Goal: Task Accomplishment & Management: Use online tool/utility

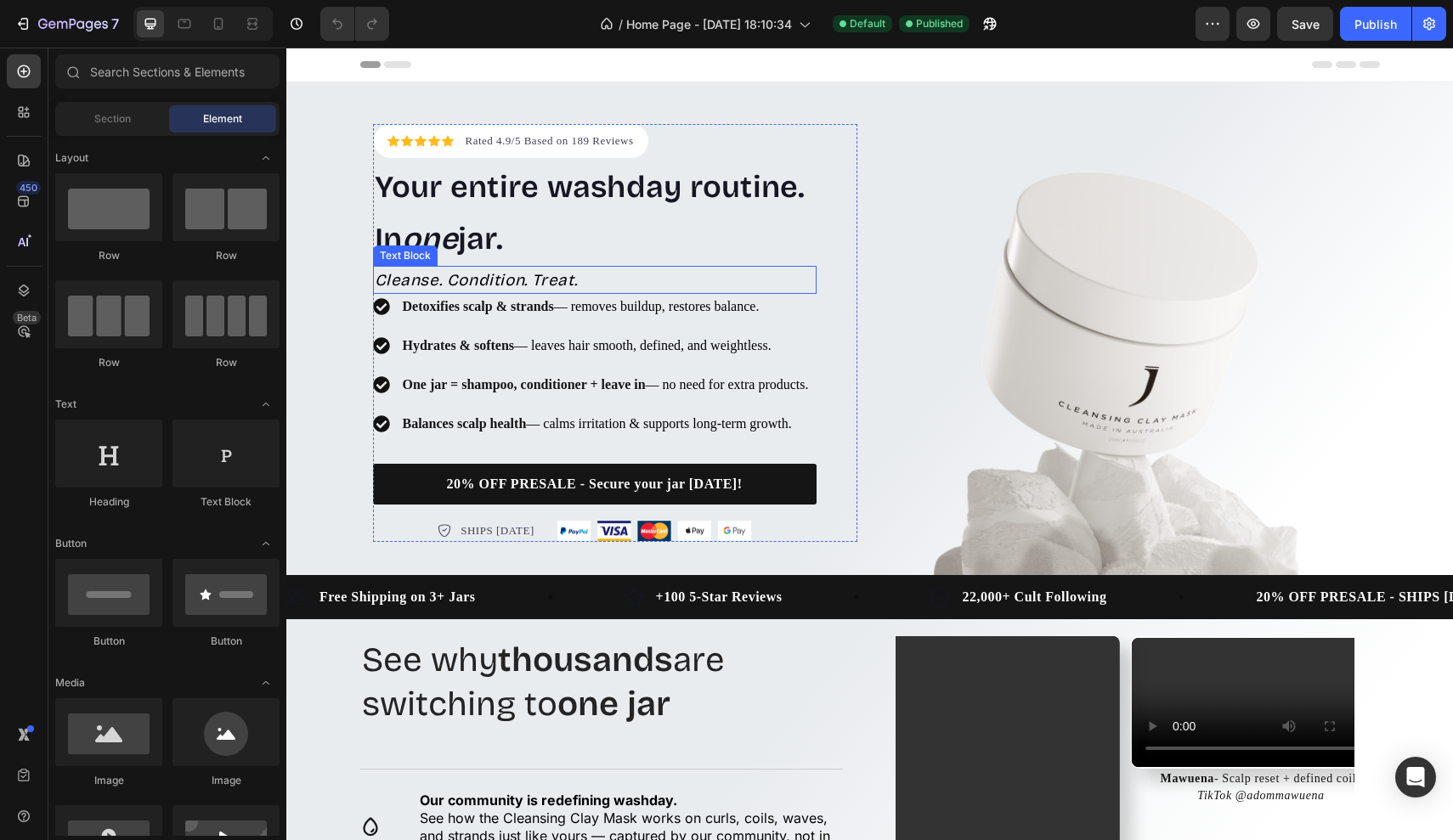
click at [644, 294] on div "Detoxifies scalp & strands — removes buildup, restores balance." at bounding box center [605, 306] width 411 height 25
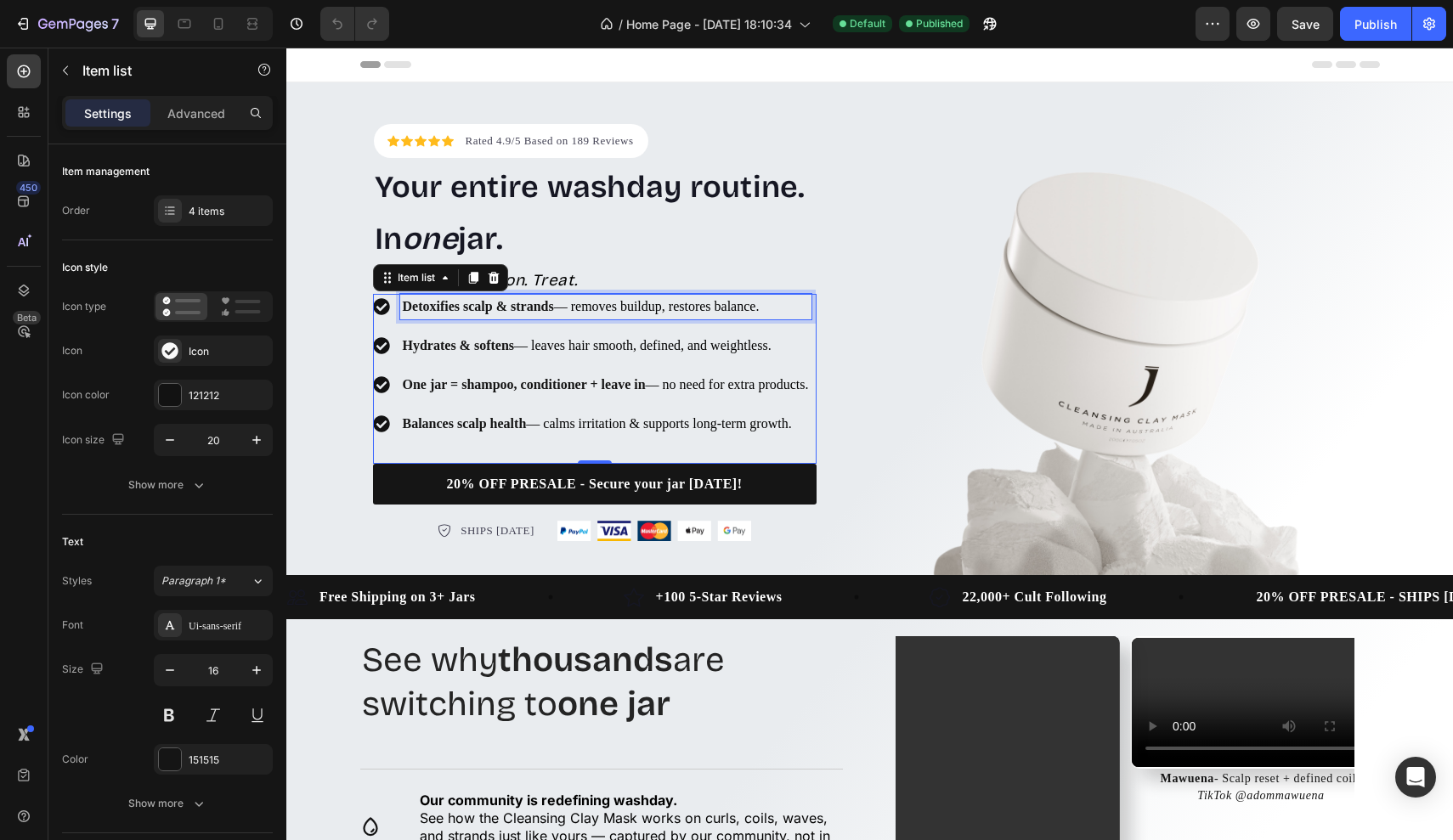
click at [623, 299] on span "— removes buildup, restores balance." at bounding box center [656, 306] width 206 height 15
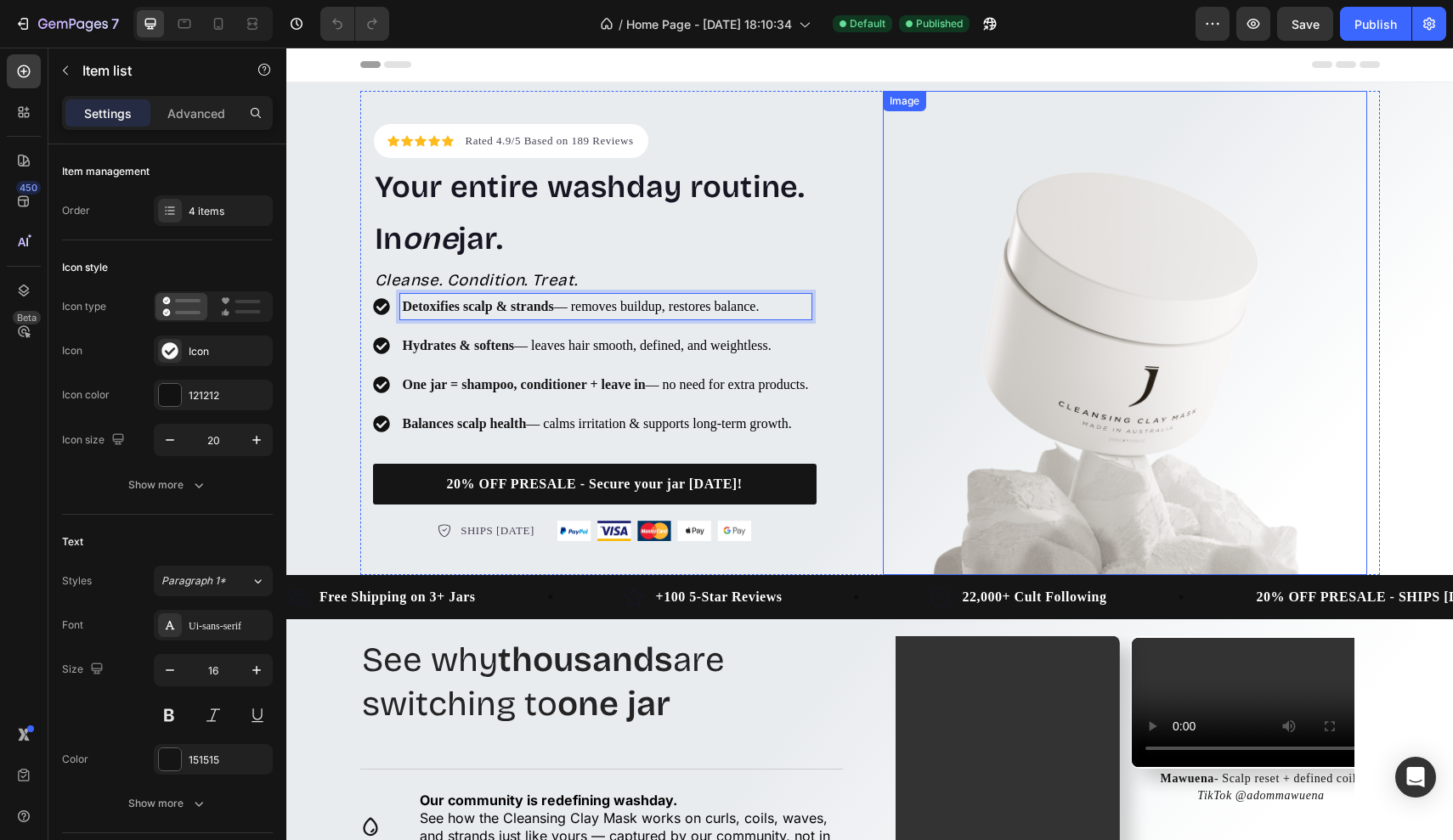
drag, startPoint x: 404, startPoint y: 273, endPoint x: 961, endPoint y: 316, distance: 558.7
click at [961, 316] on div "Icon Icon Icon Icon Icon Icon List Hoz Rated 4.9/5 Based on 189 Reviews Text bl…" at bounding box center [869, 333] width 1019 height 484
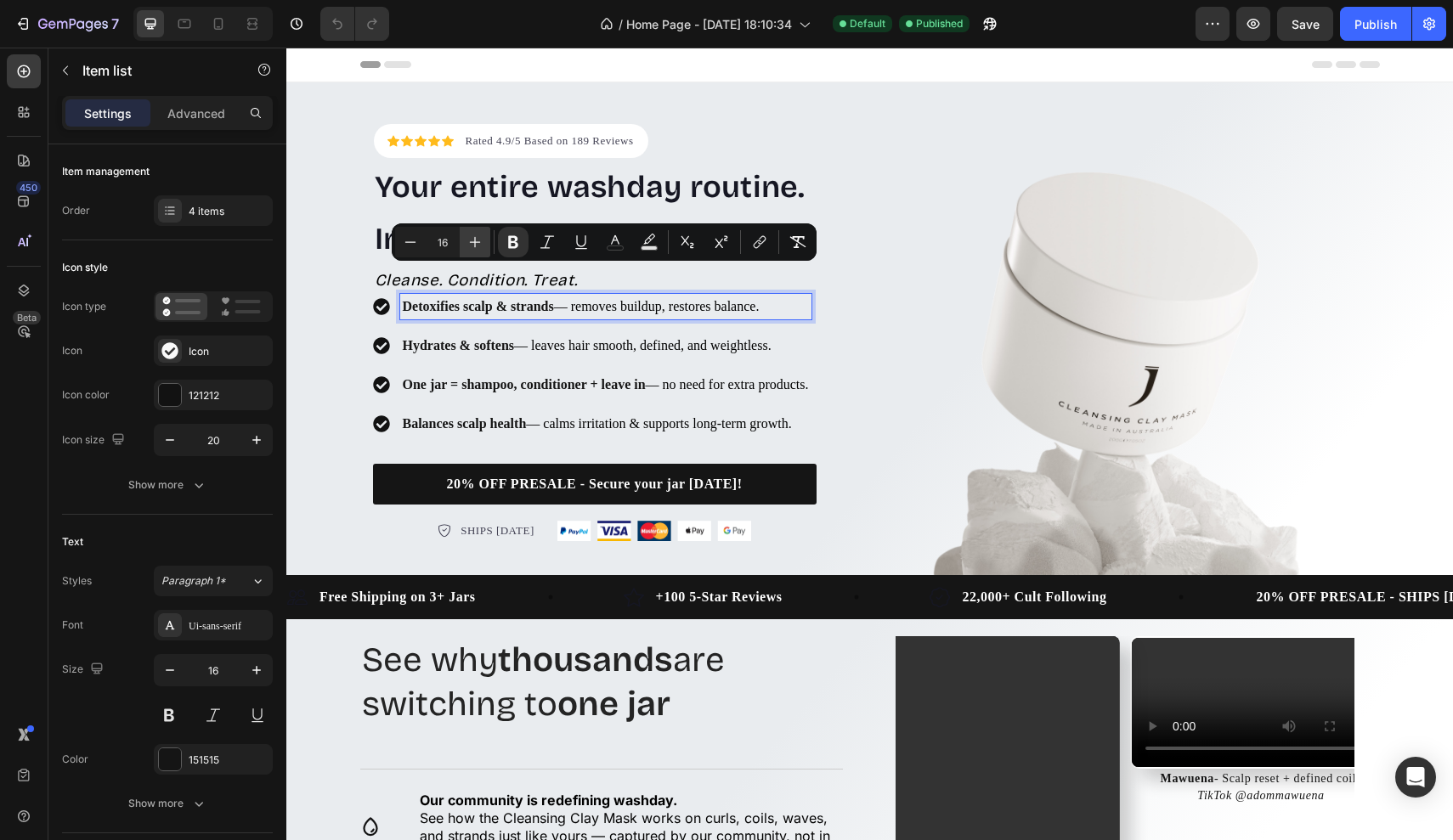
click at [469, 245] on icon "Editor contextual toolbar" at bounding box center [475, 242] width 17 height 17
type input "18"
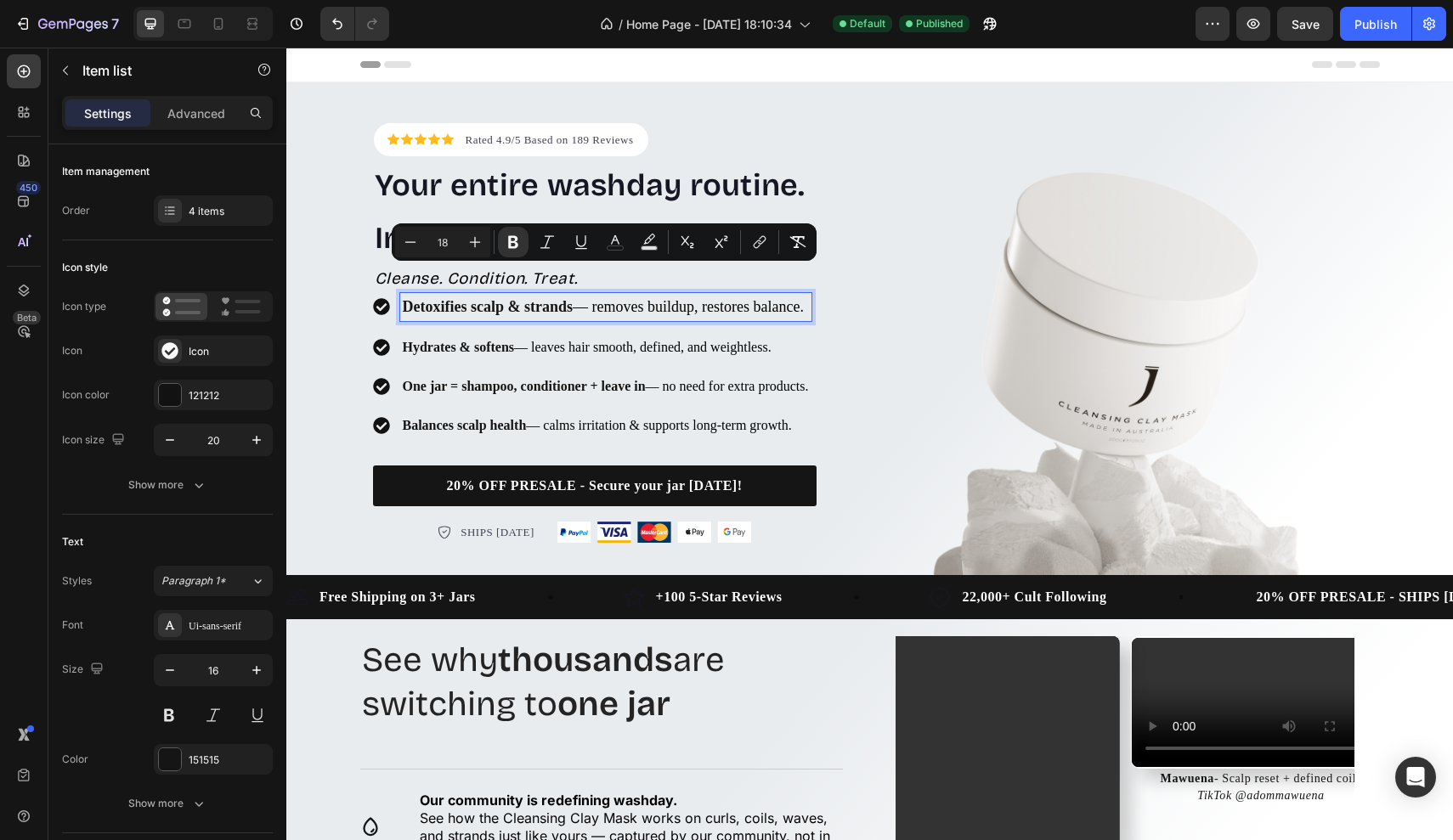
click at [434, 339] on strong "Hydrates & softens" at bounding box center [458, 347] width 112 height 15
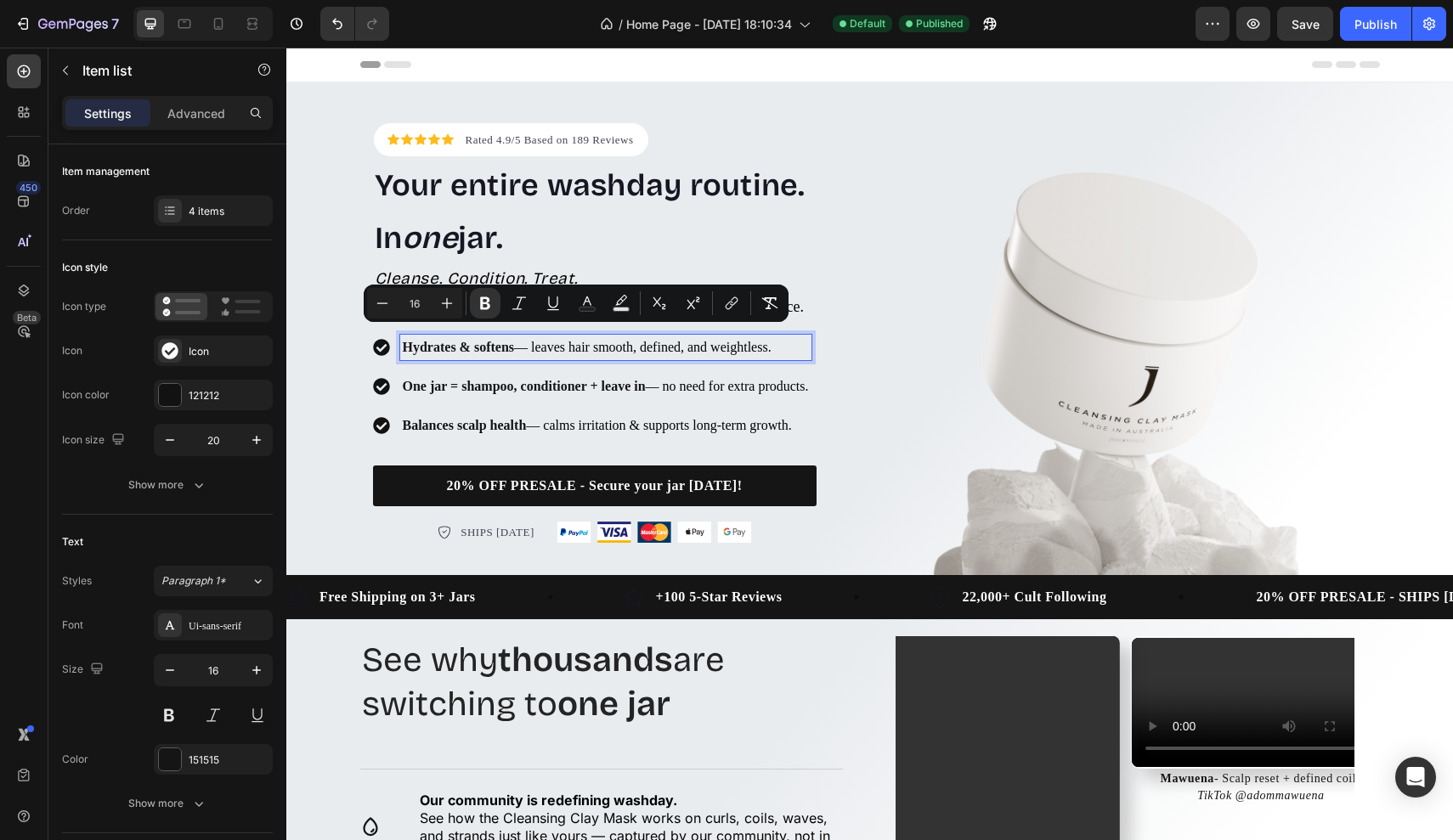
drag, startPoint x: 403, startPoint y: 336, endPoint x: 498, endPoint y: 356, distance: 97.1
click at [498, 356] on p "Hydrates & softens — leaves hair smooth, defined, and weightless." at bounding box center [605, 348] width 406 height 20
click at [438, 305] on button "Plus" at bounding box center [446, 303] width 31 height 31
type input "18"
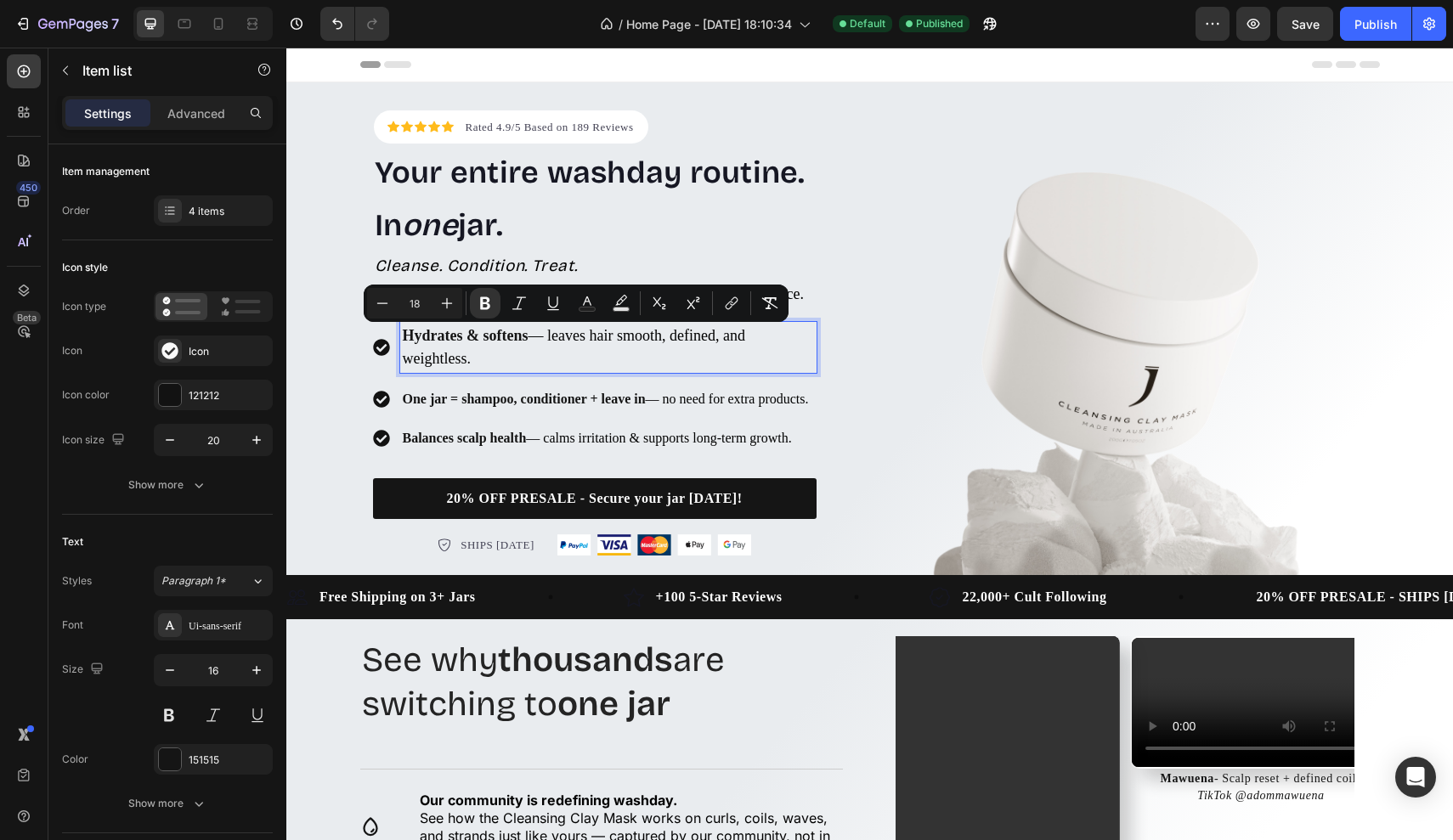
click at [645, 406] on span "— no need for extra products." at bounding box center [727, 399] width 163 height 15
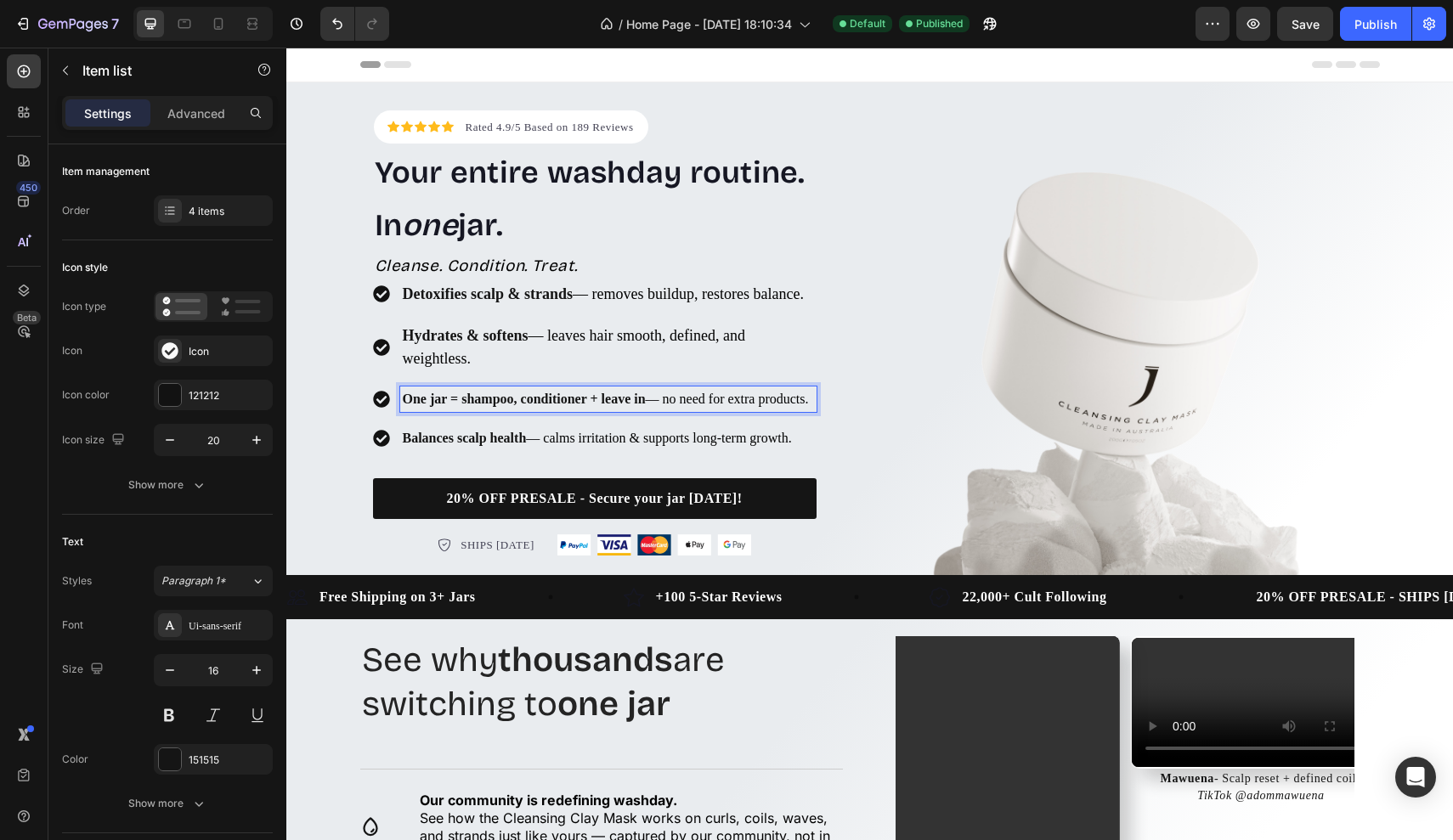
drag, startPoint x: 469, startPoint y: 424, endPoint x: 410, endPoint y: 397, distance: 64.9
click at [410, 397] on p "One jar = shampoo, conditioner + leave in — no need for extra products." at bounding box center [607, 400] width 411 height 20
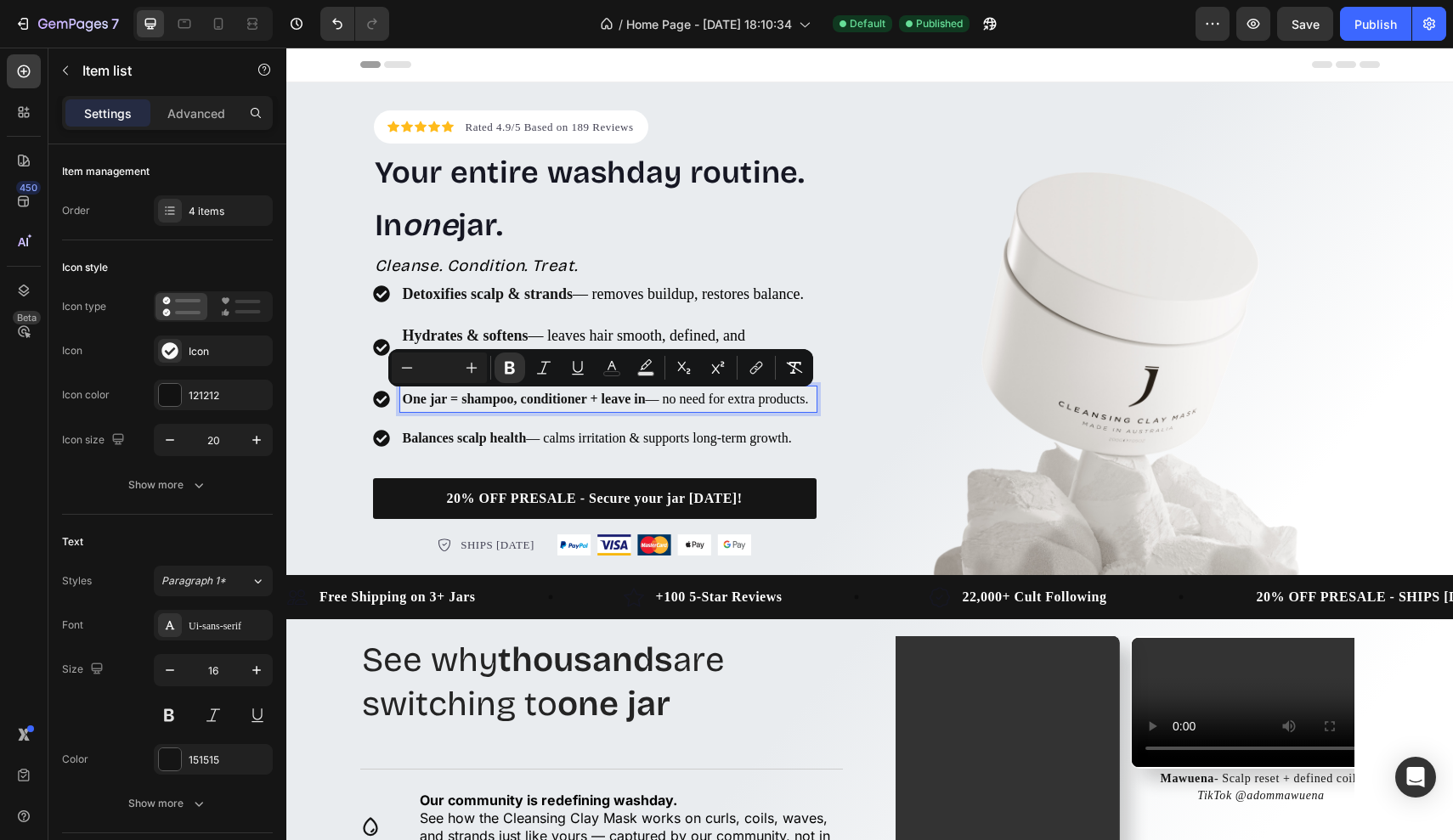
click at [464, 410] on p "One jar = shampoo, conditioner + leave in — no need for extra products." at bounding box center [607, 400] width 411 height 20
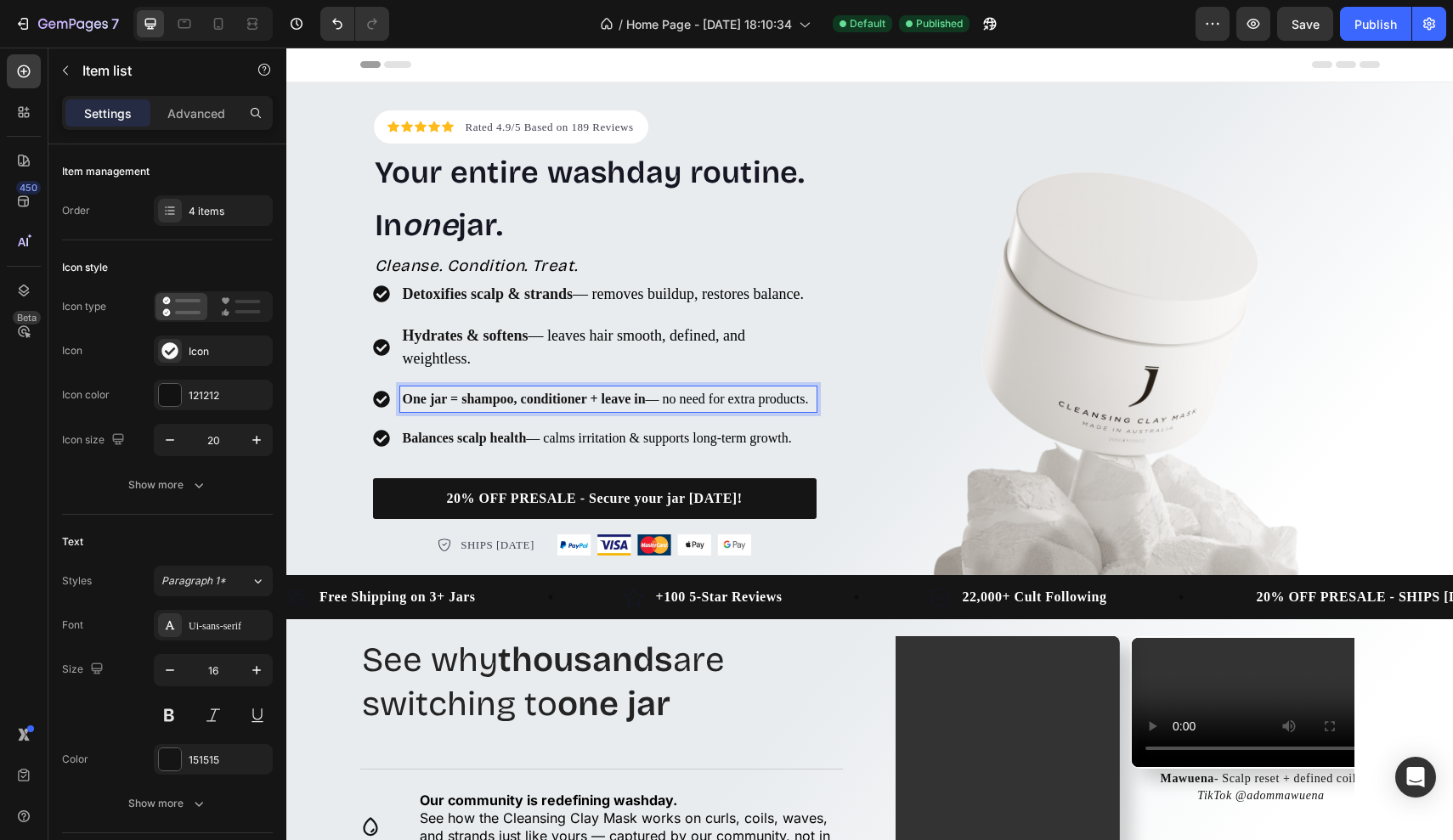
drag, startPoint x: 474, startPoint y: 422, endPoint x: 380, endPoint y: 391, distance: 99.0
click at [380, 391] on div "One jar = shampoo, conditioner + leave in — no need for extra products." at bounding box center [594, 399] width 443 height 25
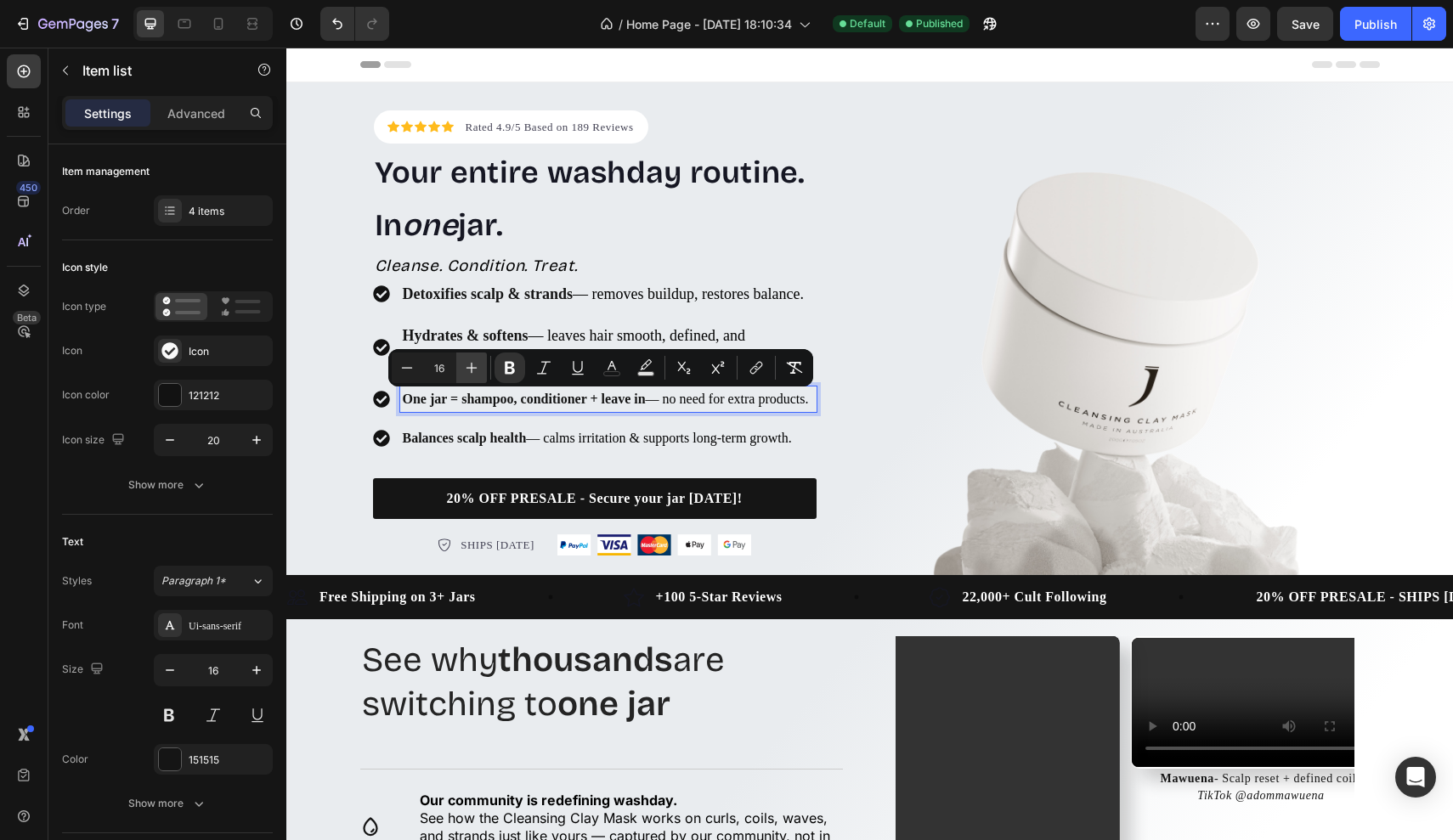
click at [479, 369] on icon "Editor contextual toolbar" at bounding box center [471, 368] width 17 height 17
type input "18"
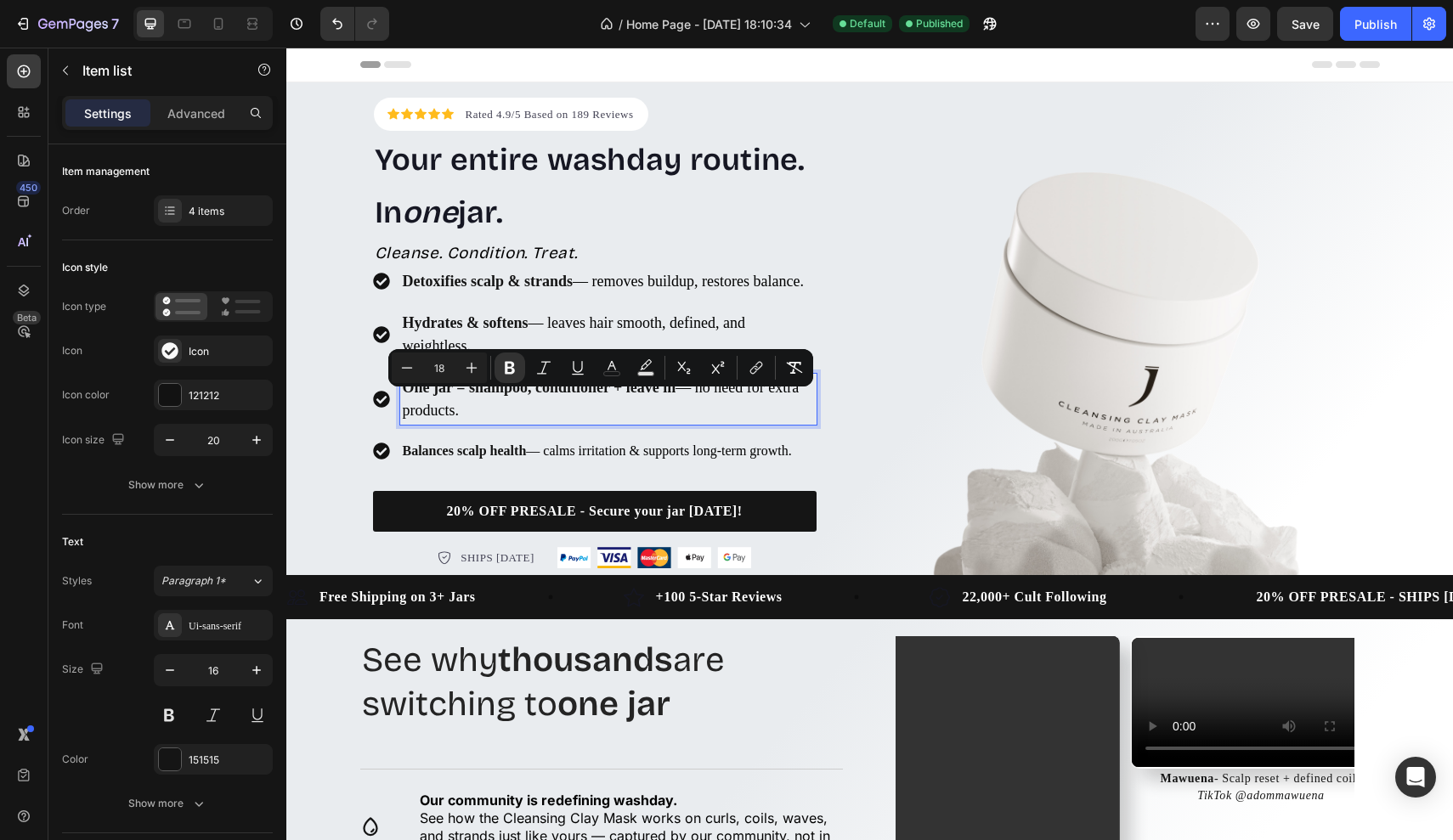
click at [528, 461] on p "Balances scalp health — calms irritation & supports long-term growth." at bounding box center [607, 451] width 411 height 20
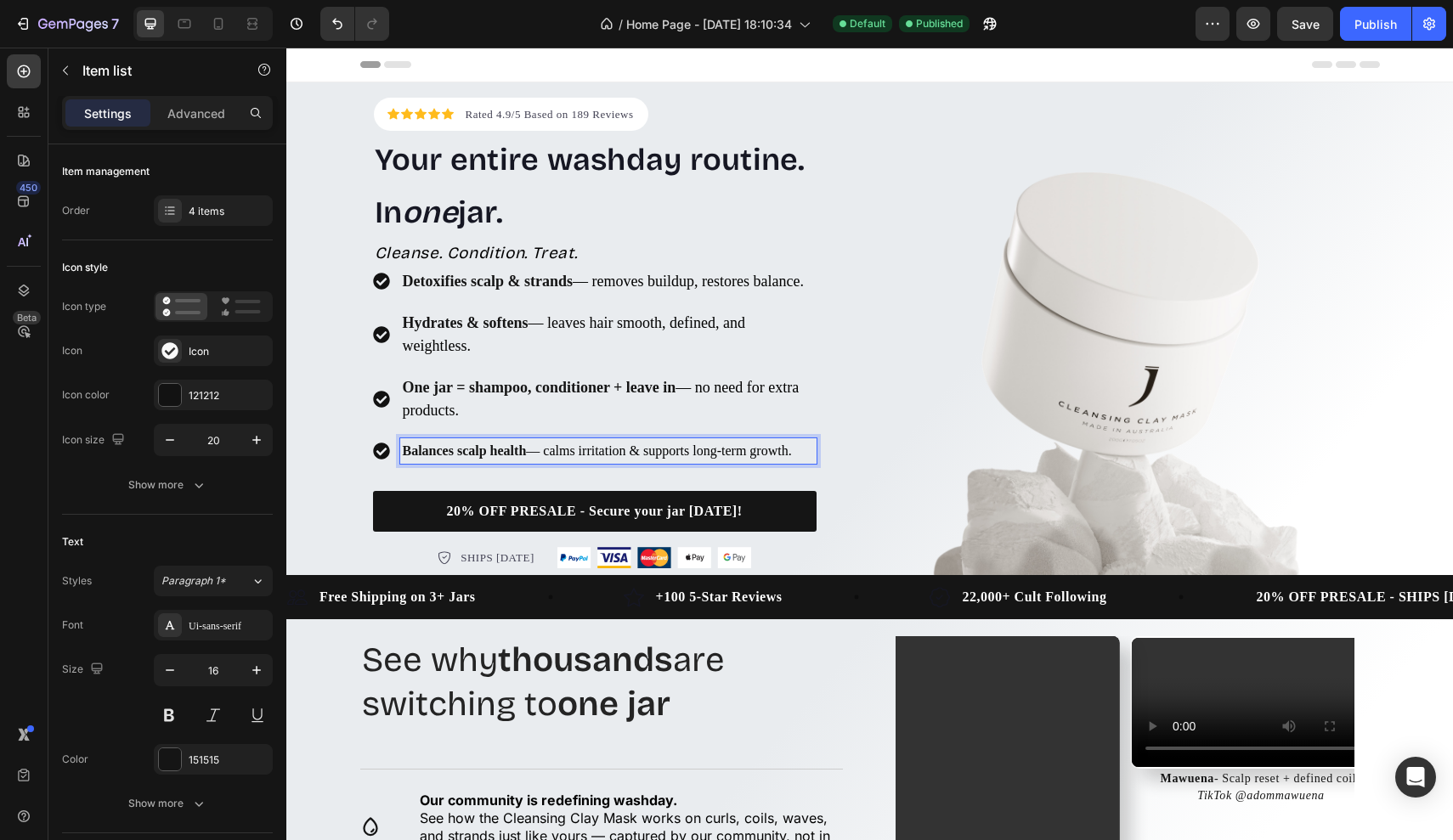
drag, startPoint x: 461, startPoint y: 481, endPoint x: 410, endPoint y: 451, distance: 59.2
click at [410, 451] on div "Detoxifies scalp & strands — removes buildup, restores balance. Hydrates & soft…" at bounding box center [594, 366] width 443 height 197
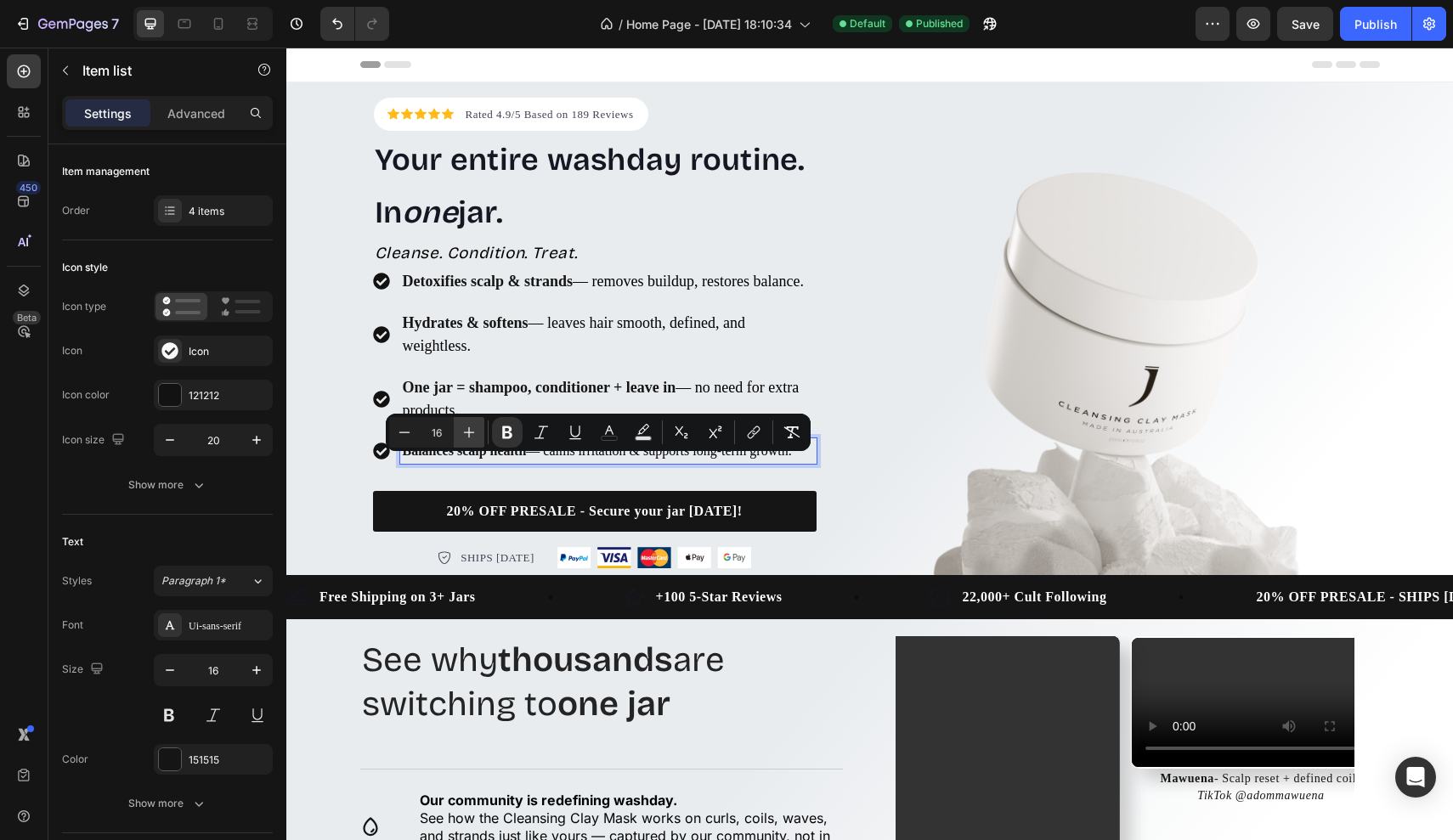
click at [471, 431] on icon "Editor contextual toolbar" at bounding box center [469, 432] width 17 height 17
type input "18"
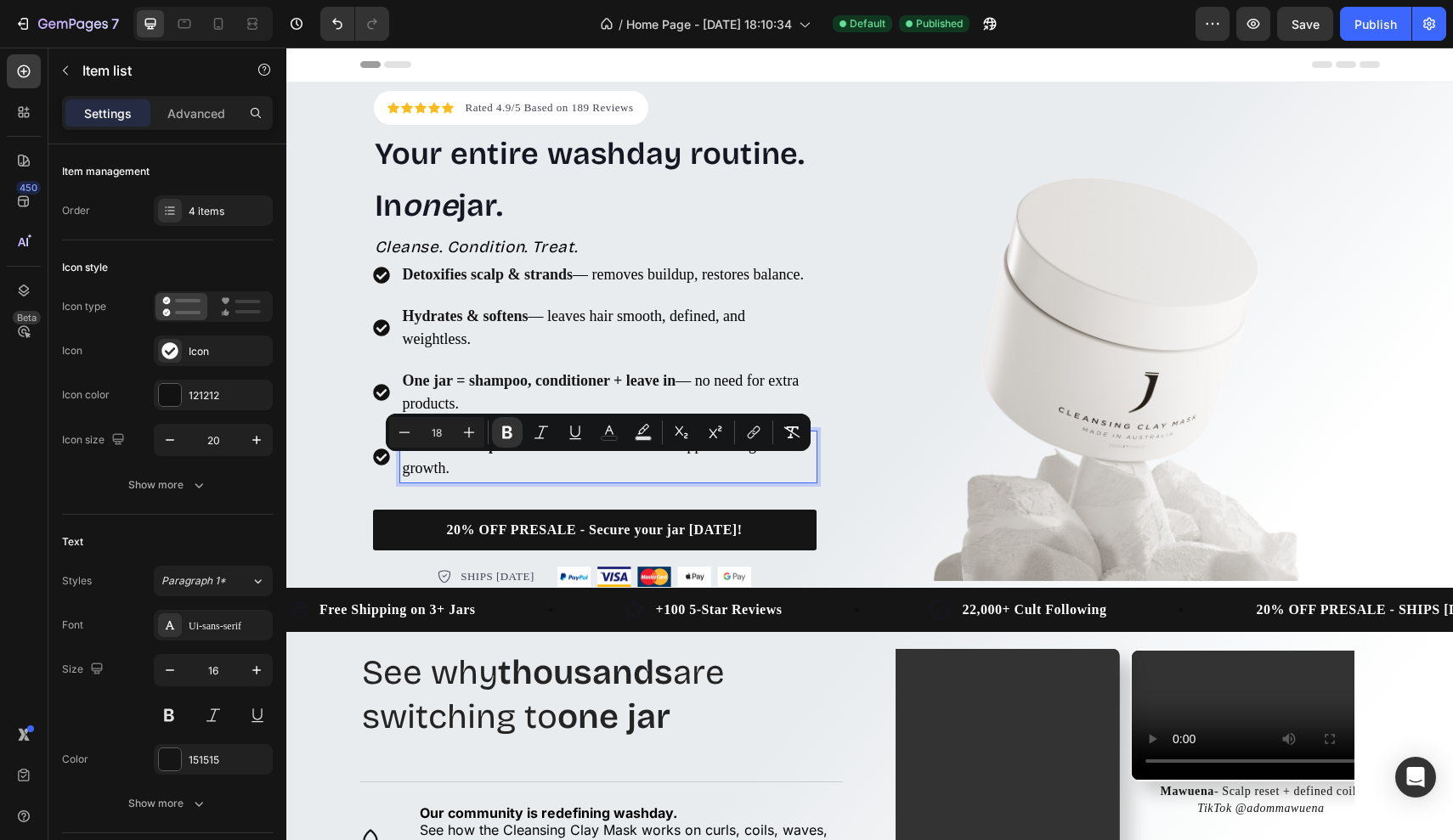
click at [665, 350] on p "Hydrates & softens — leaves hair smooth, defined, and weightless." at bounding box center [607, 327] width 411 height 45
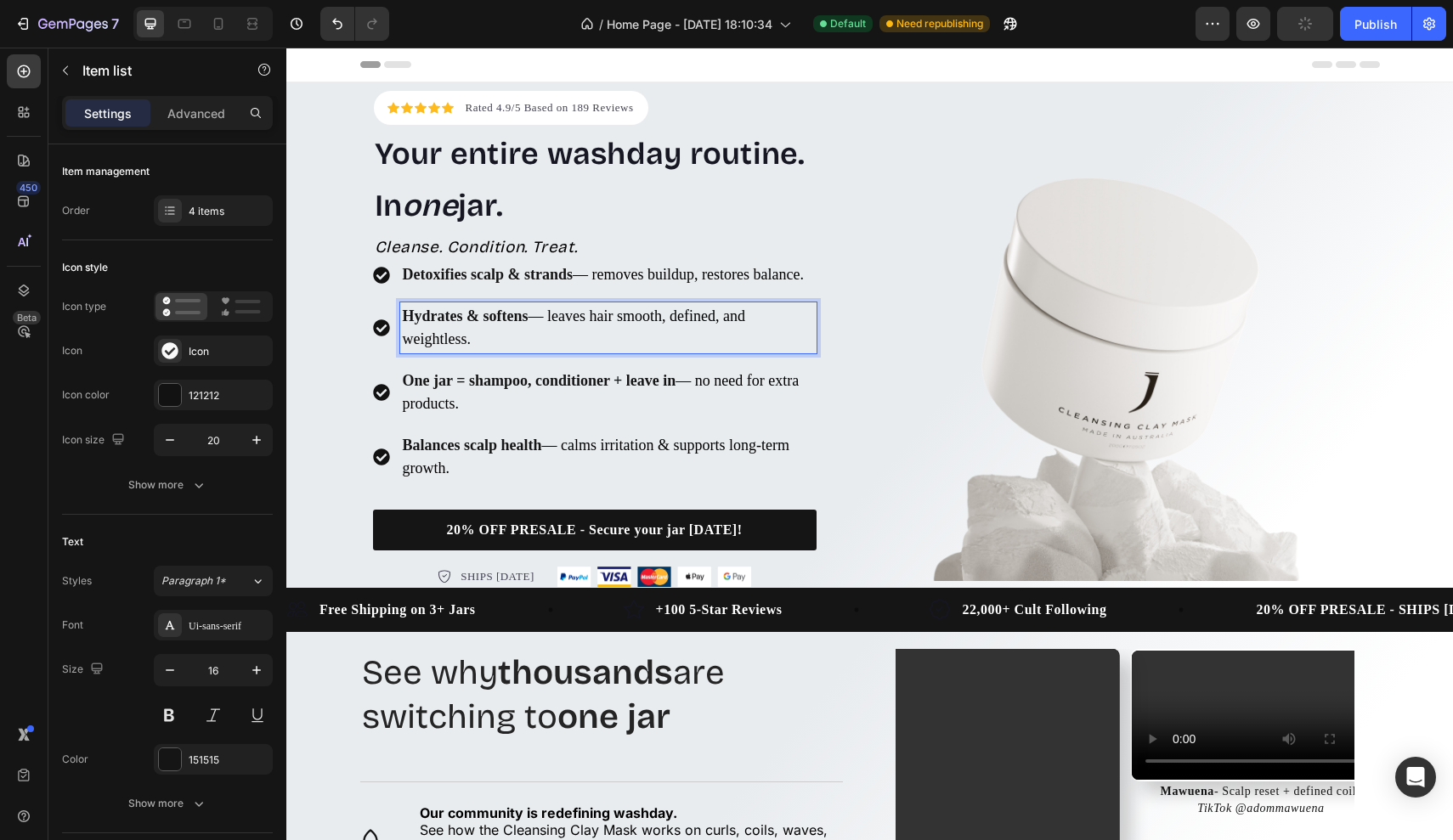
click at [811, 353] on div "Hydrates & softens — leaves hair smooth, defined, and weightless." at bounding box center [608, 327] width 416 height 51
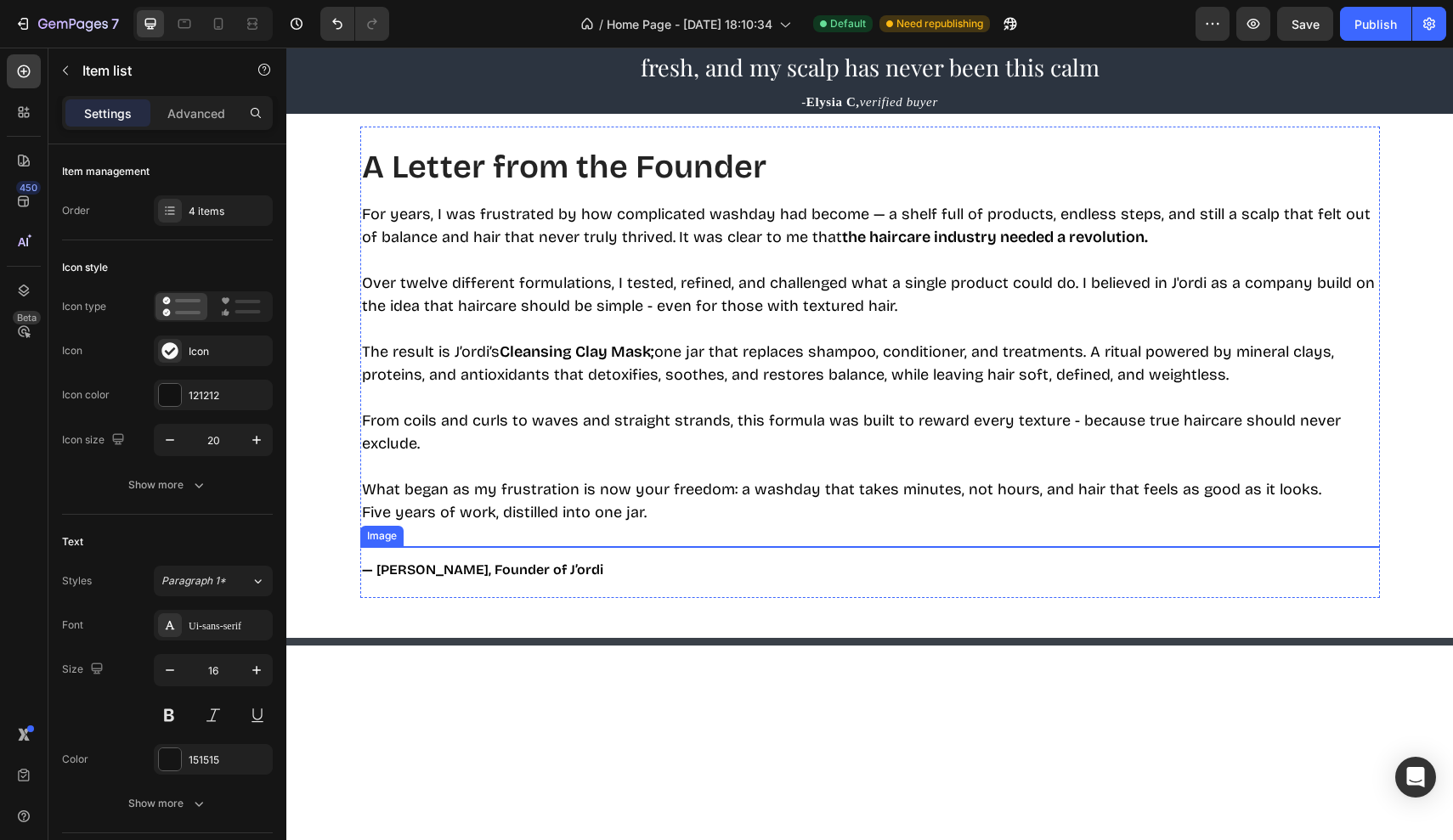
scroll to position [840, 0]
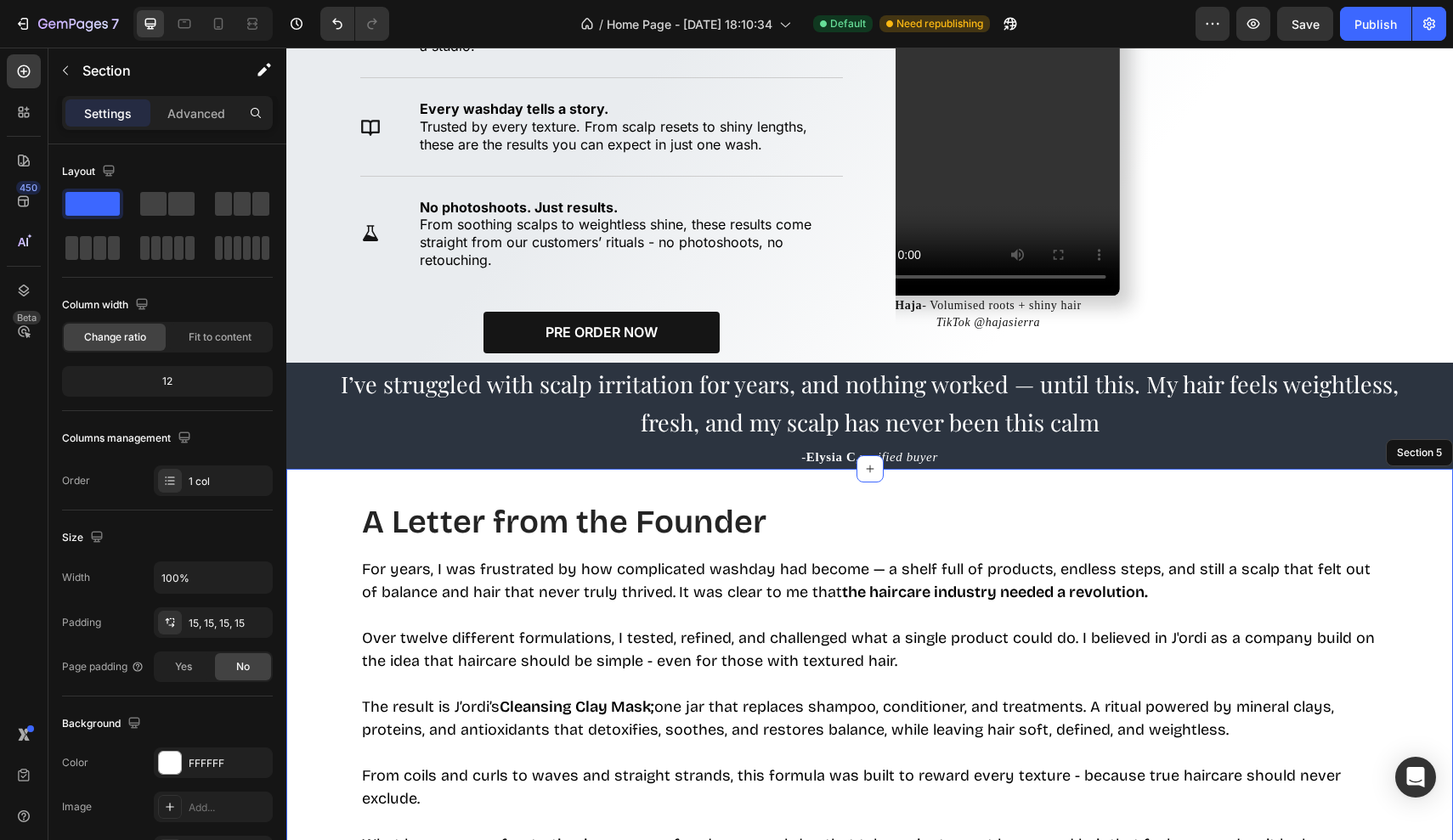
click at [322, 489] on div "A Letter from the Founder Heading For years, I was frustrated by how complicate…" at bounding box center [869, 771] width 1141 height 580
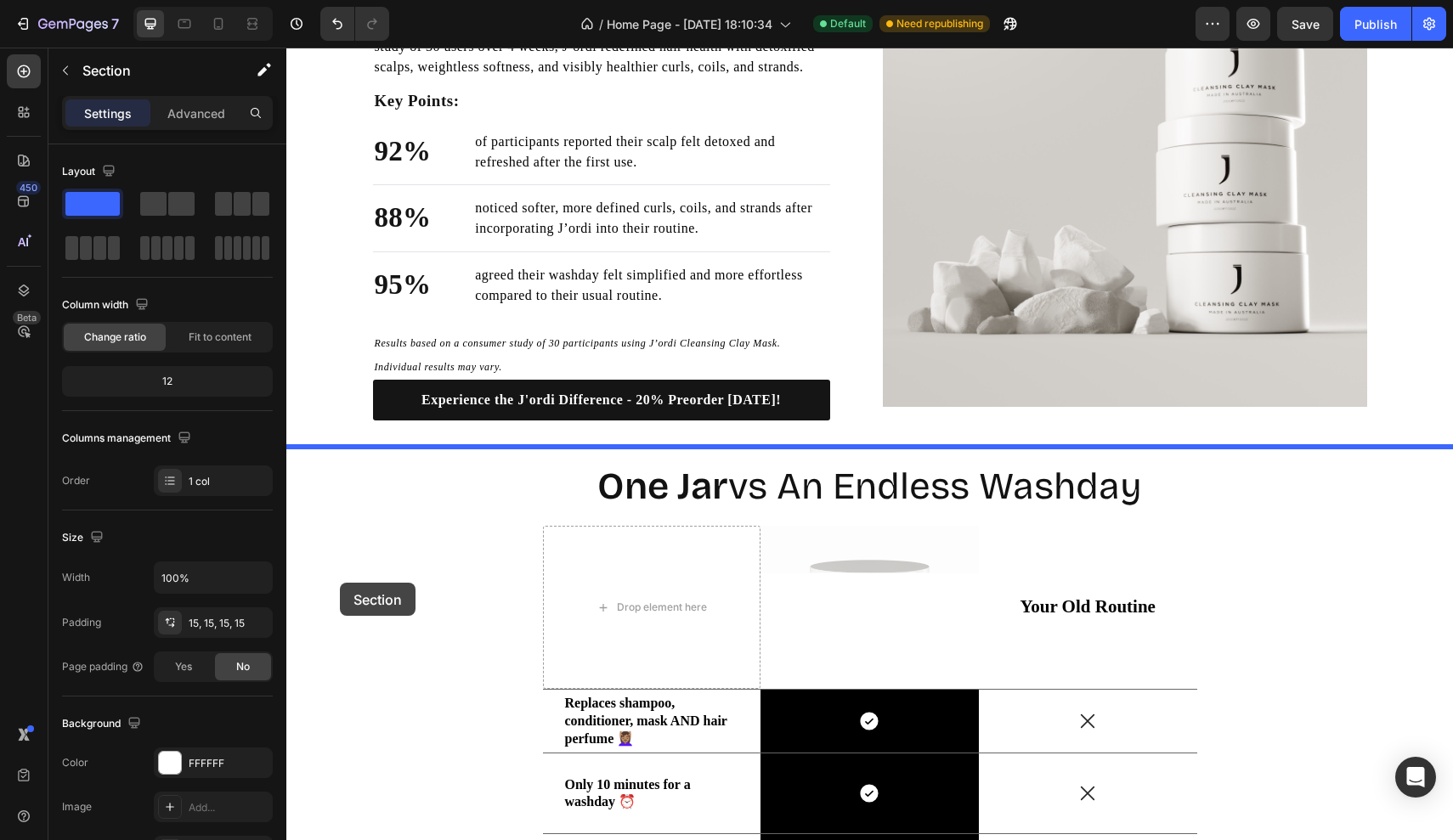
scroll to position [2756, 0]
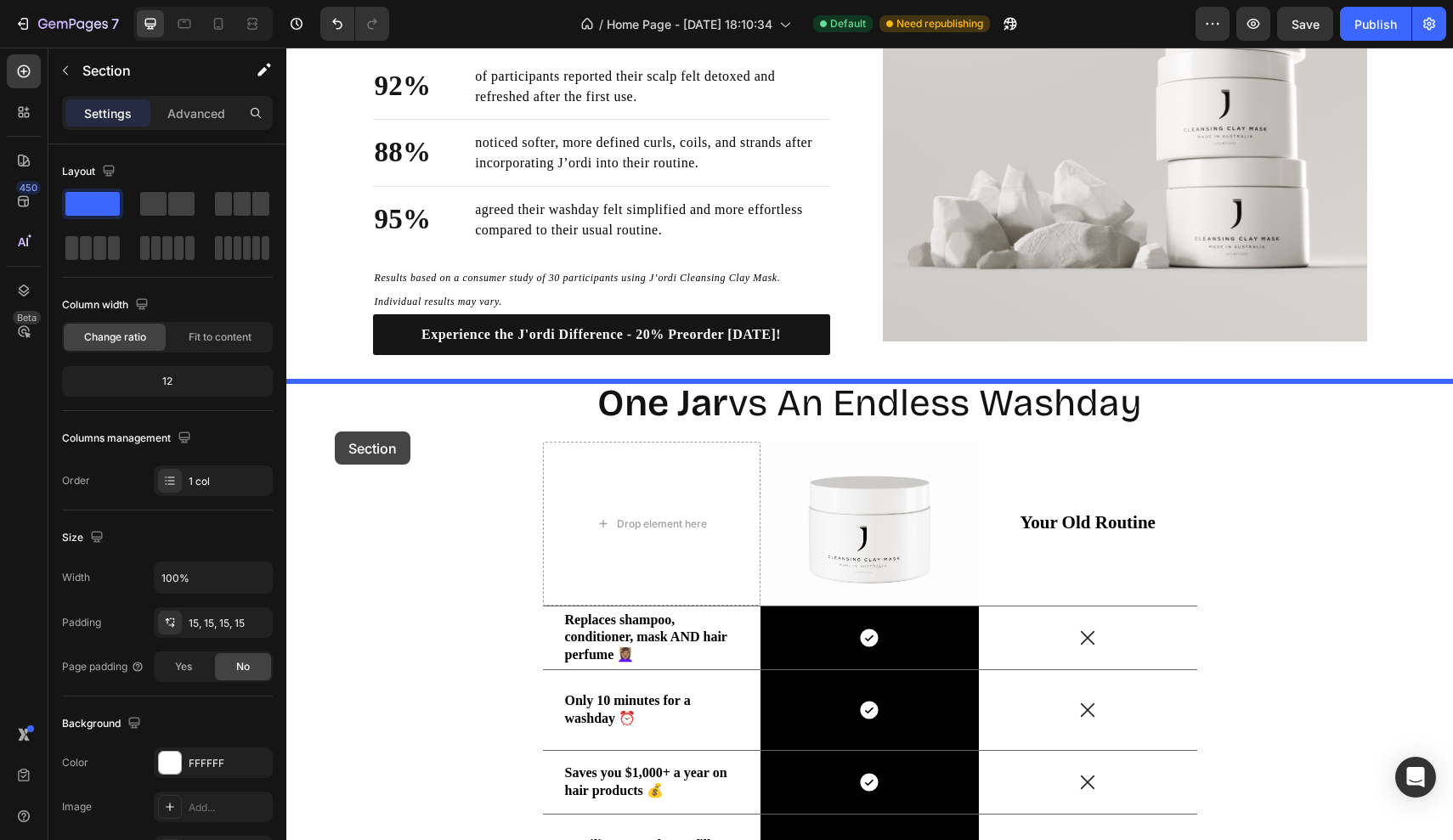
drag, startPoint x: 317, startPoint y: 497, endPoint x: 334, endPoint y: 430, distance: 69.1
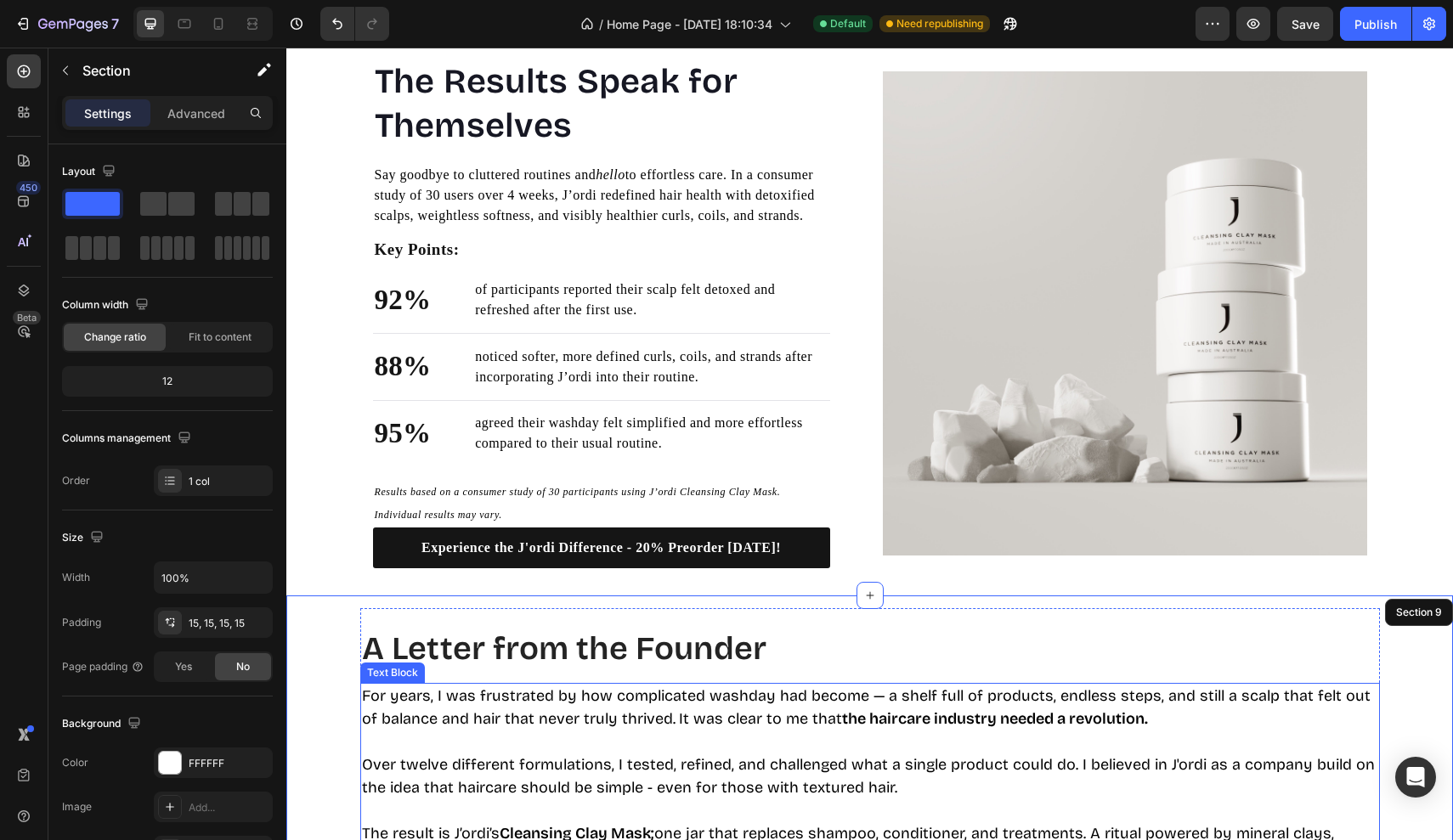
scroll to position [1687, 0]
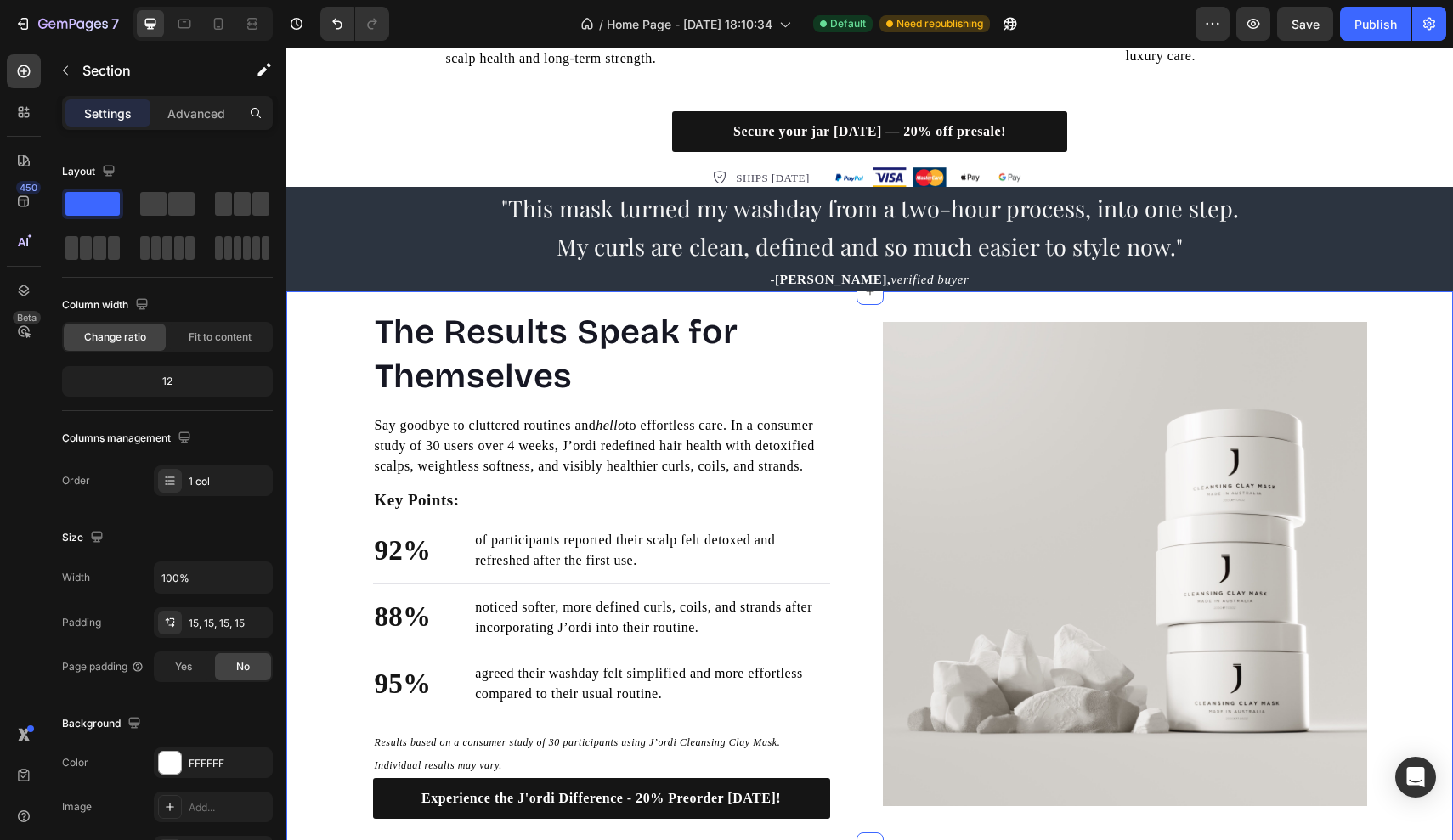
click at [320, 404] on div "The Results Speak for Themselves Heading Say goodbye to cluttered routines and …" at bounding box center [870, 573] width 1166 height 529
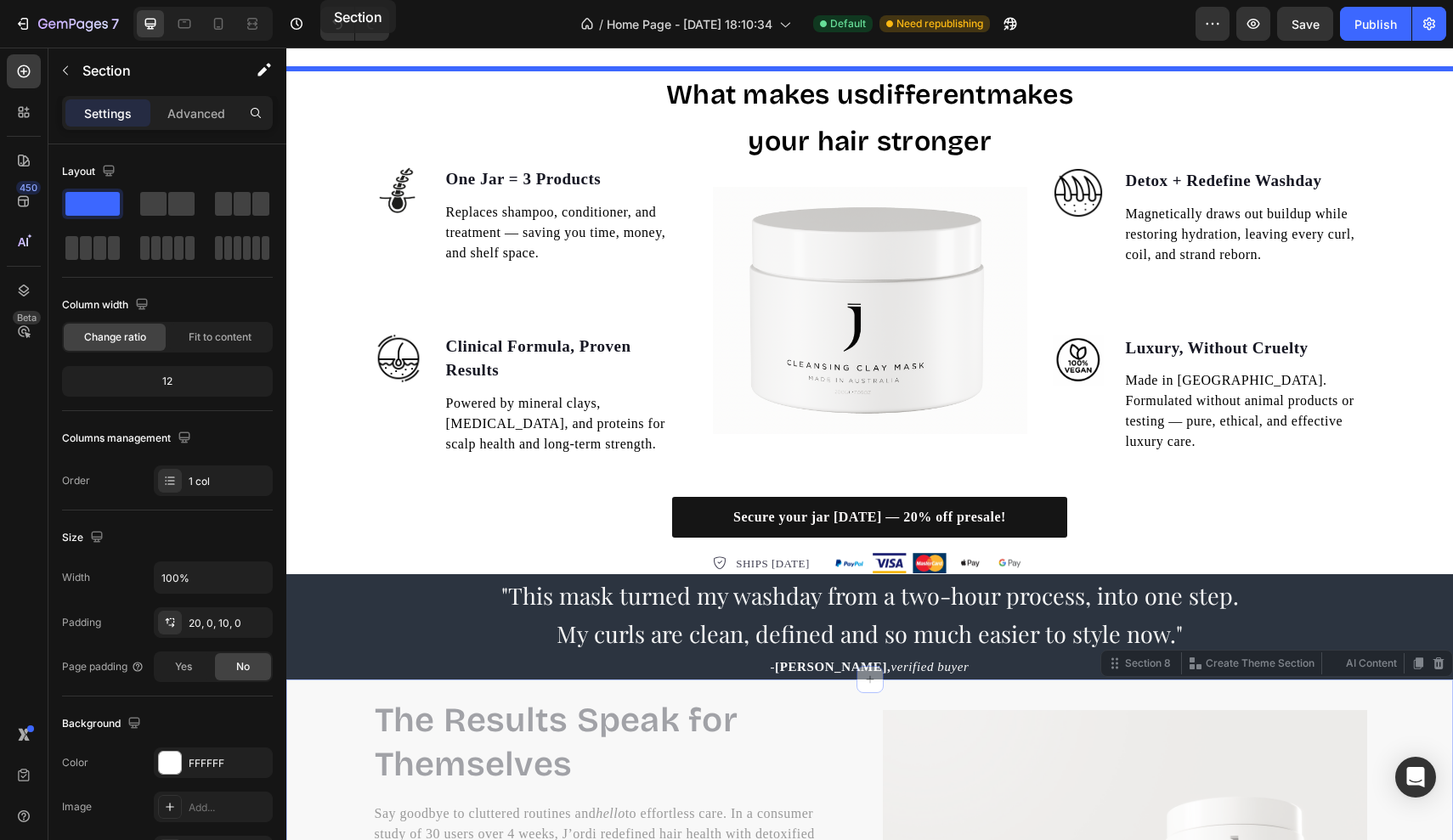
scroll to position [1227, 0]
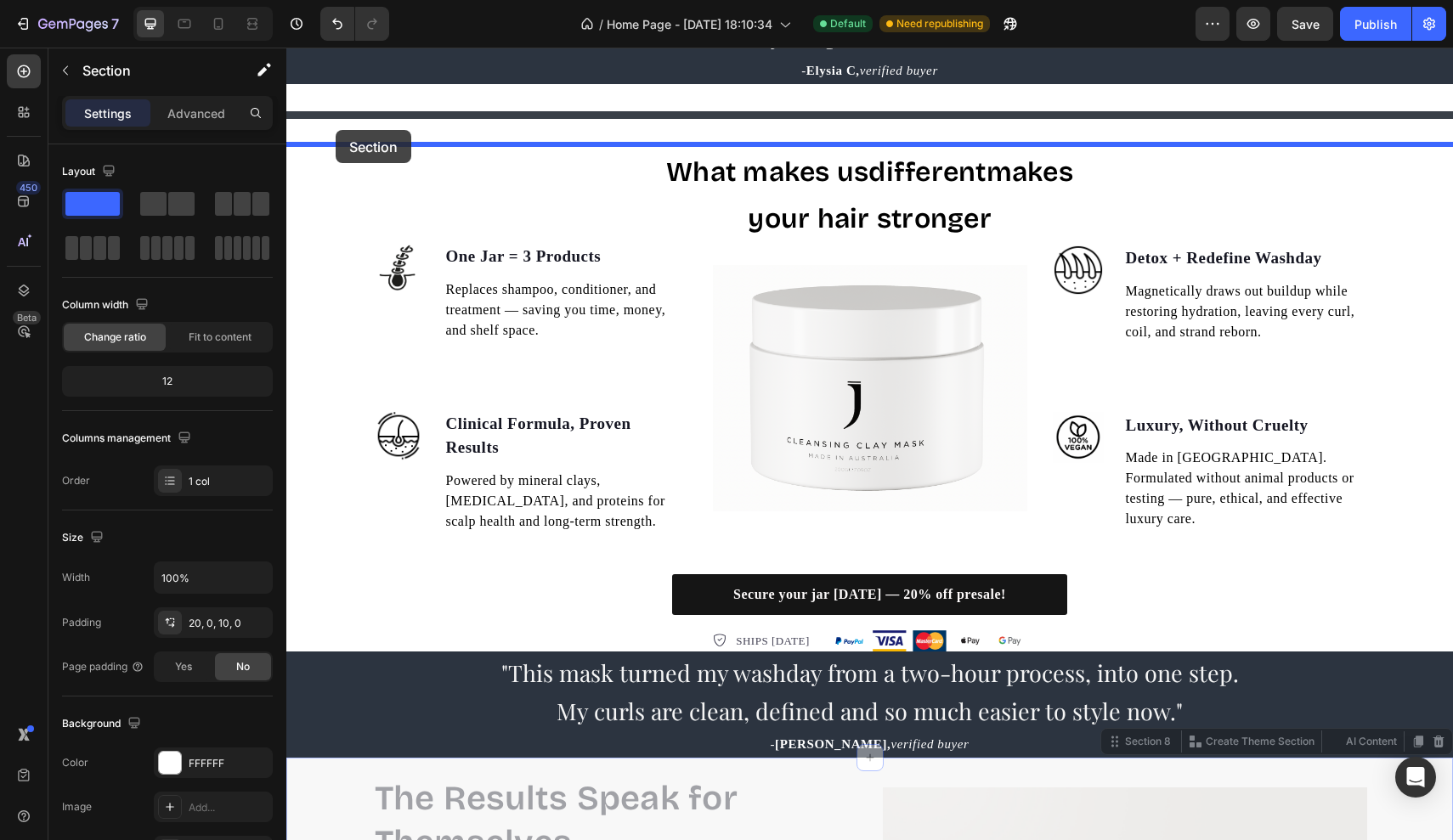
drag, startPoint x: 320, startPoint y: 351, endPoint x: 336, endPoint y: 131, distance: 220.6
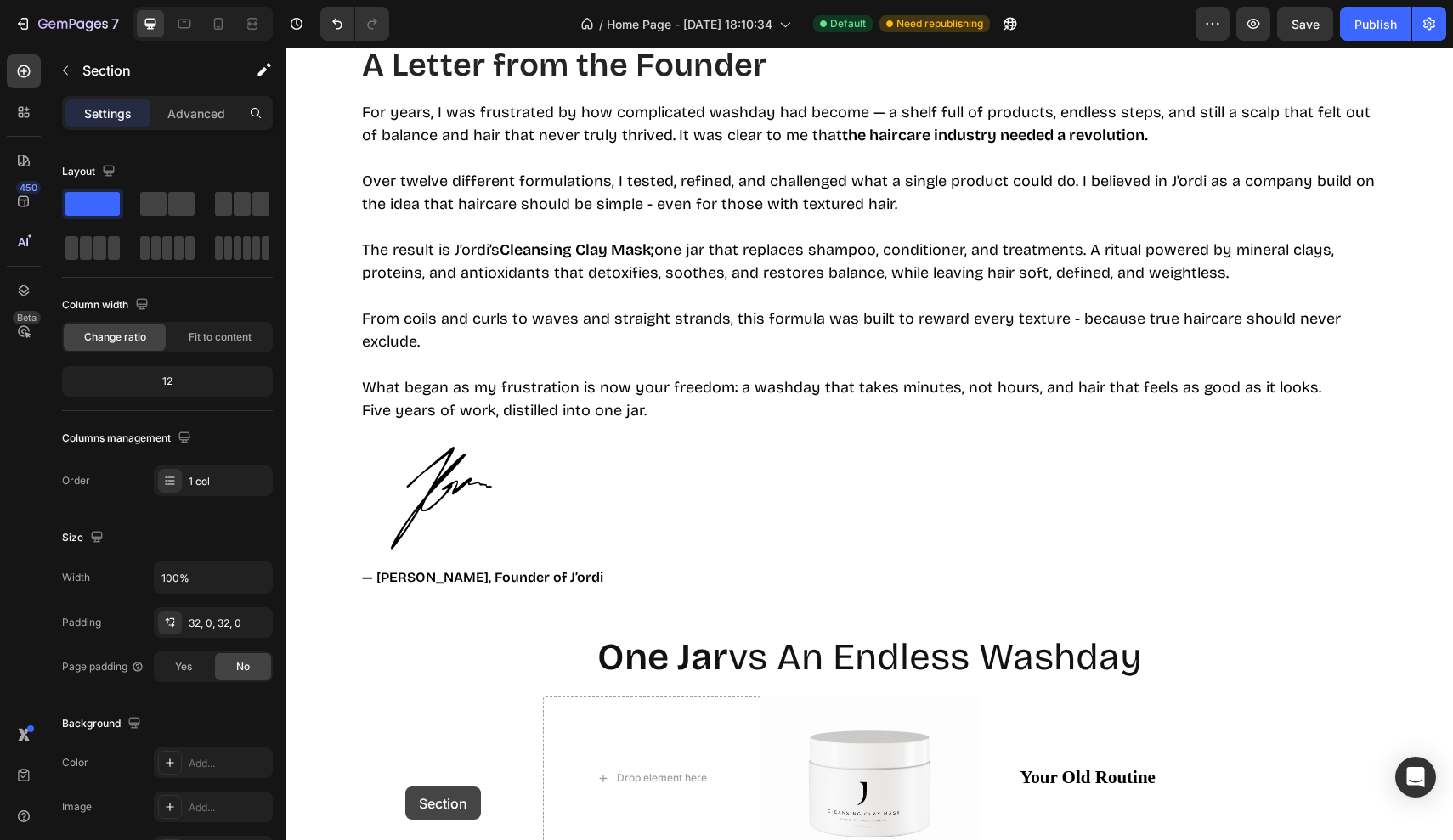
scroll to position [2533, 0]
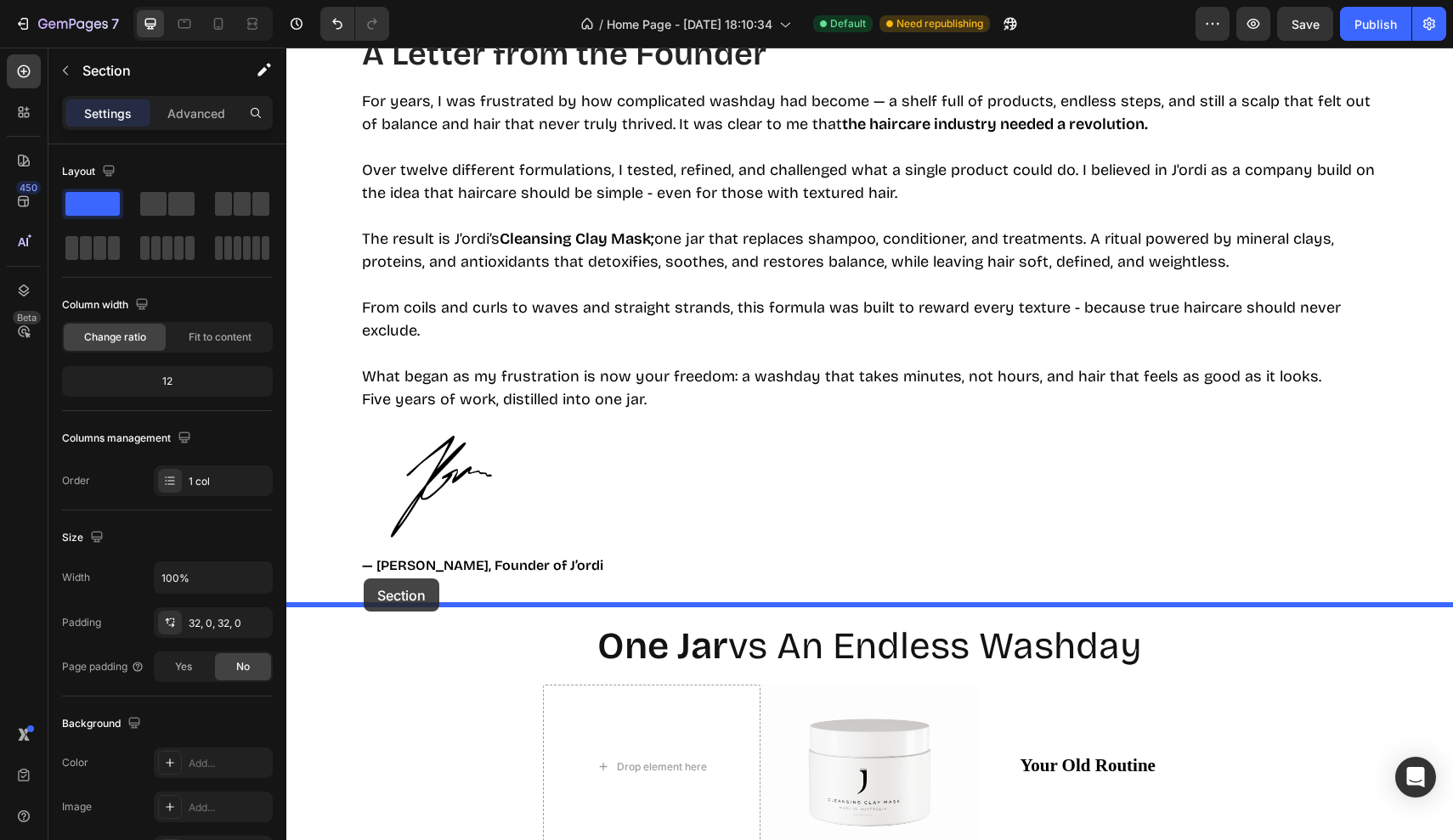
drag, startPoint x: 412, startPoint y: 492, endPoint x: 363, endPoint y: 579, distance: 99.8
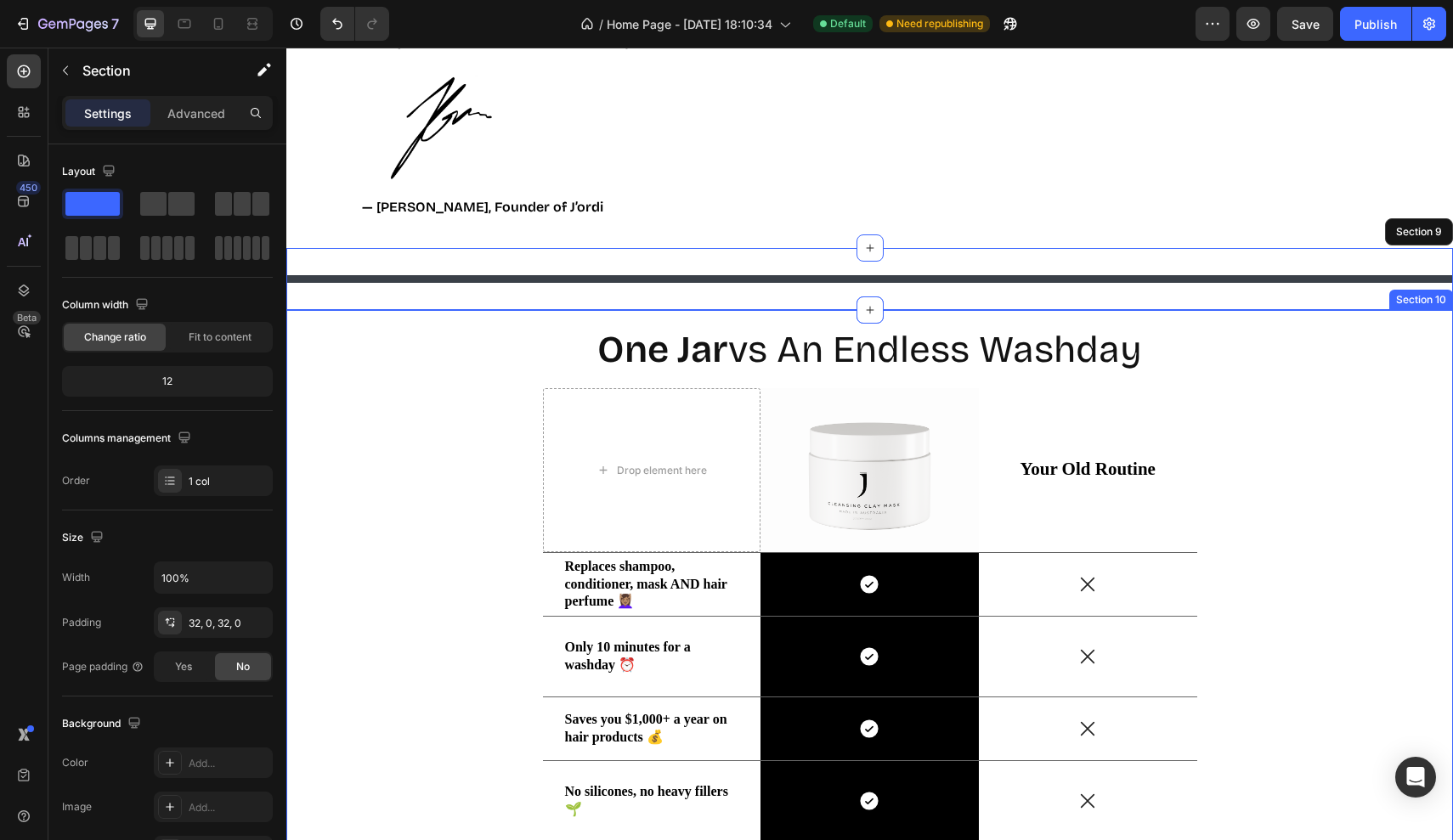
click at [430, 662] on div "One Jar vs An Endless Washday Heading Drop element here Image Your Old Routine …" at bounding box center [869, 695] width 1141 height 736
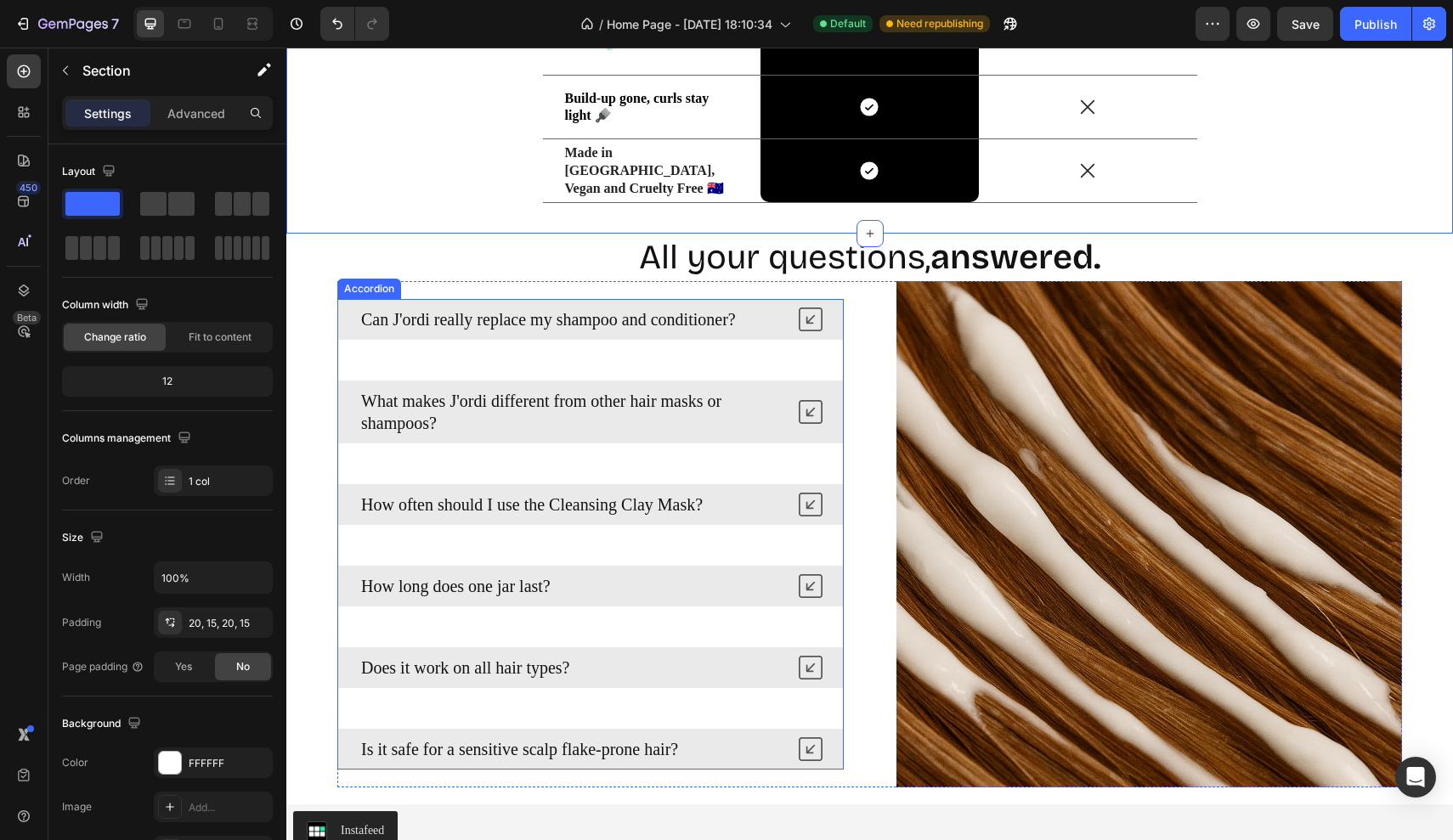
scroll to position [3832, 0]
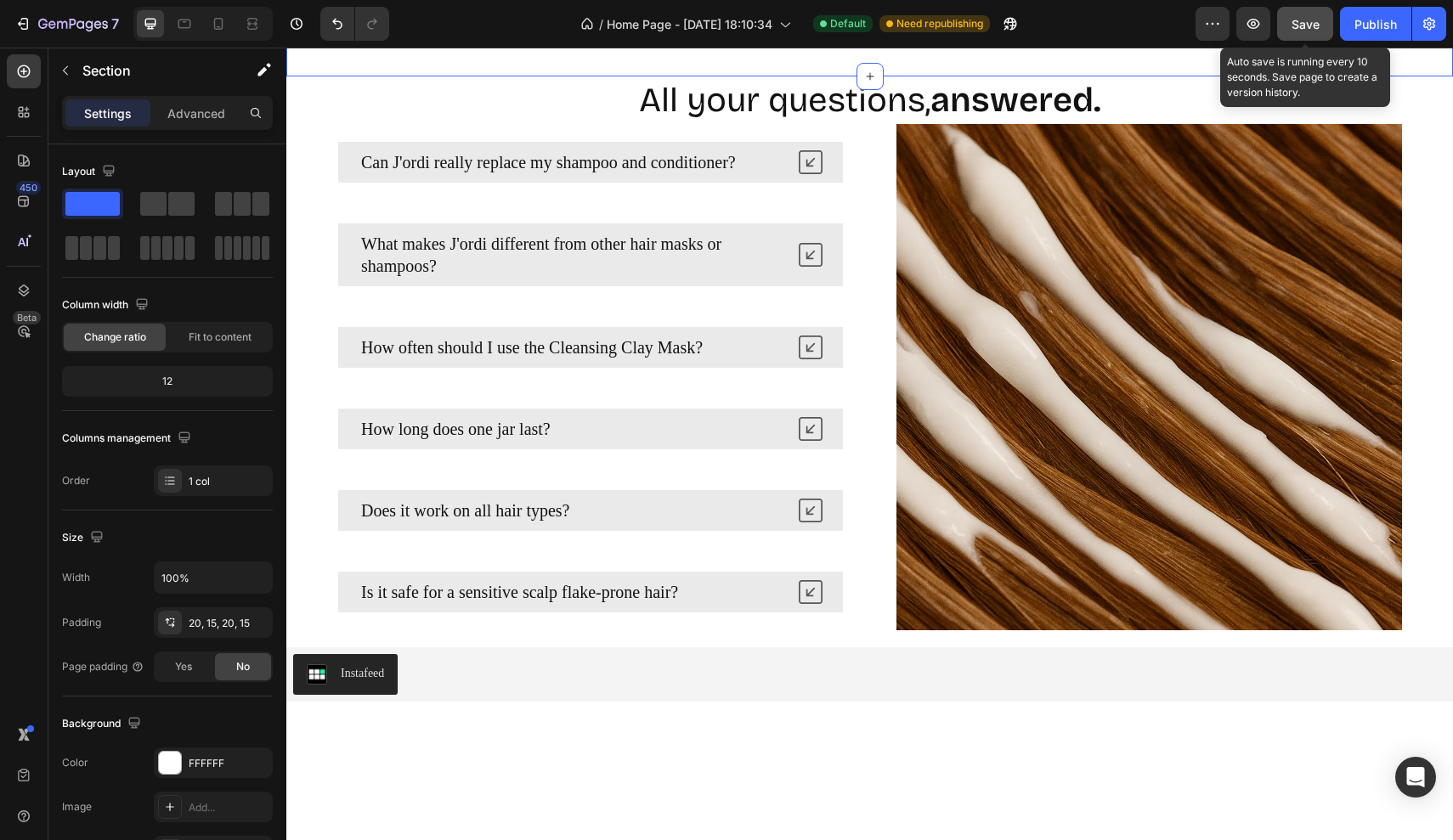
click at [1289, 19] on button "Save" at bounding box center [1305, 23] width 56 height 34
click at [1383, 19] on div "Publish" at bounding box center [1375, 23] width 43 height 18
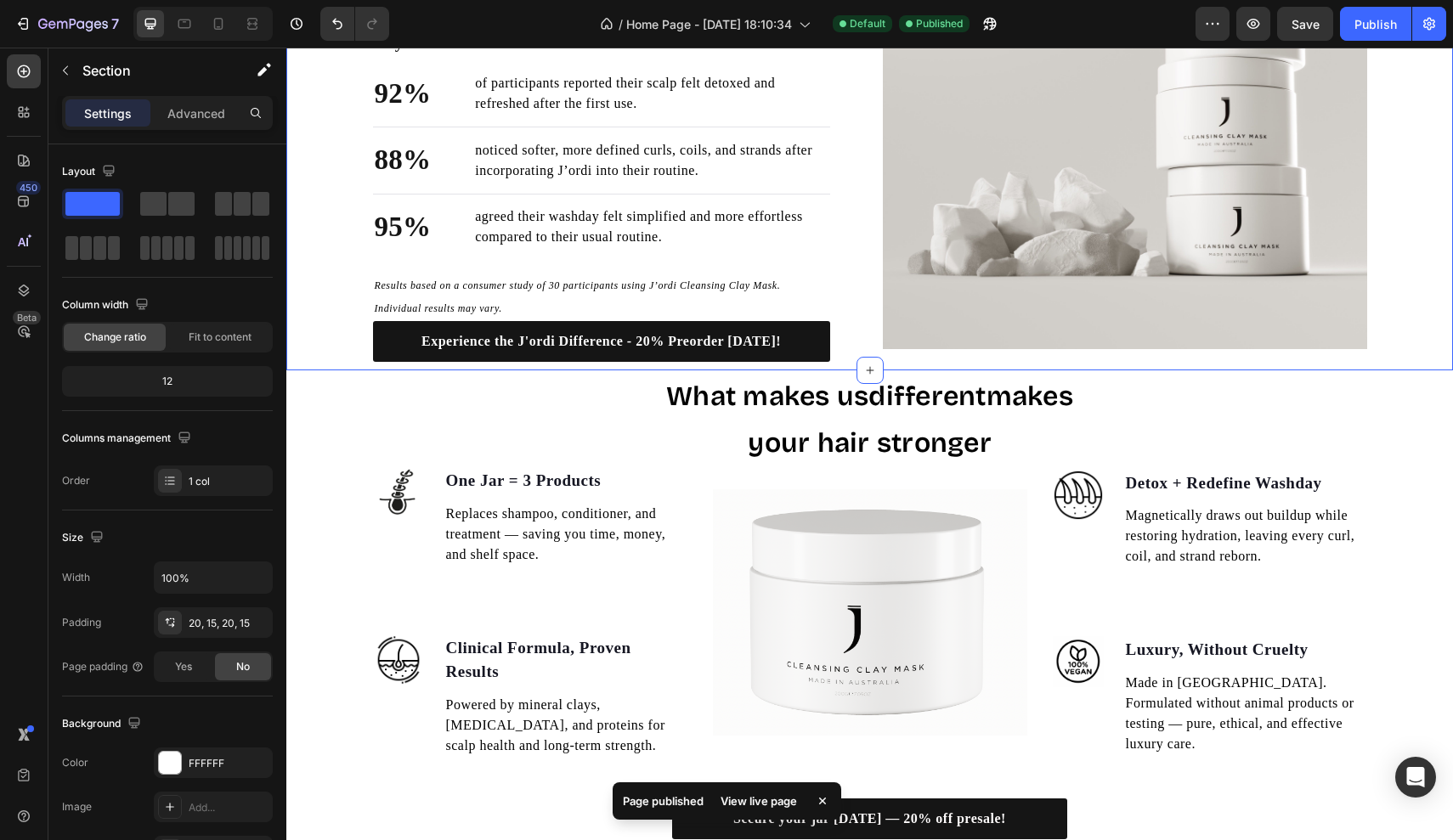
scroll to position [1424, 0]
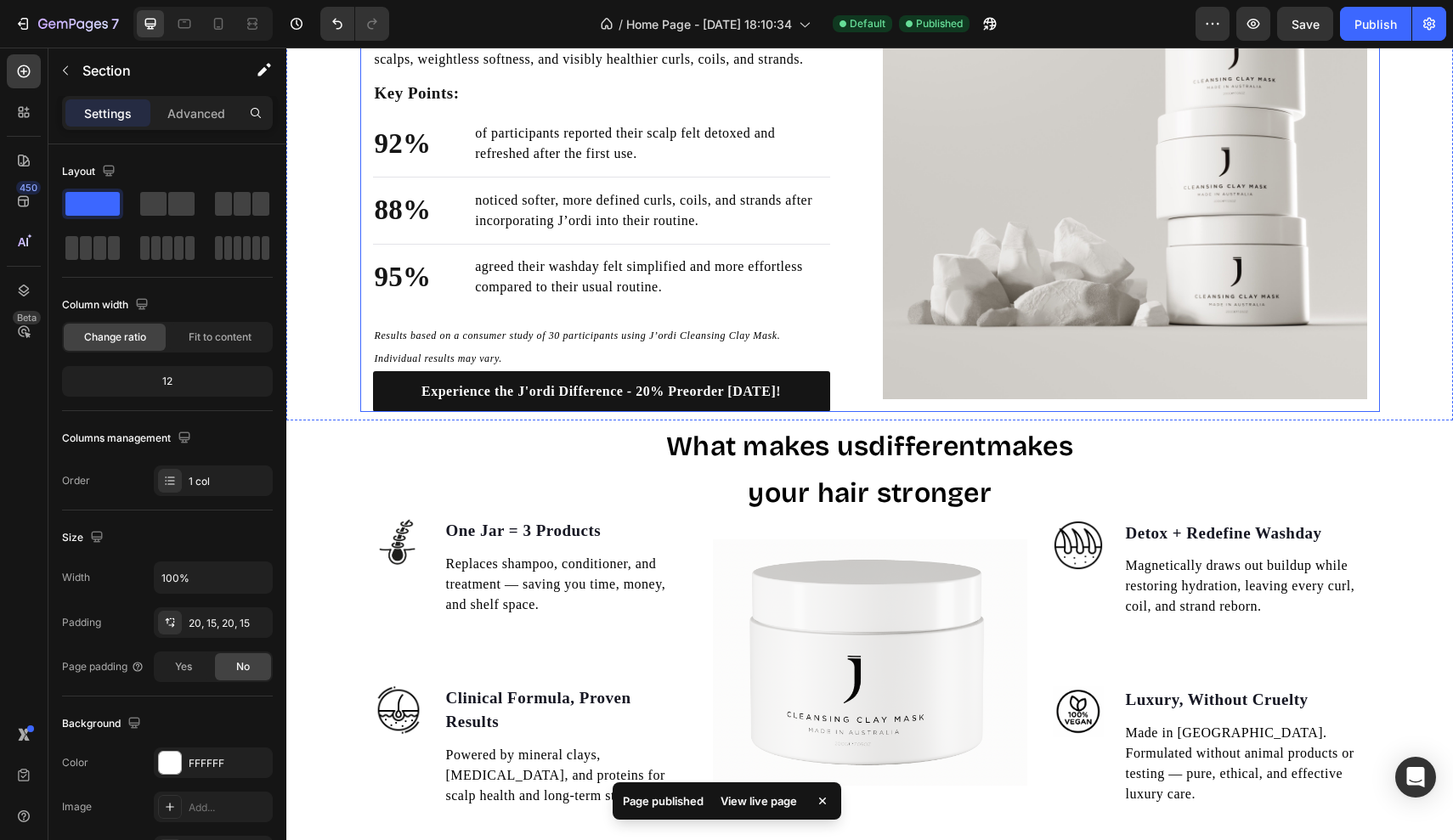
click at [360, 256] on div "The Results Speak for Themselves Heading Say goodbye to cluttered routines and …" at bounding box center [869, 157] width 1019 height 511
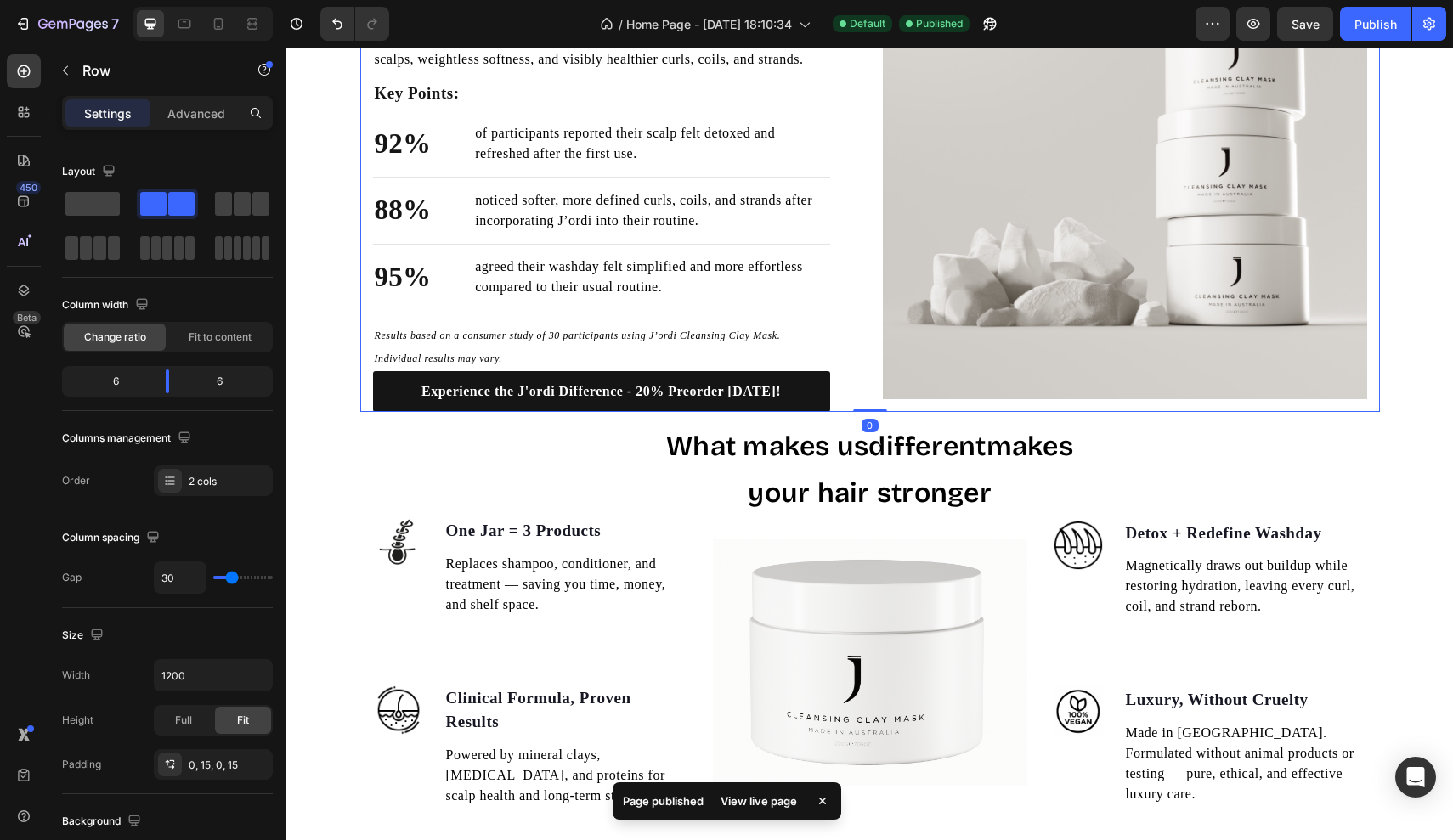
click at [329, 261] on div "The Results Speak for Themselves Heading Say goodbye to cluttered routines and …" at bounding box center [870, 157] width 1166 height 511
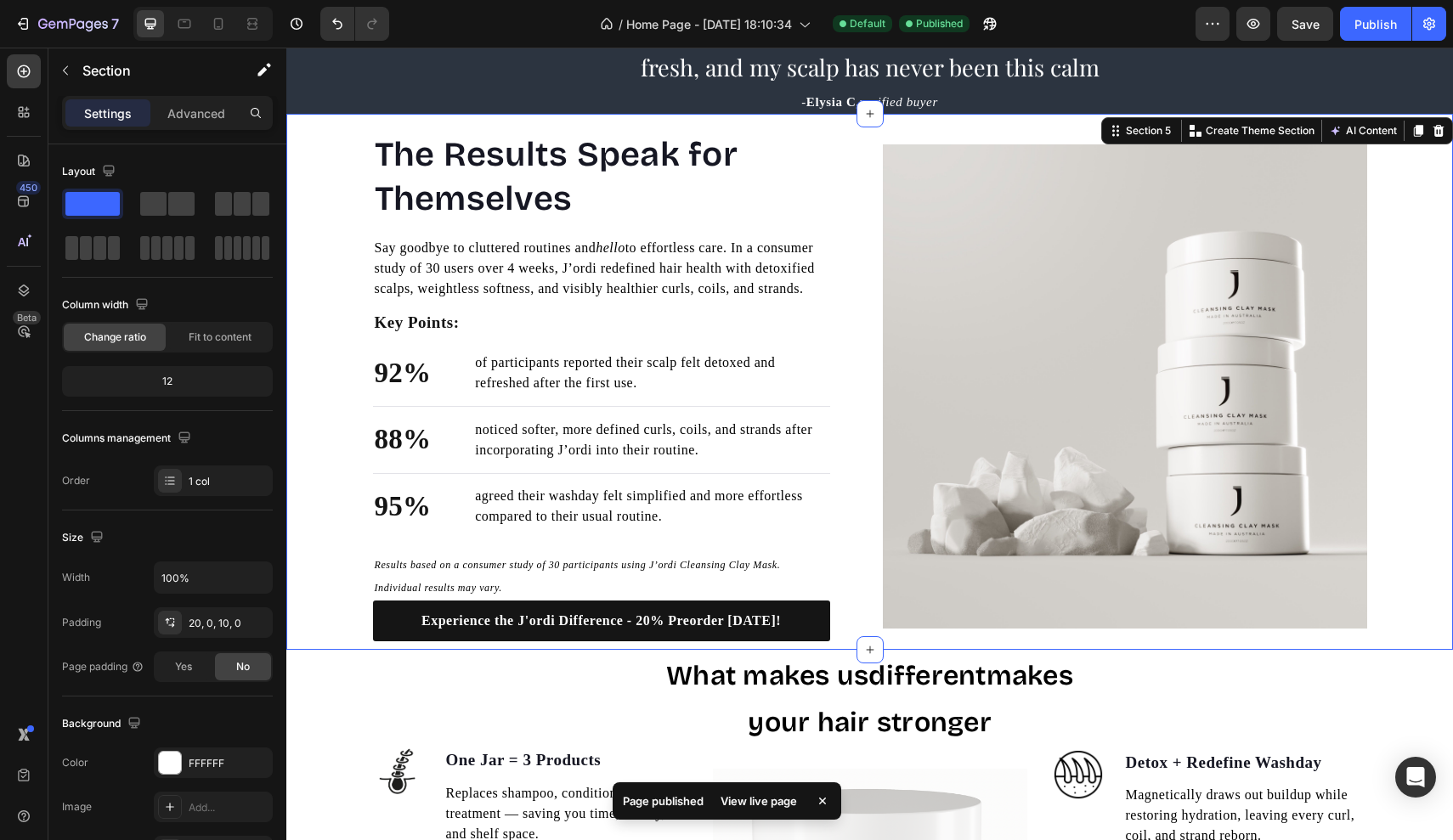
scroll to position [1170, 0]
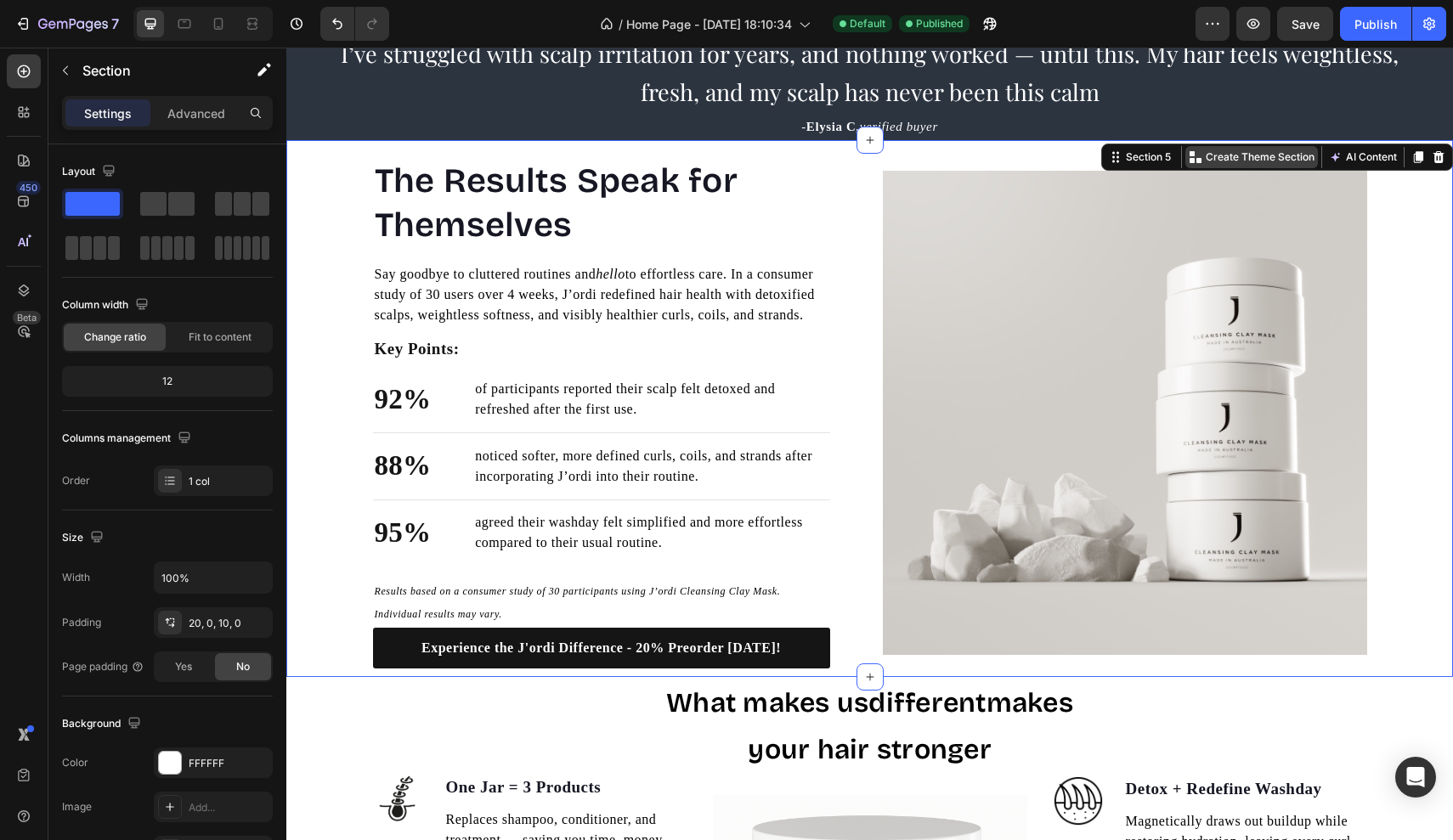
click at [1221, 156] on p "Create Theme Section" at bounding box center [1259, 157] width 108 height 15
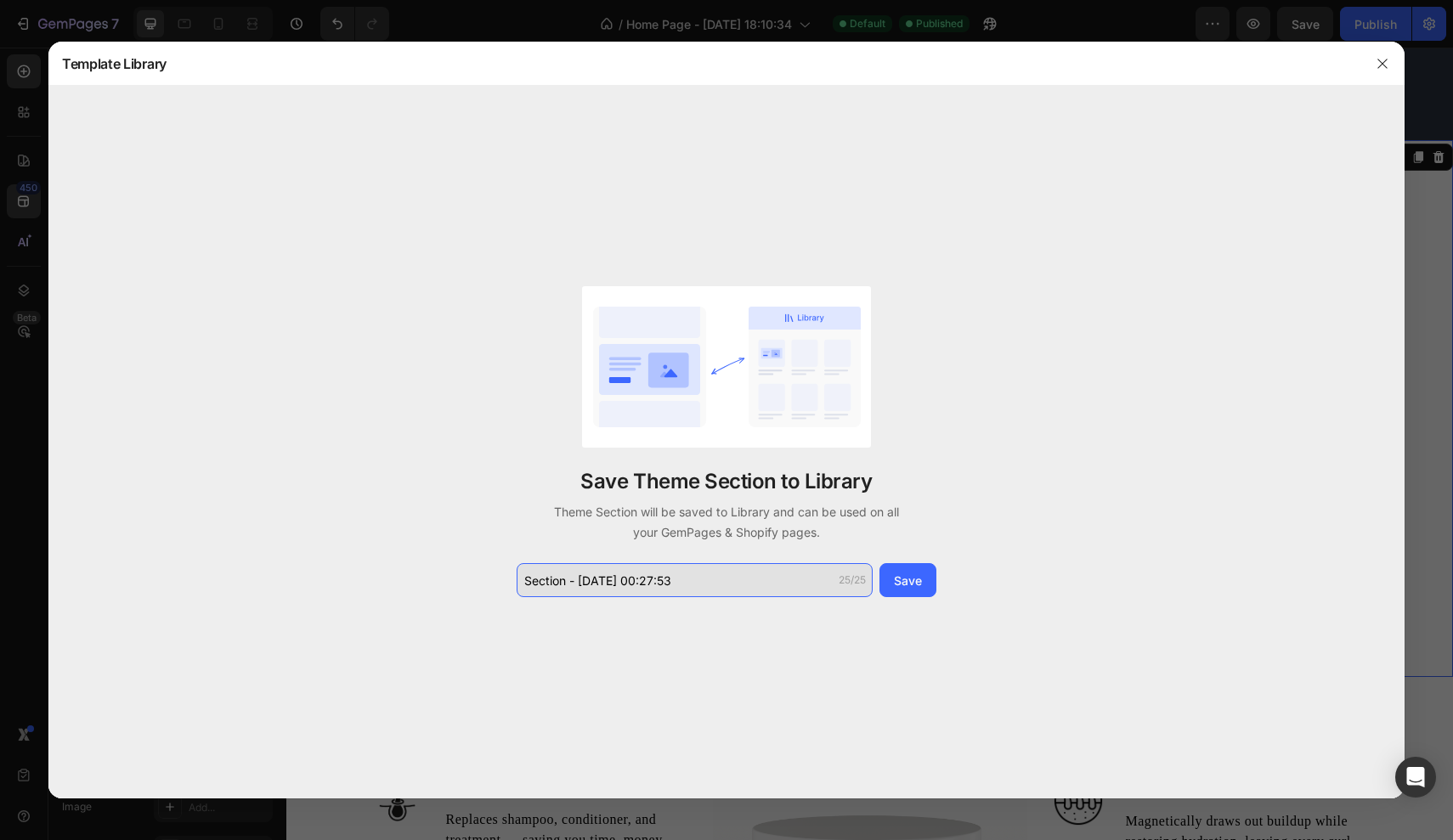
click at [694, 595] on input "Section - [DATE] 00:27:53" at bounding box center [695, 579] width 356 height 34
drag, startPoint x: 694, startPoint y: 594, endPoint x: 436, endPoint y: 580, distance: 258.4
click at [436, 580] on div "Save Theme Section to Library Theme Section will be saved to Library and can be…" at bounding box center [726, 442] width 1356 height 712
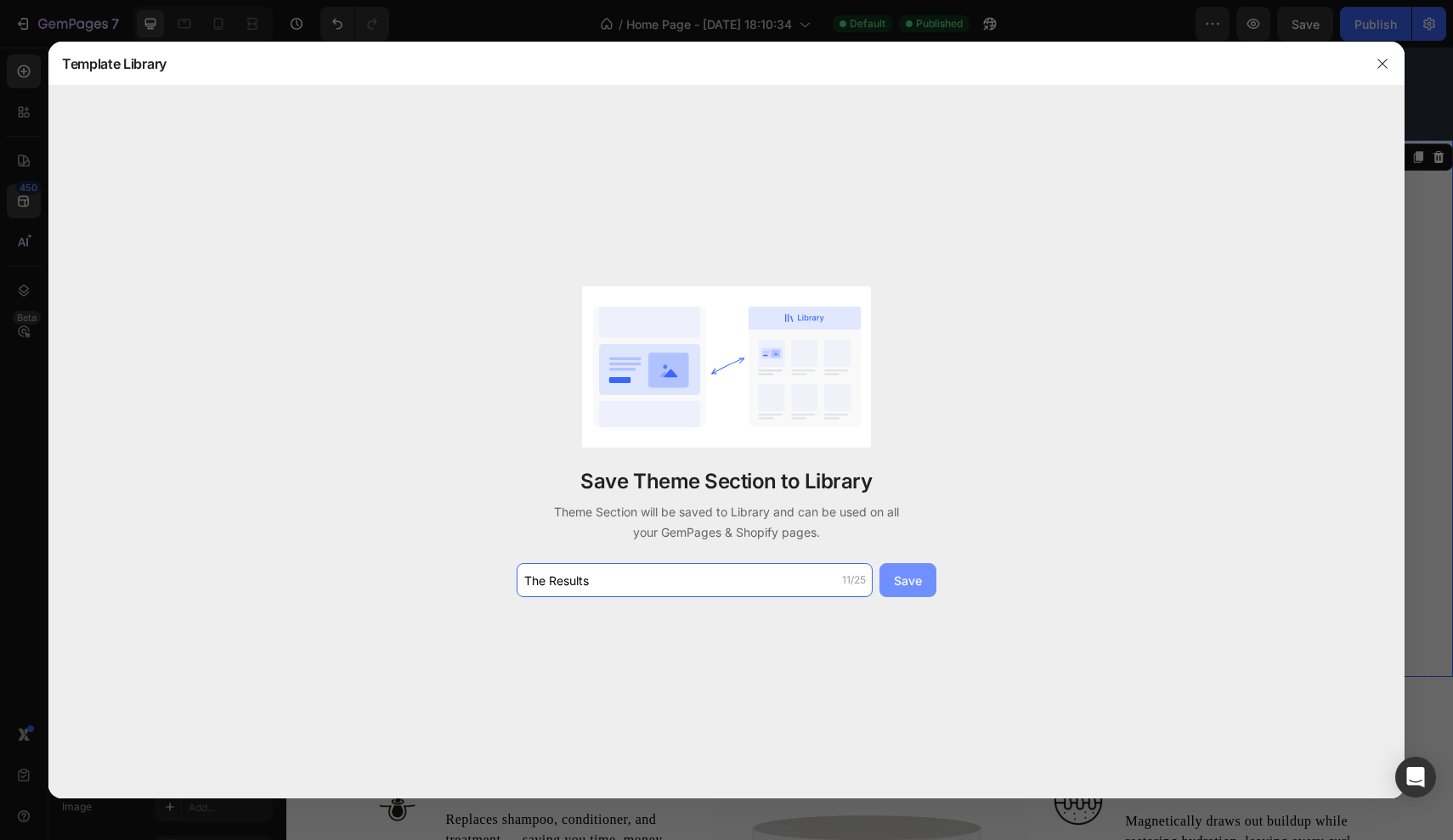
type input "The Results"
click at [896, 577] on div "Save" at bounding box center [908, 580] width 28 height 18
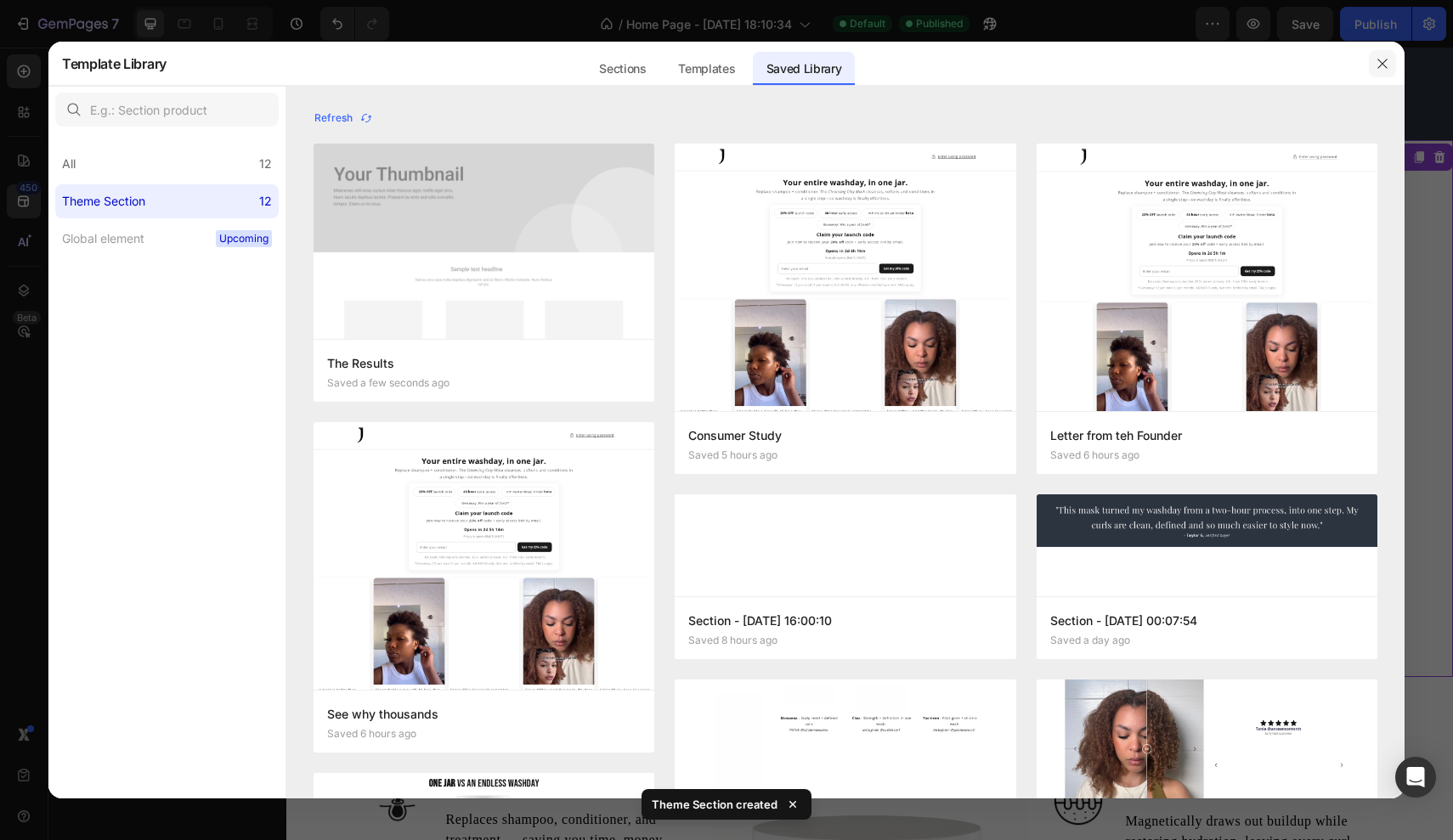
click at [1380, 62] on icon "button" at bounding box center [1382, 63] width 14 height 14
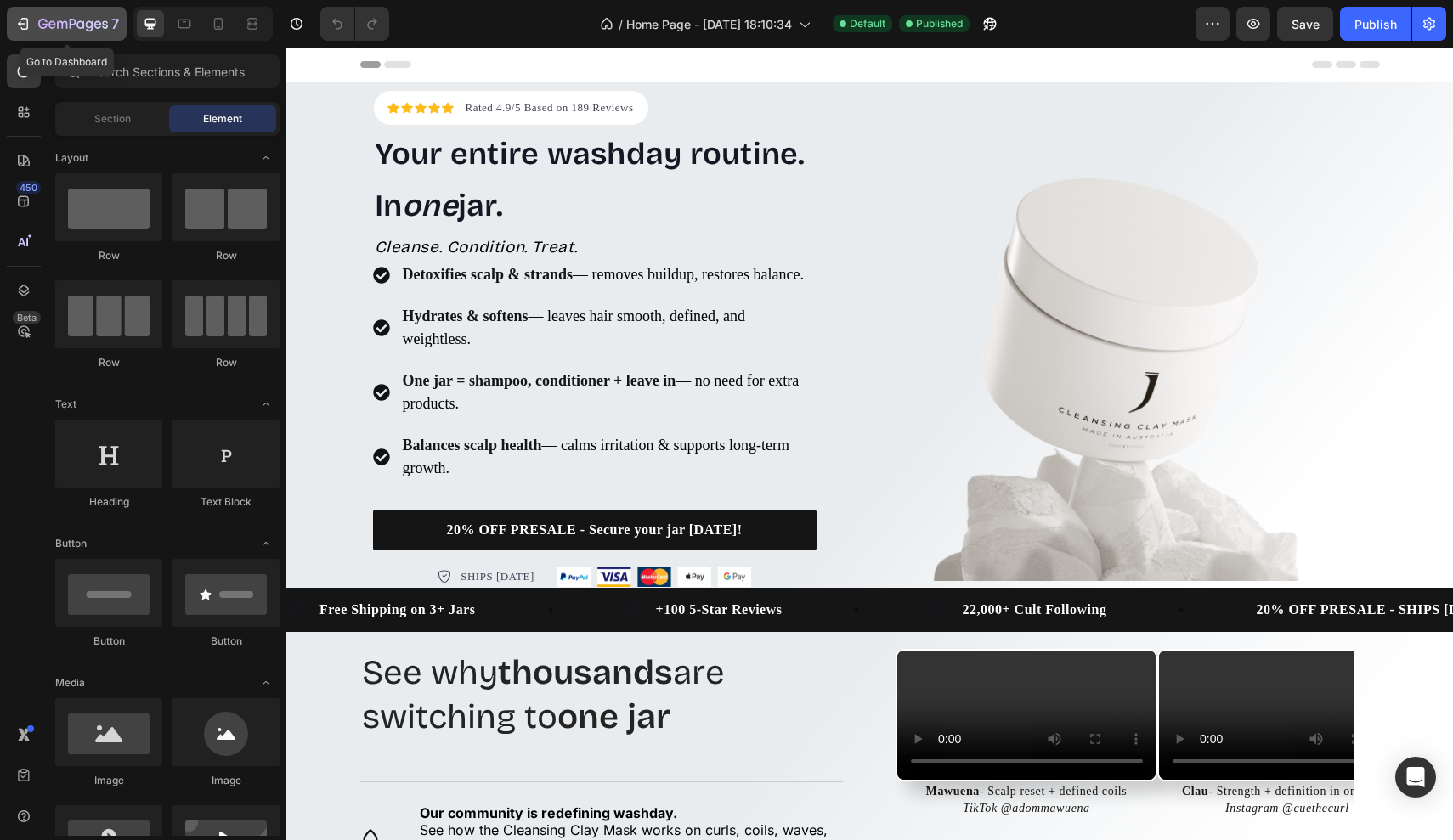
click at [41, 37] on button "7" at bounding box center [66, 23] width 120 height 34
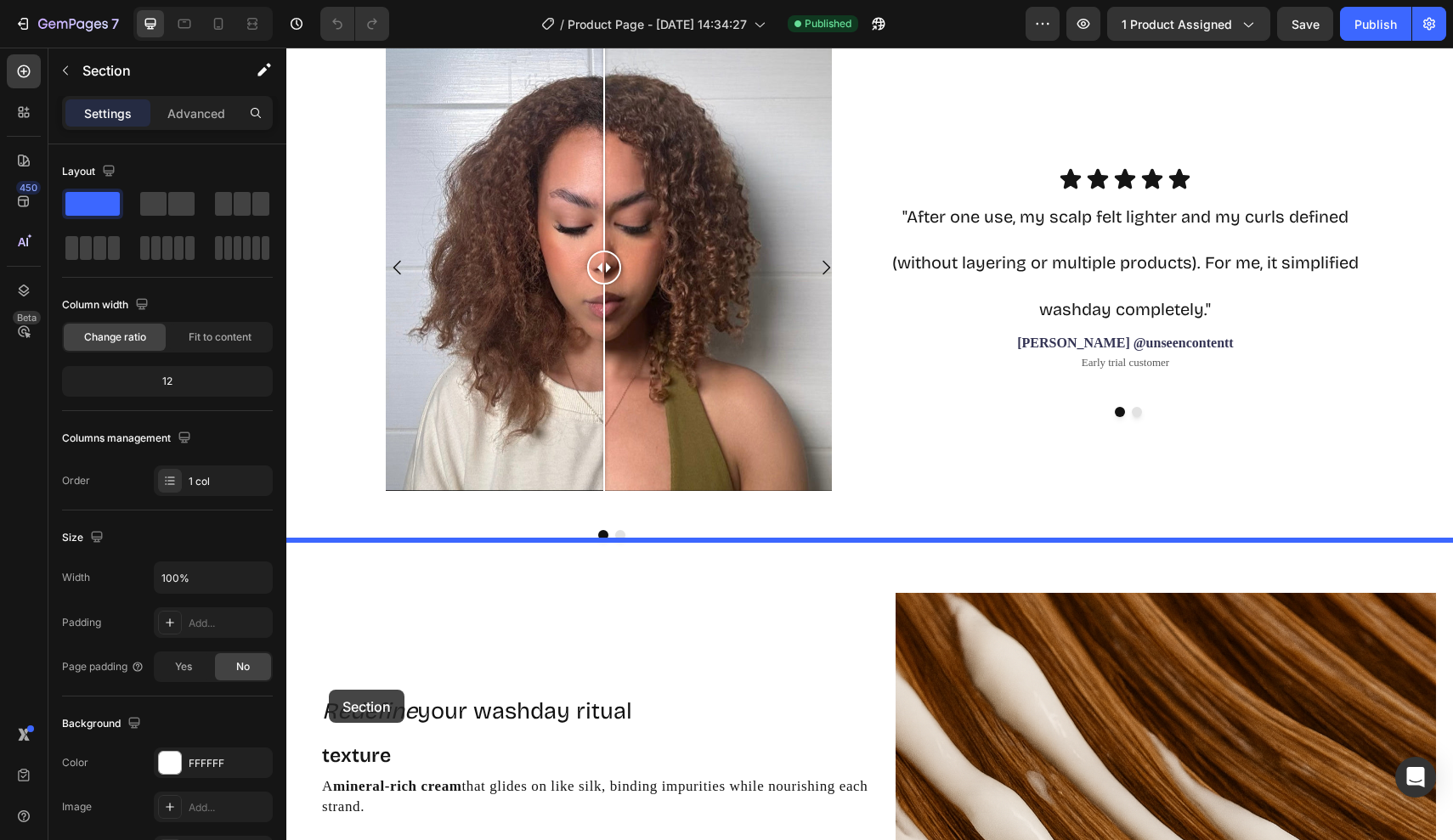
scroll to position [2218, 0]
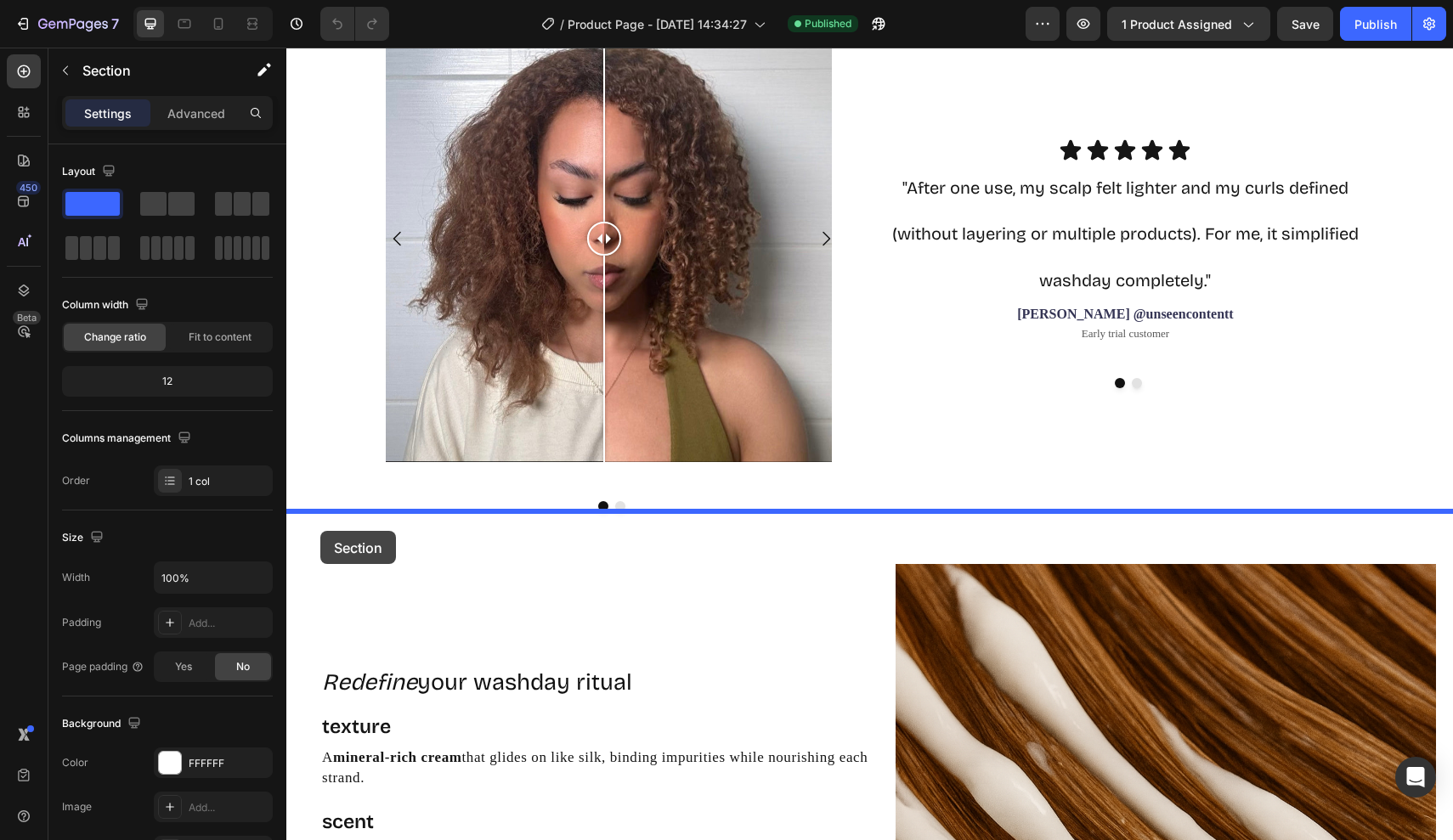
drag, startPoint x: 325, startPoint y: 442, endPoint x: 320, endPoint y: 531, distance: 89.1
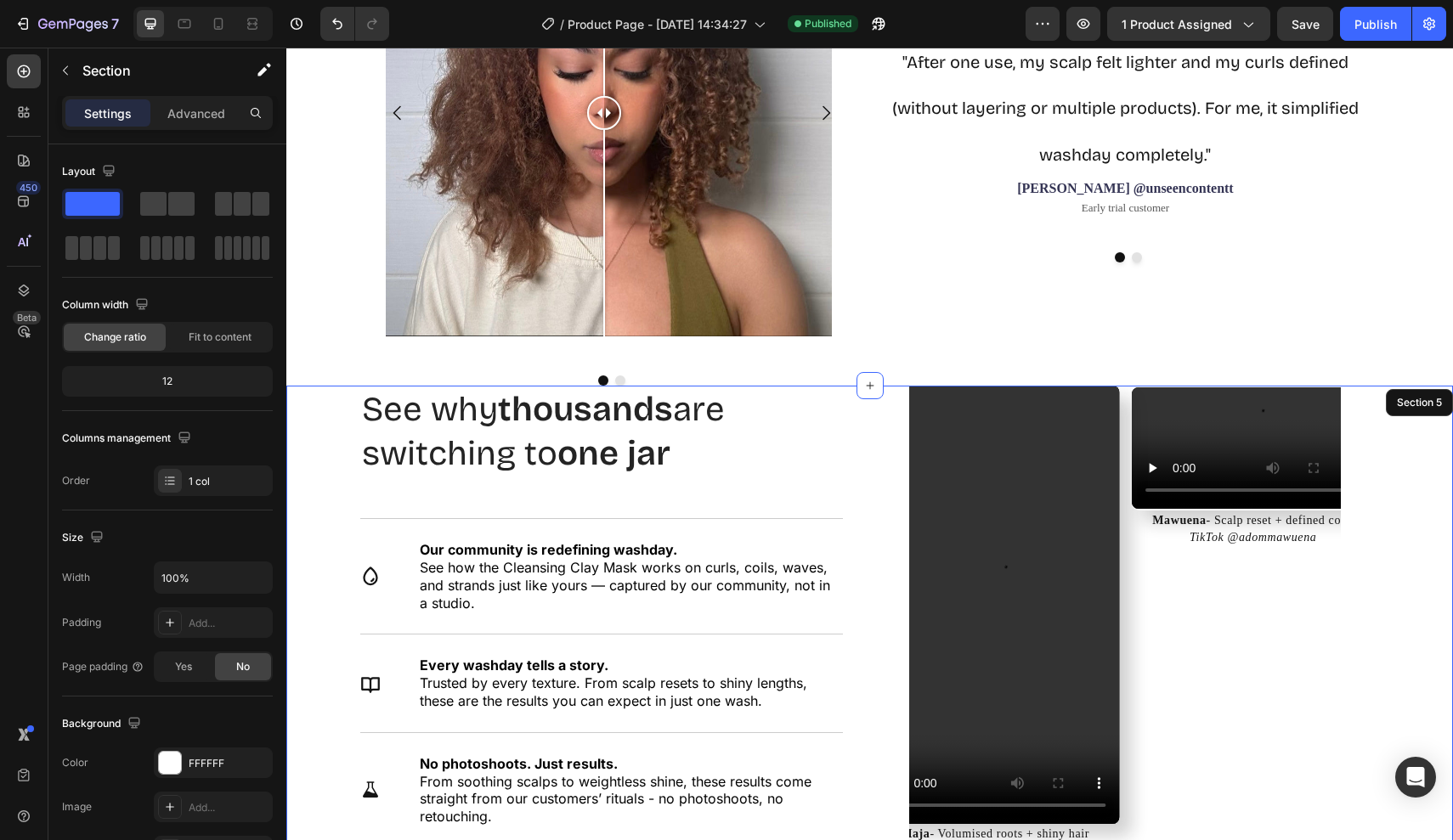
scroll to position [1705, 0]
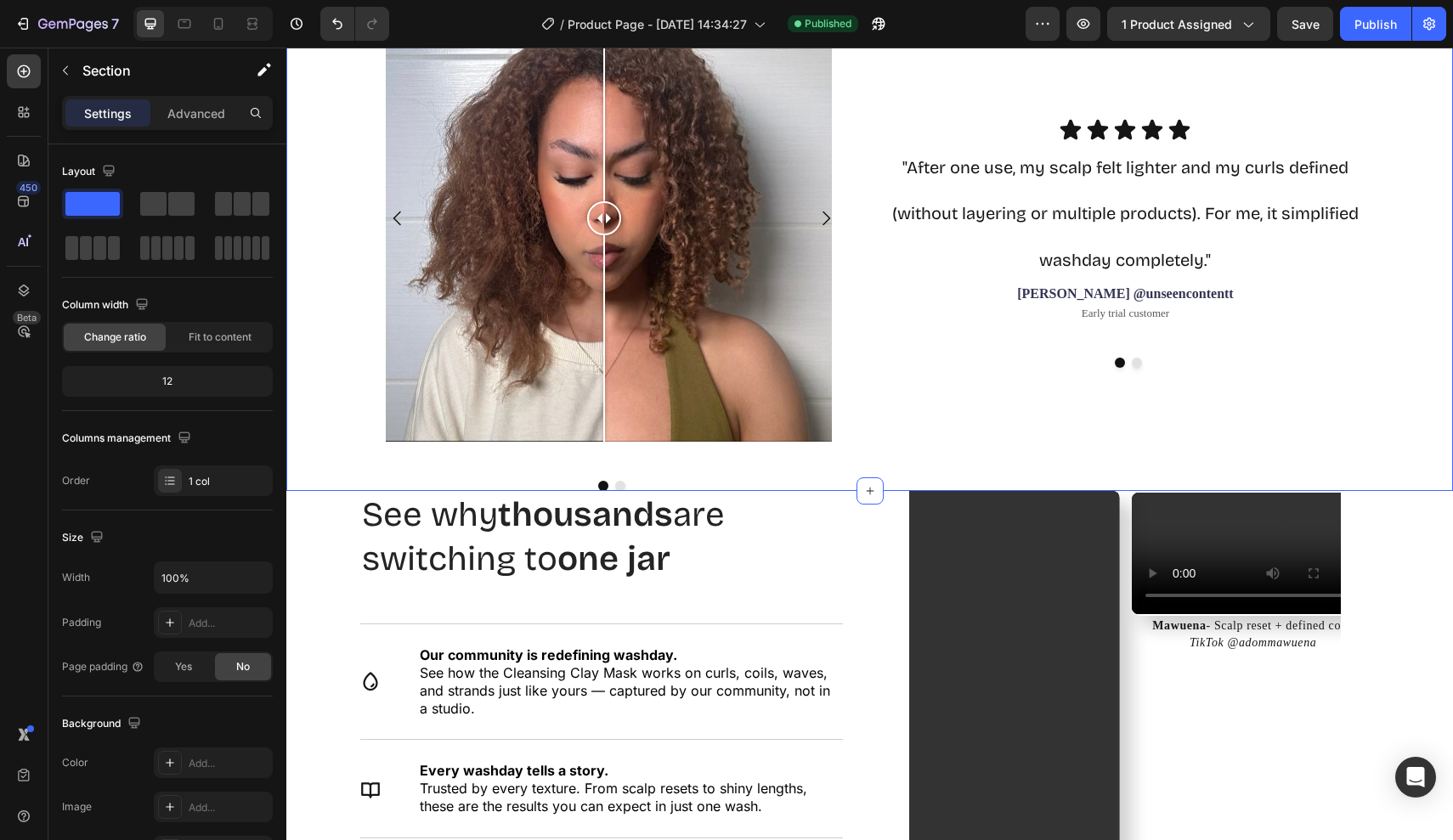
click at [330, 477] on div "Image Comparison Image Comparison Carousel Icon Icon Icon Icon Icon Icon List "…" at bounding box center [870, 230] width 1166 height 522
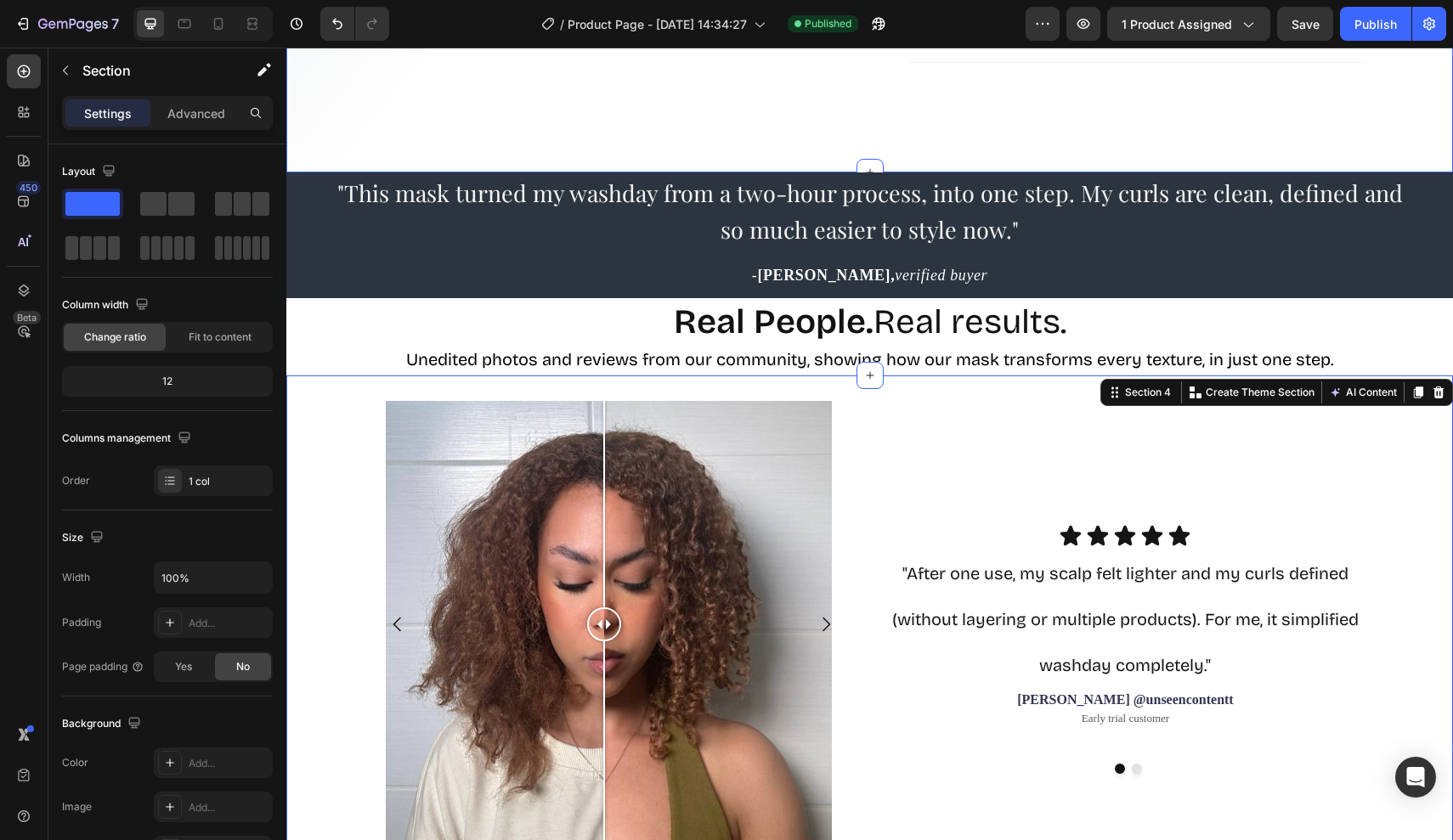
scroll to position [1622, 0]
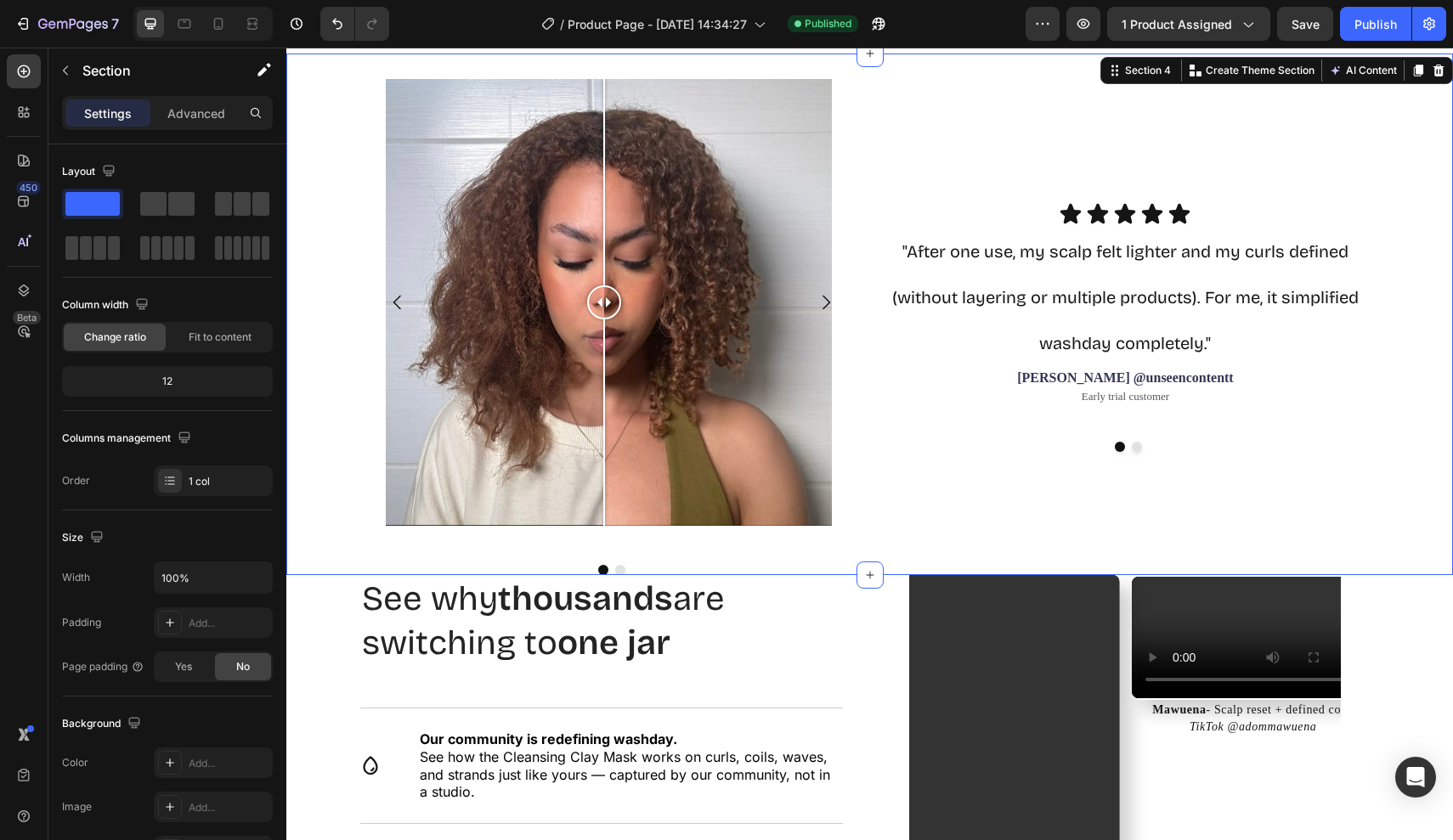
click at [326, 509] on div "Image Comparison Image Comparison Carousel Icon Icon Icon Icon Icon Icon List "…" at bounding box center [870, 314] width 1166 height 522
click at [869, 570] on icon at bounding box center [870, 575] width 14 height 14
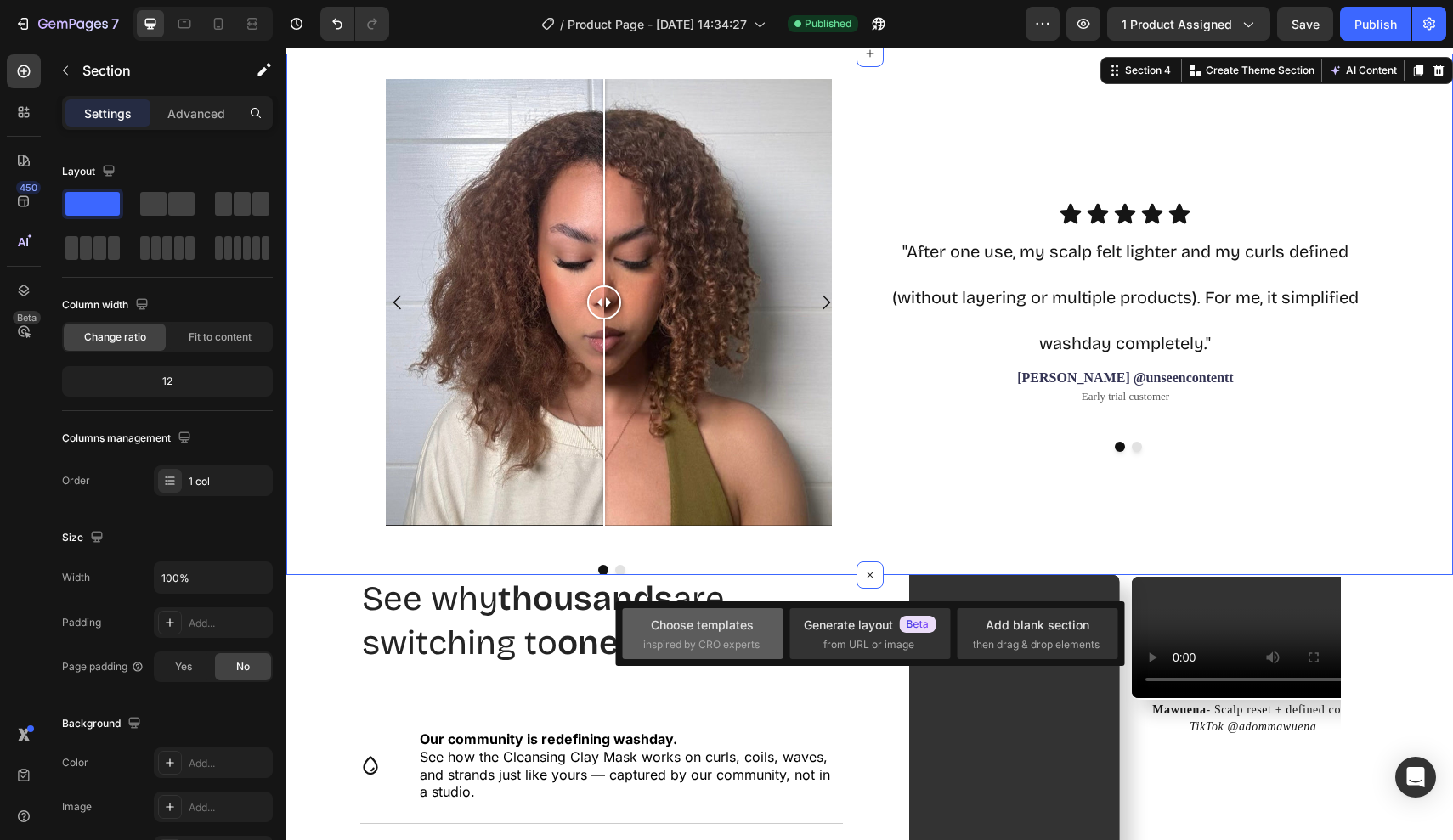
click at [764, 631] on div "Choose templates inspired by CRO experts" at bounding box center [702, 633] width 160 height 51
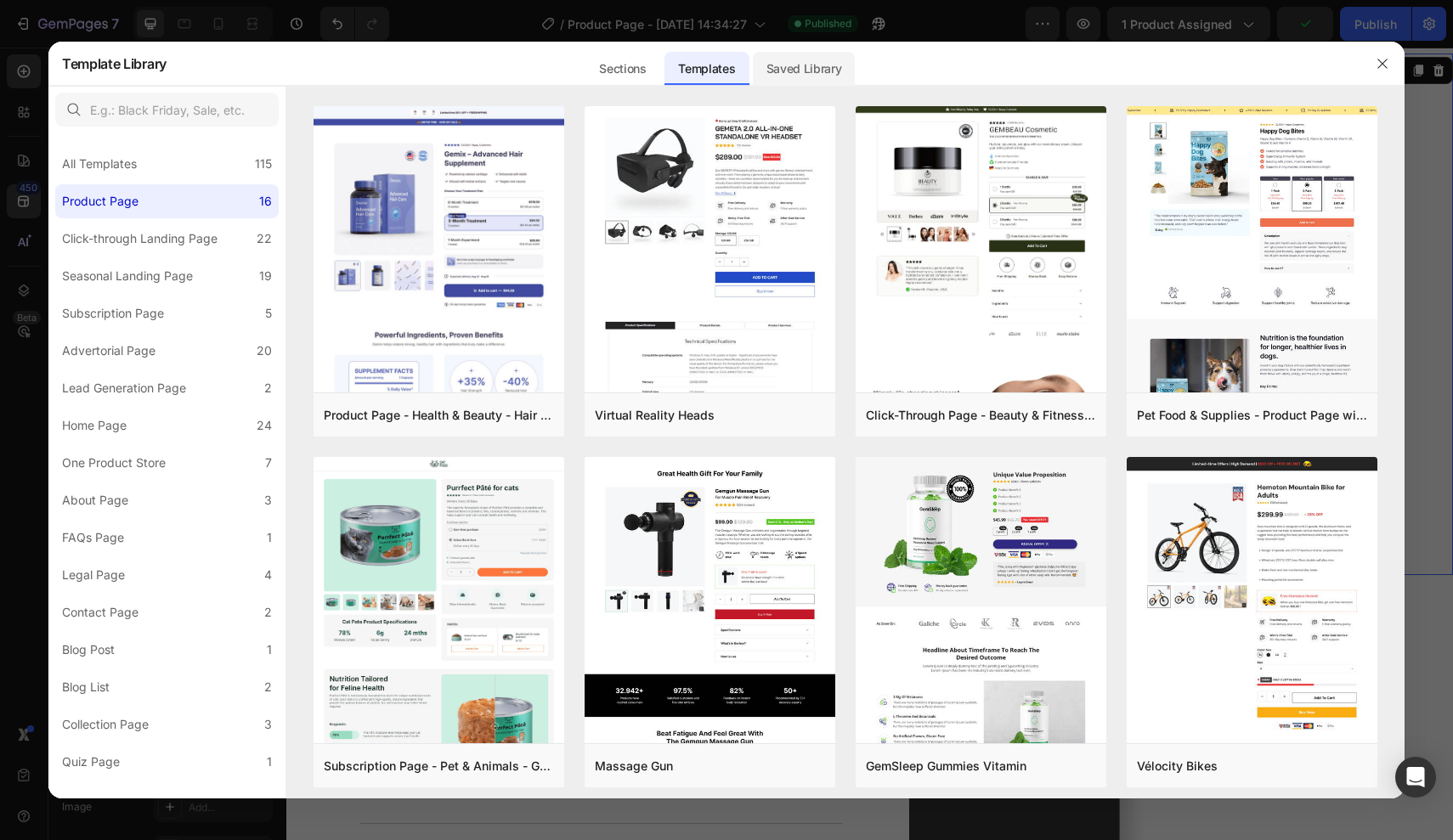
click at [772, 68] on div "Saved Library" at bounding box center [804, 69] width 103 height 34
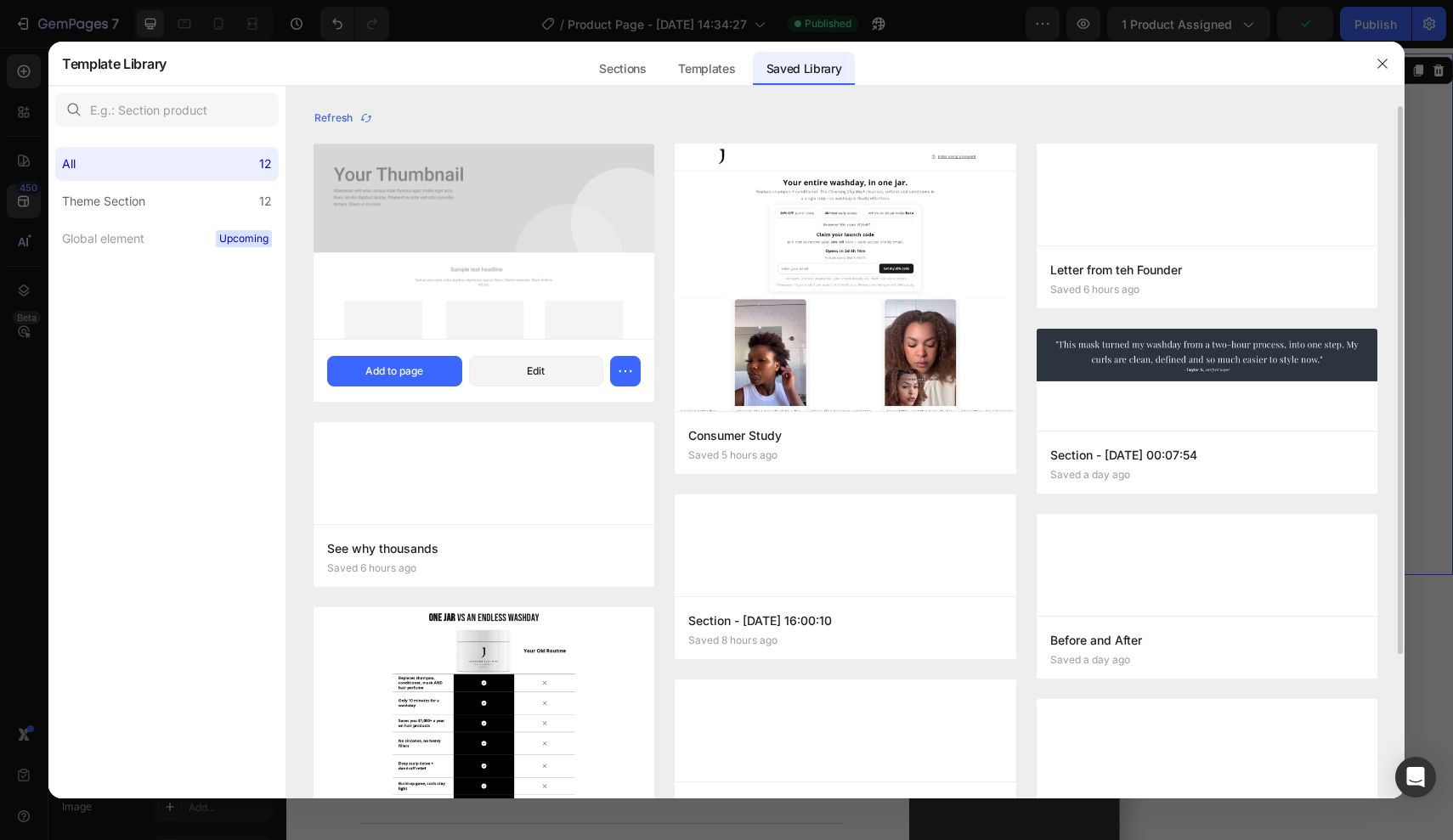
click at [488, 188] on img at bounding box center [483, 242] width 340 height 196
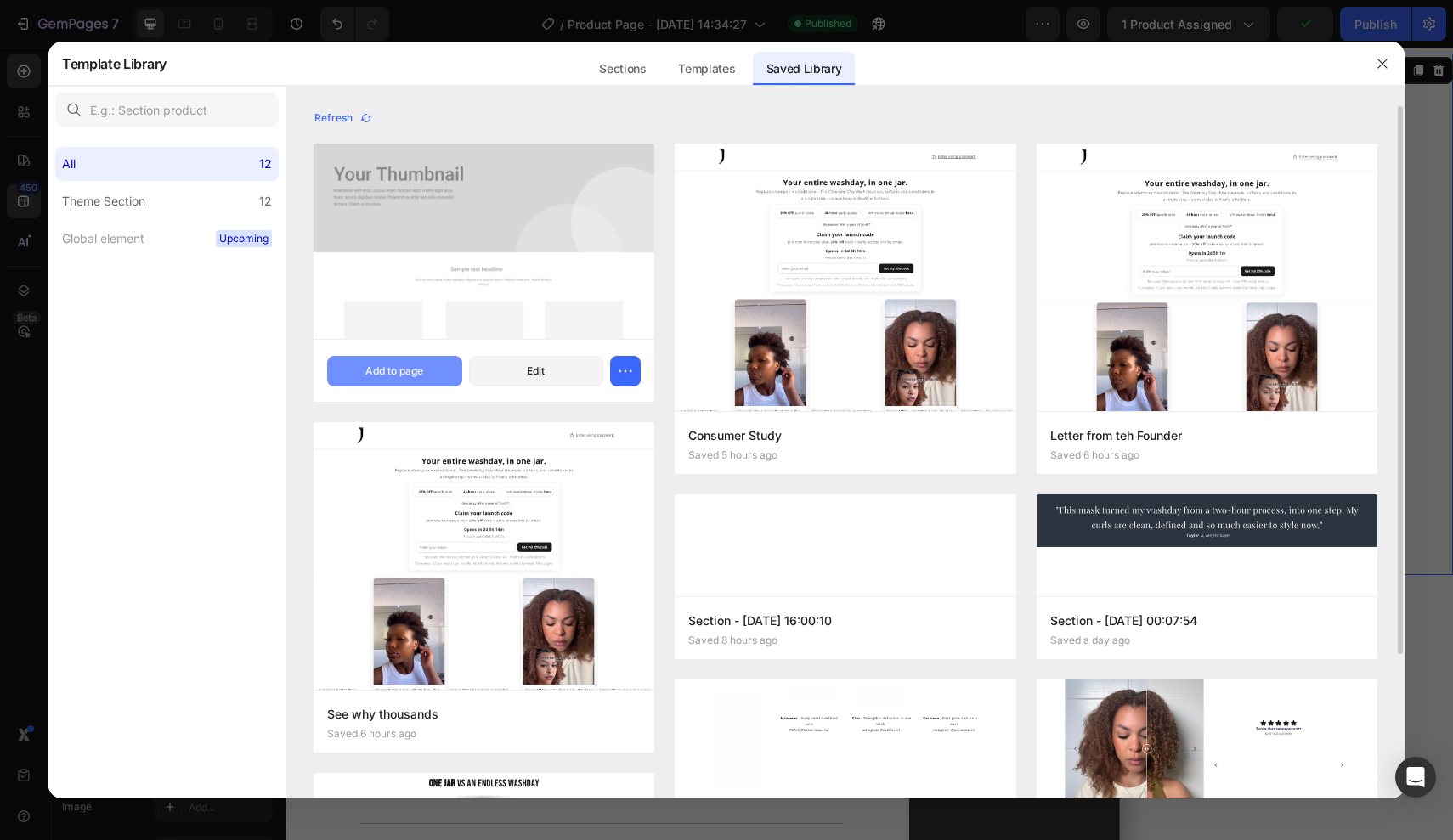
click at [439, 362] on button "Add to page" at bounding box center [395, 371] width 135 height 31
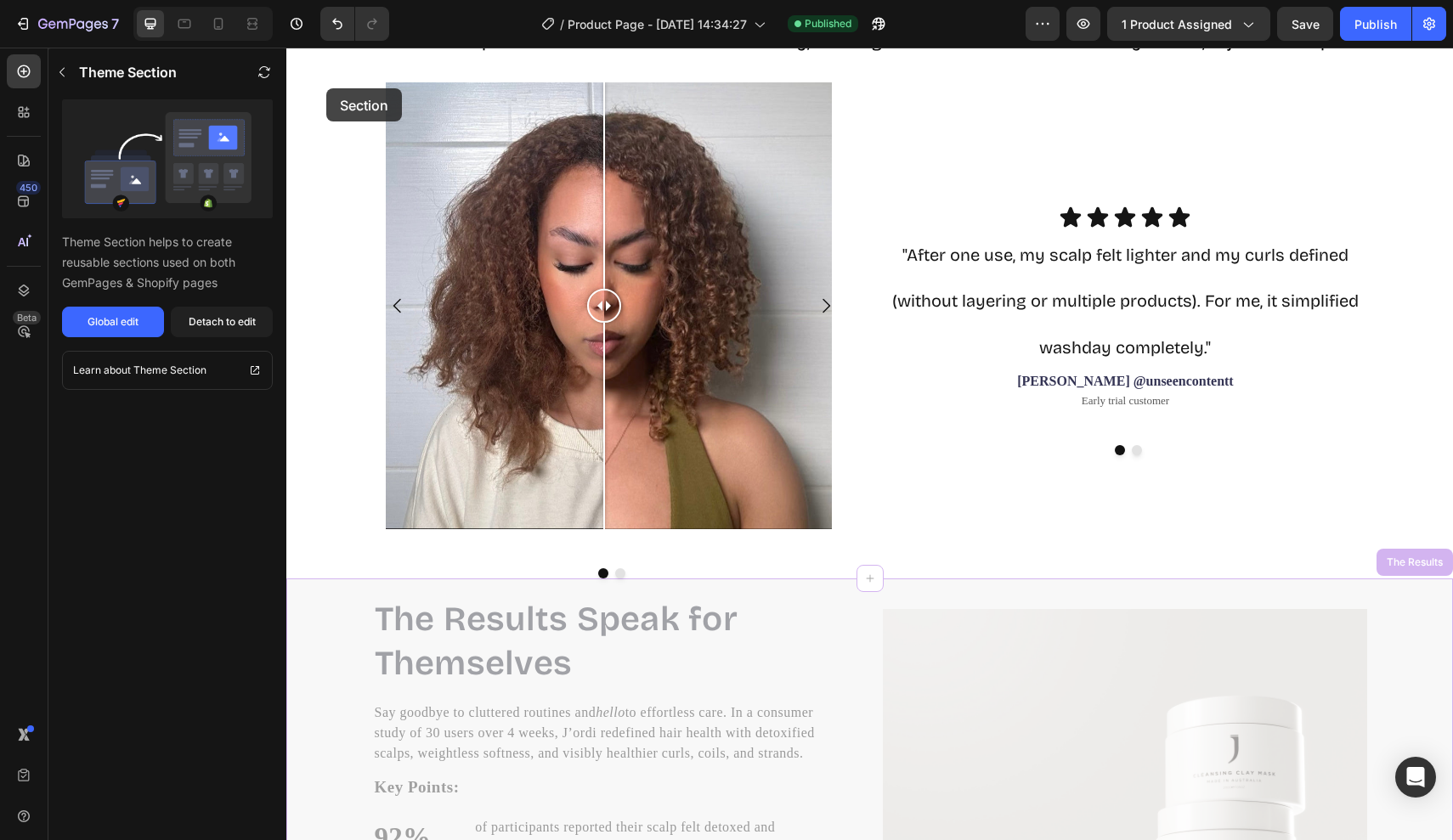
scroll to position [1533, 0]
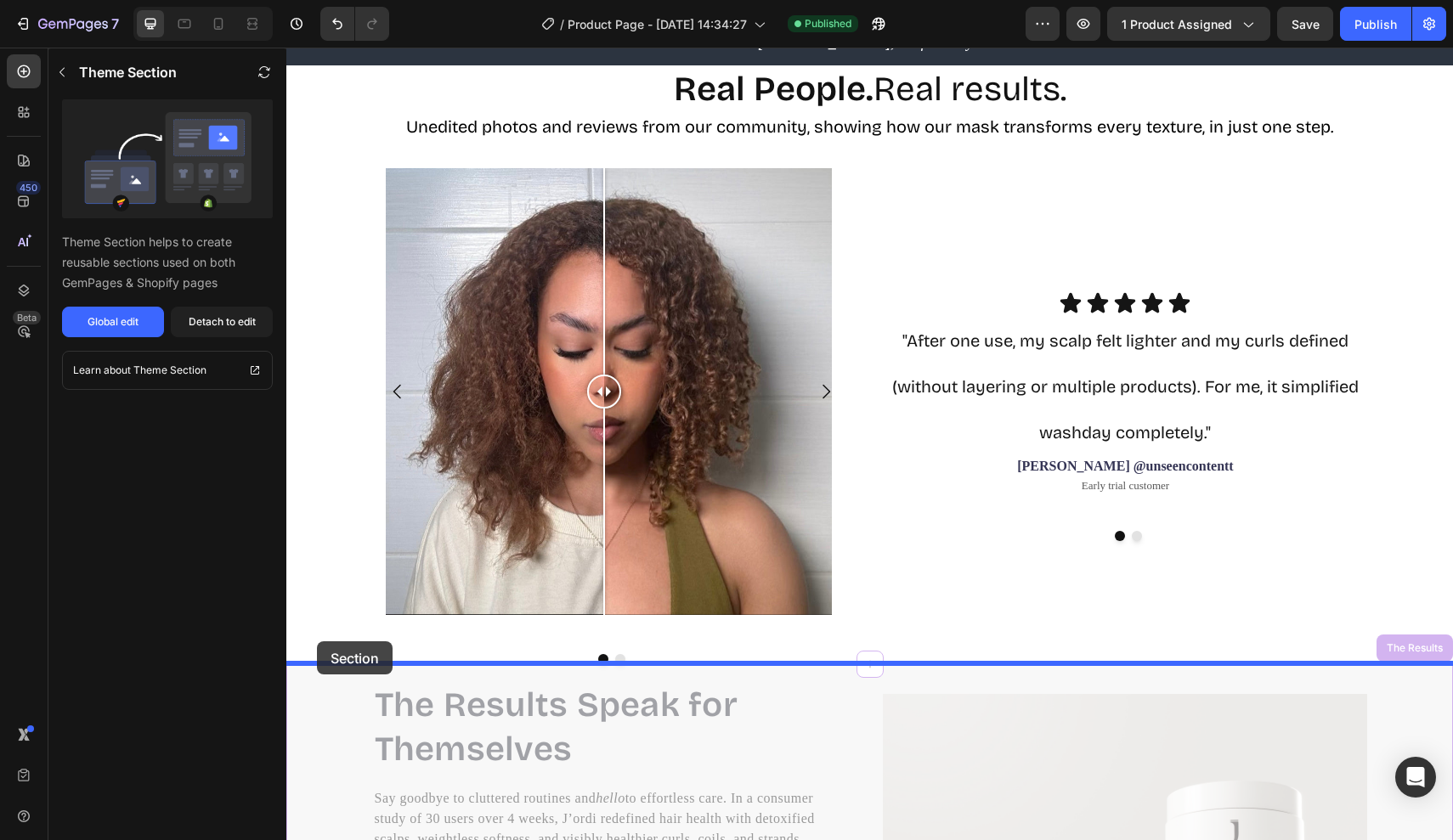
drag, startPoint x: 330, startPoint y: 383, endPoint x: 317, endPoint y: 642, distance: 259.3
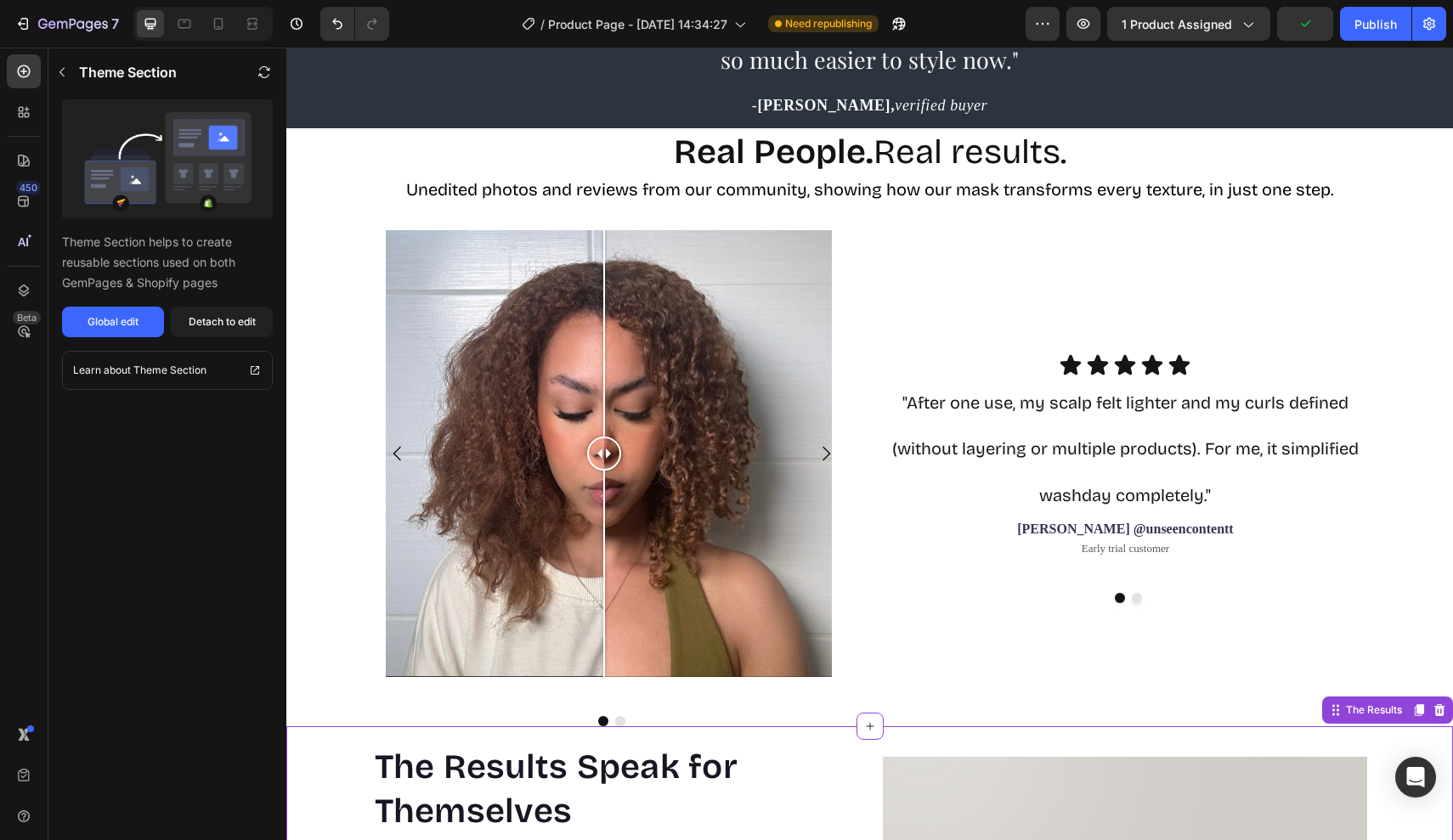
scroll to position [1418, 0]
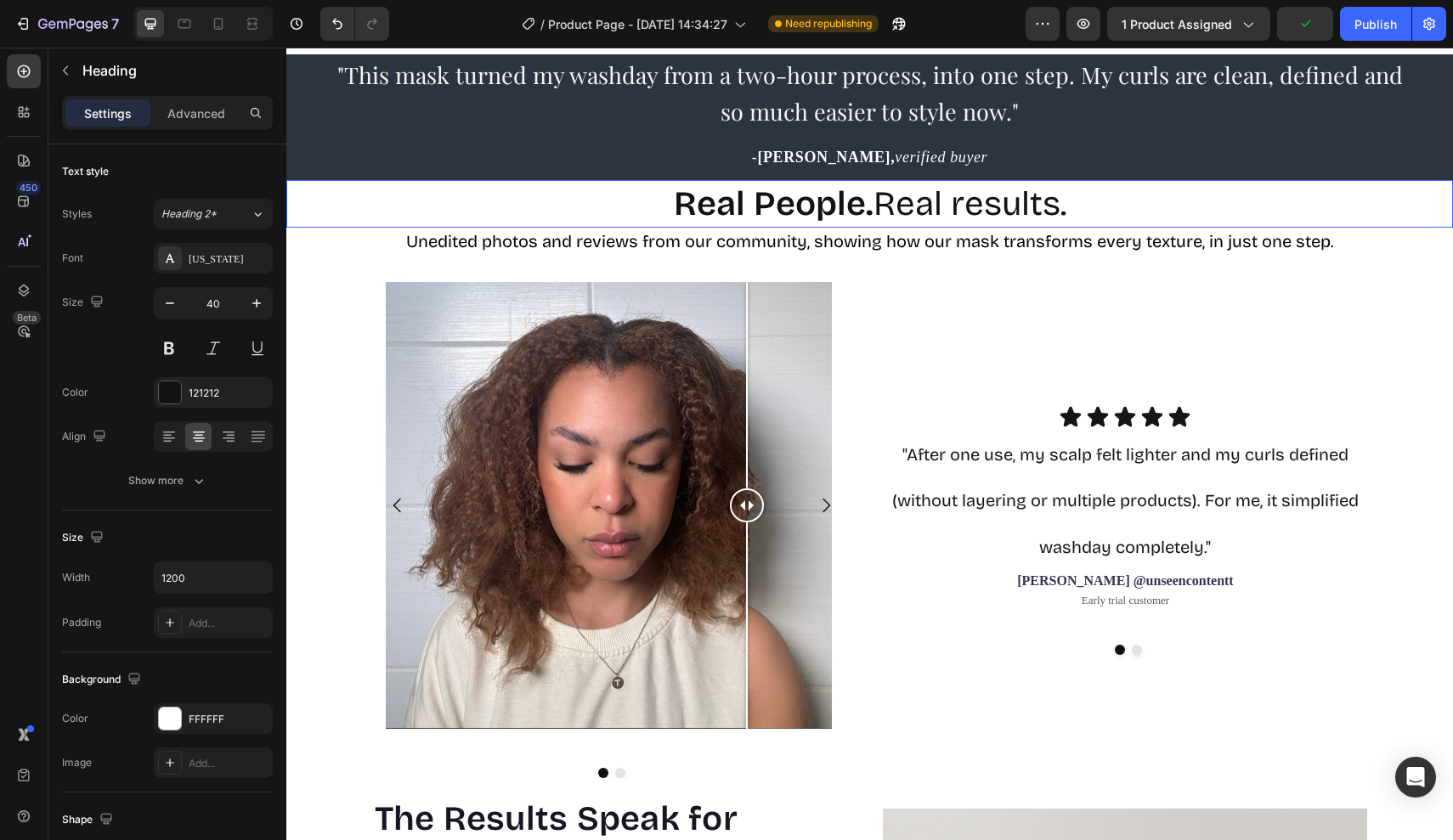
click at [724, 195] on strong "Real People." at bounding box center [773, 204] width 199 height 41
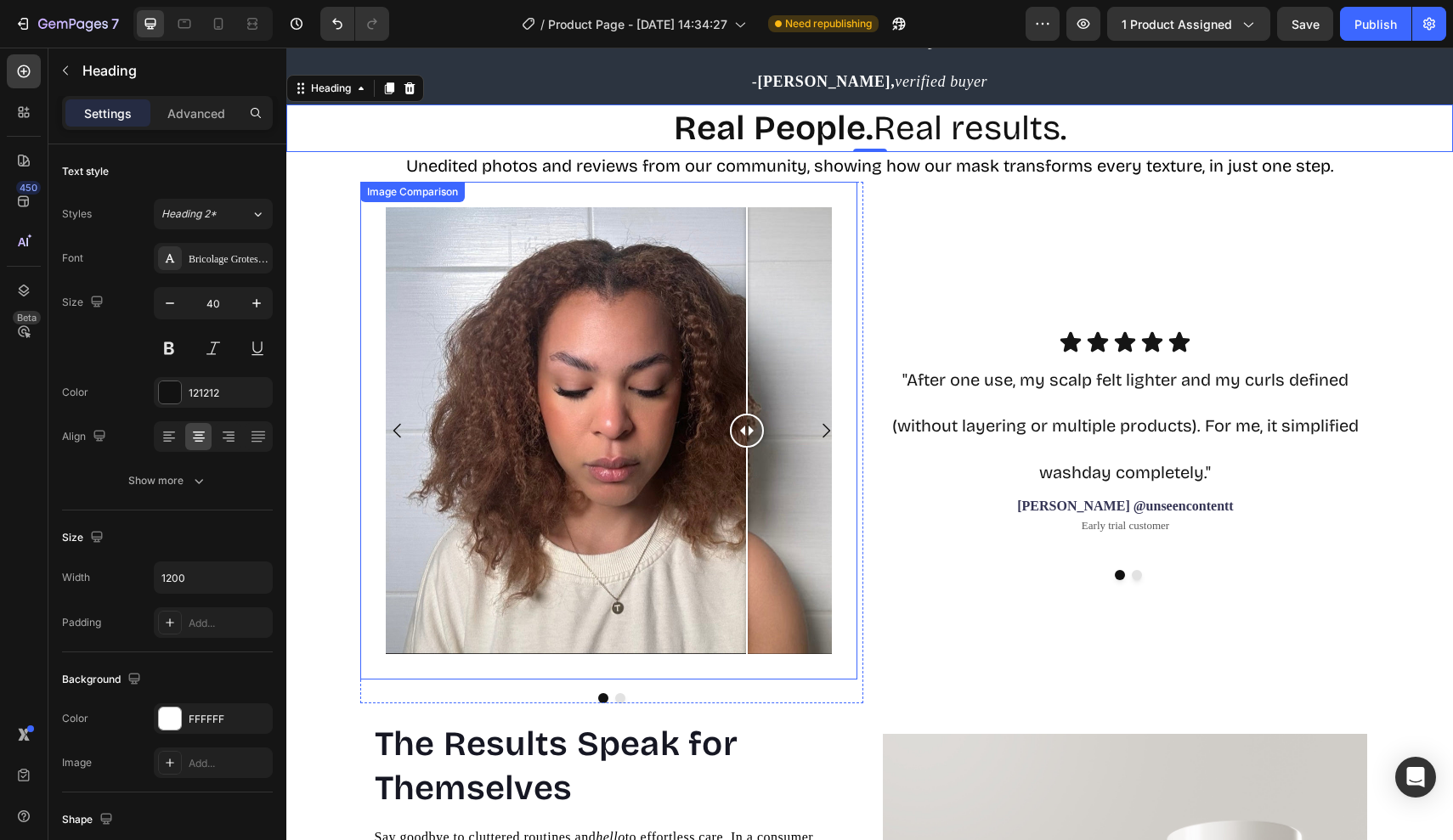
click at [702, 210] on div "Image Comparison" at bounding box center [608, 430] width 498 height 498
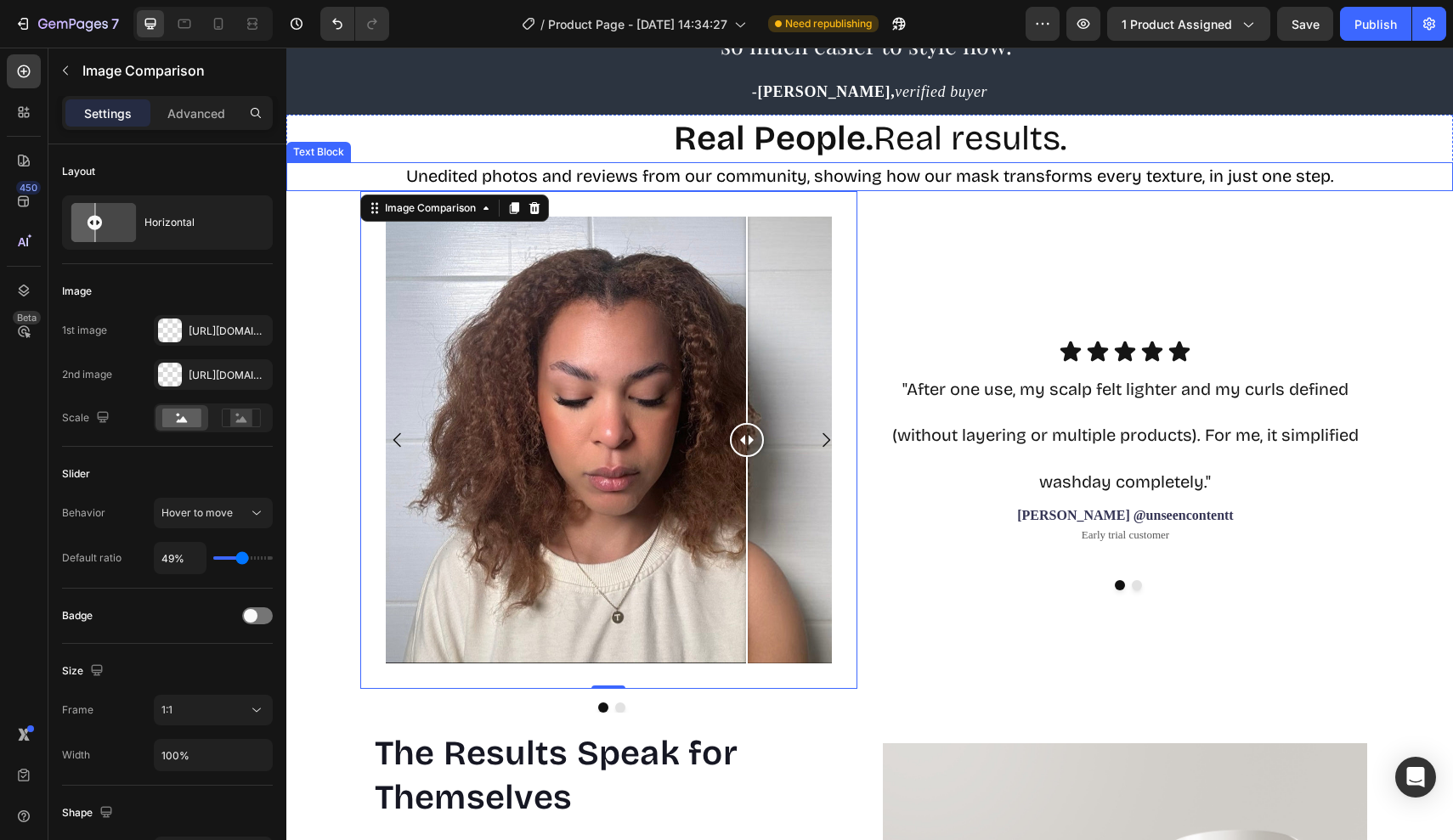
scroll to position [1376, 0]
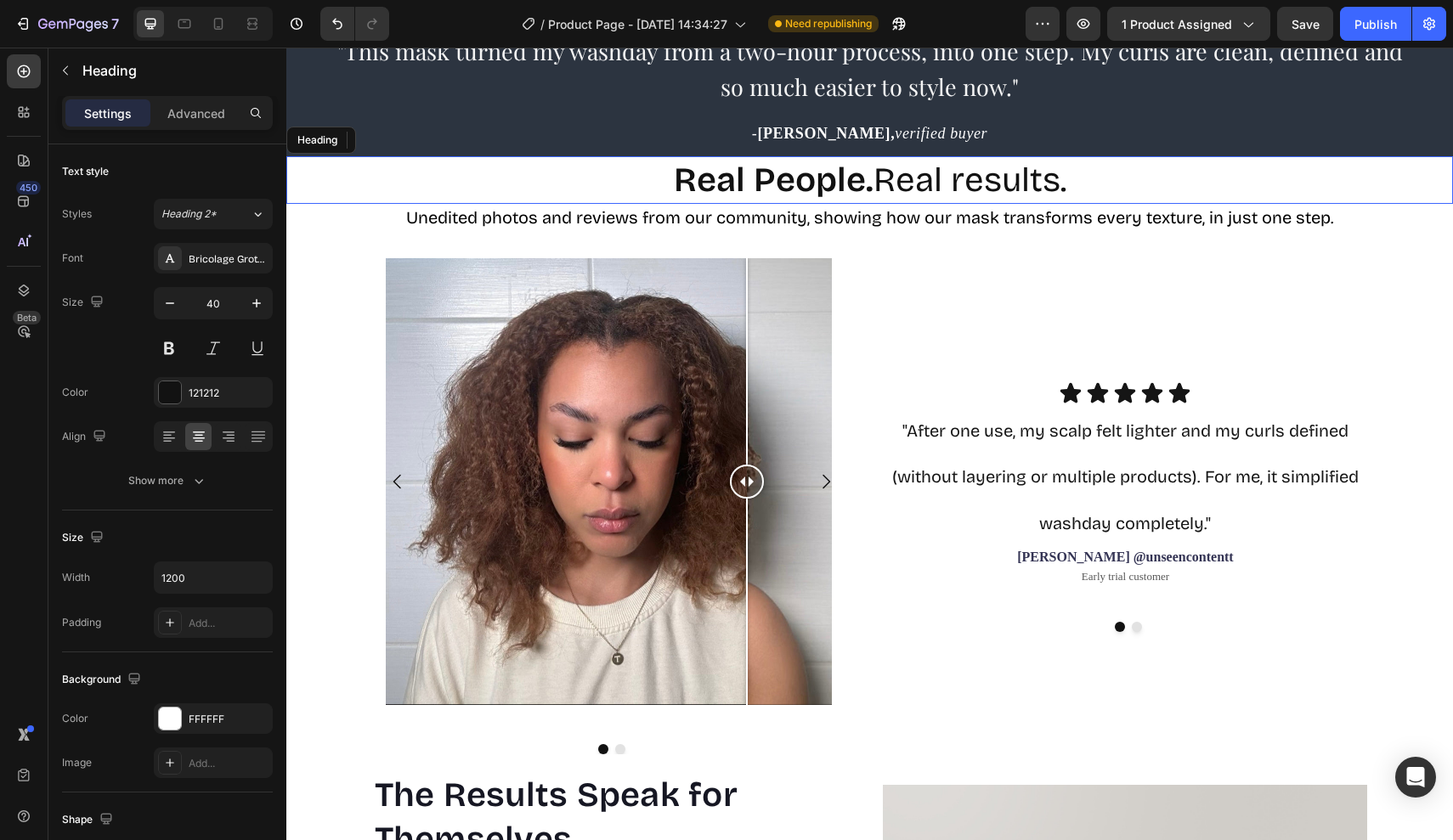
click at [707, 186] on strong "Real People." at bounding box center [773, 180] width 199 height 41
click at [684, 186] on strong "Real People." at bounding box center [773, 180] width 199 height 41
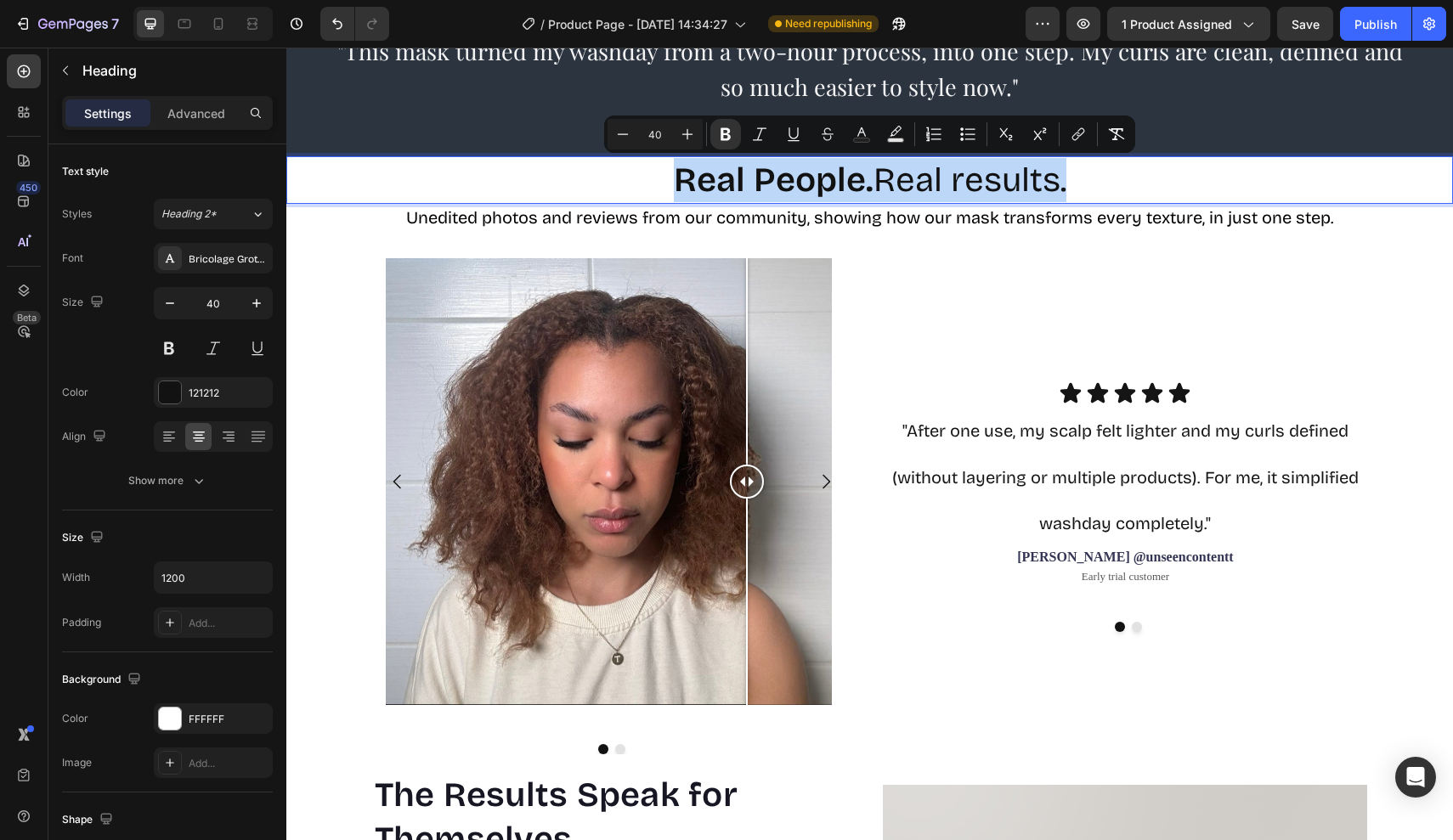
drag, startPoint x: 684, startPoint y: 186, endPoint x: 1064, endPoint y: 178, distance: 380.1
click at [1064, 178] on p "Real People. Real results." at bounding box center [870, 180] width 1016 height 45
click at [1099, 250] on div "Icon Icon Icon Icon Icon Icon List "After one use, my scalp felt lighter and my…" at bounding box center [1128, 432] width 503 height 399
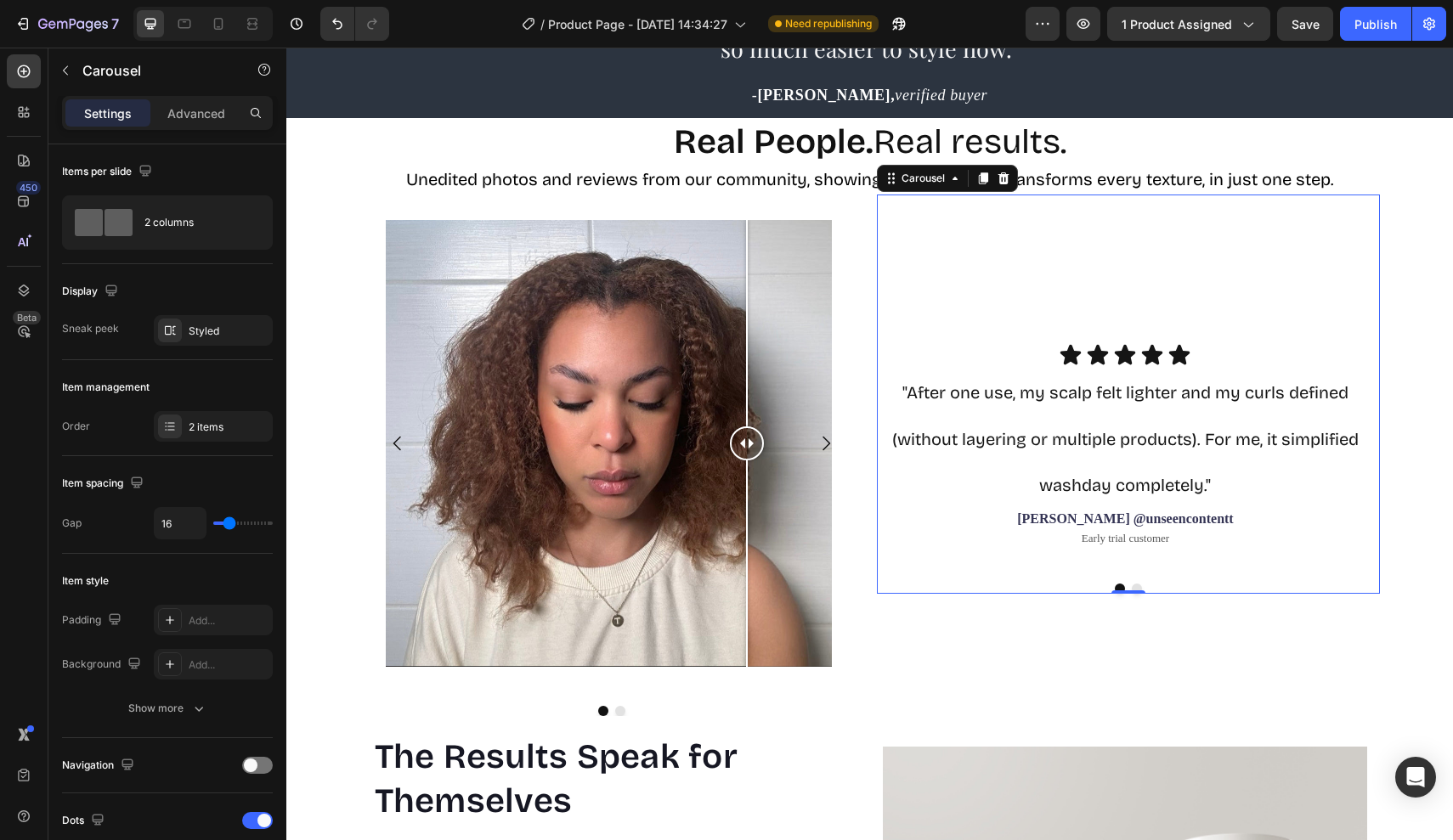
scroll to position [1419, 0]
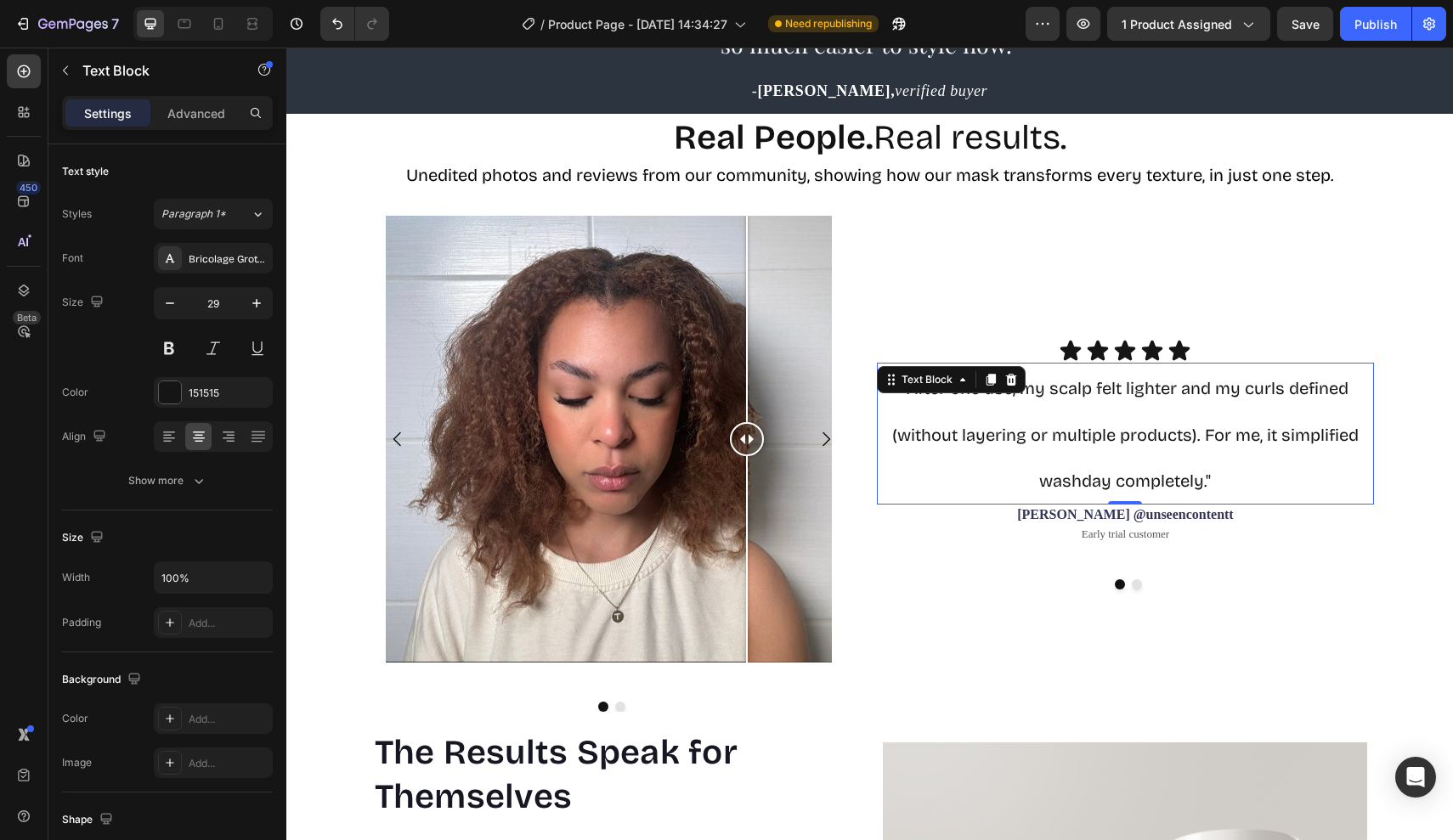
click at [1194, 438] on span ""After one use, my scalp felt lighter and my curls defined (without layering or…" at bounding box center [1125, 434] width 466 height 112
click at [1221, 476] on p ""After one use, my scalp felt lighter and my curls defined (without layering or…" at bounding box center [1125, 433] width 494 height 138
drag, startPoint x: 1221, startPoint y: 476, endPoint x: 901, endPoint y: 364, distance: 339.0
click at [901, 364] on p ""After one use, my scalp felt lighter and my curls defined (without layering or…" at bounding box center [1125, 433] width 494 height 138
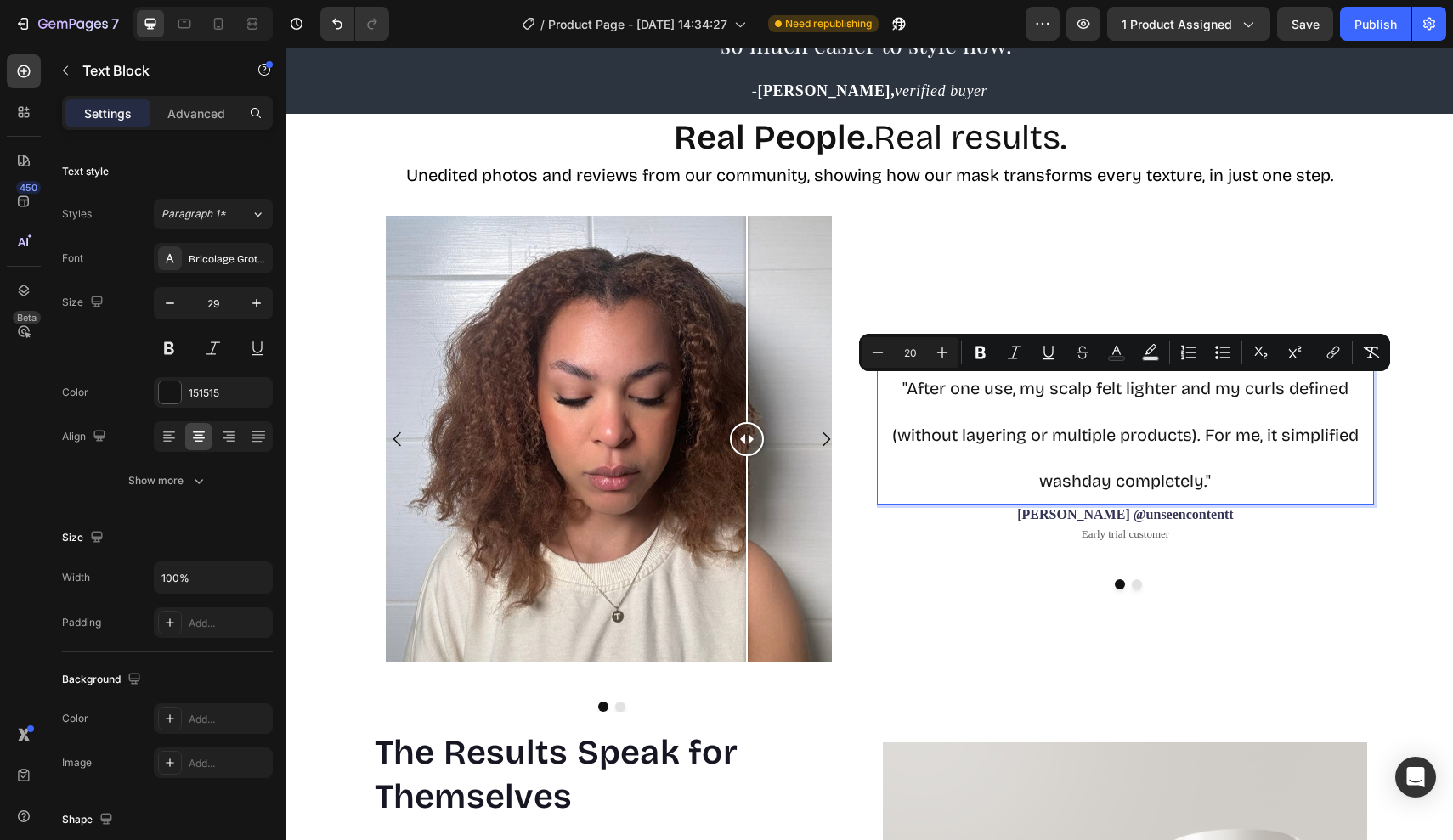
click at [903, 389] on span ""After one use, my scalp felt lighter and my curls defined (without layering or…" at bounding box center [1125, 434] width 466 height 112
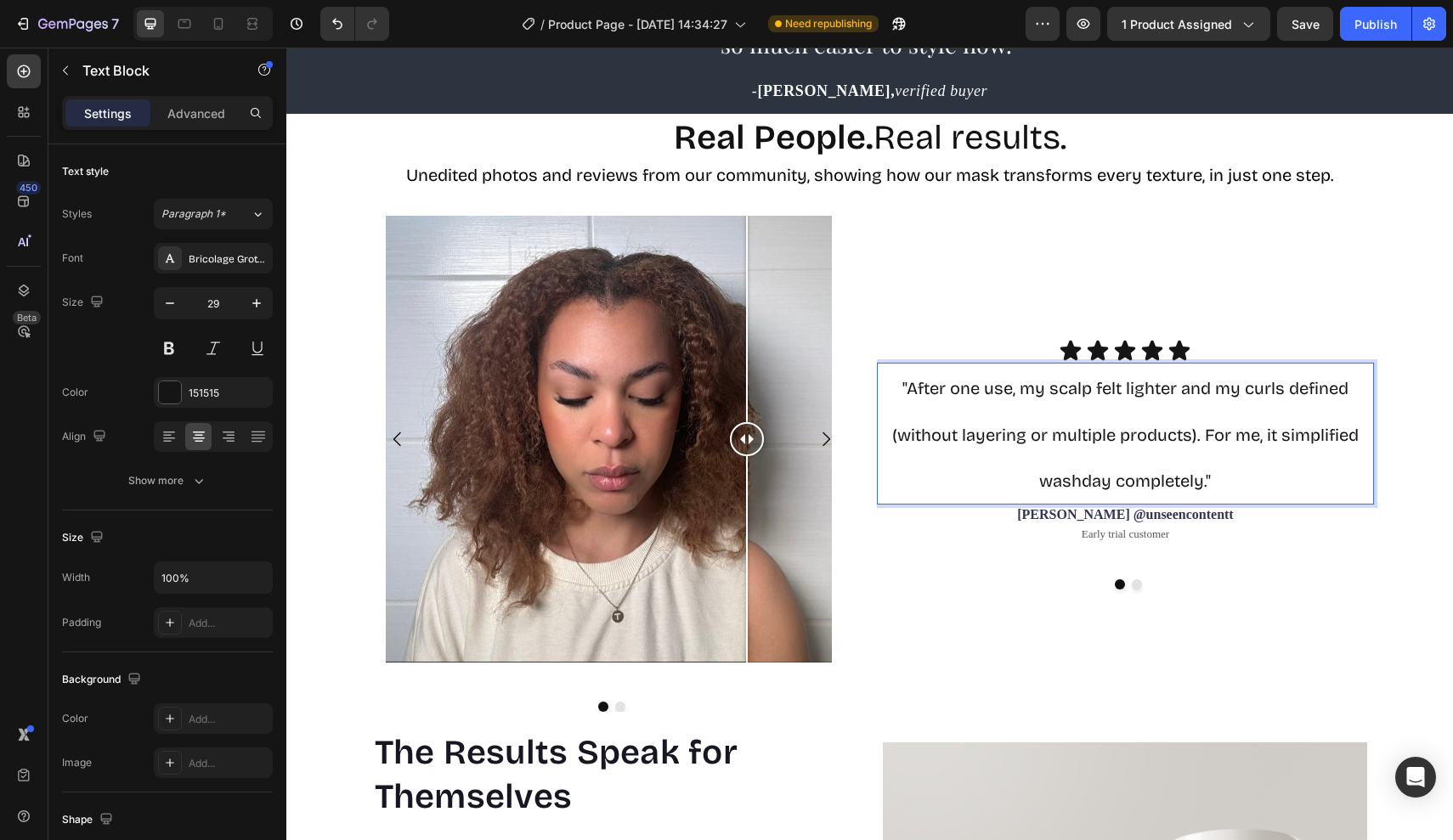
drag, startPoint x: 897, startPoint y: 386, endPoint x: 1219, endPoint y: 480, distance: 335.4
click at [1219, 480] on p ""After one use, my scalp felt lighter and my curls defined (without layering or…" at bounding box center [1125, 433] width 494 height 138
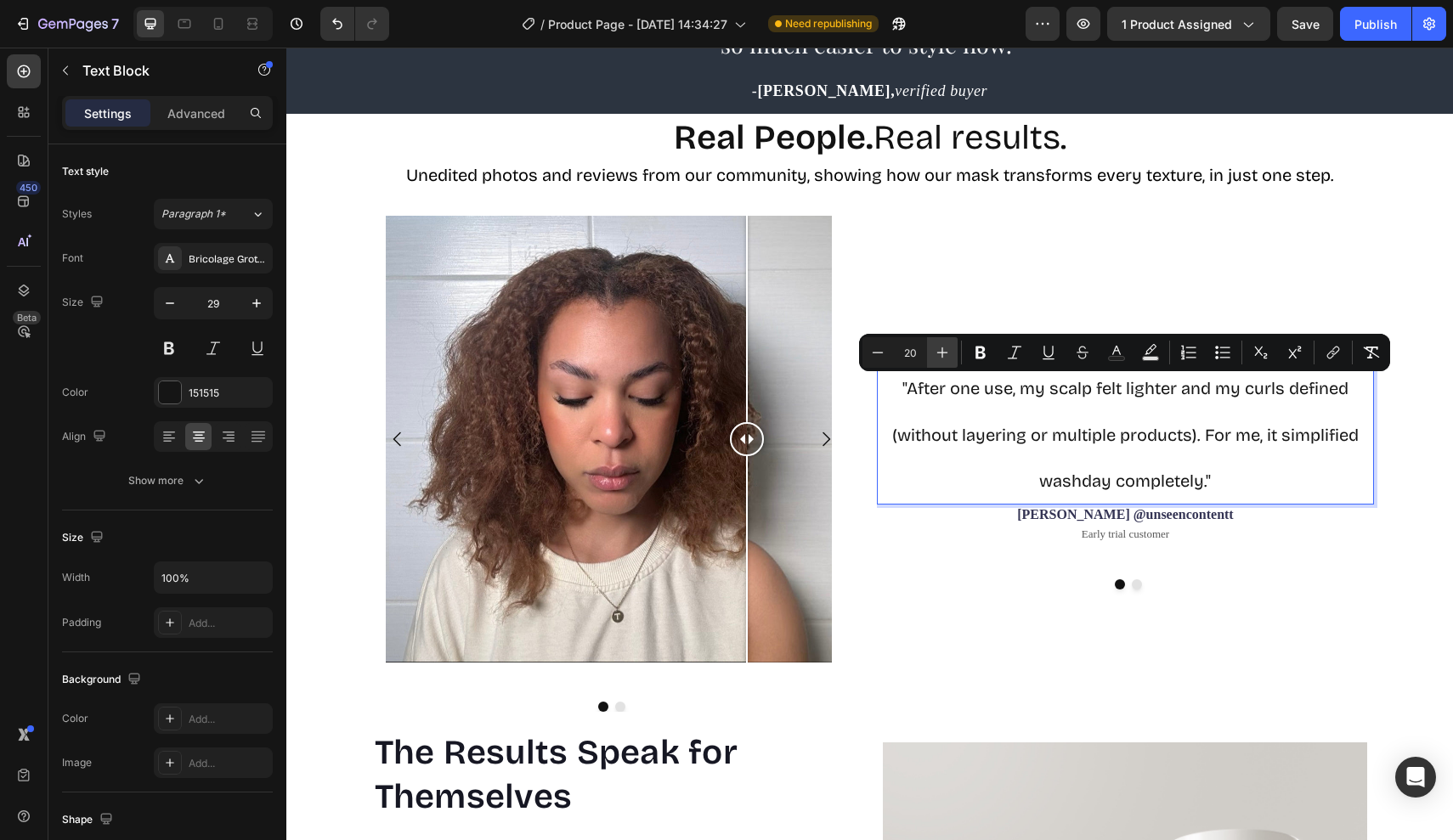
click at [945, 347] on icon "Editor contextual toolbar" at bounding box center [942, 352] width 17 height 17
type input "23"
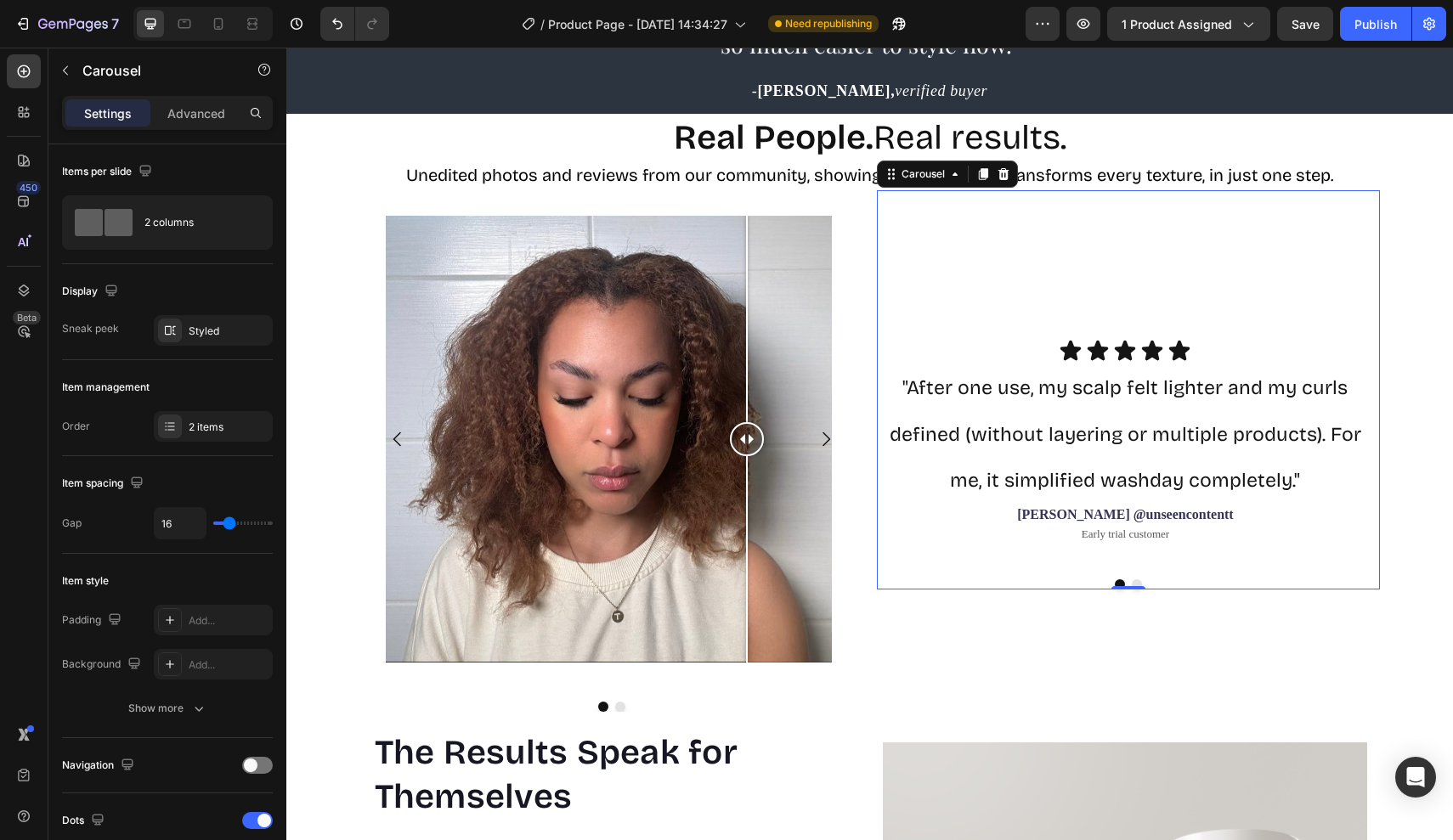
click at [979, 543] on div "Icon Icon Icon Icon Icon Icon List "After one use, my scalp felt lighter and my…" at bounding box center [1125, 452] width 498 height 226
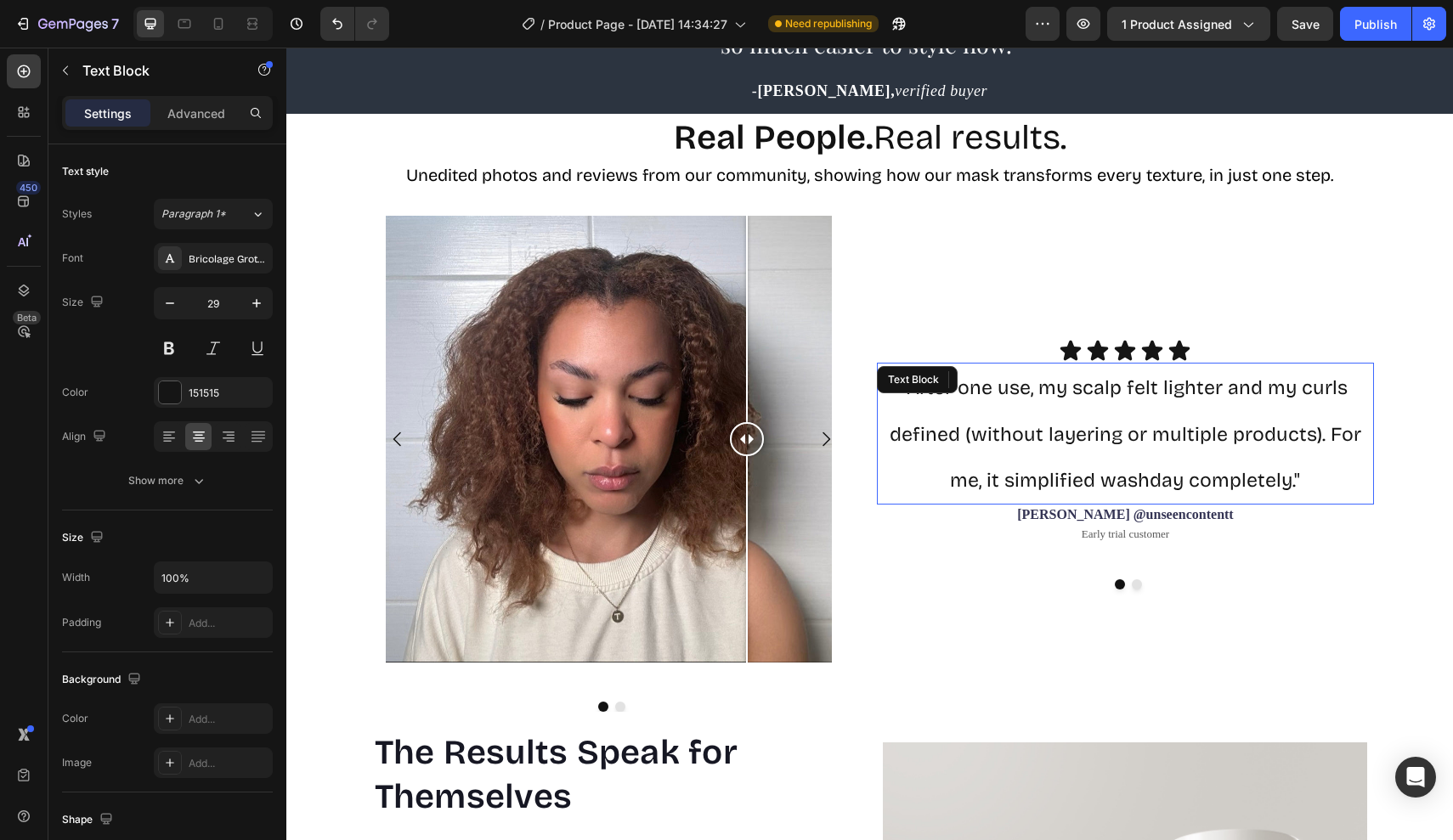
click at [885, 426] on p ""After one use, my scalp felt lighter and my curls defined (without layering or…" at bounding box center [1125, 433] width 494 height 138
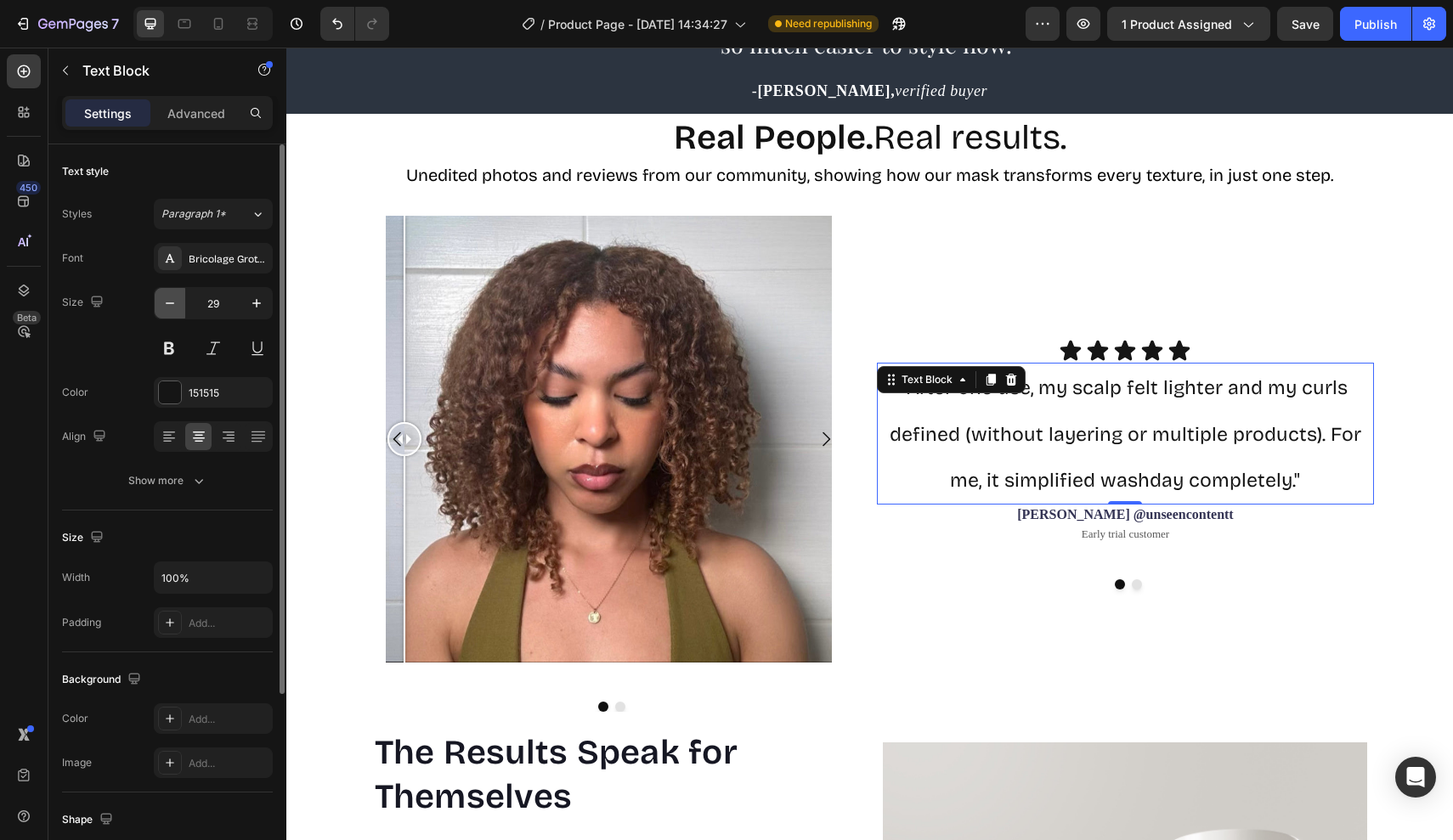
click at [172, 310] on icon "button" at bounding box center [170, 303] width 17 height 17
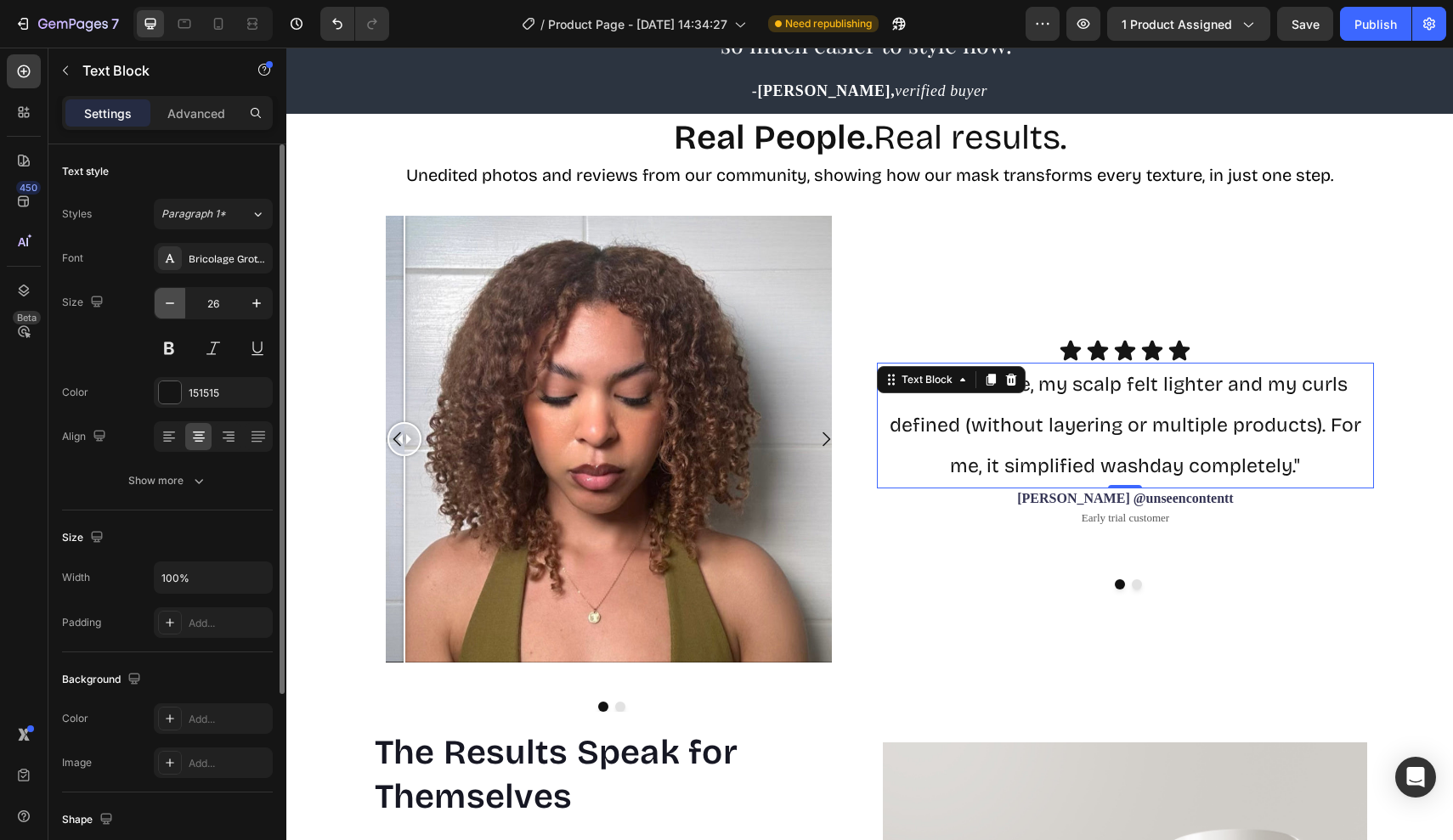
click at [172, 310] on icon "button" at bounding box center [170, 303] width 17 height 17
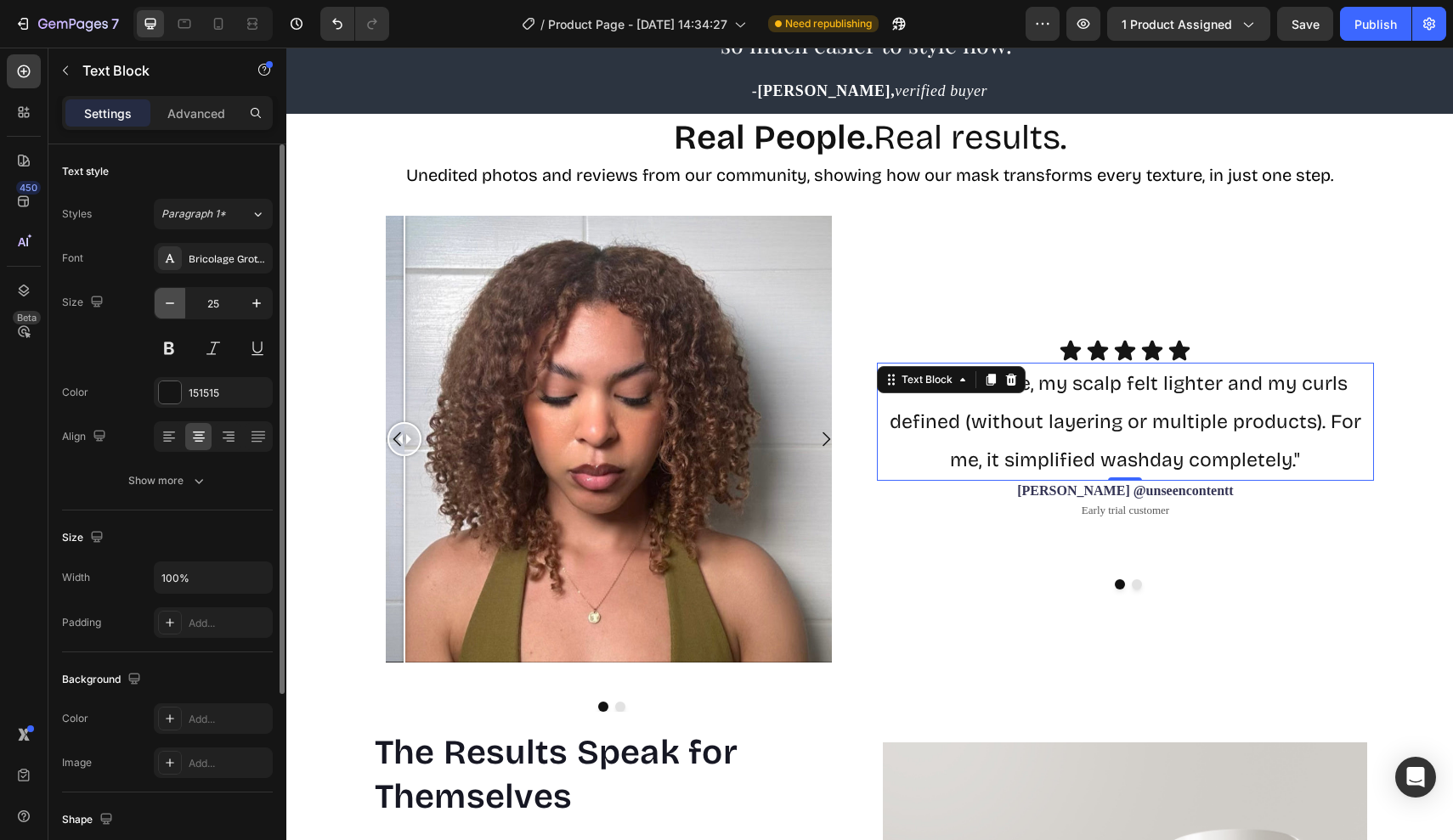
click at [172, 310] on icon "button" at bounding box center [170, 303] width 17 height 17
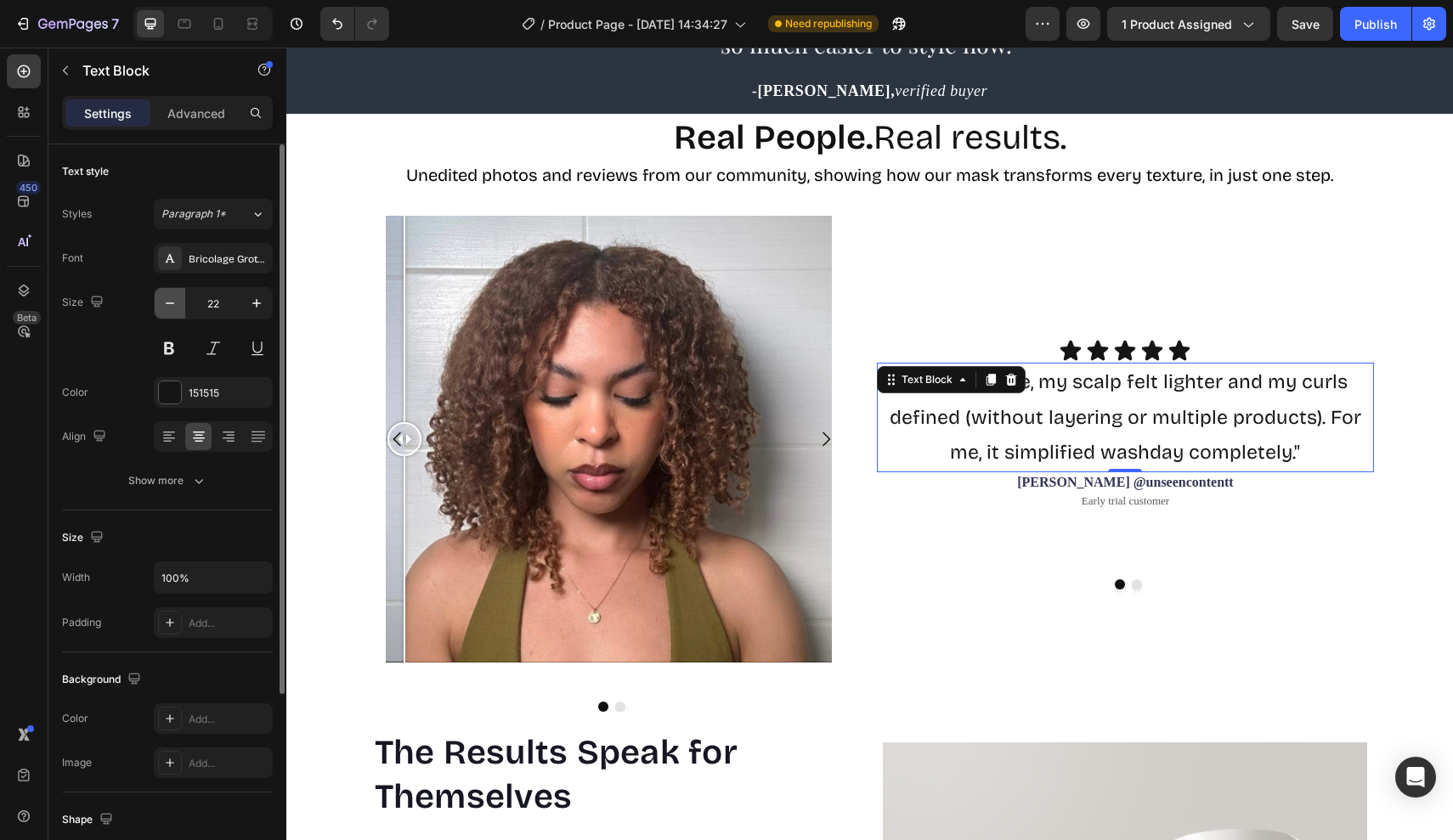
click at [172, 310] on icon "button" at bounding box center [170, 303] width 17 height 17
type input "21"
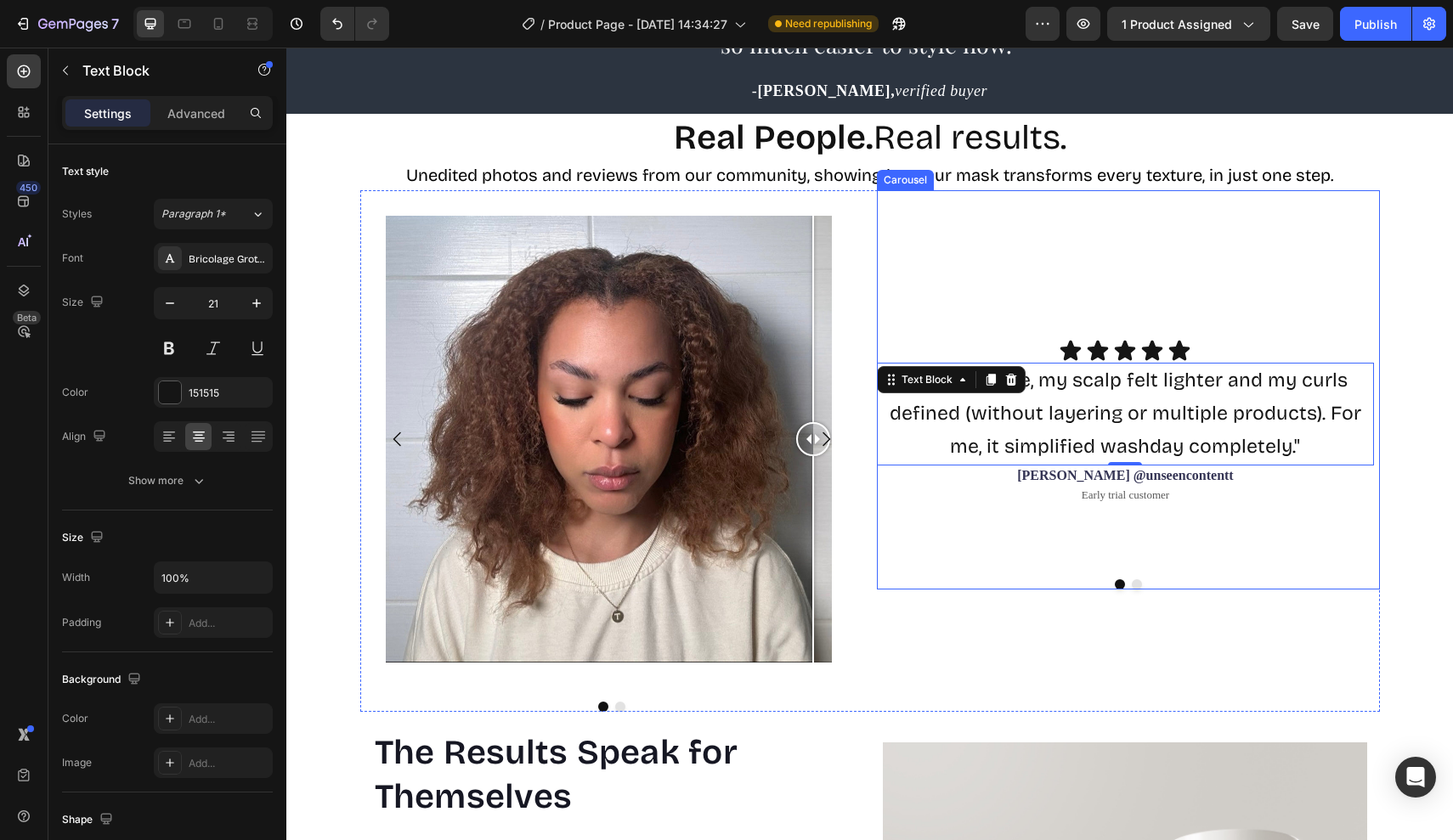
click at [992, 562] on div "Icon Icon Icon Icon Icon Icon List "After one use, my scalp felt lighter and my…" at bounding box center [1128, 389] width 503 height 399
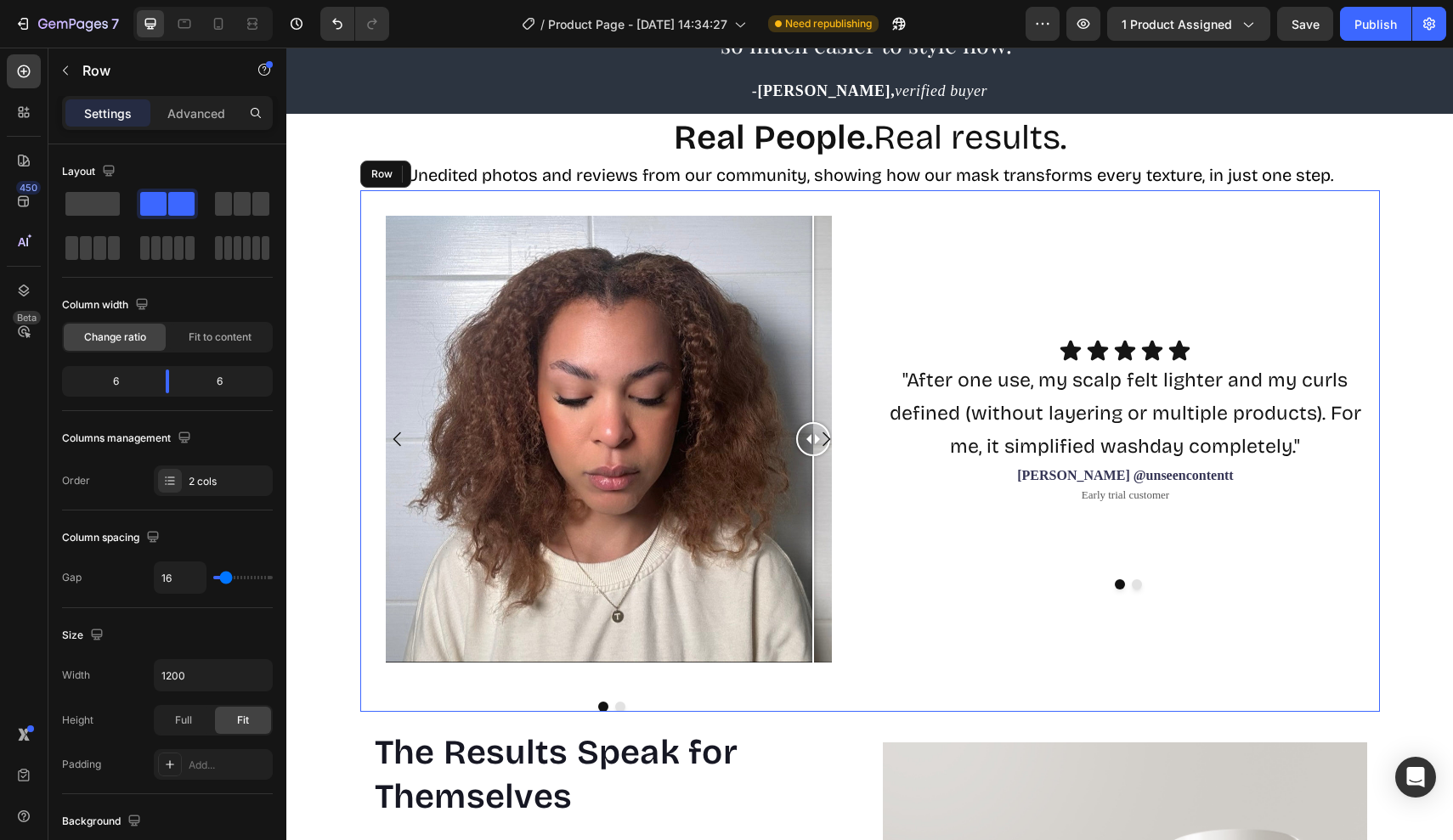
click at [1004, 704] on div "Icon Icon Icon Icon Icon Icon List "After one use, my scalp felt lighter and my…" at bounding box center [1128, 451] width 503 height 522
click at [1133, 580] on div "Icon Icon Icon Icon Icon Icon List "After one use, my scalp felt lighter and my…" at bounding box center [1128, 389] width 503 height 399
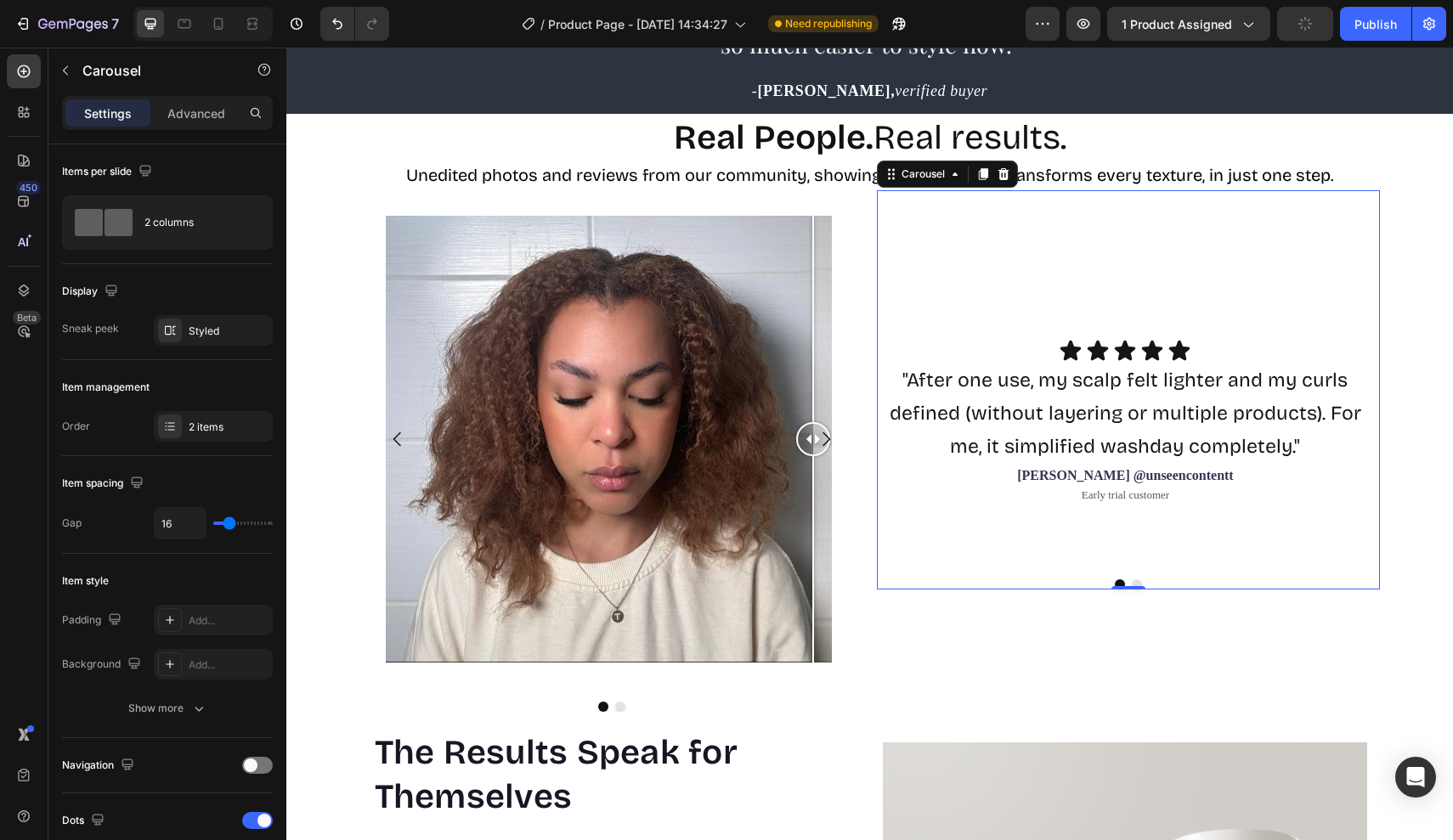
click at [1110, 512] on div "Icon Icon Icon Icon Icon Icon List "After one use, my scalp felt lighter and my…" at bounding box center [1125, 452] width 498 height 226
click at [1119, 494] on p "Early trial customer" at bounding box center [1125, 496] width 494 height 15
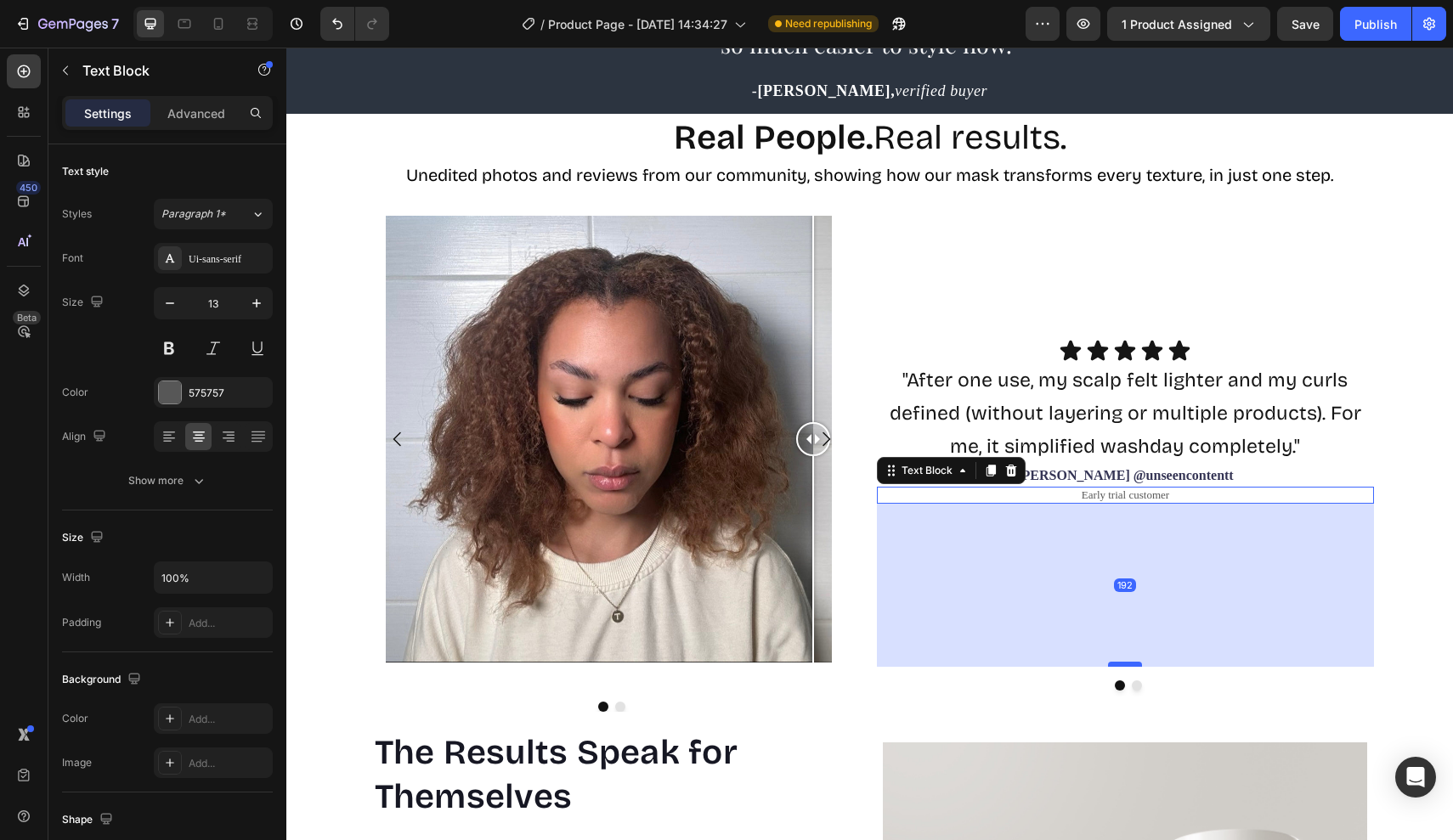
drag, startPoint x: 1128, startPoint y: 499, endPoint x: 1132, endPoint y: 662, distance: 163.0
click at [1132, 662] on div at bounding box center [1125, 664] width 34 height 5
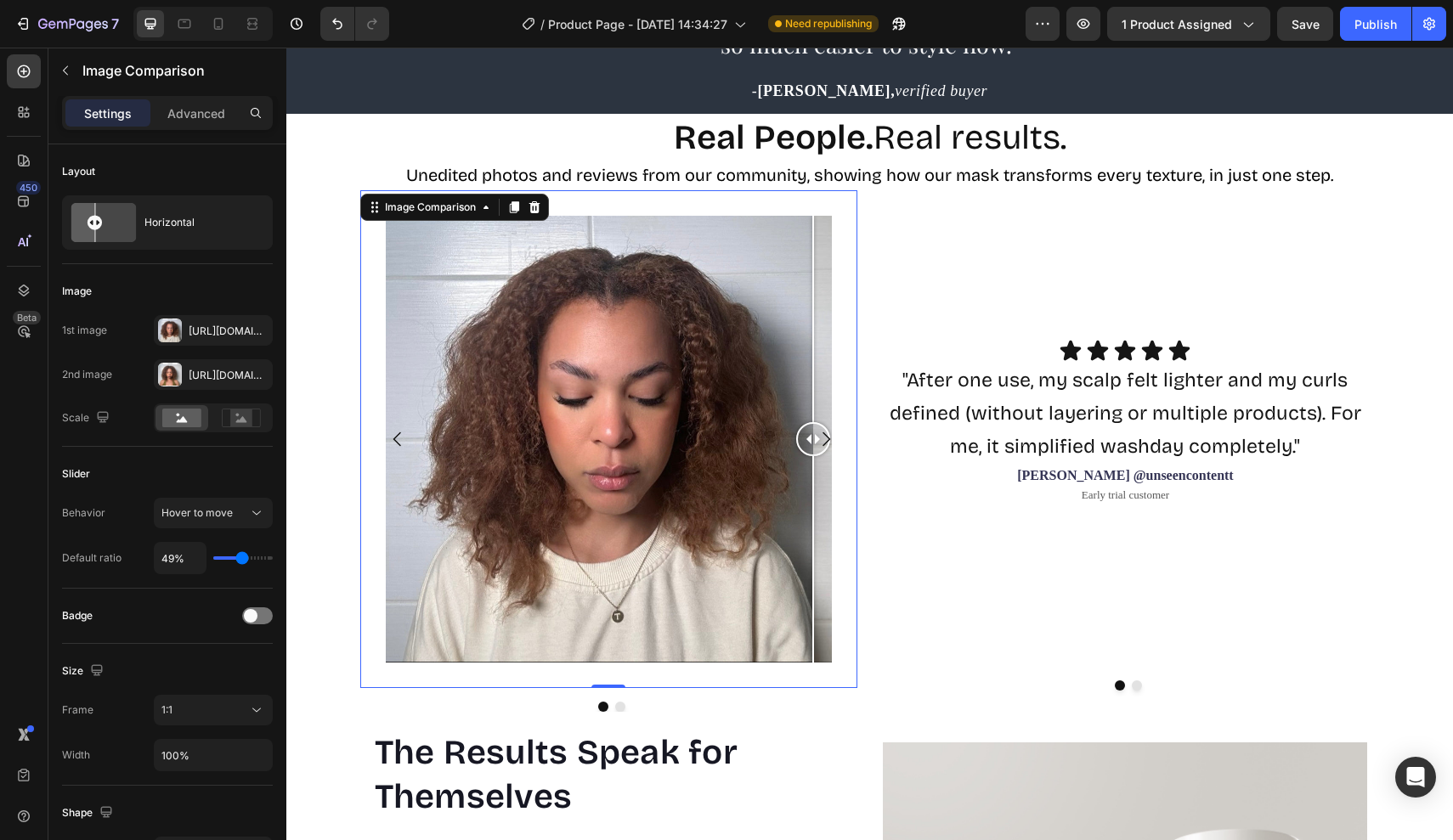
click at [686, 675] on div "Image Comparison 0" at bounding box center [608, 439] width 498 height 498
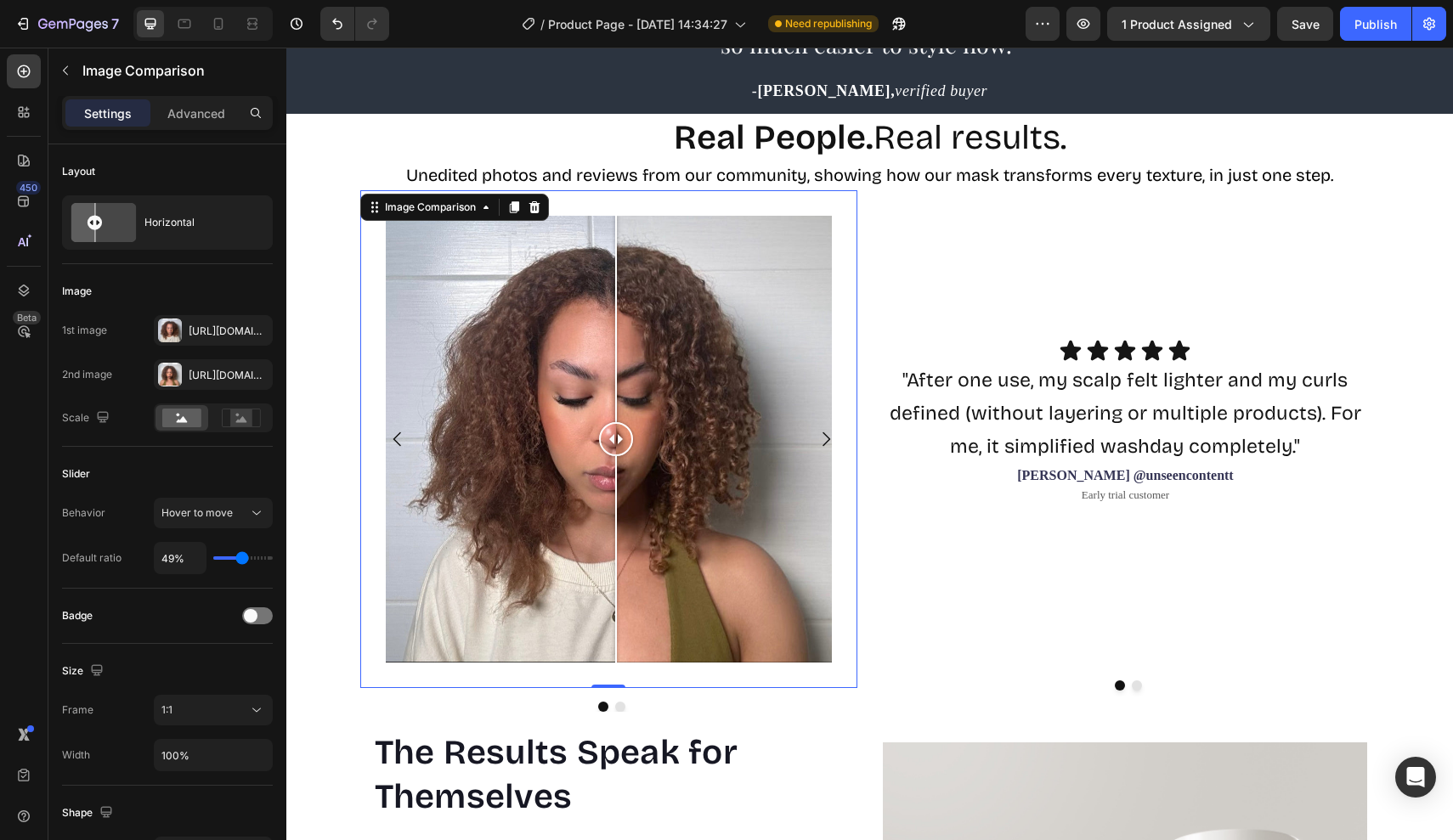
drag, startPoint x: 616, startPoint y: 685, endPoint x: 616, endPoint y: 661, distance: 24.0
click at [616, 661] on div "Image Comparison 0" at bounding box center [608, 439] width 498 height 498
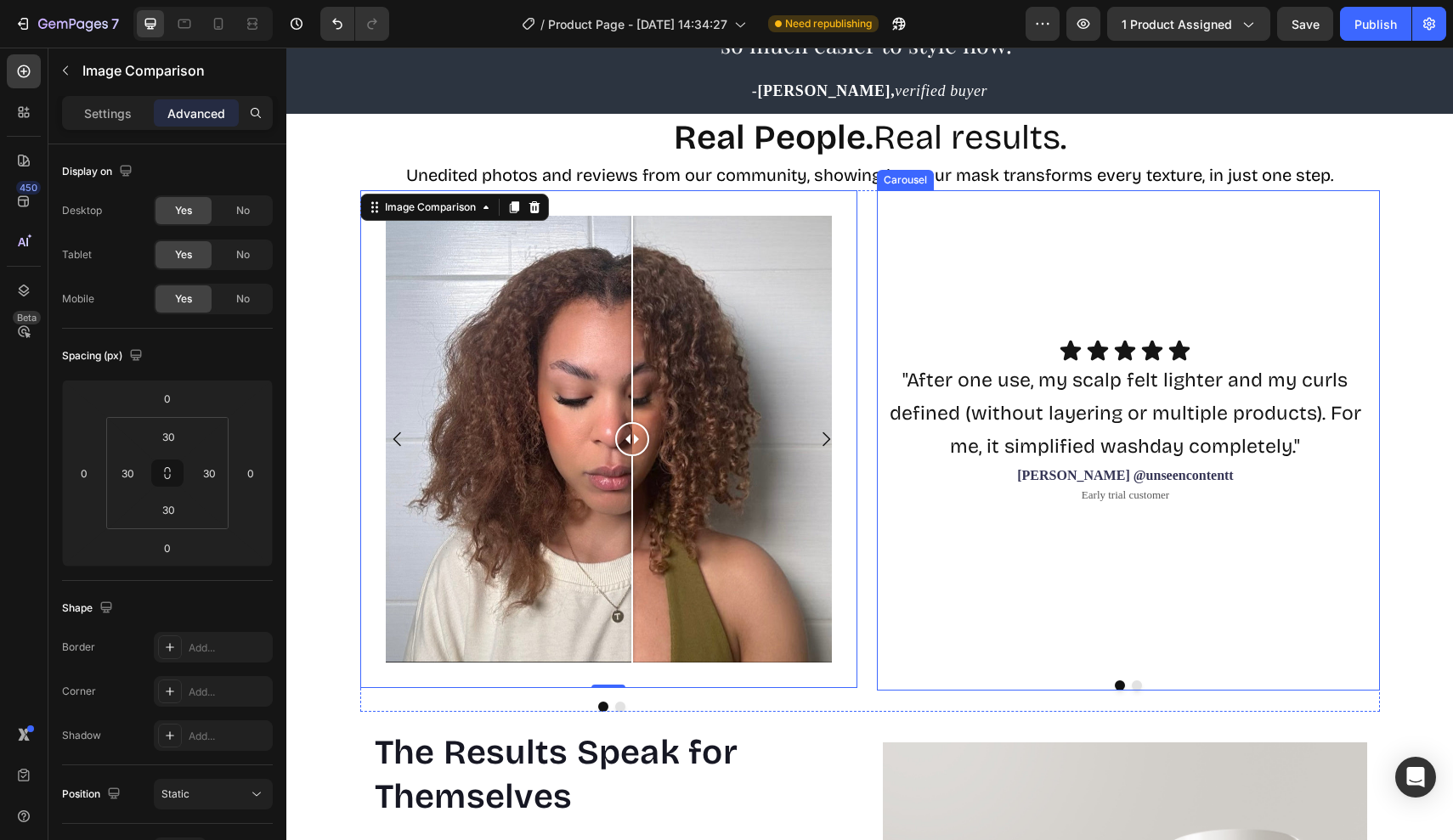
click at [981, 674] on div "Icon Icon Icon Icon Icon Icon List "After one use, my scalp felt lighter and my…" at bounding box center [1128, 440] width 503 height 501
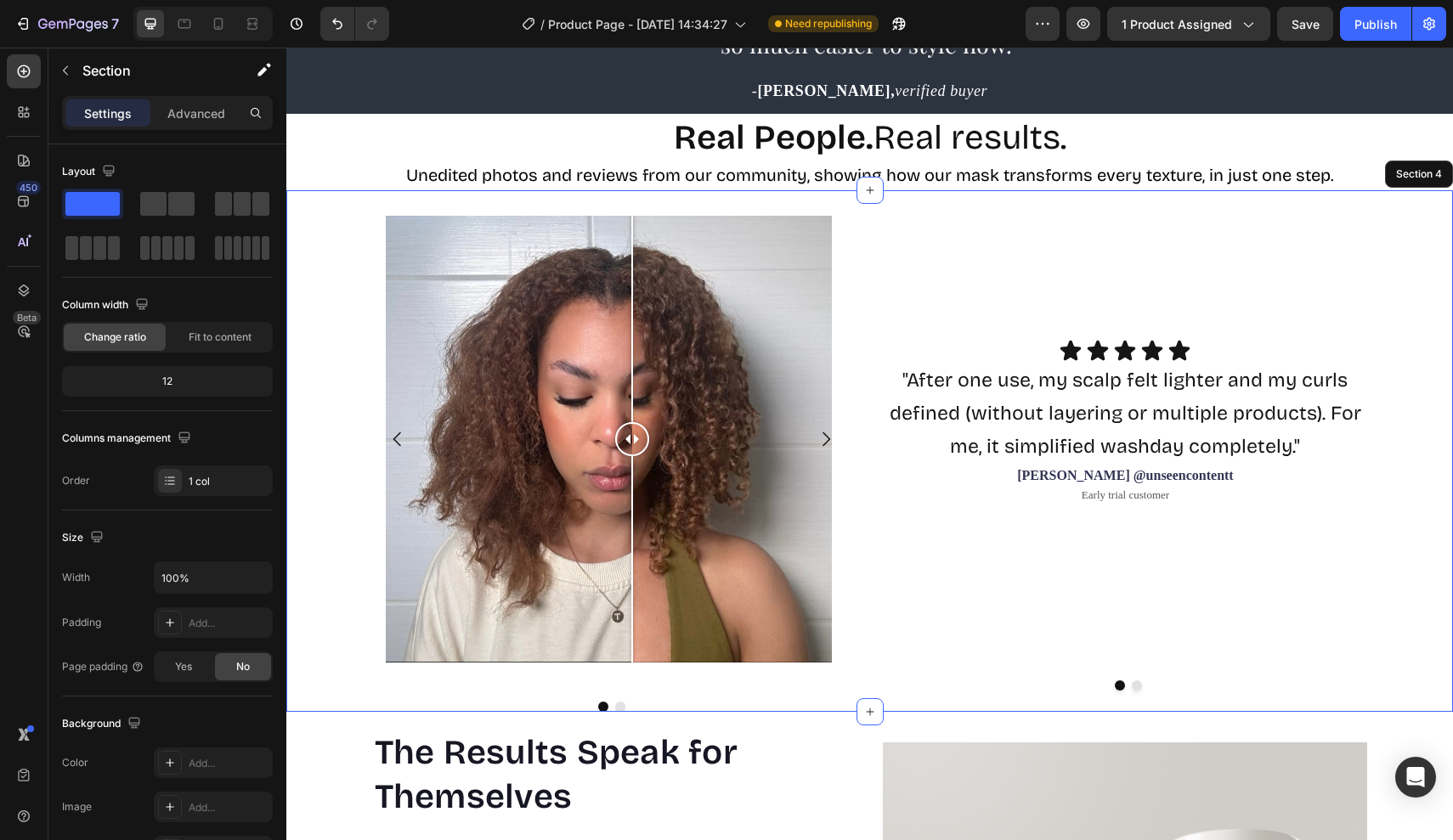
click at [1387, 430] on div "Image Comparison Image Comparison Carousel Icon Icon Icon Icon Icon Icon List "…" at bounding box center [870, 451] width 1166 height 522
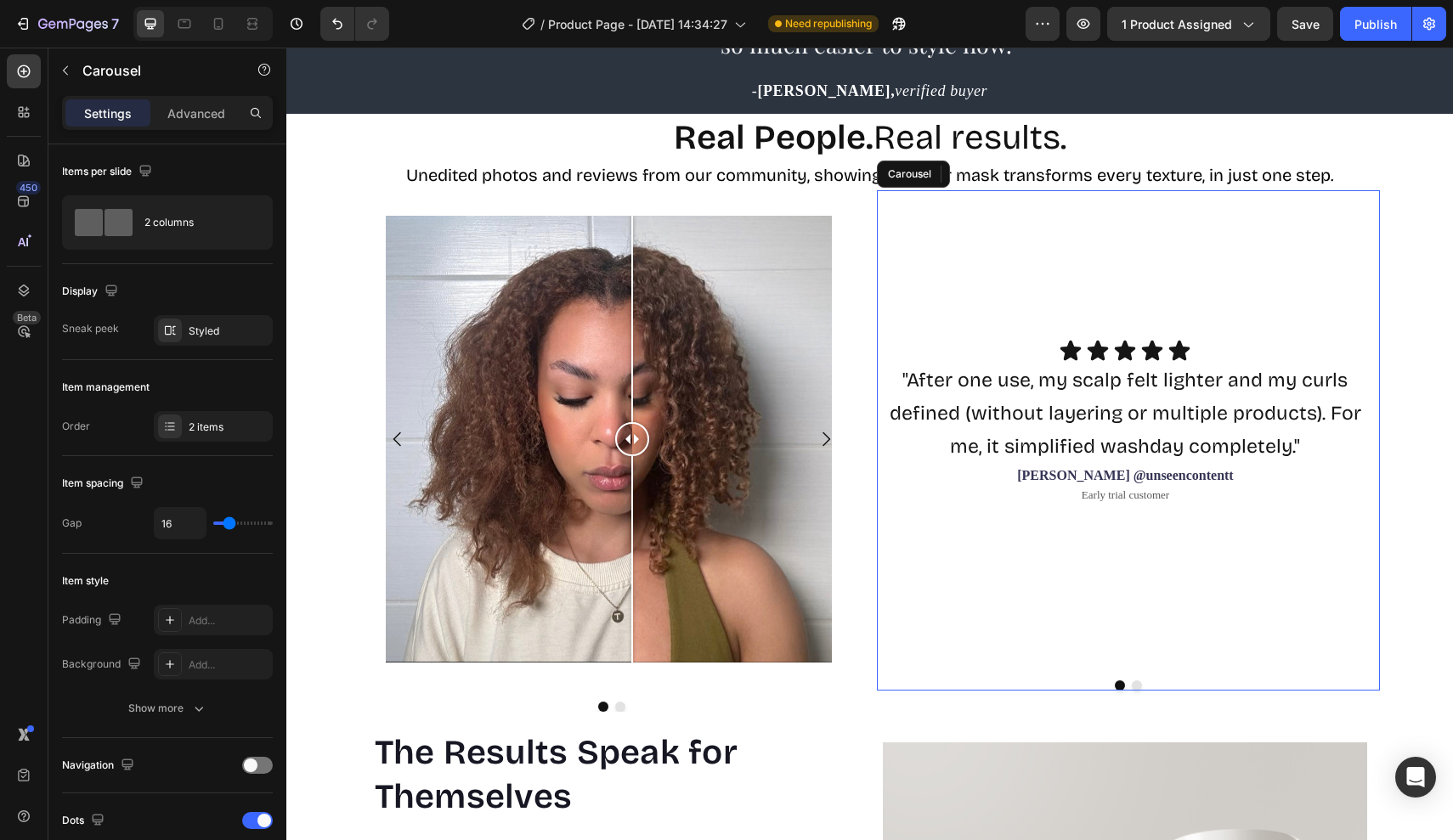
click at [1134, 681] on div "Icon Icon Icon Icon Icon Icon List "After one use, my scalp felt lighter and my…" at bounding box center [1128, 440] width 503 height 501
click at [1141, 681] on button "Dot" at bounding box center [1136, 685] width 10 height 10
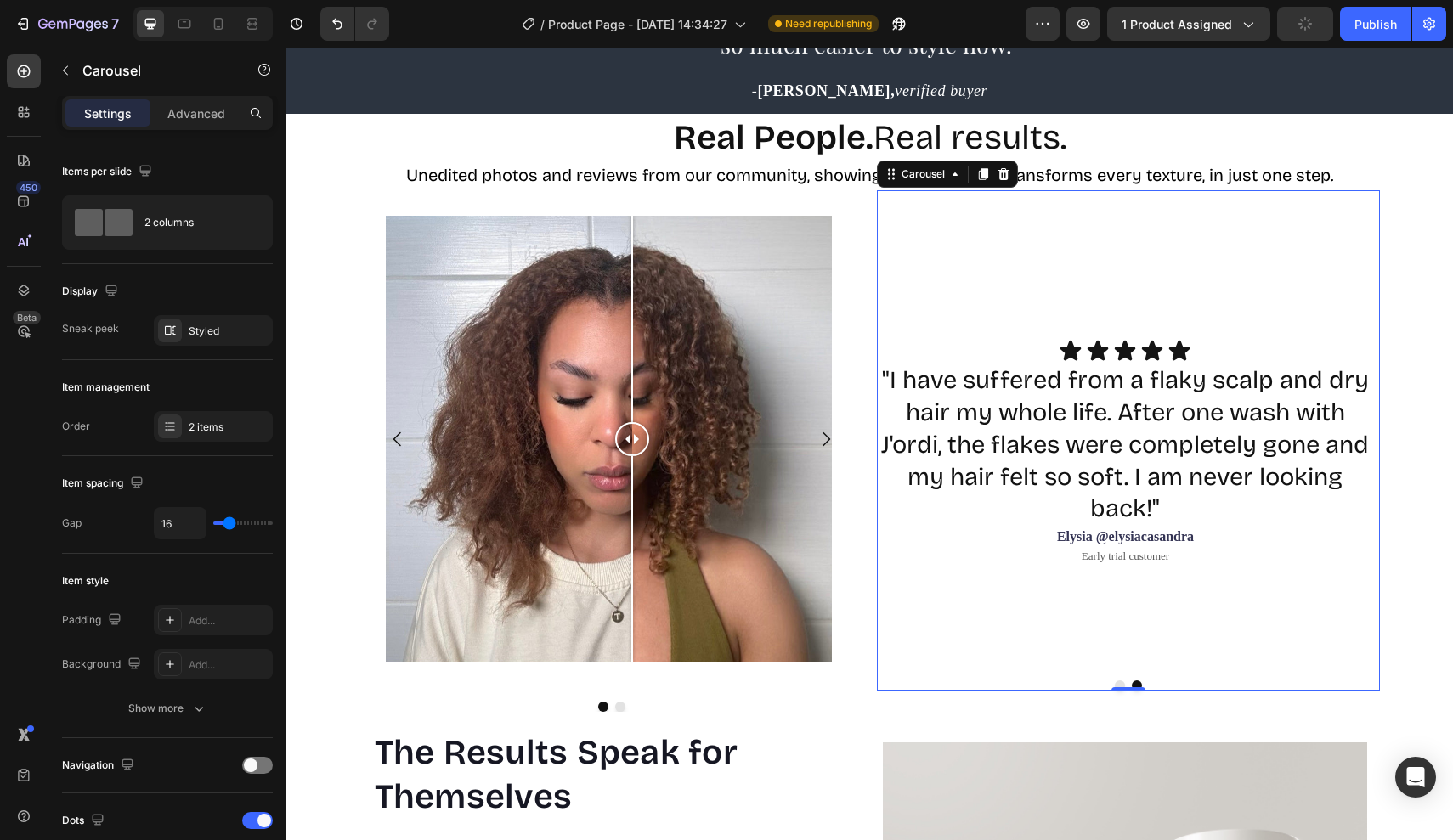
click at [1115, 681] on button "Dot" at bounding box center [1119, 685] width 10 height 10
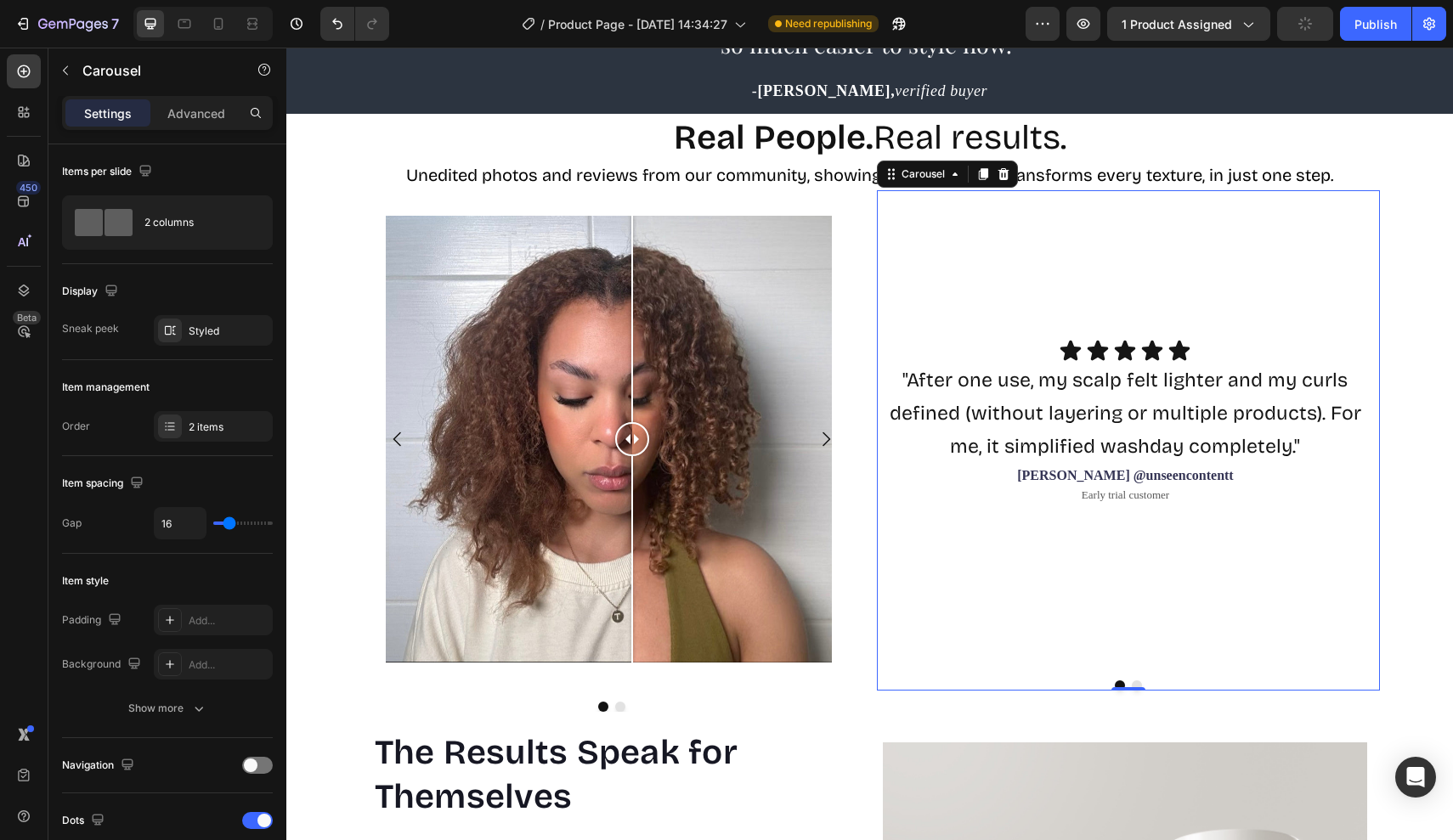
click at [1137, 681] on button "Dot" at bounding box center [1136, 685] width 10 height 10
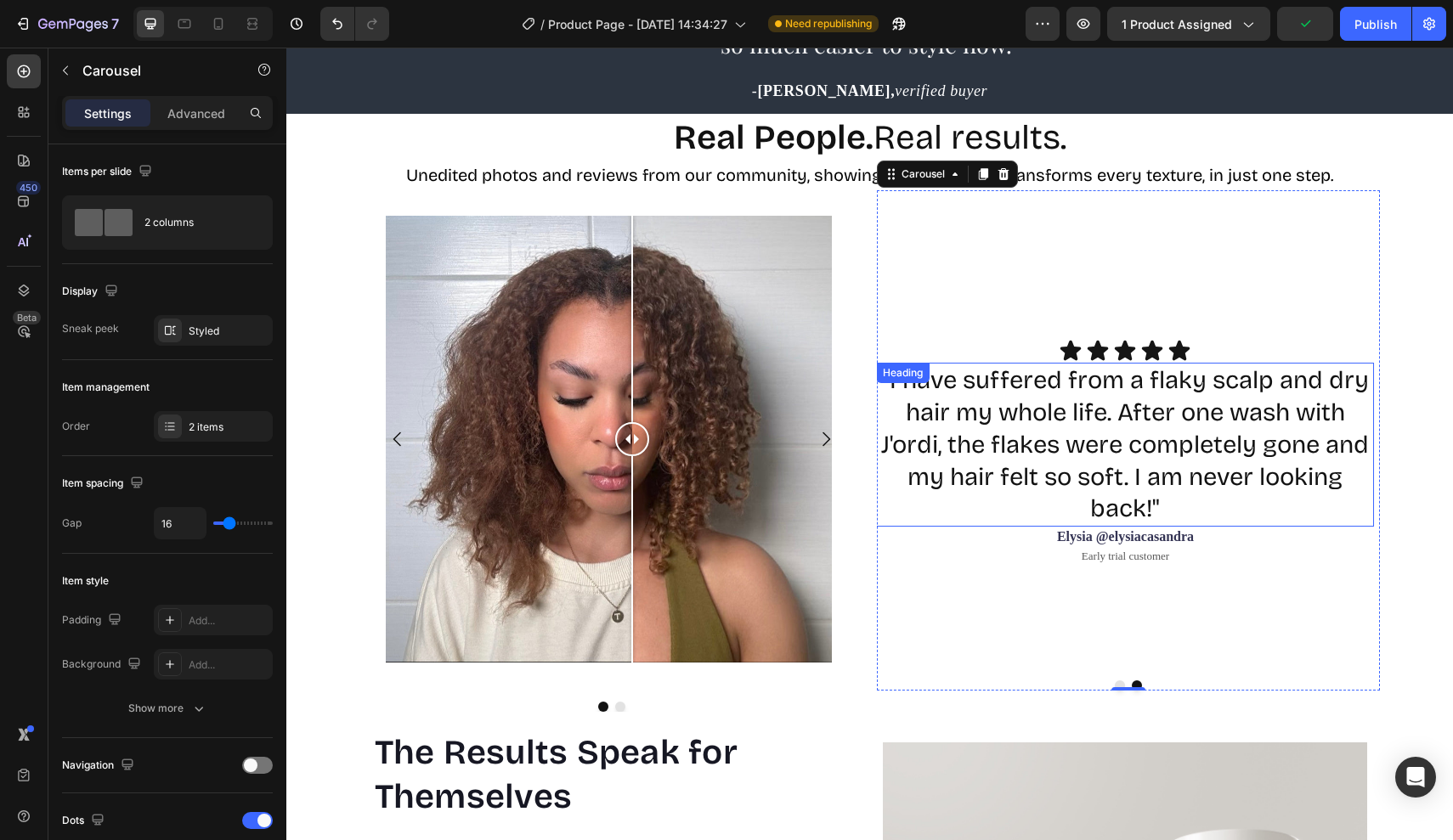
click at [1083, 444] on h2 ""I have suffered from a flaky scalp and dry hair my whole life. After one wash …" at bounding box center [1125, 444] width 498 height 164
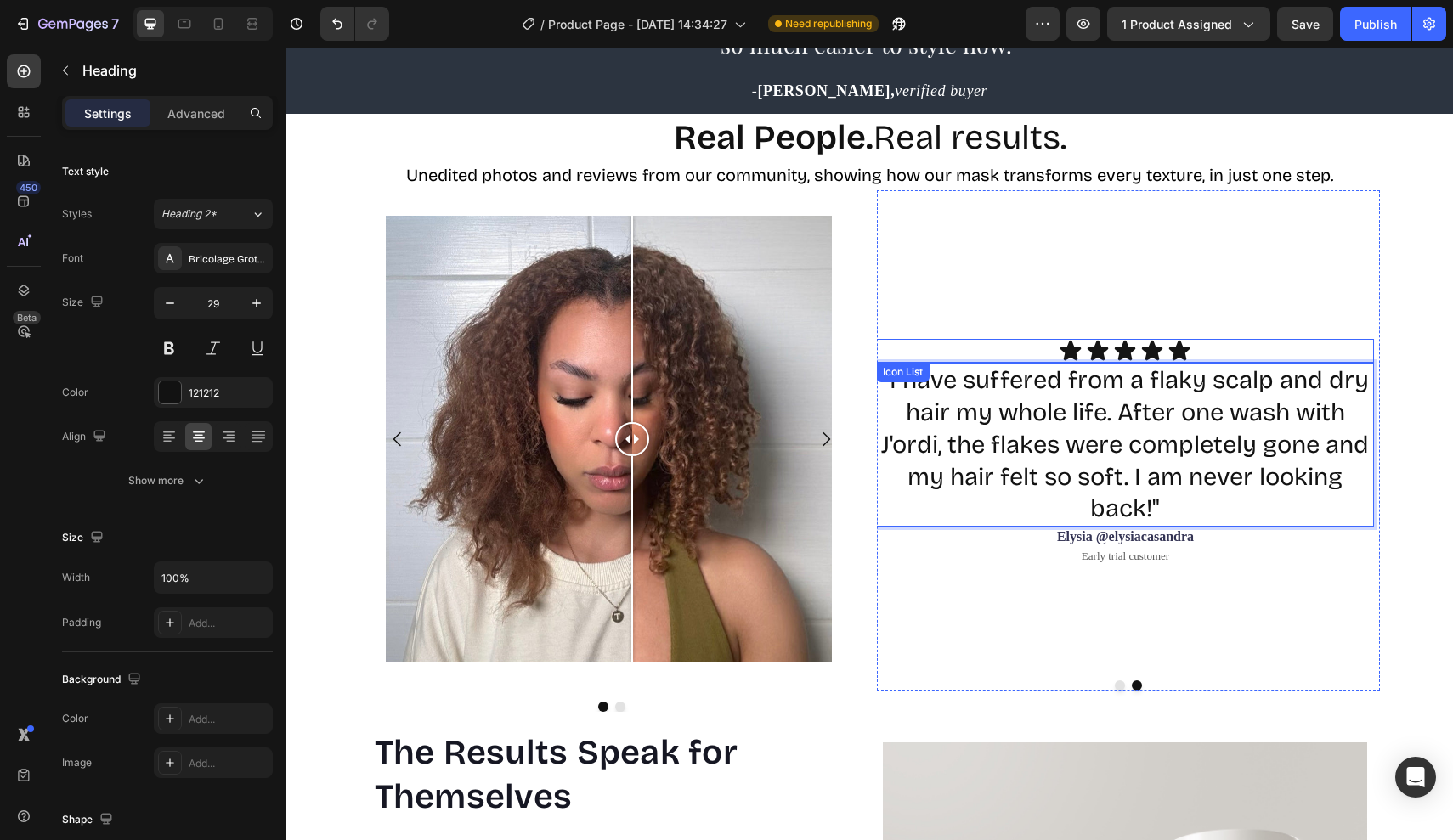
drag, startPoint x: 1166, startPoint y: 502, endPoint x: 917, endPoint y: 351, distance: 291.2
click at [917, 350] on div "Icon Icon Icon Icon Icon Icon List "I have suffered from a flaky scalp and dry …" at bounding box center [1125, 503] width 498 height 328
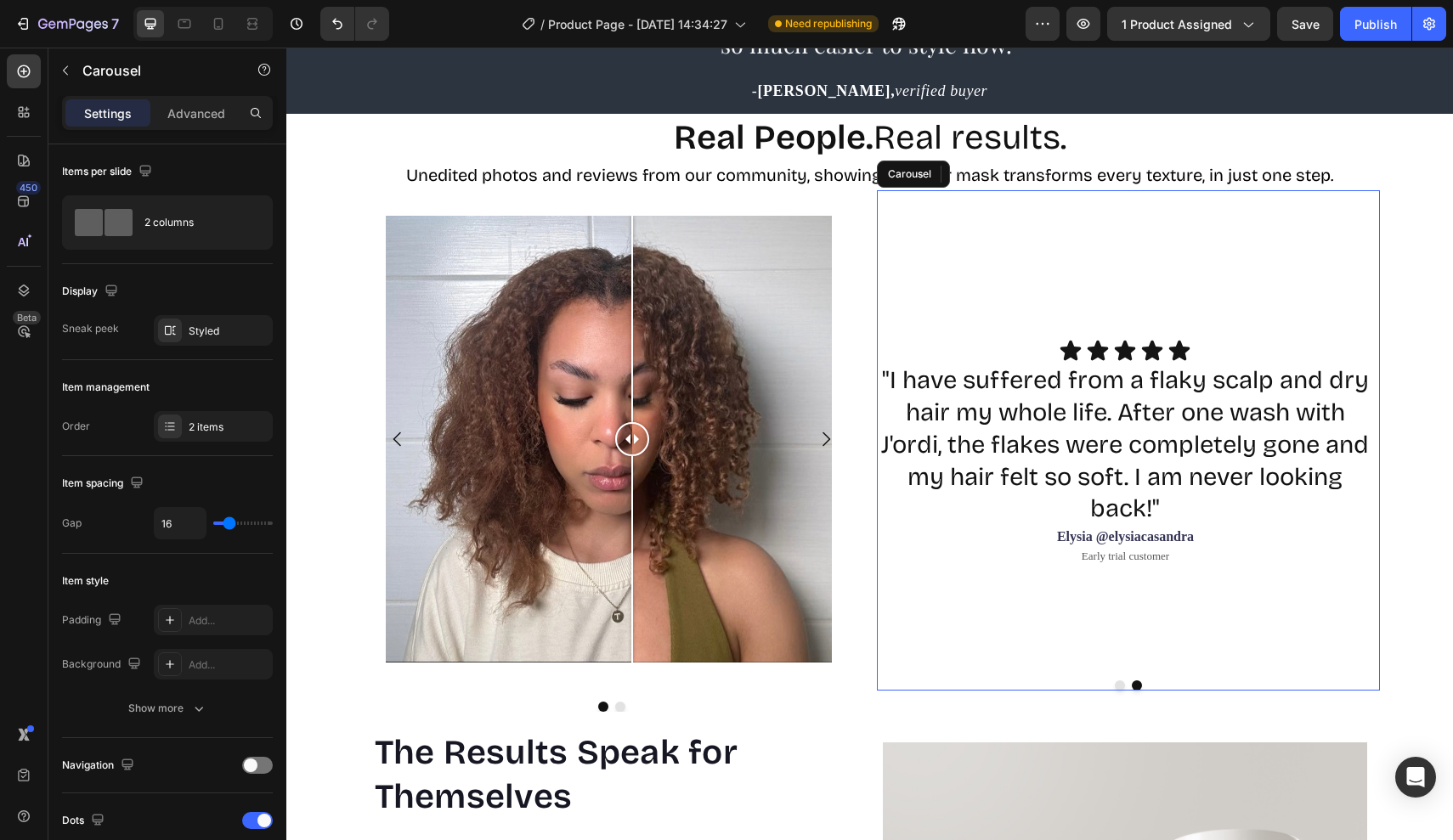
click at [1078, 633] on div "Icon Icon Icon Icon Icon Icon List "I have suffered from a flaky scalp and dry …" at bounding box center [1125, 503] width 498 height 328
click at [1120, 681] on button "Dot" at bounding box center [1119, 685] width 10 height 10
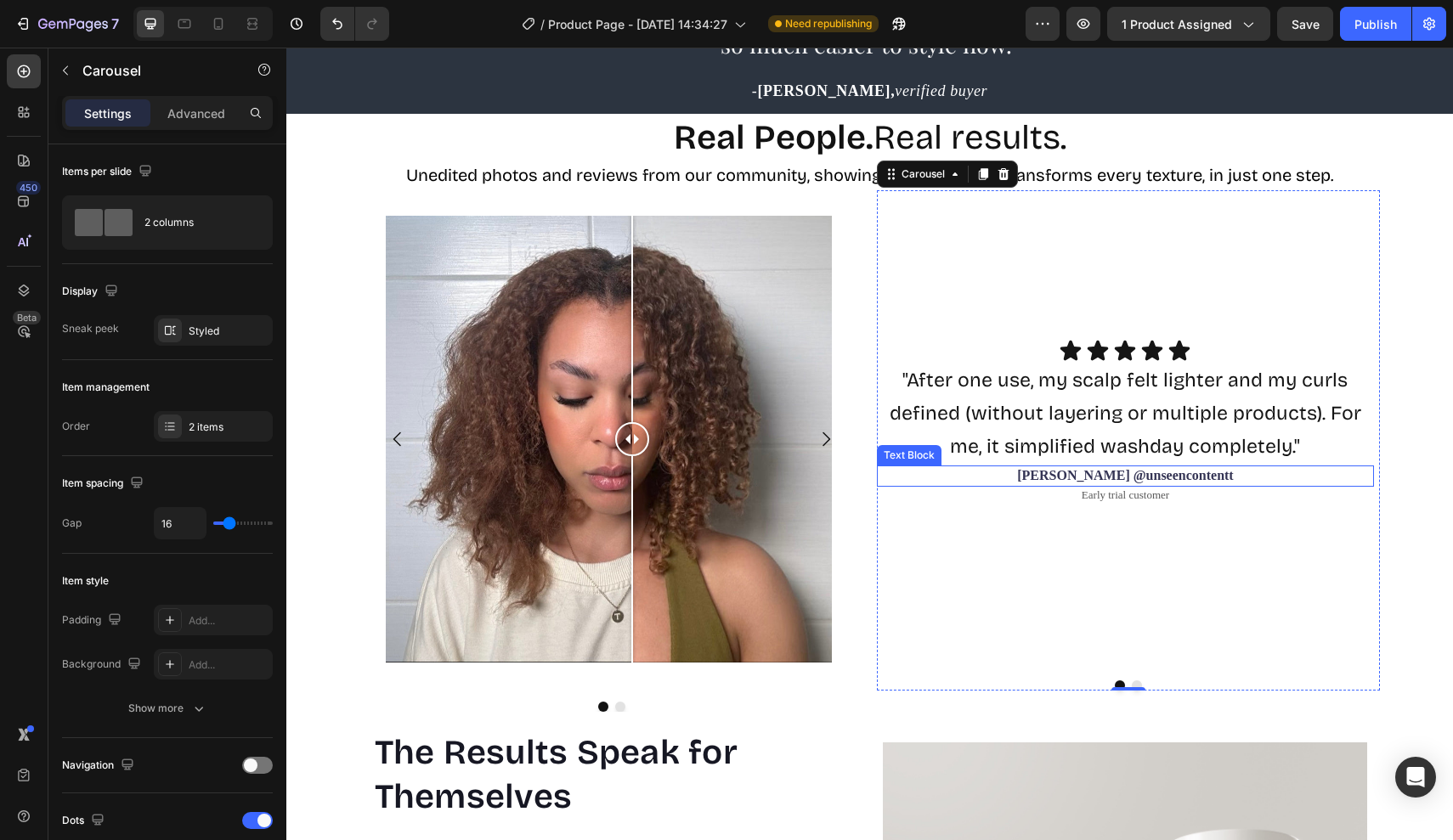
click at [1150, 451] on span ""After one use, my scalp felt lighter and my curls defined (without layering or…" at bounding box center [1125, 414] width 471 height 89
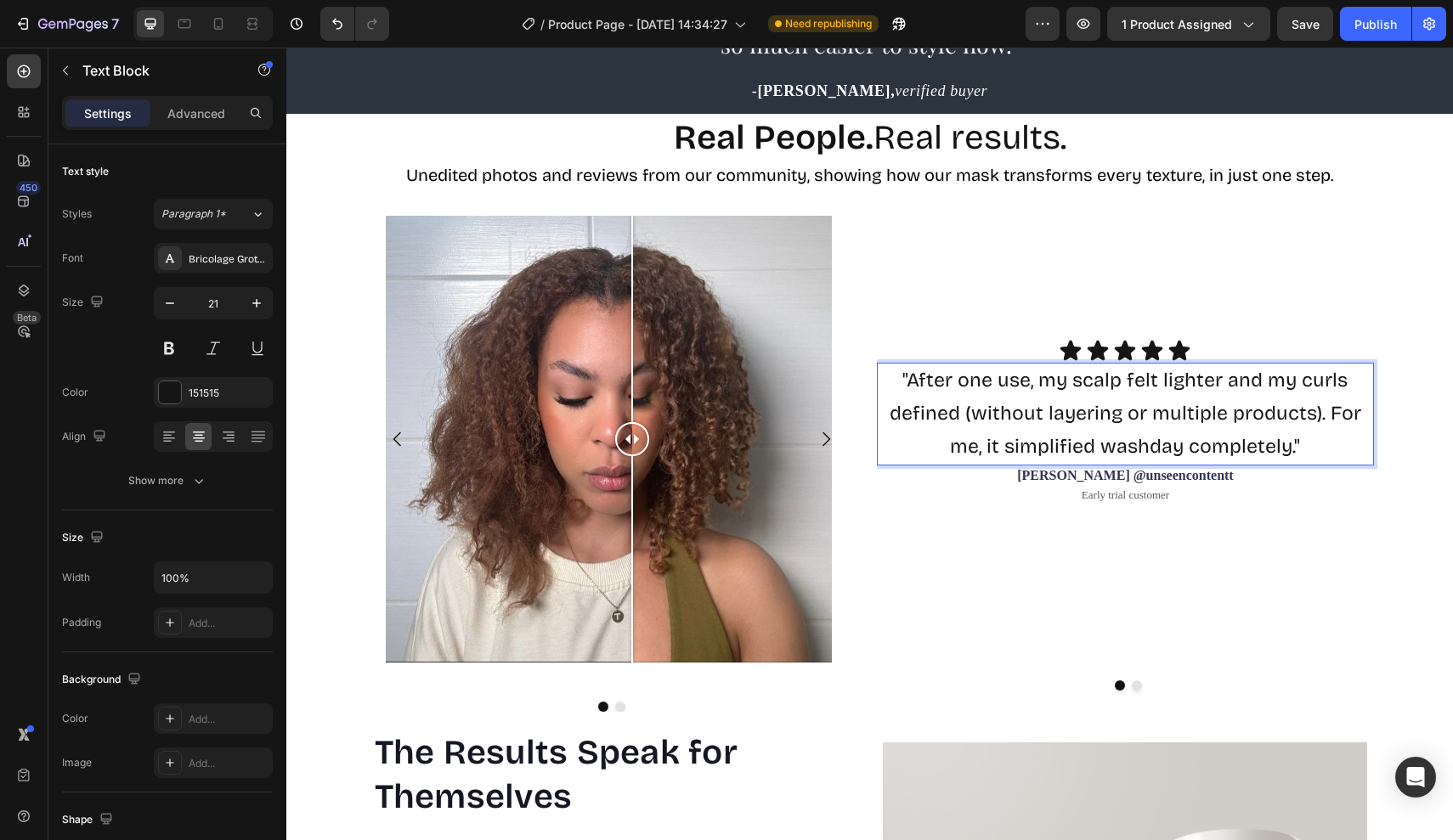
drag, startPoint x: 1302, startPoint y: 445, endPoint x: 886, endPoint y: 373, distance: 422.2
click at [886, 373] on p ""After one use, my scalp felt lighter and my curls defined (without layering or…" at bounding box center [1125, 414] width 494 height 98
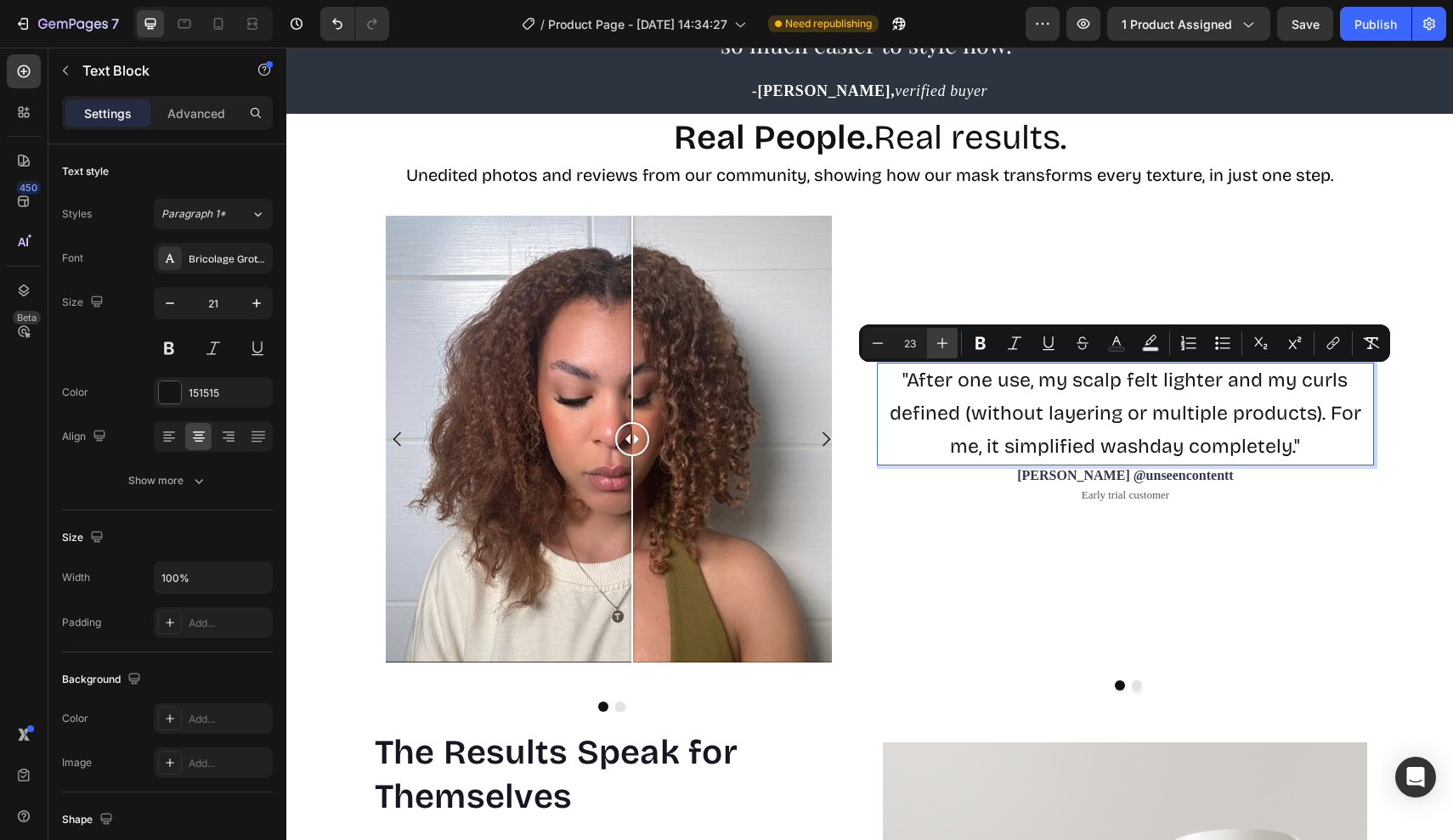
click at [949, 332] on button "Plus" at bounding box center [942, 343] width 31 height 31
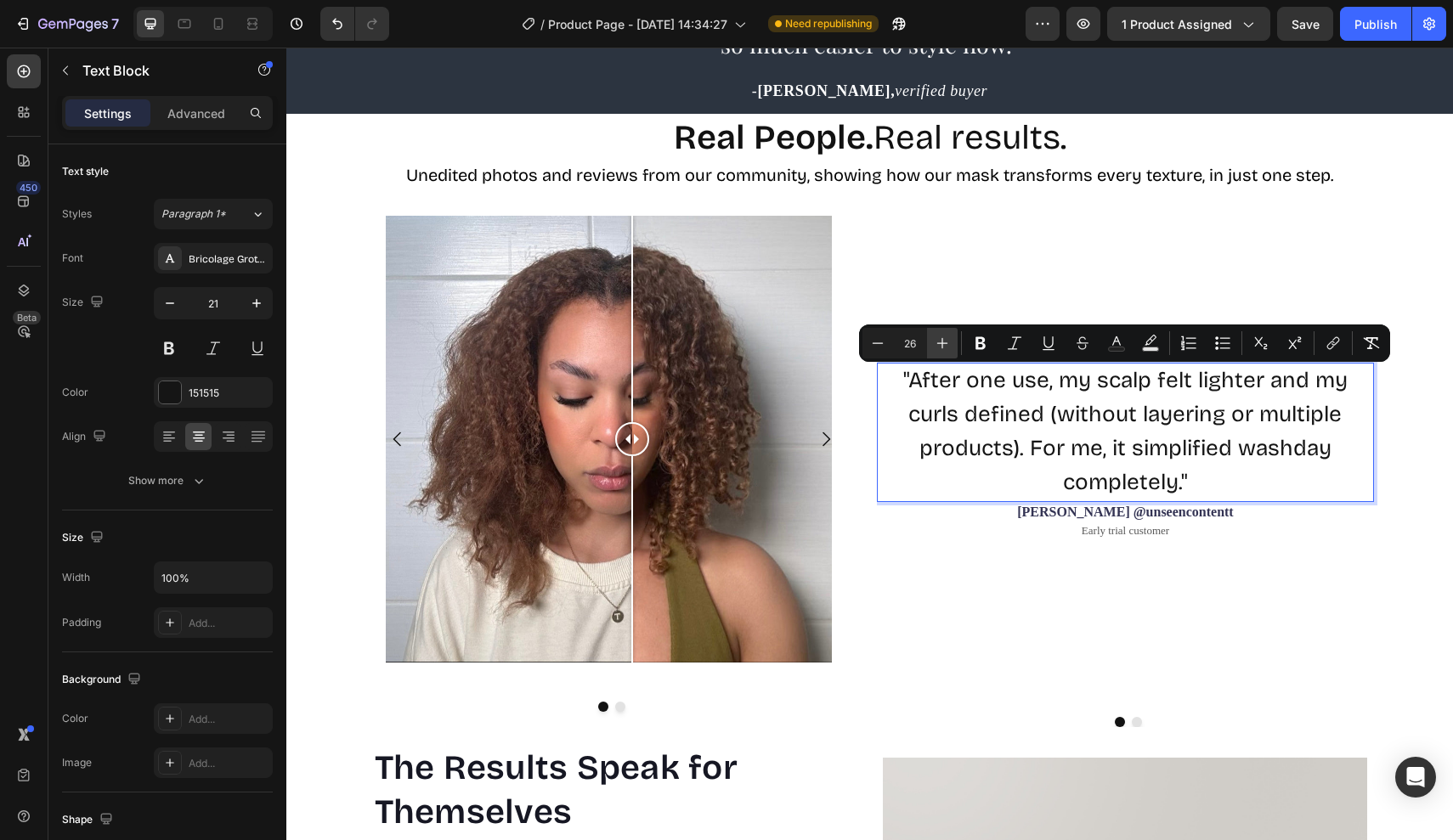
click at [949, 332] on button "Plus" at bounding box center [942, 343] width 31 height 31
type input "29"
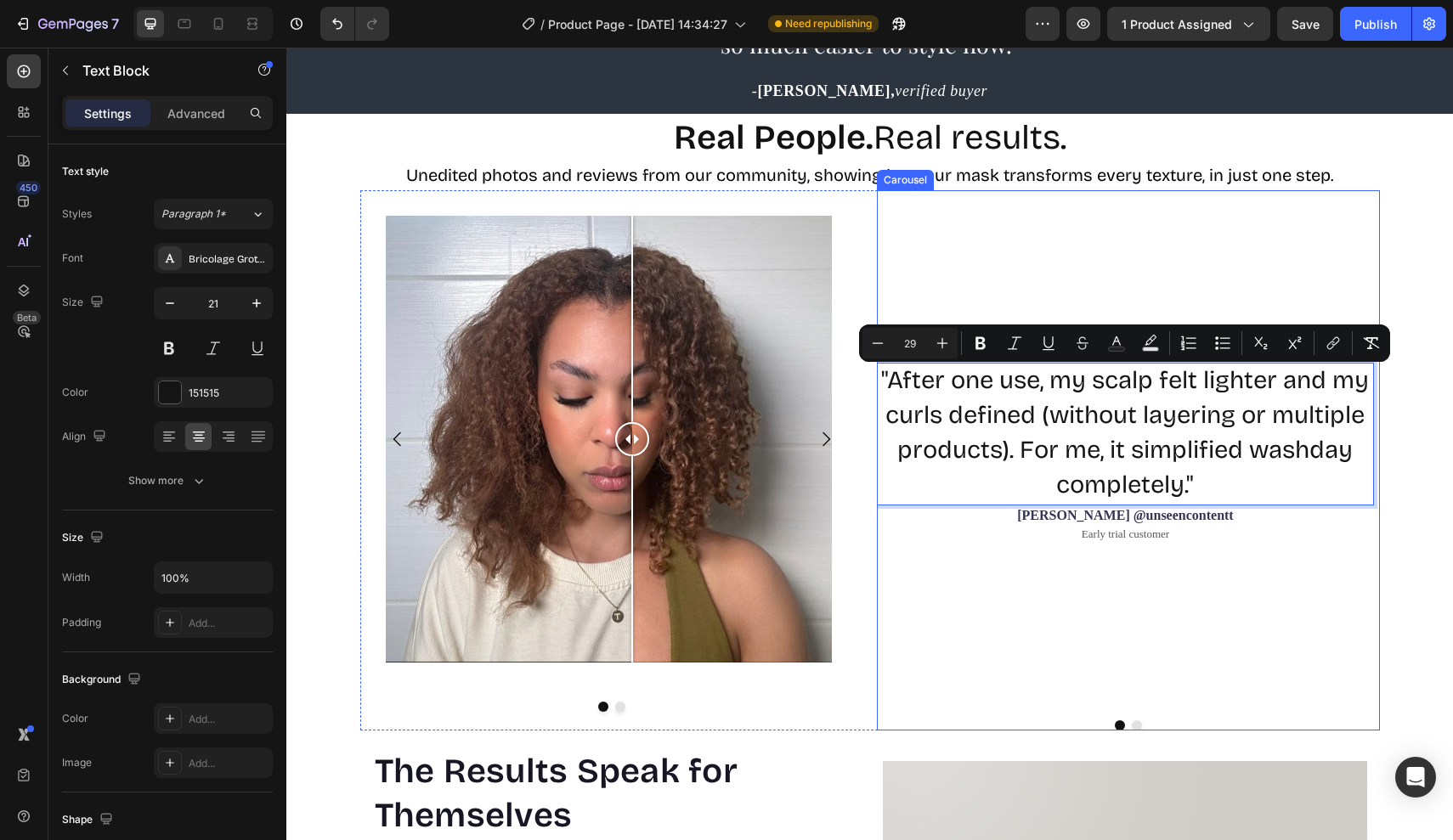
click at [1106, 679] on div "Icon Icon Icon Icon Icon Icon List "After one use, my scalp felt lighter and my…" at bounding box center [1125, 523] width 498 height 368
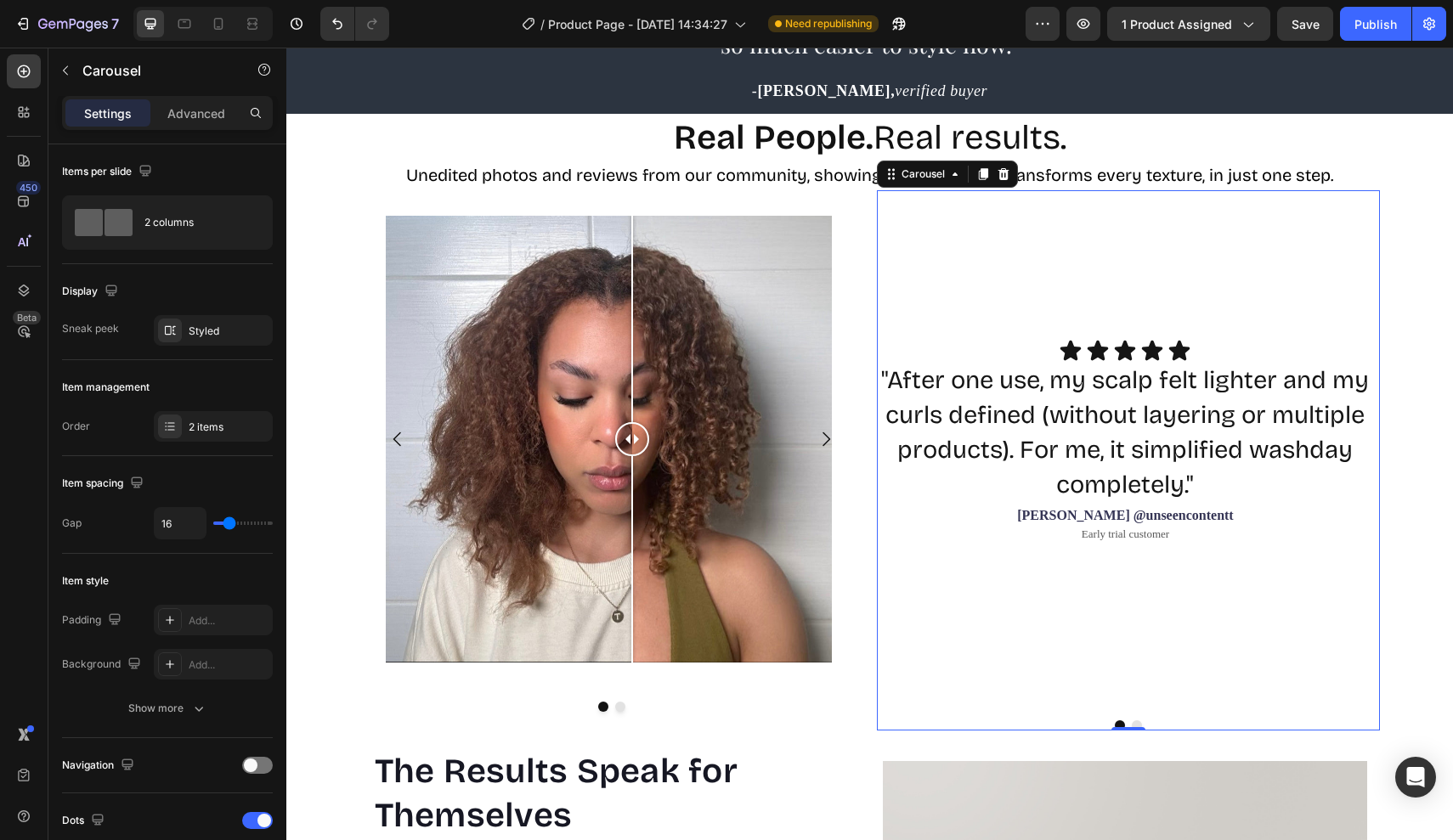
click at [1121, 682] on div "Icon Icon Icon Icon Icon Icon List "After one use, my scalp felt lighter and my…" at bounding box center [1125, 523] width 498 height 368
click at [1126, 535] on p "Early trial customer" at bounding box center [1125, 535] width 494 height 15
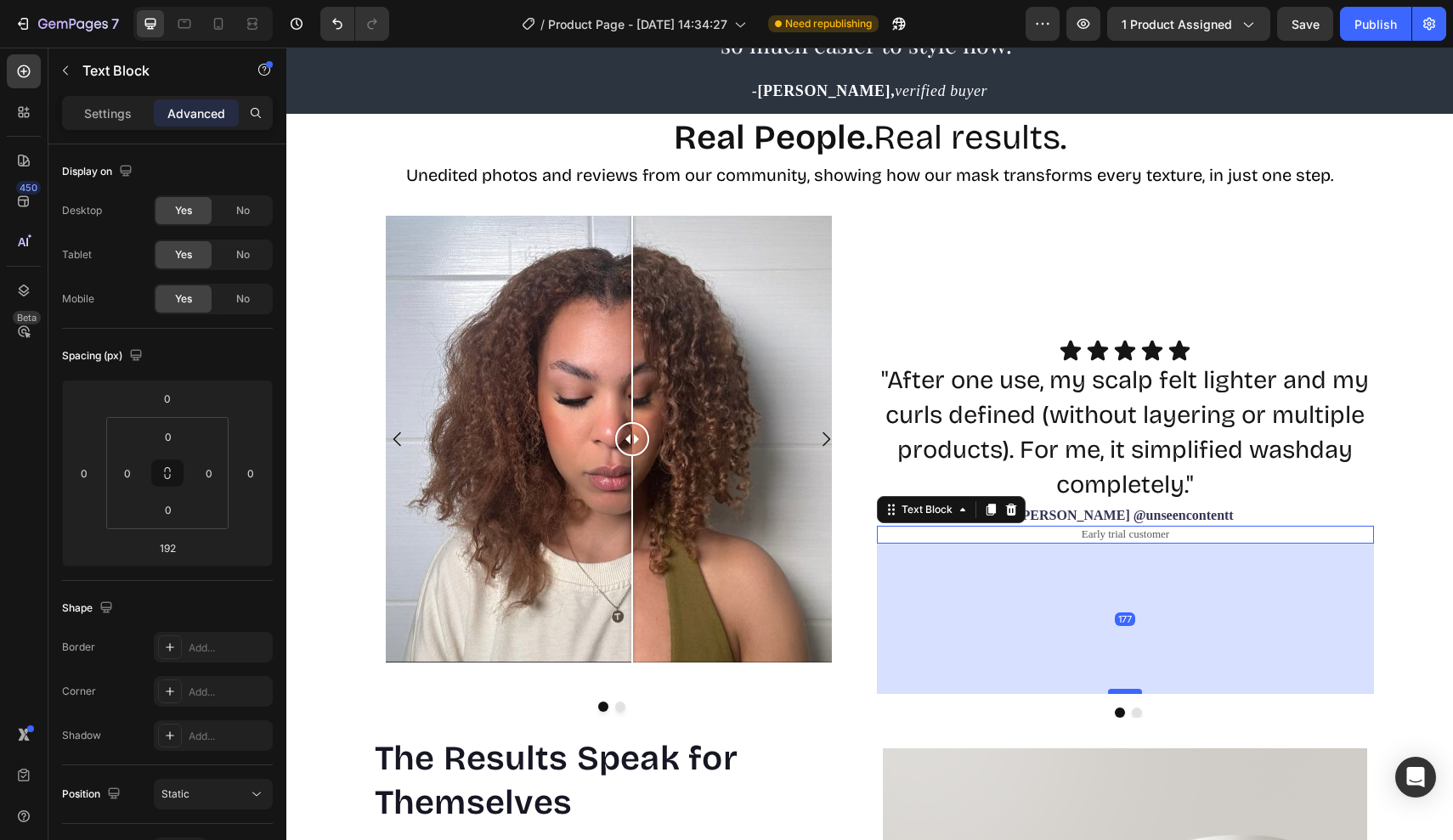
drag, startPoint x: 1125, startPoint y: 701, endPoint x: 1125, endPoint y: 688, distance: 13.0
click at [1125, 689] on div at bounding box center [1125, 691] width 34 height 5
type input "177"
click at [1421, 437] on div "Image Comparison Image Comparison Carousel Icon Icon Icon Icon Icon Icon List "…" at bounding box center [870, 453] width 1166 height 528
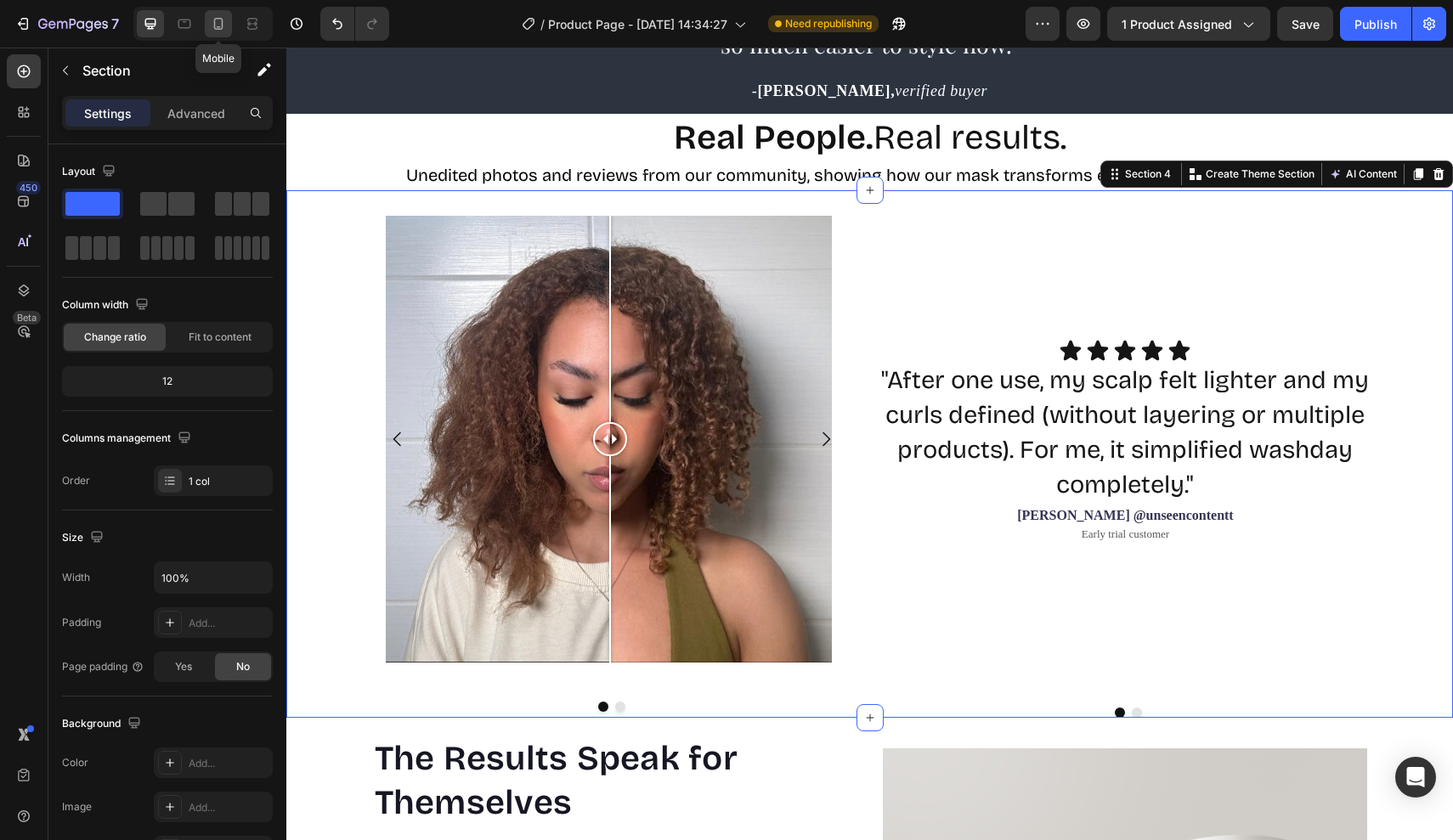
click at [226, 30] on icon at bounding box center [218, 23] width 17 height 17
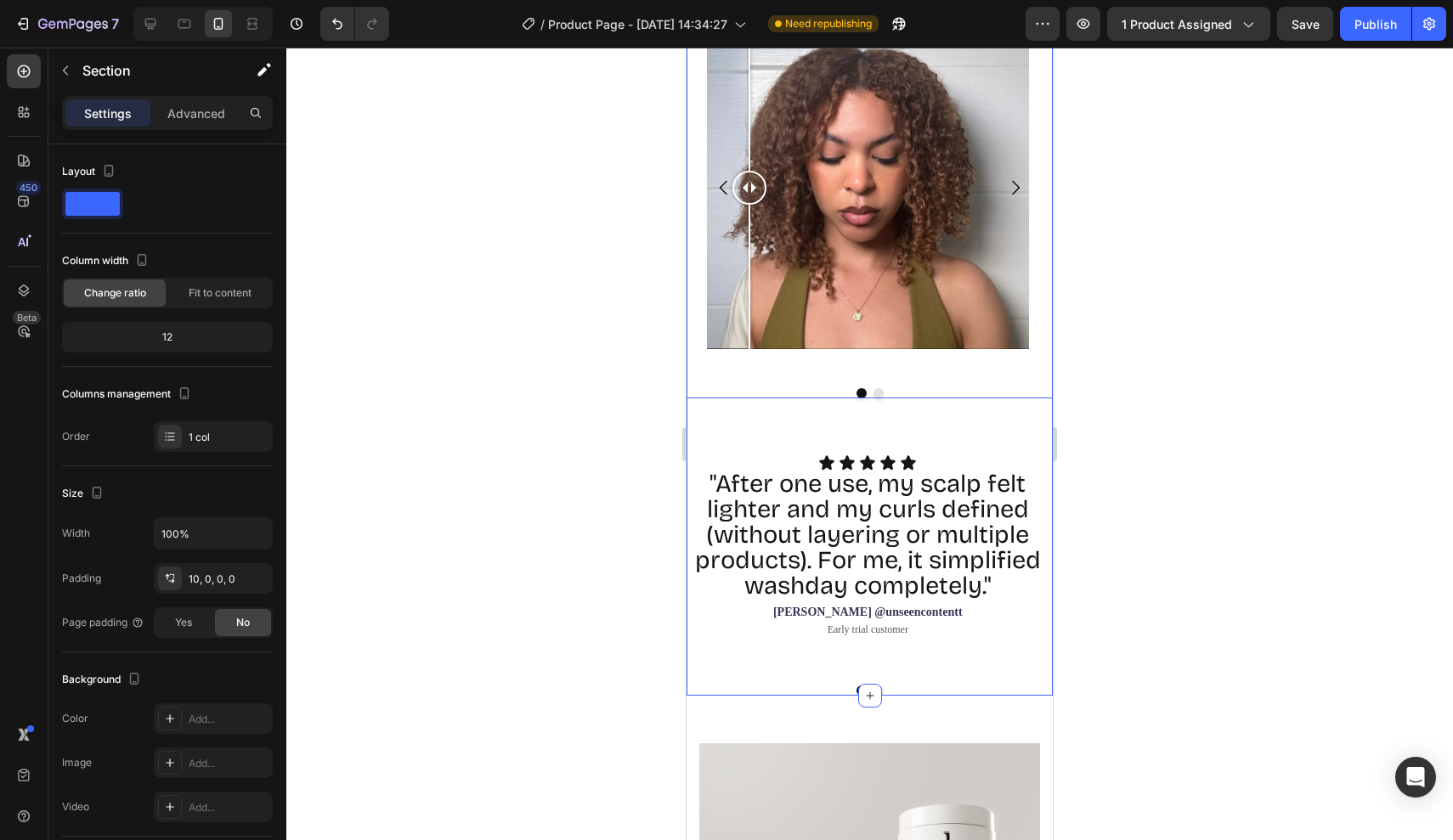
scroll to position [1810, 0]
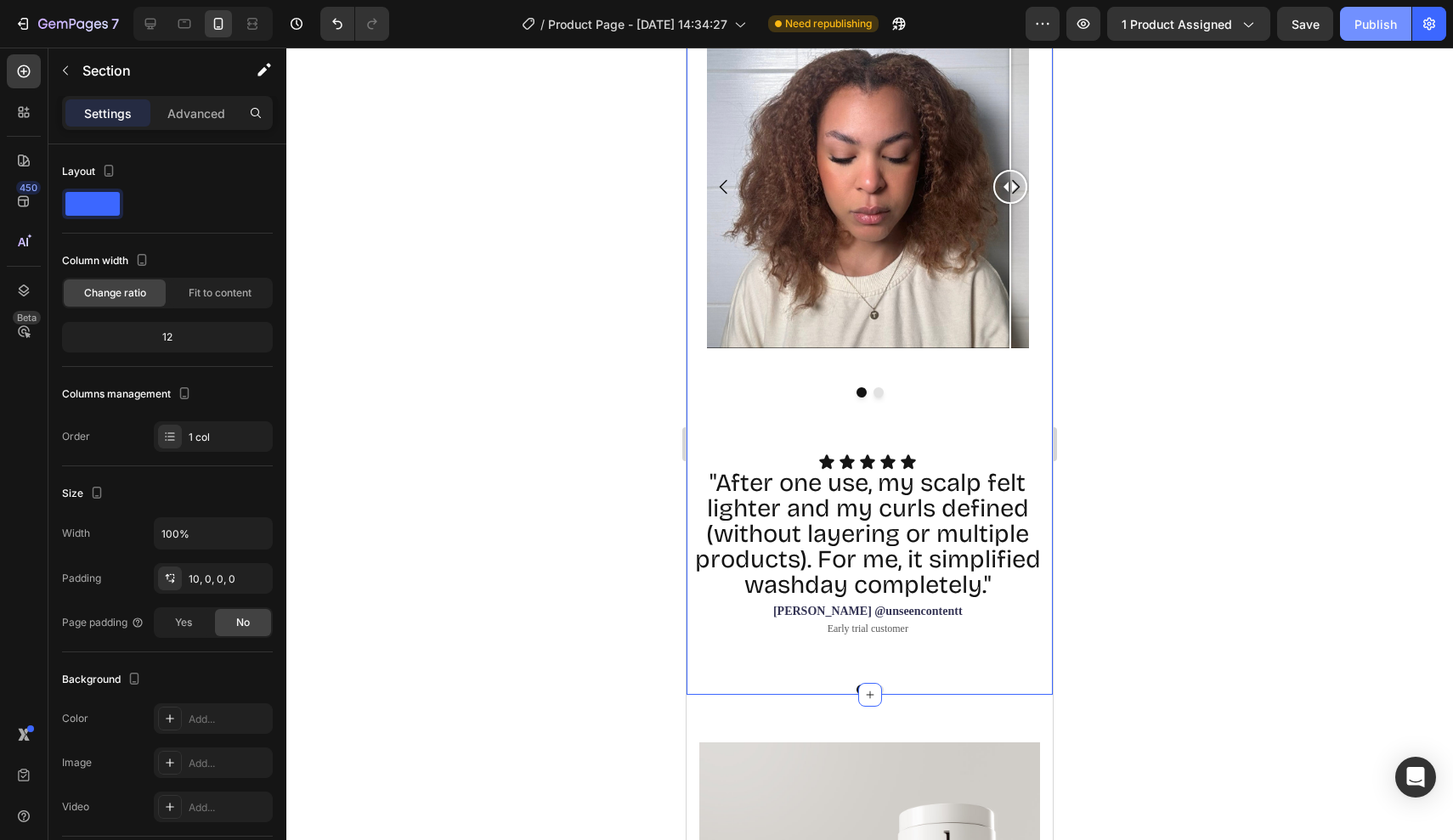
click at [1370, 27] on div "Publish" at bounding box center [1375, 23] width 43 height 18
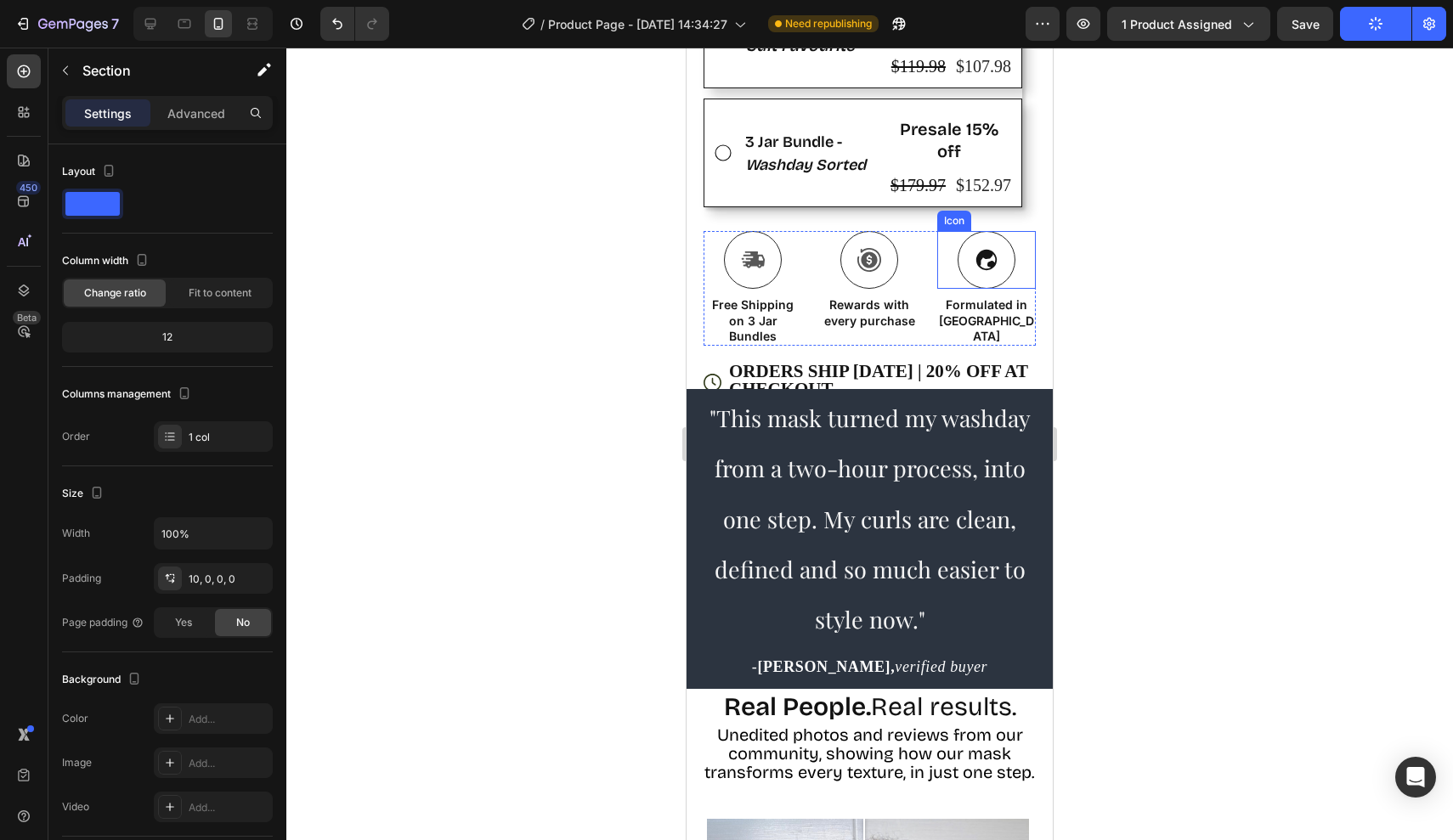
scroll to position [1060, 0]
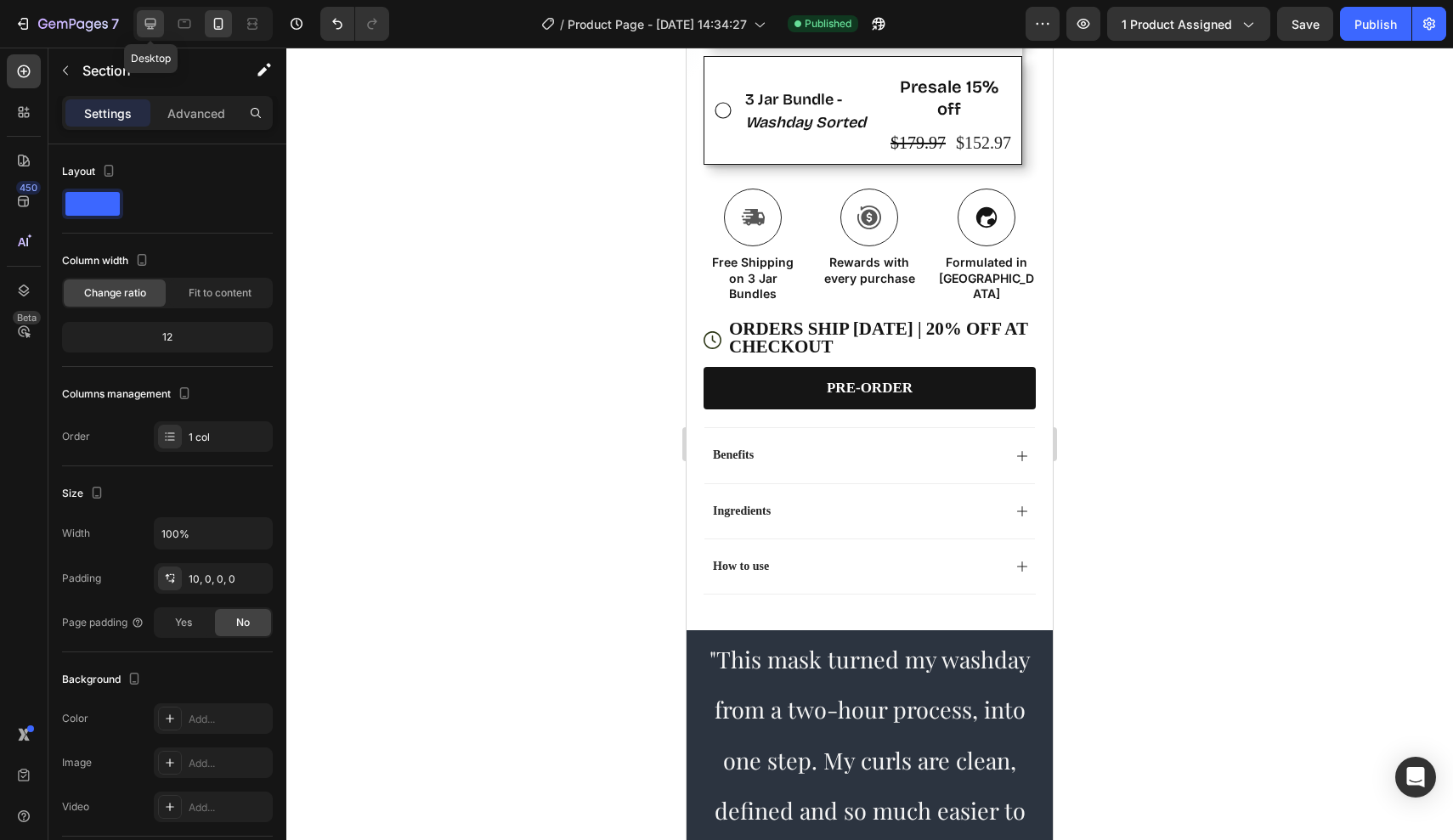
click at [156, 28] on icon at bounding box center [150, 23] width 17 height 17
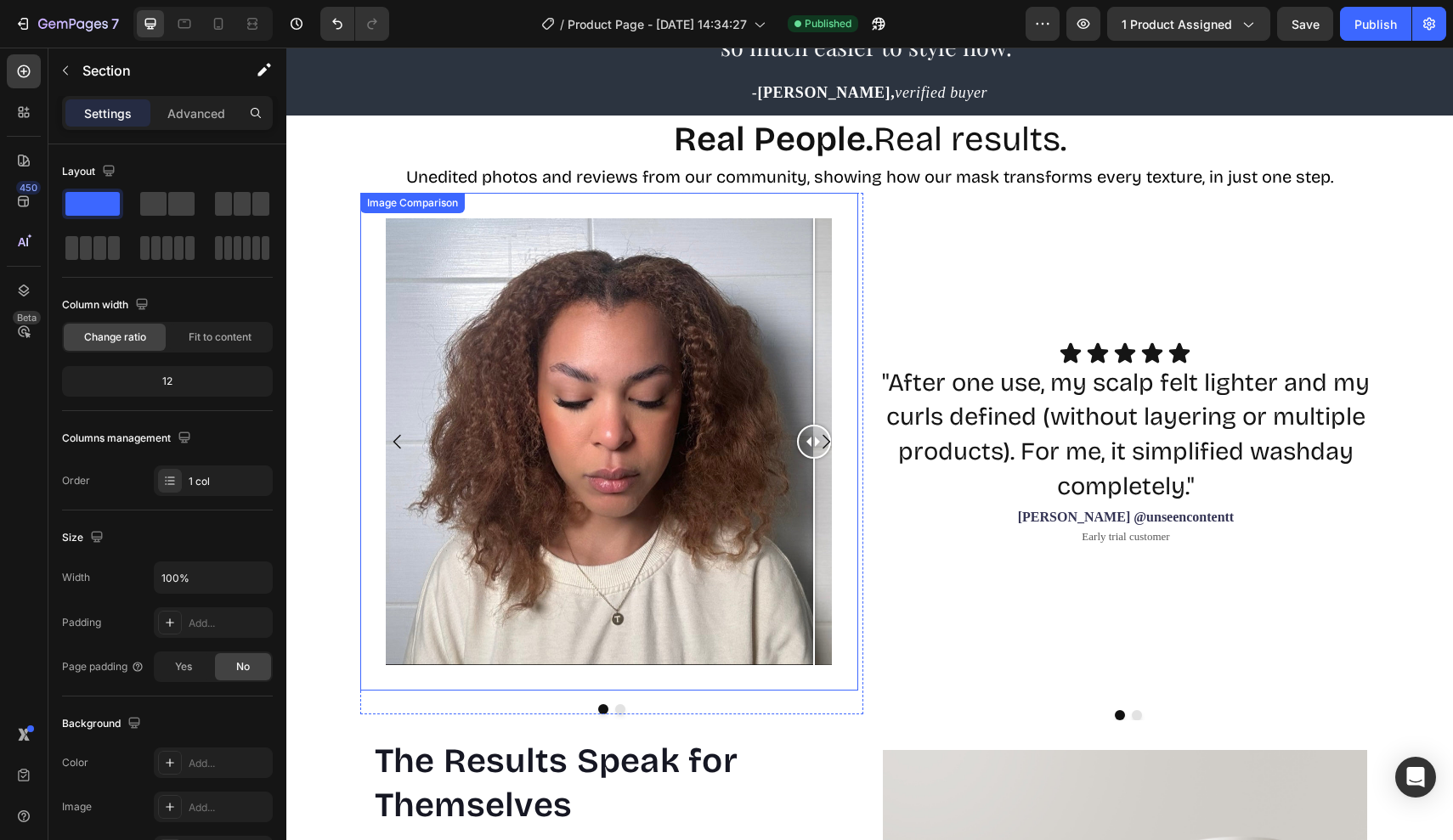
scroll to position [1428, 0]
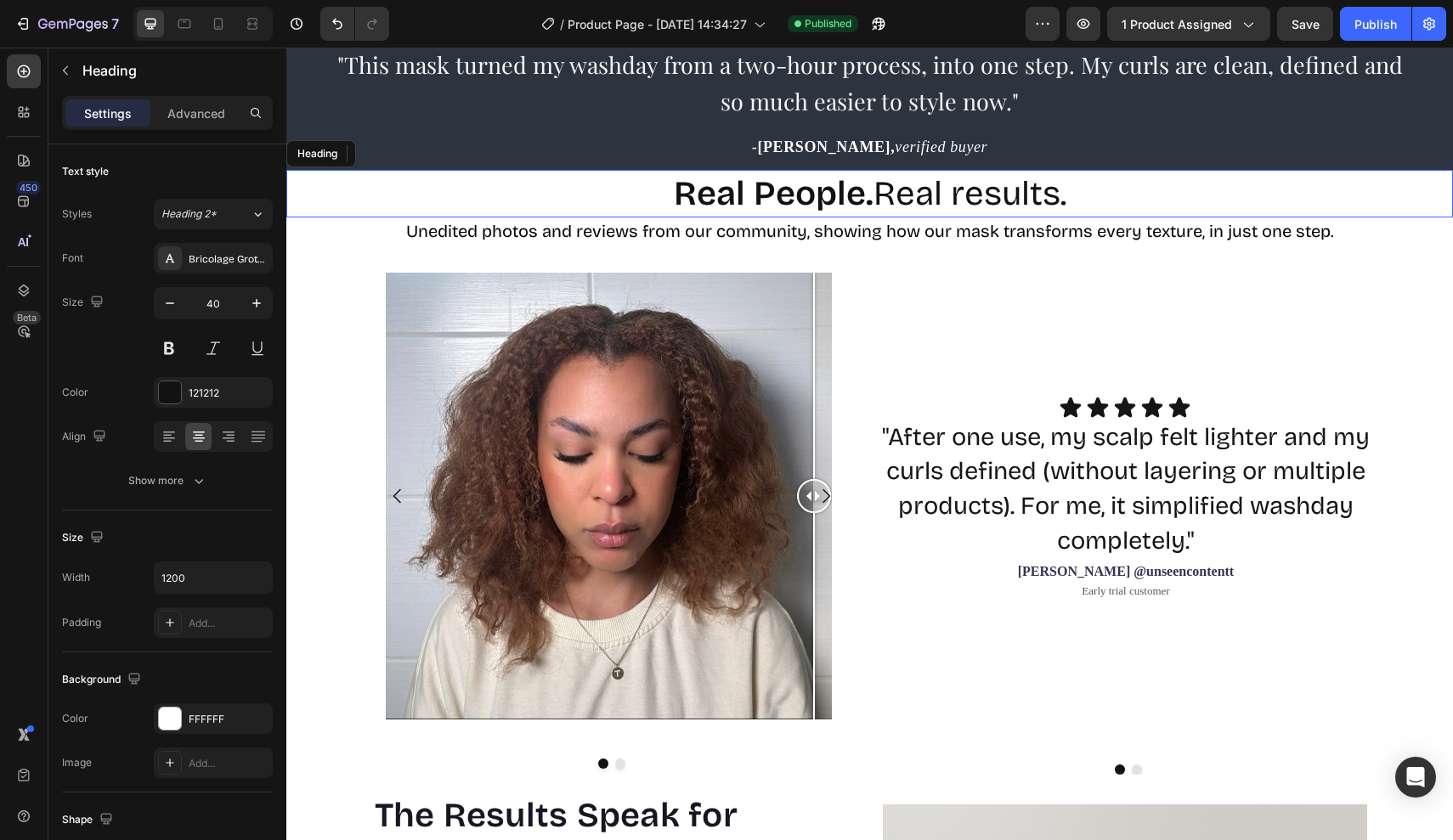
click at [802, 187] on strong "Real People." at bounding box center [773, 194] width 199 height 41
click at [730, 183] on strong "Real People." at bounding box center [773, 194] width 199 height 41
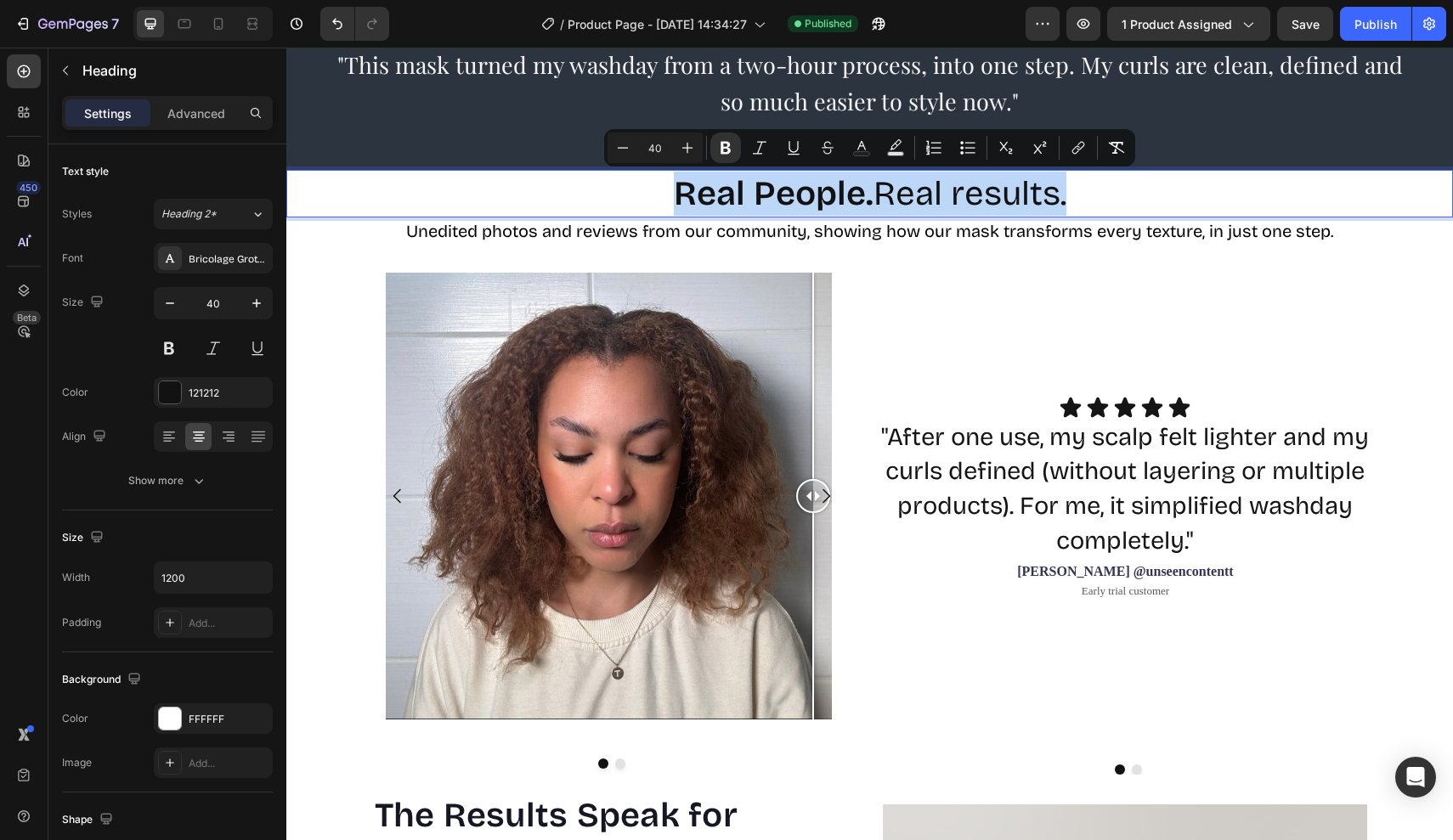
drag, startPoint x: 681, startPoint y: 171, endPoint x: 1089, endPoint y: 205, distance: 409.4
click at [1089, 205] on h2 "Real People. Real results." at bounding box center [869, 193] width 1019 height 47
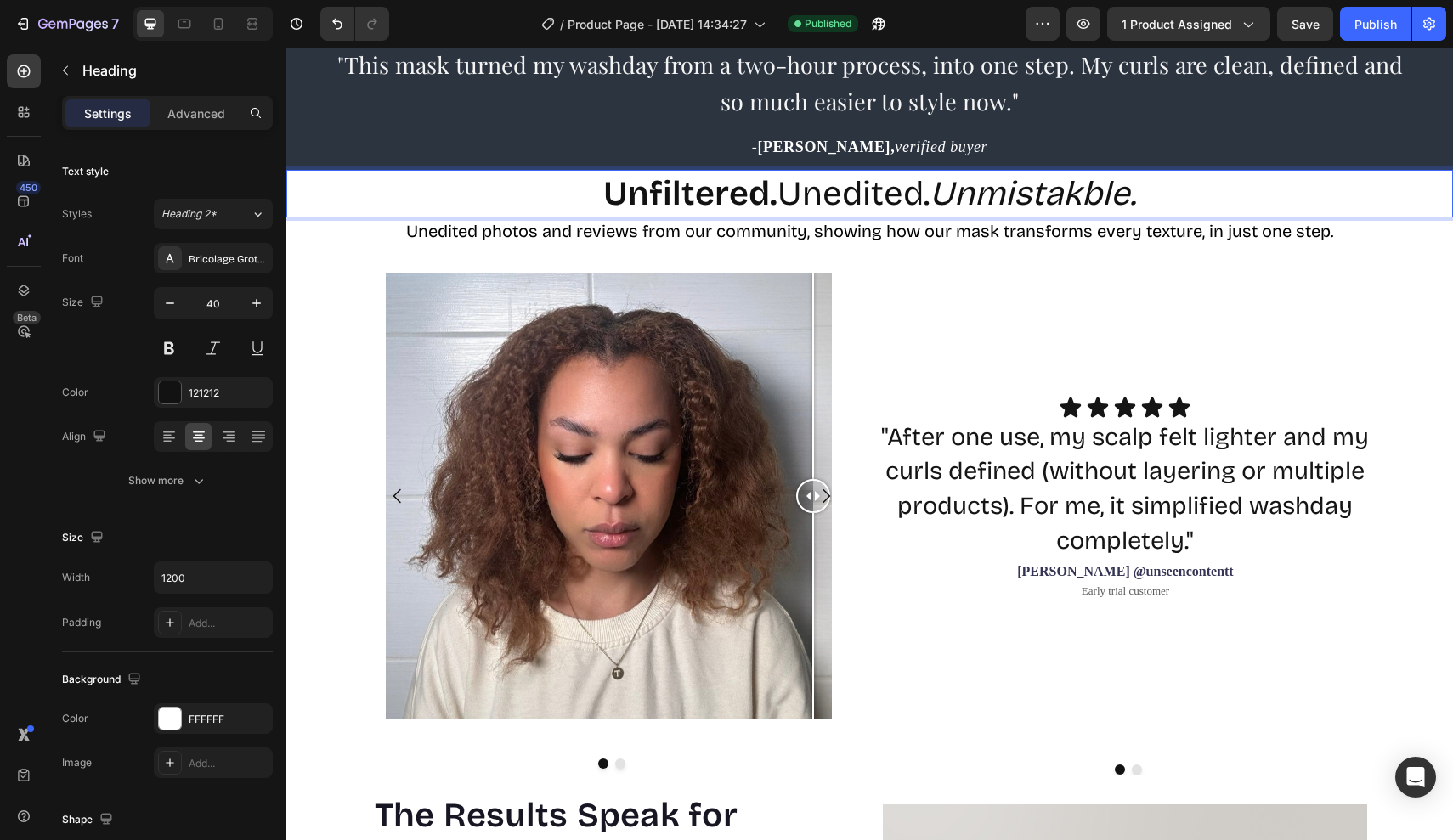
click at [1081, 194] on icon "Unmistakble." at bounding box center [1032, 194] width 207 height 41
click at [1192, 190] on p "Unfiltered. Unedited. Unmistakable." at bounding box center [870, 194] width 1016 height 45
click at [1115, 192] on icon "Unmistakable." at bounding box center [1032, 194] width 225 height 41
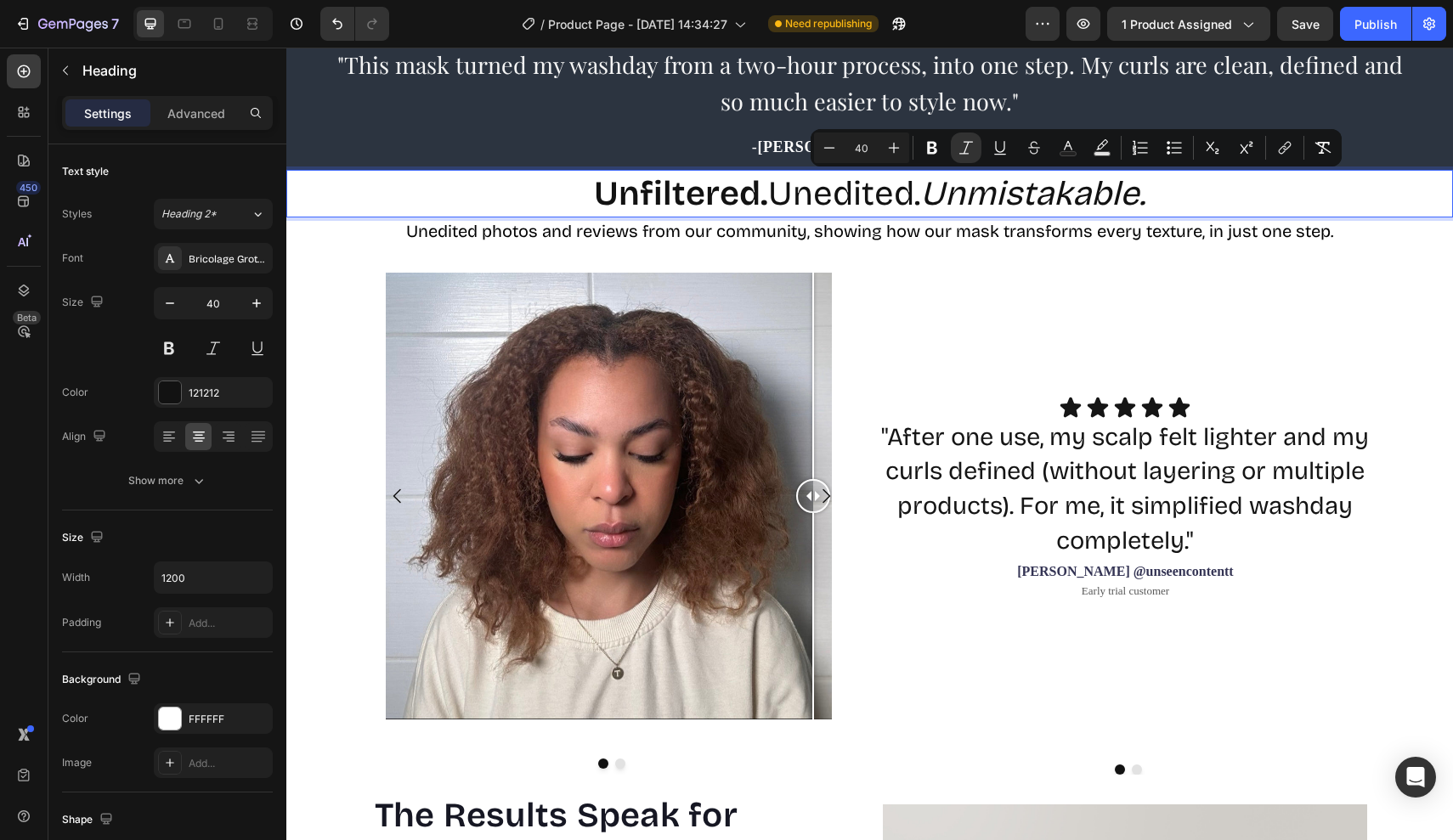
drag, startPoint x: 1188, startPoint y: 195, endPoint x: 987, endPoint y: 194, distance: 201.0
click at [987, 194] on p "Unfiltered. Unedited. Unmistakable." at bounding box center [870, 194] width 1016 height 45
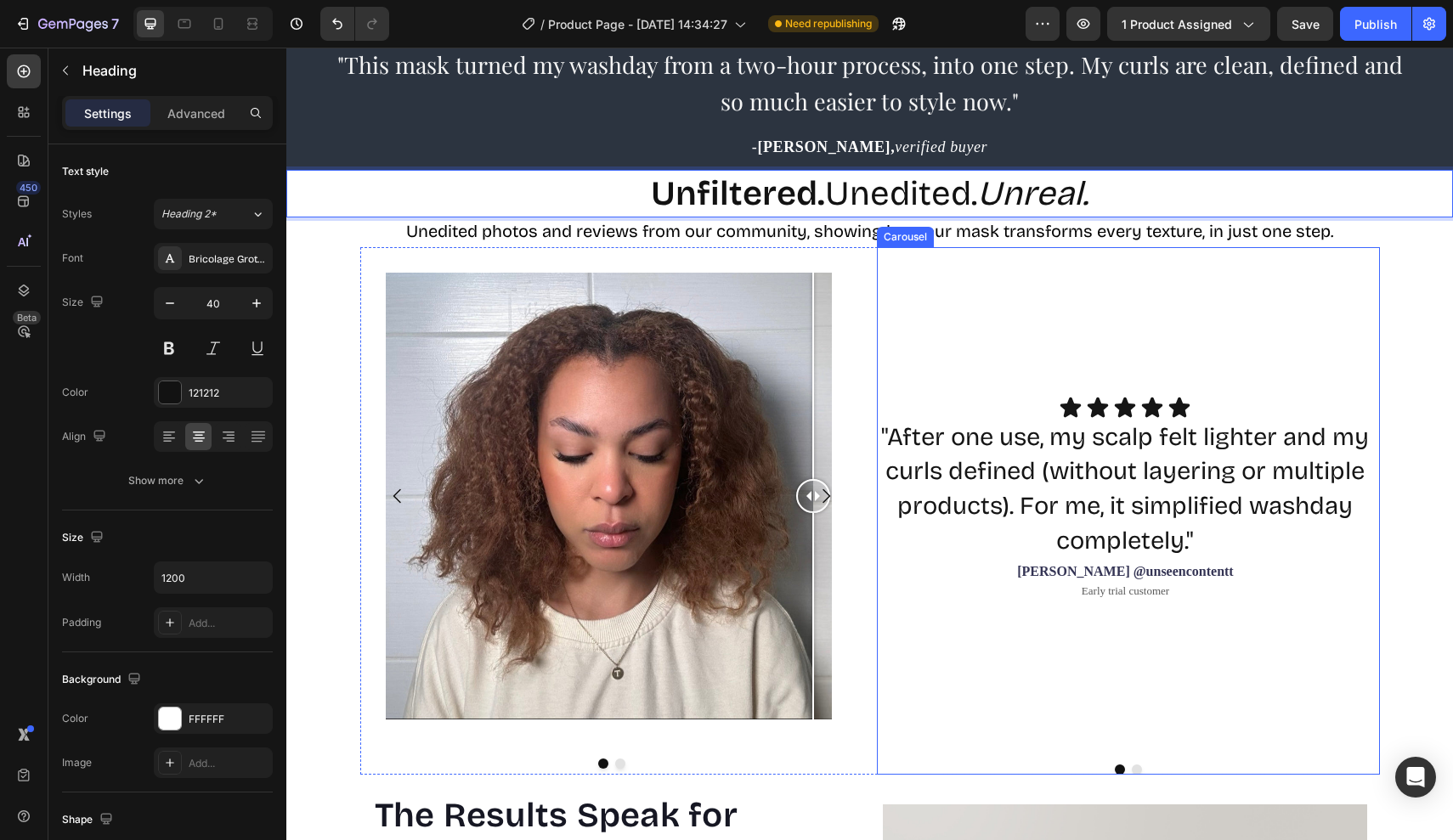
click at [1028, 288] on div "Icon Icon Icon Icon Icon Icon List "After one use, my scalp felt lighter and my…" at bounding box center [1128, 511] width 503 height 528
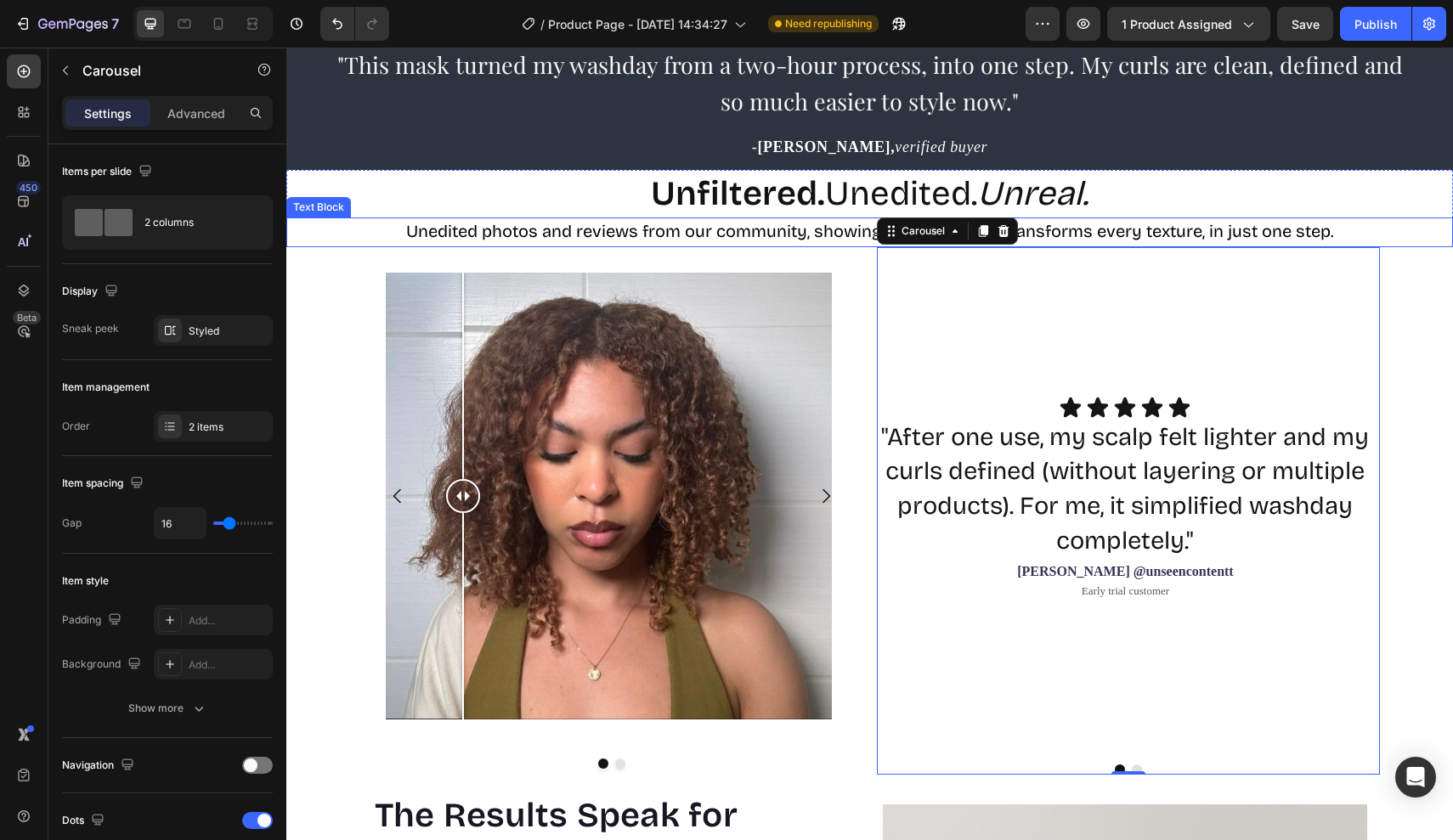
click at [411, 228] on span "Unedited photos and reviews from our community, showing how our mask transforms…" at bounding box center [870, 231] width 927 height 20
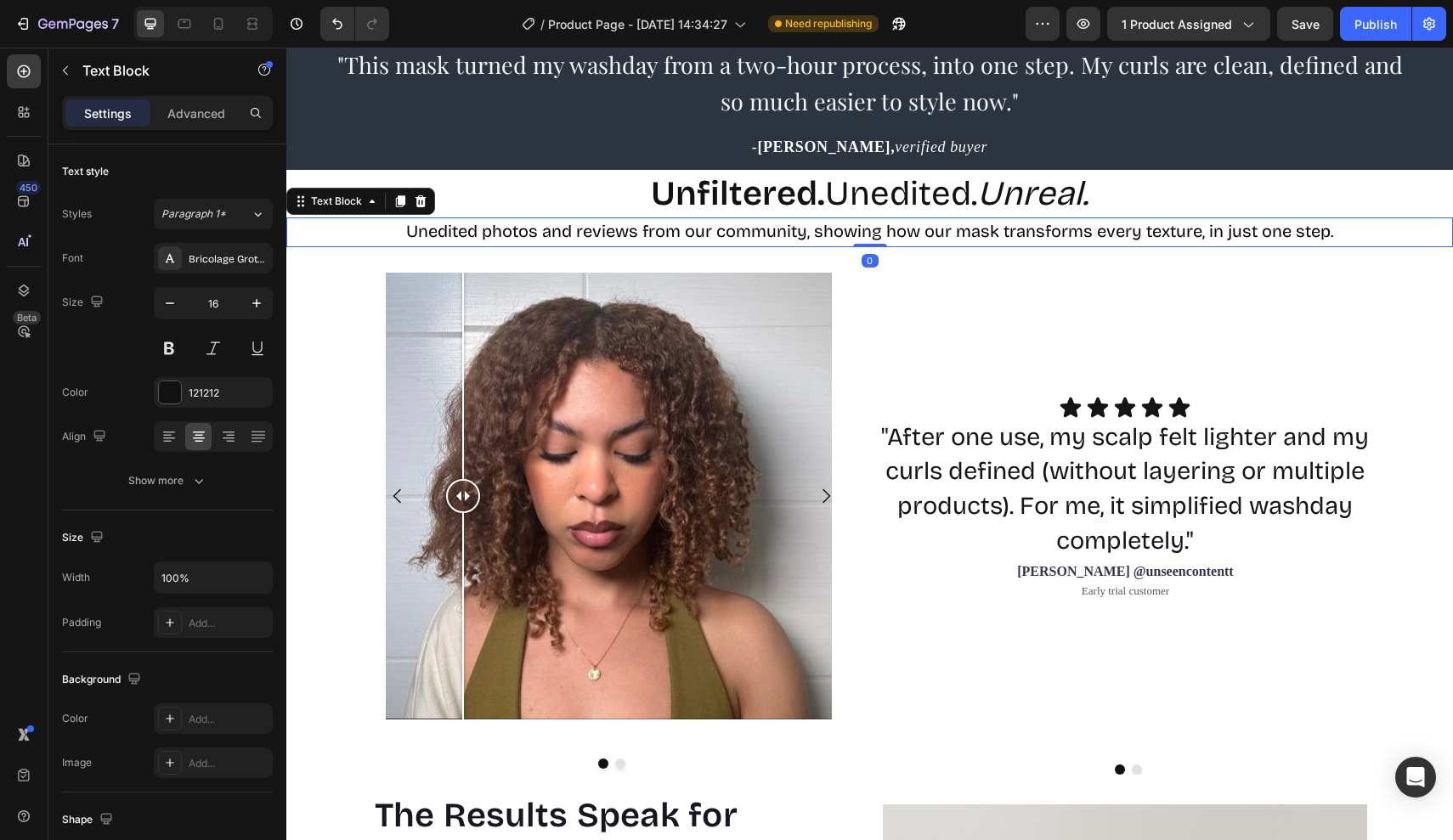
click at [407, 228] on span "Unedited photos and reviews from our community, showing how our mask transforms…" at bounding box center [870, 231] width 927 height 20
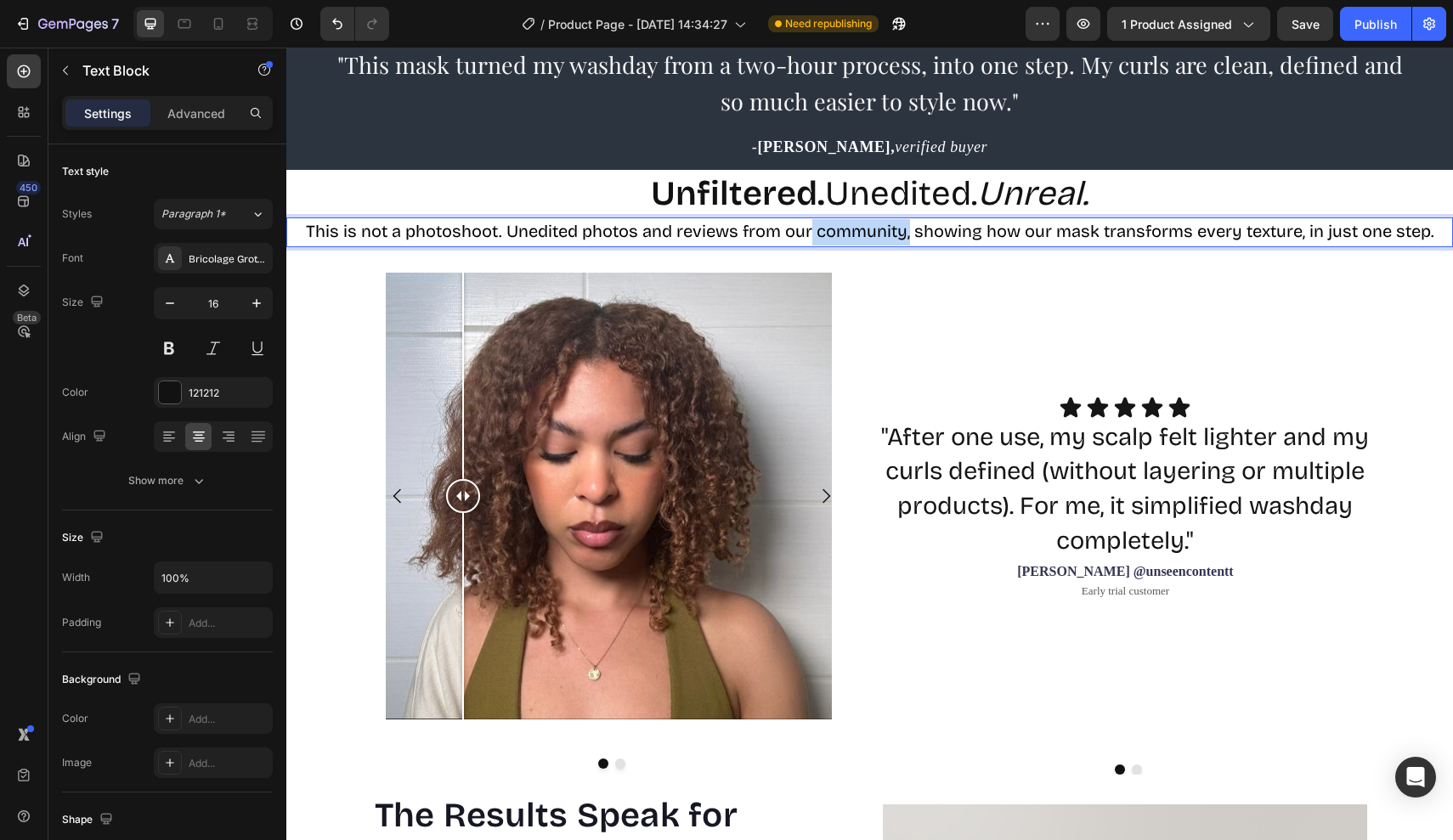
drag, startPoint x: 910, startPoint y: 236, endPoint x: 814, endPoint y: 235, distance: 96.0
click at [814, 235] on span "This is not a photoshoot. Unedited photos and reviews from our community, showi…" at bounding box center [870, 231] width 1128 height 20
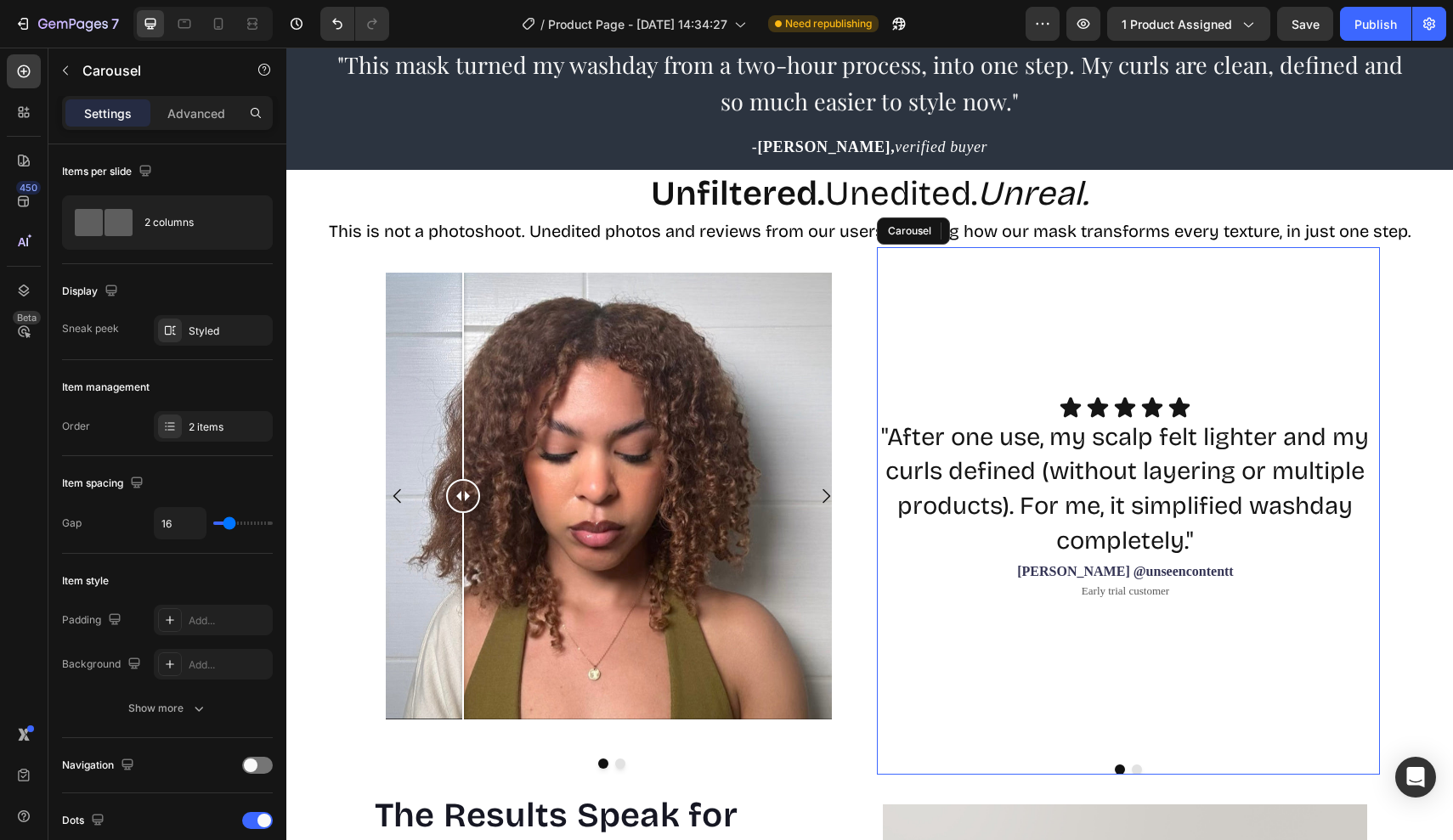
click at [979, 265] on div "Icon Icon Icon Icon Icon Icon List "After one use, my scalp felt lighter and my…" at bounding box center [1128, 511] width 503 height 528
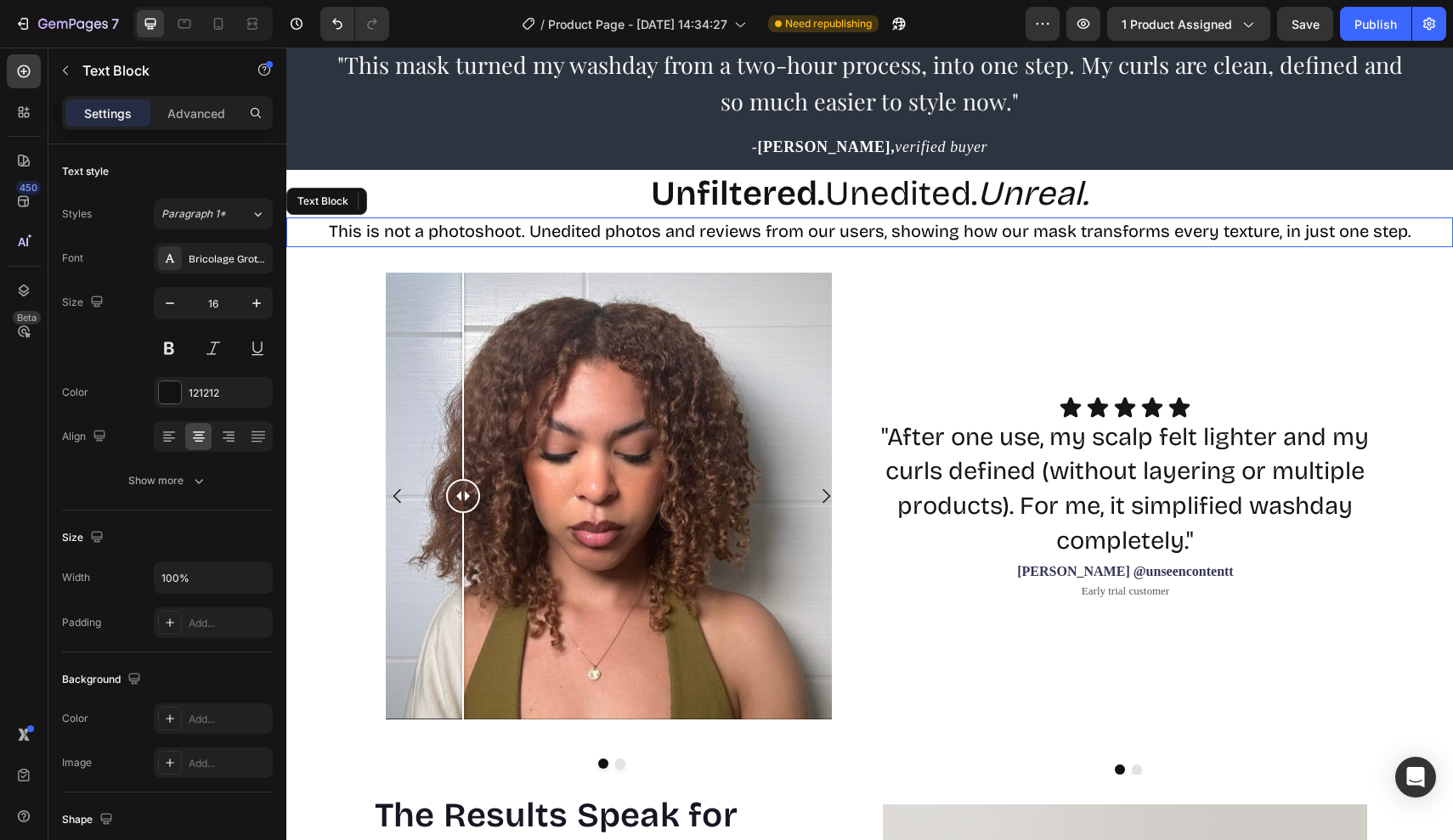
click at [1149, 234] on span "This is not a photoshoot. Unedited photos and reviews from our users, showing h…" at bounding box center [870, 231] width 1082 height 20
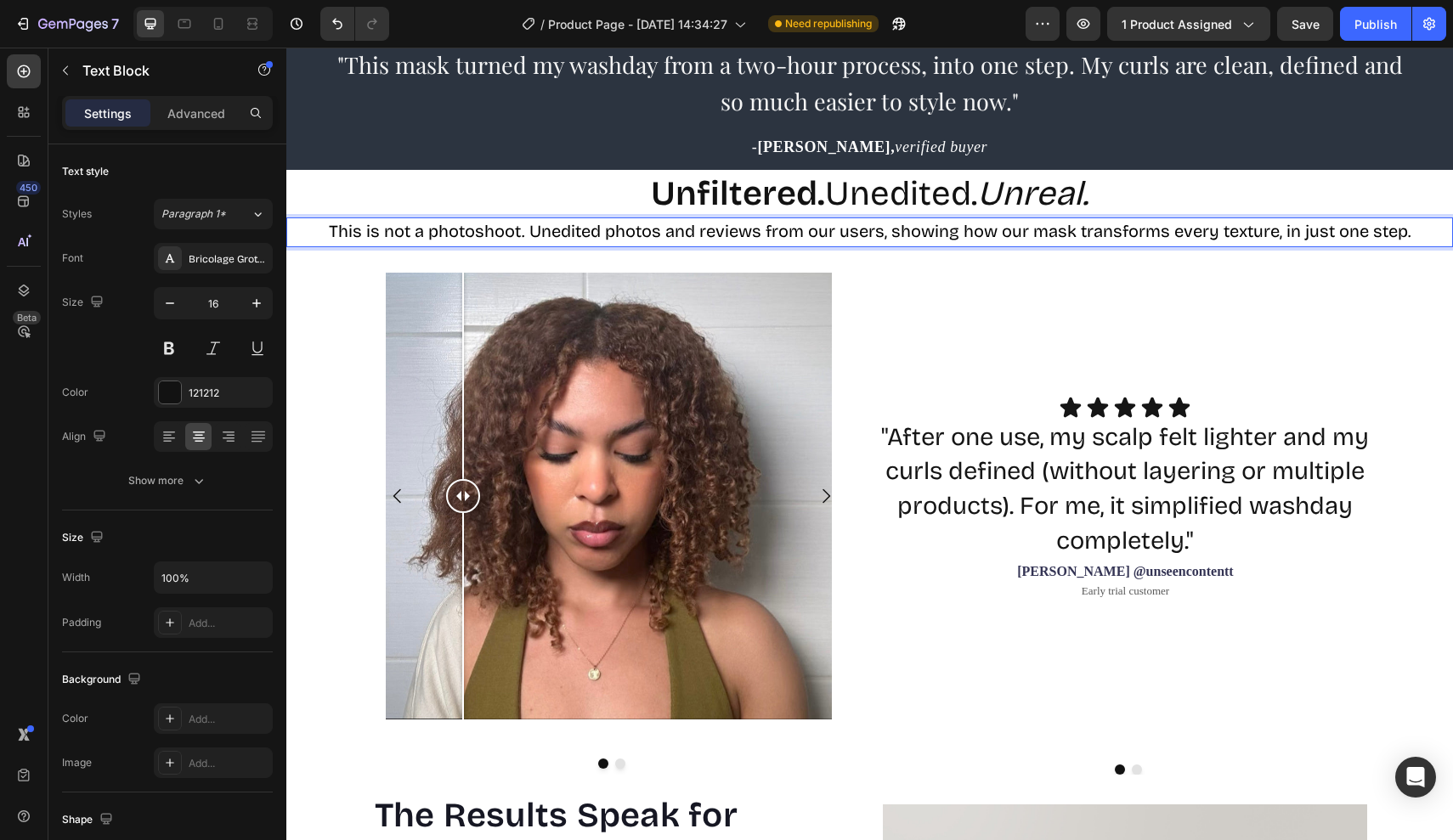
click at [1294, 235] on span "This is not a photoshoot. Unedited photos and reviews from our users, showing h…" at bounding box center [870, 231] width 1082 height 20
click at [1281, 235] on span "This is not a photoshoot. Unedited photos and reviews from our users, showing h…" at bounding box center [870, 231] width 1082 height 20
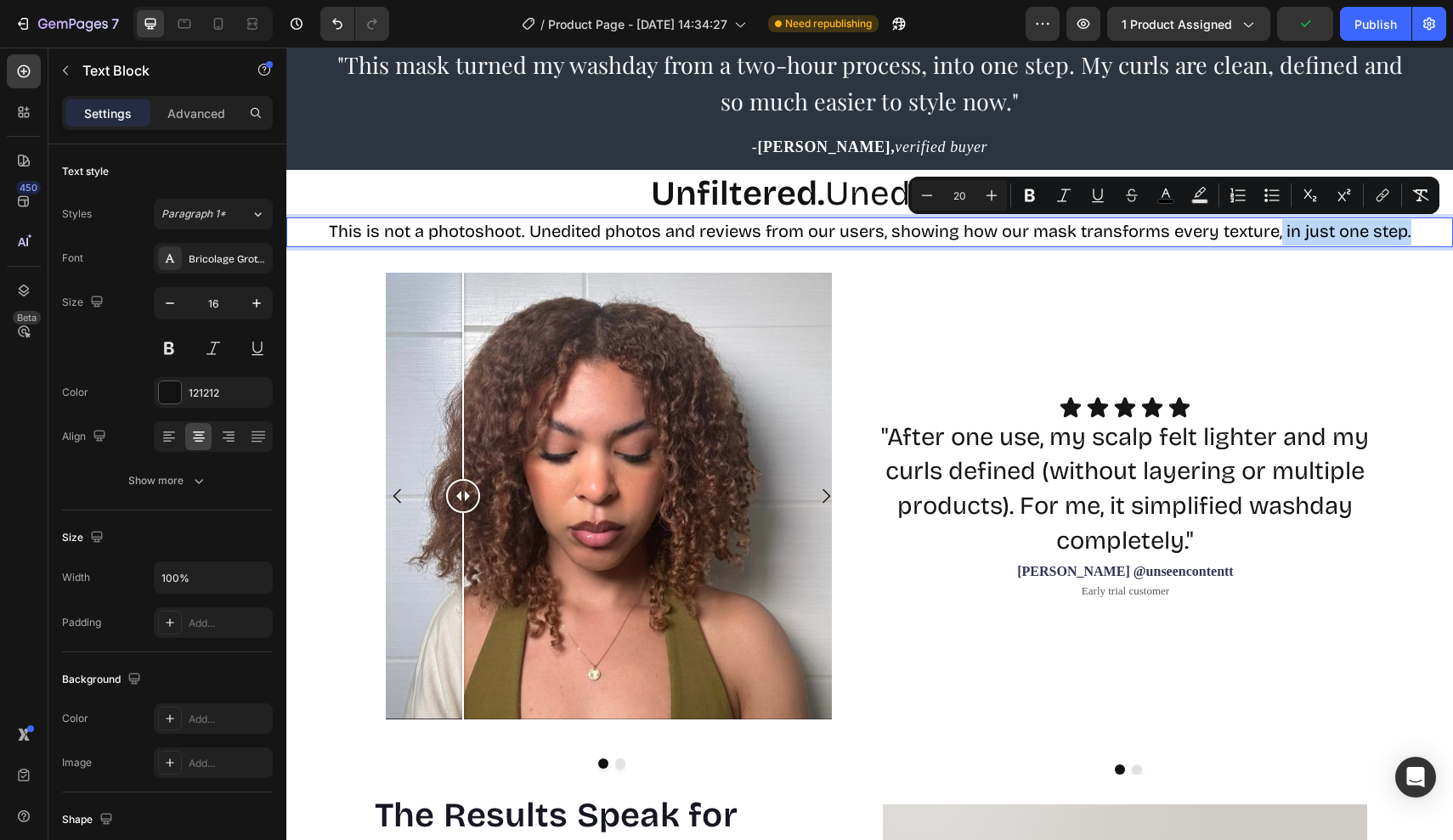
drag, startPoint x: 1281, startPoint y: 235, endPoint x: 1427, endPoint y: 233, distance: 146.0
click at [1427, 233] on p "This is not a photoshoot. Unedited photos and reviews from our users, showing h…" at bounding box center [870, 232] width 1163 height 26
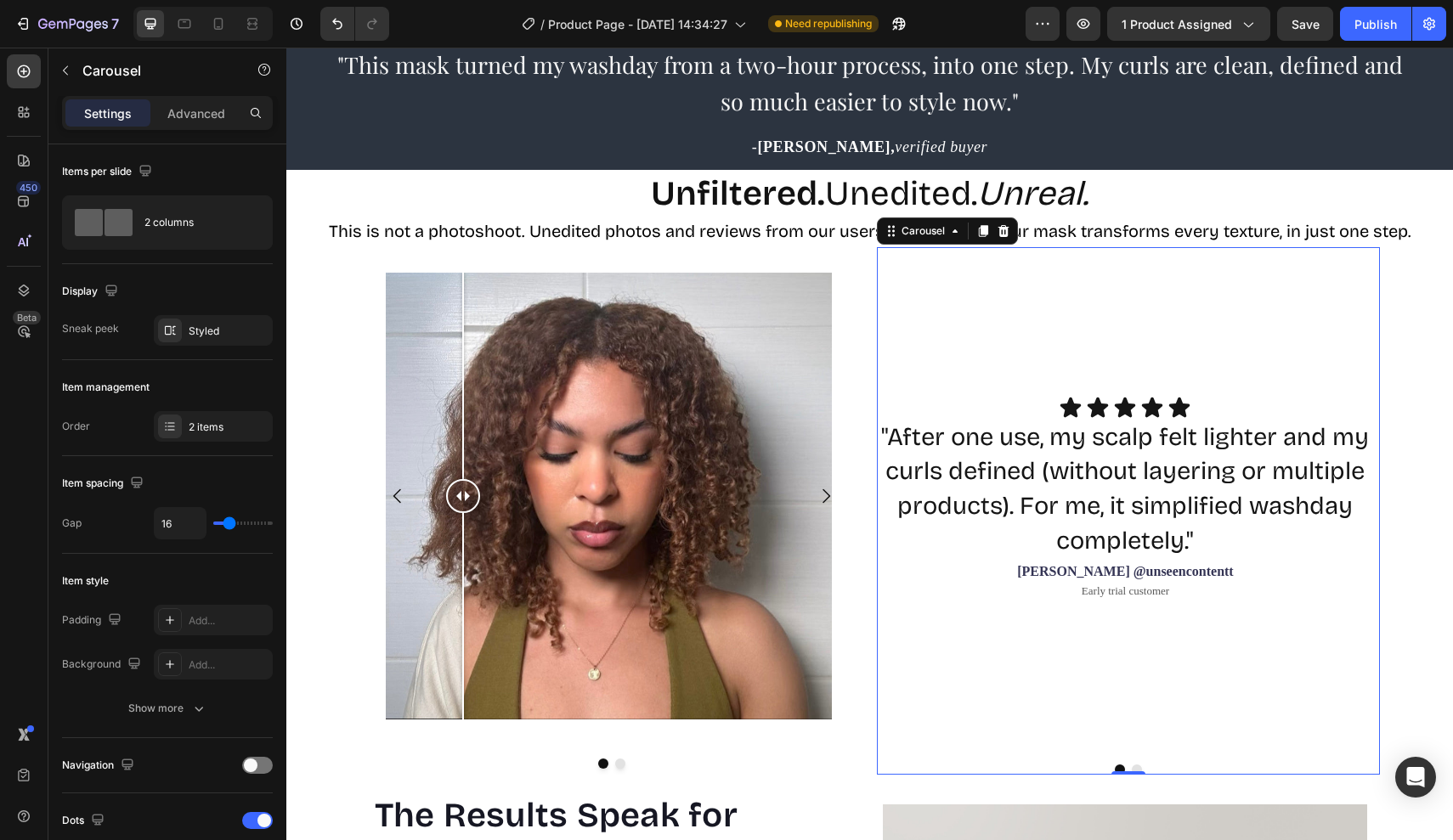
click at [1366, 273] on div "Icon Icon Icon Icon Icon Icon List "After one use, my scalp felt lighter and my…" at bounding box center [1128, 511] width 503 height 528
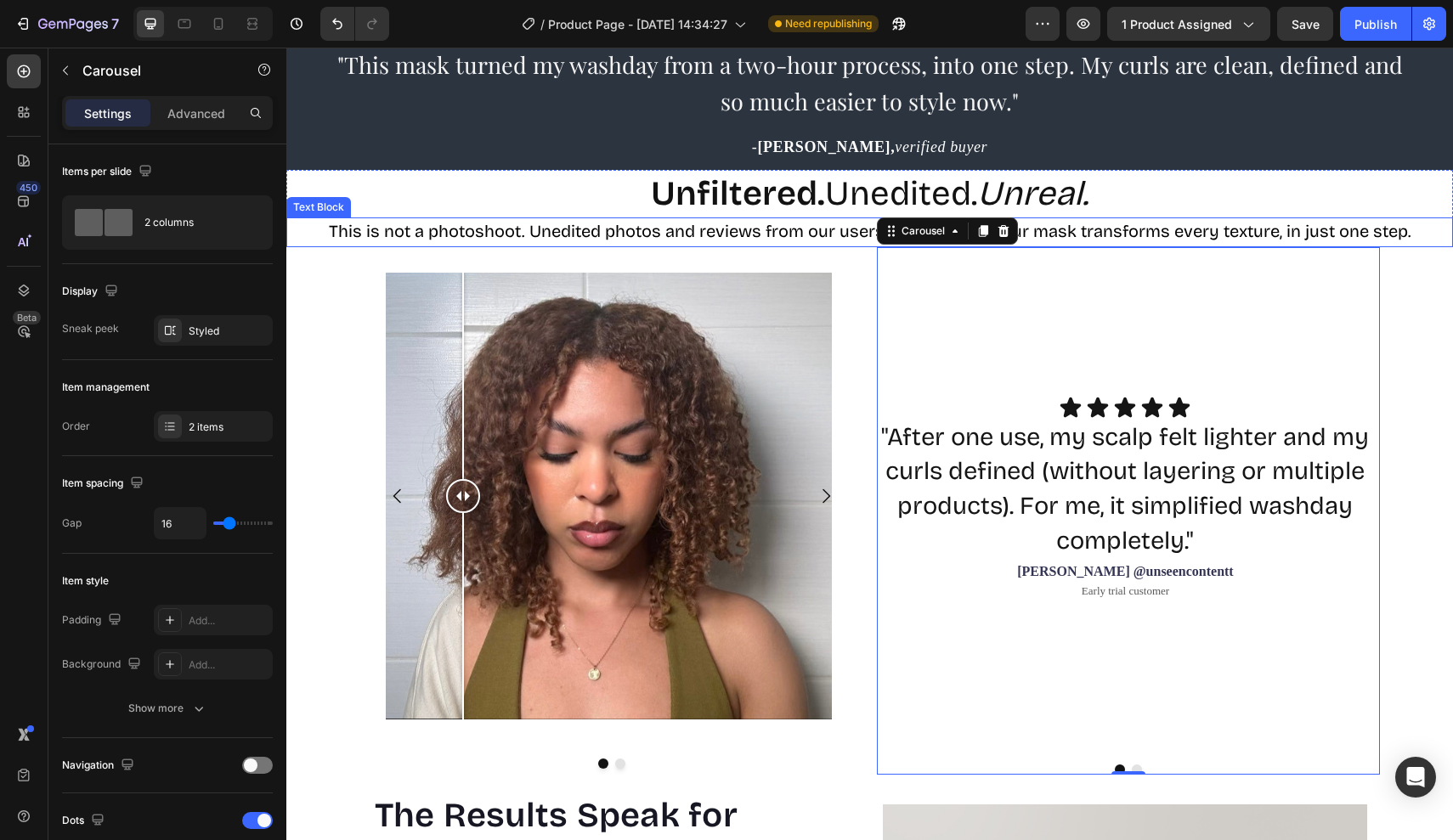
click at [542, 233] on span "This is not a photoshoot. Unedited photos and reviews from our users, showing h…" at bounding box center [870, 231] width 1082 height 20
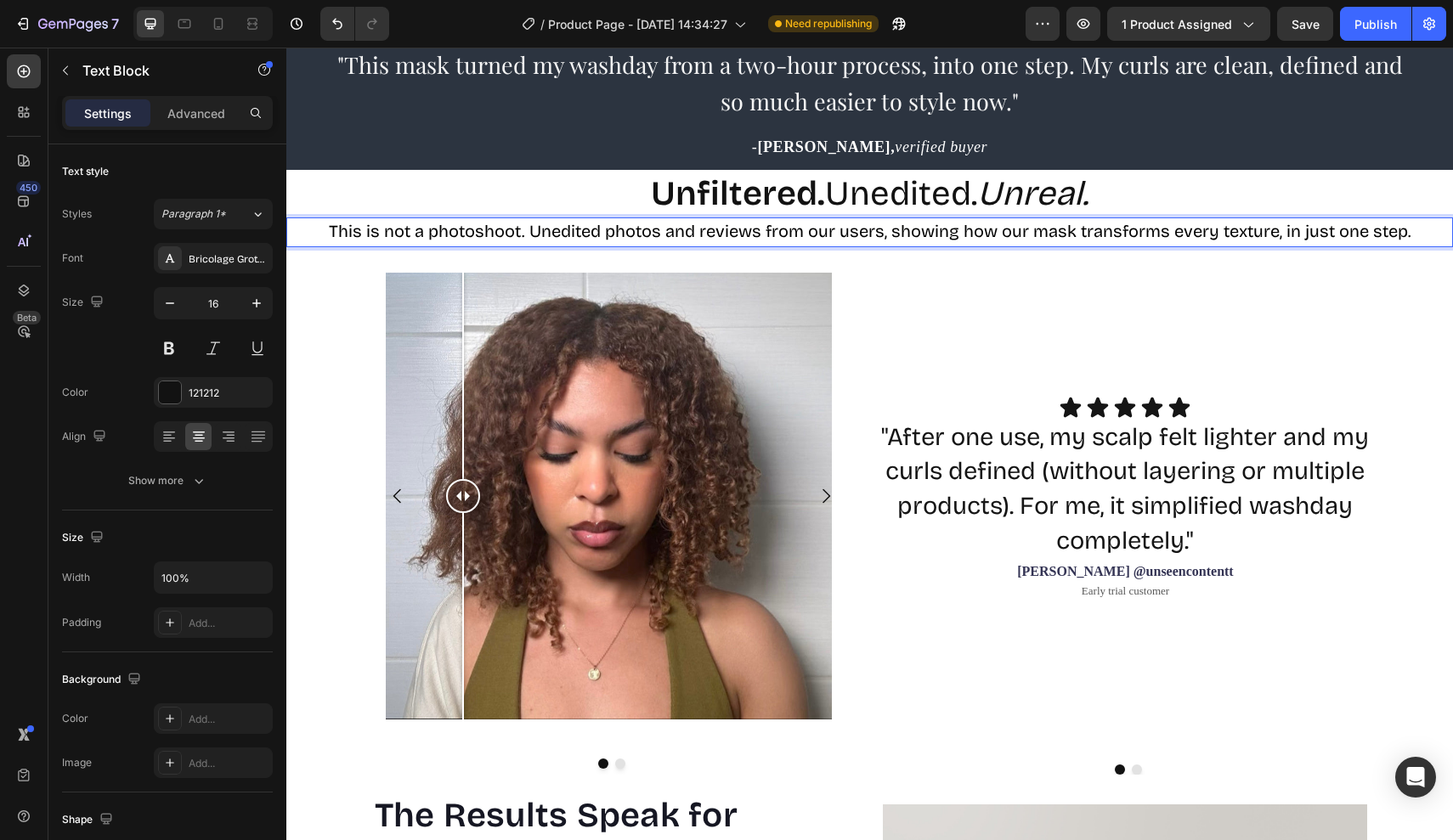
click at [535, 233] on span "This is not a photoshoot. Unedited photos and reviews from our users, showing h…" at bounding box center [870, 231] width 1082 height 20
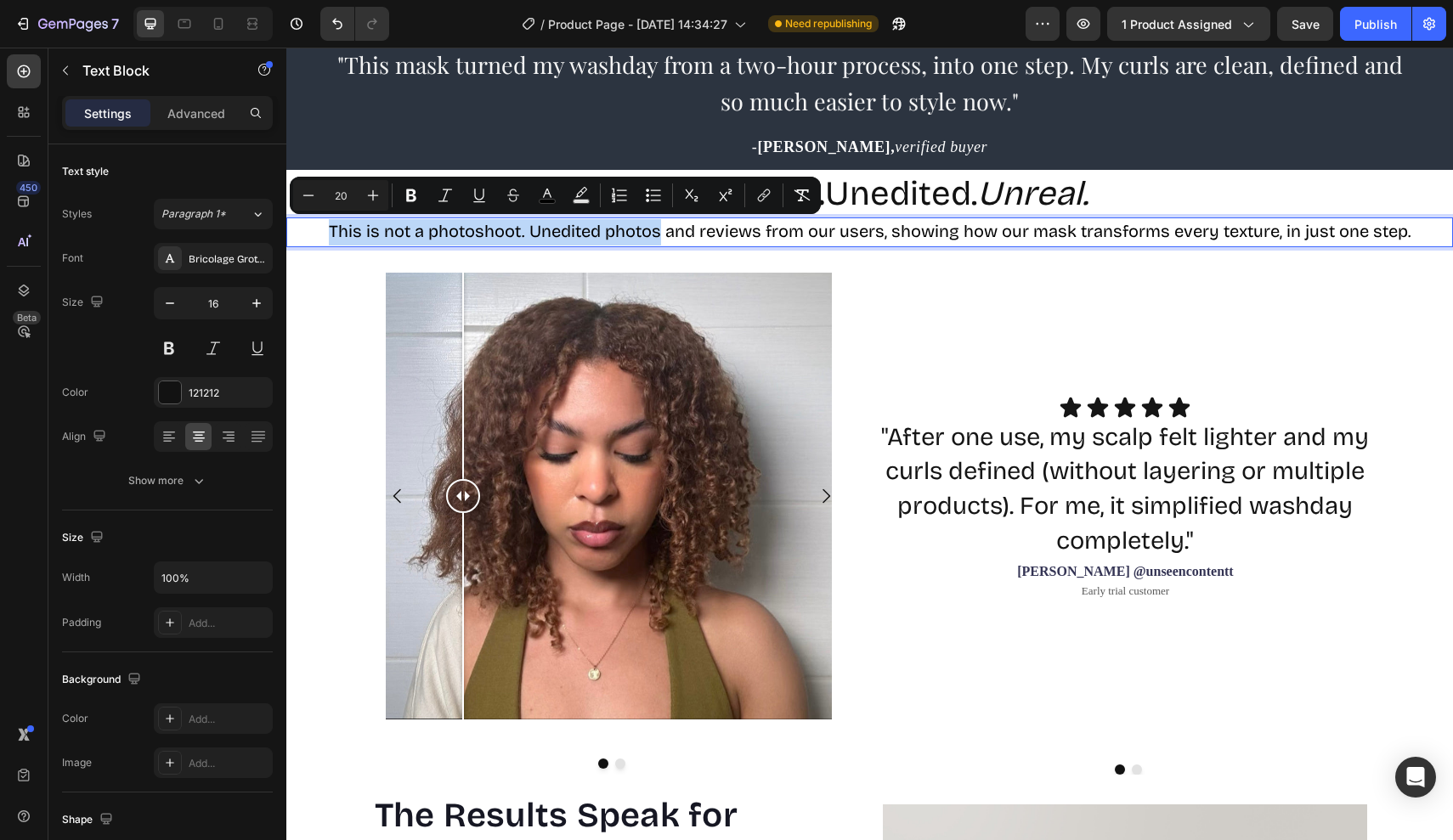
drag, startPoint x: 663, startPoint y: 233, endPoint x: 242, endPoint y: 235, distance: 421.0
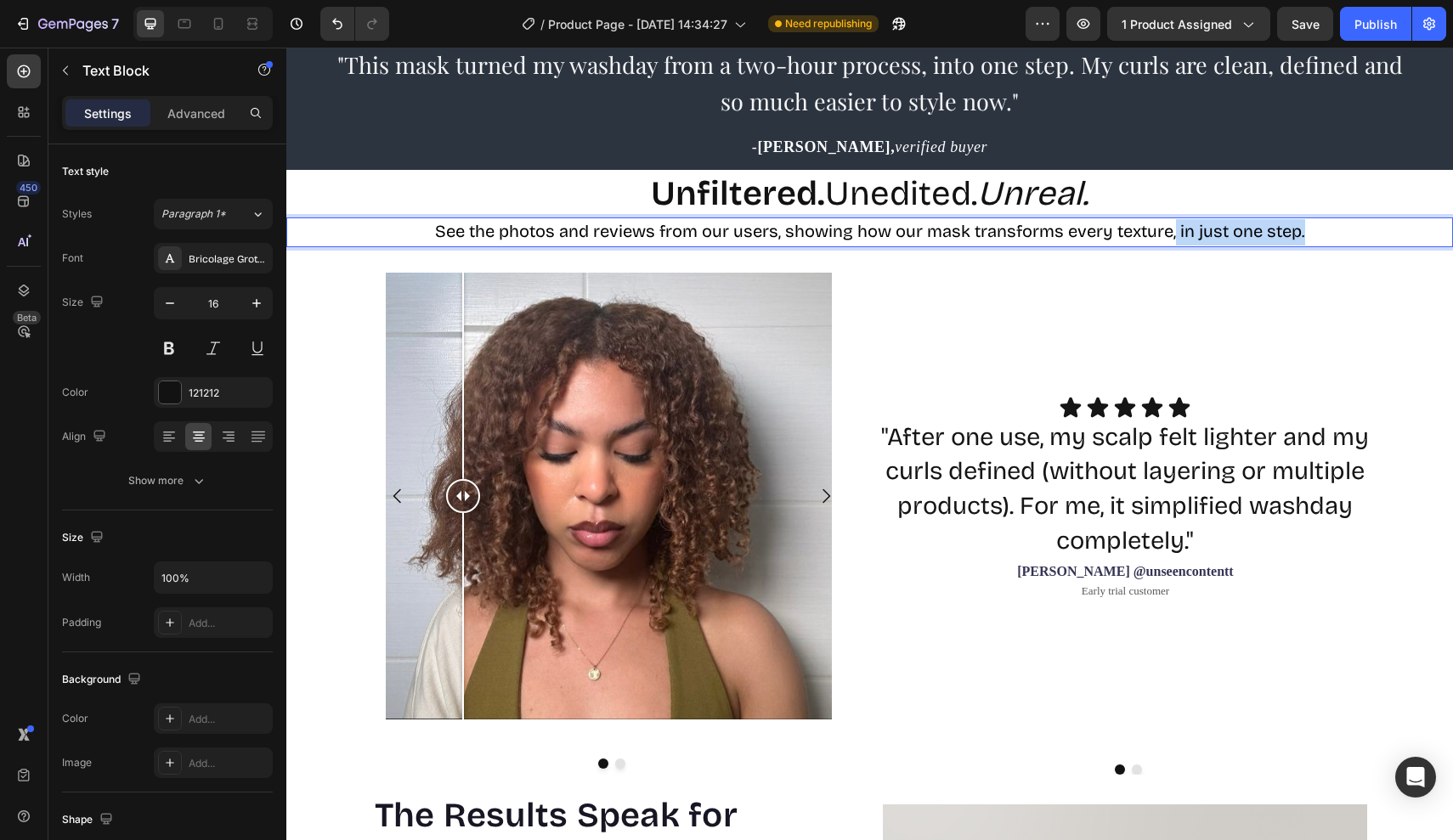
drag, startPoint x: 1177, startPoint y: 229, endPoint x: 1308, endPoint y: 227, distance: 131.0
click at [1308, 228] on p "See the photos and reviews from our users, showing how our mask transforms ever…" at bounding box center [870, 232] width 1163 height 26
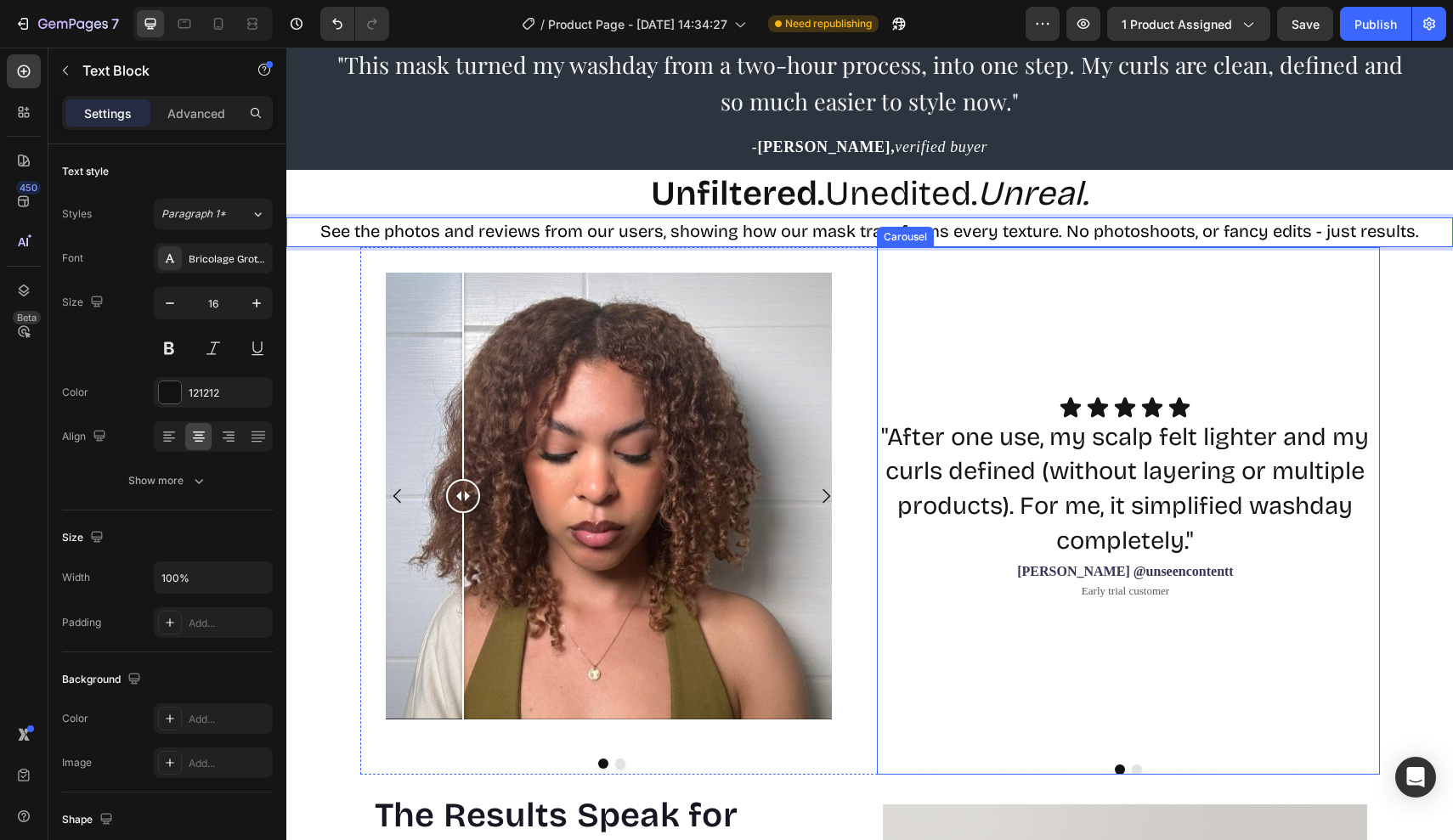
click at [1091, 362] on div "Icon Icon Icon Icon Icon Icon List "After one use, my scalp felt lighter and my…" at bounding box center [1128, 511] width 503 height 528
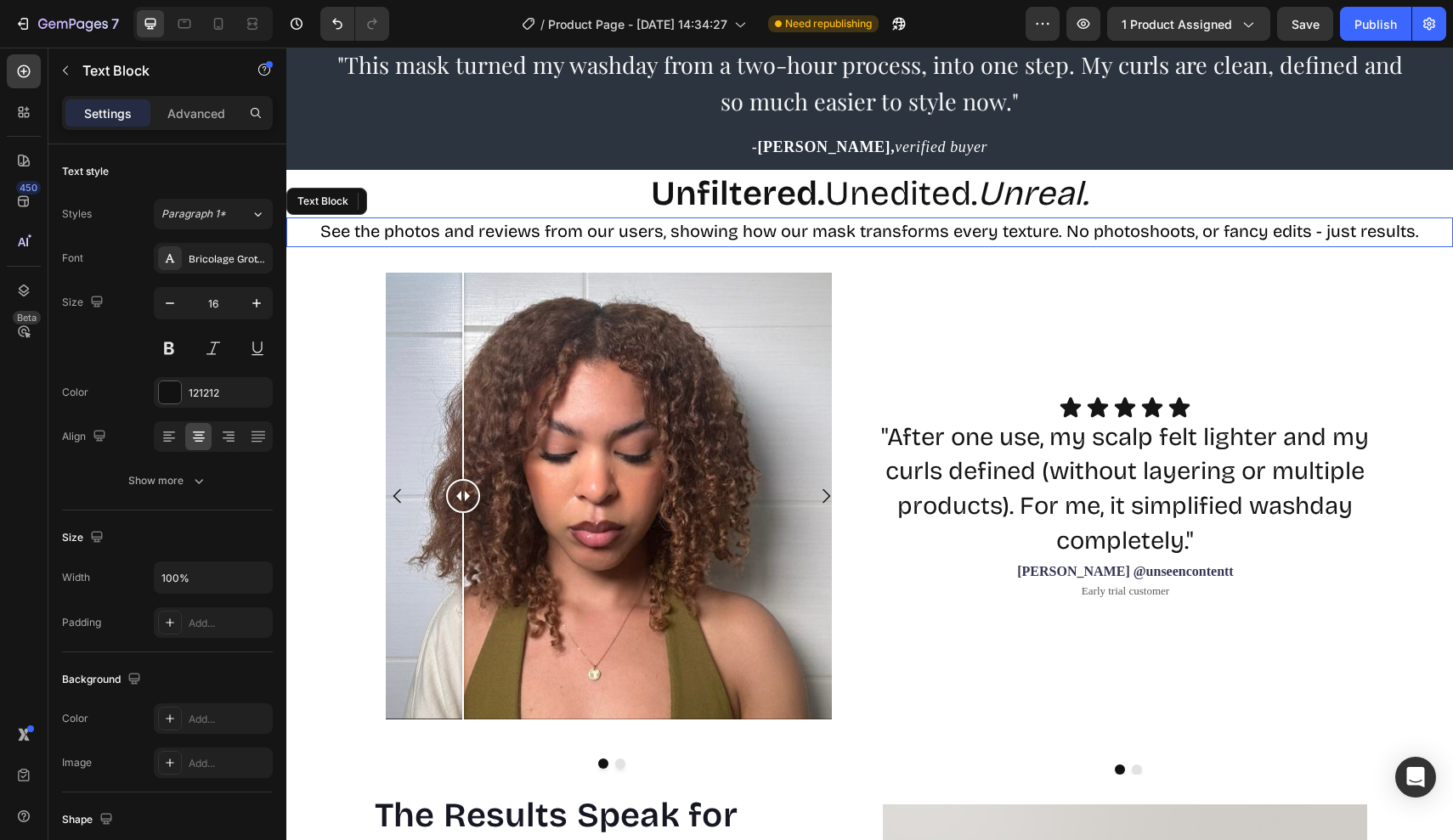
click at [1150, 222] on span "See the photos and reviews from our users, showing how our mask transforms ever…" at bounding box center [869, 231] width 1099 height 20
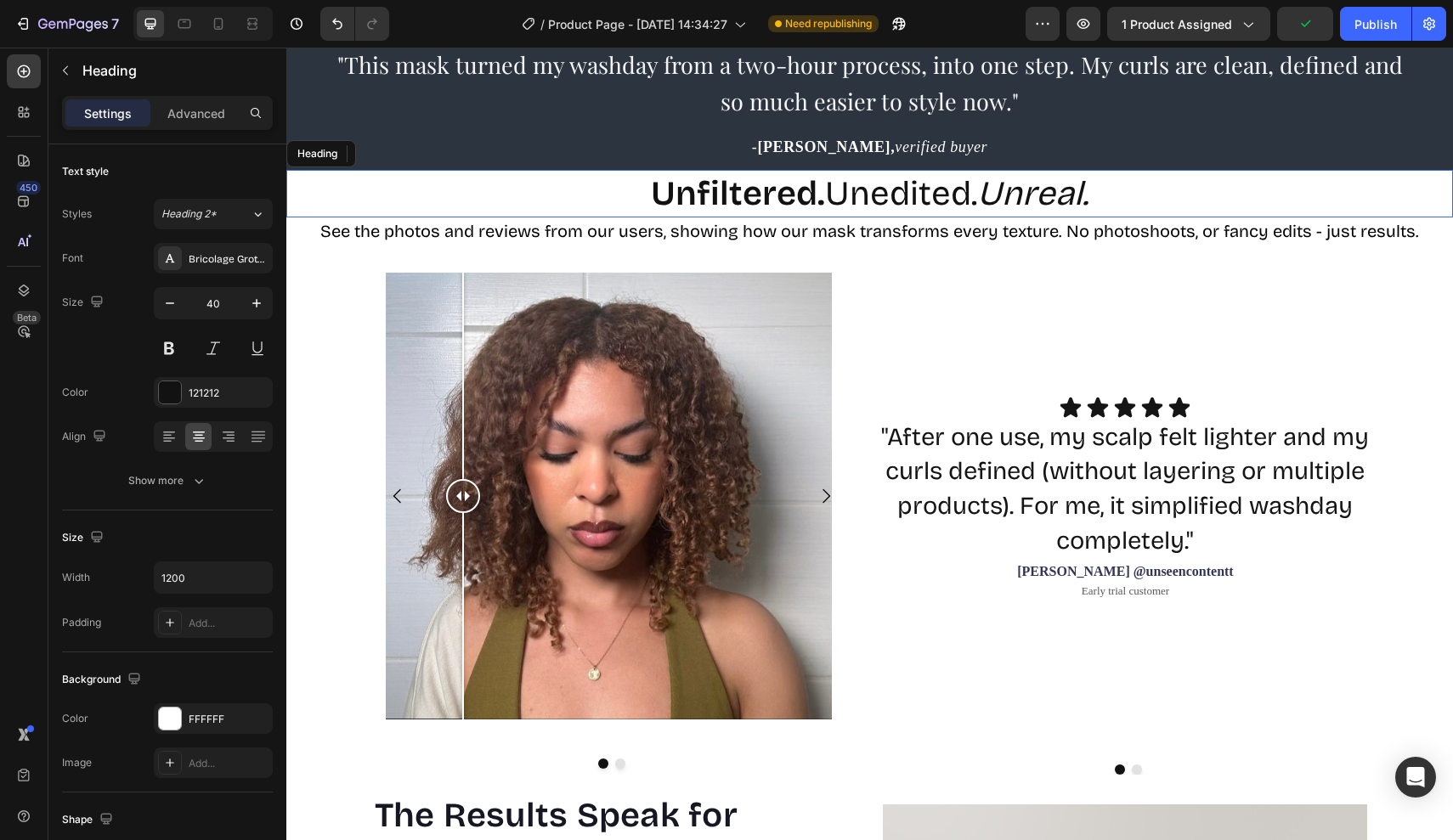
click at [1168, 203] on p "⁠⁠⁠⁠⁠⁠⁠ Unfiltered. Unedited. Unreal." at bounding box center [870, 194] width 1016 height 45
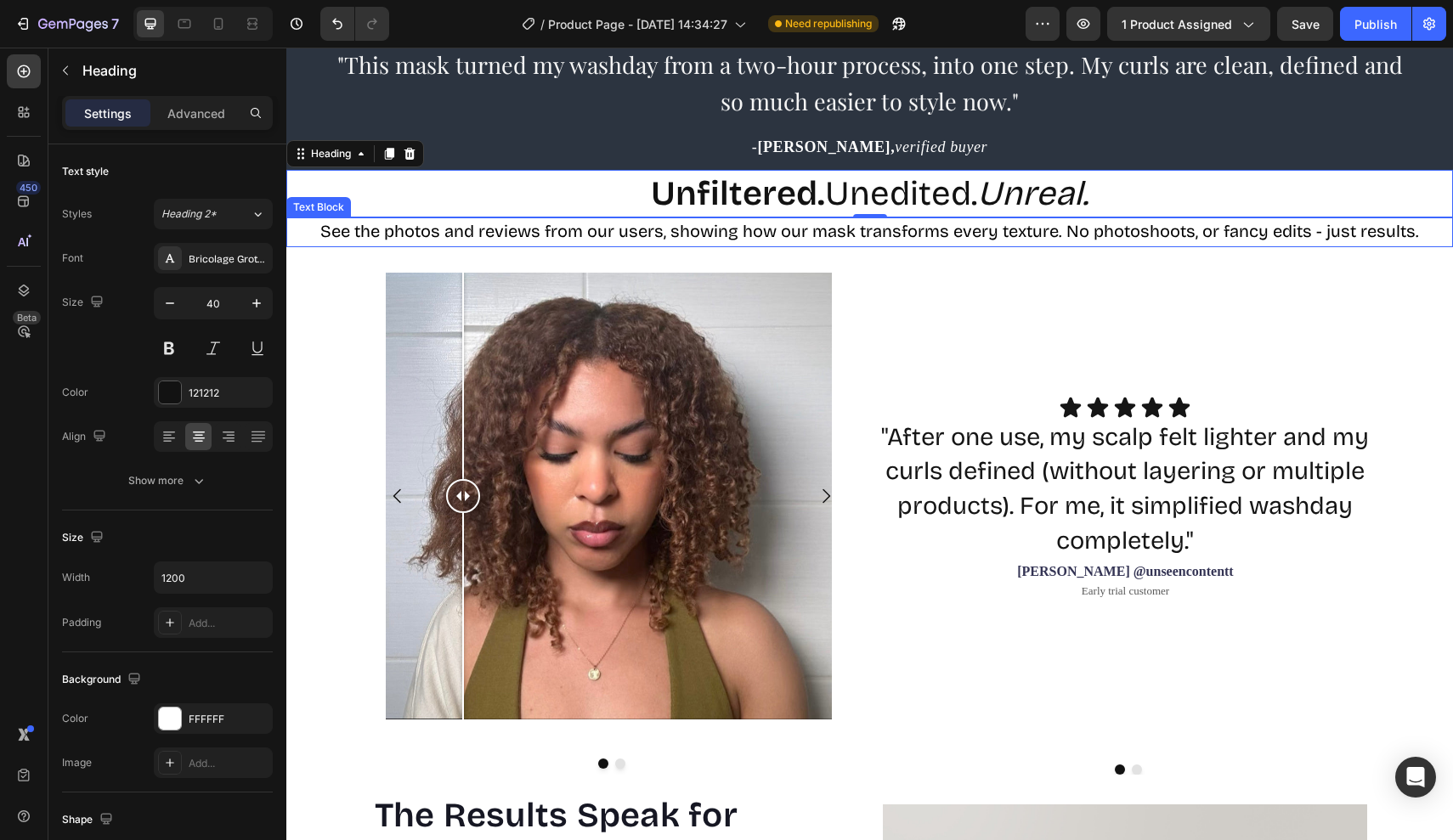
click at [1140, 228] on span "See the photos and reviews from our users, showing how our mask transforms ever…" at bounding box center [869, 231] width 1099 height 20
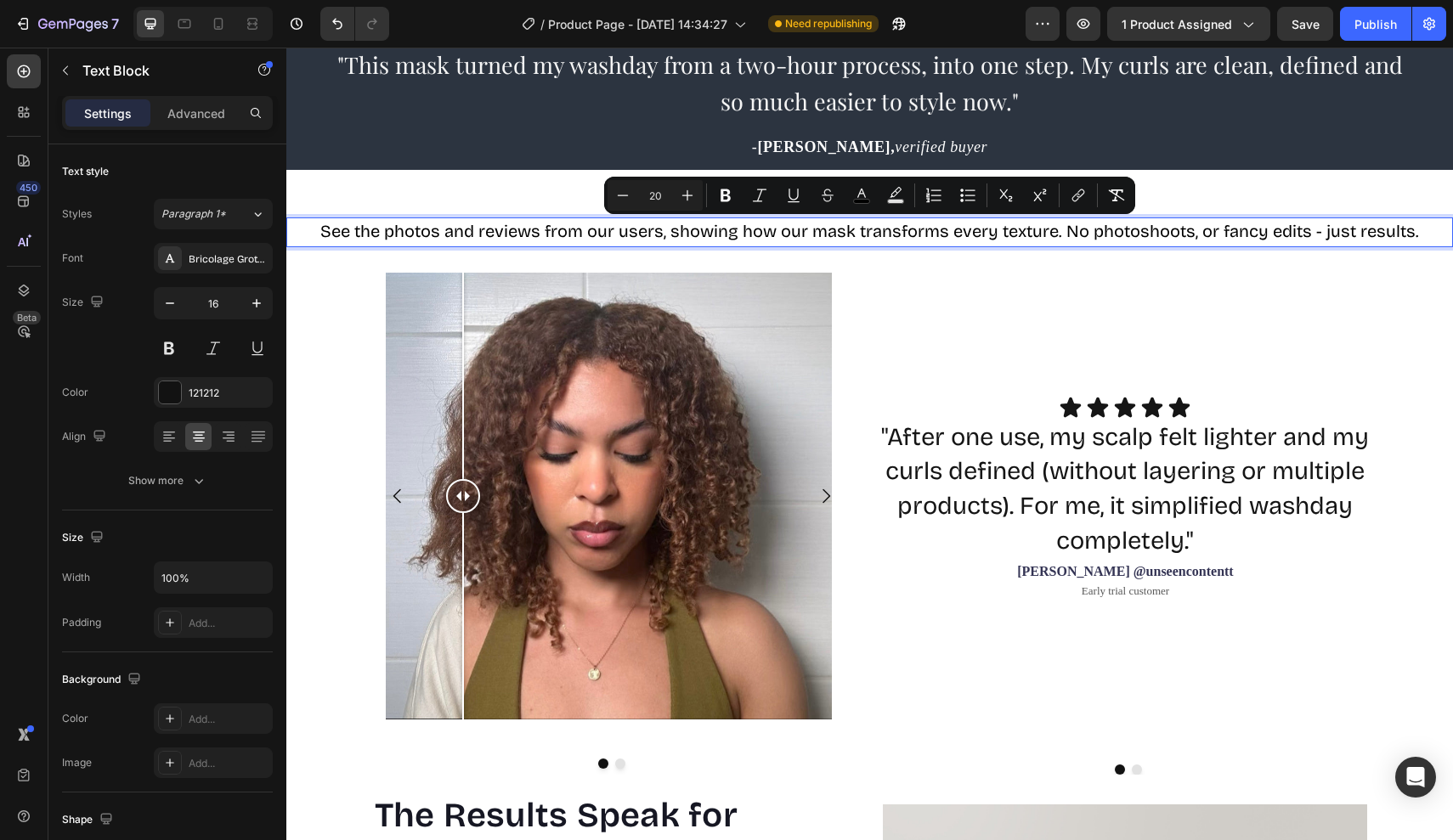
drag, startPoint x: 1422, startPoint y: 231, endPoint x: 282, endPoint y: 221, distance: 1140.0
copy span "See the photos and reviews from our users, showing how our mask transforms ever…"
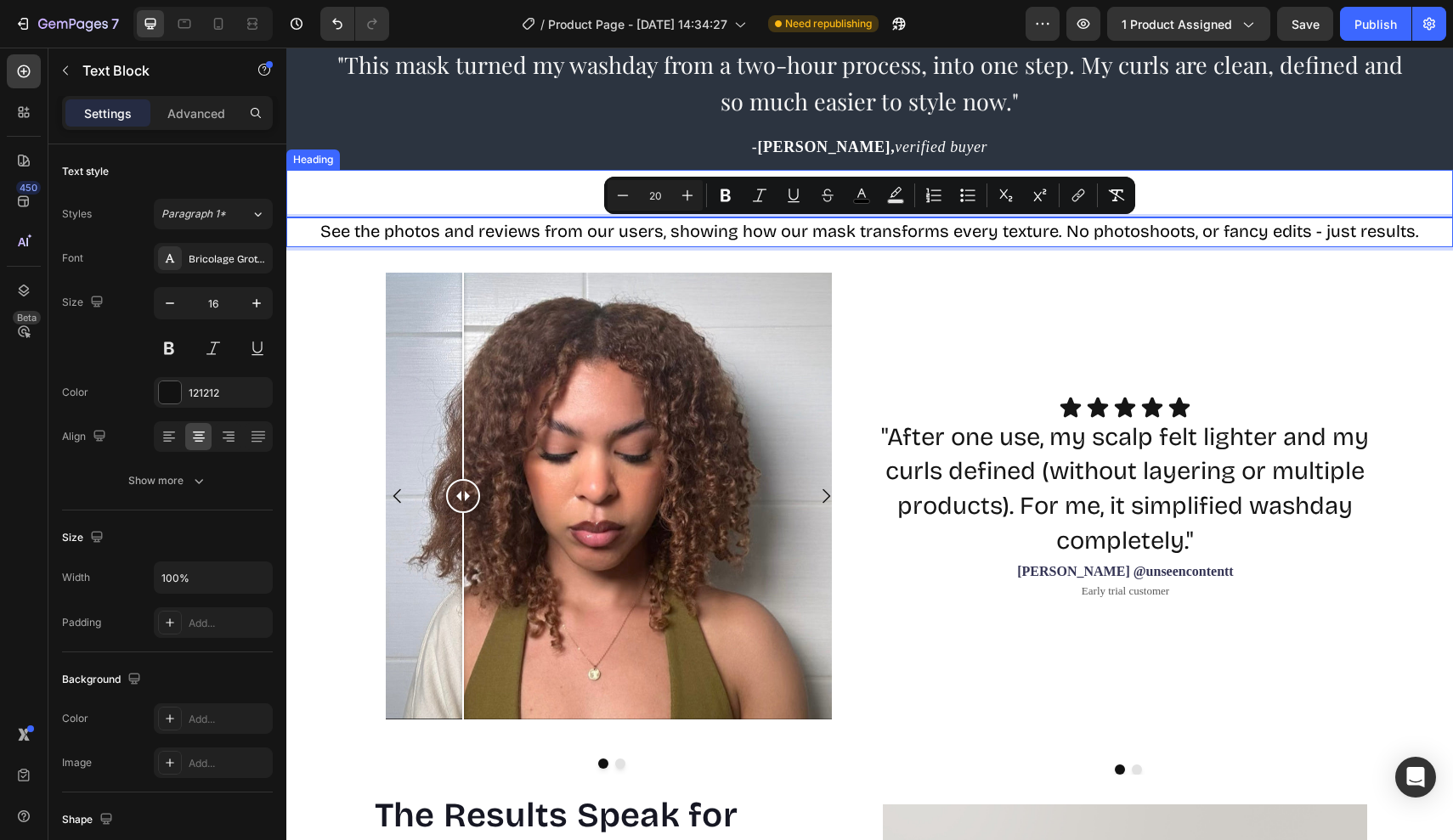
type input "16"
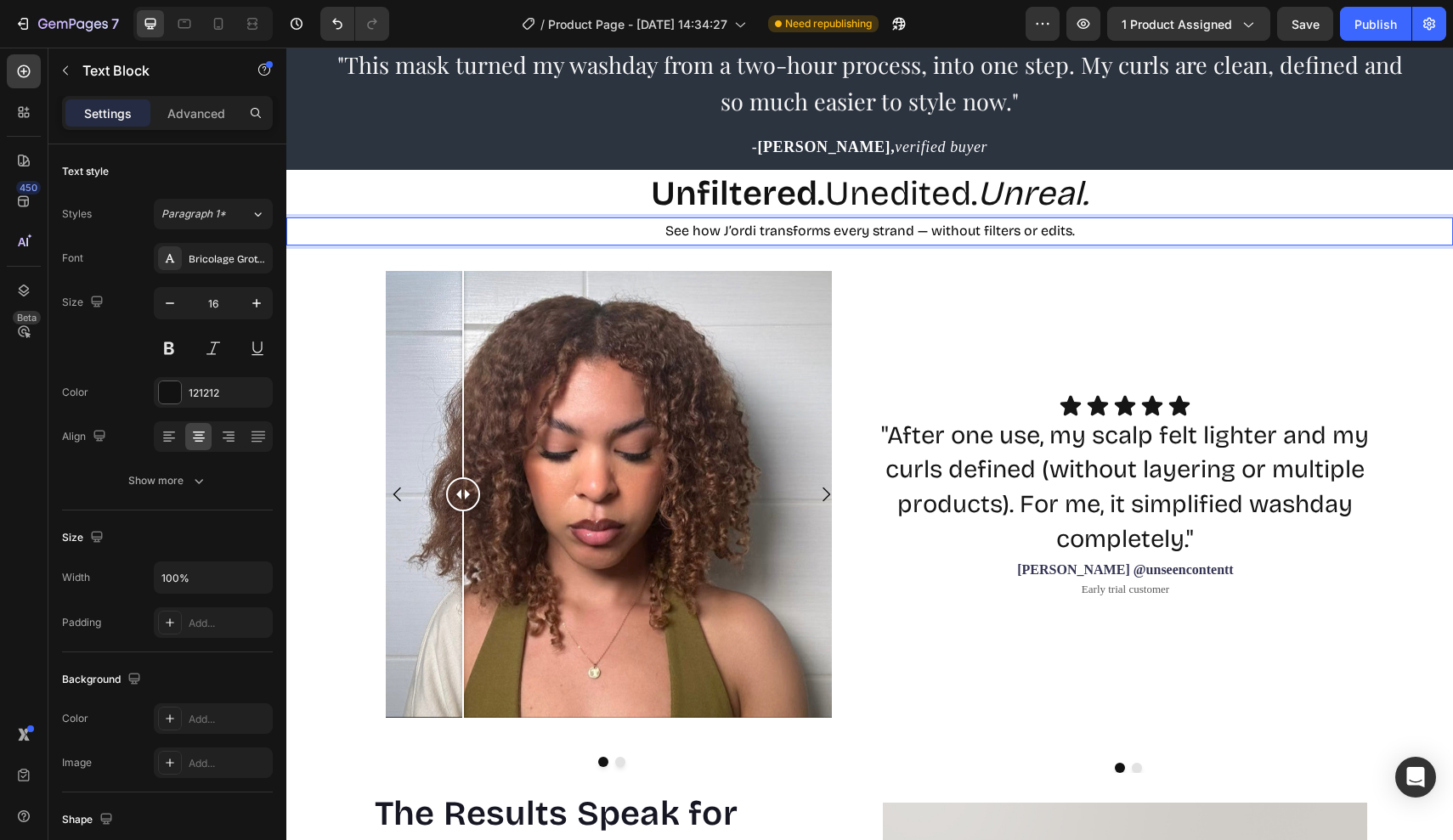
click at [1079, 222] on p "See how J’ordi transforms every strand — without filters or edits." at bounding box center [870, 231] width 1163 height 25
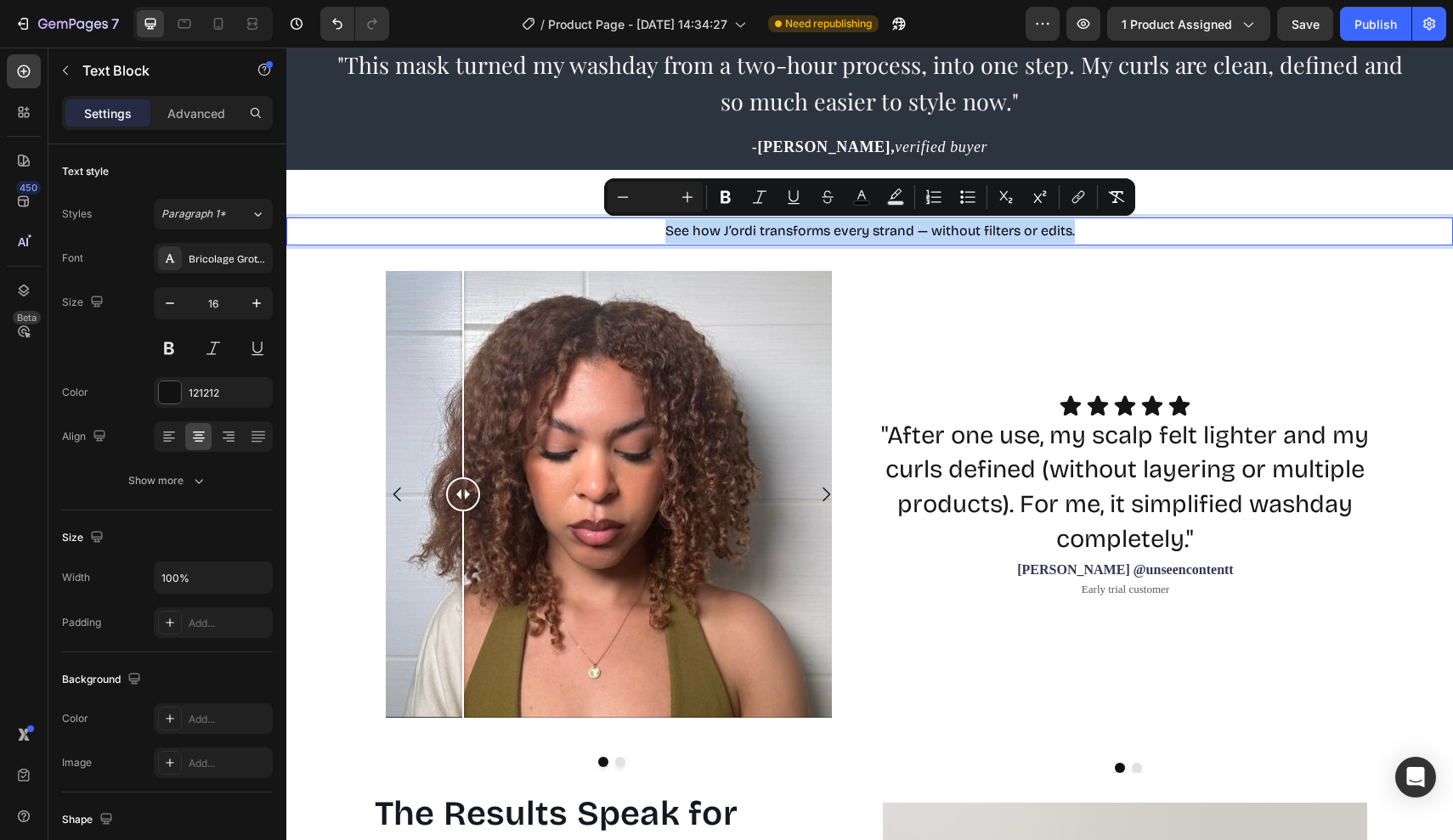
drag, startPoint x: 1075, startPoint y: 230, endPoint x: 965, endPoint y: 259, distance: 113.8
click at [616, 226] on p "See how J’ordi transforms every strand — without filters or edits." at bounding box center [870, 231] width 1163 height 25
click at [680, 192] on icon "Editor contextual toolbar" at bounding box center [687, 197] width 17 height 17
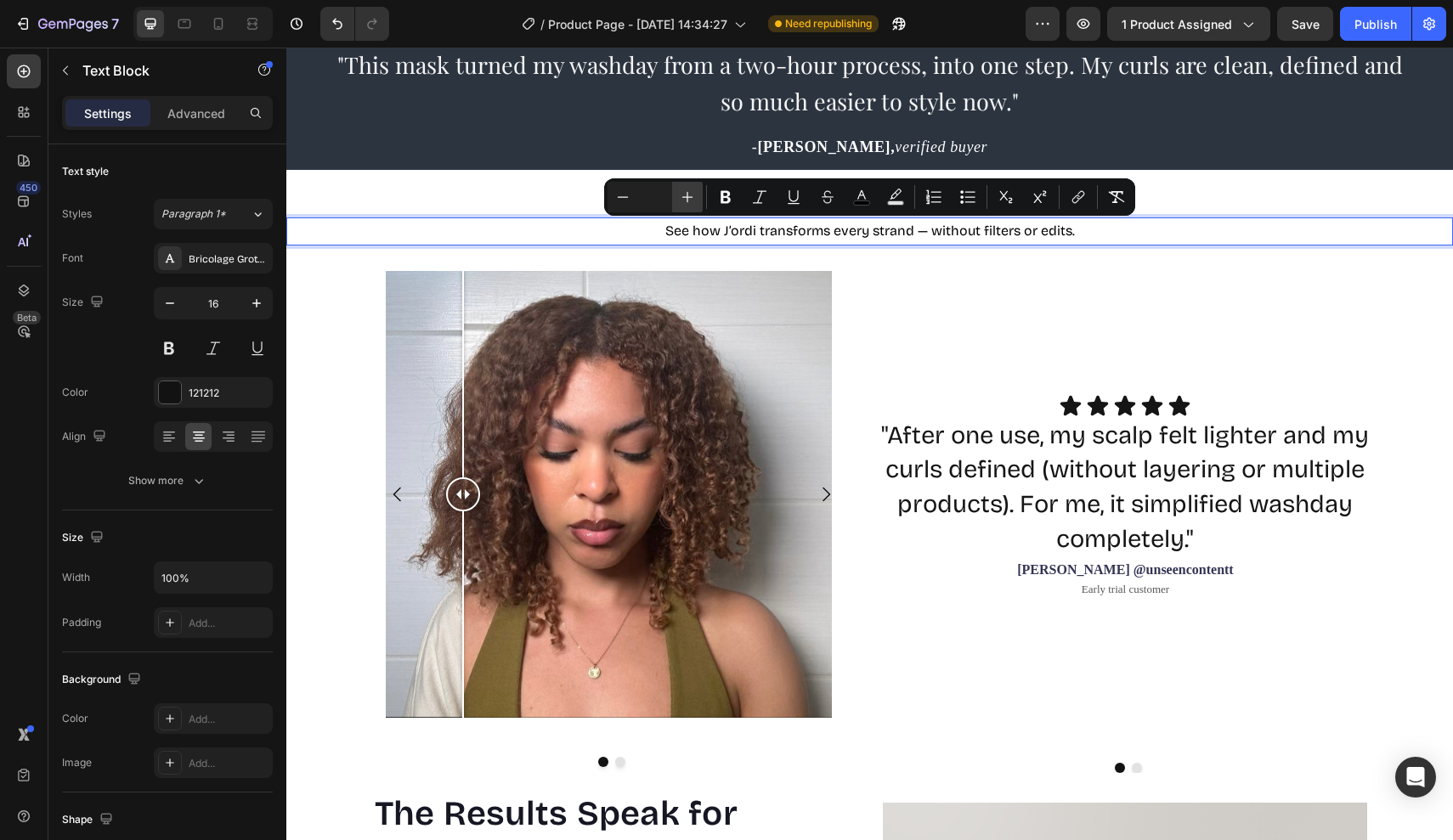
click at [680, 192] on icon "Editor contextual toolbar" at bounding box center [687, 197] width 17 height 17
click at [659, 197] on input "Editor contextual toolbar" at bounding box center [655, 197] width 34 height 20
type input "18"
click at [840, 226] on span "See how J’ordi transforms every strand — without filters or edits." at bounding box center [870, 231] width 467 height 19
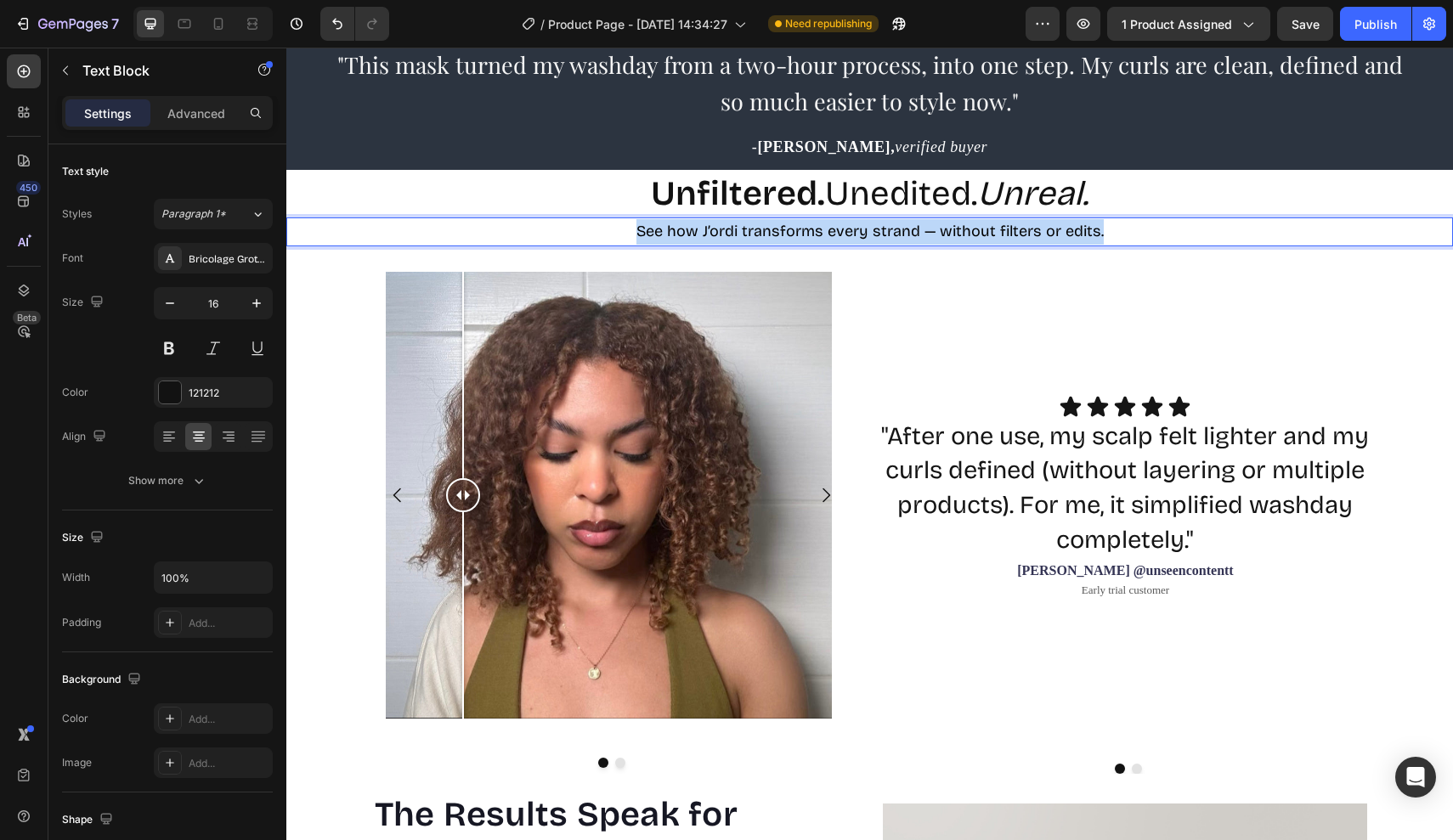
drag, startPoint x: 1096, startPoint y: 234, endPoint x: 548, endPoint y: 229, distance: 548.0
click at [548, 229] on p "See how J’ordi transforms every strand — without filters or edits." at bounding box center [870, 231] width 1163 height 25
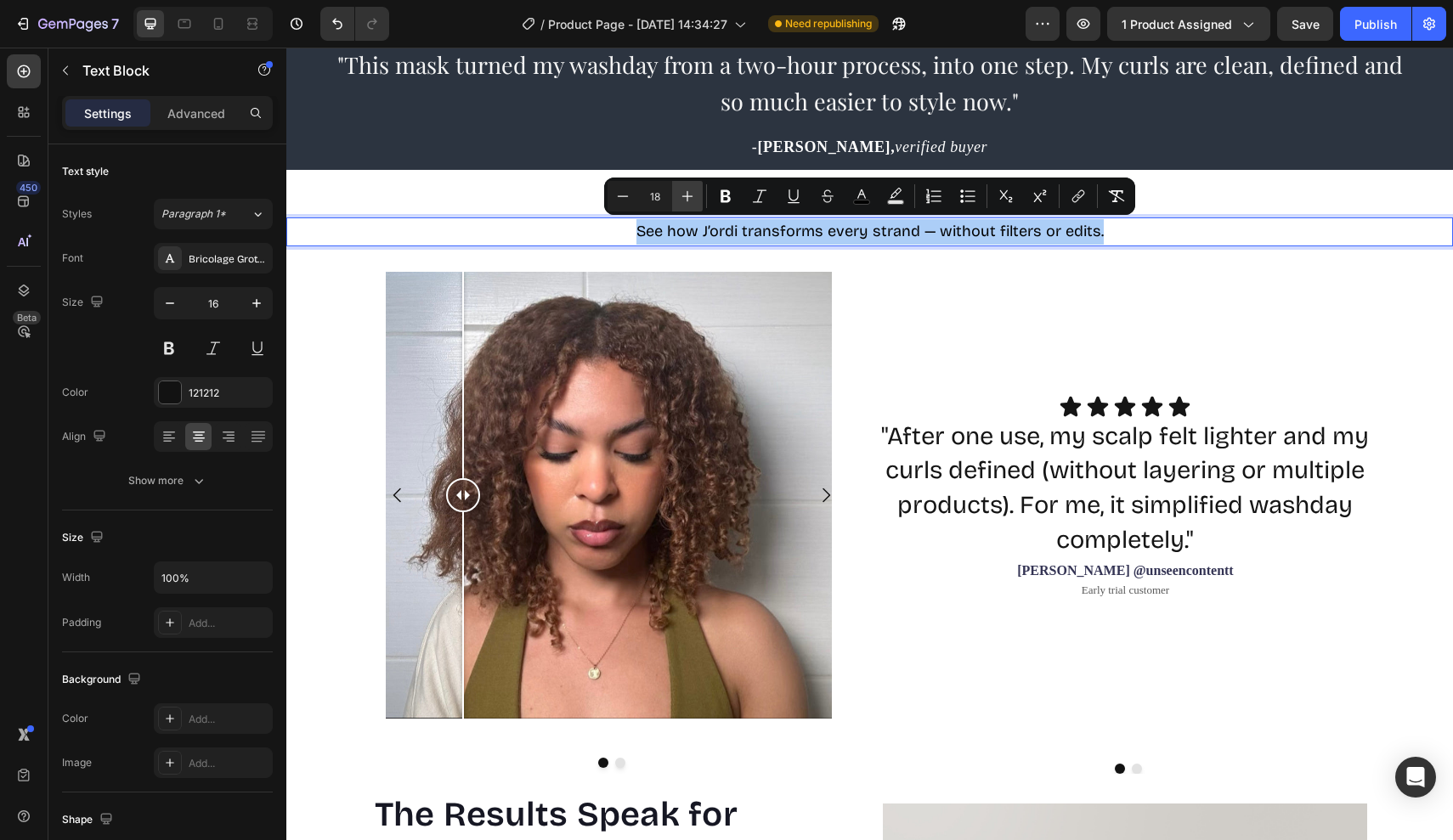
click at [686, 190] on icon "Editor contextual toolbar" at bounding box center [687, 196] width 17 height 17
type input "22"
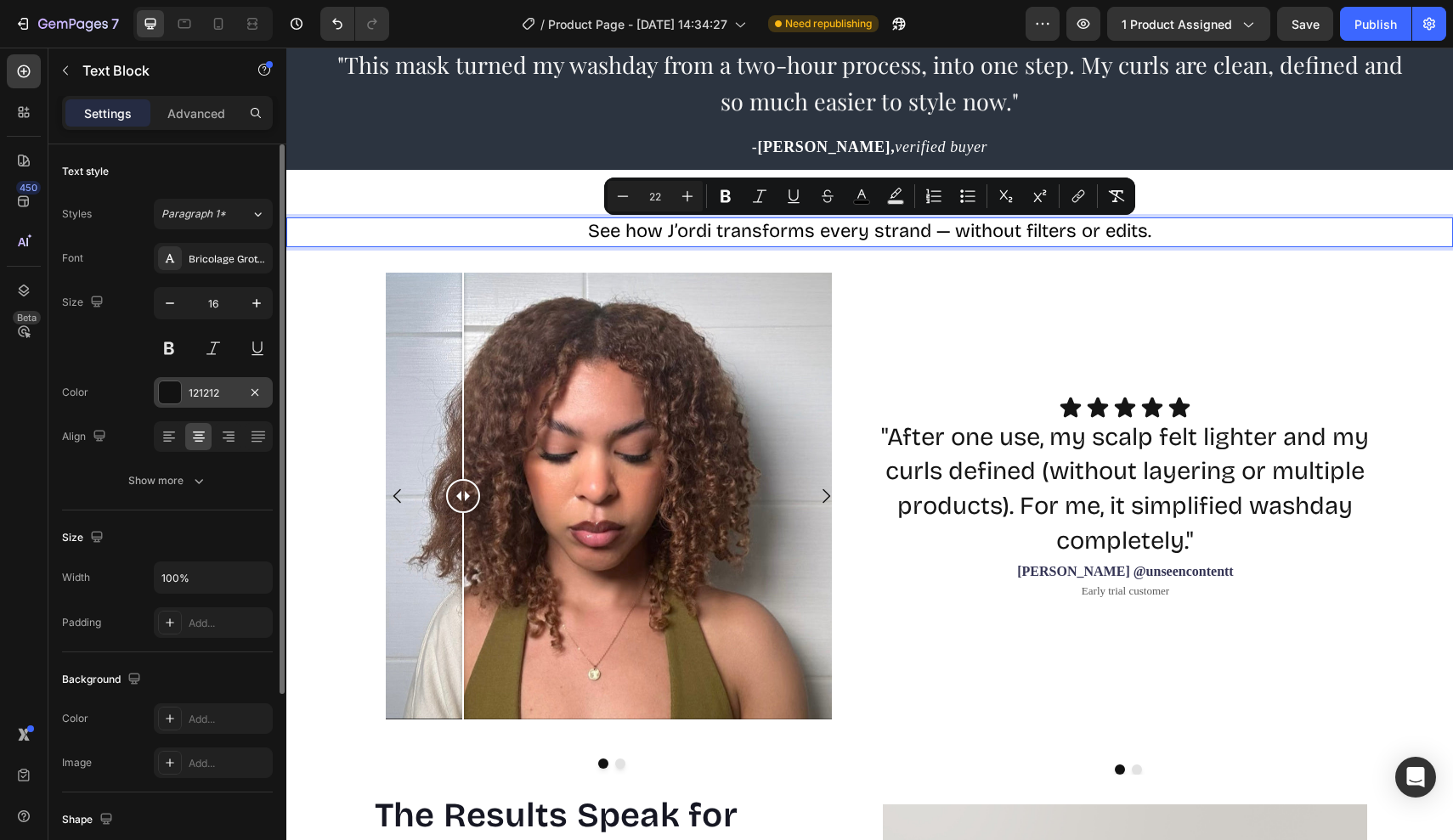
click at [188, 401] on div "121212" at bounding box center [213, 392] width 119 height 31
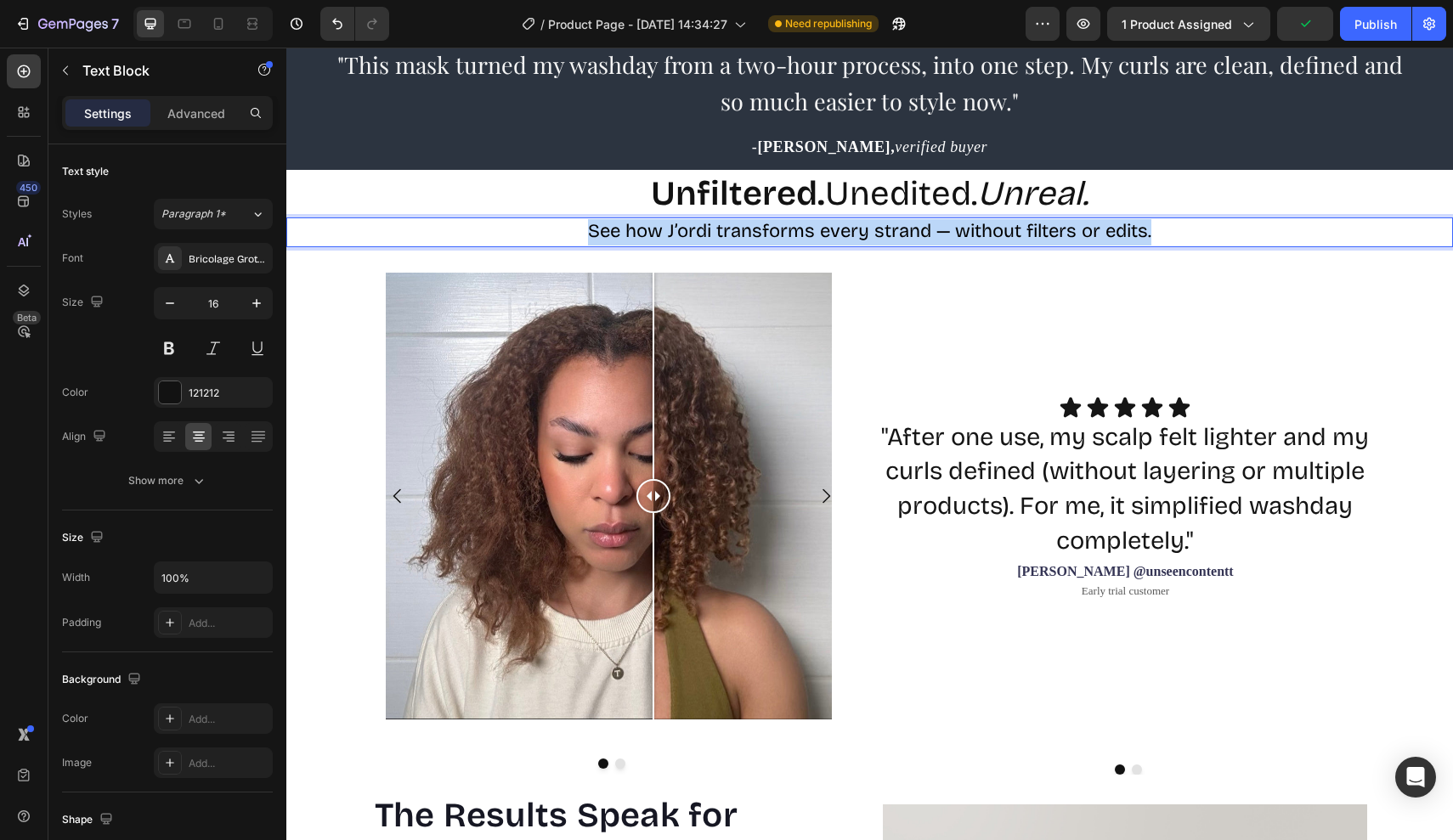
drag, startPoint x: 586, startPoint y: 232, endPoint x: 1249, endPoint y: 235, distance: 663.0
click at [1249, 235] on p "See how J’ordi transforms every strand — without filters or edits." at bounding box center [870, 232] width 1163 height 26
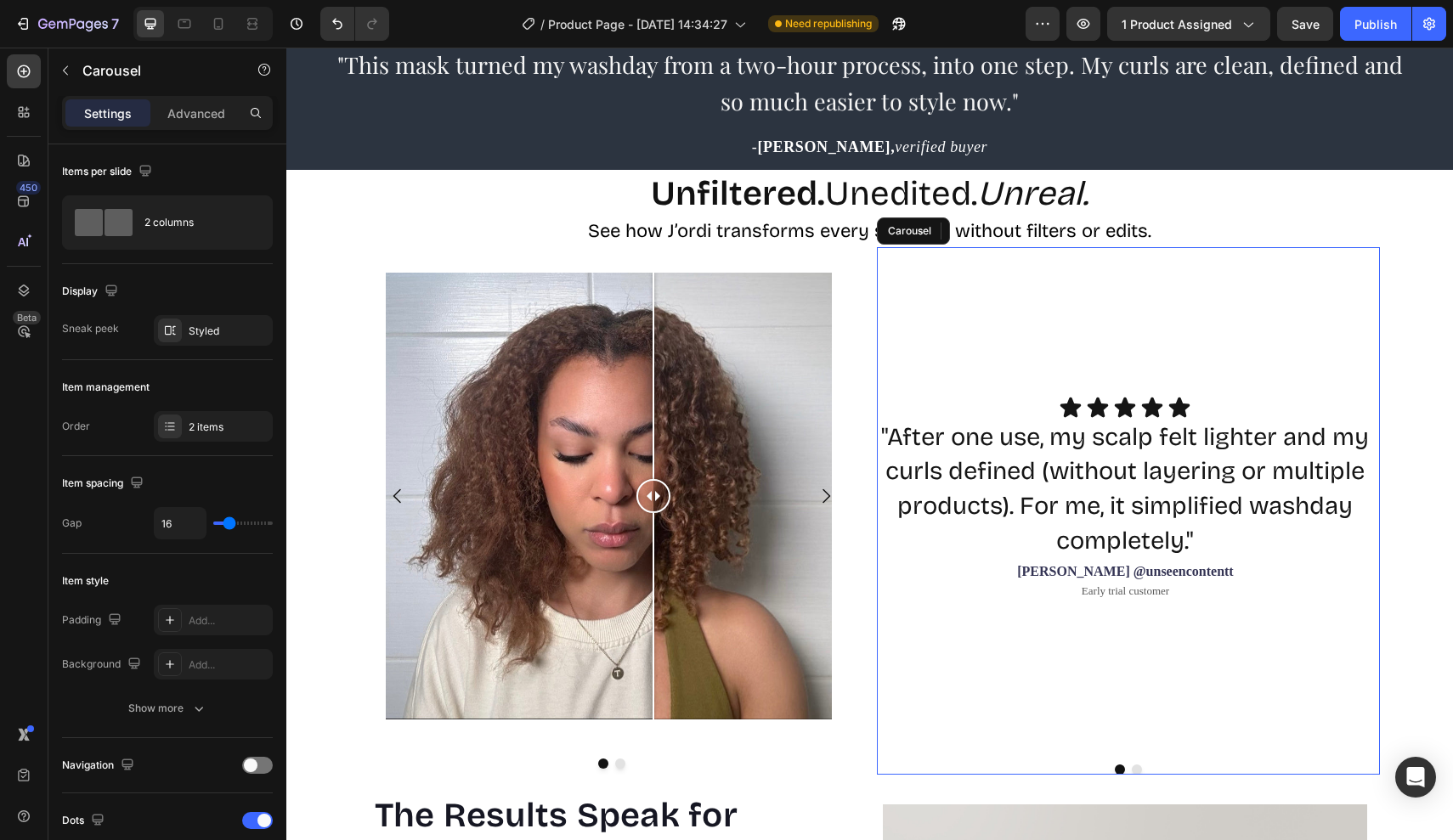
drag, startPoint x: 1049, startPoint y: 257, endPoint x: 1049, endPoint y: 269, distance: 12.0
click at [1049, 257] on div "Icon Icon Icon Icon Icon Icon List "After one use, my scalp felt lighter and my…" at bounding box center [1128, 511] width 503 height 528
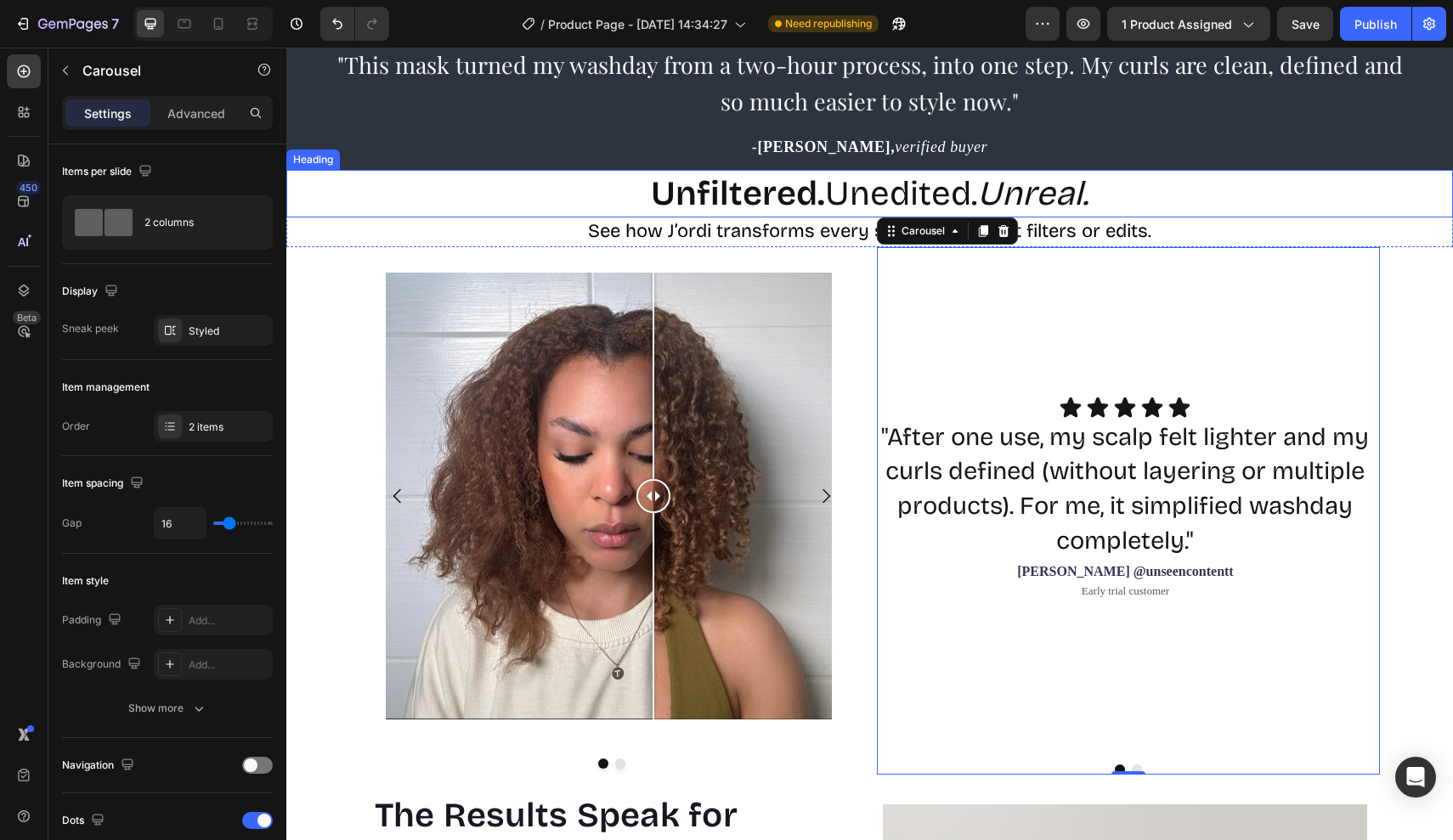
click at [1199, 190] on p "⁠⁠⁠⁠⁠⁠⁠ Unfiltered. Unedited. Unreal." at bounding box center [870, 194] width 1016 height 45
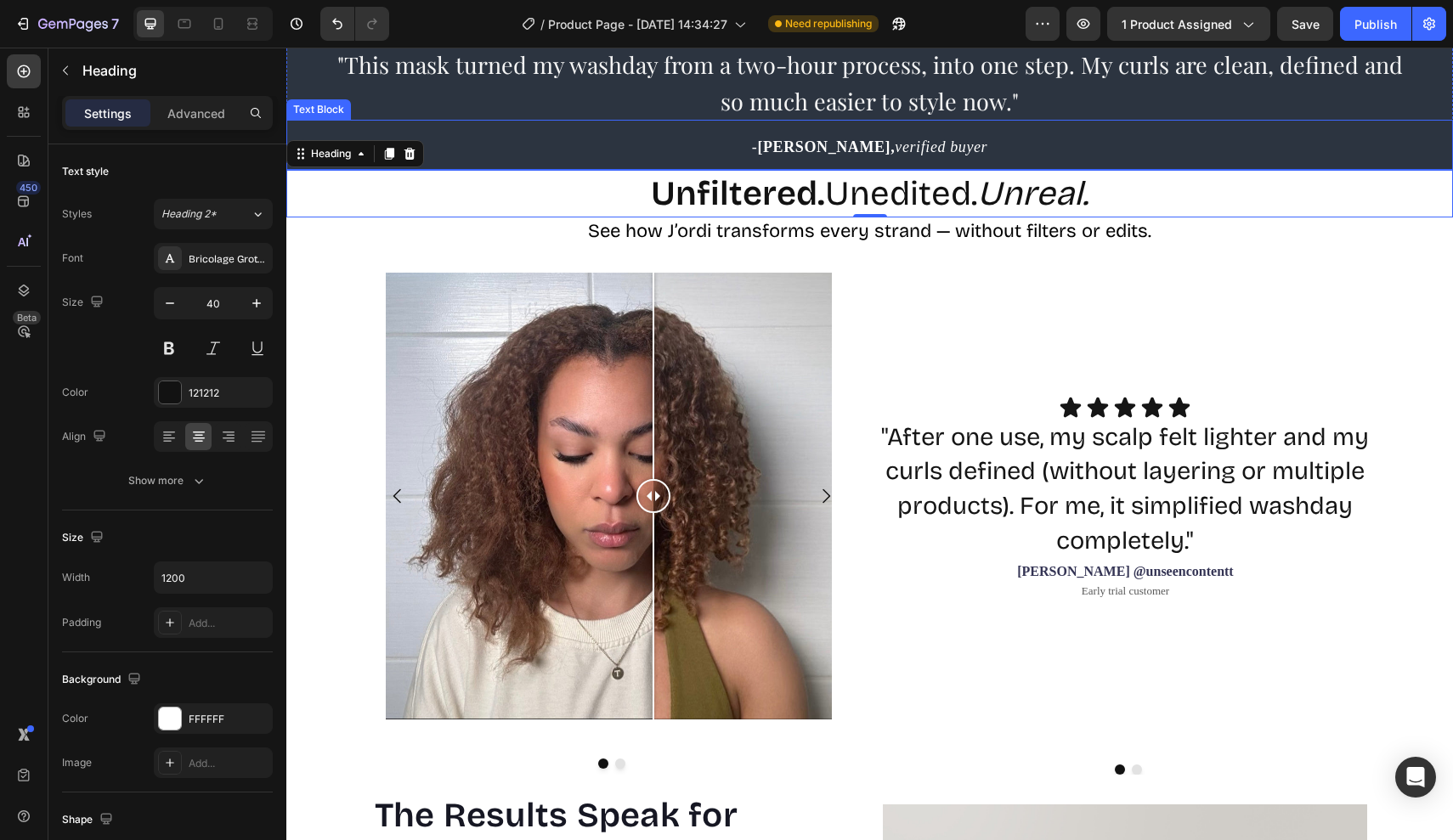
click at [948, 157] on p "- Taylor G, verified buyer" at bounding box center [870, 145] width 1163 height 46
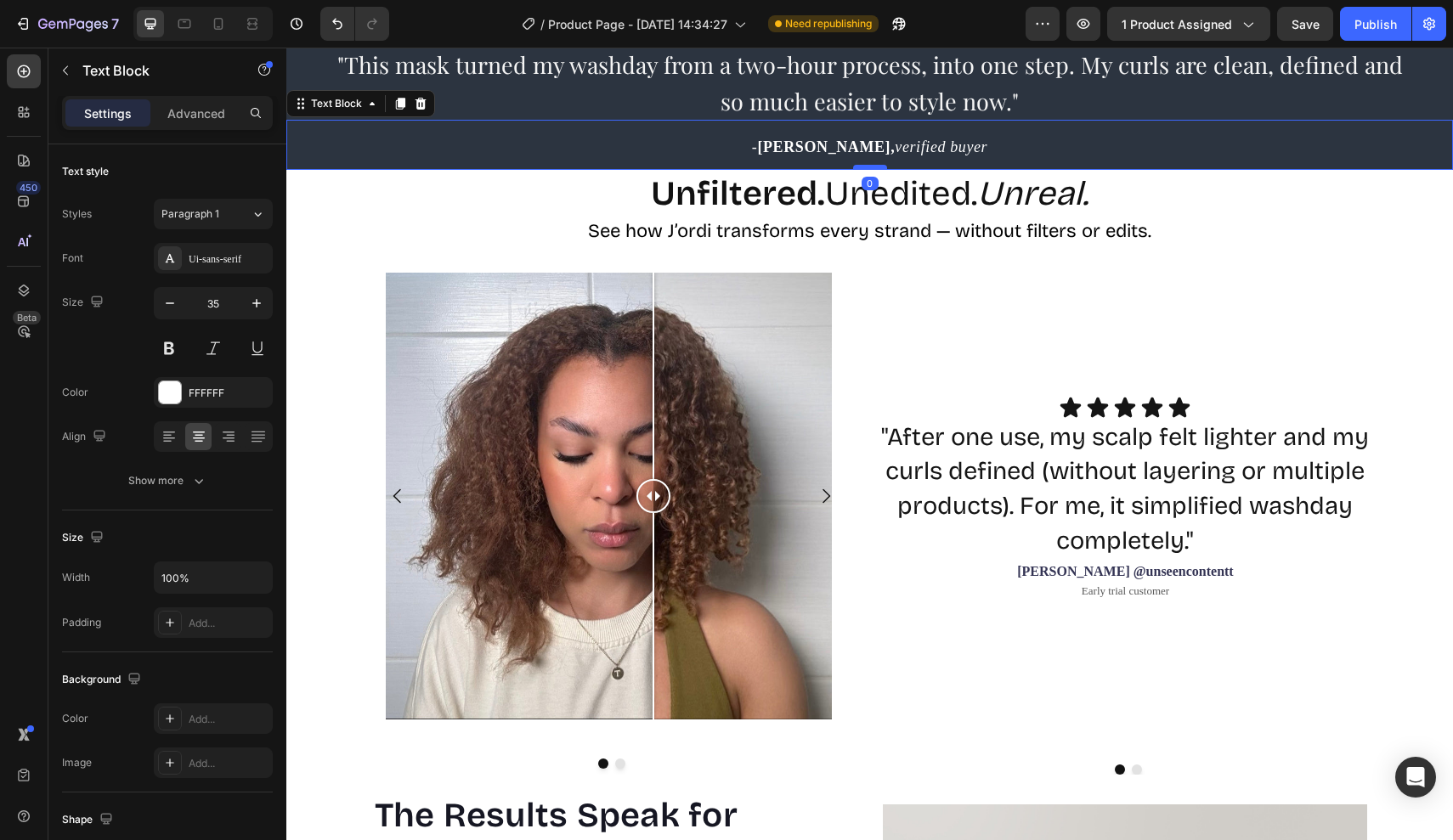
click at [876, 170] on div at bounding box center [870, 167] width 34 height 5
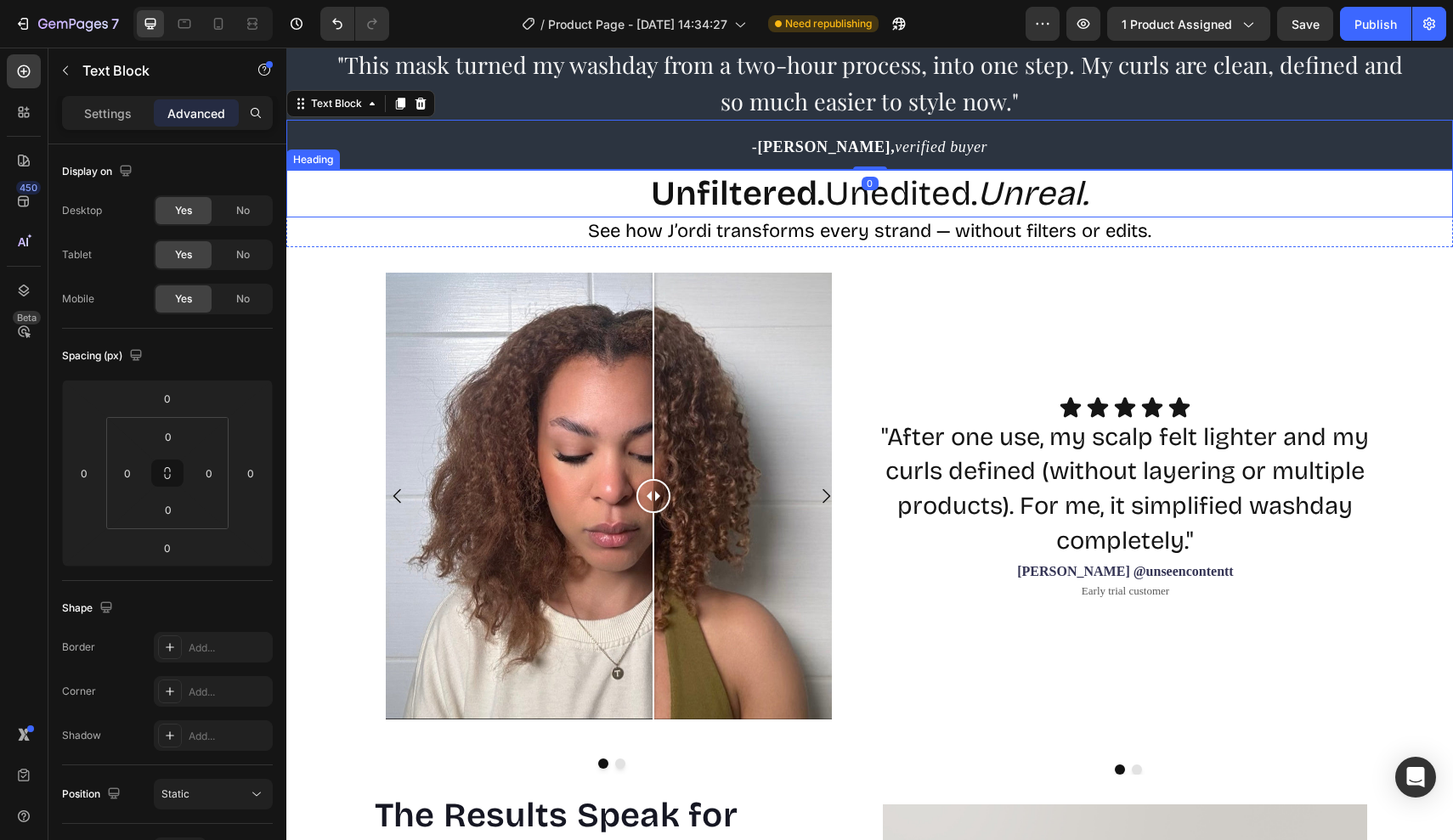
click at [644, 178] on p "⁠⁠⁠⁠⁠⁠⁠ Unfiltered. Unedited. Unreal." at bounding box center [870, 194] width 1016 height 45
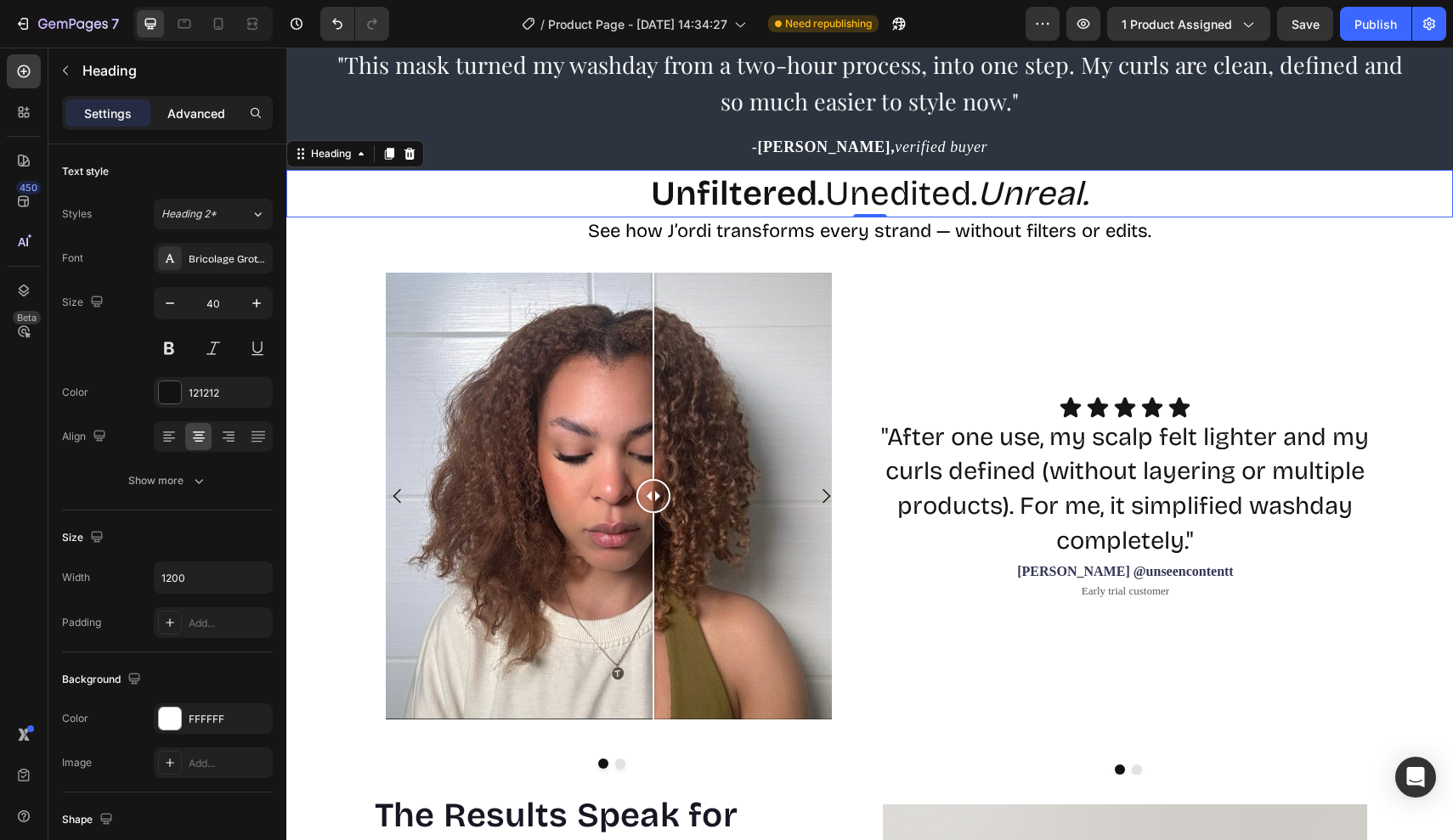
click at [214, 113] on p "Advanced" at bounding box center [196, 113] width 57 height 18
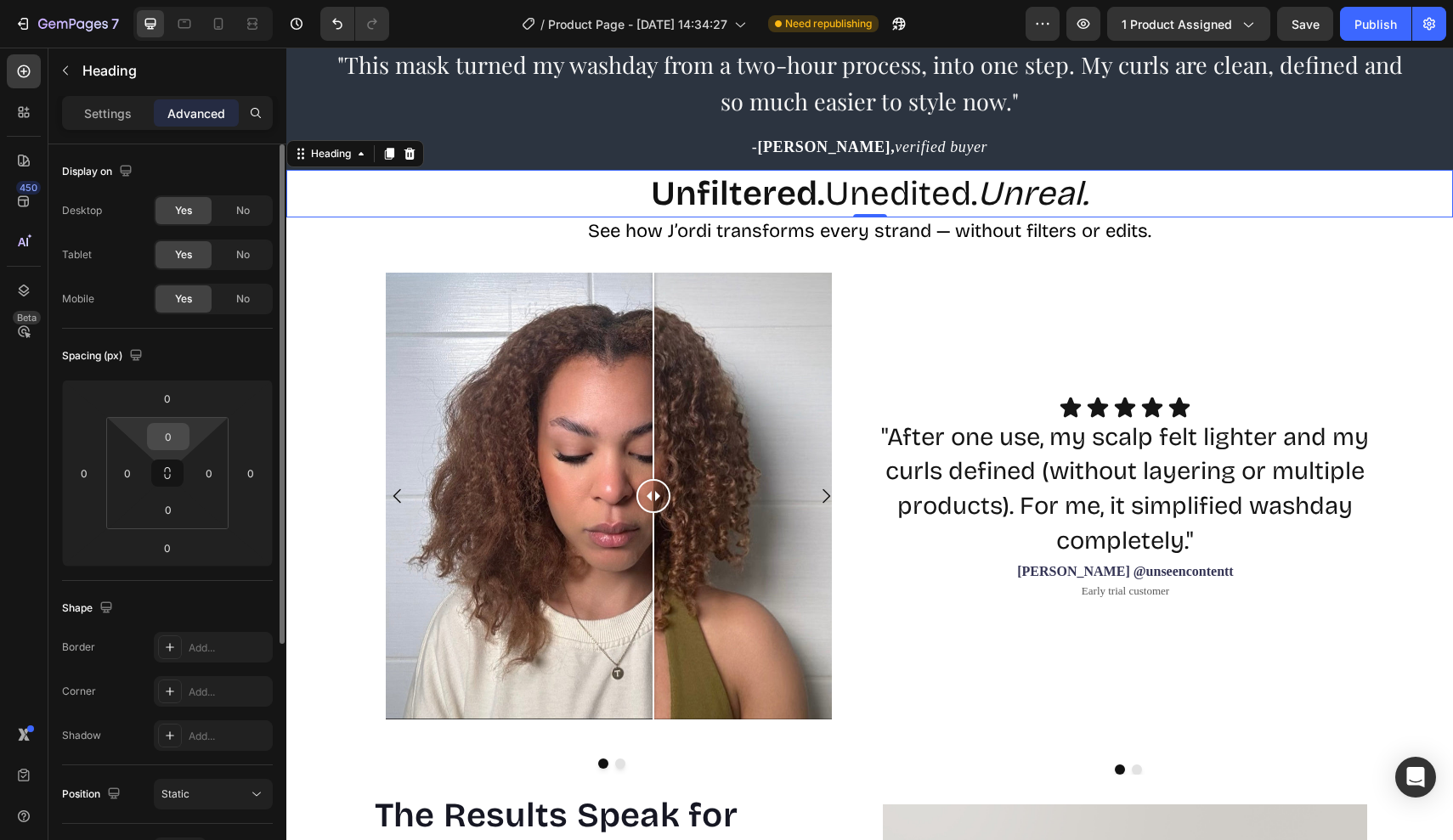
click at [167, 442] on input "0" at bounding box center [168, 436] width 34 height 25
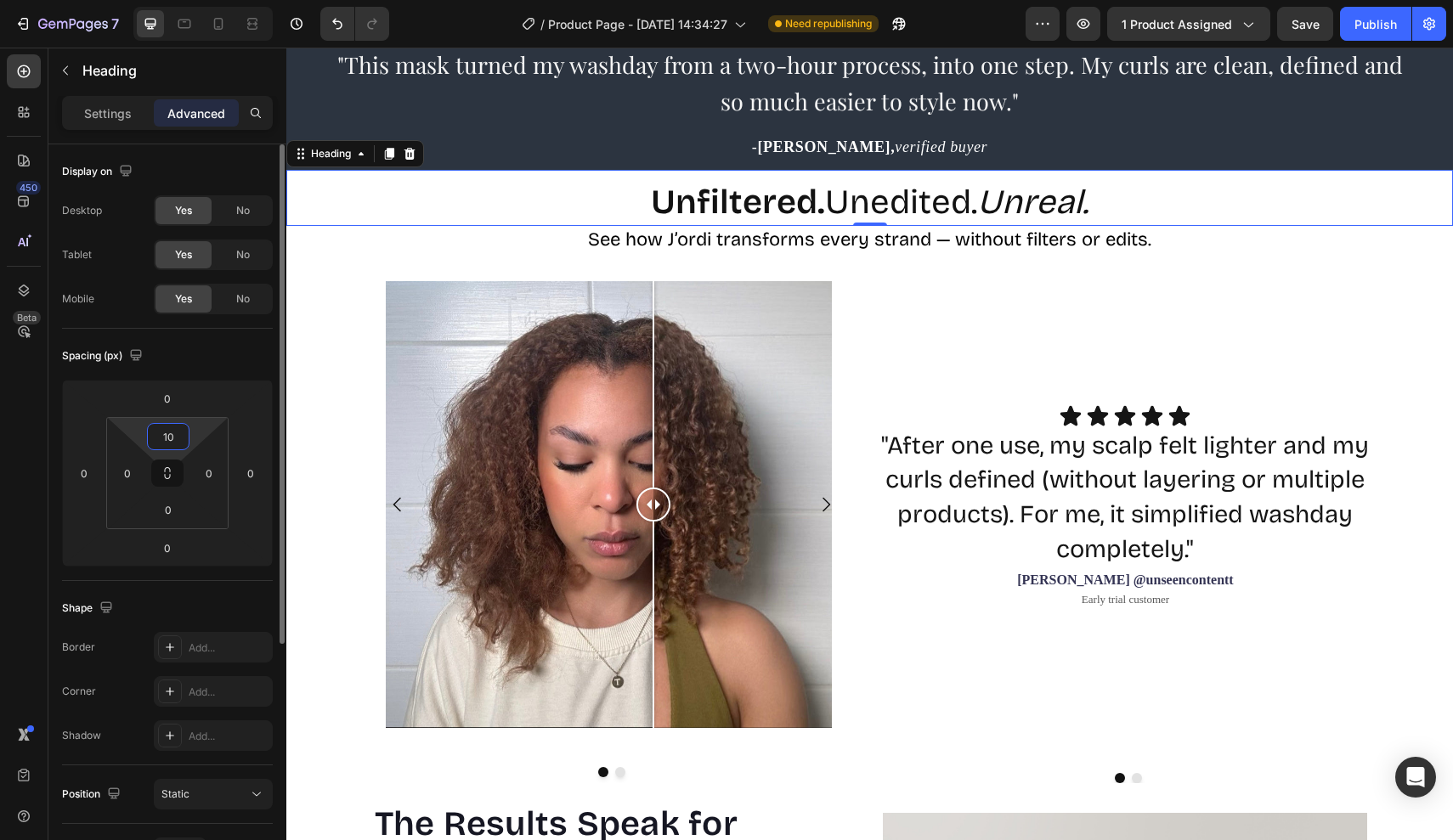
type input "1"
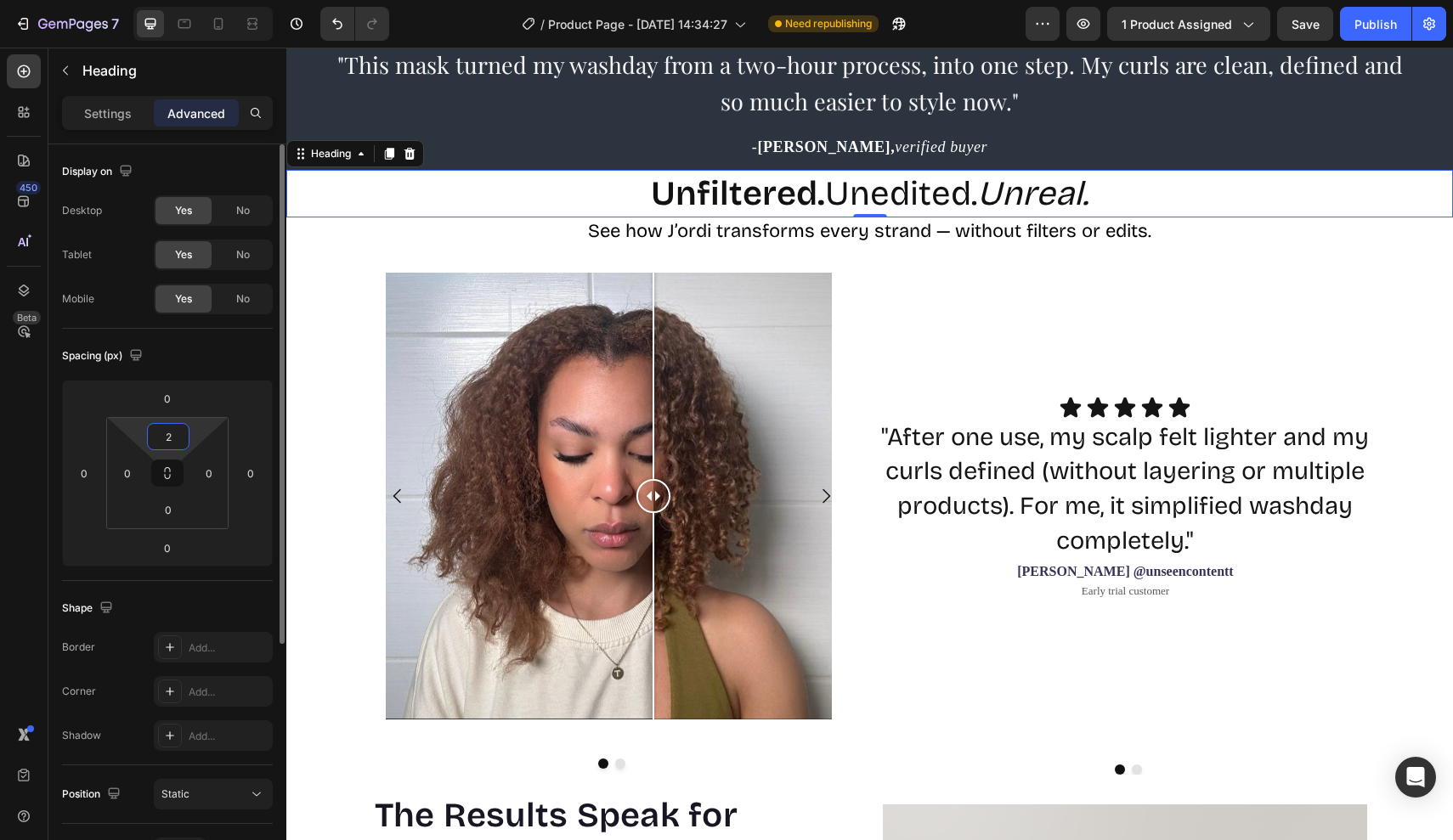
type input "20"
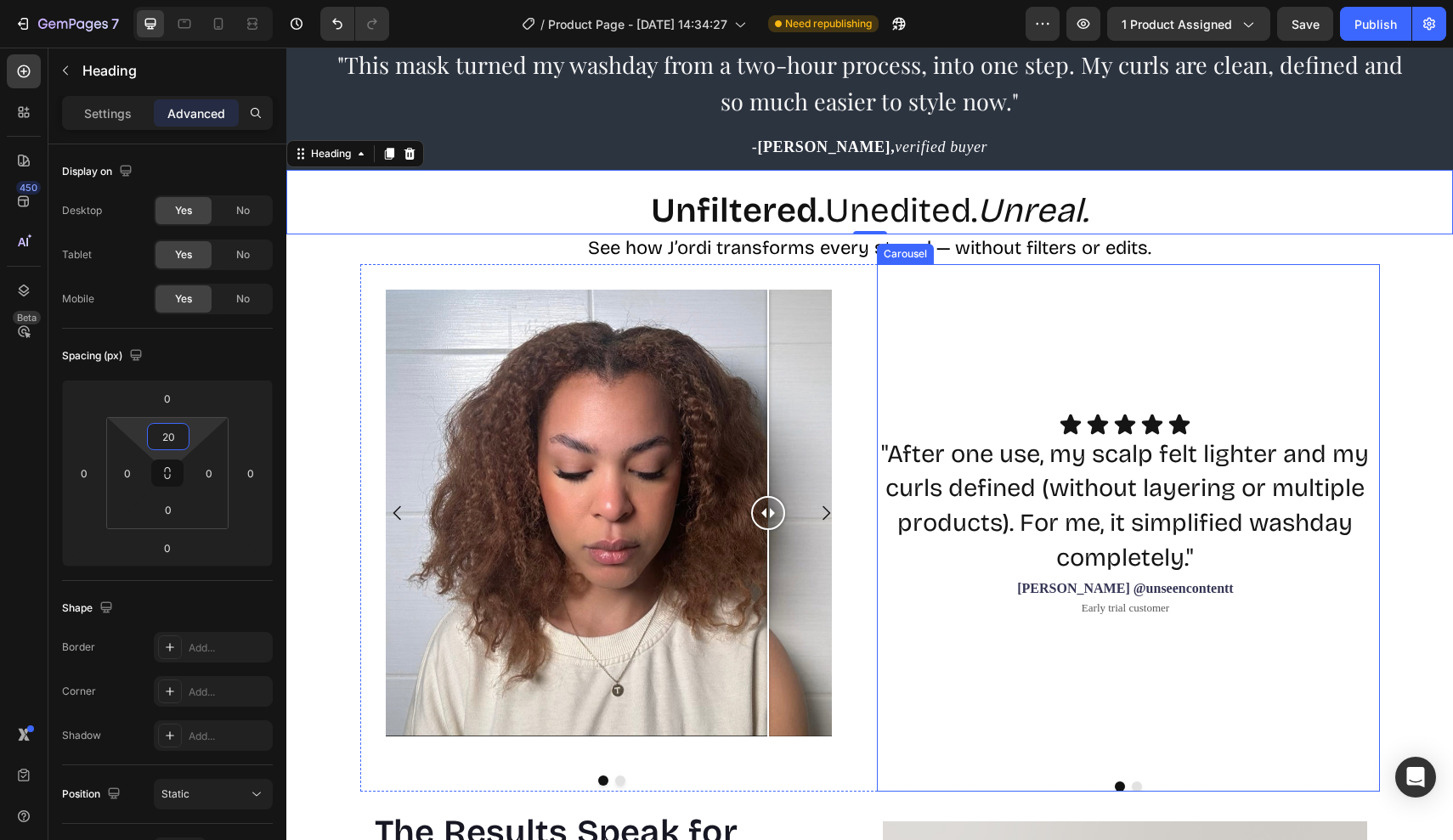
click at [990, 372] on div "Icon Icon Icon Icon Icon Icon List "After one use, my scalp felt lighter and my…" at bounding box center [1128, 528] width 503 height 528
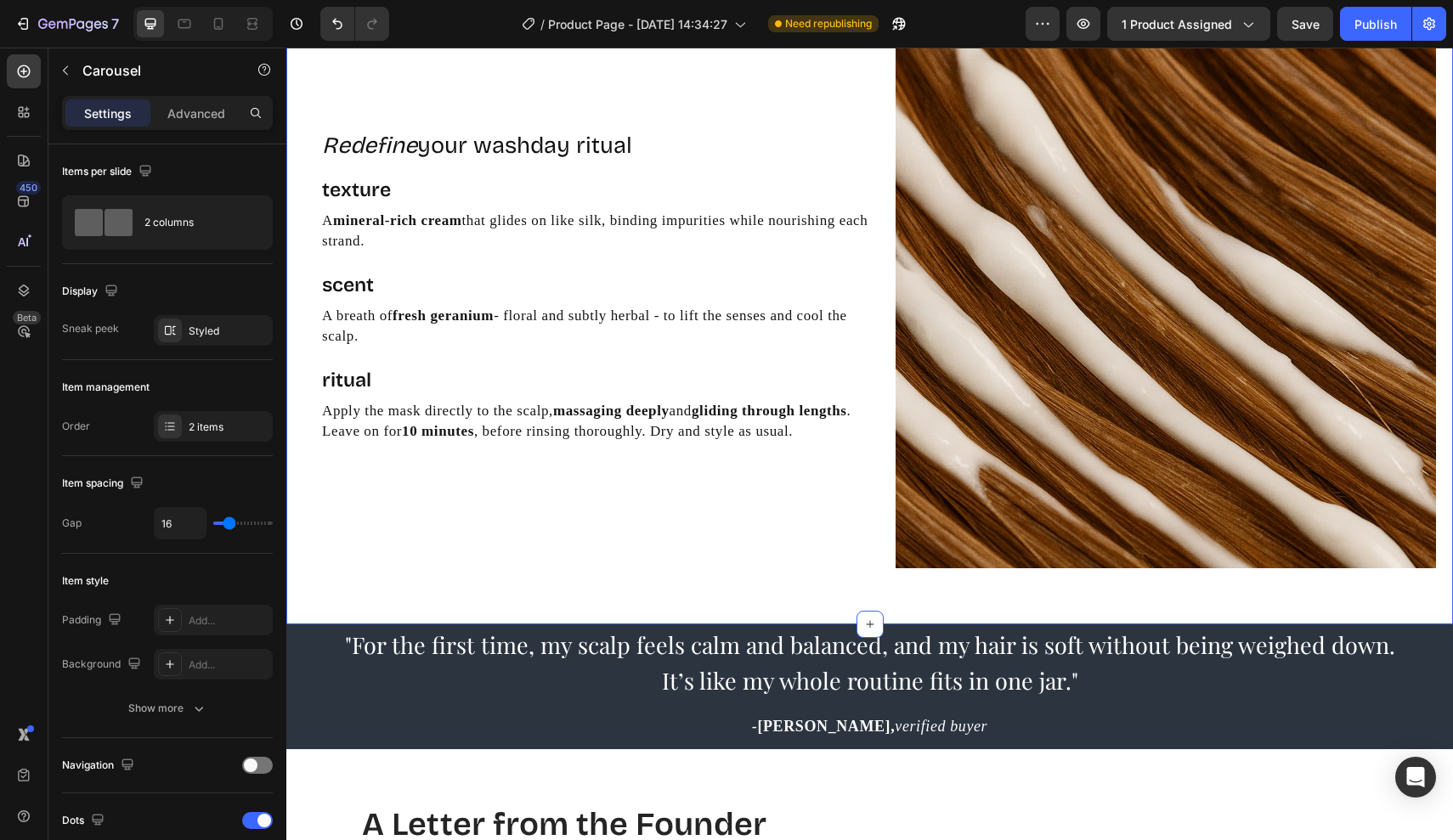
scroll to position [3095, 0]
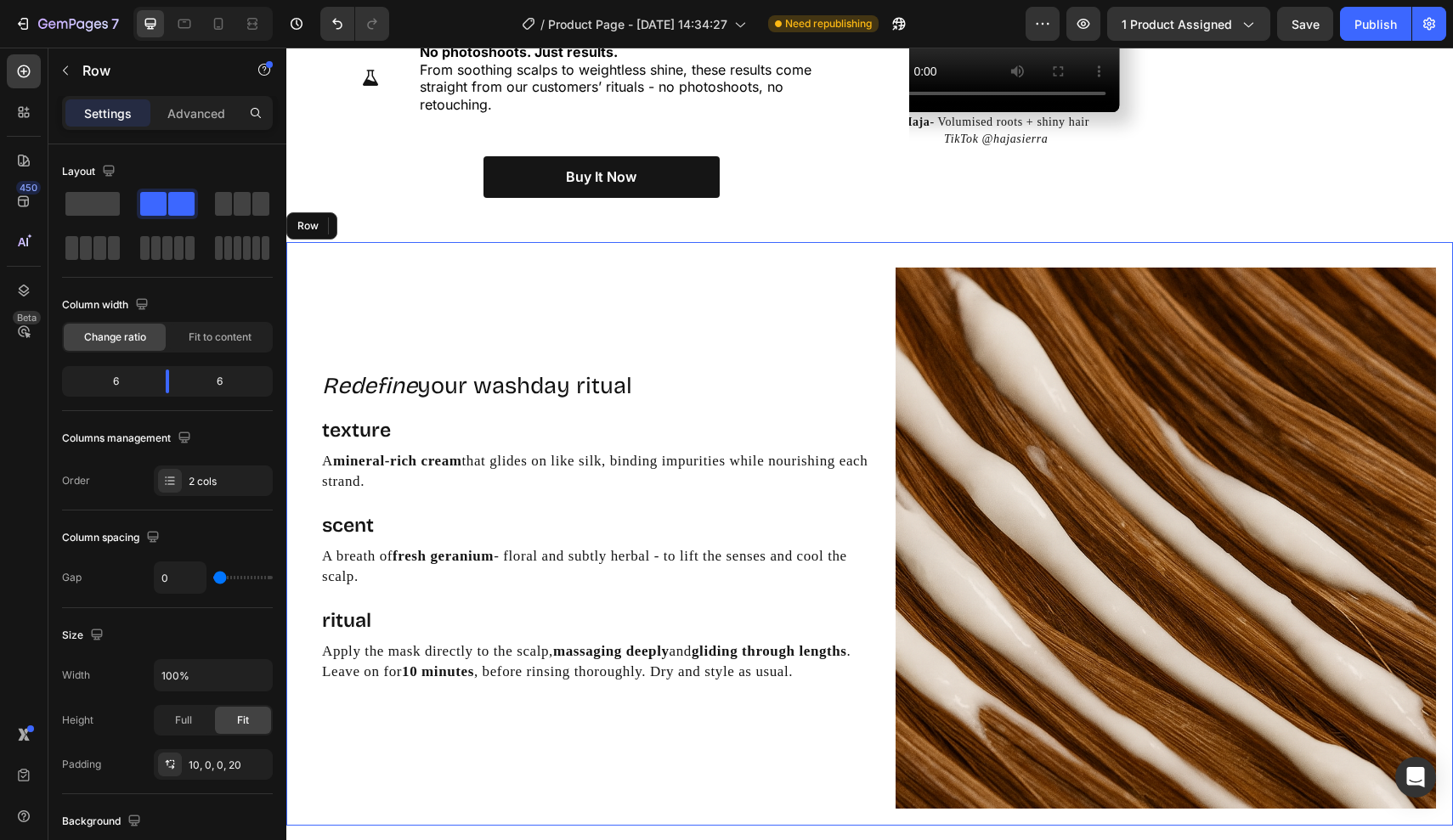
click at [298, 336] on div "Redefine your washday ritual Heading texture Text Block A mineral-rich cream th…" at bounding box center [870, 533] width 1166 height 583
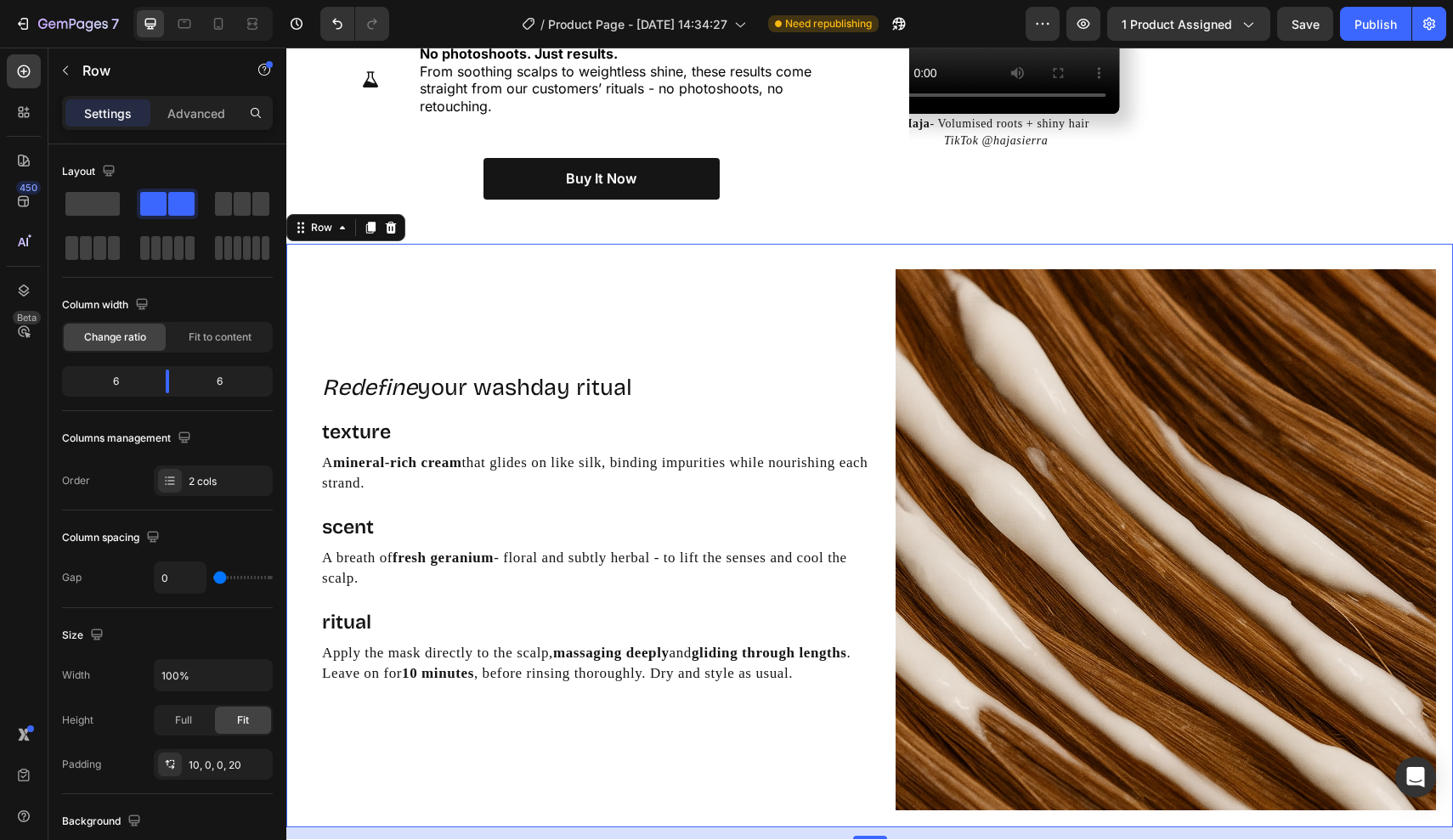
scroll to position [3164, 0]
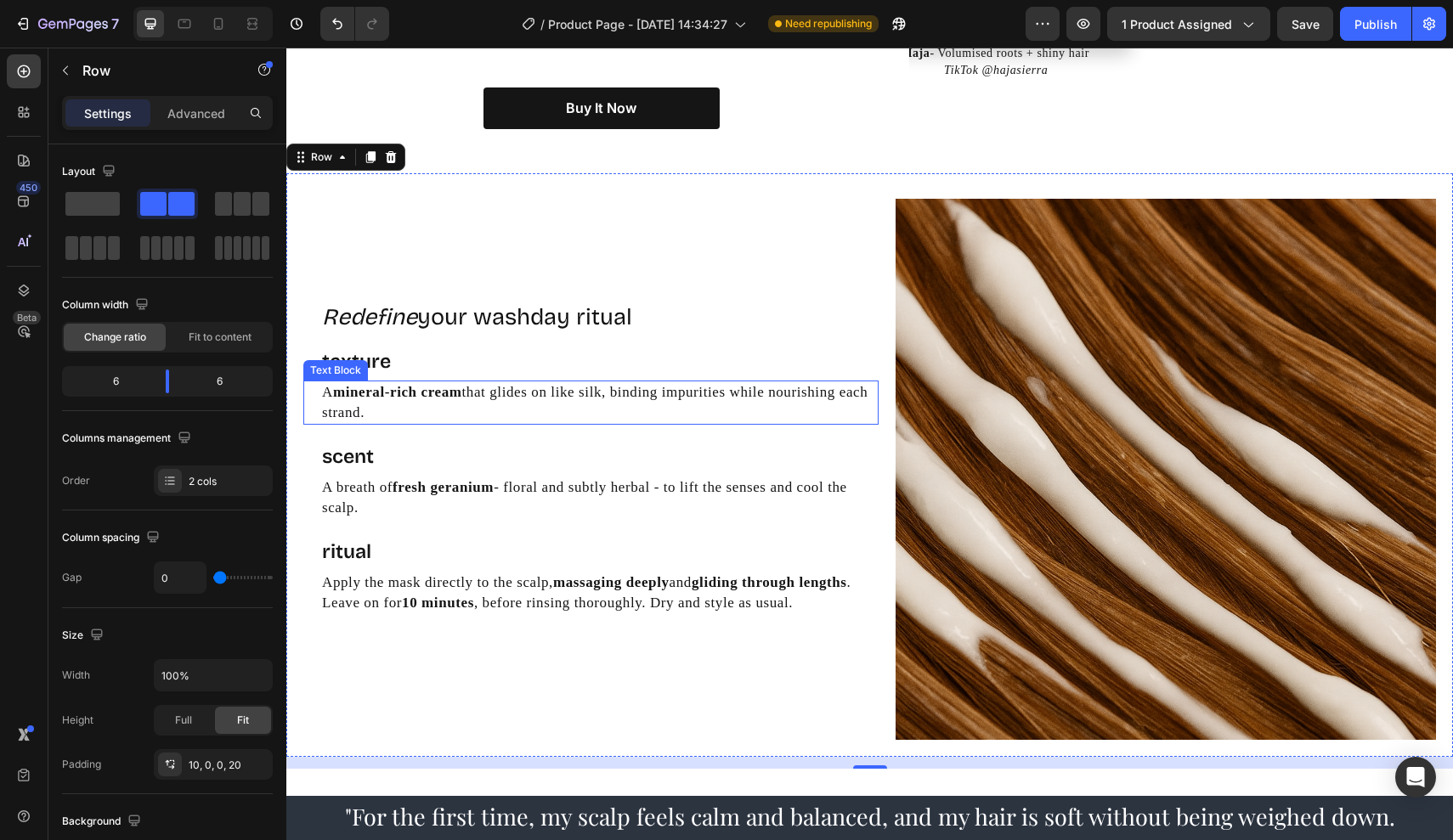
click at [354, 384] on strong "mineral-rich cream" at bounding box center [397, 391] width 129 height 16
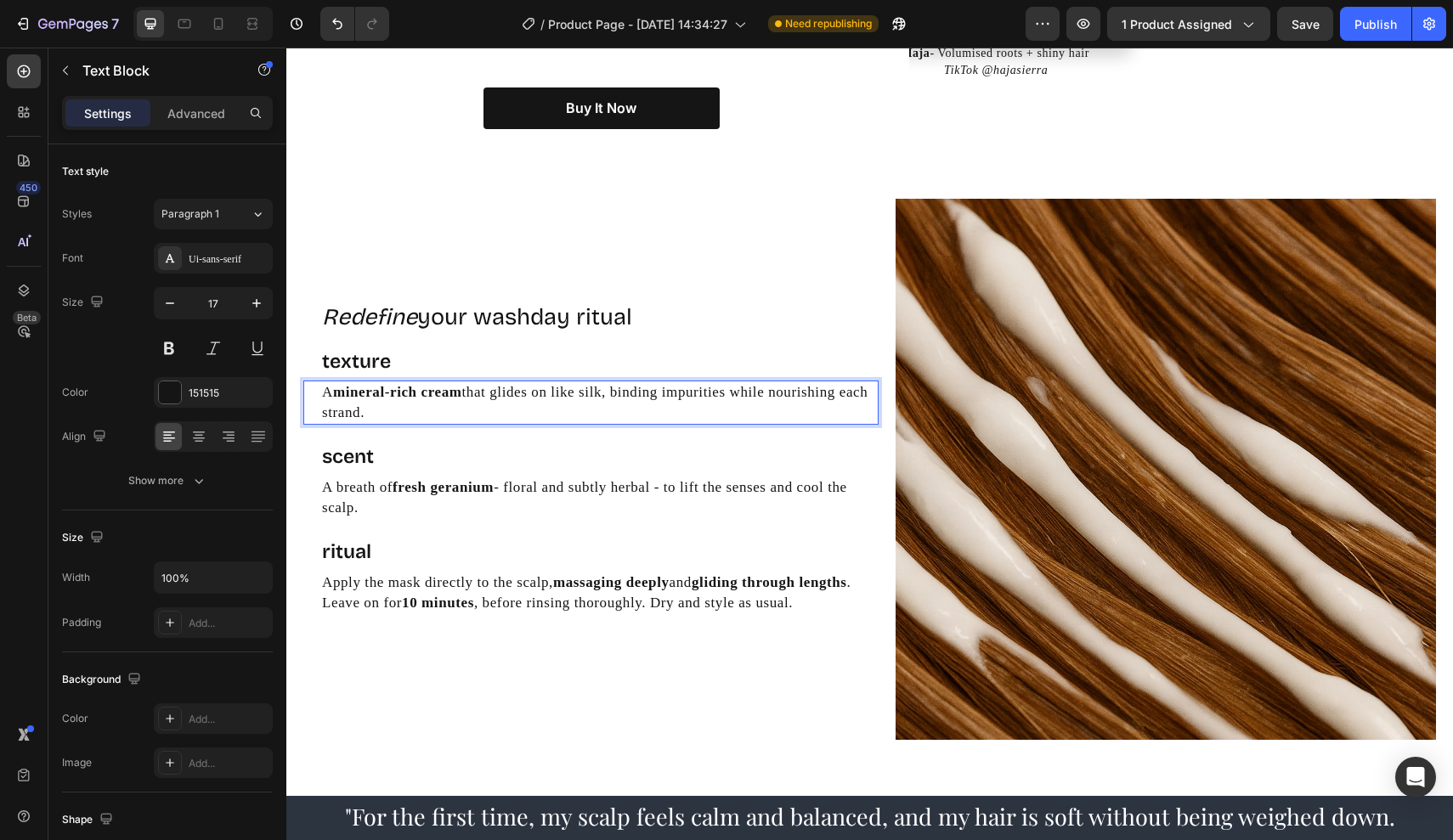
click at [491, 407] on p "A mineral-rich cream that glides on like silk, binding impurities while nourish…" at bounding box center [599, 402] width 554 height 41
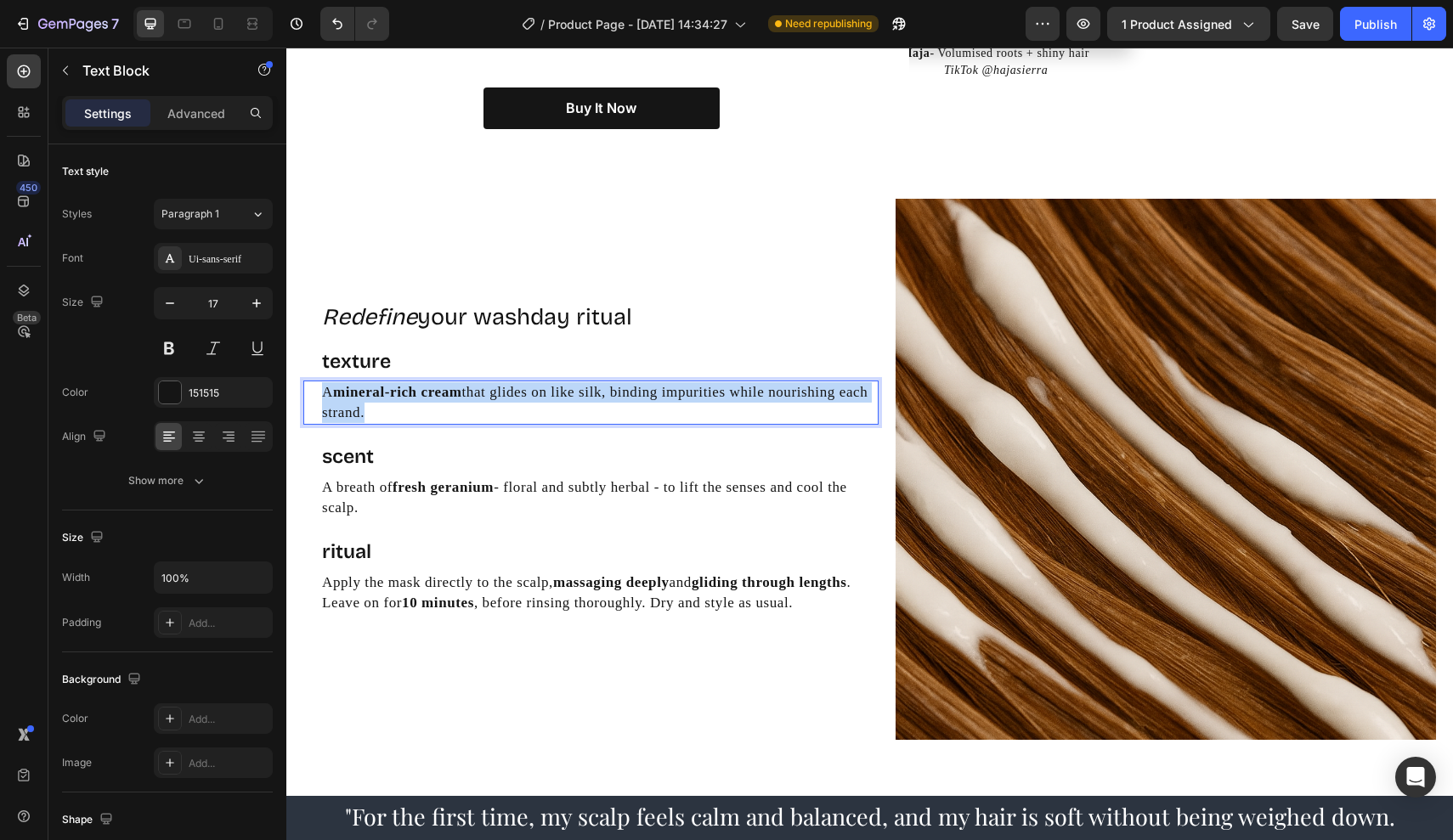
drag, startPoint x: 491, startPoint y: 407, endPoint x: 231, endPoint y: 341, distance: 268.2
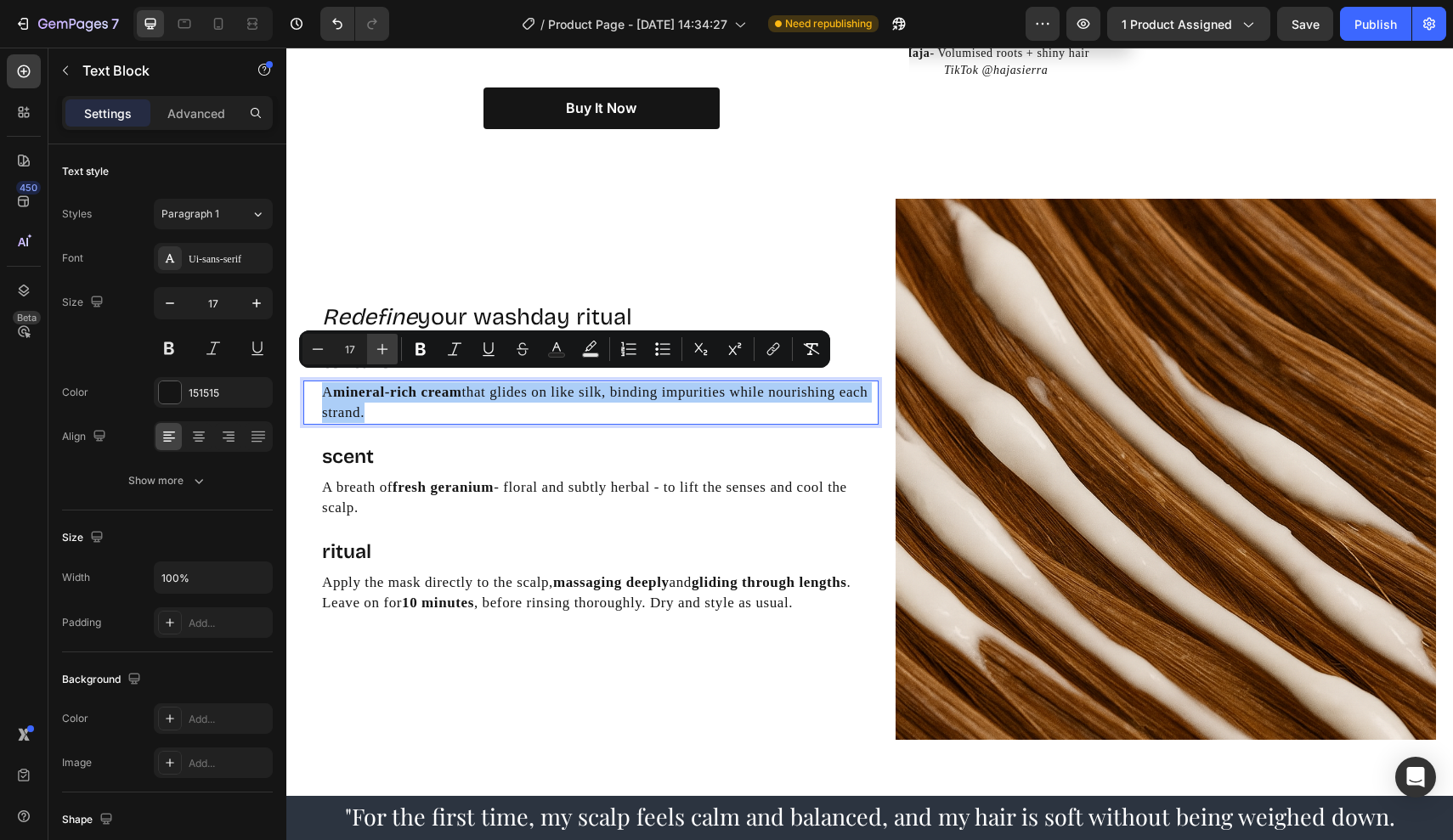
click at [386, 347] on icon "Editor contextual toolbar" at bounding box center [382, 349] width 17 height 17
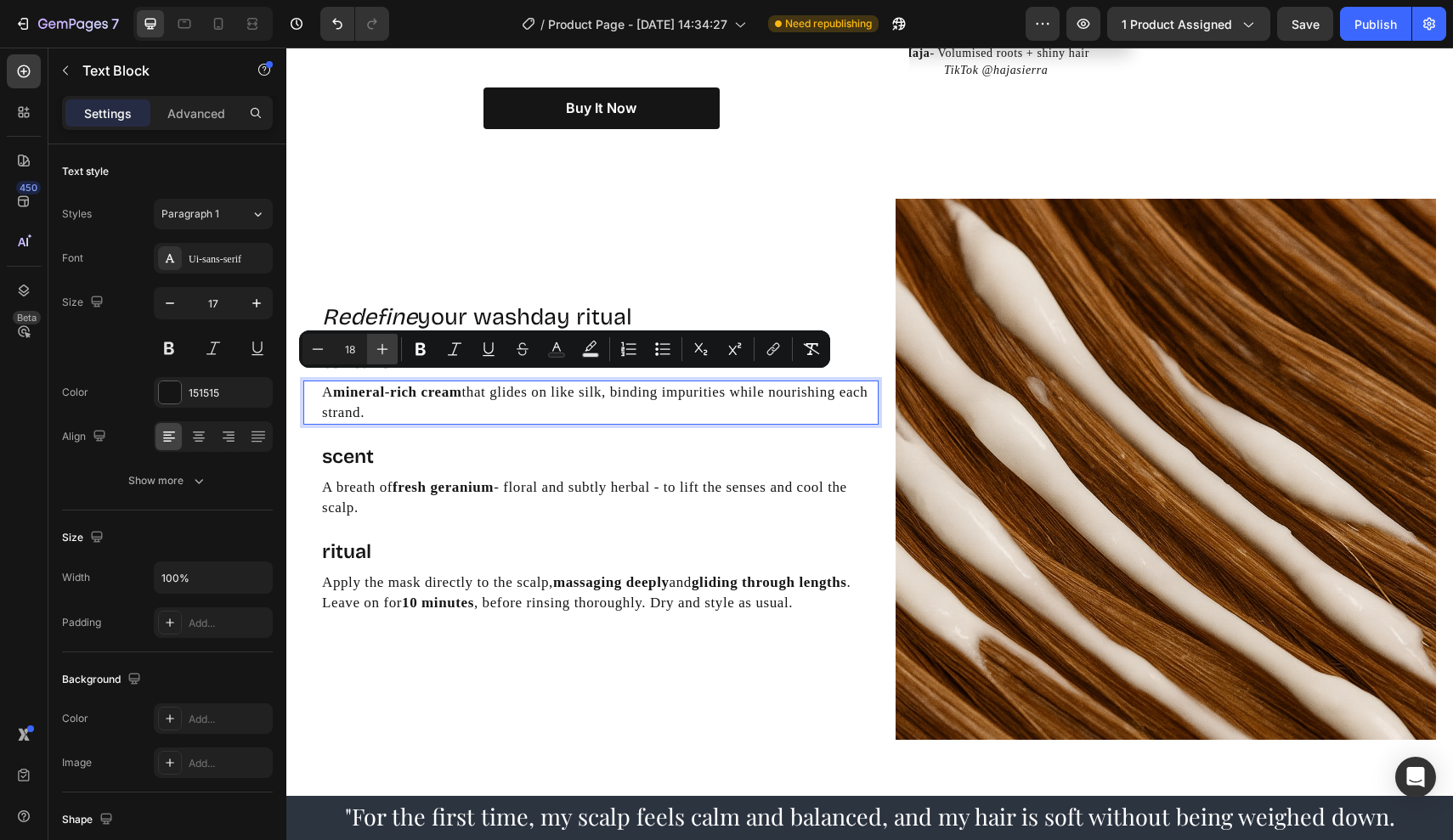
click at [386, 347] on icon "Editor contextual toolbar" at bounding box center [382, 349] width 17 height 17
type input "19"
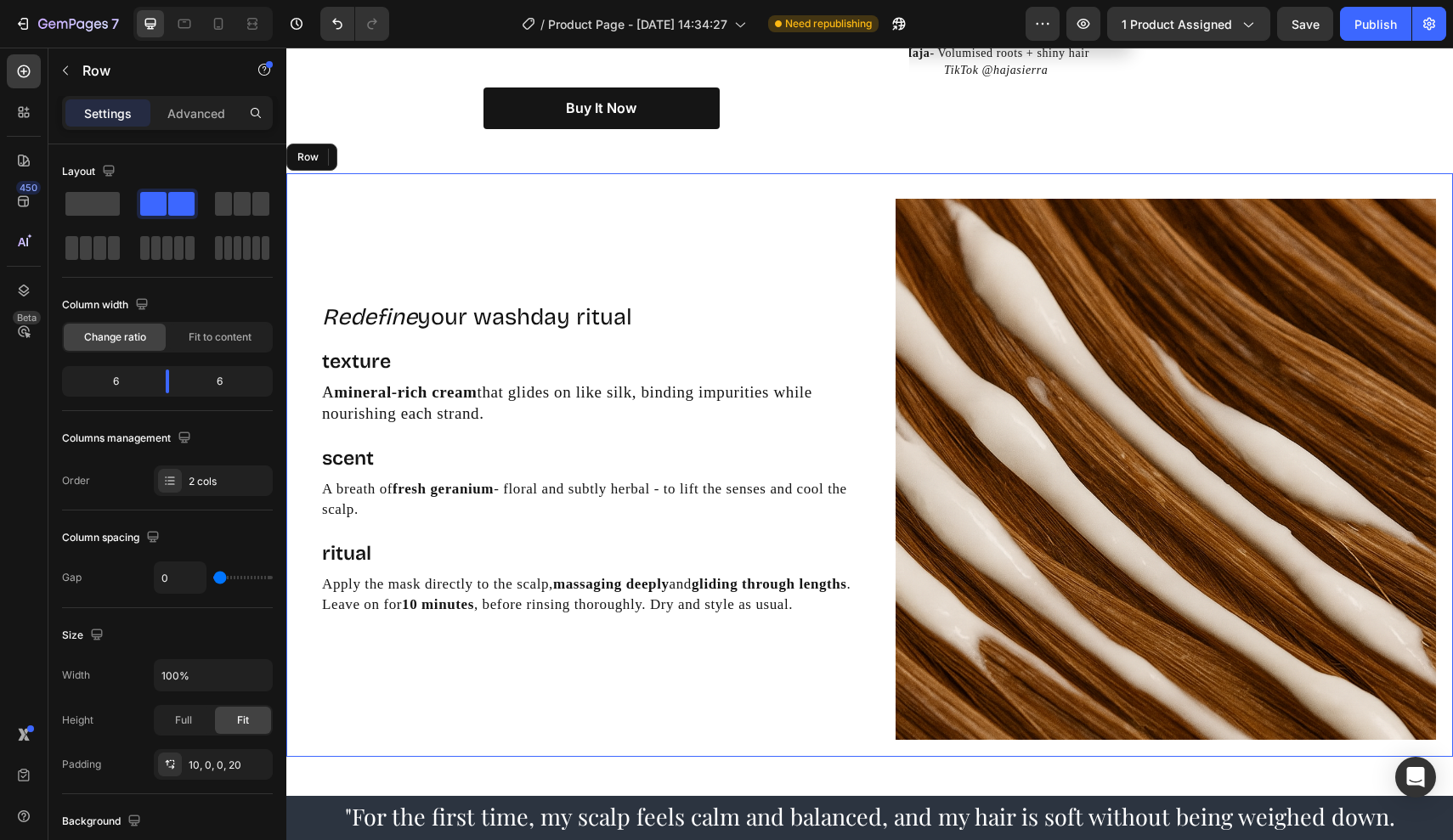
click at [438, 514] on div "Redefine your washday ritual Heading texture Text Block A mineral-rich cream th…" at bounding box center [591, 469] width 575 height 575
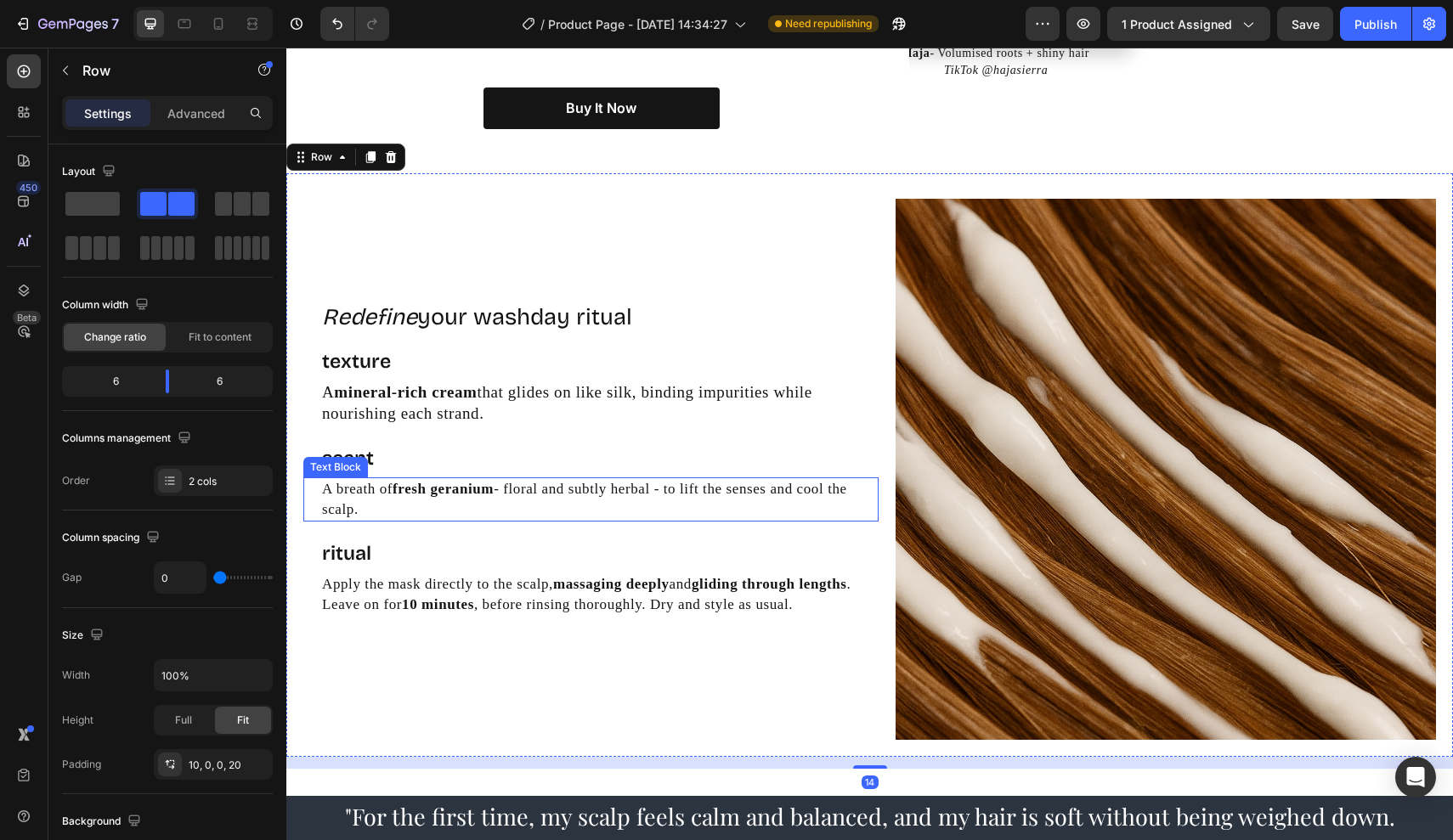
click at [434, 498] on p "A breath of fresh geranium - floral and subtly herbal - to lift the senses and …" at bounding box center [599, 500] width 554 height 41
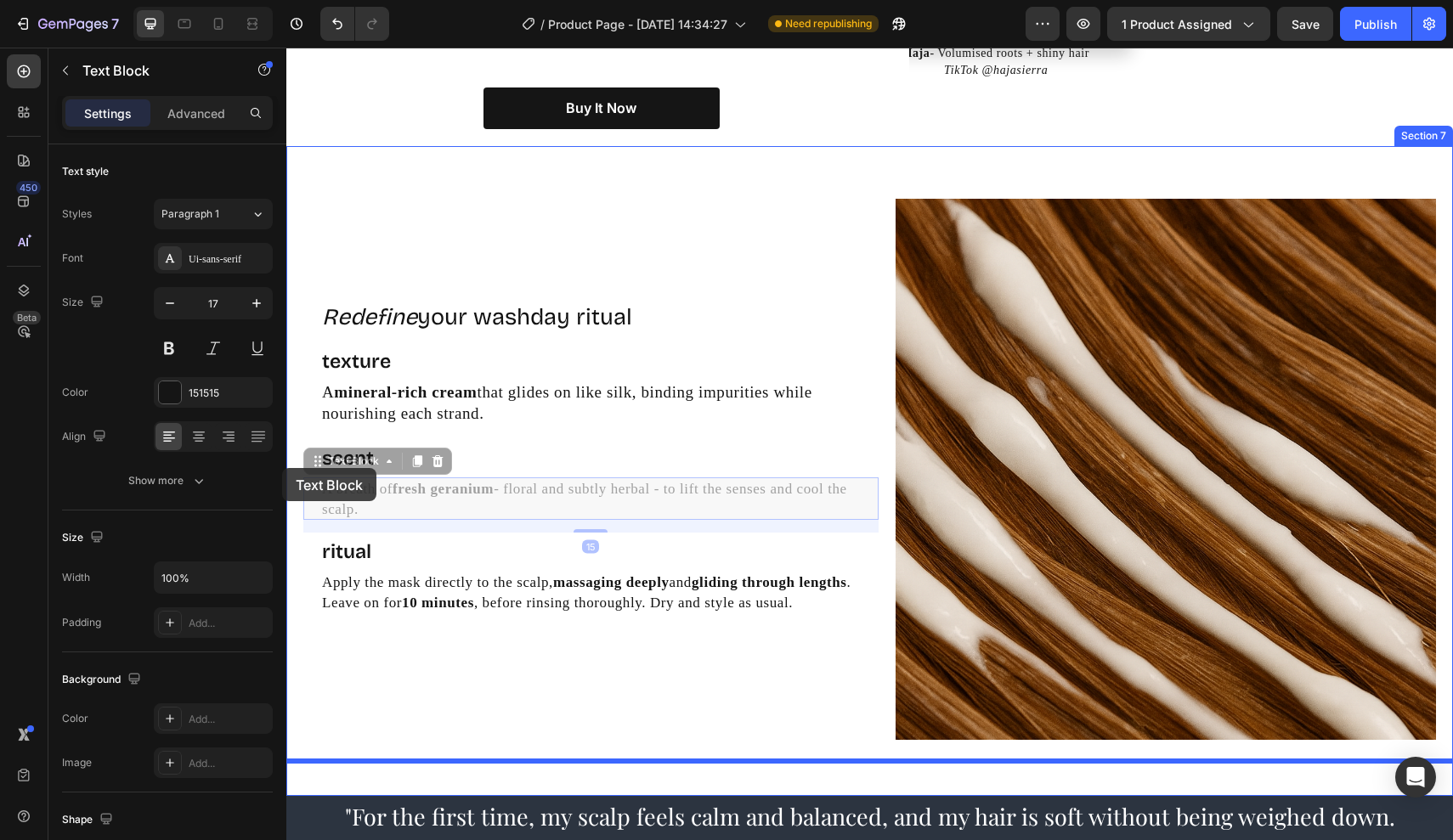
drag, startPoint x: 434, startPoint y: 498, endPoint x: 572, endPoint y: 515, distance: 139.0
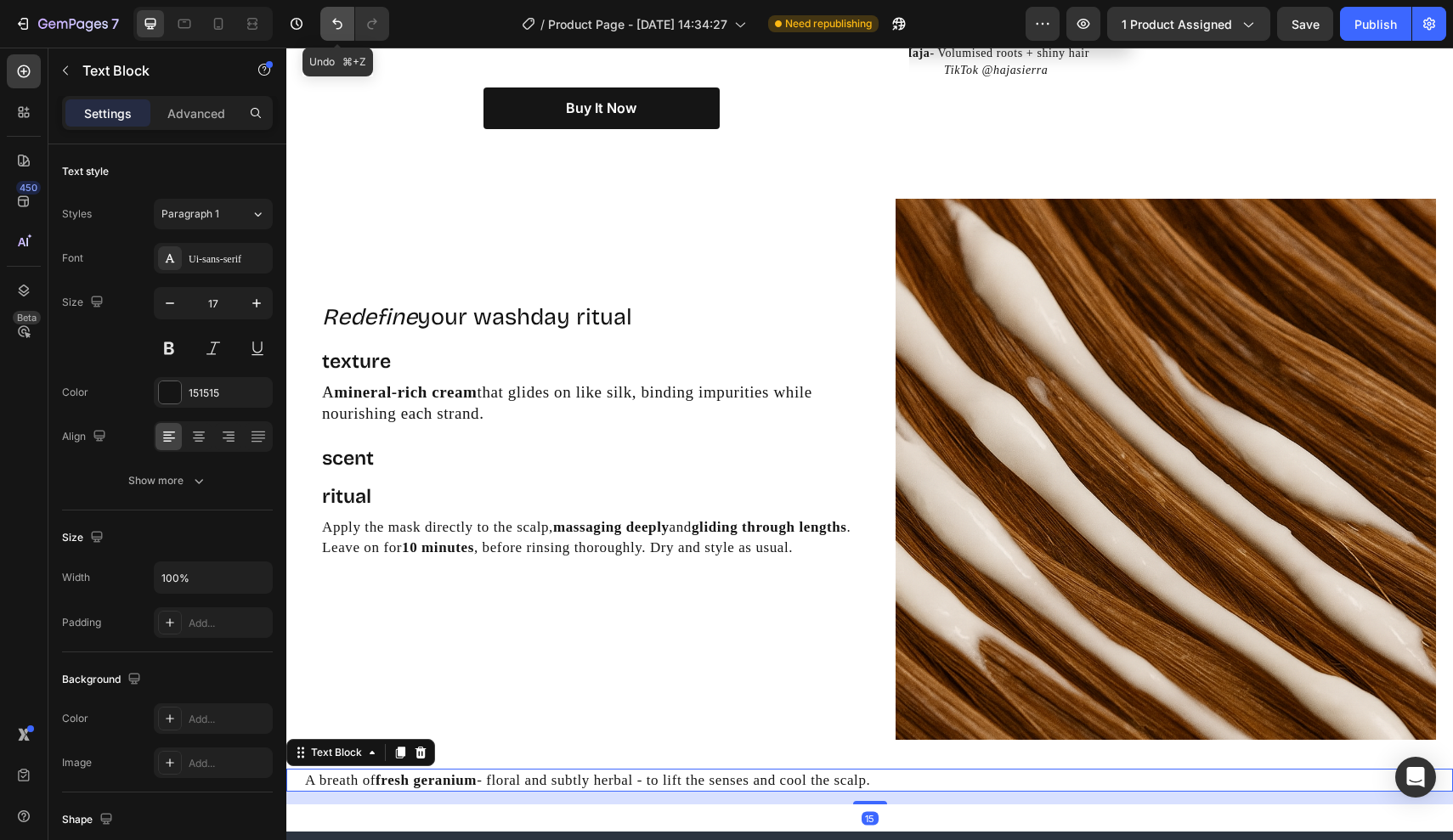
click at [330, 13] on button "Undo/Redo" at bounding box center [337, 23] width 34 height 34
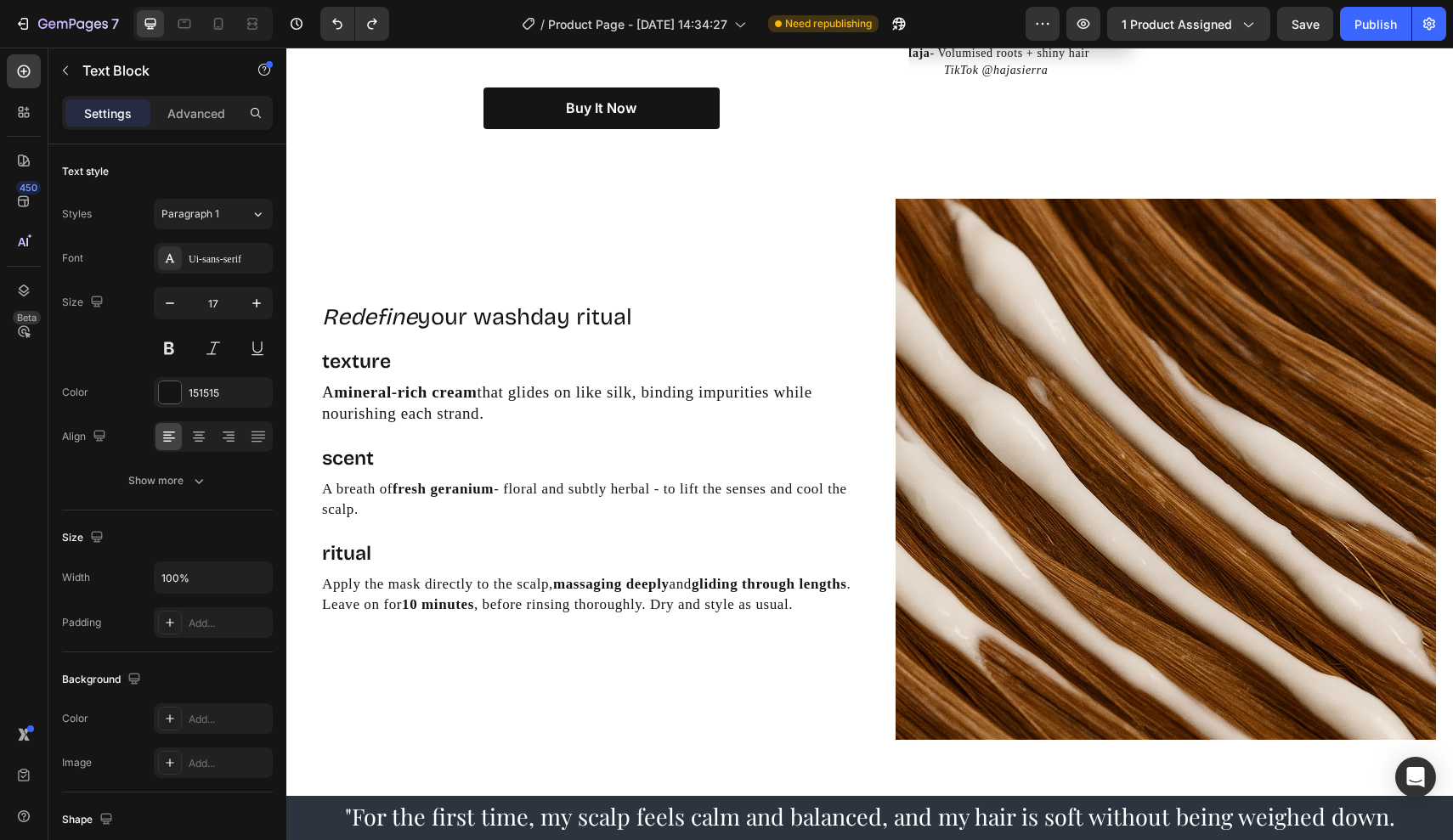
click at [421, 493] on p "A breath of fresh geranium - floral and subtly herbal - to lift the senses and …" at bounding box center [599, 500] width 554 height 41
drag, startPoint x: 424, startPoint y: 496, endPoint x: 318, endPoint y: 468, distance: 109.6
click at [318, 477] on div "A breath of fresh geranium - floral and subtly herbal - to lift the senses and …" at bounding box center [591, 500] width 575 height 45
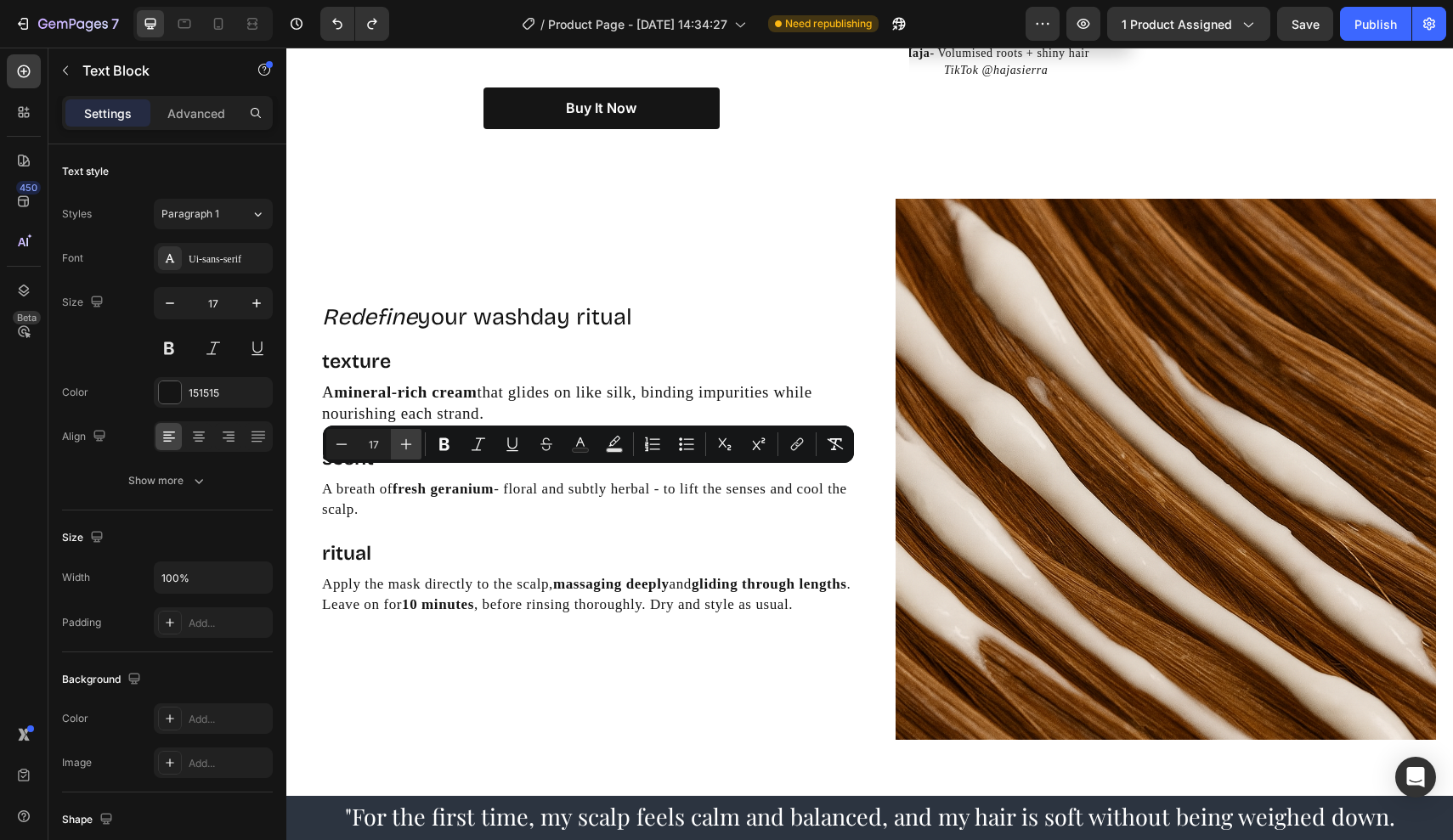
click at [413, 441] on icon "Editor contextual toolbar" at bounding box center [406, 444] width 17 height 17
type input "19"
click at [401, 593] on p "Apply the mask directly to the scalp, massaging deeply and gliding through leng…" at bounding box center [599, 596] width 554 height 41
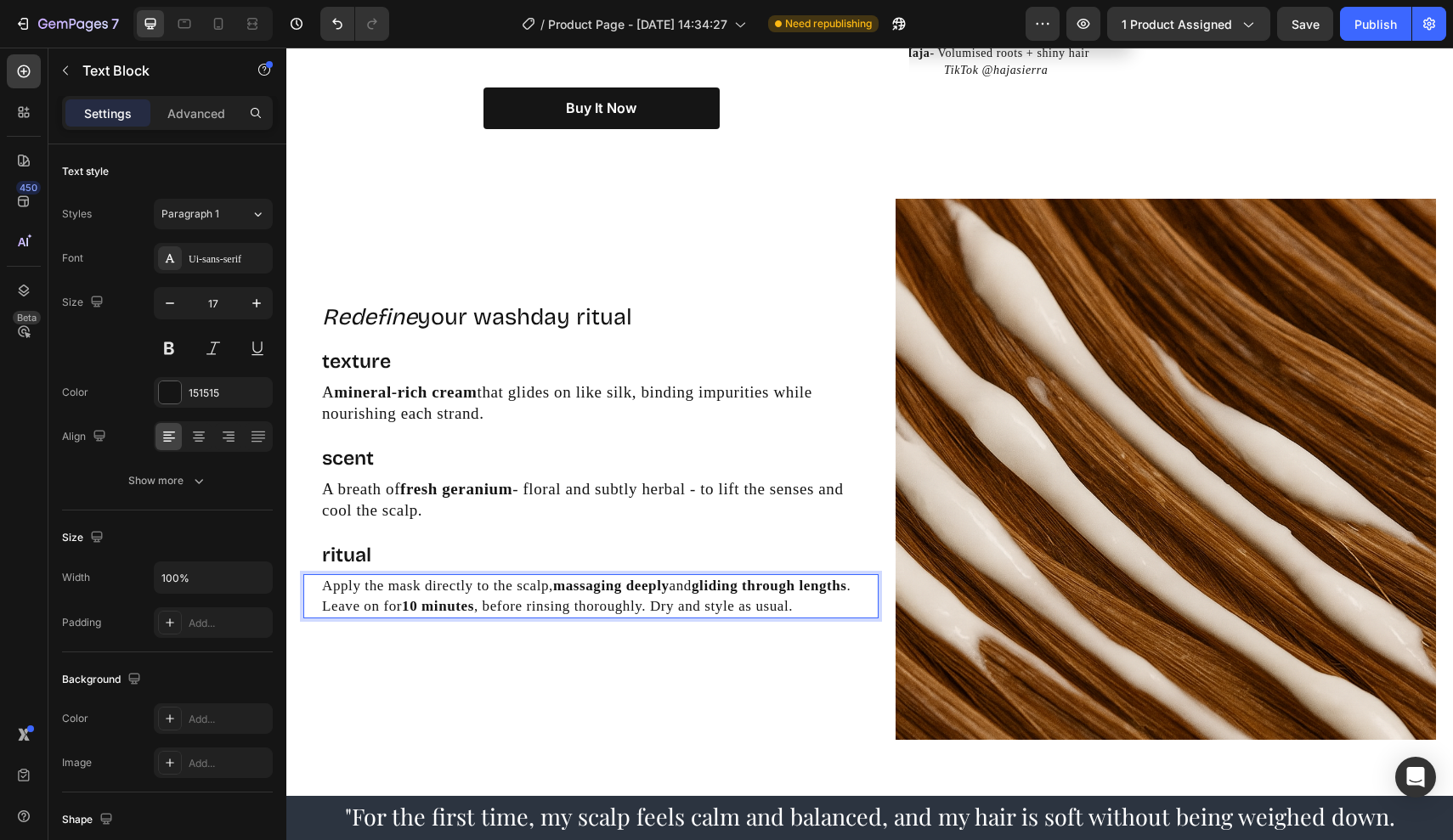
click at [382, 608] on p "Apply the mask directly to the scalp, massaging deeply and gliding through leng…" at bounding box center [599, 596] width 554 height 41
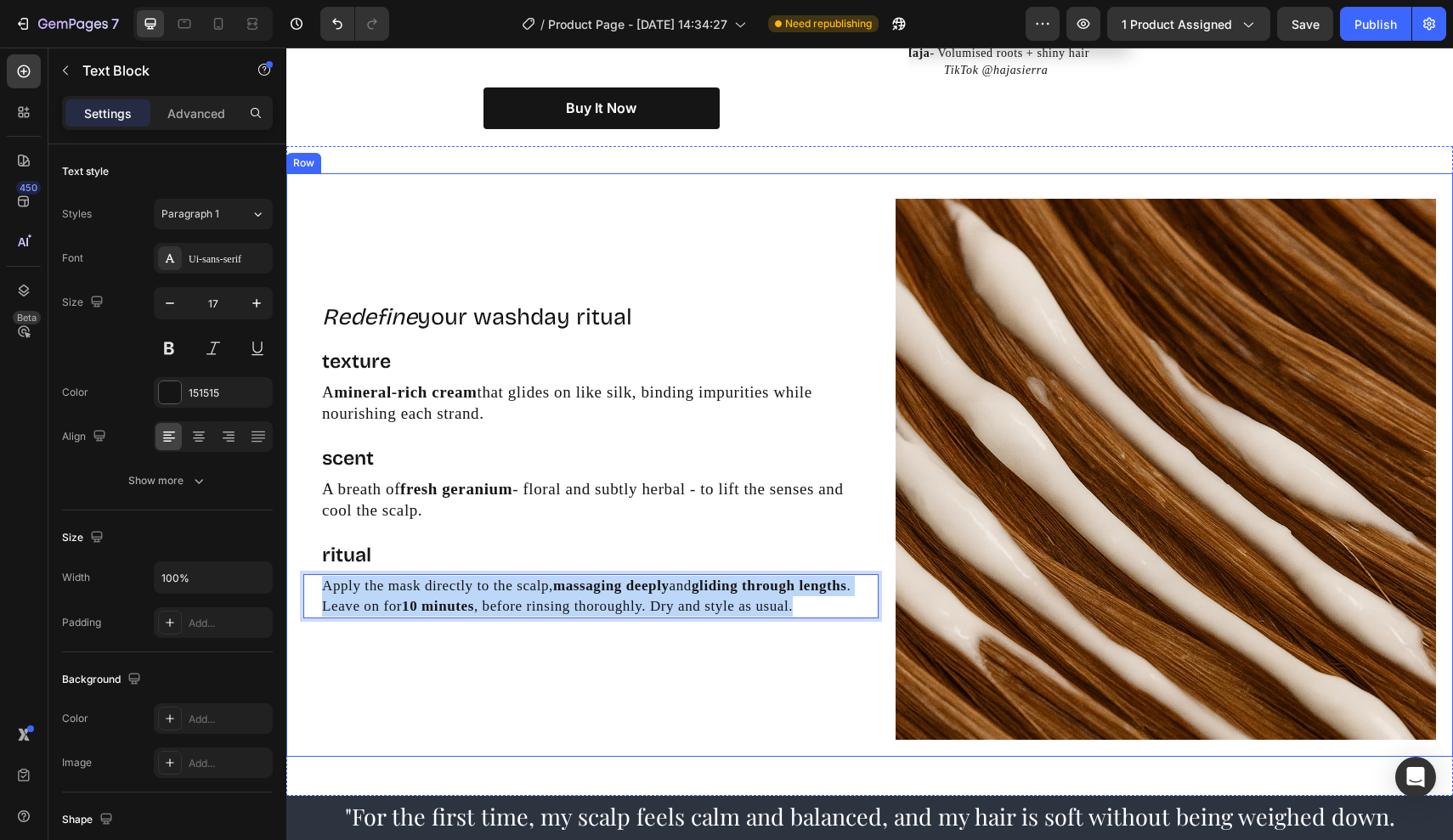
drag, startPoint x: 382, startPoint y: 608, endPoint x: 300, endPoint y: 562, distance: 94.0
click at [300, 562] on div "Redefine your washday ritual Heading texture Text Block A mineral-rich cream th…" at bounding box center [870, 465] width 1166 height 583
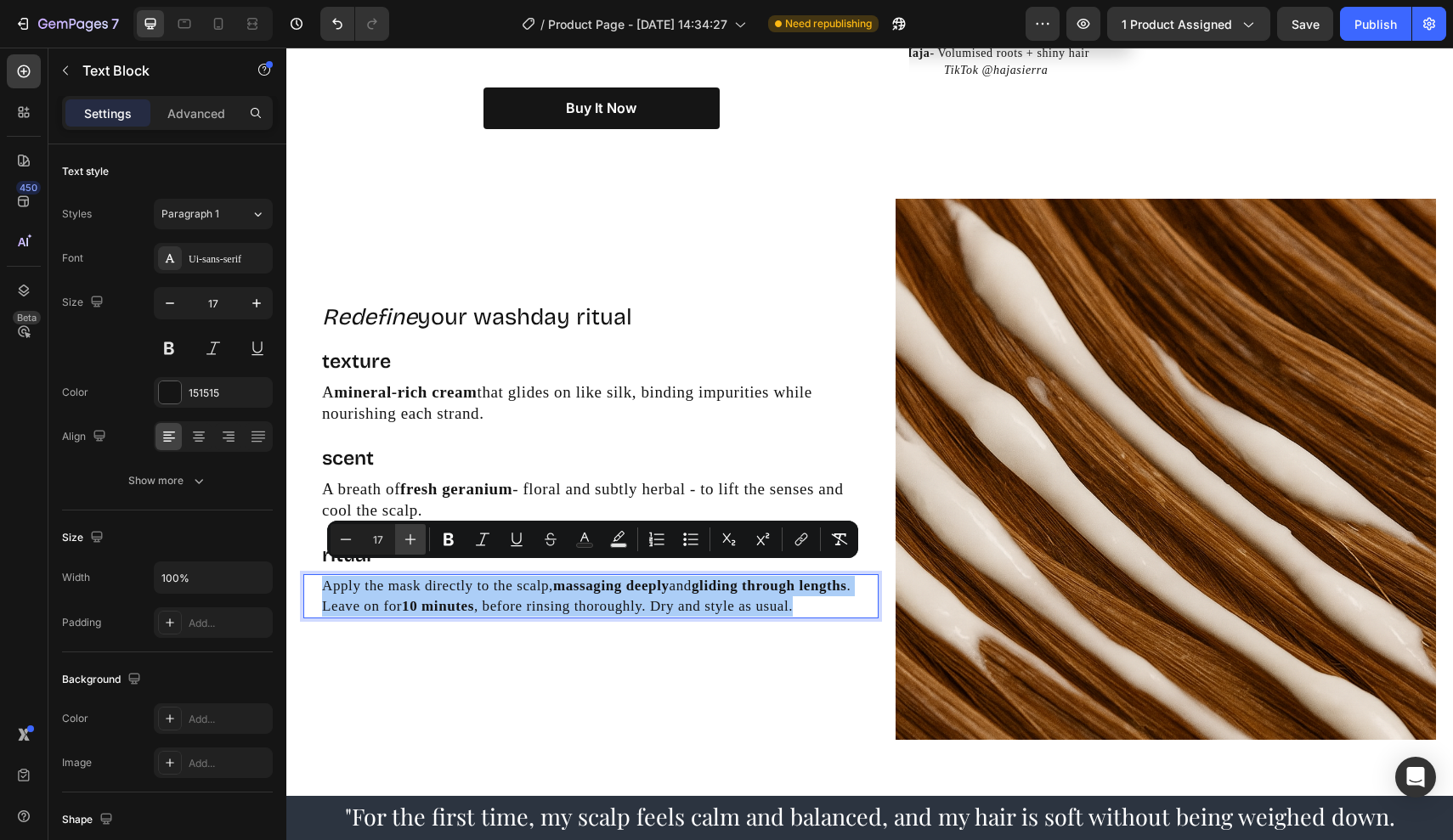
click at [414, 537] on icon "Editor contextual toolbar" at bounding box center [410, 540] width 17 height 17
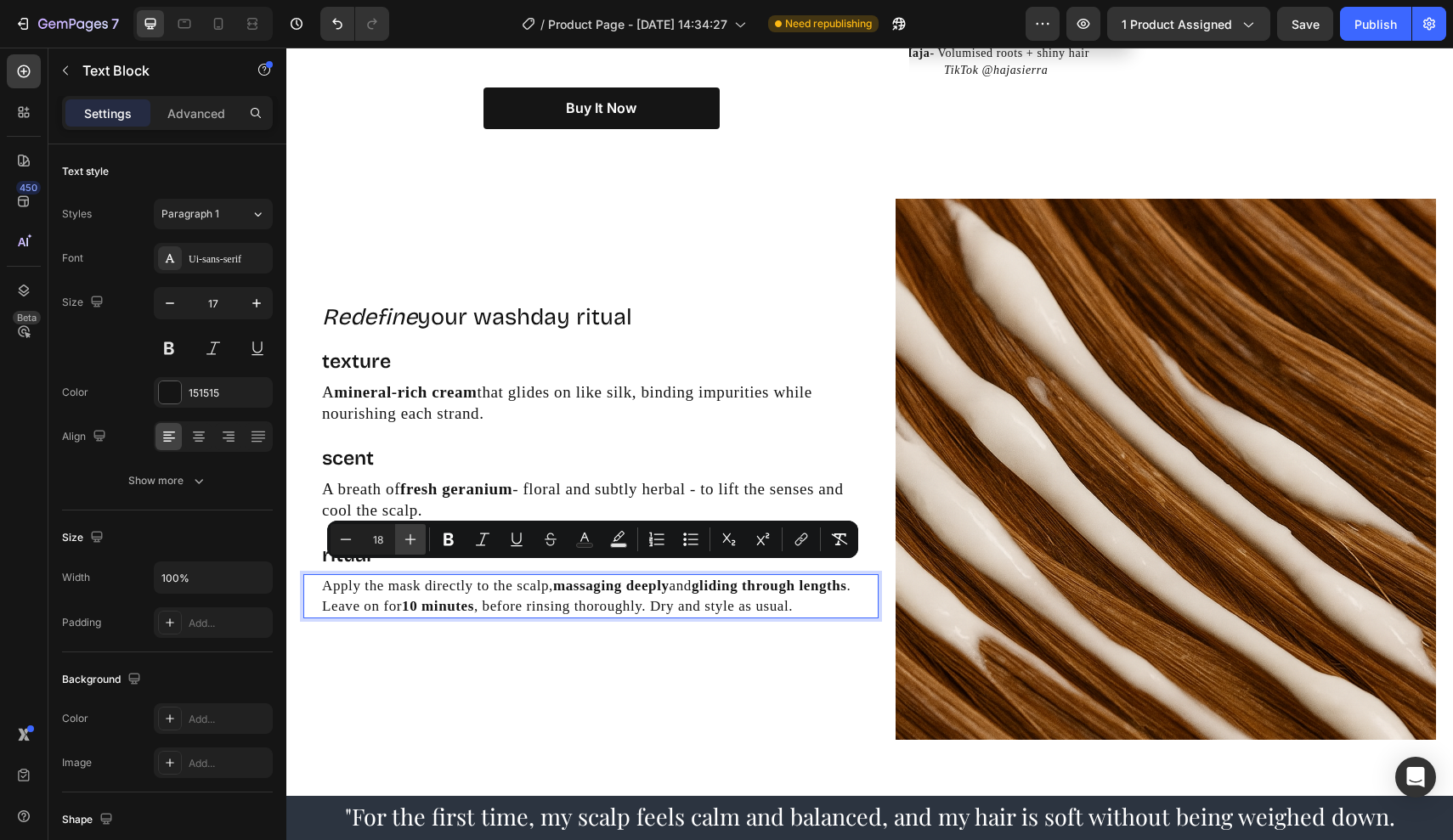
click at [414, 537] on icon "Editor contextual toolbar" at bounding box center [410, 540] width 17 height 17
type input "19"
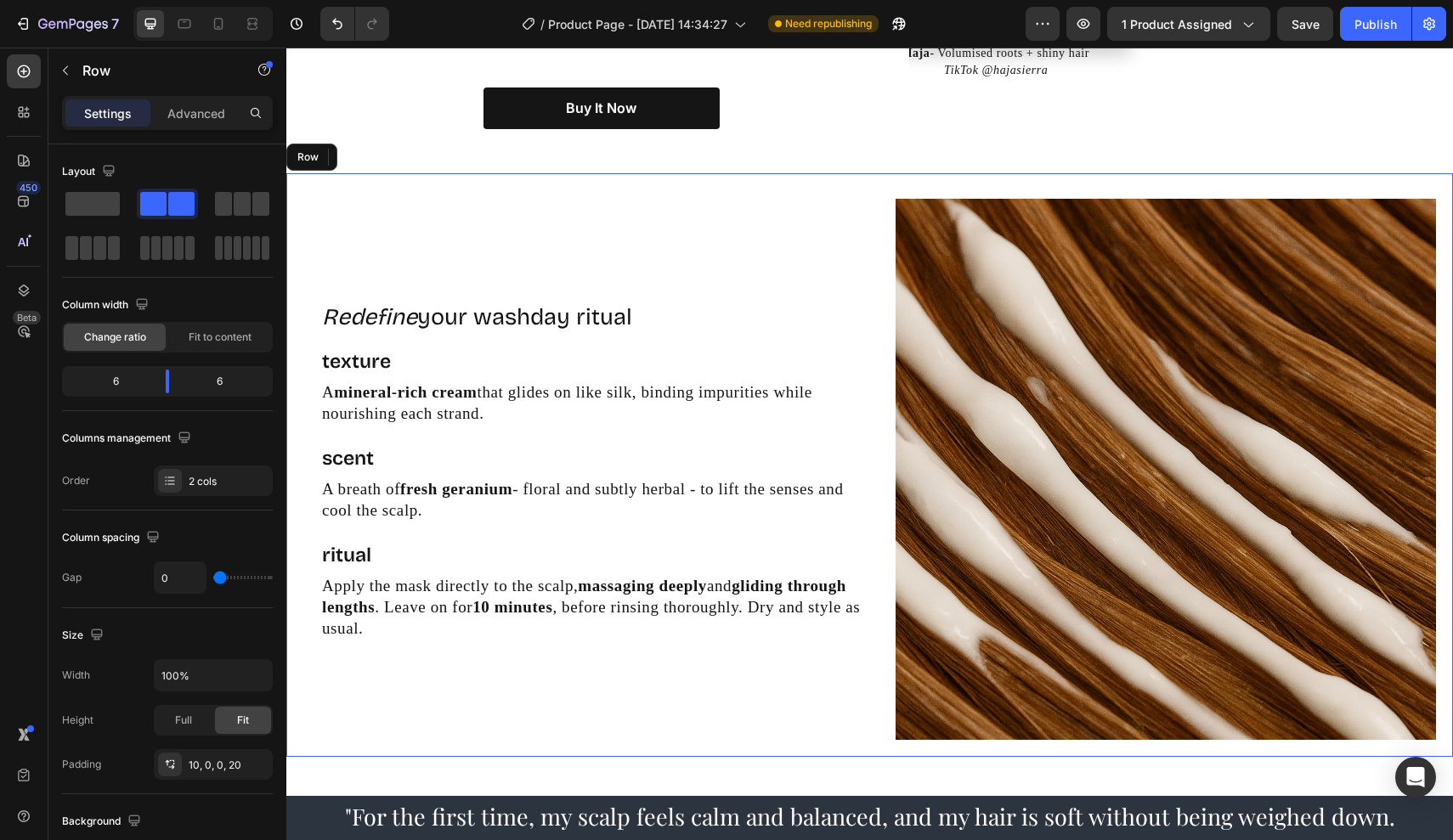
click at [417, 646] on div "Redefine your washday ritual Heading texture Text Block A mineral-rich cream th…" at bounding box center [591, 469] width 575 height 575
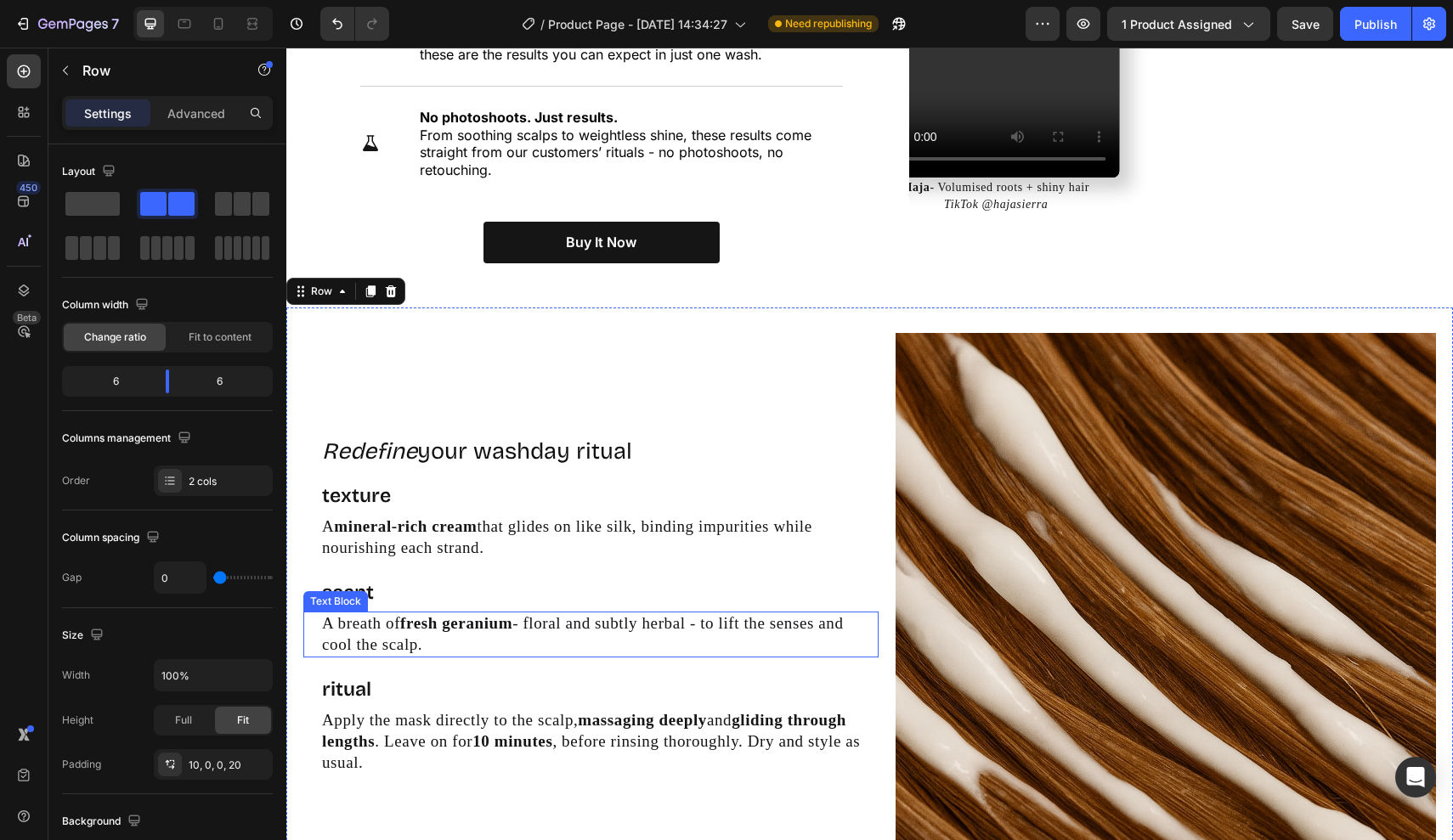
scroll to position [3018, 0]
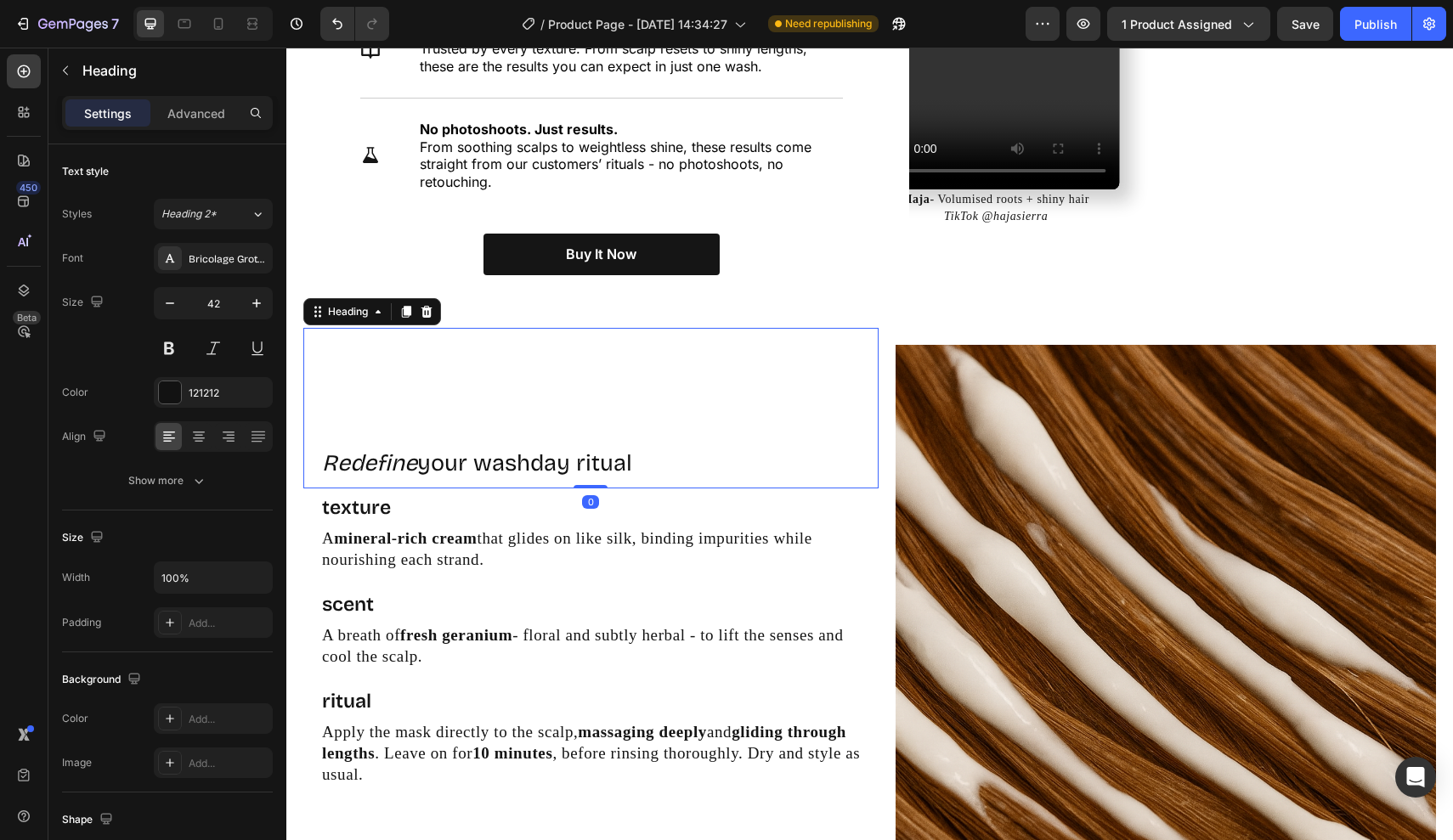
click at [445, 403] on div "Redefine your washday ritual Heading 0" at bounding box center [591, 408] width 575 height 160
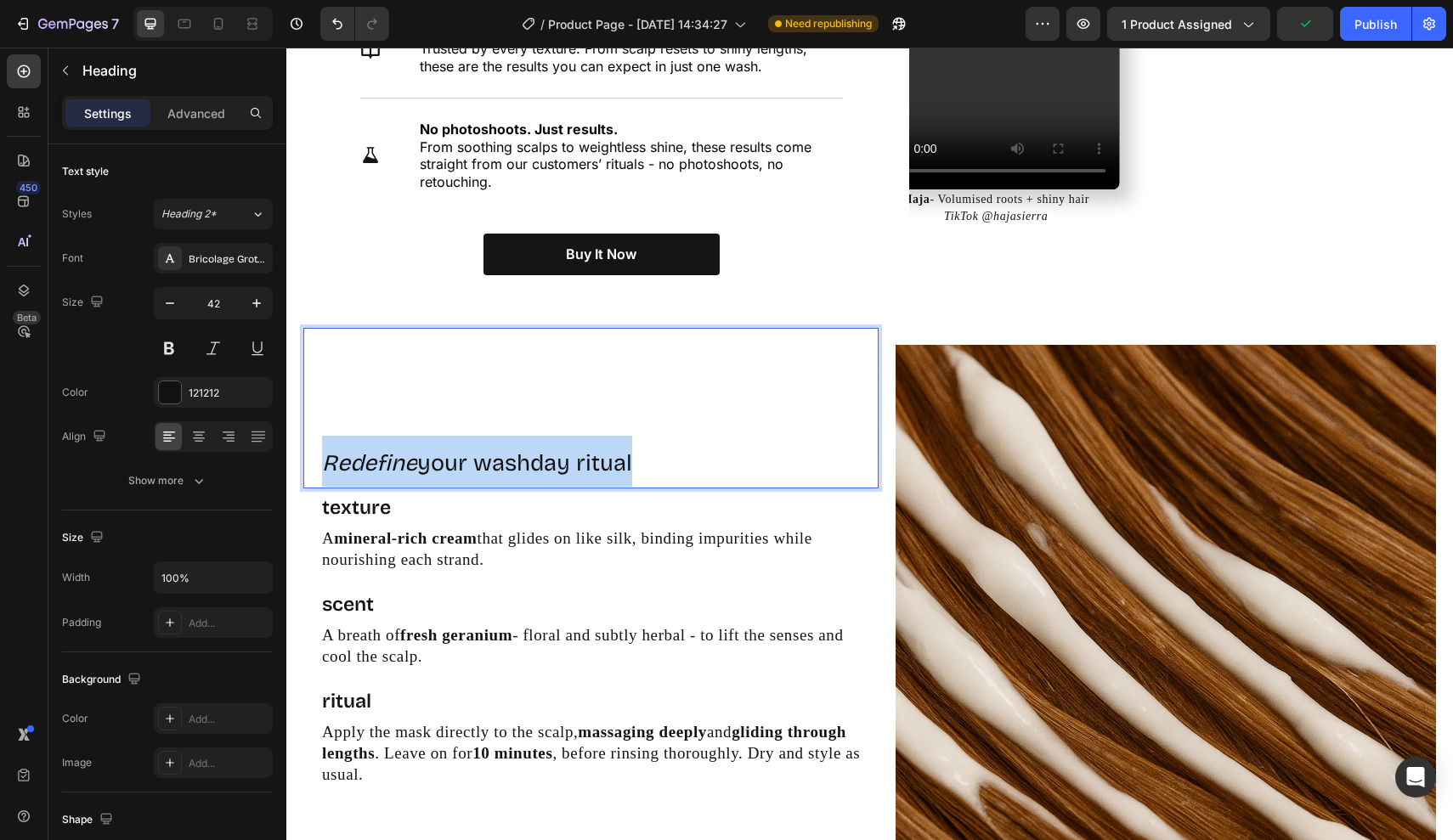
drag, startPoint x: 676, startPoint y: 461, endPoint x: 260, endPoint y: 454, distance: 416.1
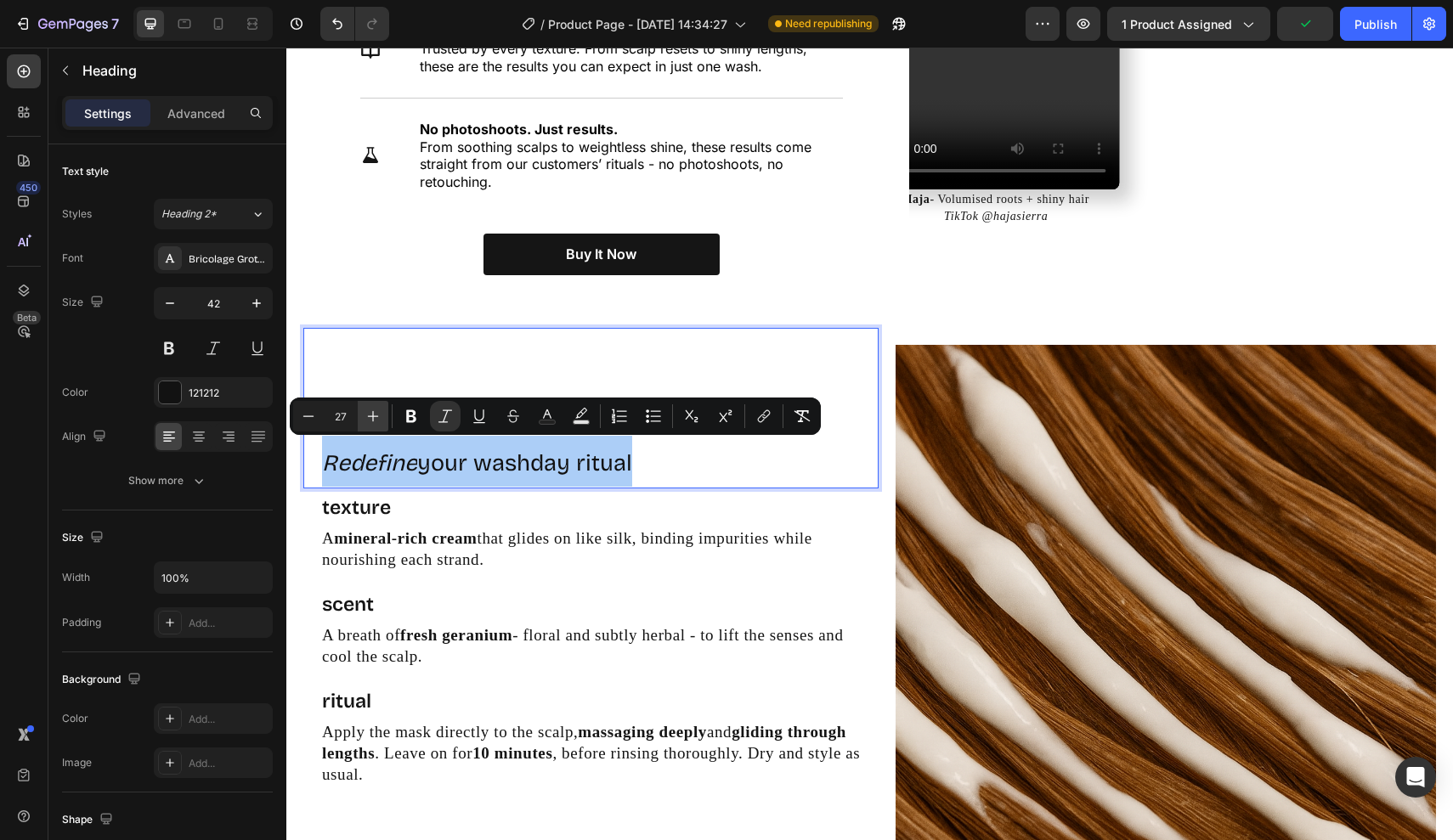
click at [379, 419] on icon "Editor contextual toolbar" at bounding box center [373, 416] width 17 height 17
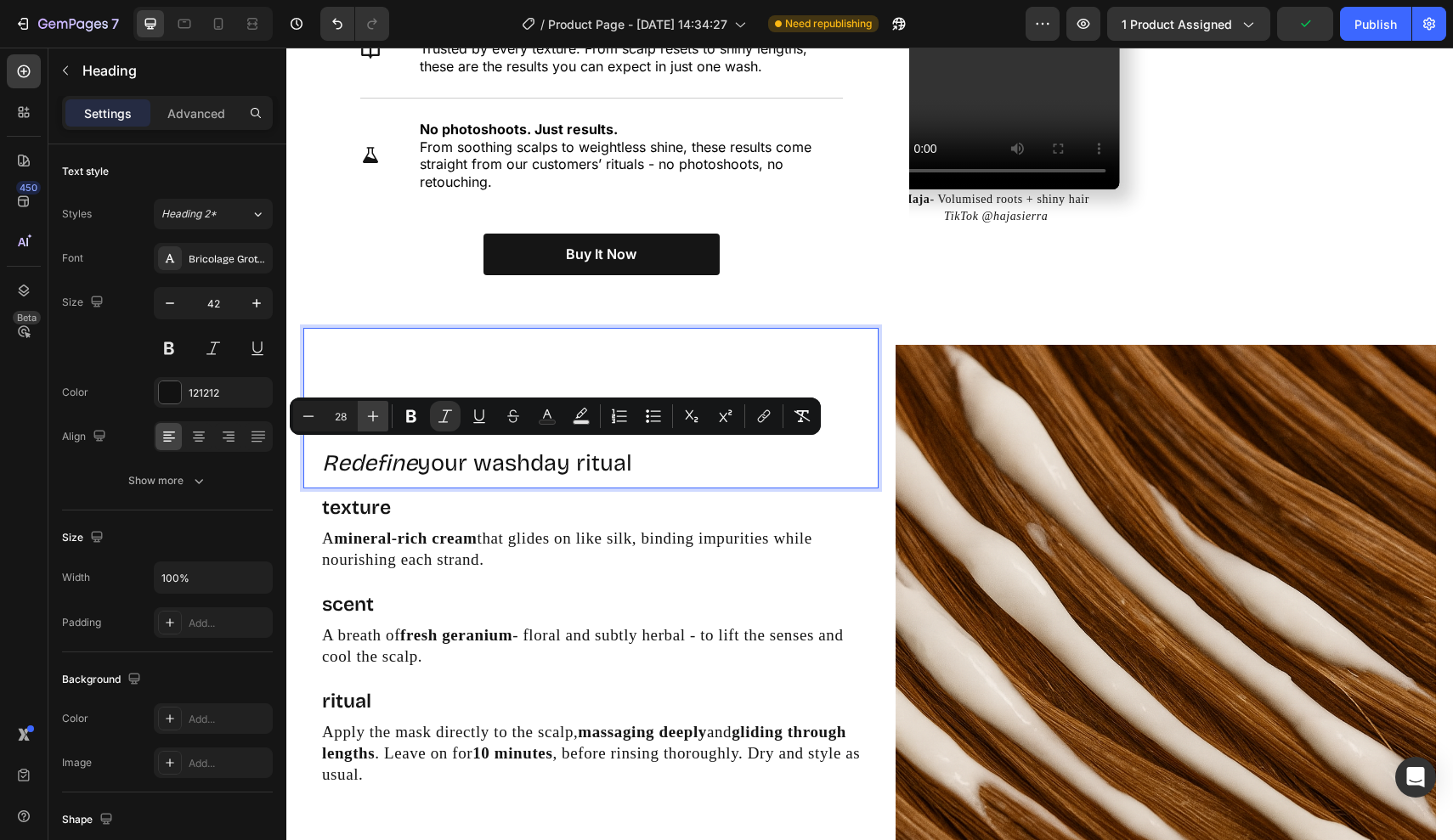
click at [379, 419] on icon "Editor contextual toolbar" at bounding box center [373, 416] width 17 height 17
click at [370, 411] on icon "Editor contextual toolbar" at bounding box center [373, 416] width 17 height 17
type input "30"
click at [439, 539] on p "A mineral-rich cream that glides on like silk, binding impurities while nourish…" at bounding box center [599, 549] width 554 height 43
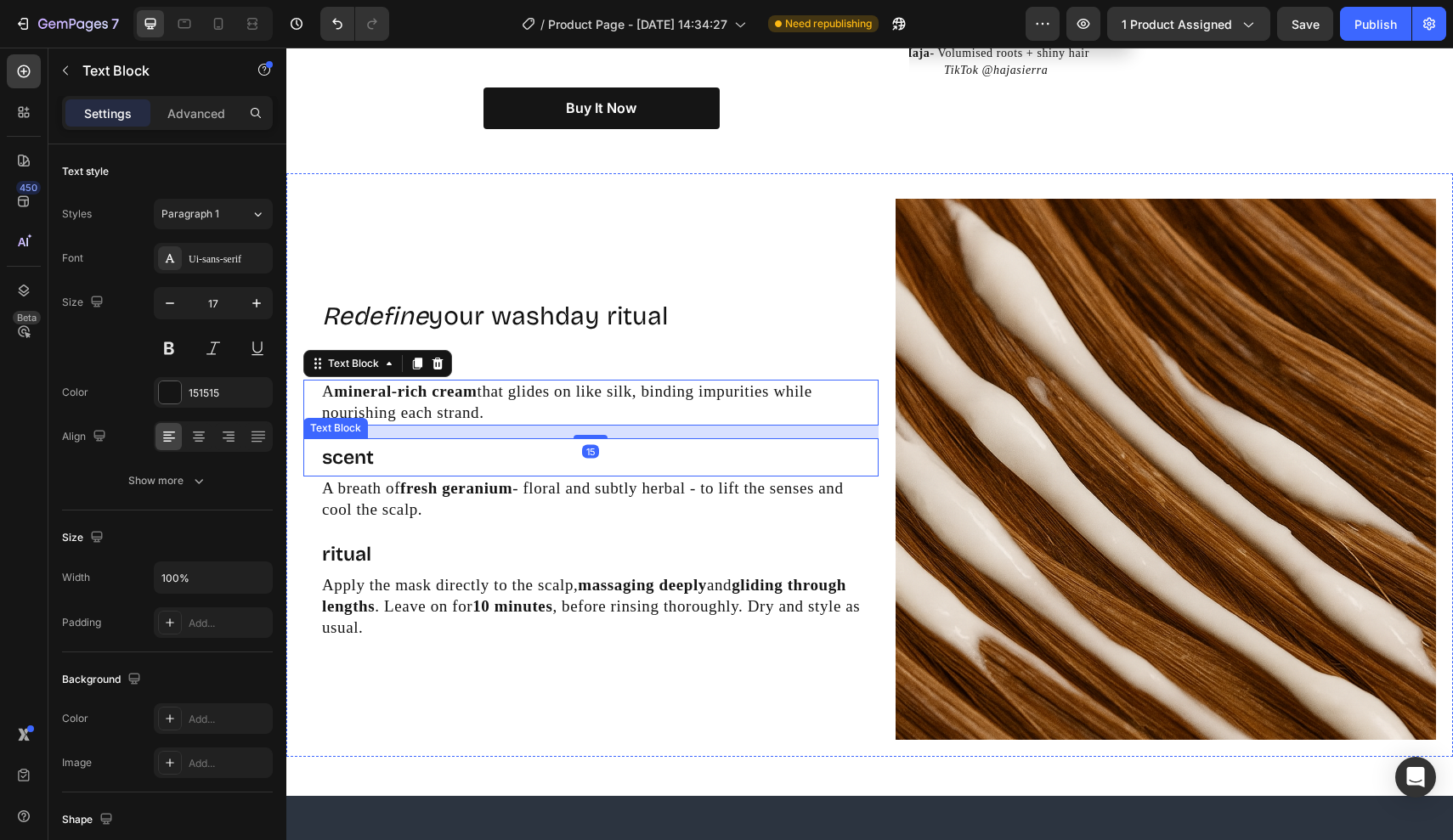
scroll to position [3468, 0]
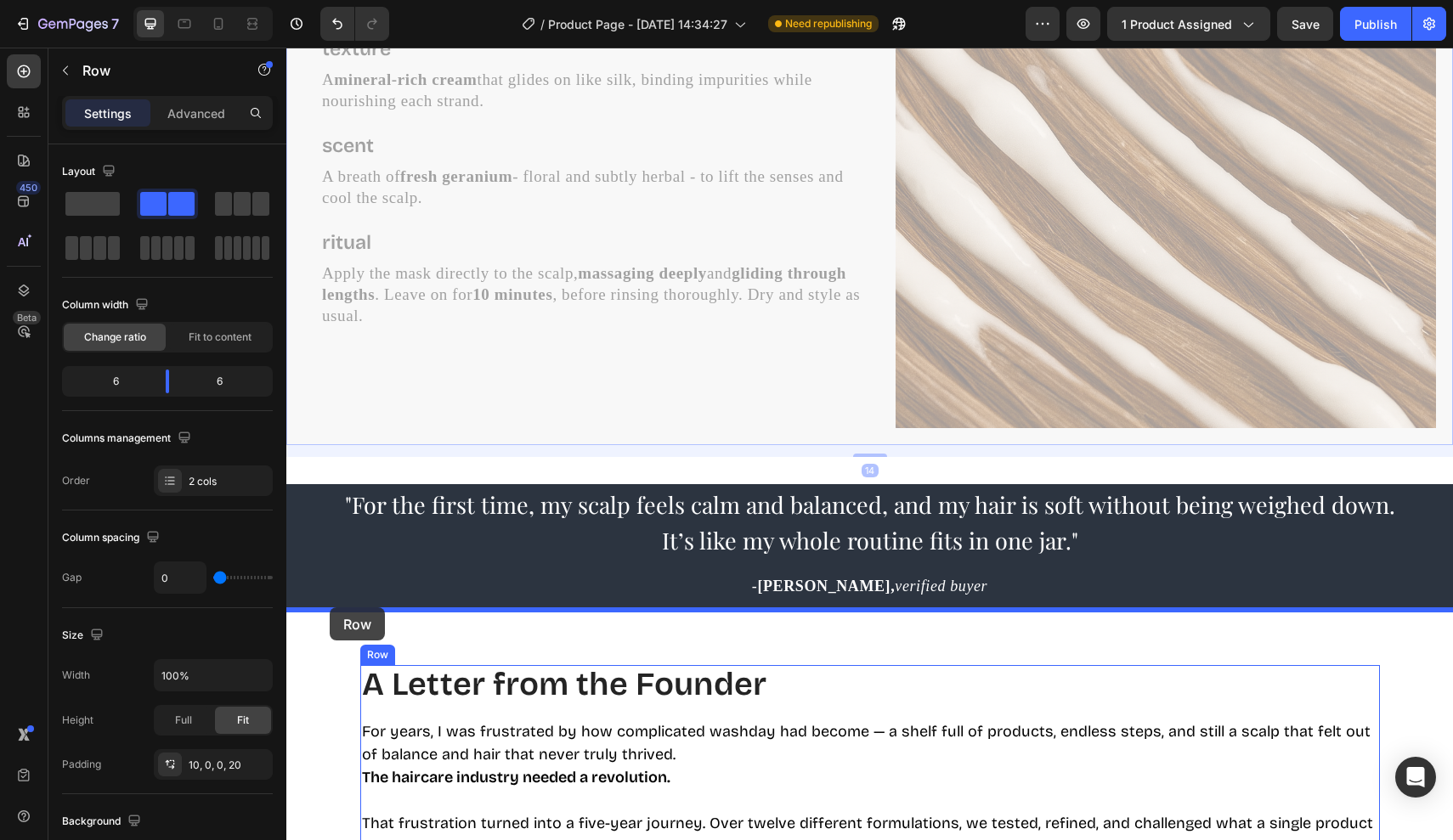
drag, startPoint x: 365, startPoint y: 426, endPoint x: 328, endPoint y: 607, distance: 184.7
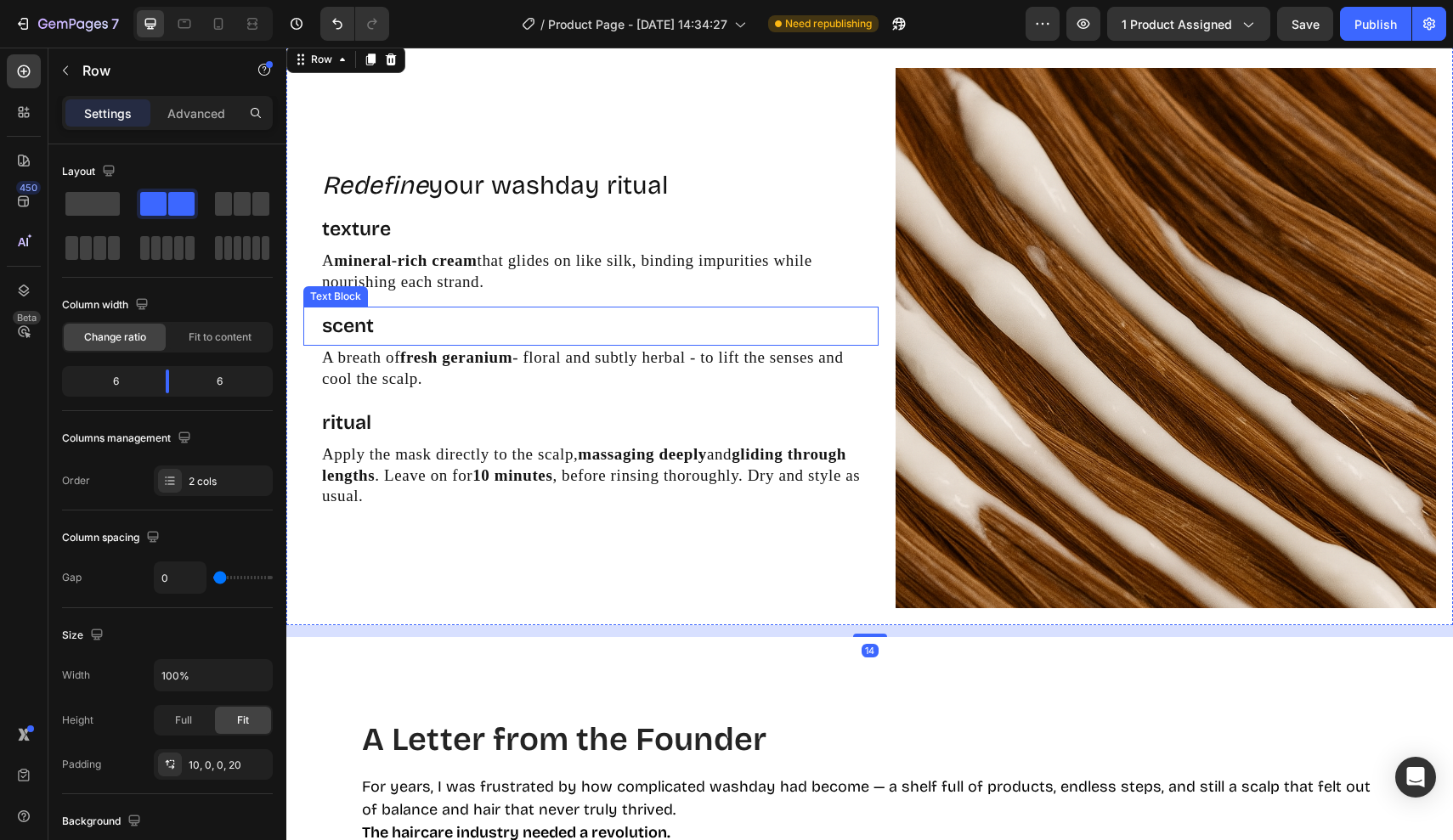
scroll to position [3822, 0]
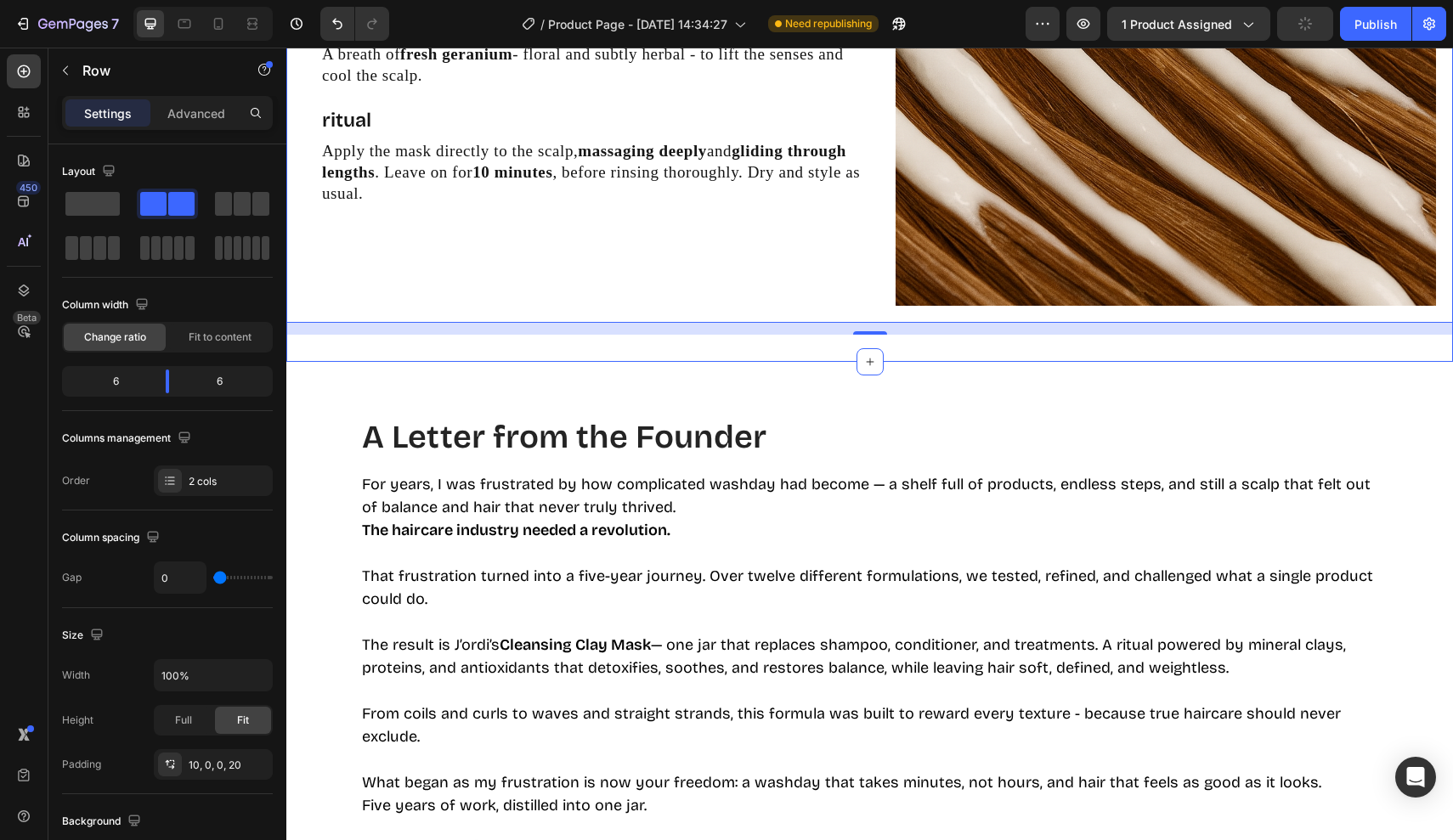
click at [796, 350] on div "Redefine your washday ritual Heading texture Text Block A mineral-rich cream th…" at bounding box center [870, 36] width 1166 height 650
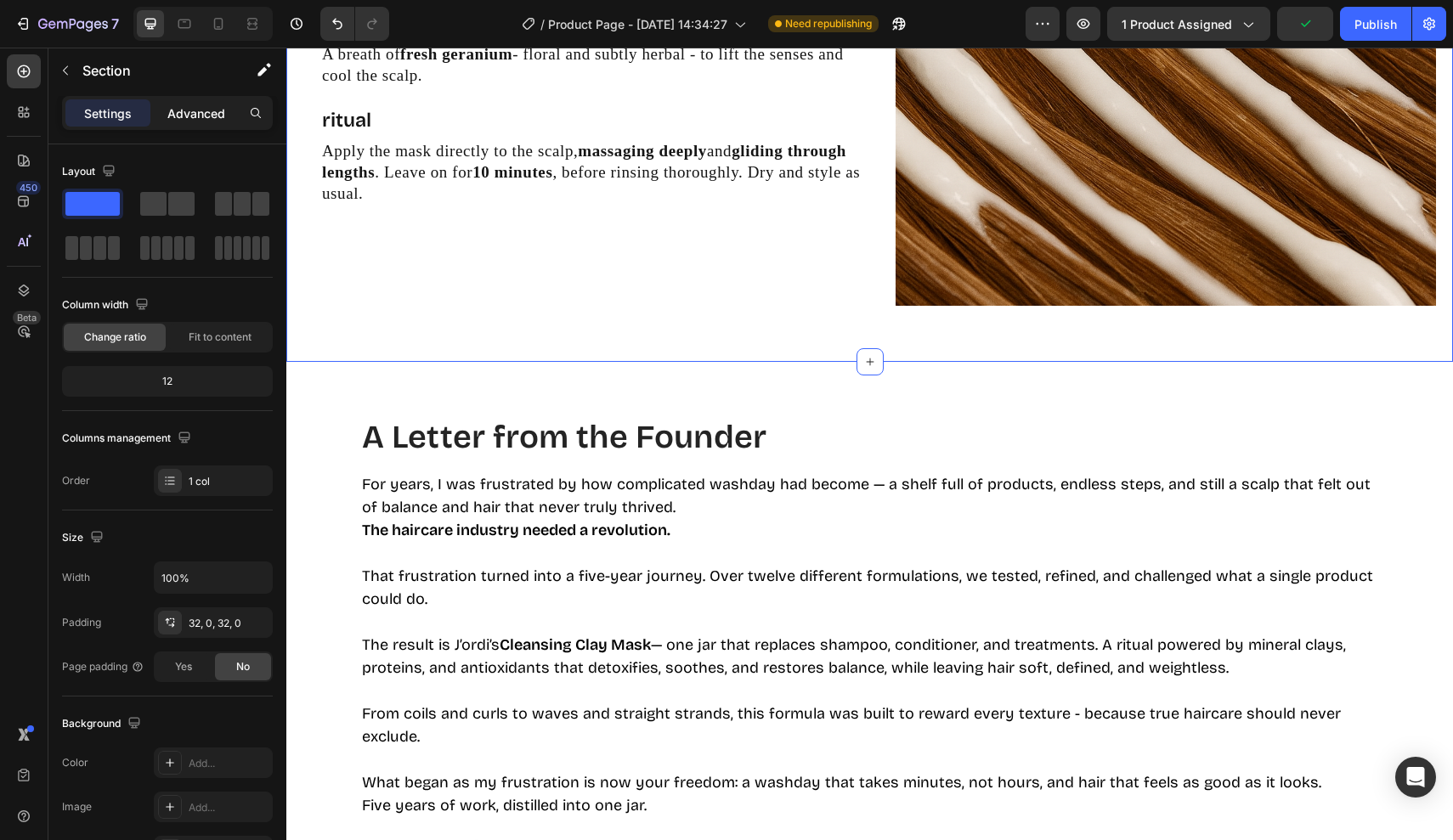
click at [199, 115] on p "Advanced" at bounding box center [196, 113] width 57 height 18
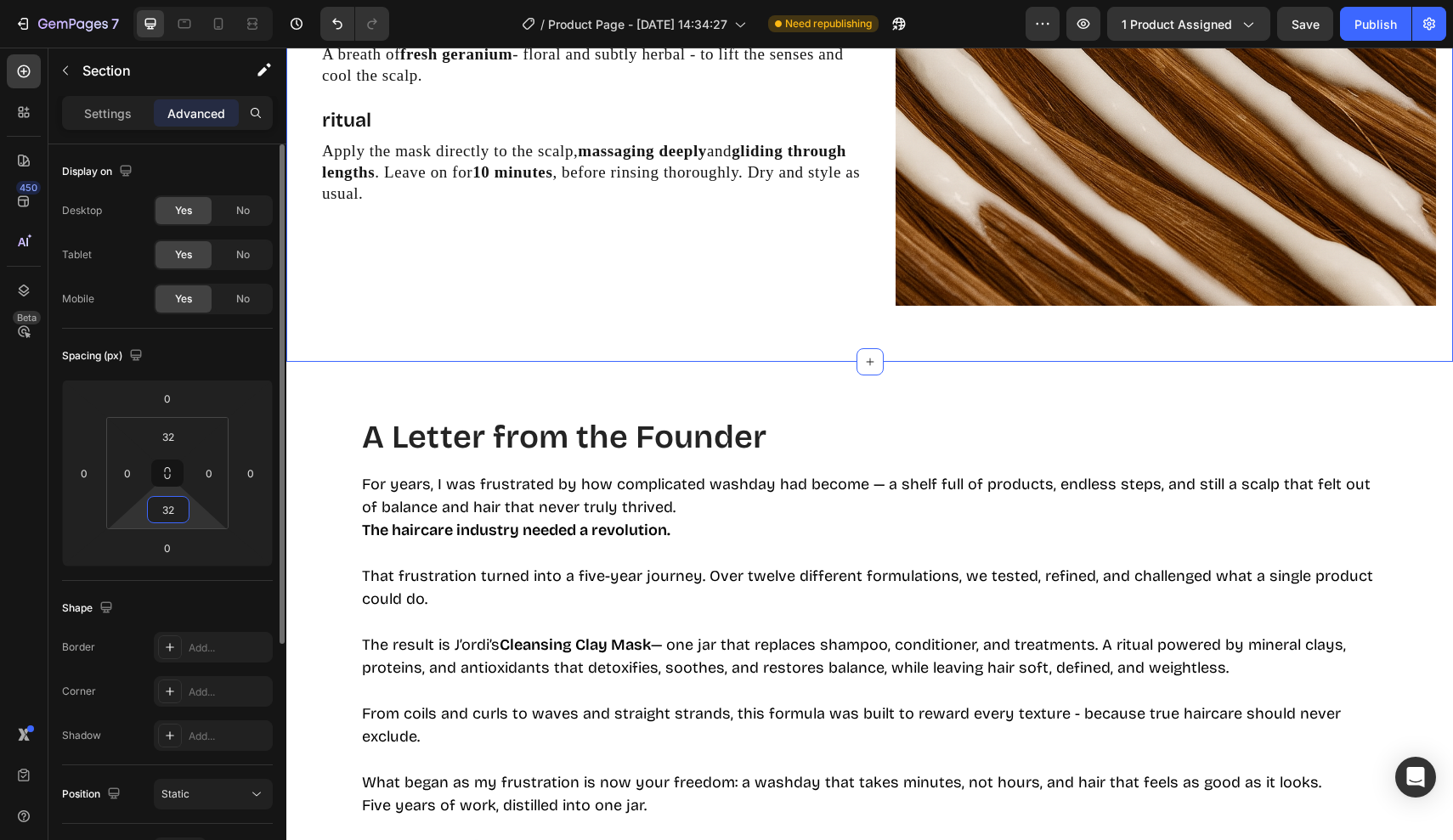
click at [171, 507] on input "32" at bounding box center [168, 509] width 34 height 25
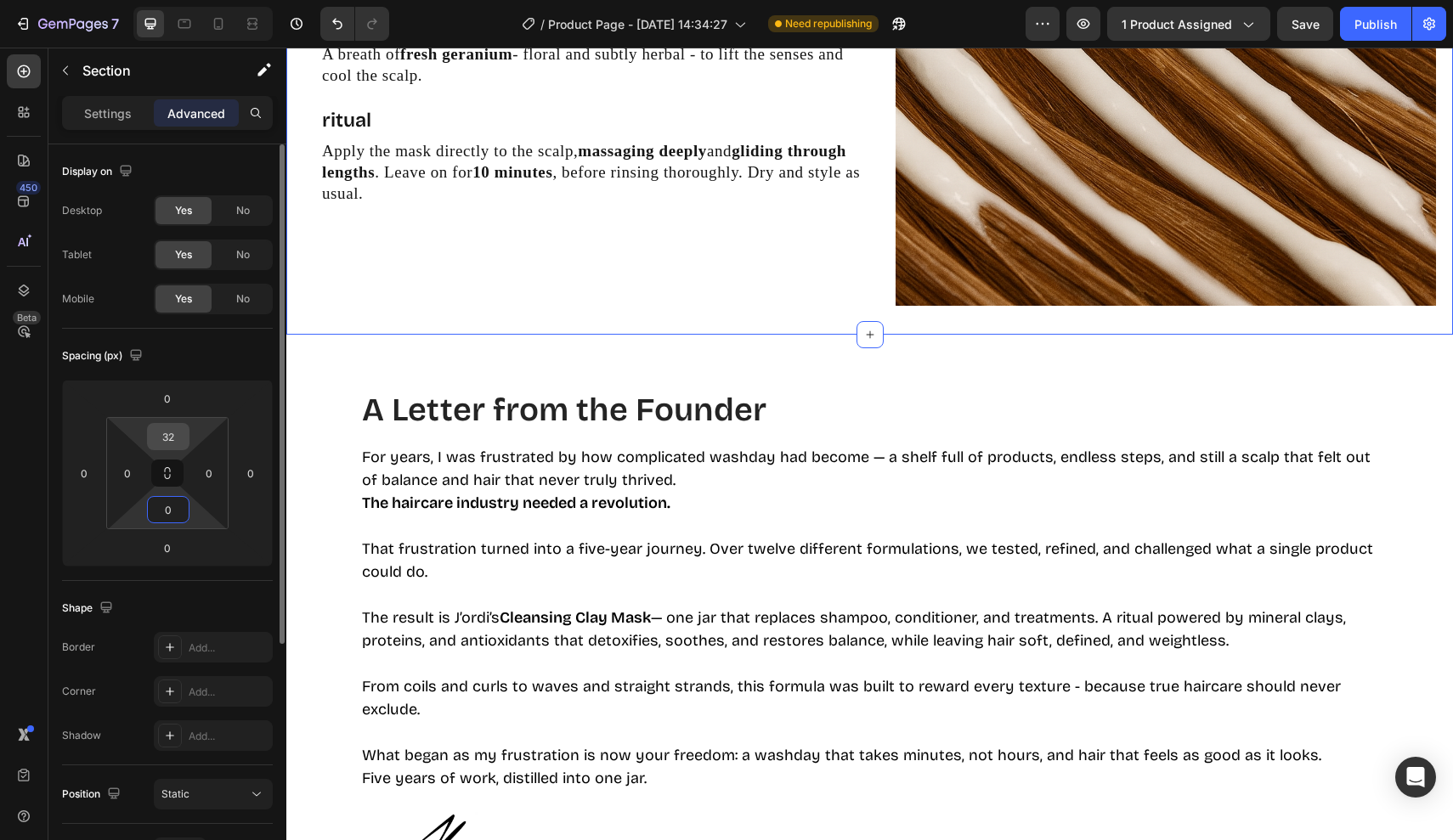
type input "0"
click at [175, 433] on input "32" at bounding box center [168, 436] width 34 height 25
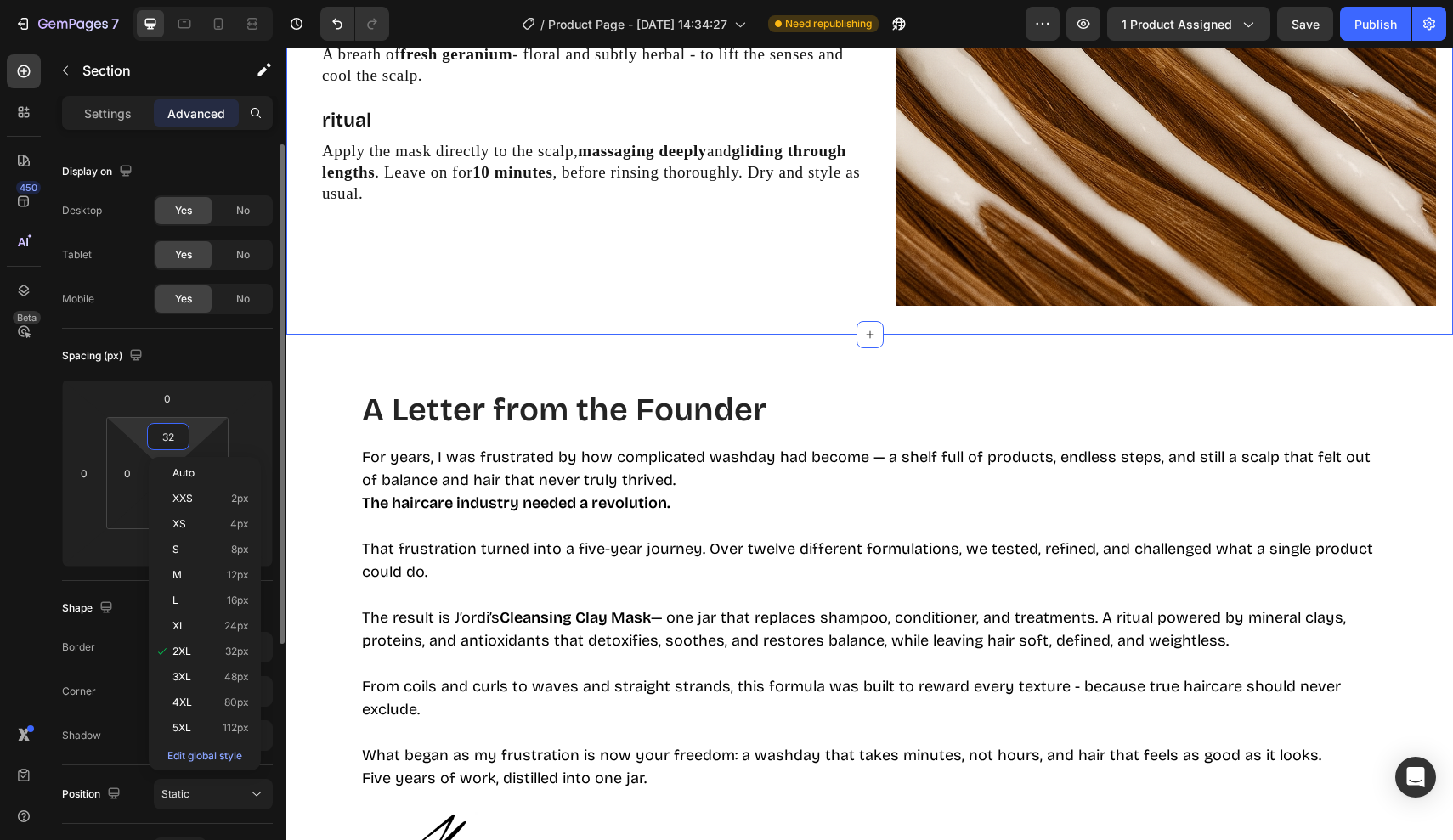
type input "0"
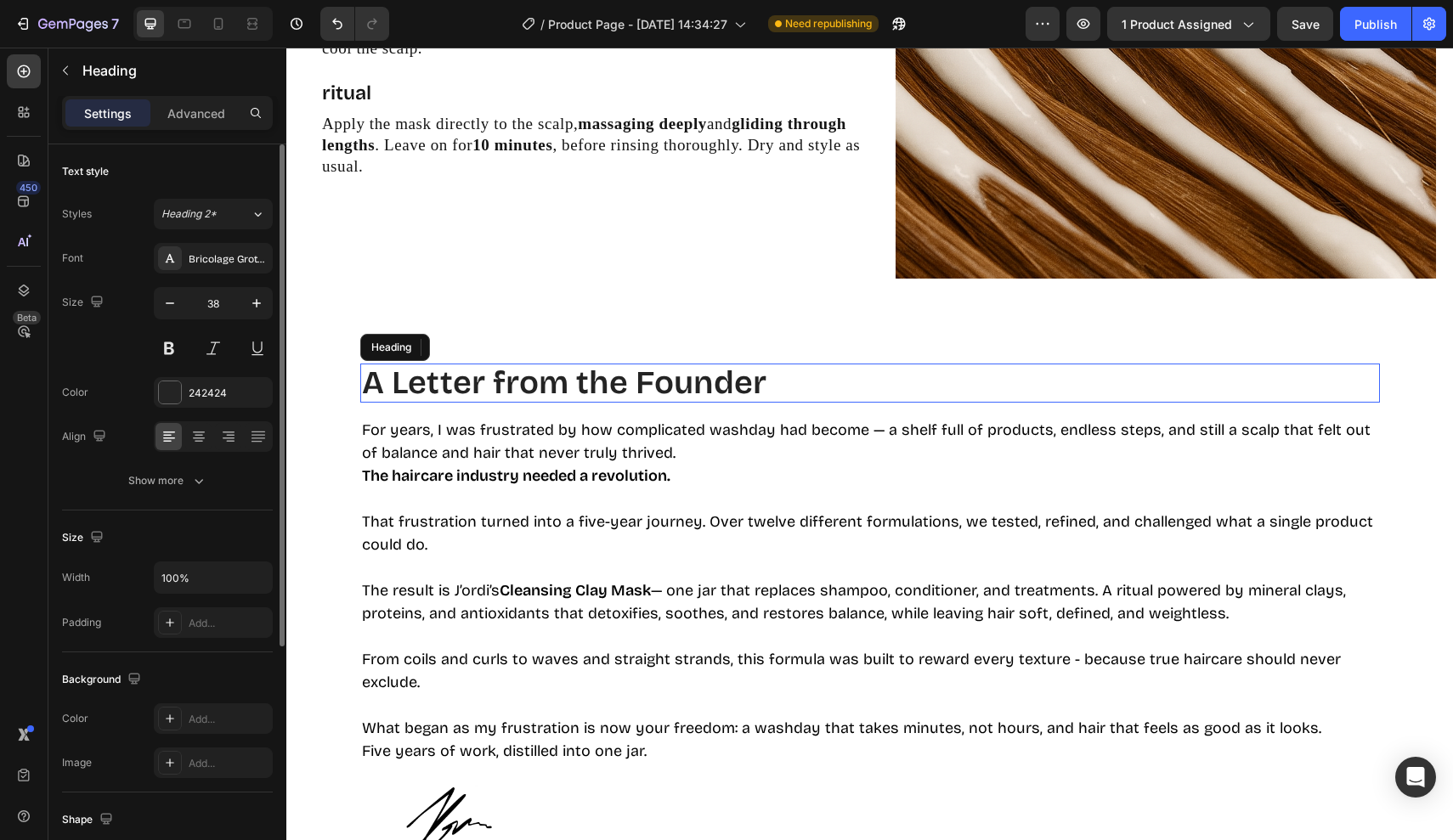
click at [569, 388] on h2 "A Letter from the Founder" at bounding box center [869, 383] width 1019 height 39
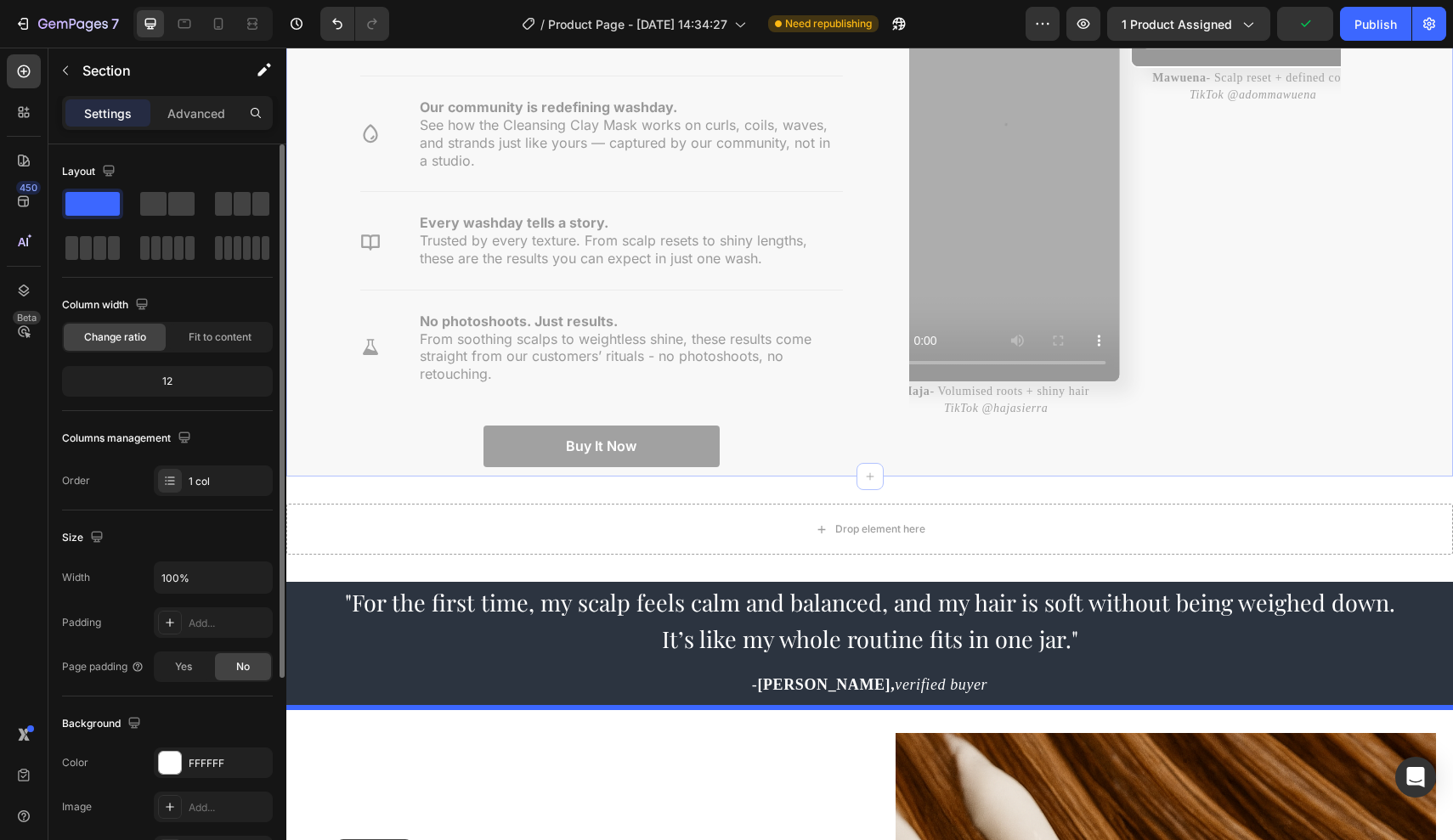
scroll to position [2931, 0]
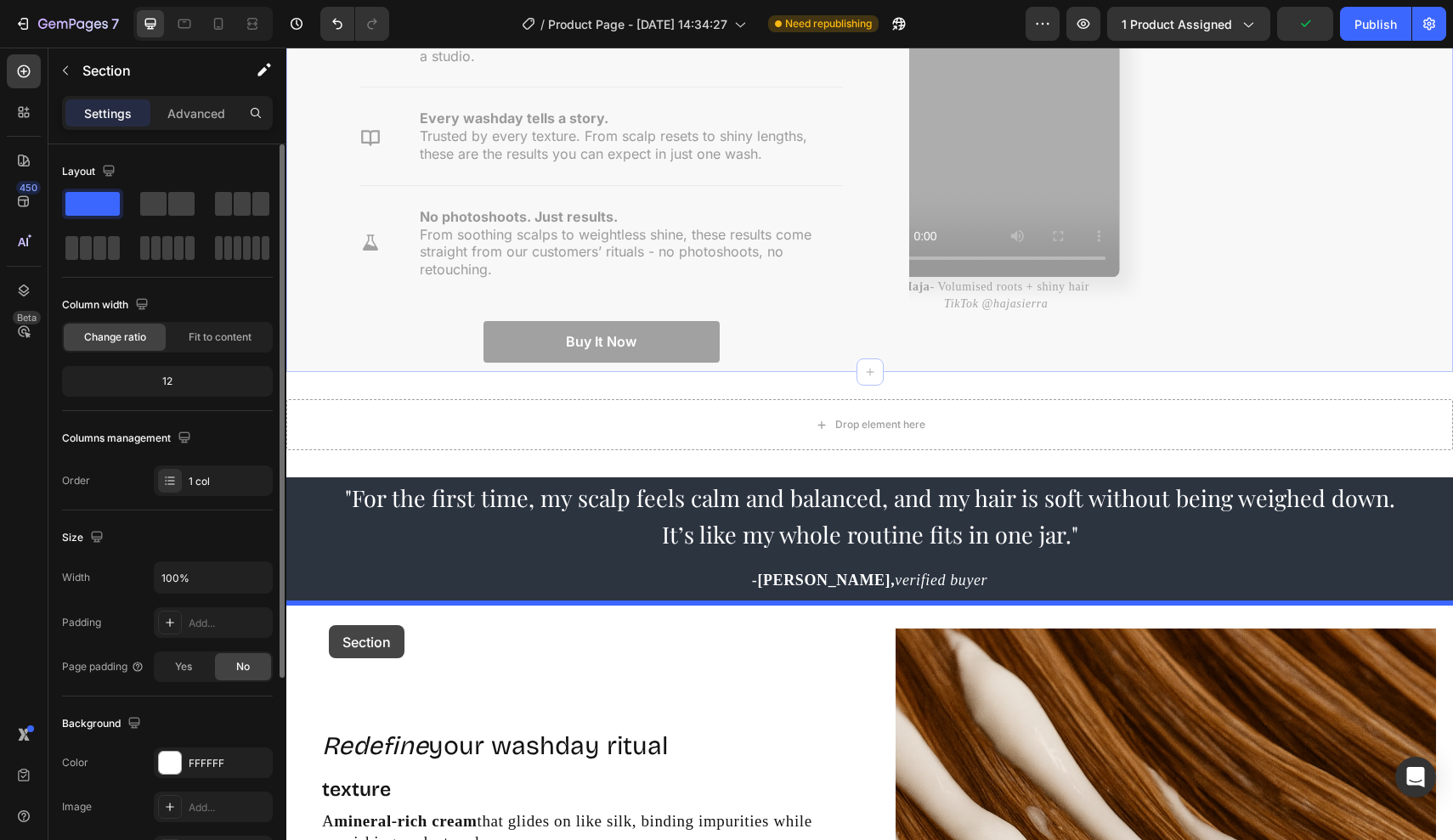
drag, startPoint x: 332, startPoint y: 572, endPoint x: 329, endPoint y: 625, distance: 53.1
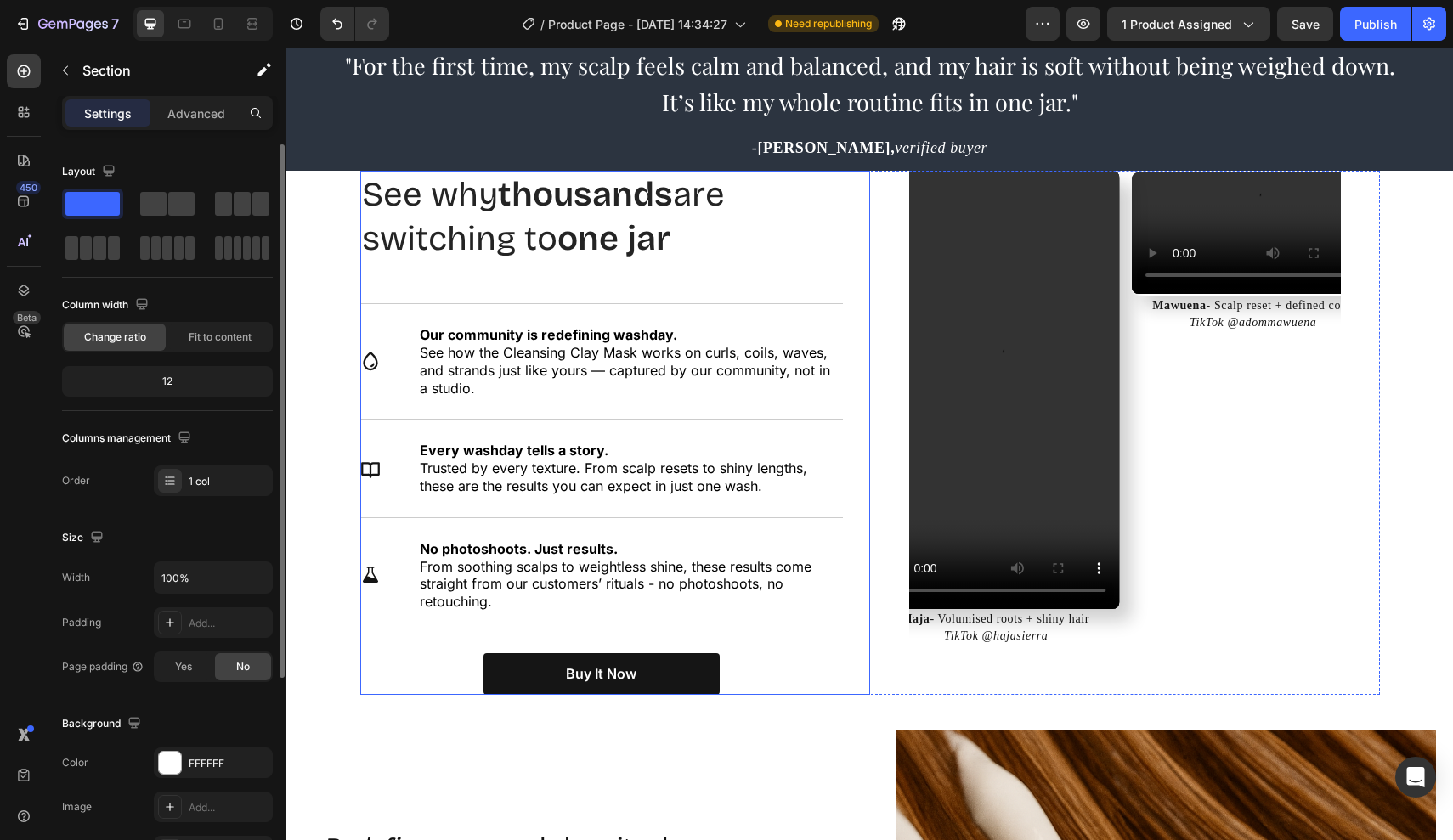
scroll to position [2543, 0]
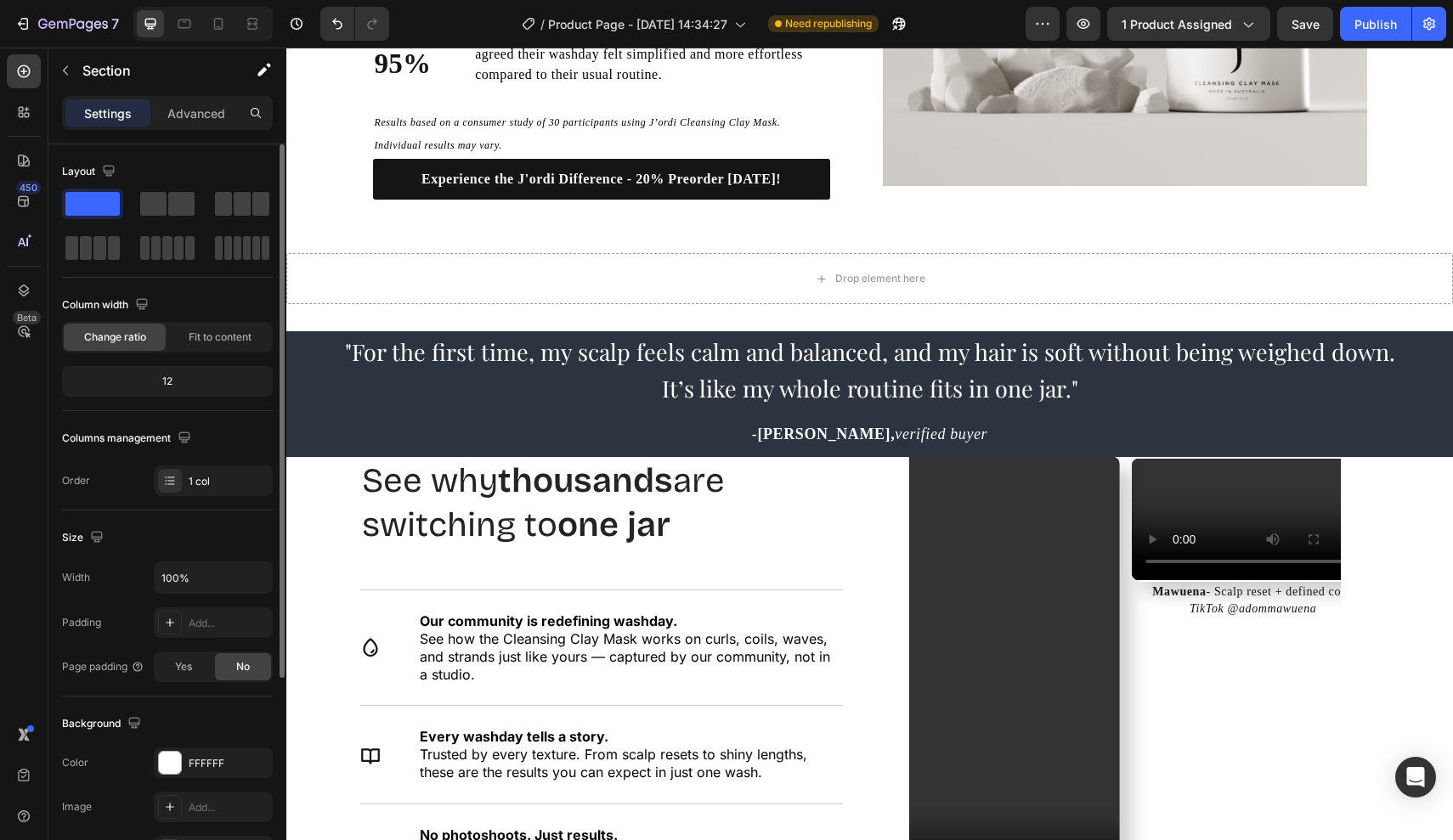
click at [346, 472] on div "See why thousands are switching to one jar. Heading See why thousands are switc…" at bounding box center [870, 728] width 1166 height 541
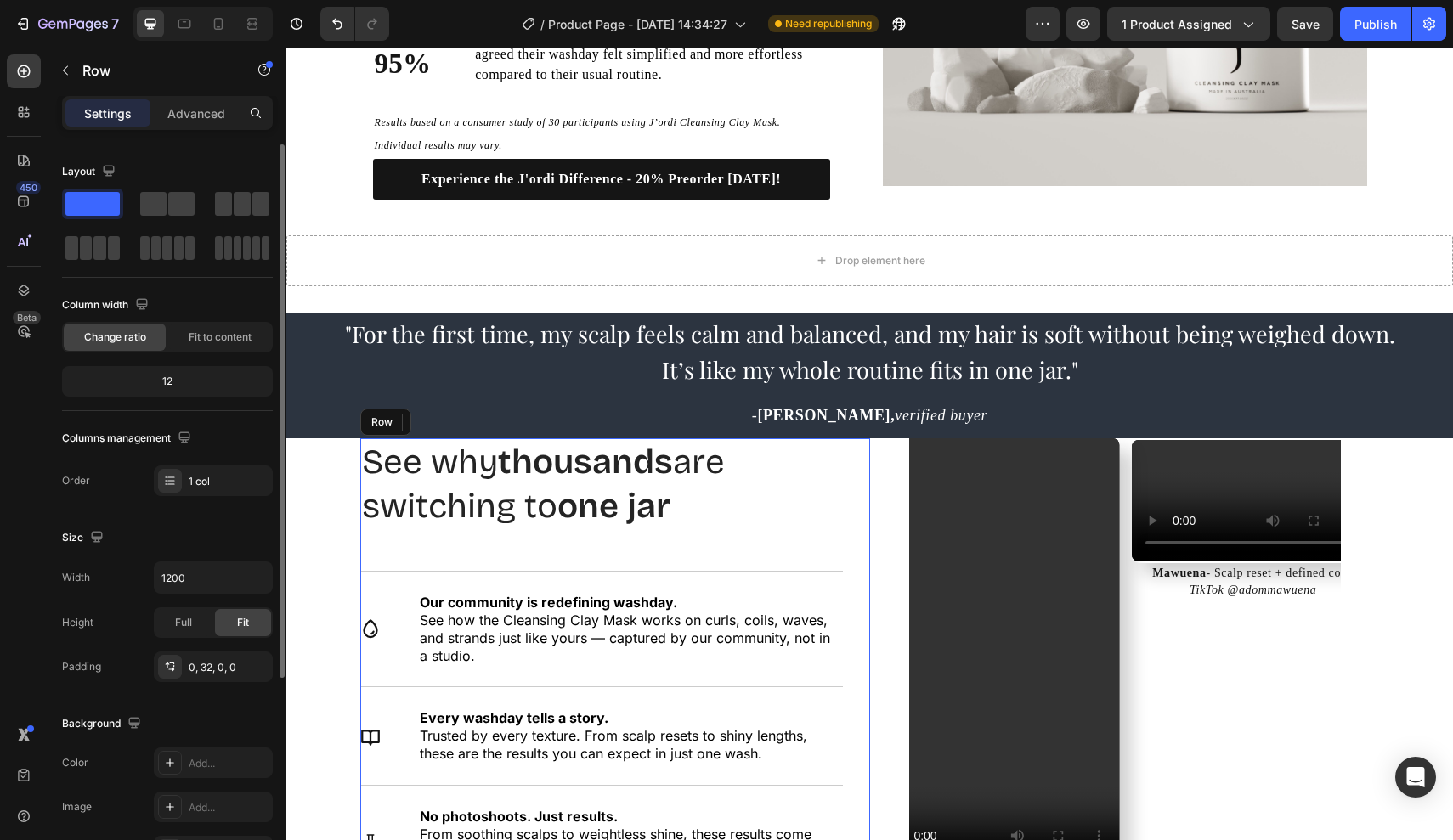
click at [848, 490] on div "See why thousands are switching to one jar Heading Icon Our community is redefi…" at bounding box center [615, 700] width 510 height 524
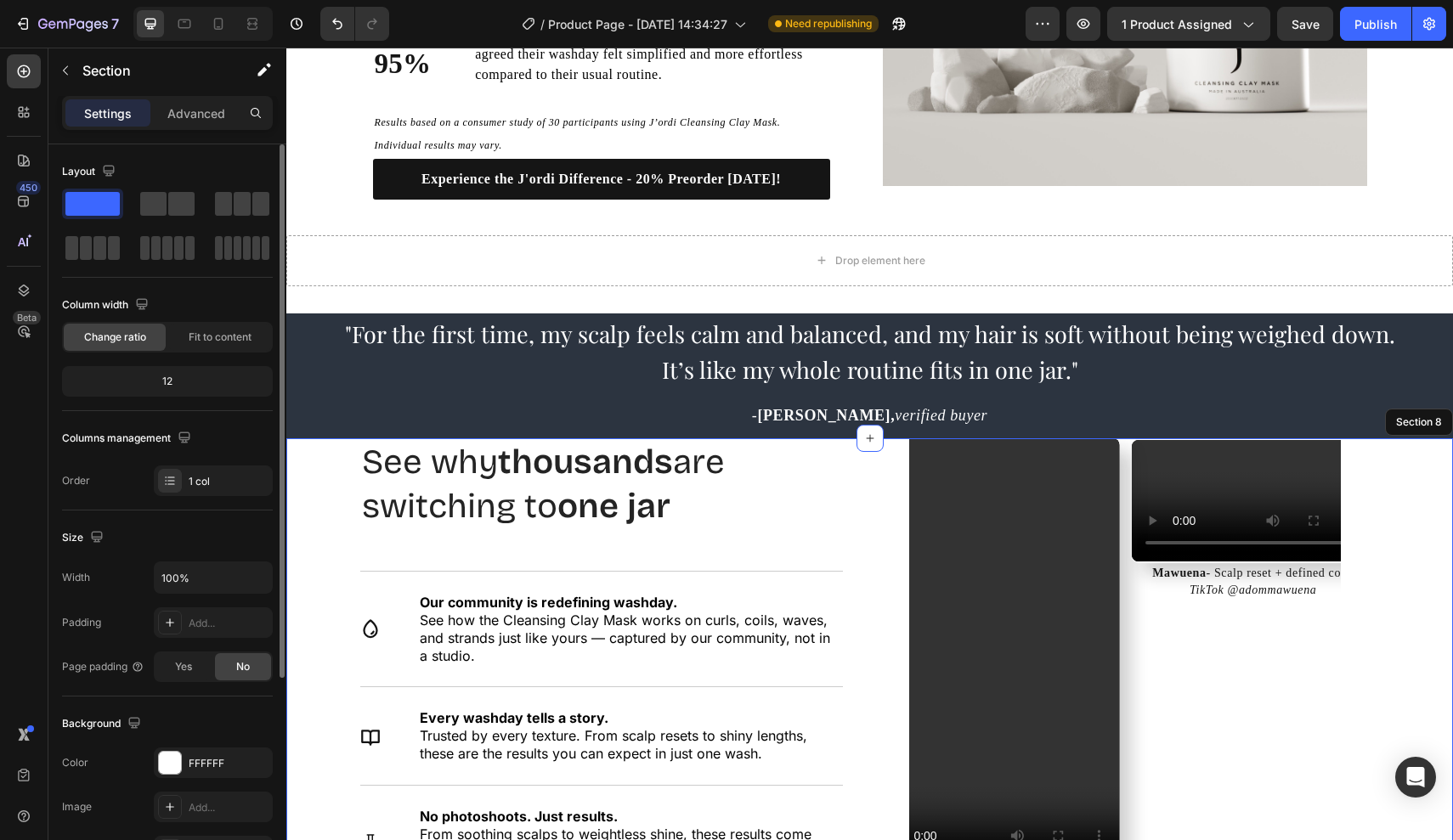
click at [353, 488] on div "See why thousands are switching to one jar. Heading See why thousands are switc…" at bounding box center [870, 709] width 1166 height 541
click at [343, 488] on div "See why thousands are switching to one jar. Heading See why thousands are switc…" at bounding box center [870, 709] width 1166 height 541
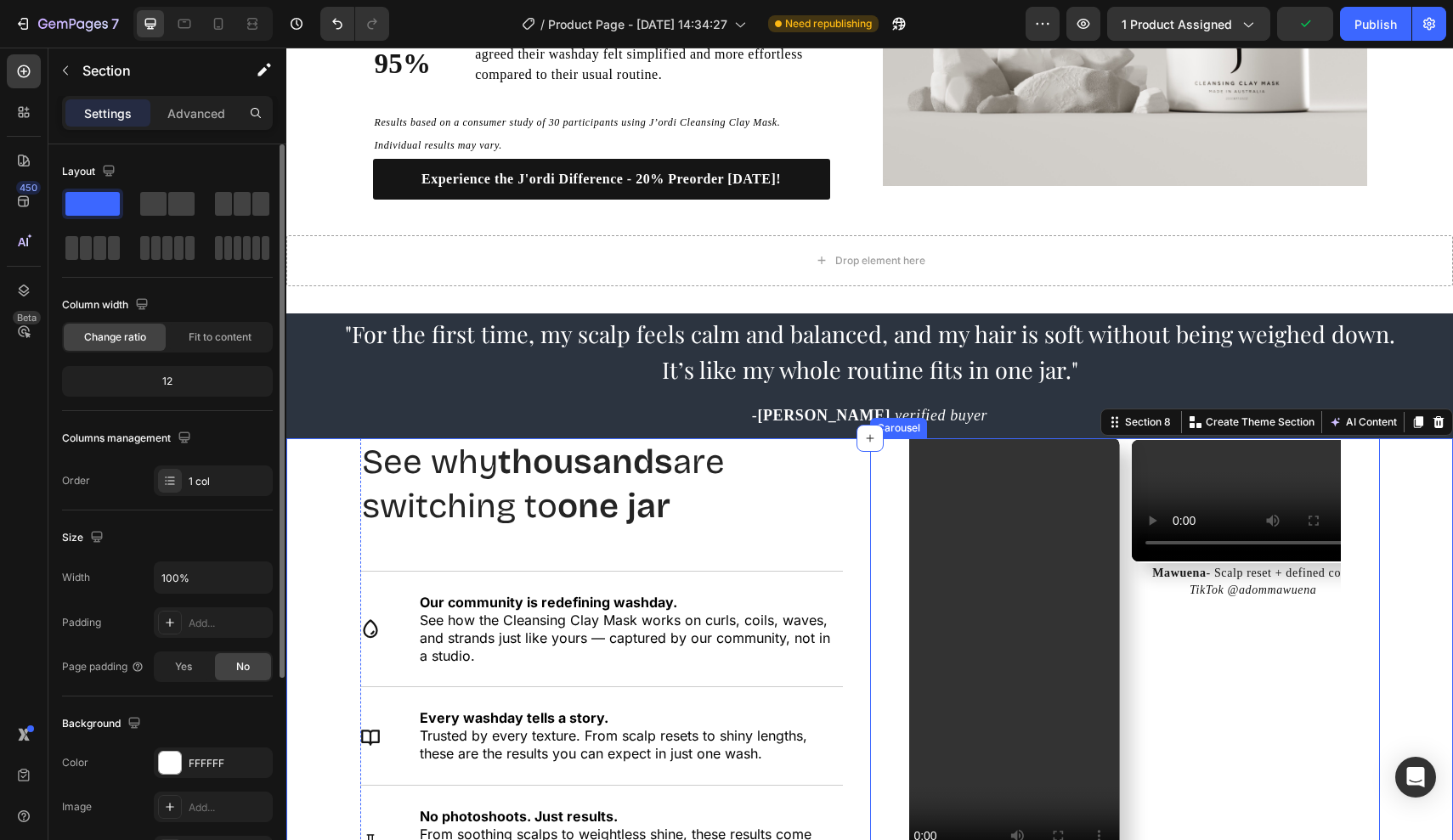
click at [883, 549] on div "Video Mawuena - Scalp reset + defined coils TikTok @adommawuena Text Block Vide…" at bounding box center [1125, 684] width 510 height 491
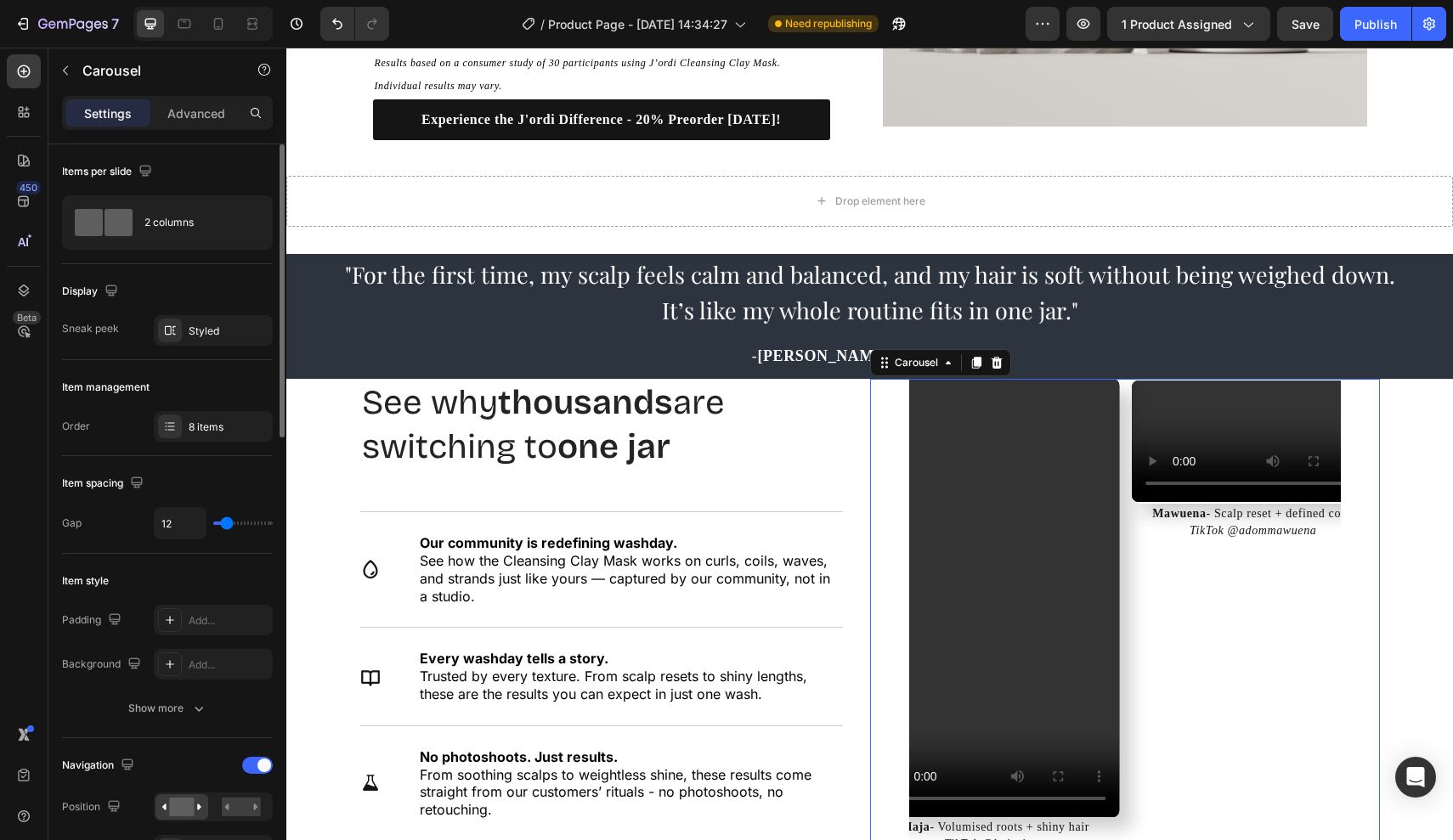
scroll to position [2854, 0]
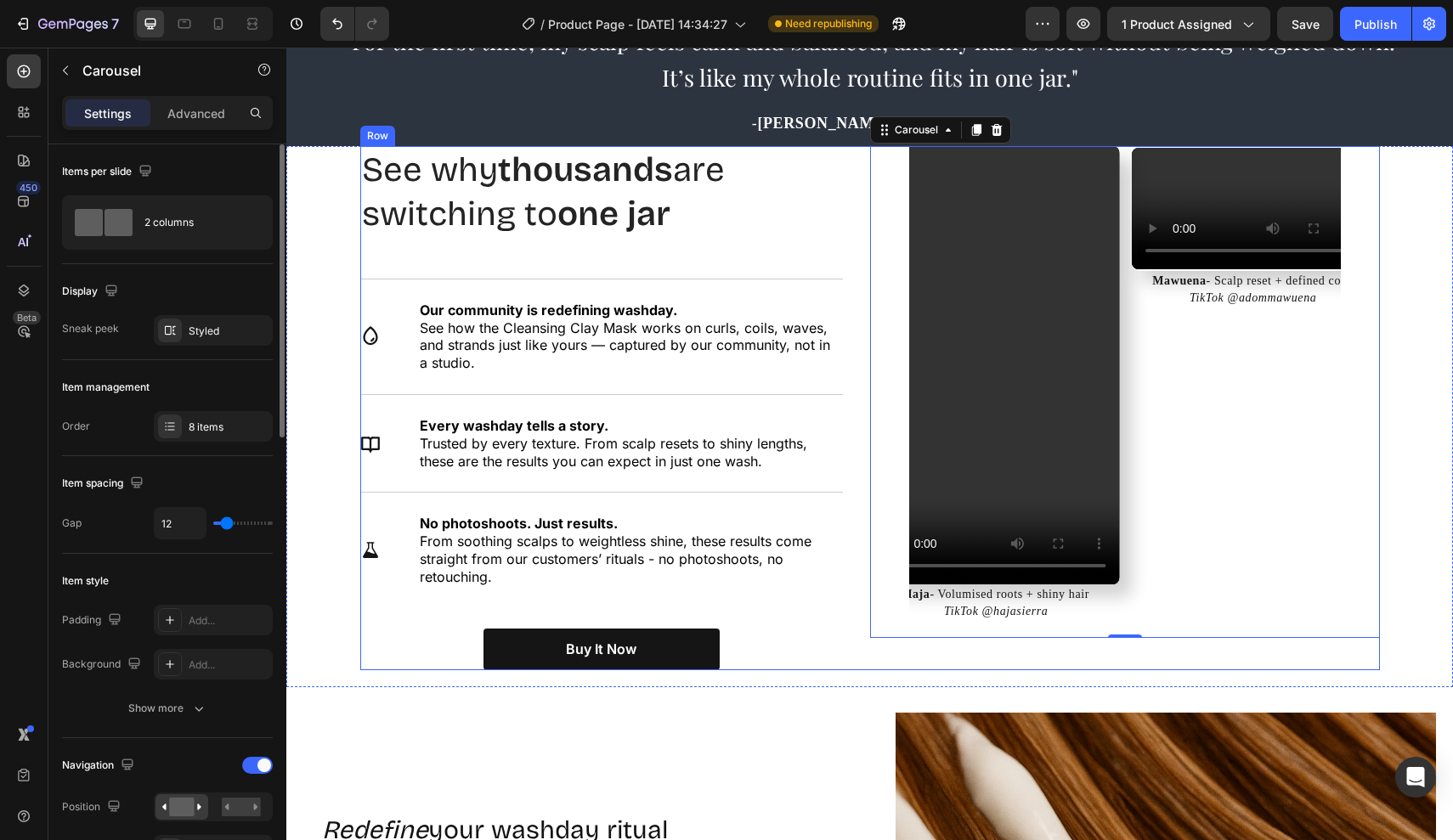
click at [871, 654] on div "Video Mawuena - Scalp reset + defined coils TikTok @adommawuena Text Block Vide…" at bounding box center [1125, 408] width 510 height 524
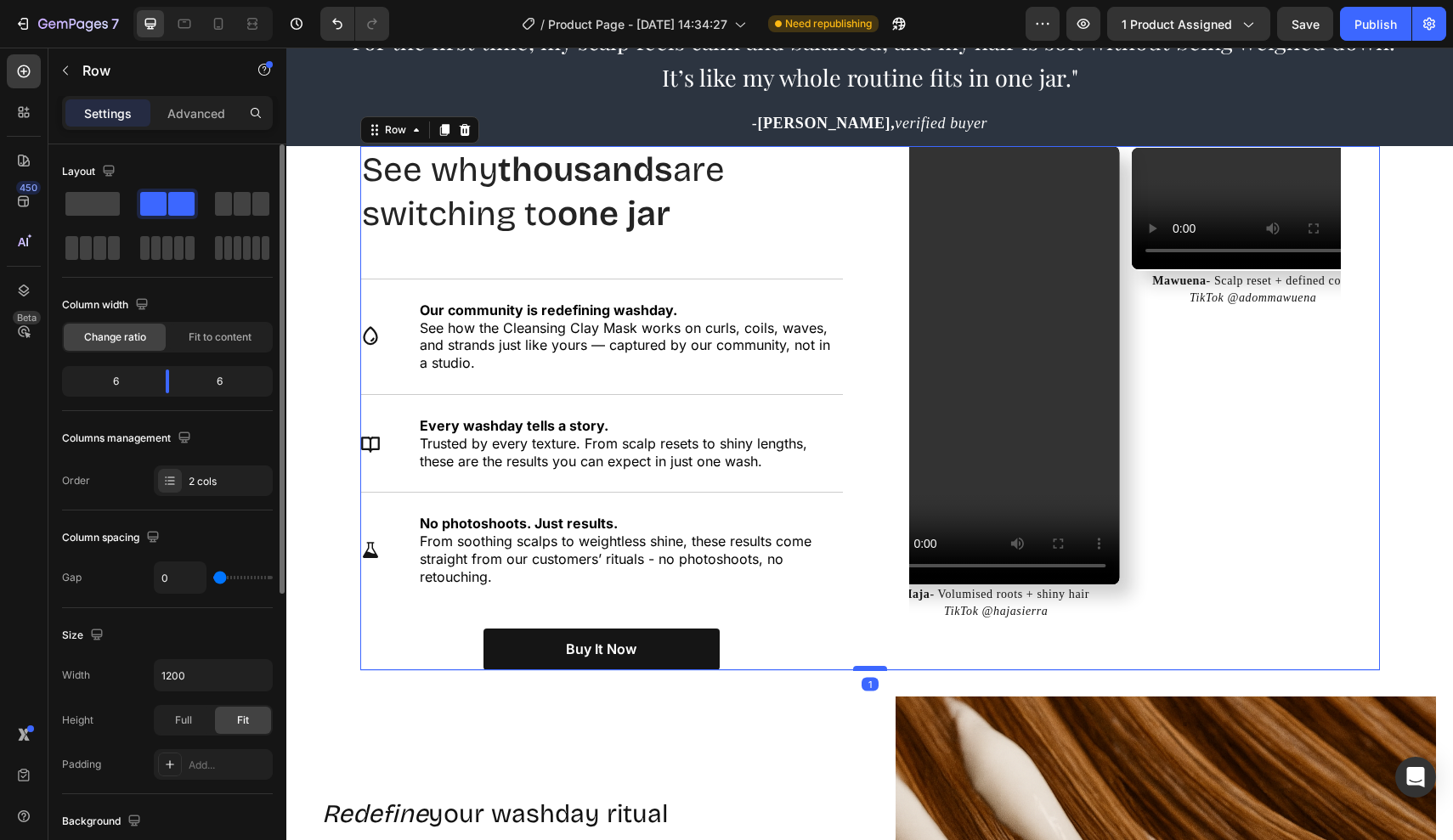
drag, startPoint x: 861, startPoint y: 679, endPoint x: 864, endPoint y: 663, distance: 16.3
click at [864, 666] on div at bounding box center [870, 668] width 34 height 5
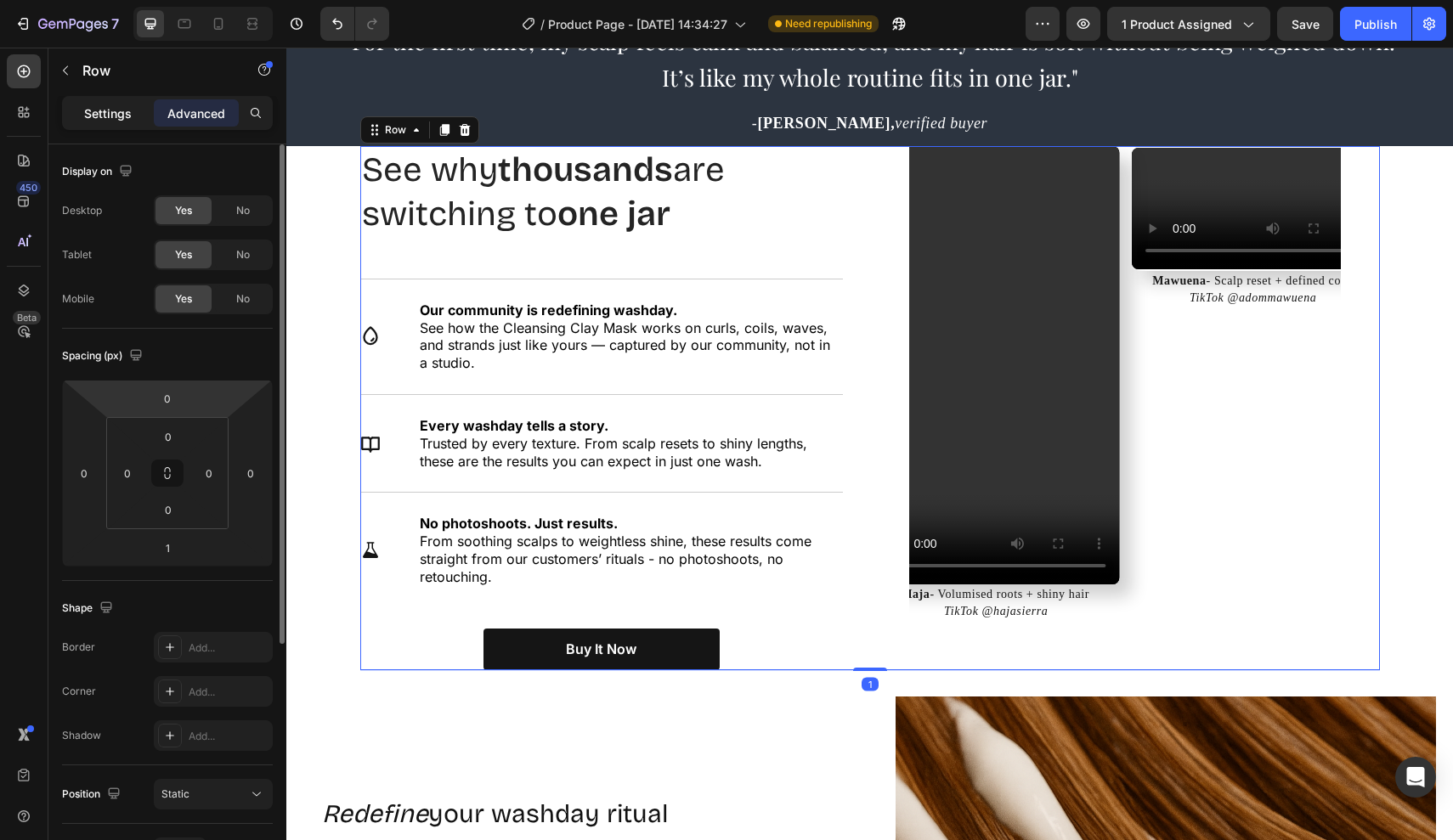
click at [107, 109] on p "Settings" at bounding box center [108, 113] width 47 height 18
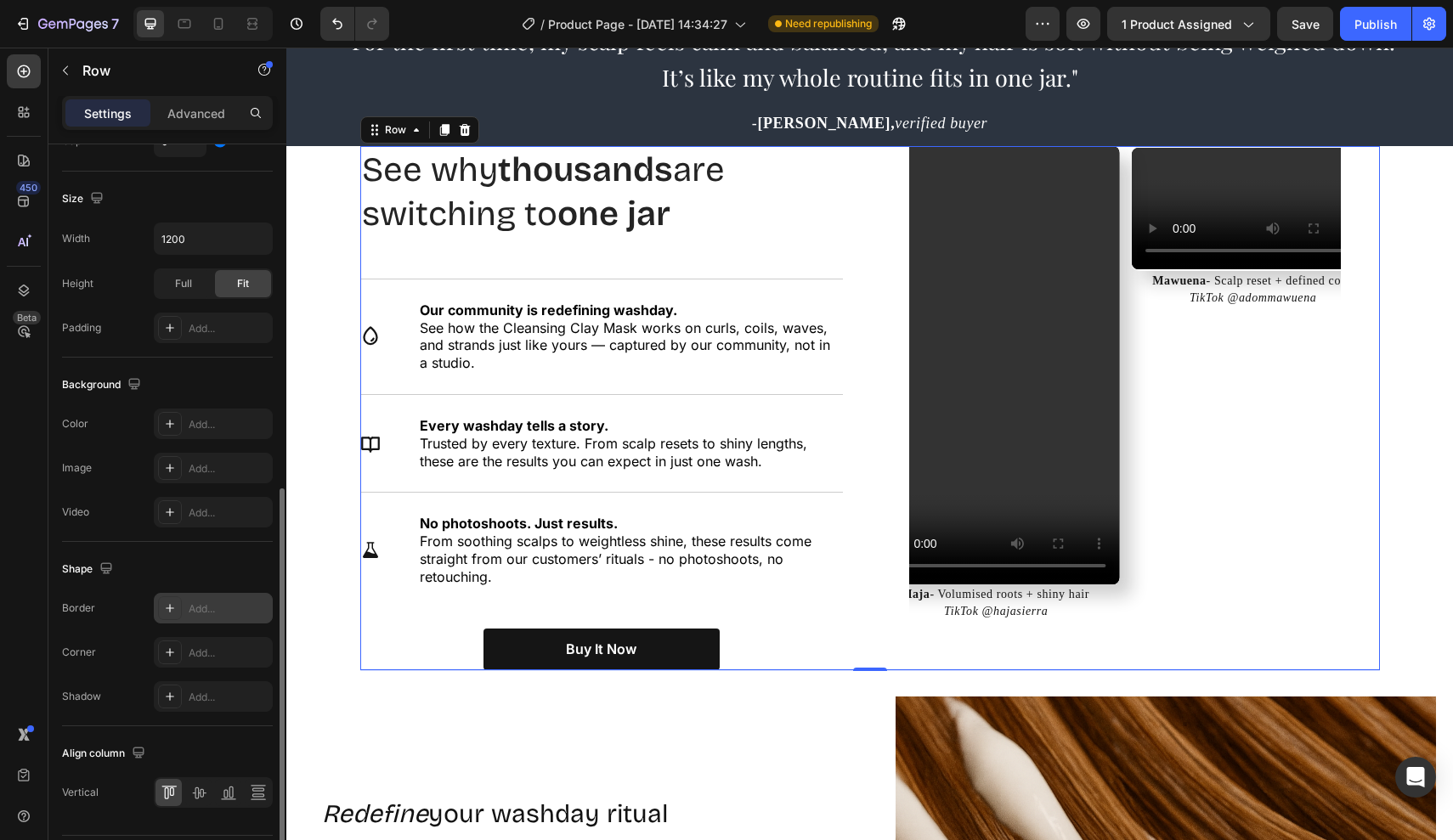
scroll to position [486, 0]
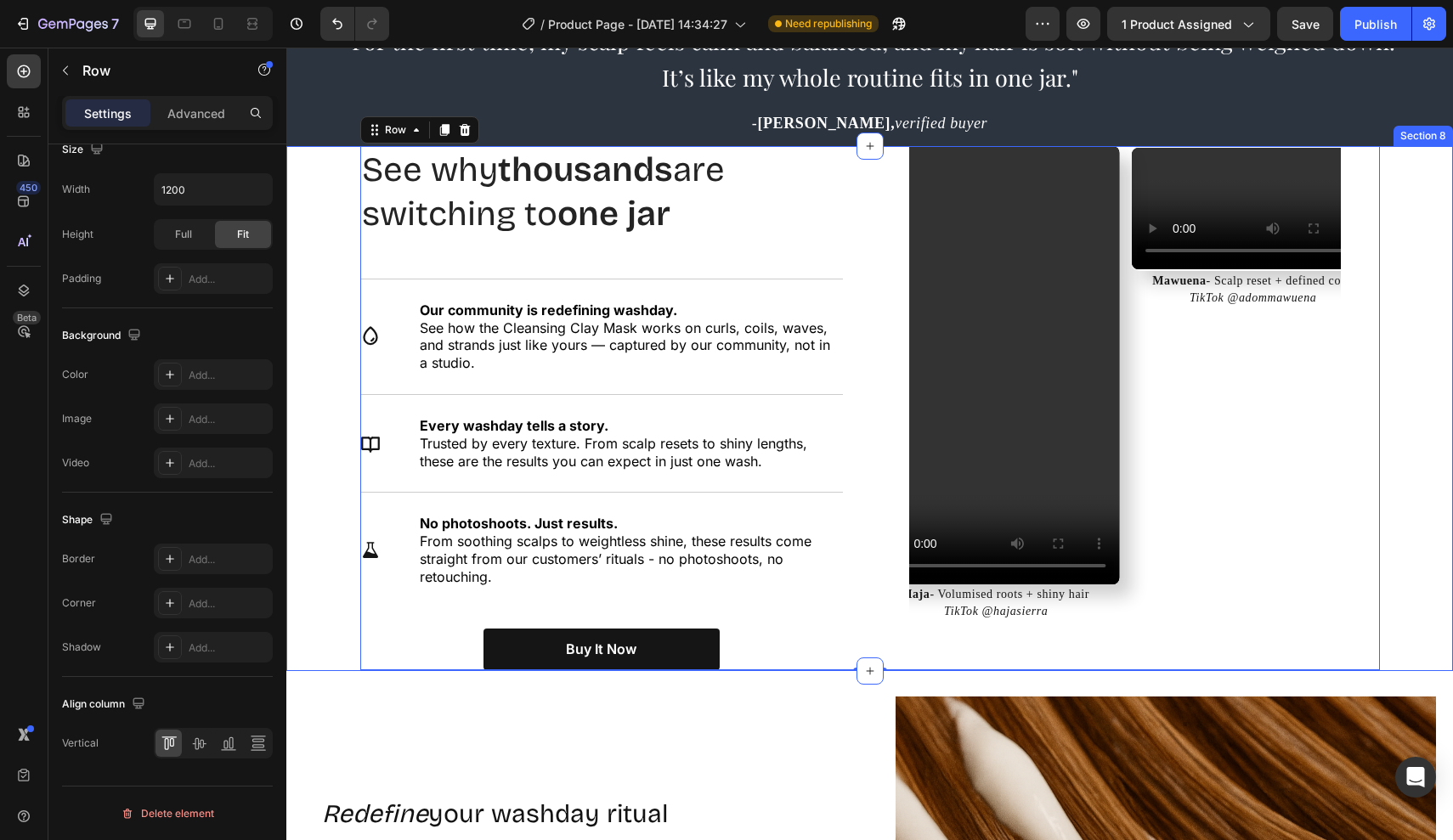
click at [312, 613] on div "See why thousands are switching to one jar. Heading See why thousands are switc…" at bounding box center [870, 409] width 1166 height 525
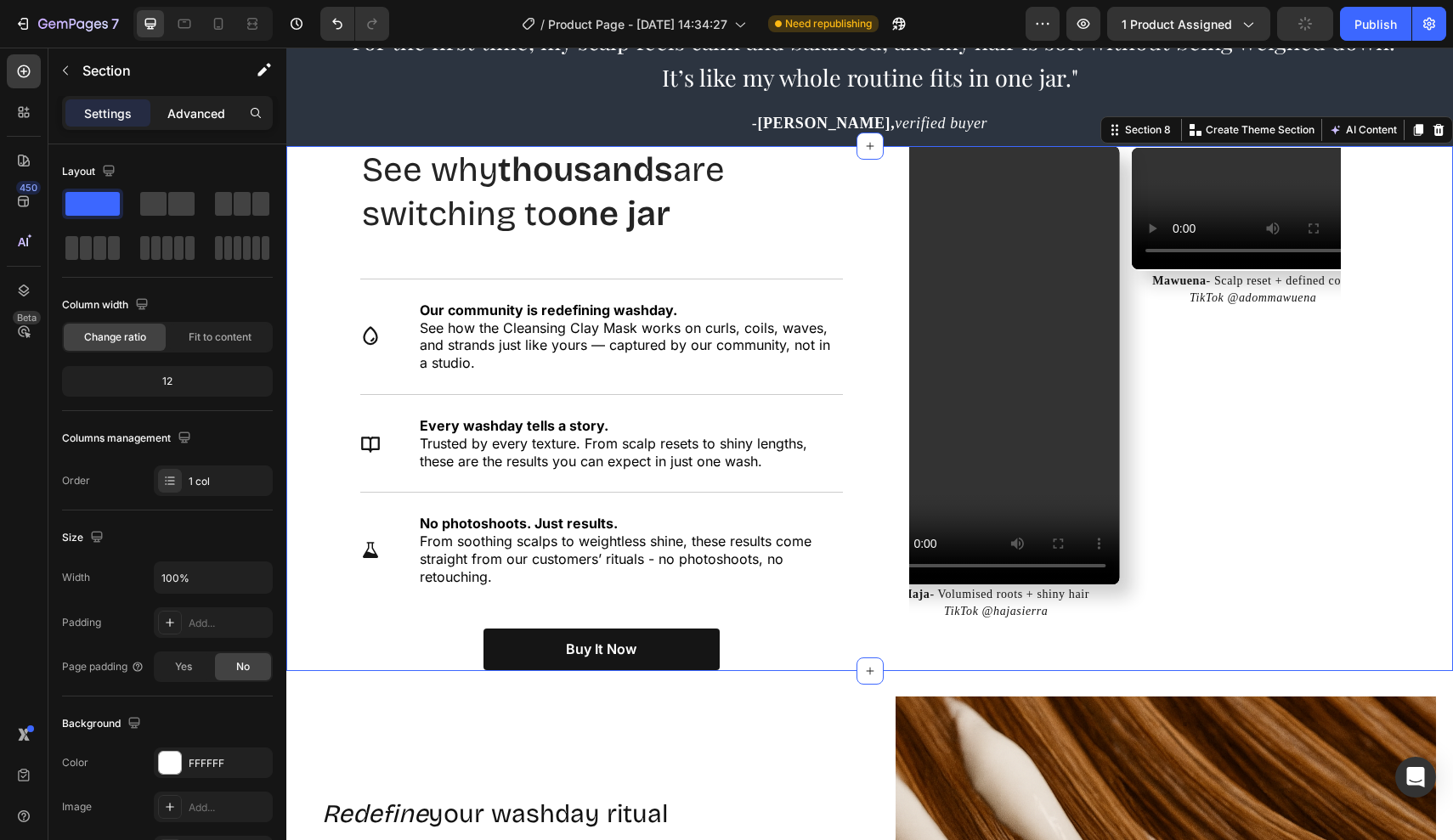
click at [172, 120] on p "Advanced" at bounding box center [196, 113] width 57 height 18
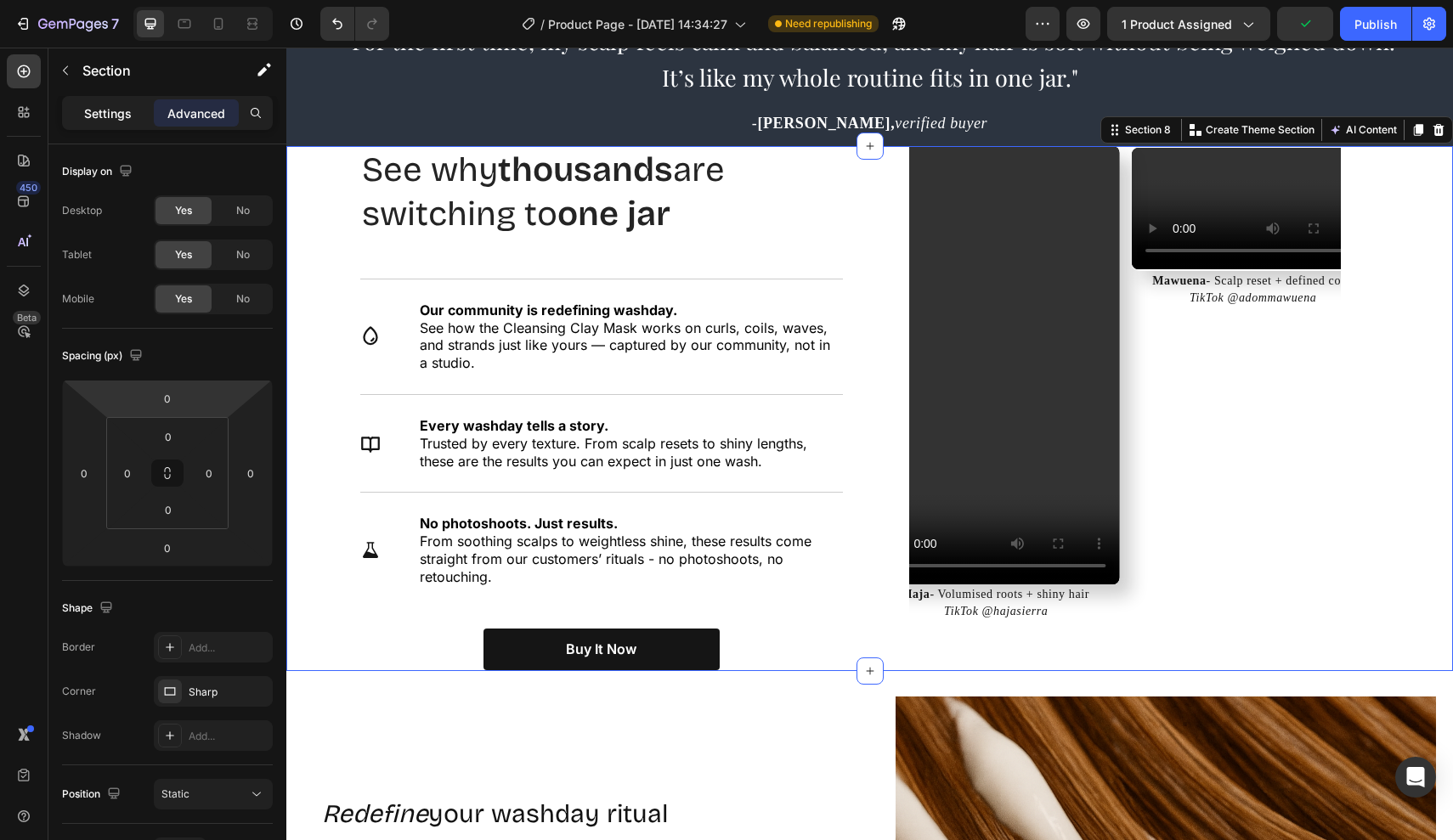
click at [112, 109] on p "Settings" at bounding box center [108, 113] width 47 height 18
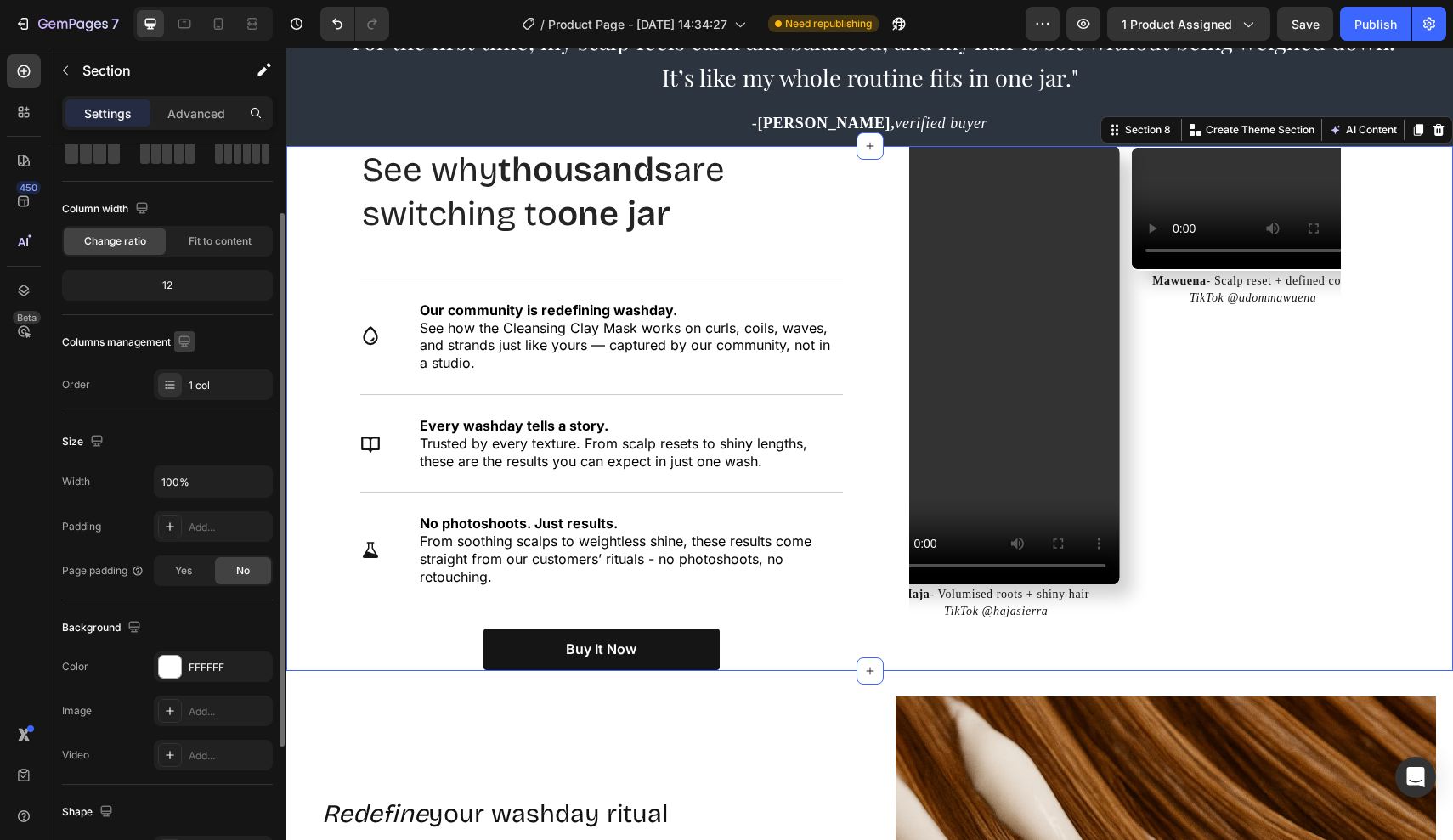
scroll to position [96, 0]
click at [213, 239] on span "Fit to content" at bounding box center [220, 241] width 63 height 15
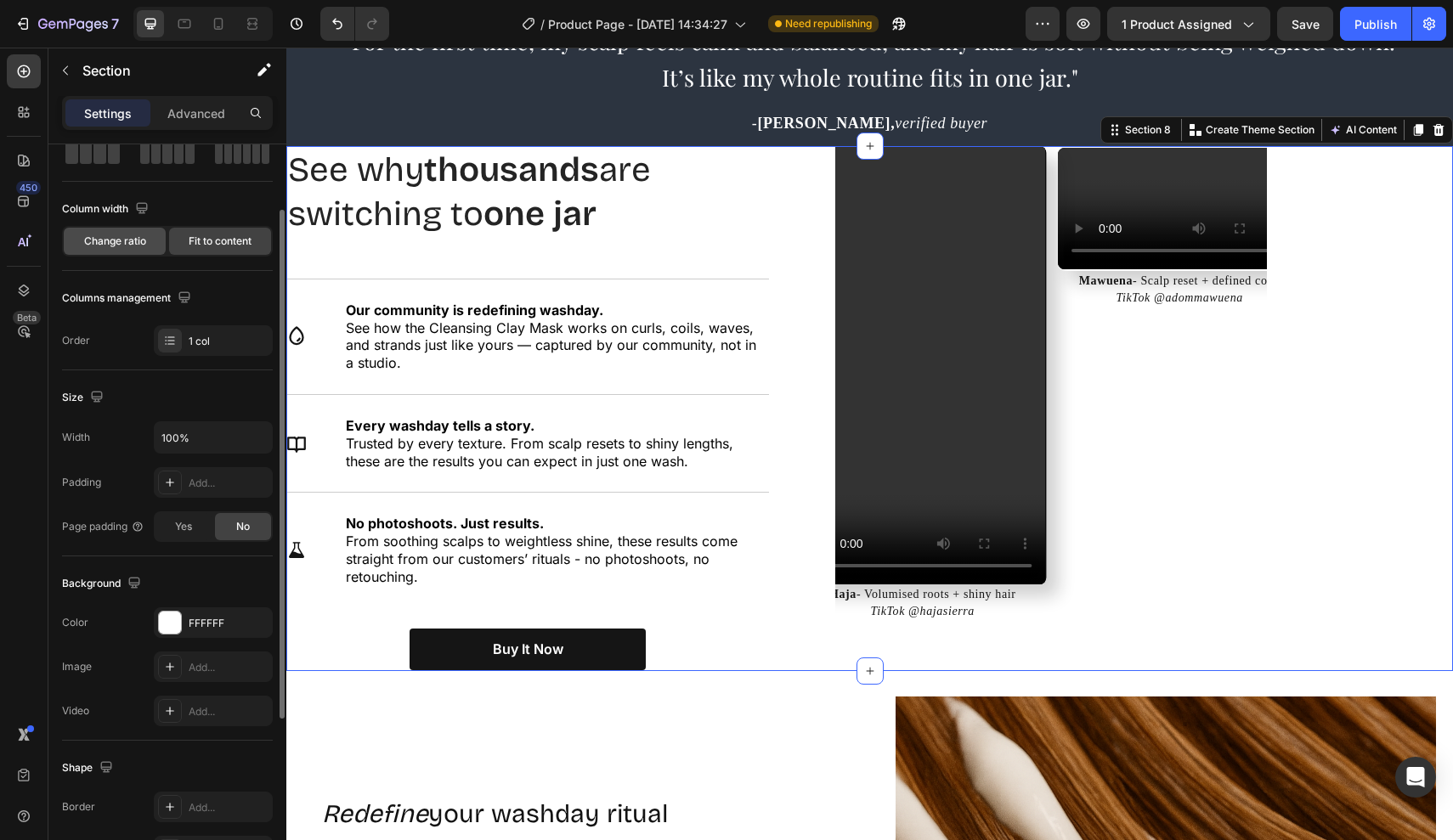
click at [147, 233] on div "Change ratio" at bounding box center [115, 241] width 102 height 27
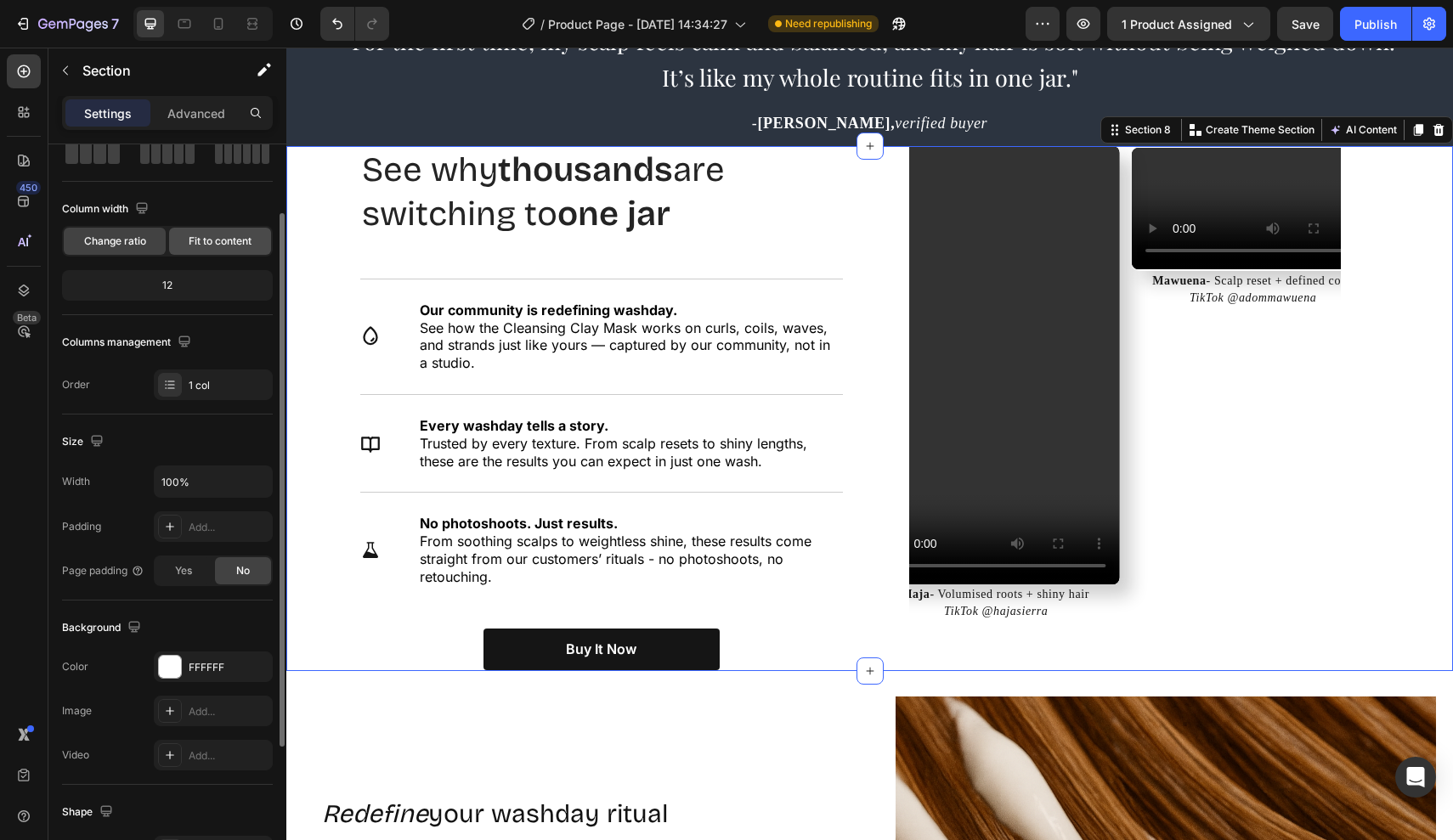
click at [198, 238] on span "Fit to content" at bounding box center [220, 241] width 63 height 15
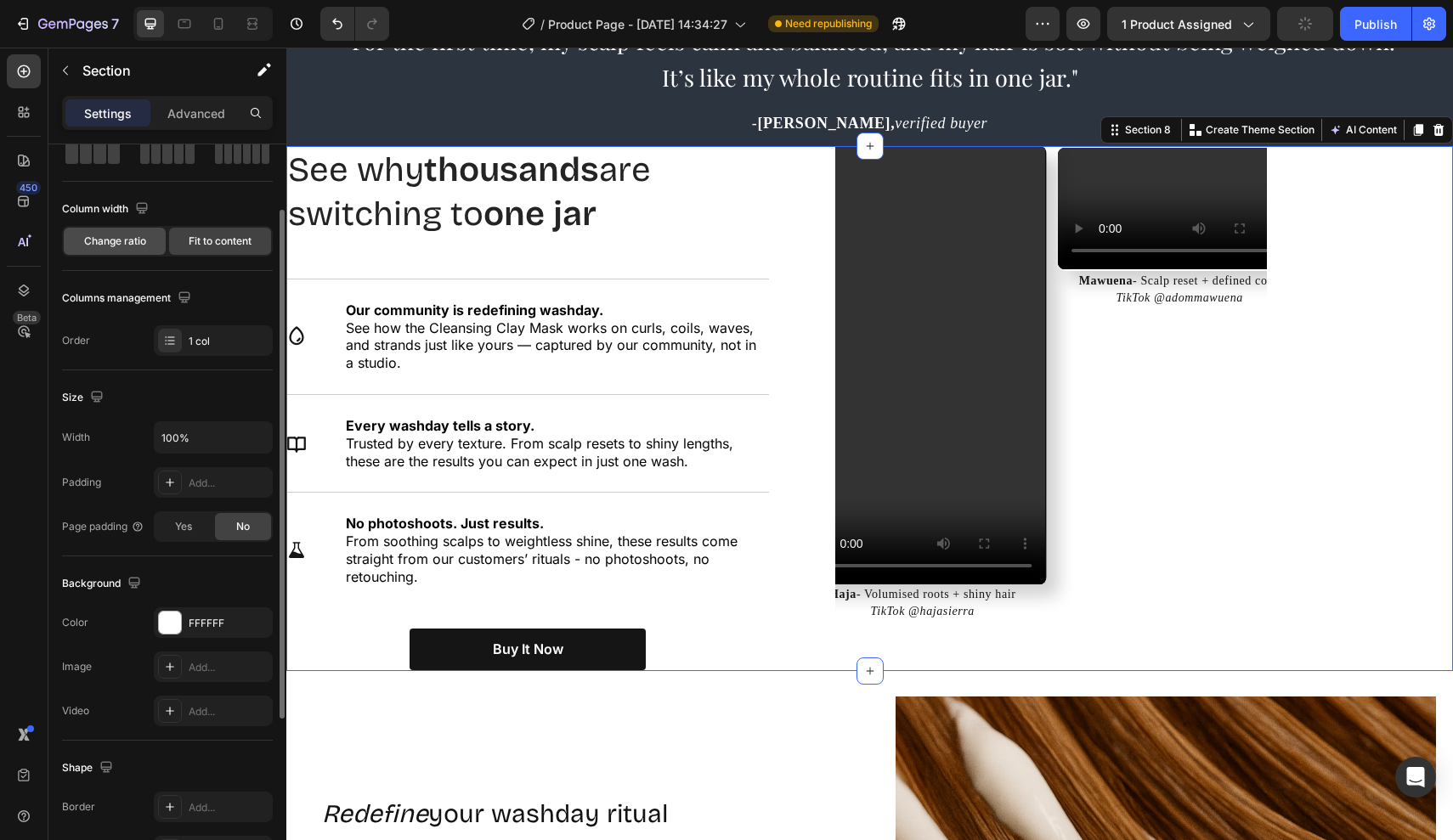
click at [146, 246] on span "Change ratio" at bounding box center [115, 241] width 62 height 15
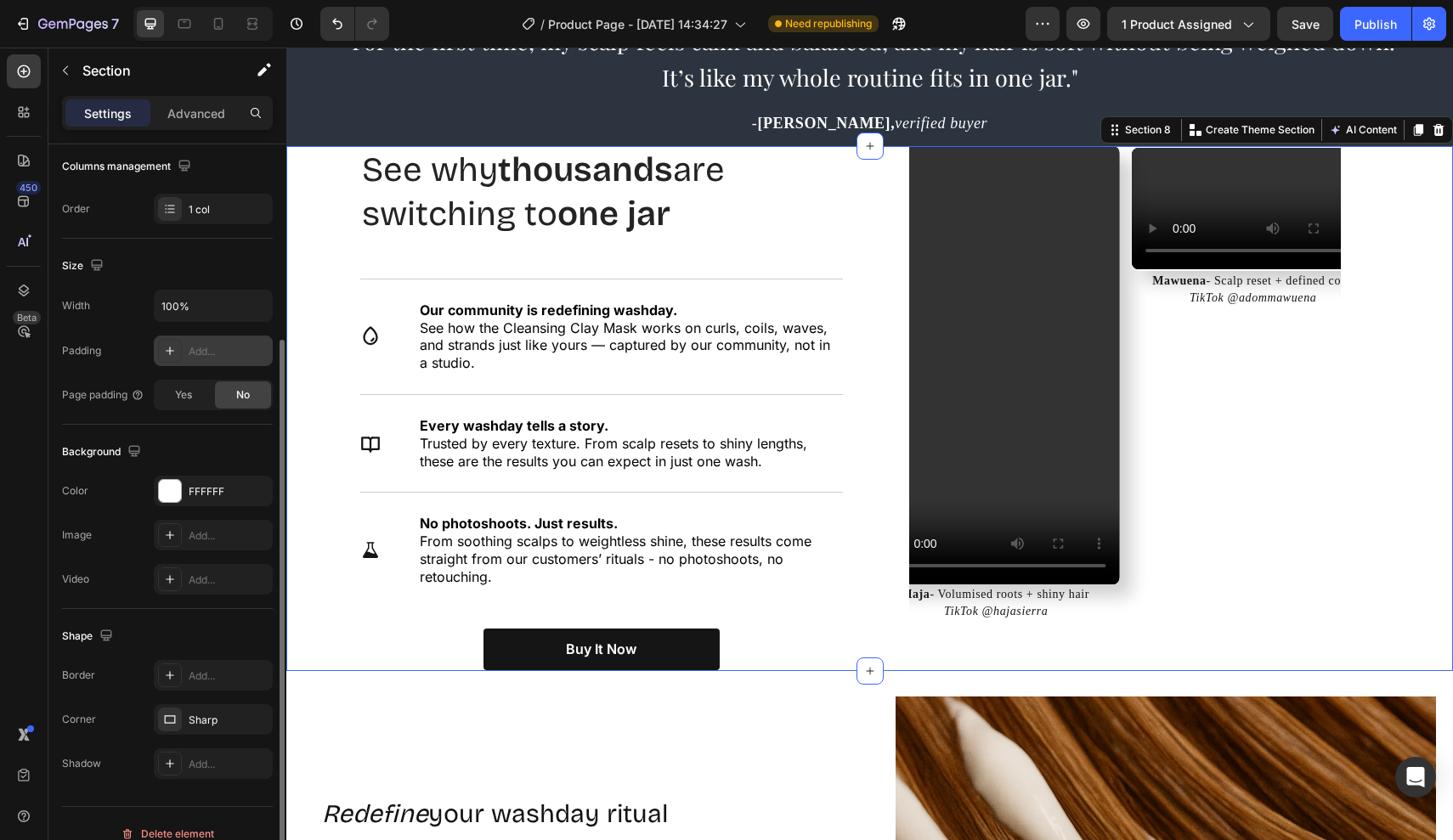
scroll to position [292, 0]
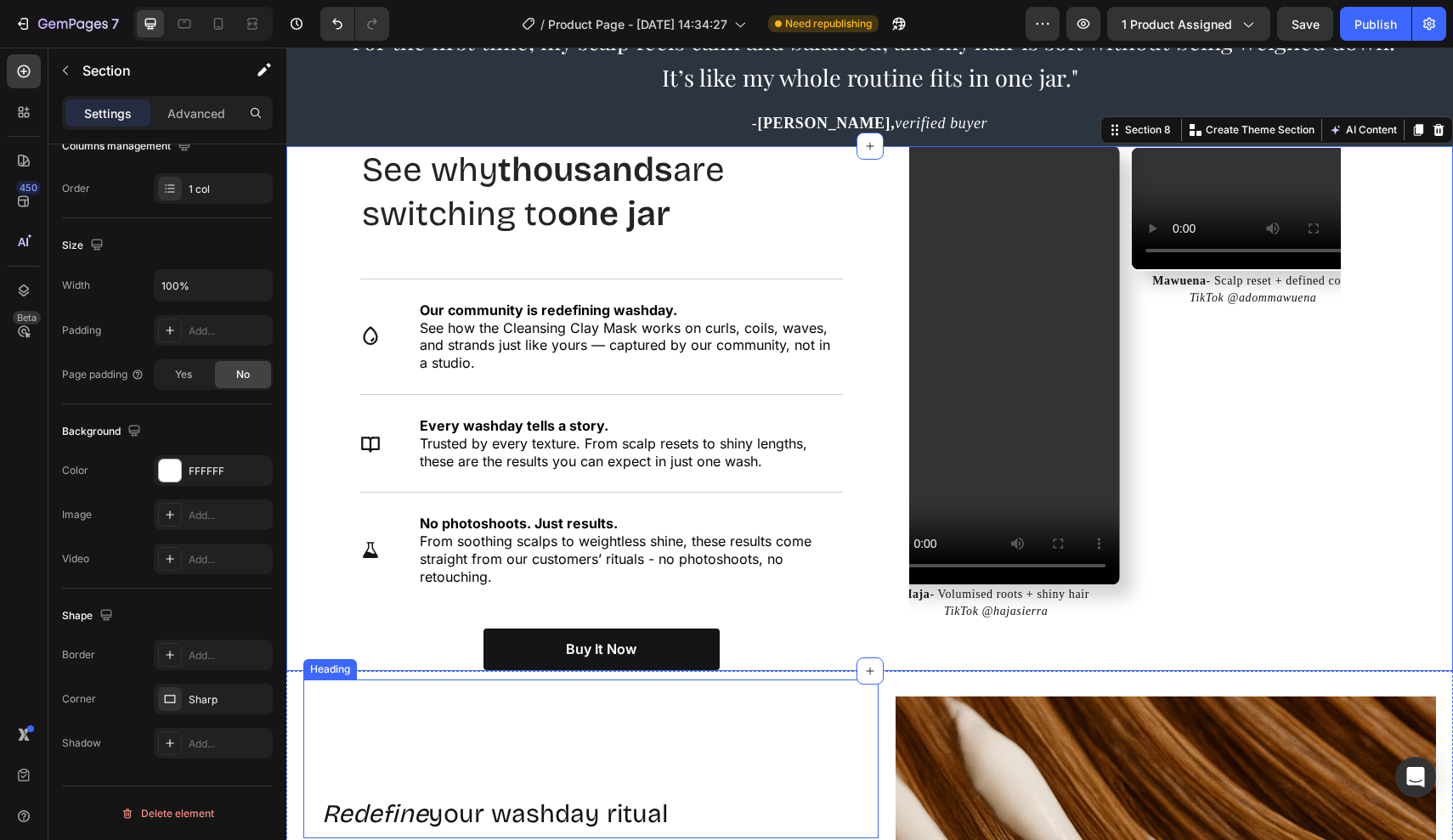
click at [404, 680] on div "Redefine your washday ritual Heading" at bounding box center [591, 759] width 575 height 159
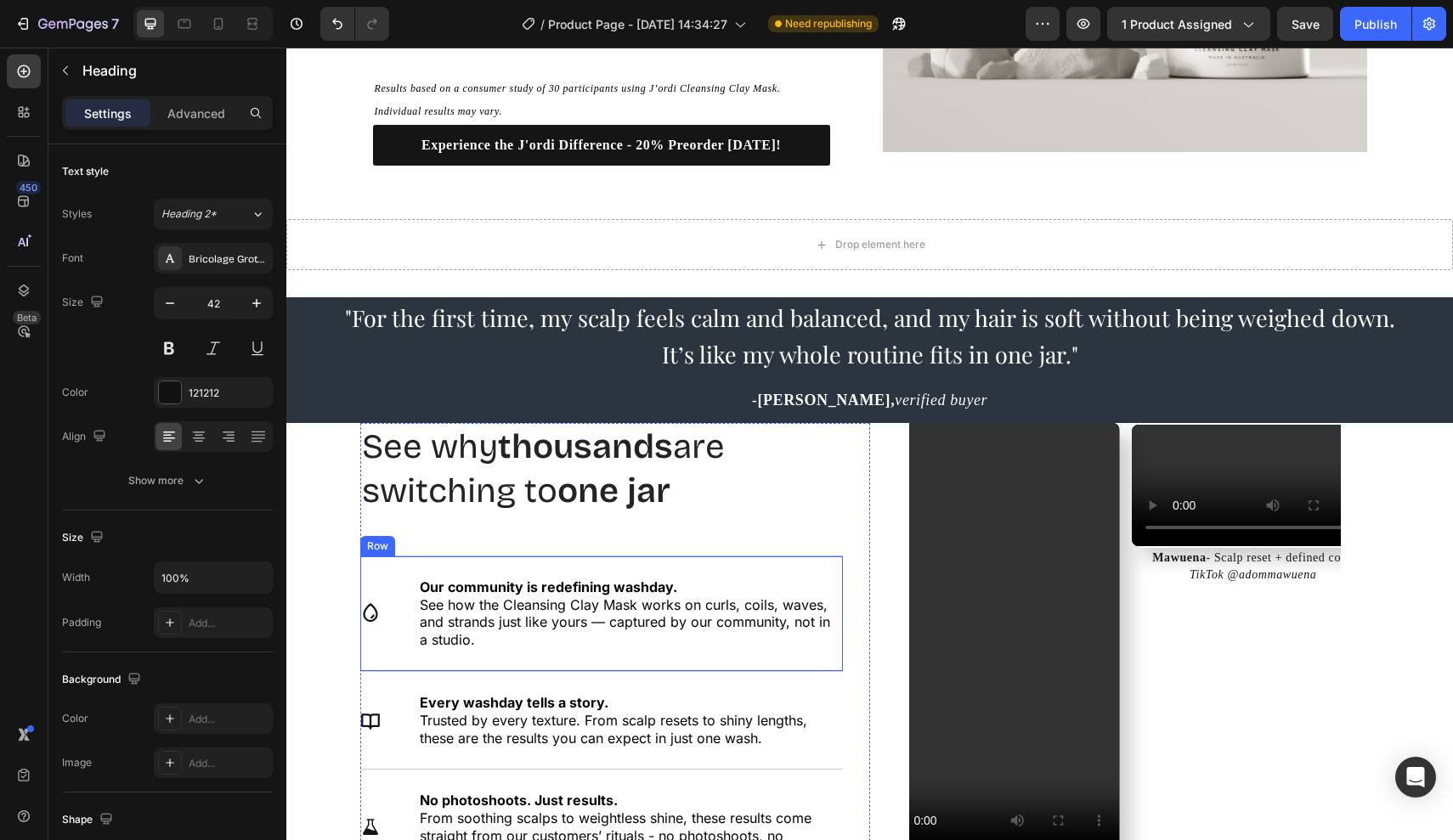
scroll to position [2597, 0]
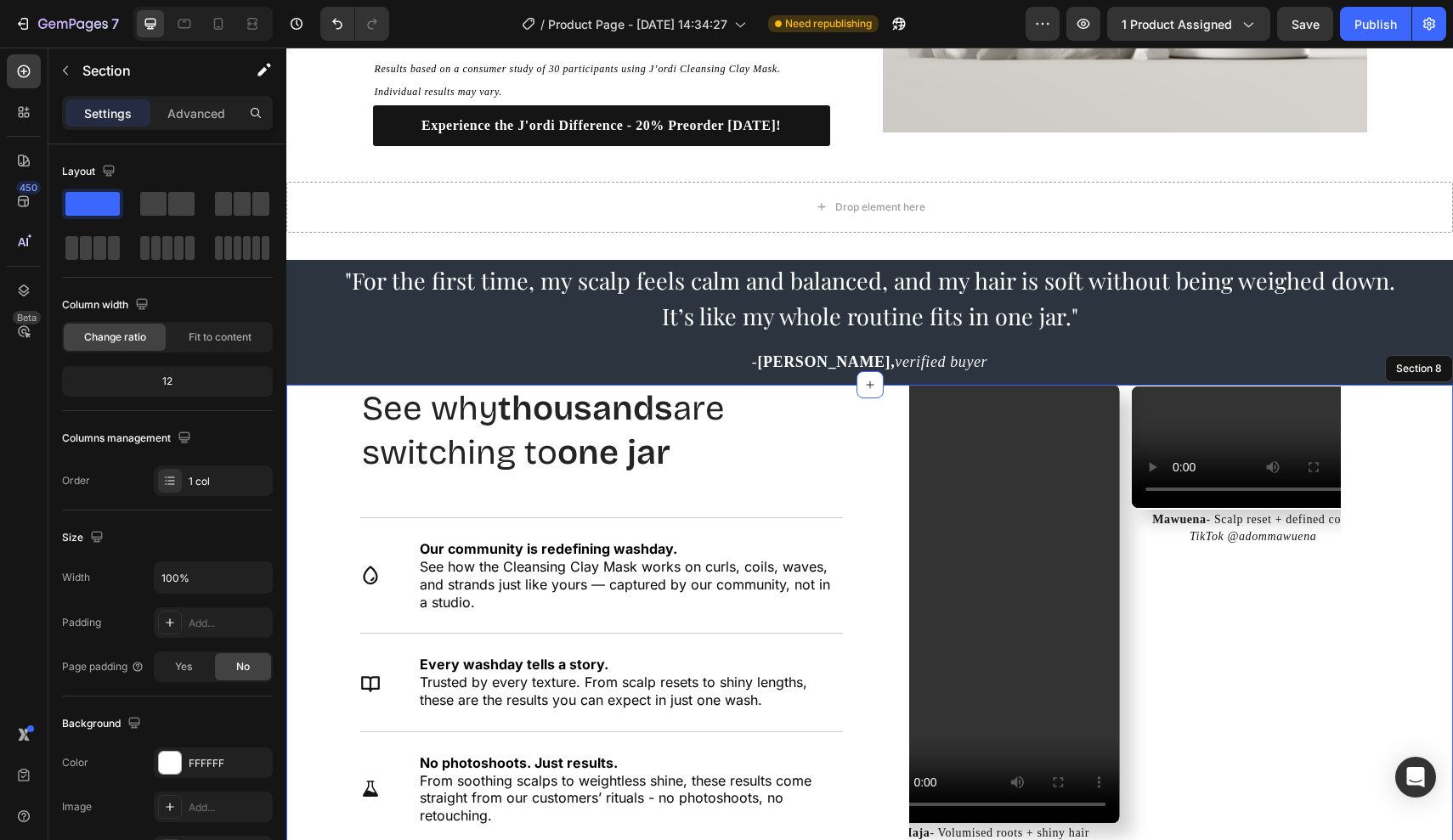
click at [312, 504] on div "See why thousands are switching to one jar. Heading See why thousands are switc…" at bounding box center [870, 647] width 1166 height 525
click at [189, 101] on div "Advanced" at bounding box center [197, 112] width 85 height 27
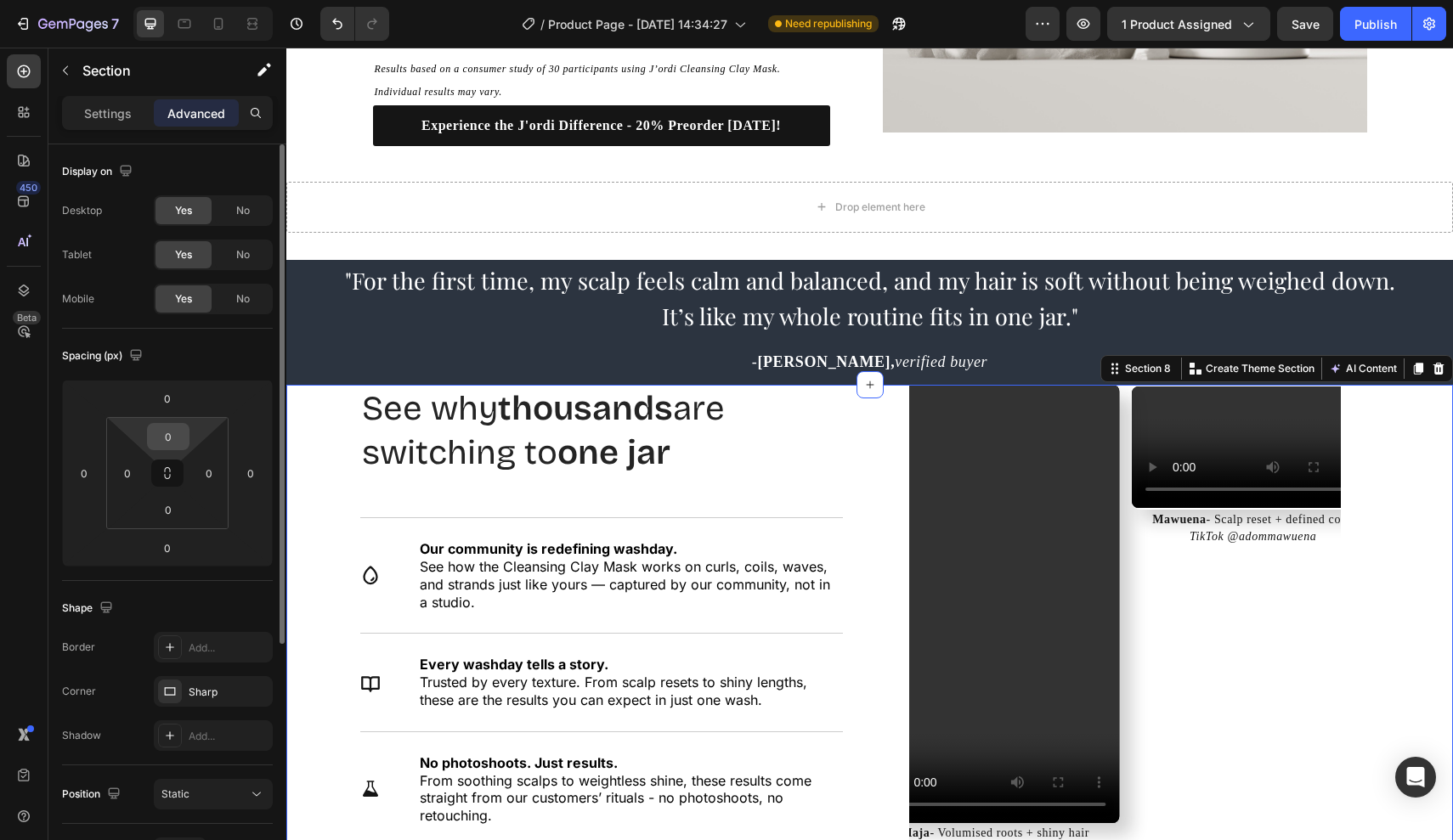
click at [176, 432] on input "0" at bounding box center [168, 436] width 34 height 25
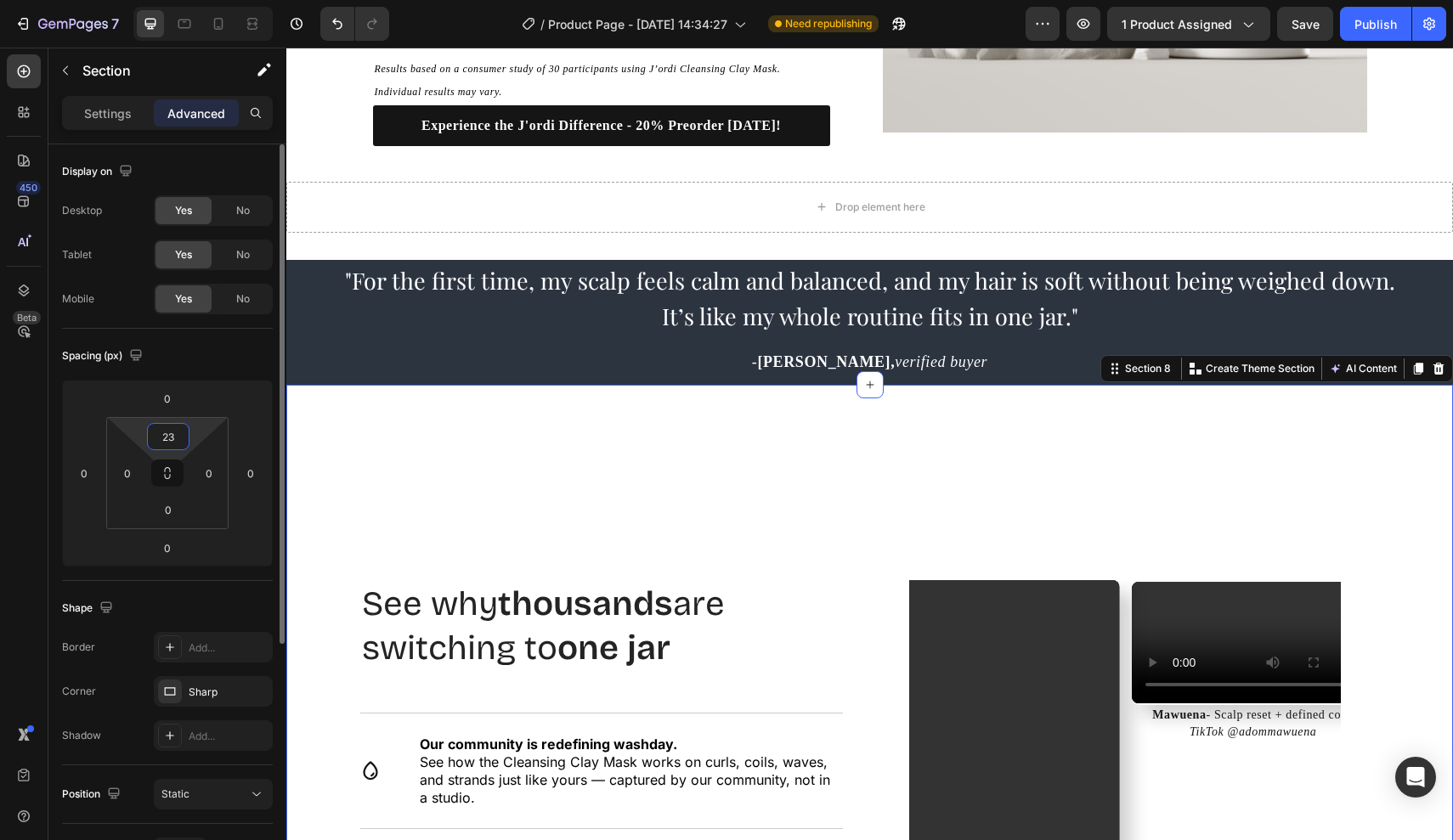
type input "2"
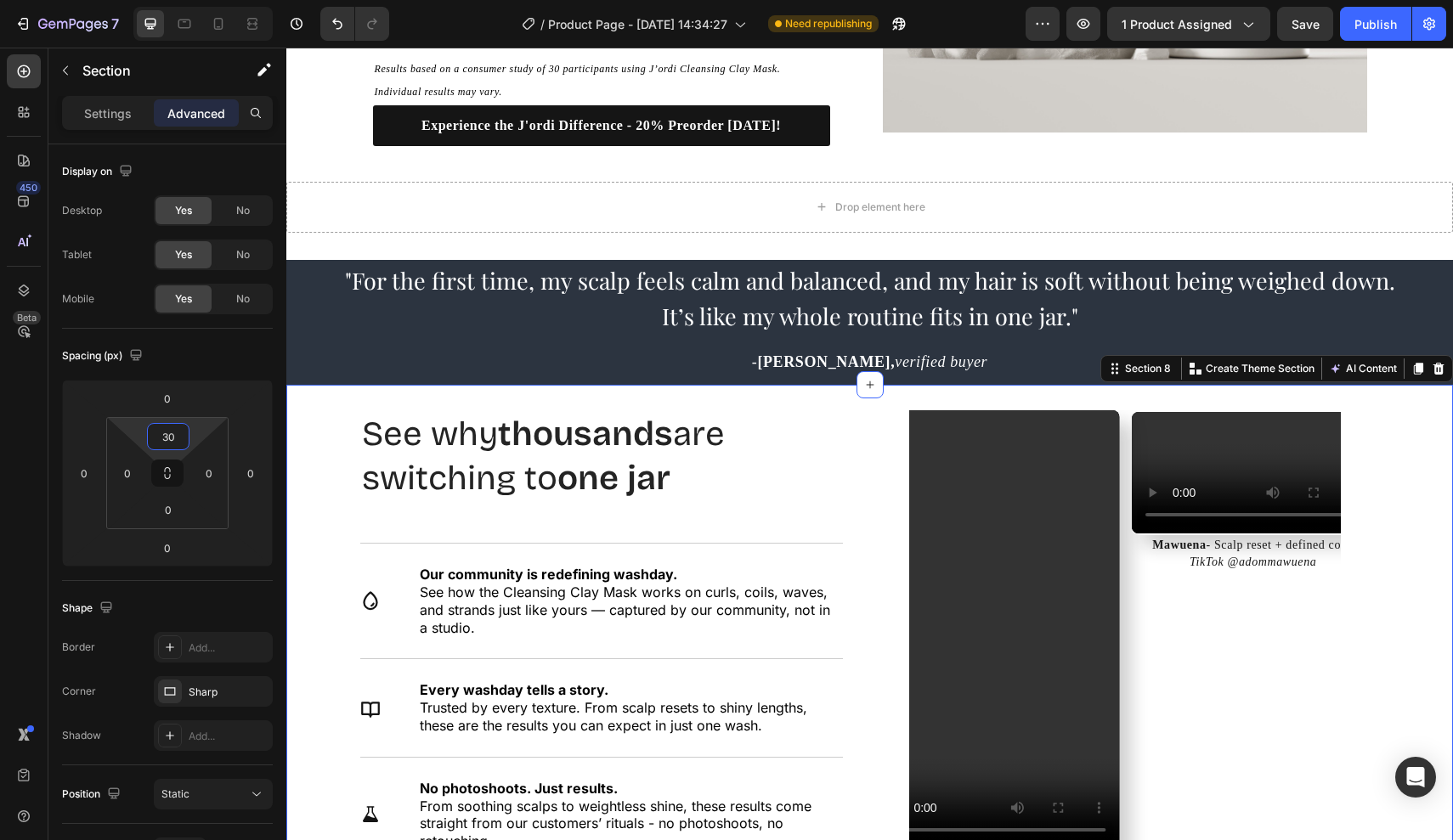
type input "30"
click at [315, 517] on div "See why thousands are switching to one jar. Heading See why thousands are switc…" at bounding box center [870, 672] width 1166 height 525
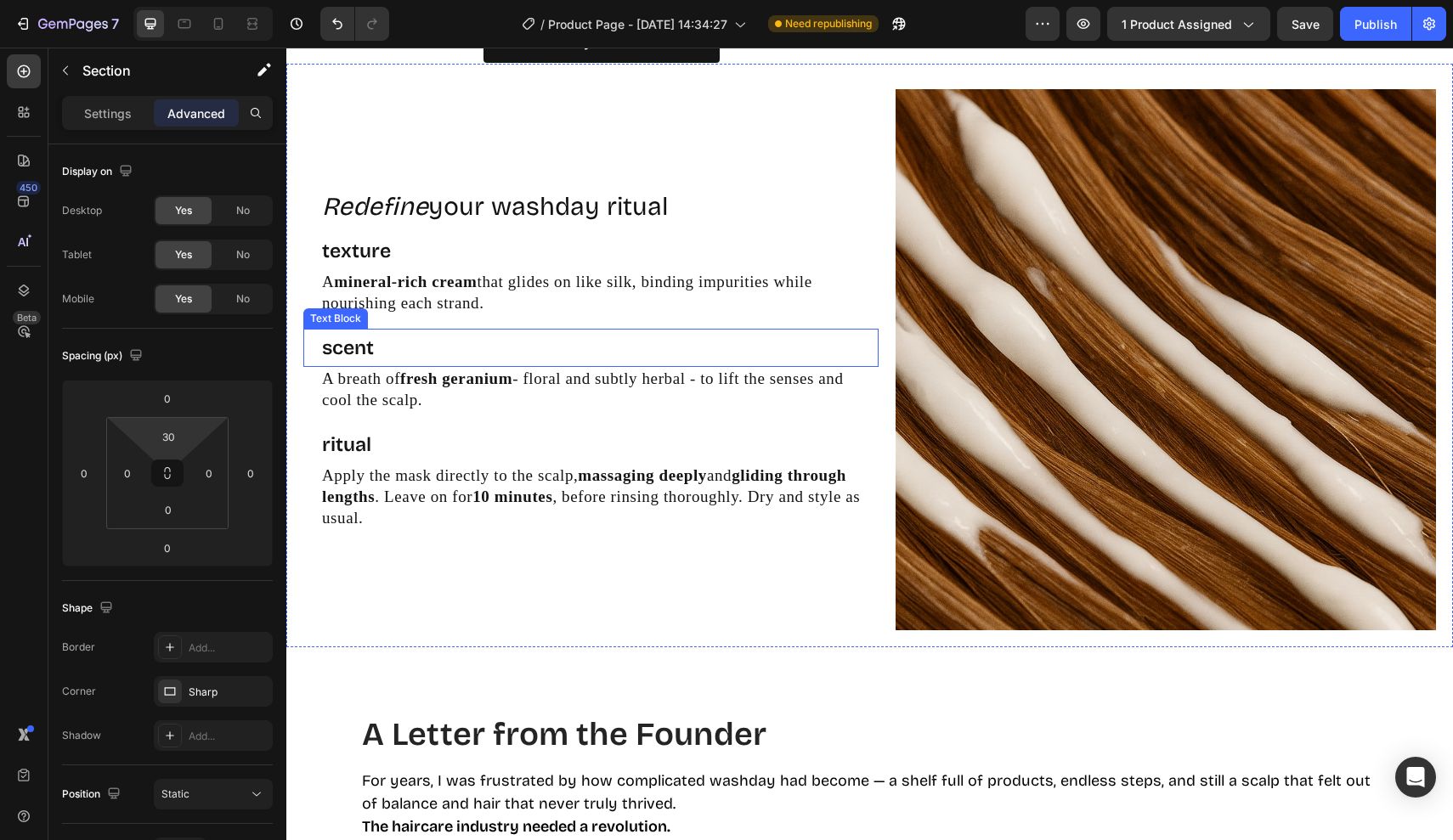
scroll to position [3693, 0]
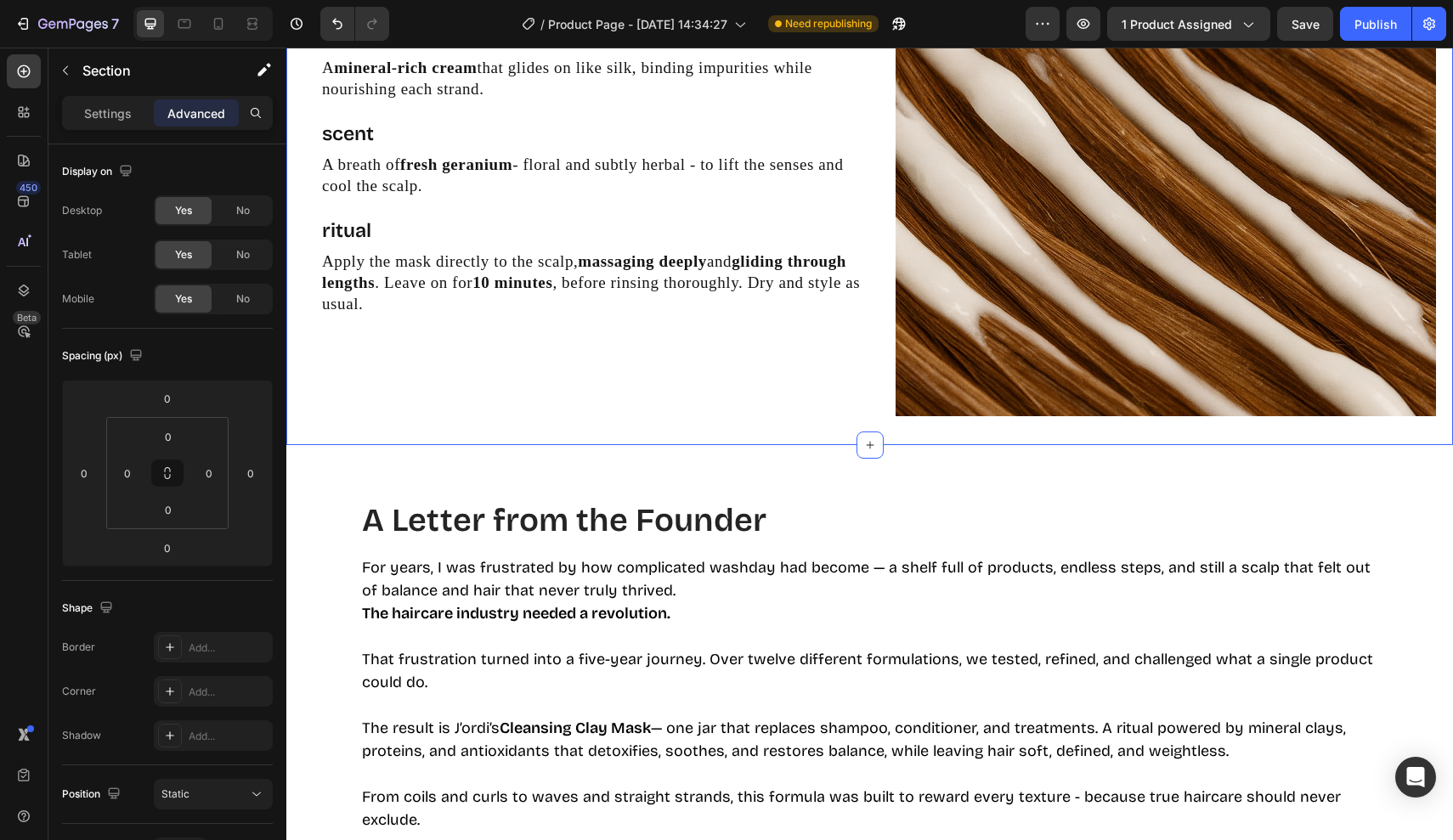
click at [336, 440] on div "Redefine your washday ritual Heading texture Text Block A mineral-rich cream th…" at bounding box center [870, 147] width 1166 height 595
click at [312, 441] on div "Redefine your washday ritual Heading texture Text Block A mineral-rich cream th…" at bounding box center [870, 147] width 1166 height 595
click at [312, 437] on div "Redefine your washday ritual Heading texture Text Block A mineral-rich cream th…" at bounding box center [870, 147] width 1166 height 595
click at [52, 74] on button "button" at bounding box center [65, 70] width 27 height 27
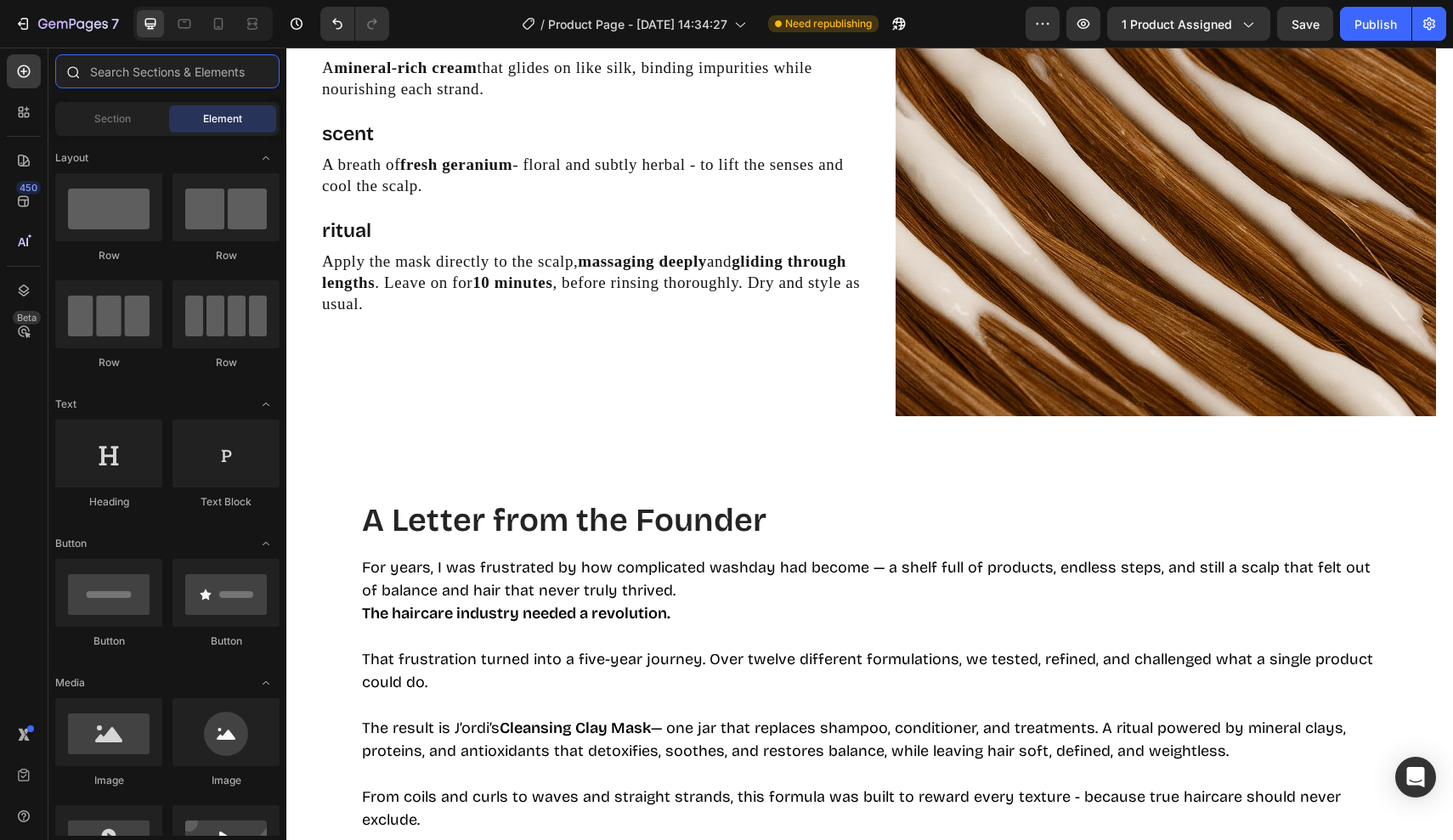
click at [147, 79] on input "text" at bounding box center [168, 71] width 224 height 34
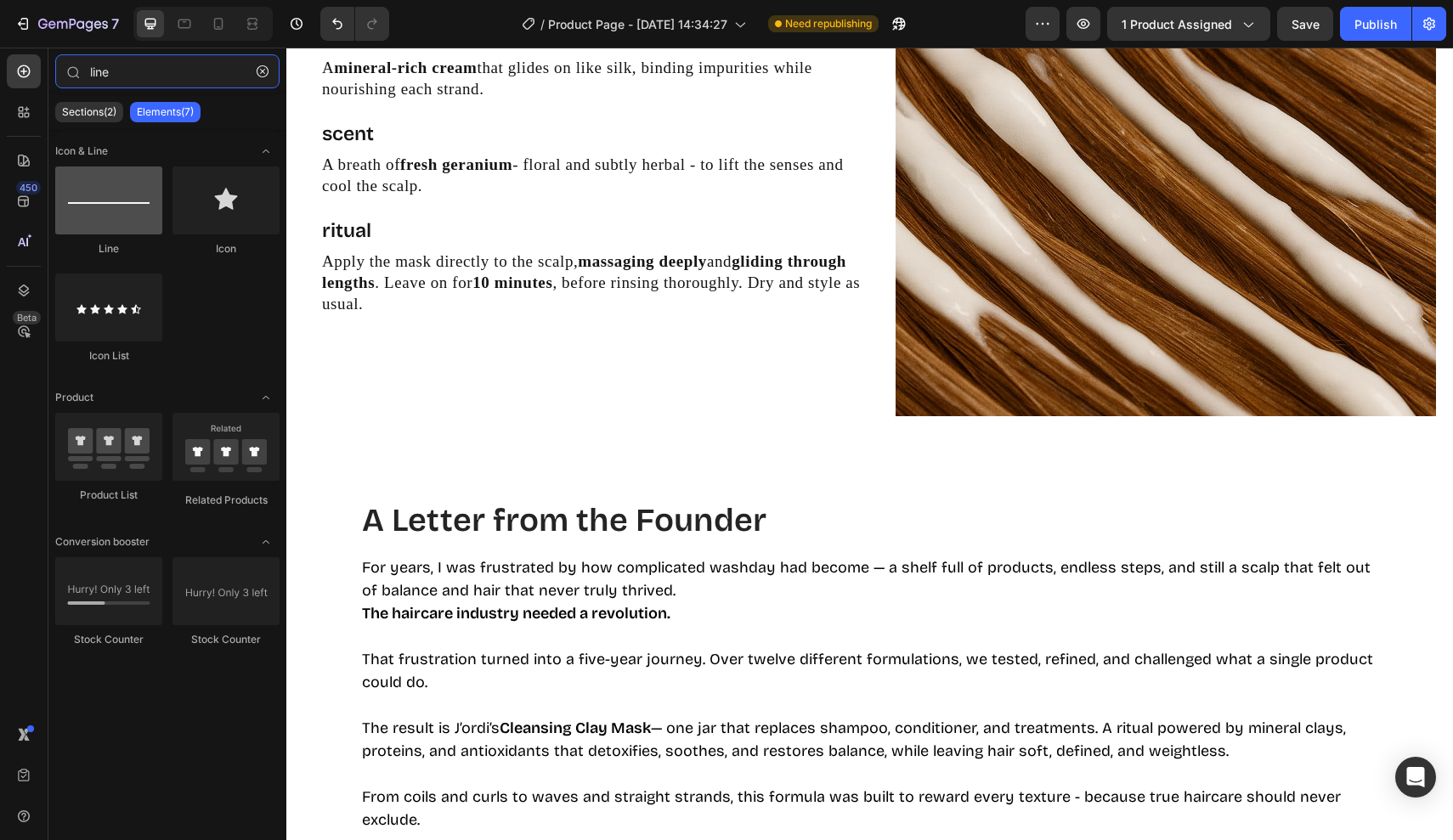
type input "line"
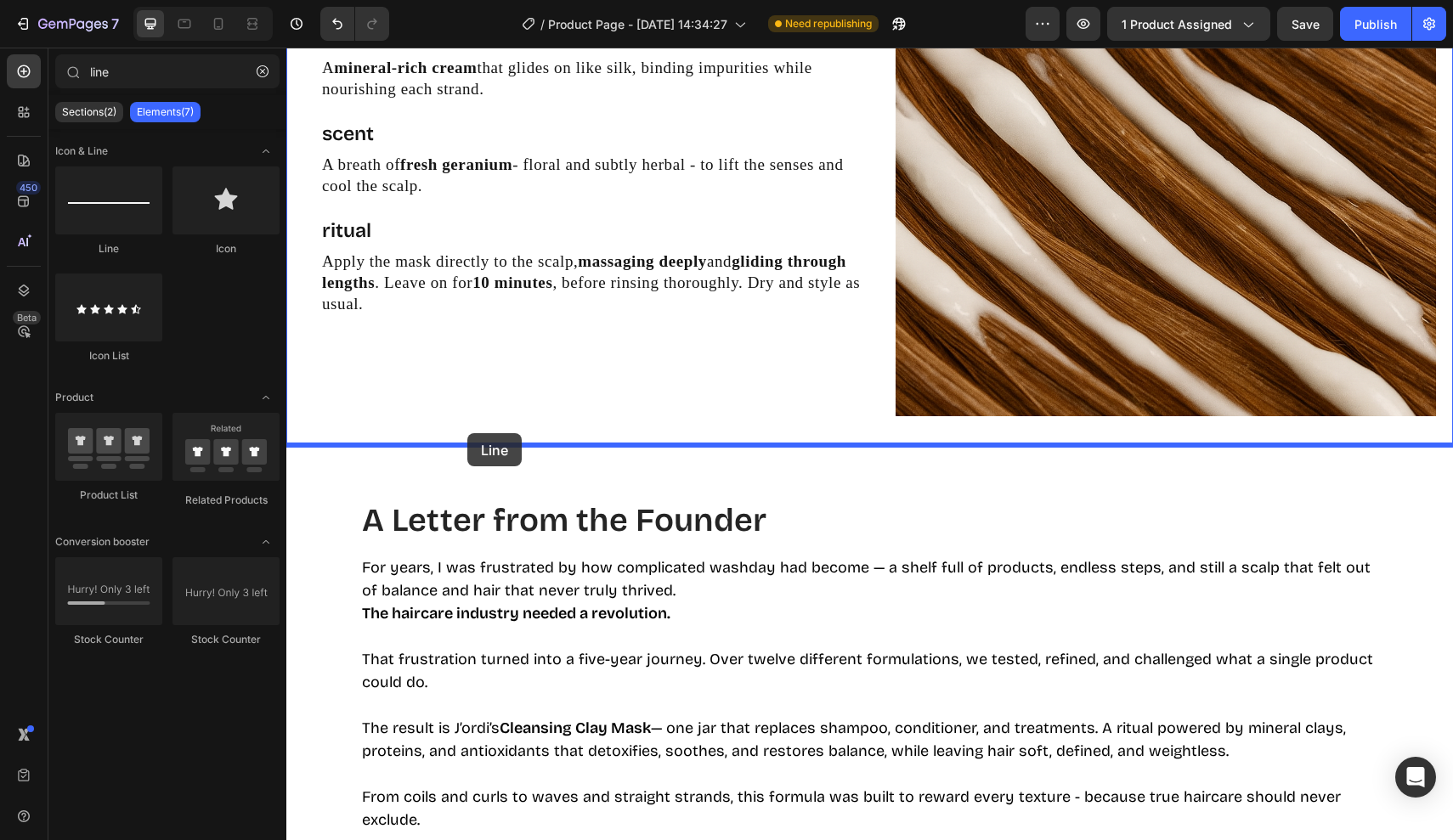
drag, startPoint x: 415, startPoint y: 244, endPoint x: 467, endPoint y: 433, distance: 196.0
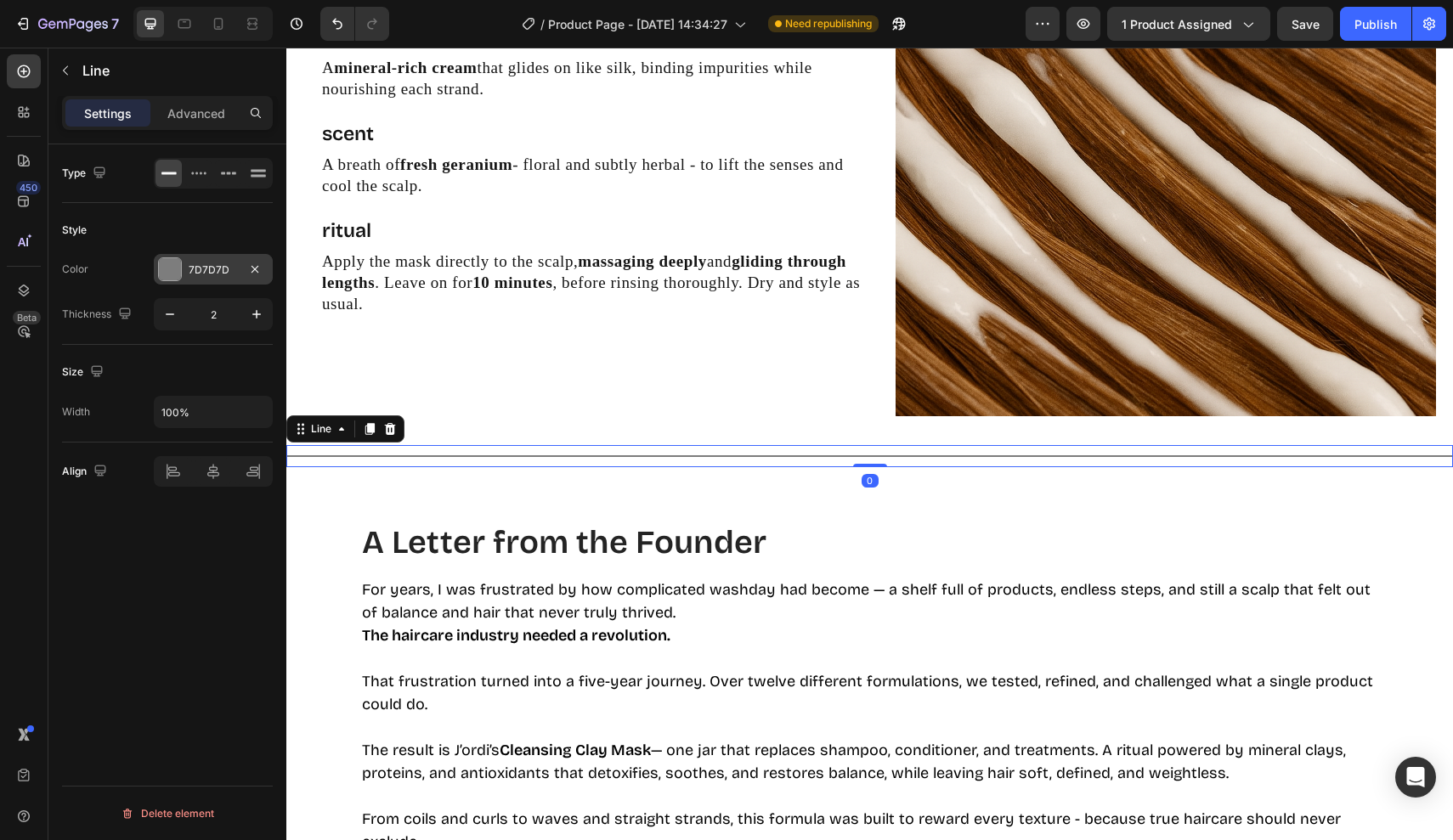
click at [187, 255] on div "7D7D7D" at bounding box center [213, 269] width 119 height 31
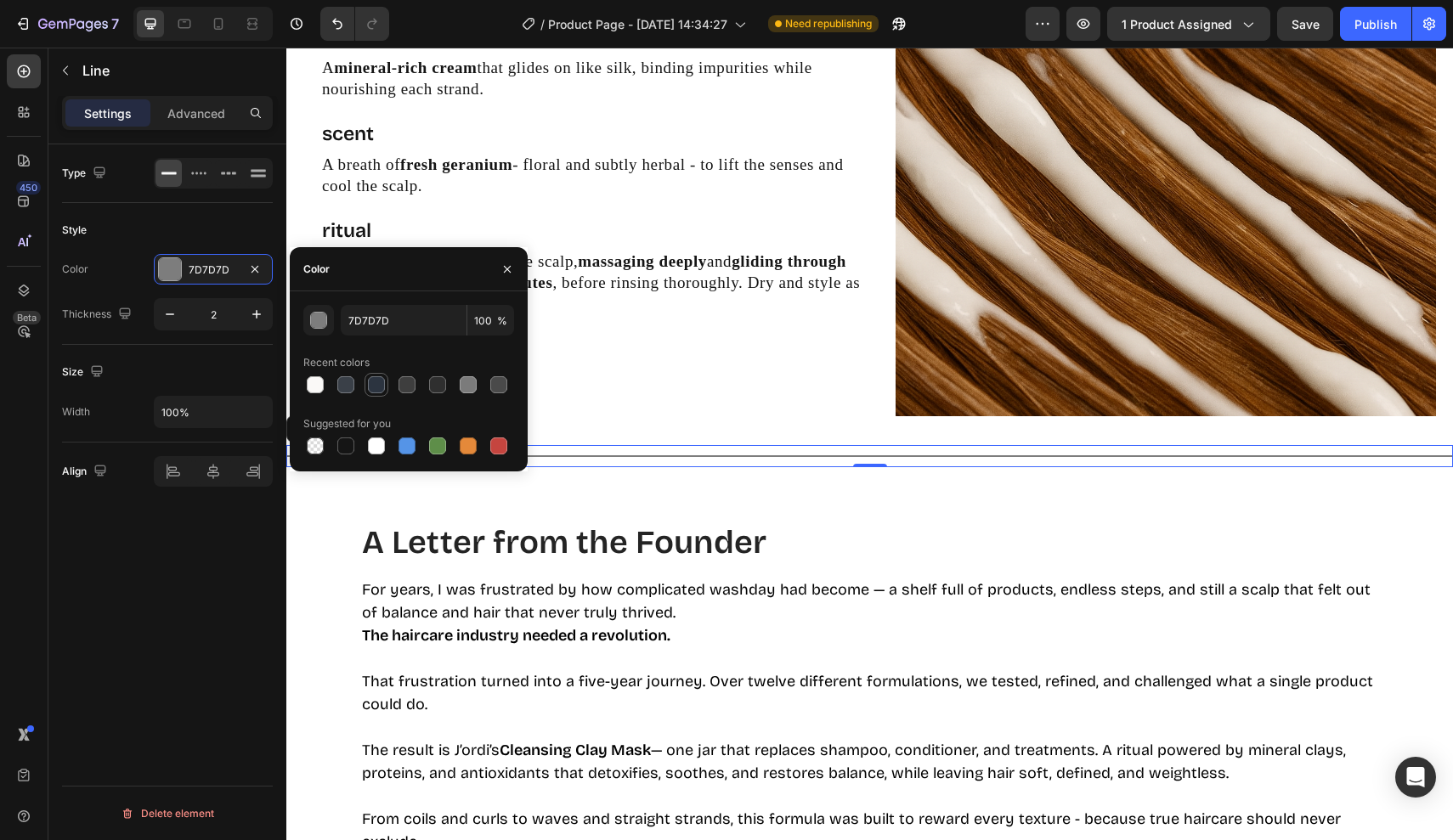
click at [373, 394] on div at bounding box center [376, 385] width 20 height 20
click at [348, 390] on div at bounding box center [346, 385] width 17 height 17
type input "3A4048"
click at [247, 318] on button "button" at bounding box center [256, 313] width 31 height 31
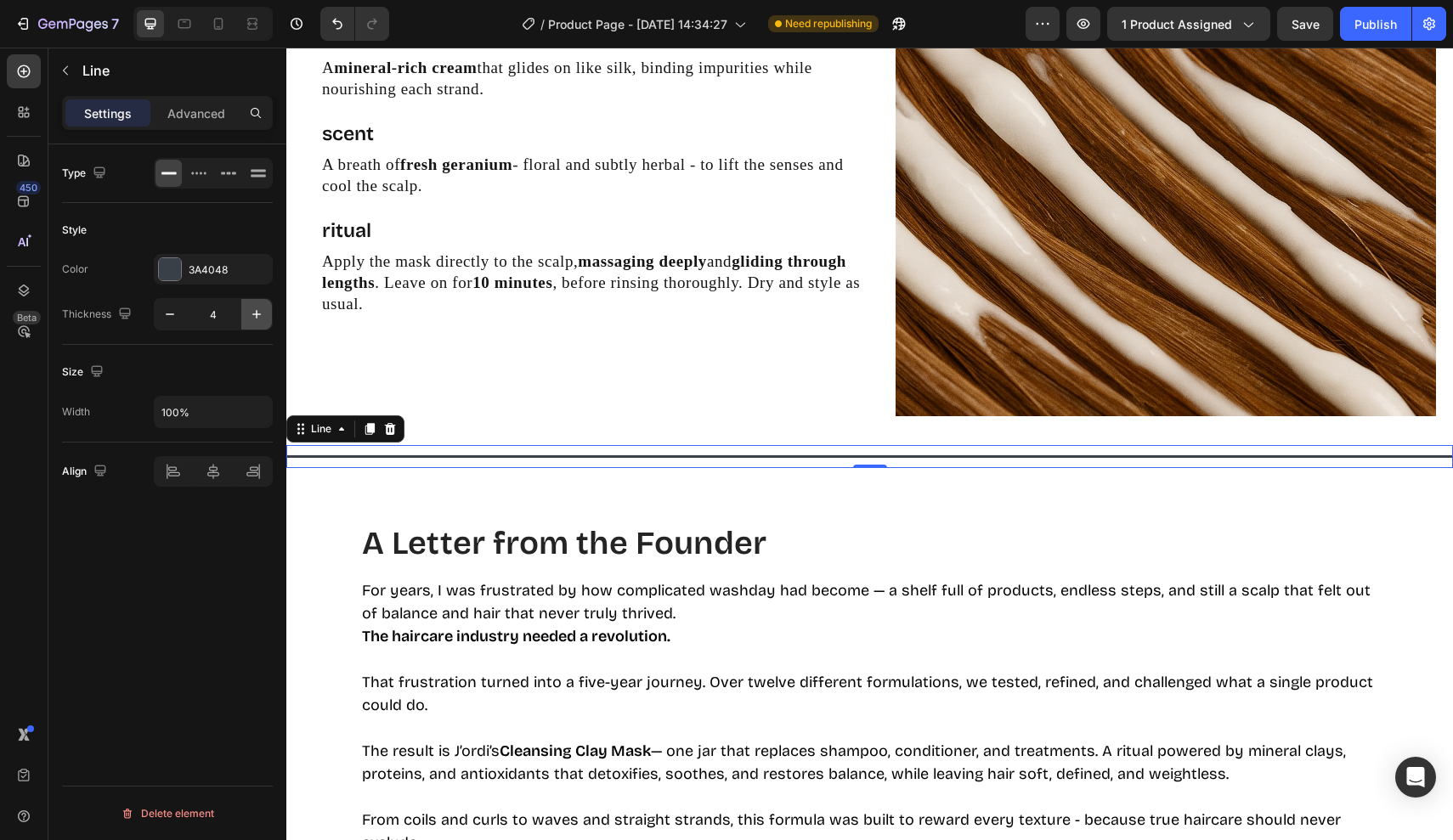
click at [247, 318] on button "button" at bounding box center [256, 313] width 31 height 31
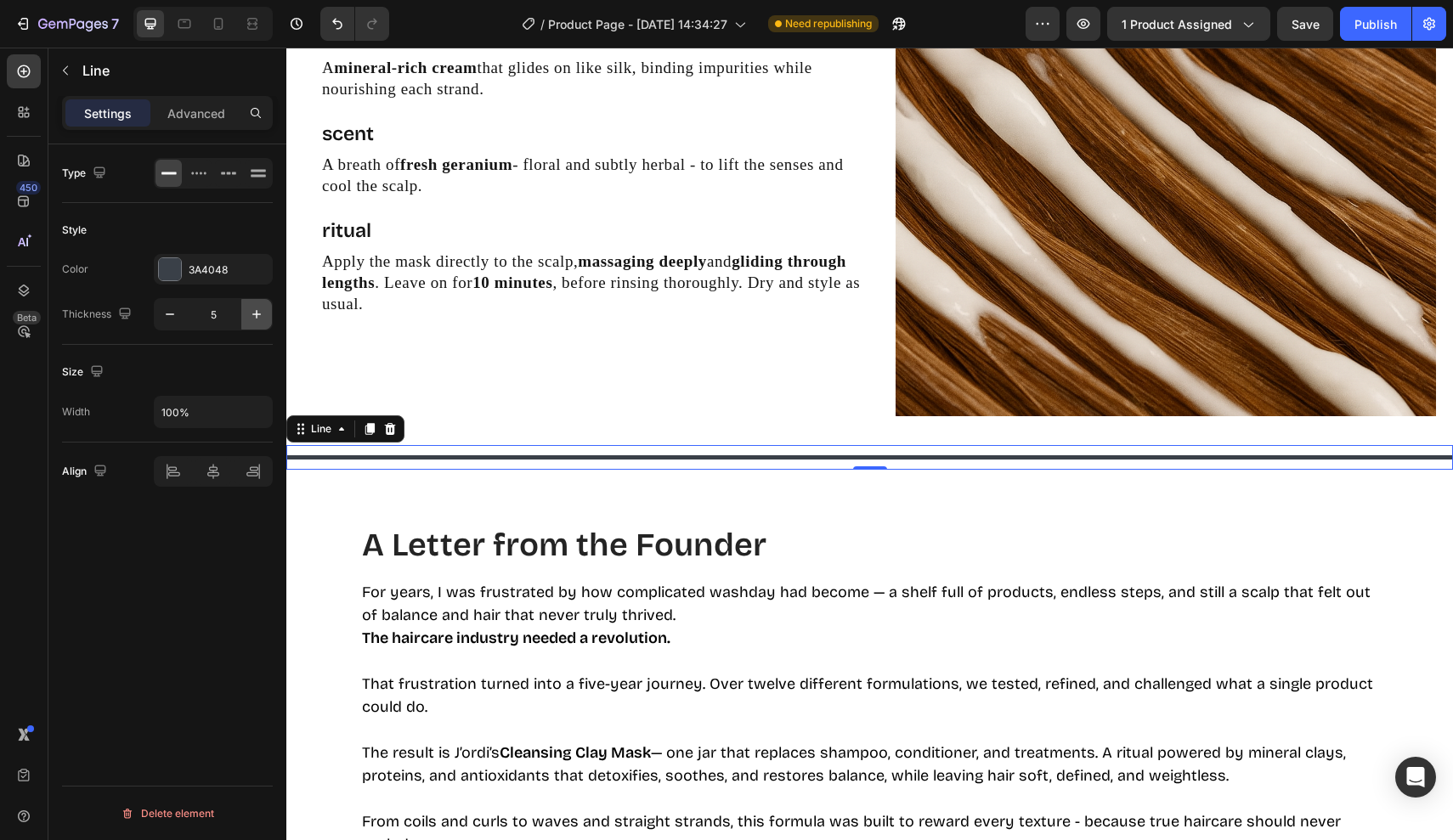
click at [247, 318] on button "button" at bounding box center [256, 313] width 31 height 31
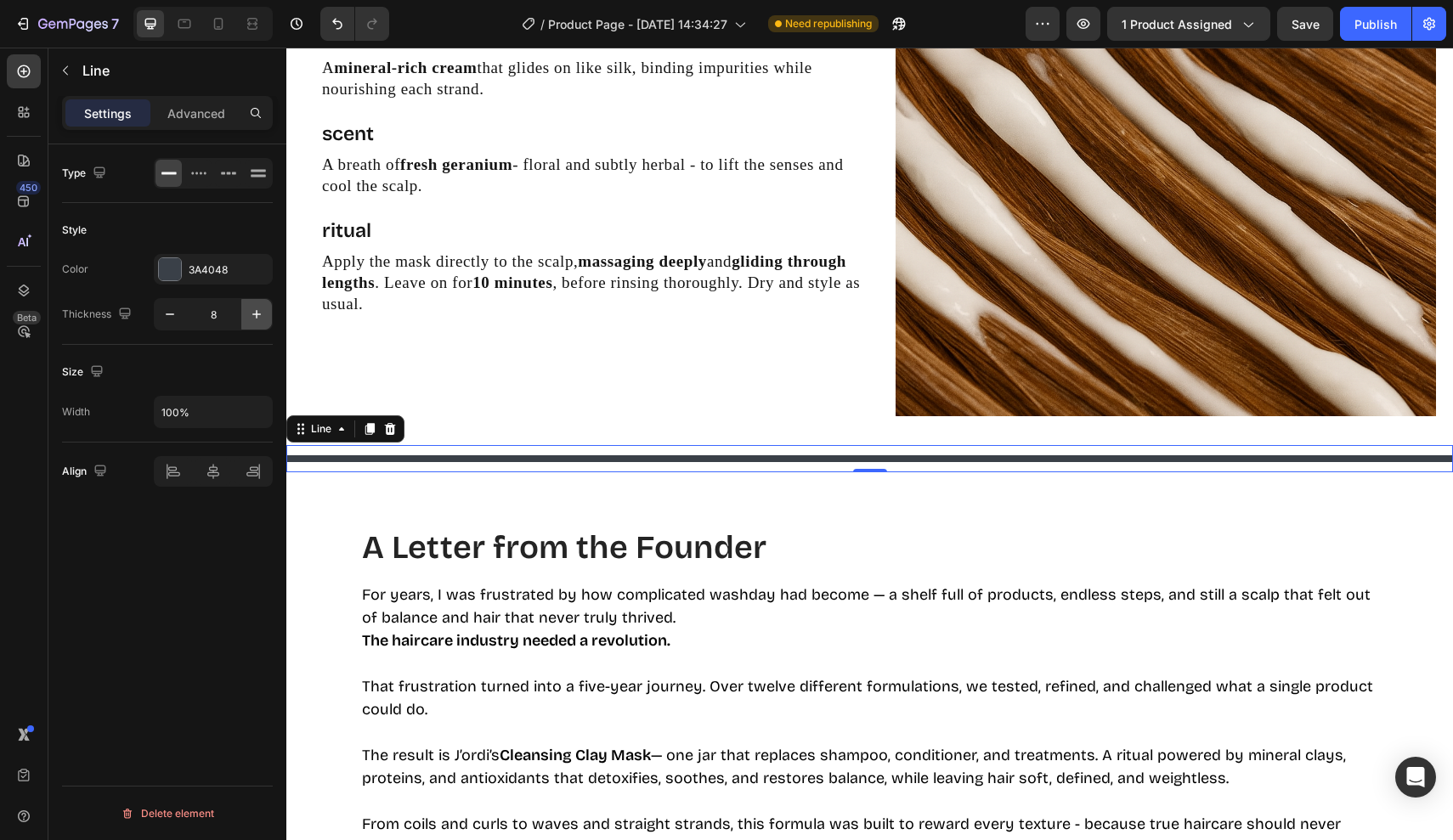
type input "9"
click at [199, 117] on p "Advanced" at bounding box center [196, 113] width 57 height 18
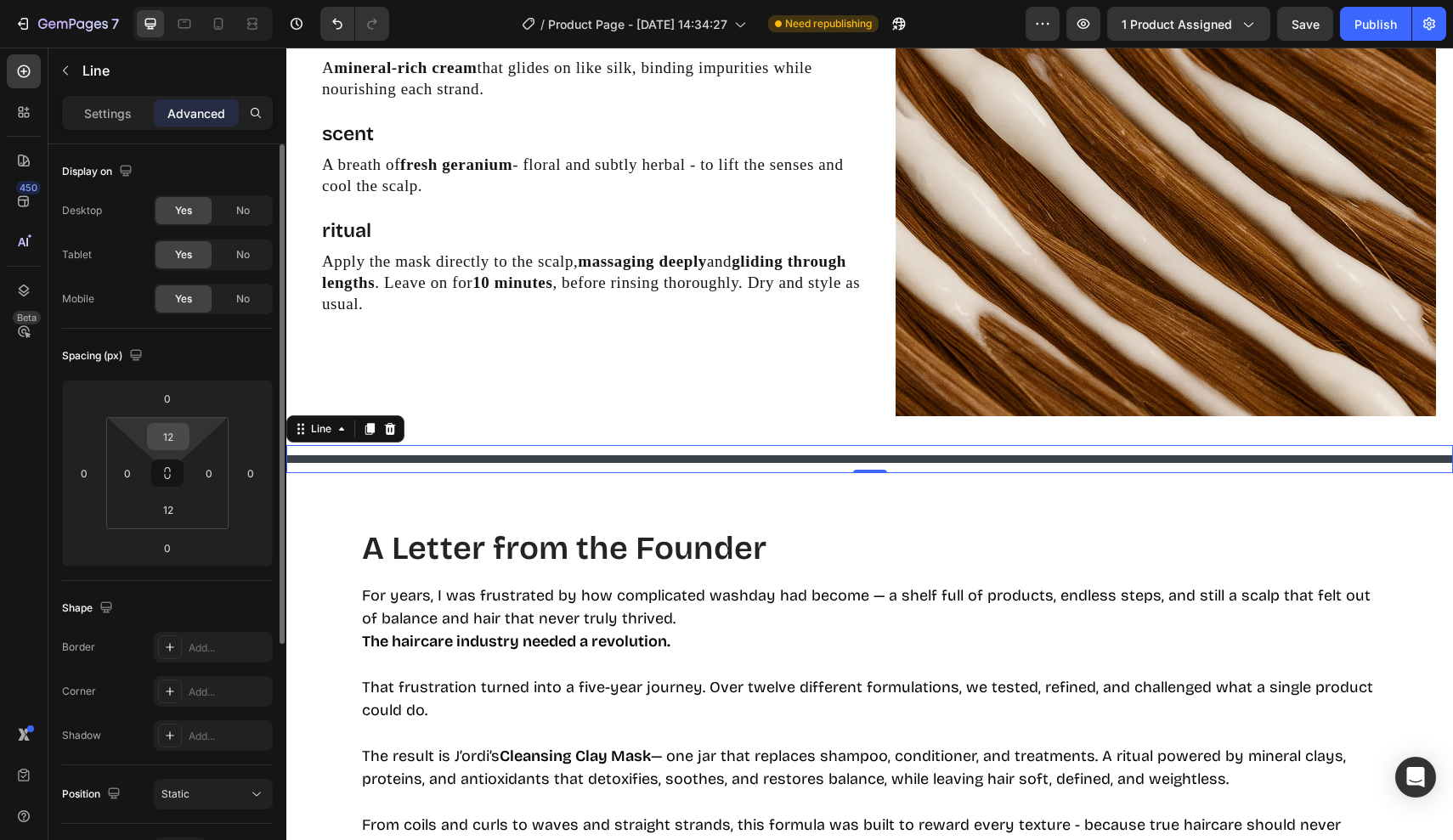
click at [183, 432] on input "12" at bounding box center [168, 436] width 34 height 25
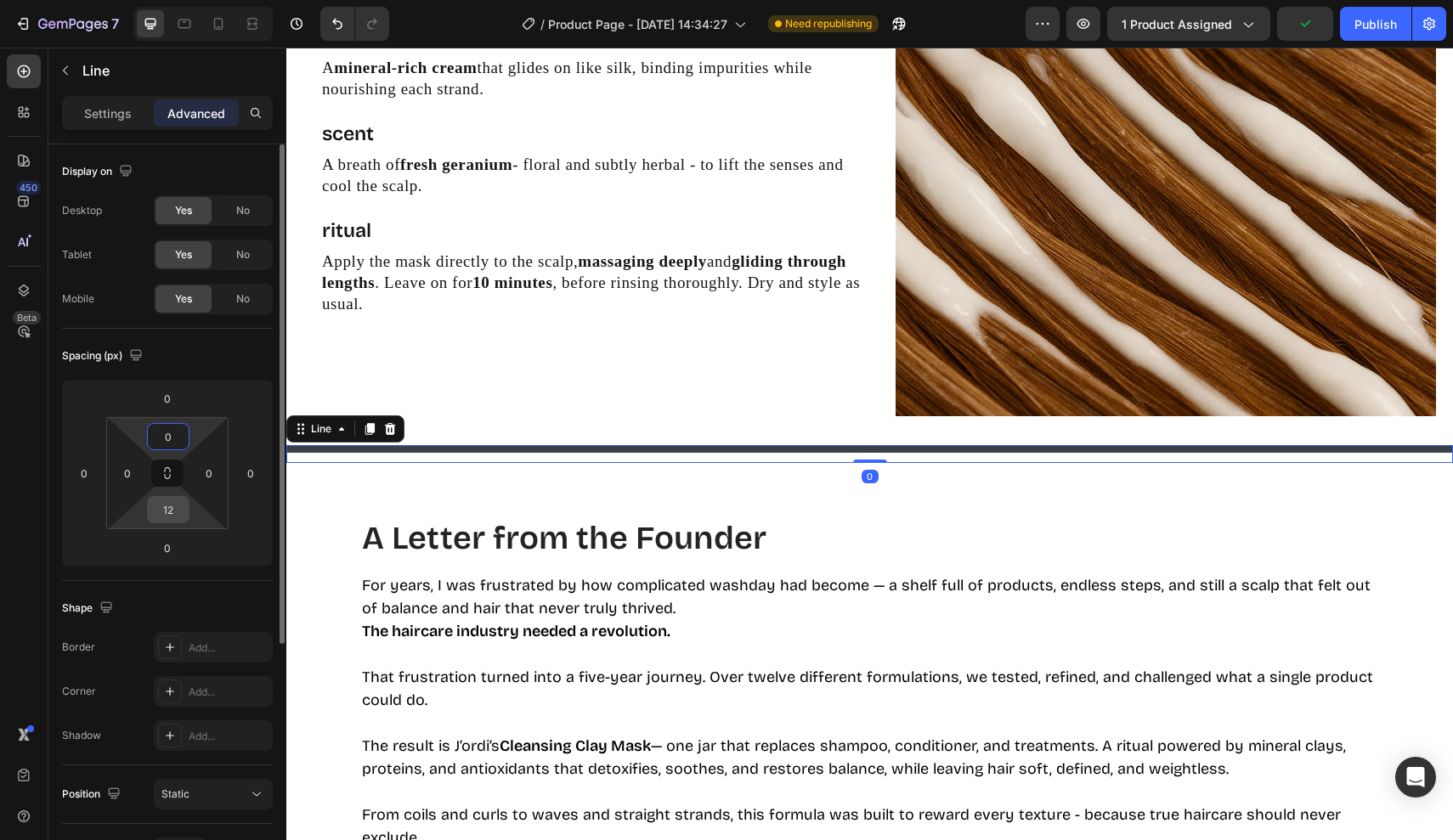
type input "0"
click at [179, 506] on input "12" at bounding box center [168, 509] width 34 height 25
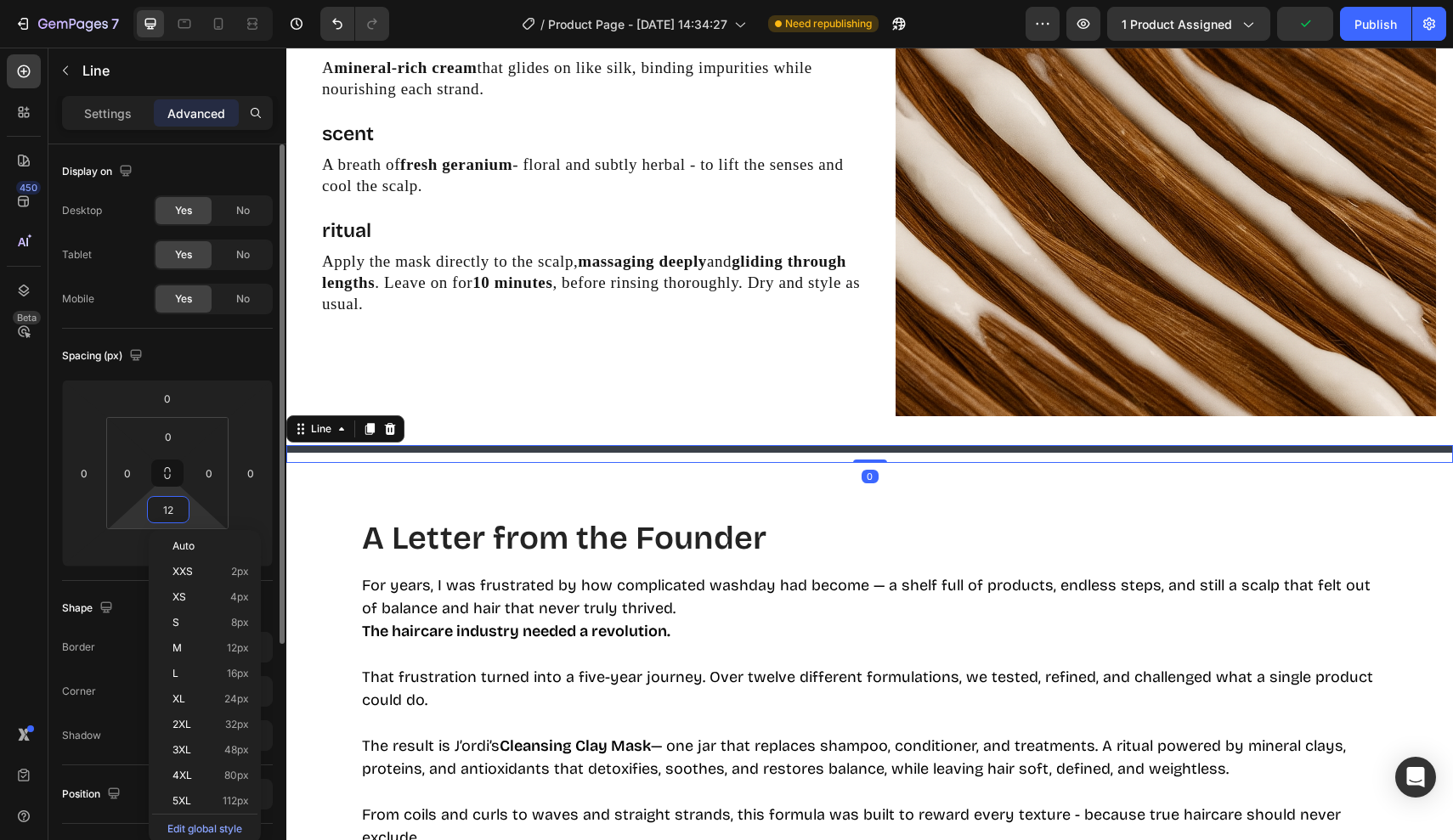
type input "0"
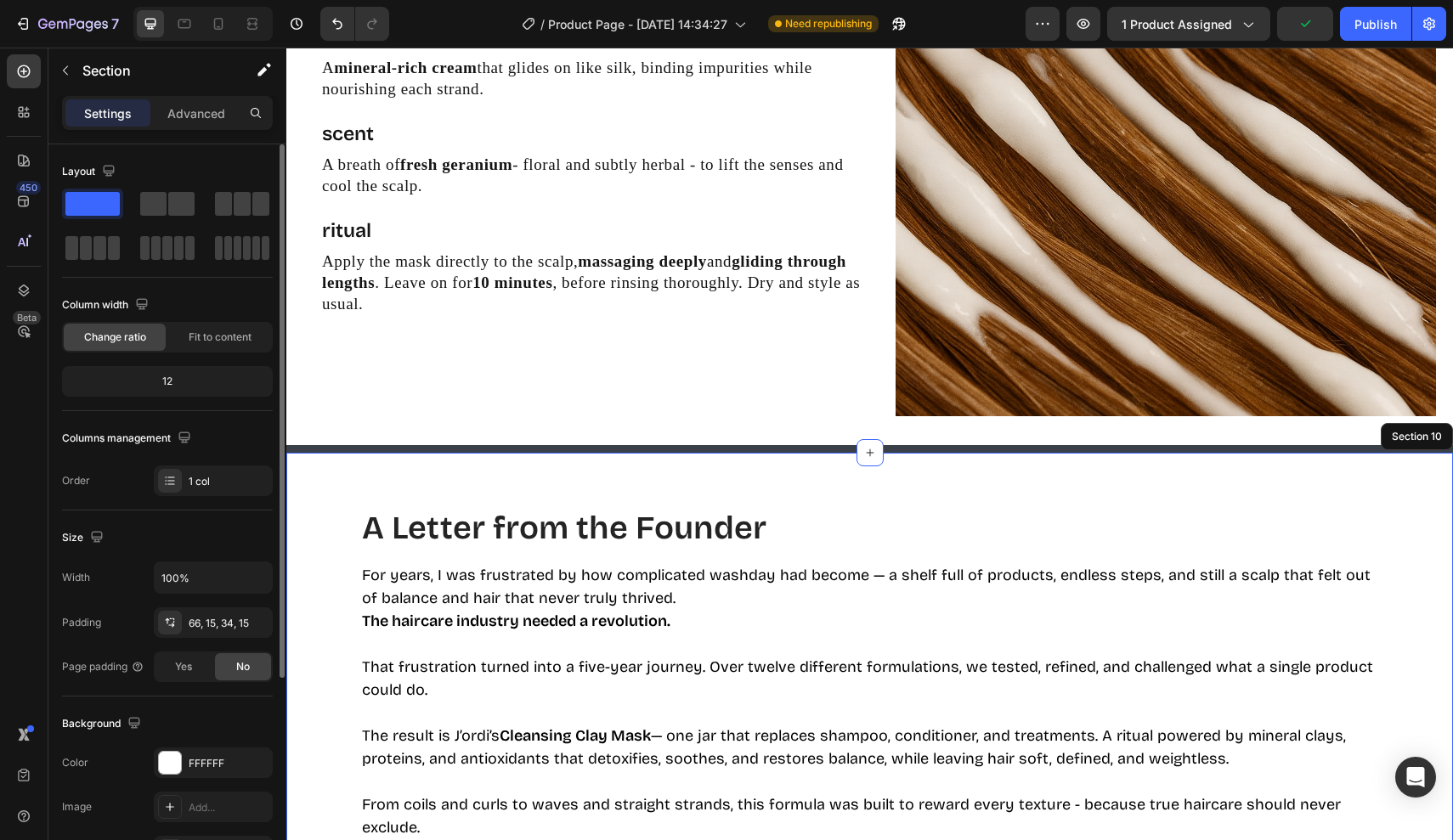
click at [537, 461] on div "A Letter from the Founder Heading For years, I was frustrated by how complicate…" at bounding box center [870, 793] width 1166 height 681
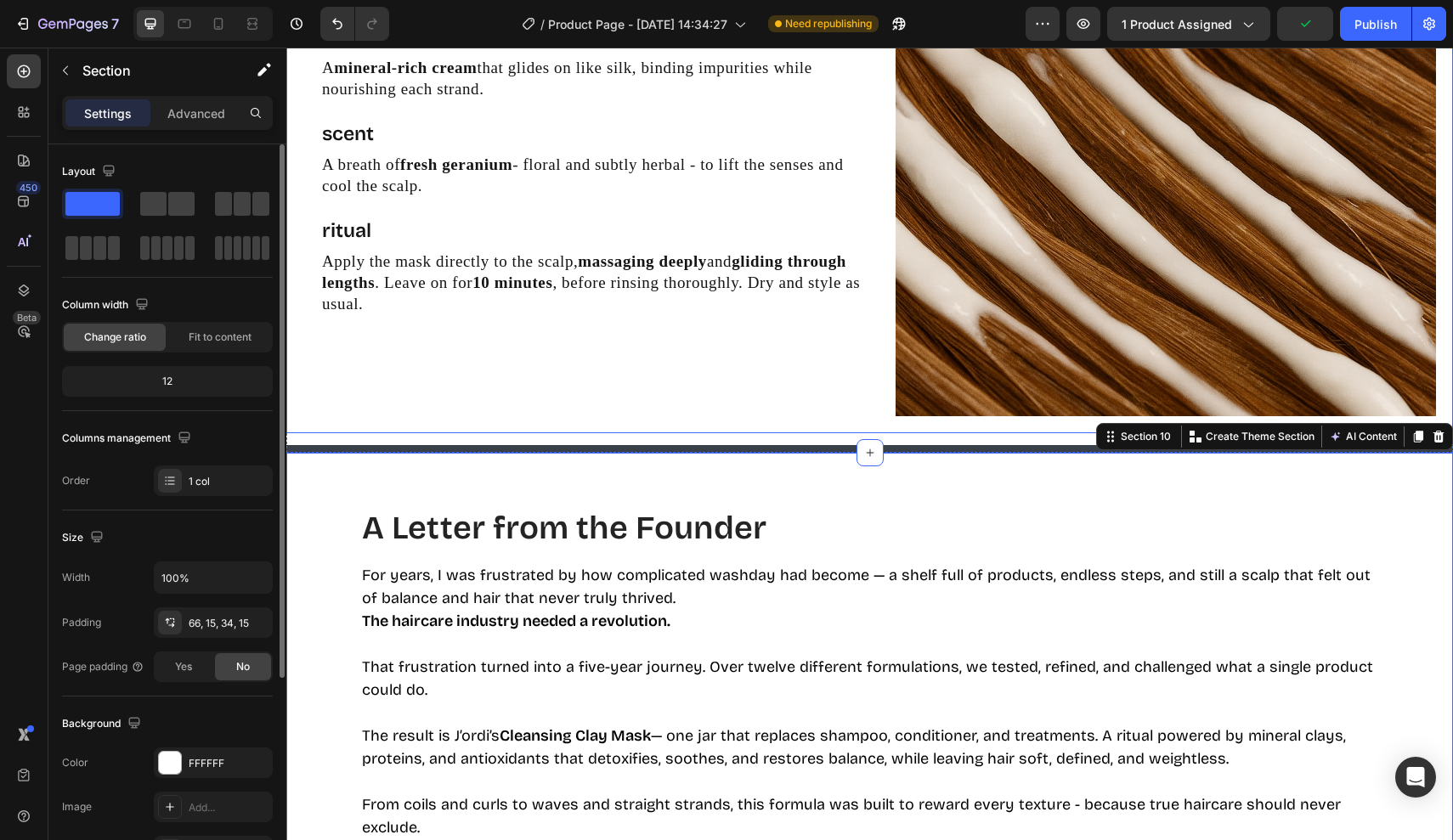
click at [623, 390] on div "Redefine your washday ritual Heading texture Text Block A mineral-rich cream th…" at bounding box center [591, 146] width 575 height 575
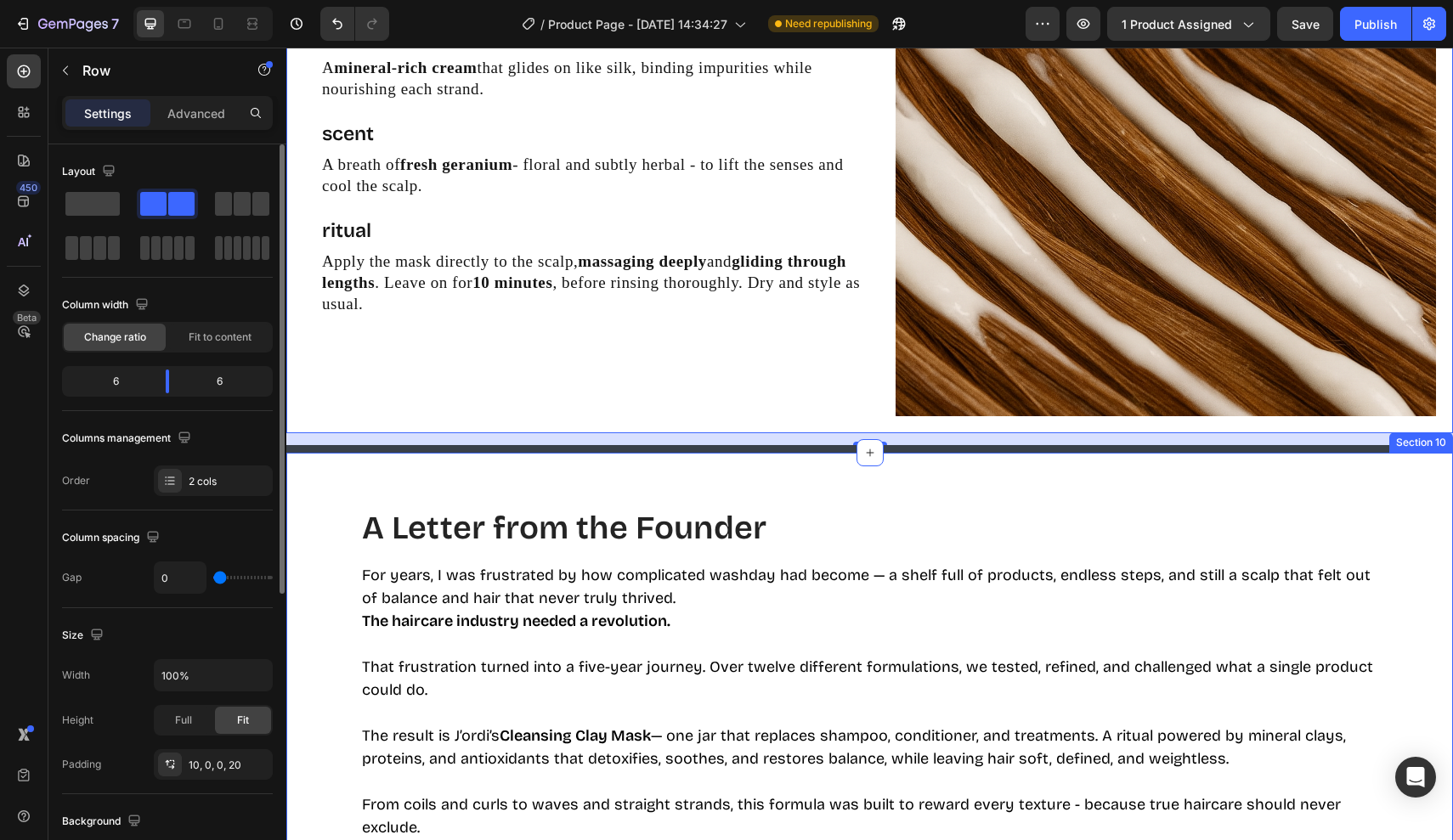
click at [539, 495] on div "A Letter from the Founder Heading For years, I was frustrated by how complicate…" at bounding box center [870, 793] width 1166 height 681
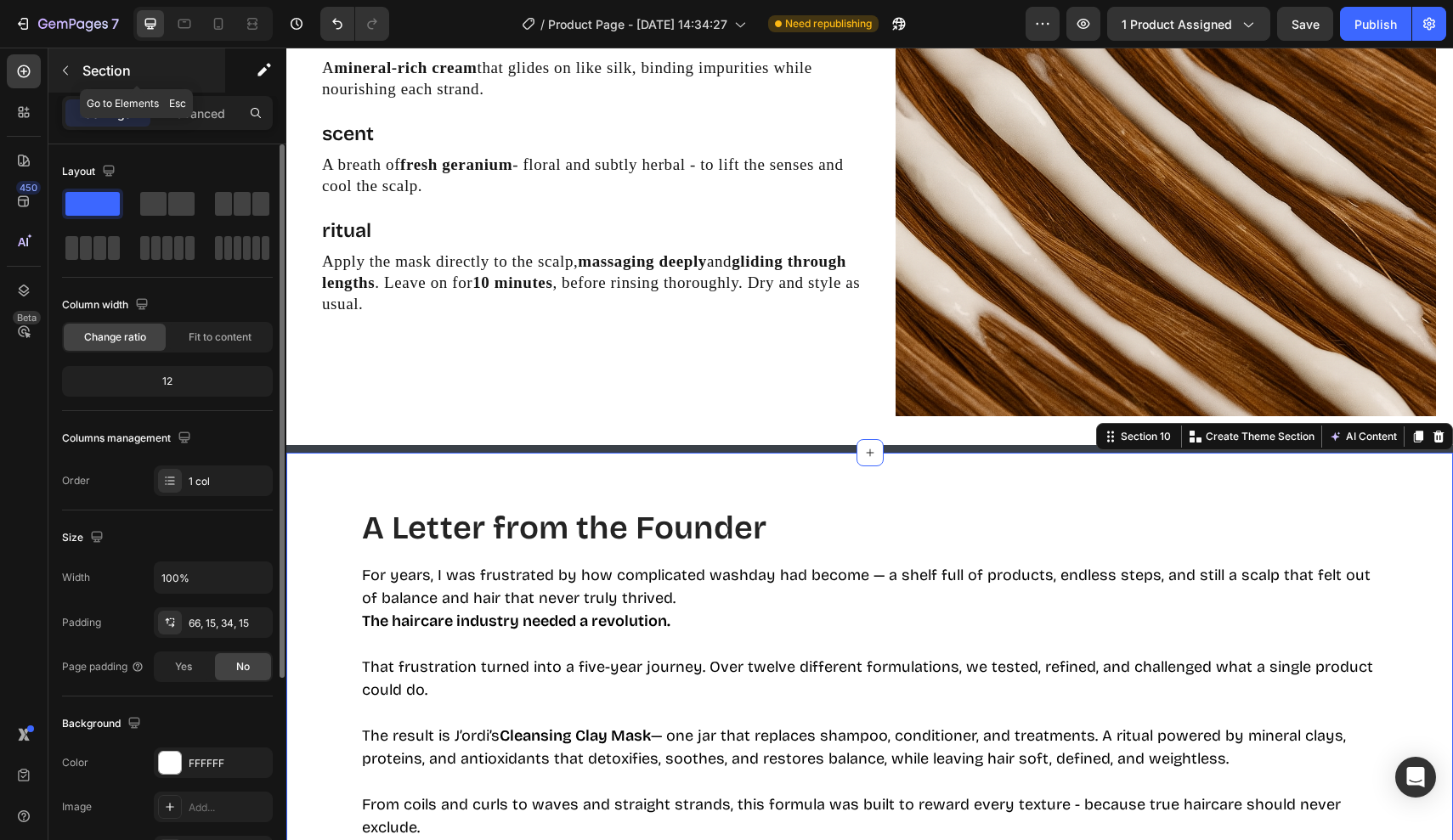
click at [193, 72] on p "Section" at bounding box center [152, 70] width 139 height 20
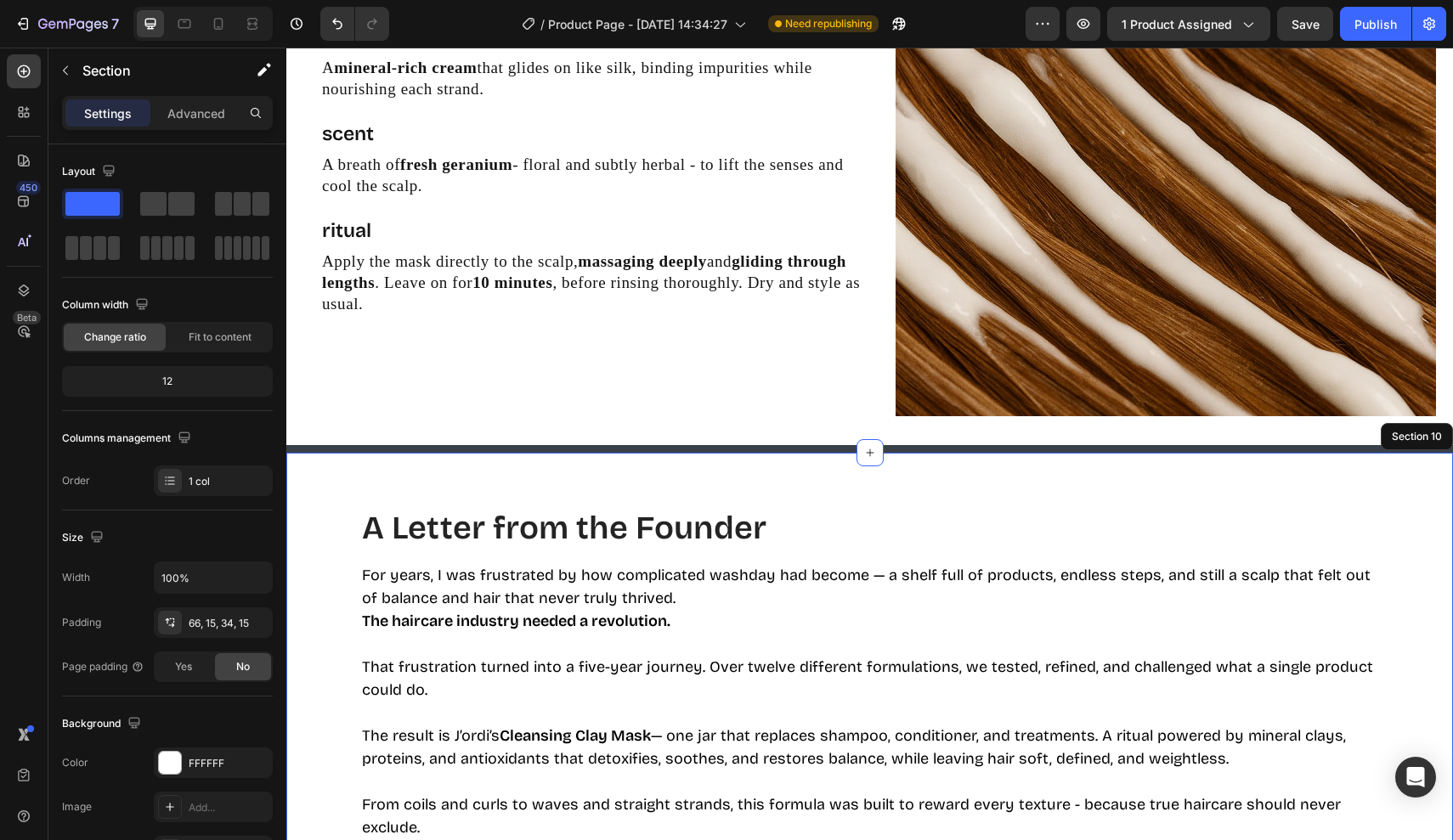
drag, startPoint x: 342, startPoint y: 479, endPoint x: 508, endPoint y: 248, distance: 284.5
click at [342, 479] on div "A Letter from the Founder Heading For years, I was frustrated by how complicate…" at bounding box center [870, 793] width 1166 height 681
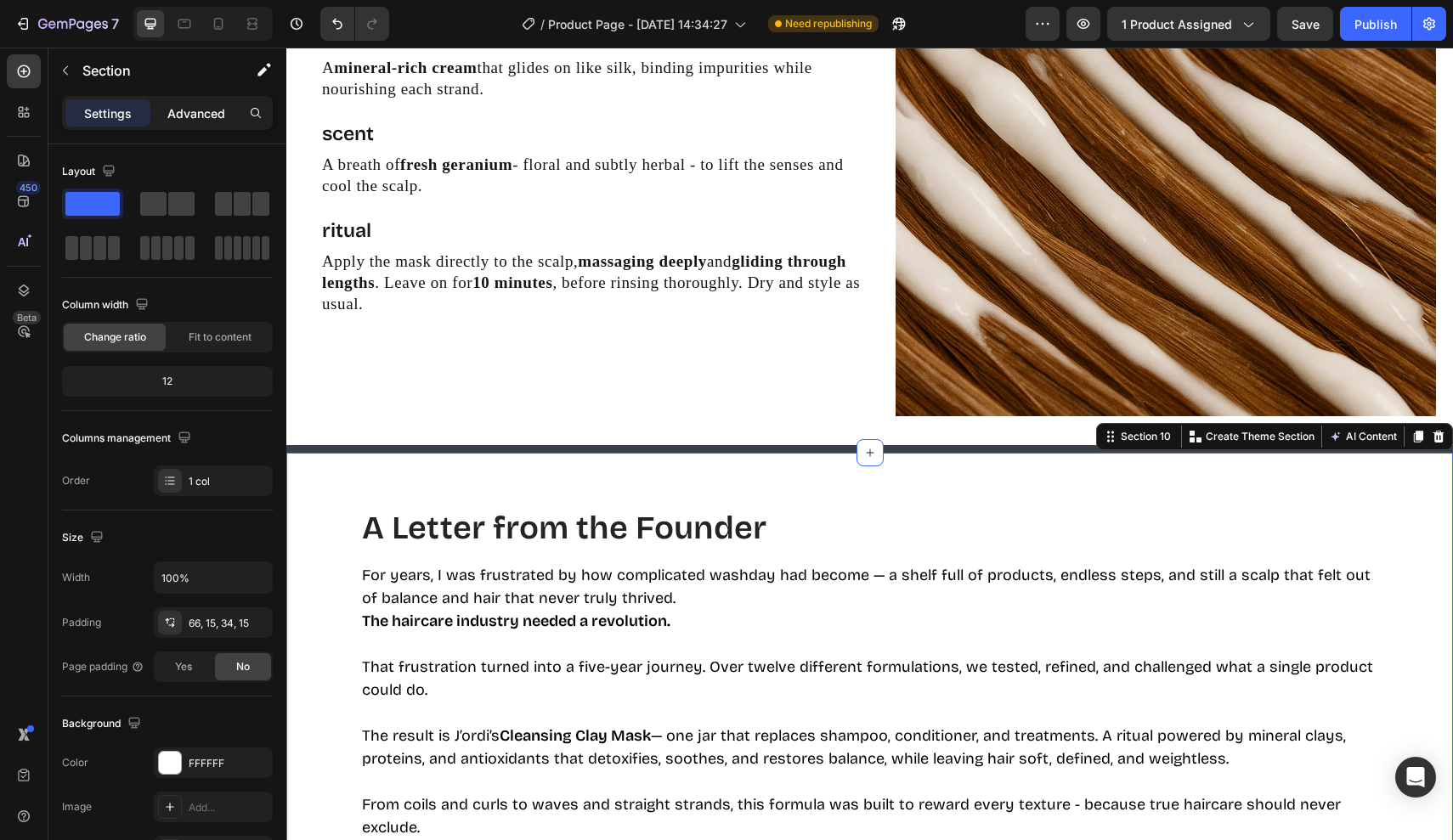
click at [207, 107] on p "Advanced" at bounding box center [196, 113] width 57 height 18
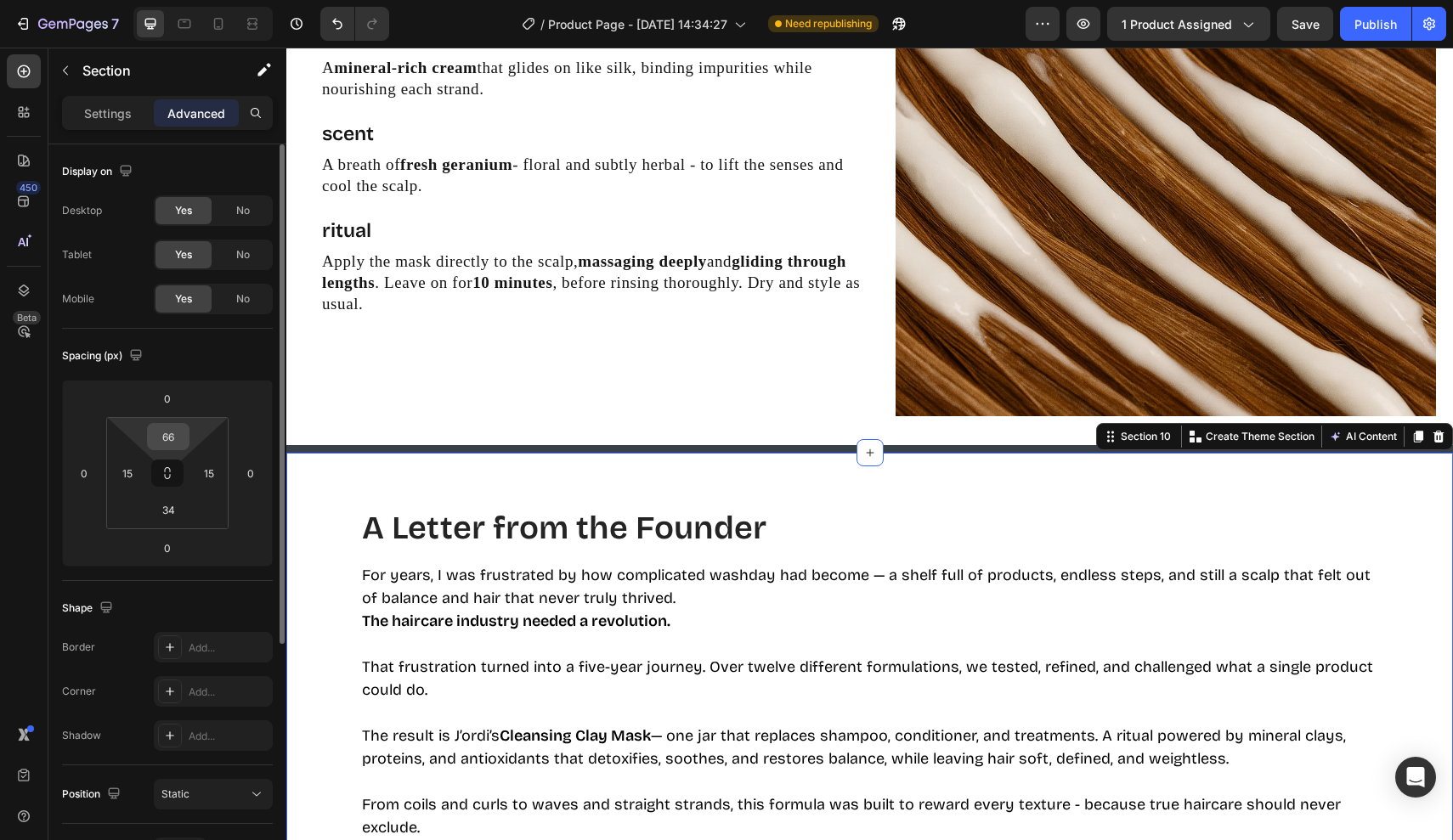
click at [185, 432] on div "66" at bounding box center [168, 436] width 43 height 27
click at [178, 433] on input "66" at bounding box center [168, 436] width 34 height 25
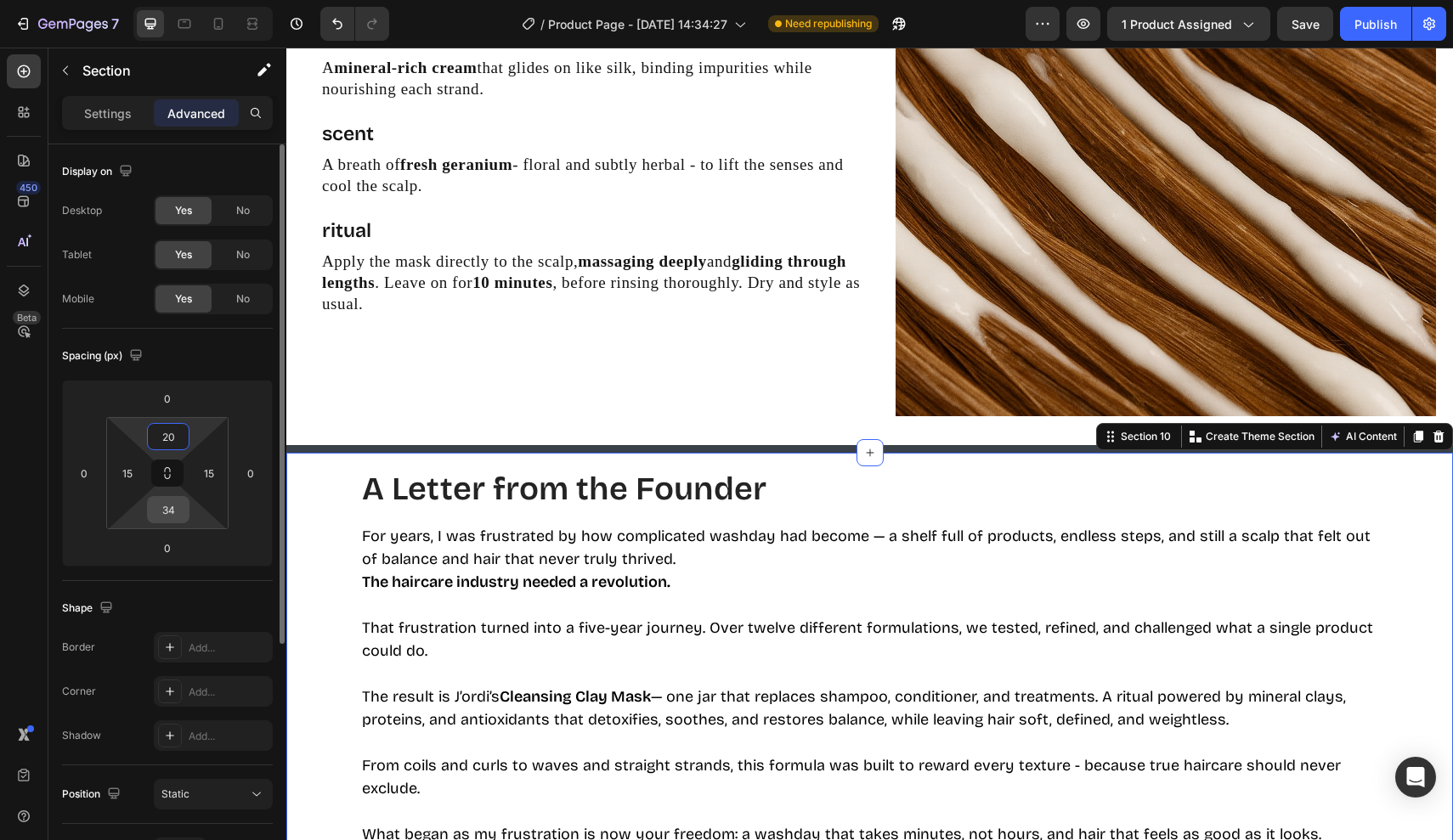
type input "20"
click at [177, 511] on input "34" at bounding box center [168, 509] width 34 height 25
type input "20"
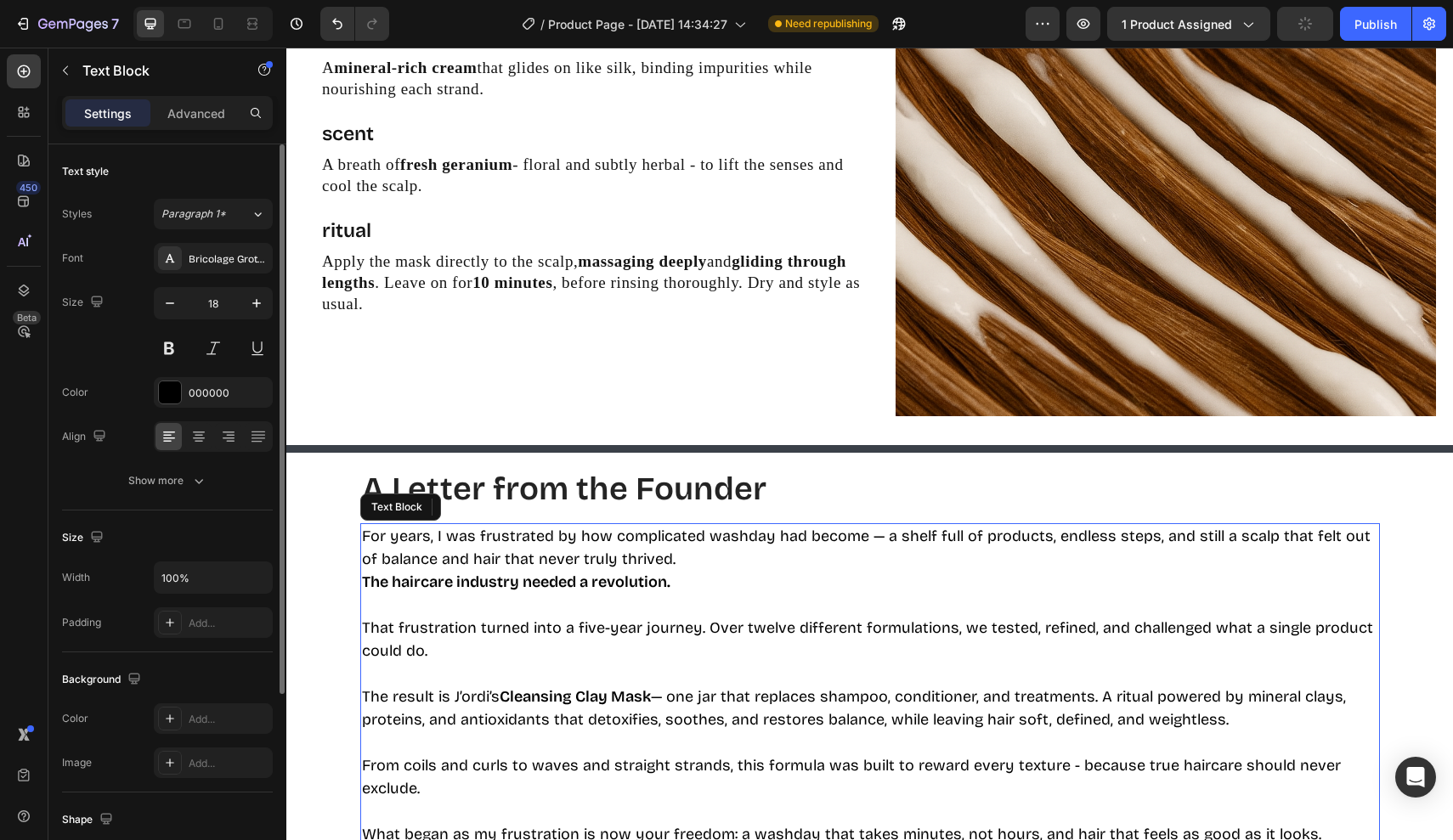
click at [532, 628] on p "That frustration turned into a five-year journey. Over twelve different formula…" at bounding box center [870, 639] width 1016 height 45
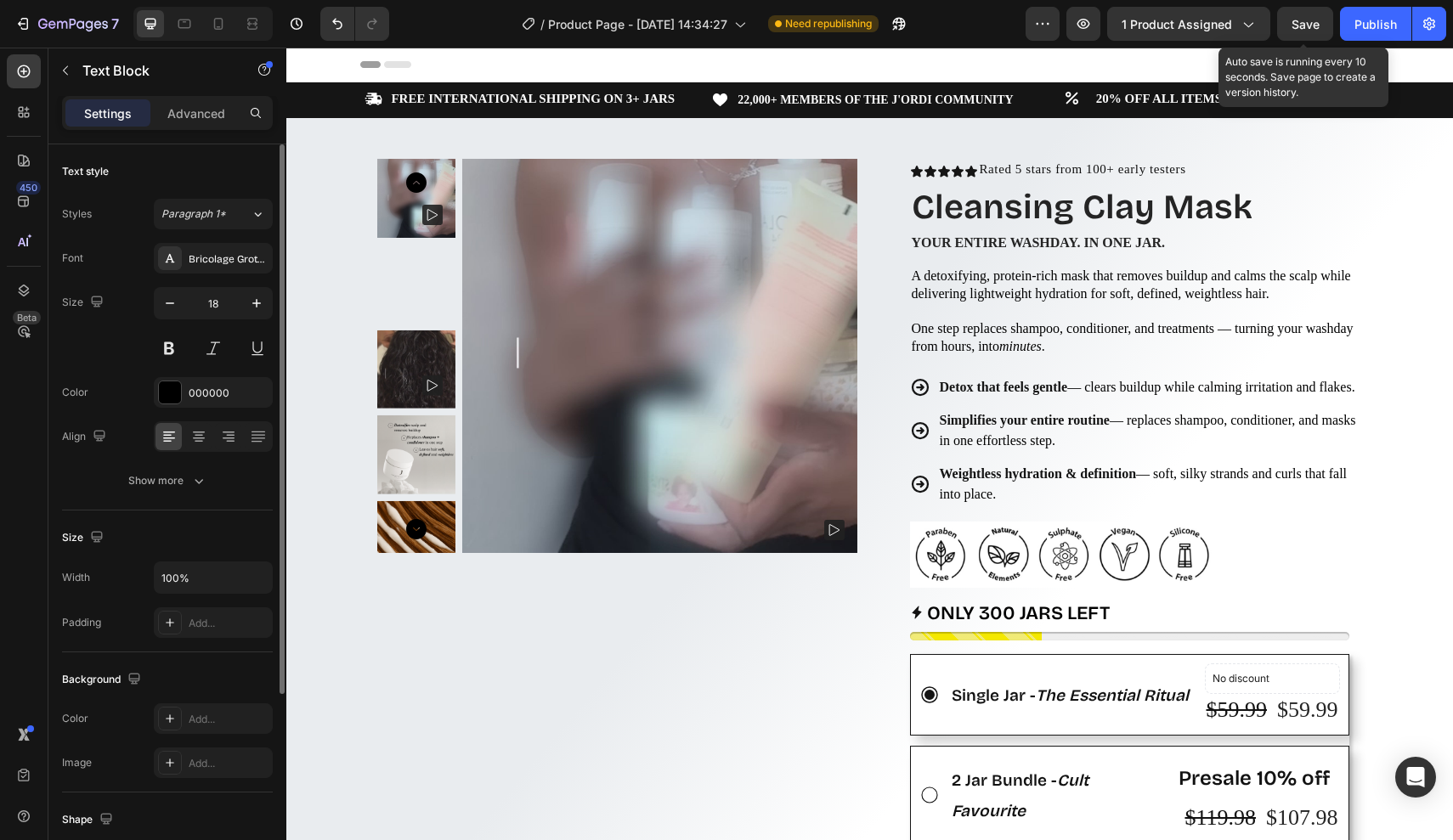
scroll to position [0, 0]
click at [1298, 25] on span "Save" at bounding box center [1306, 24] width 28 height 15
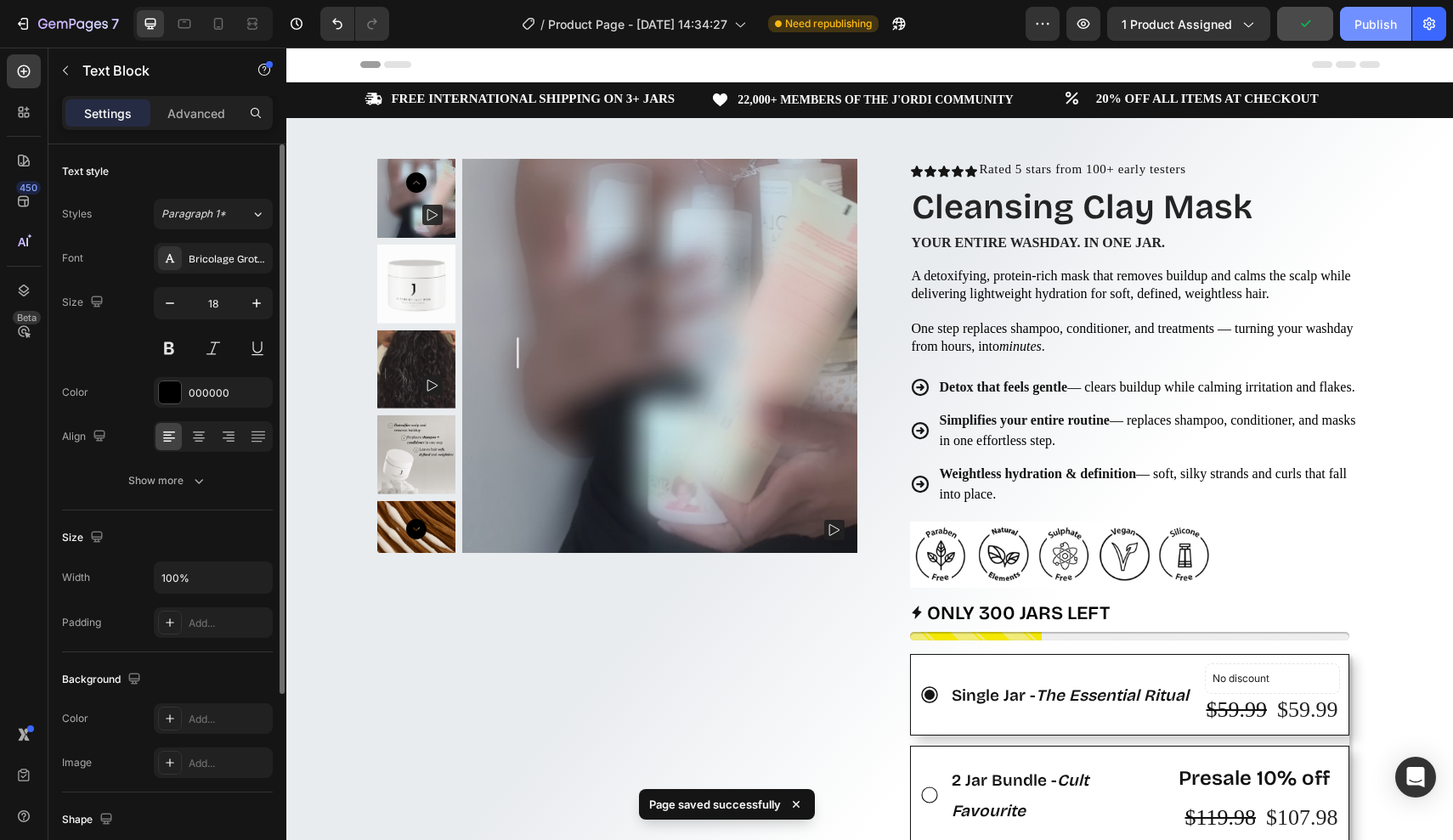
click at [1365, 21] on div "Publish" at bounding box center [1375, 23] width 43 height 18
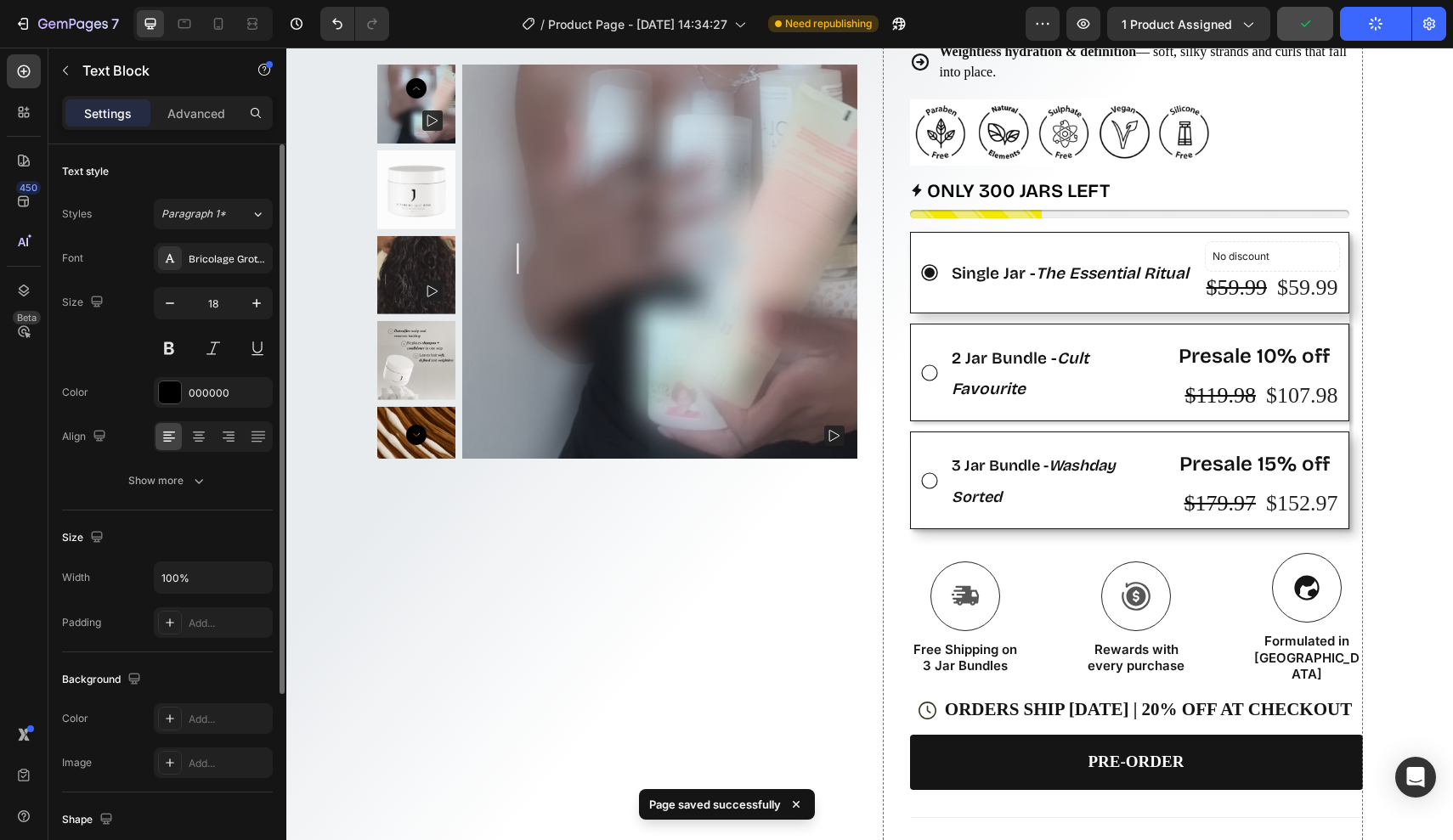
scroll to position [194, 0]
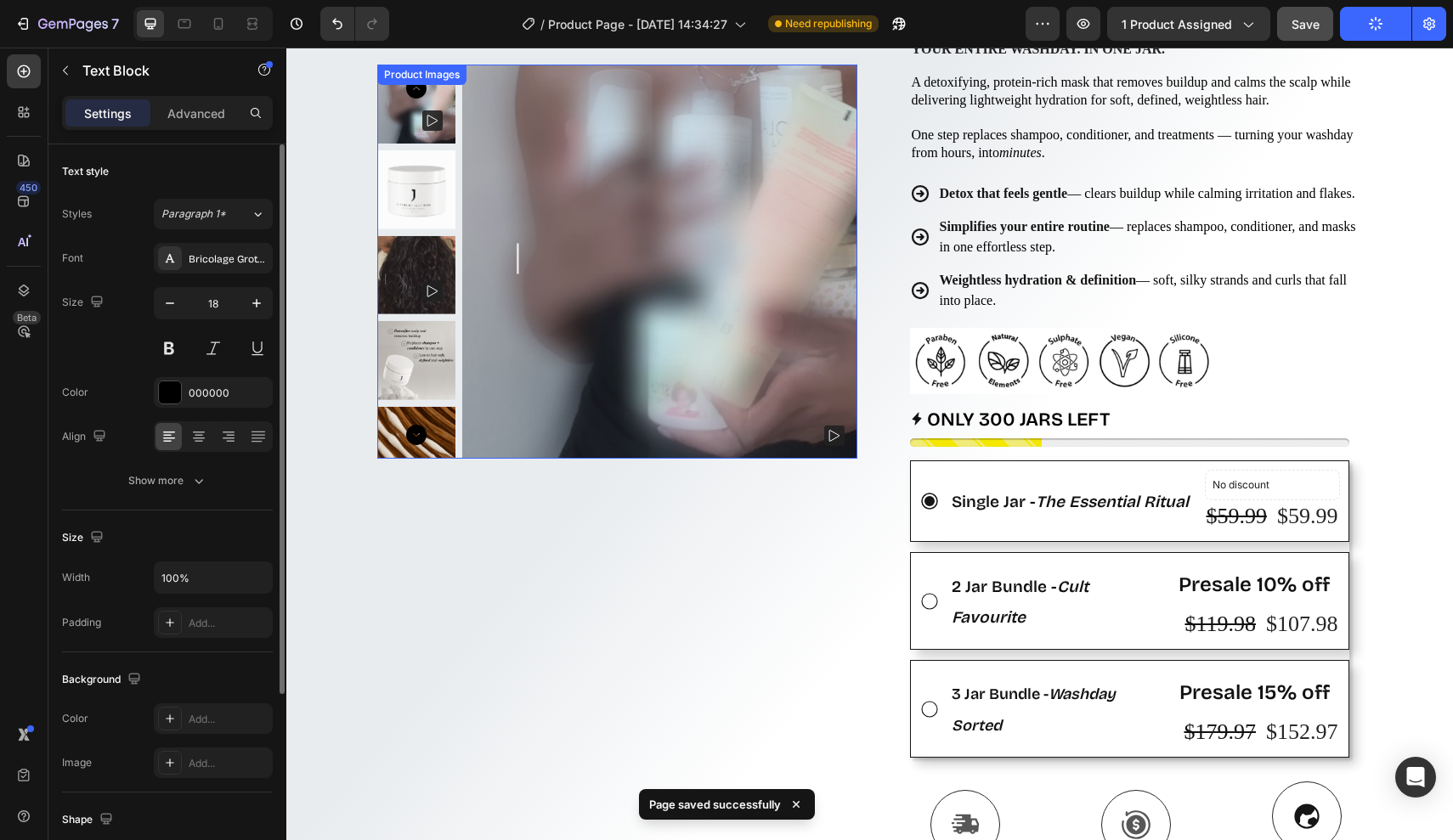
click at [606, 399] on img at bounding box center [658, 261] width 394 height 394
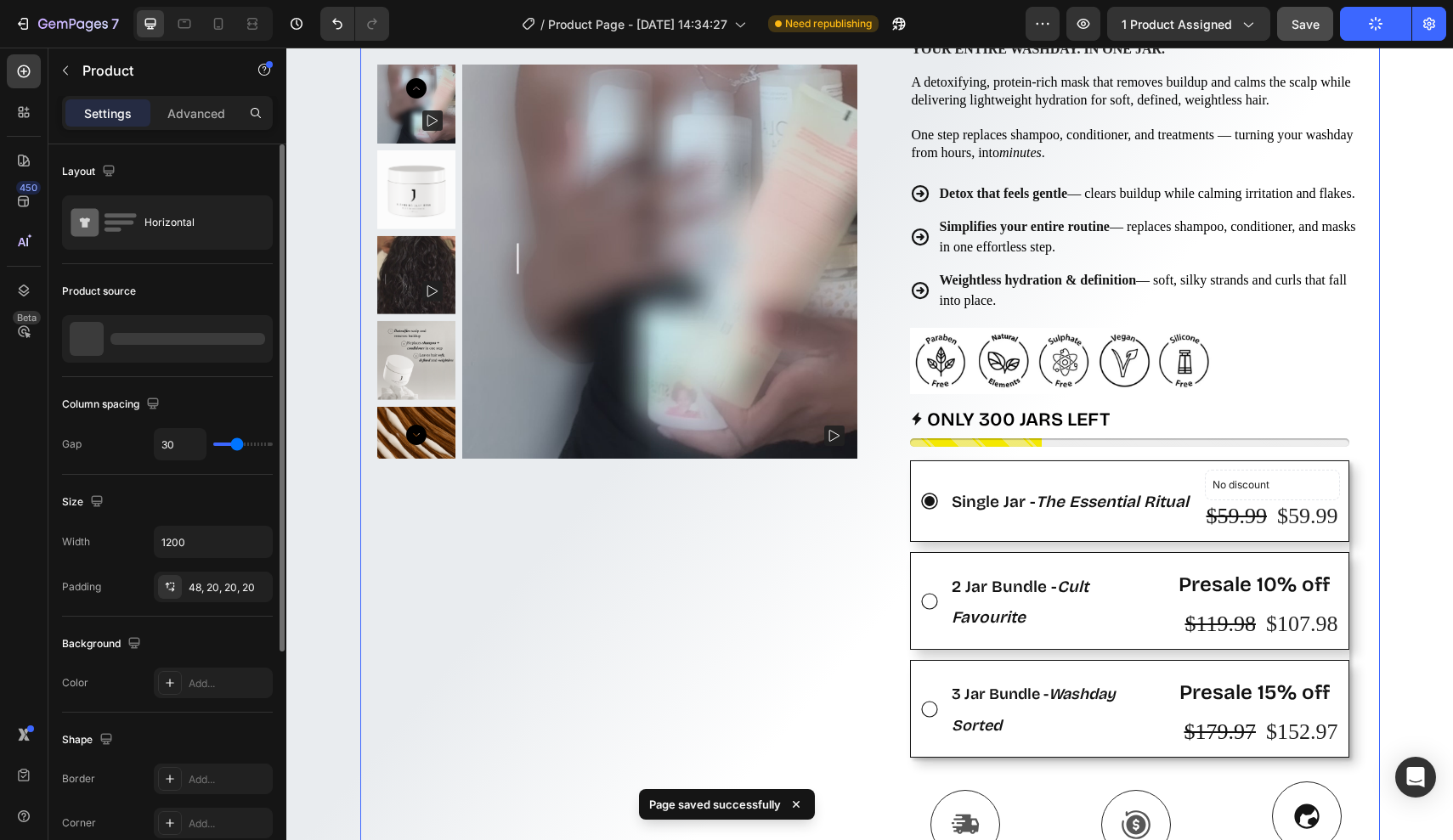
click at [504, 501] on div "Product Images 0 Row" at bounding box center [618, 599] width 480 height 1269
click at [211, 582] on div "48, 20, 20, 20" at bounding box center [212, 588] width 49 height 15
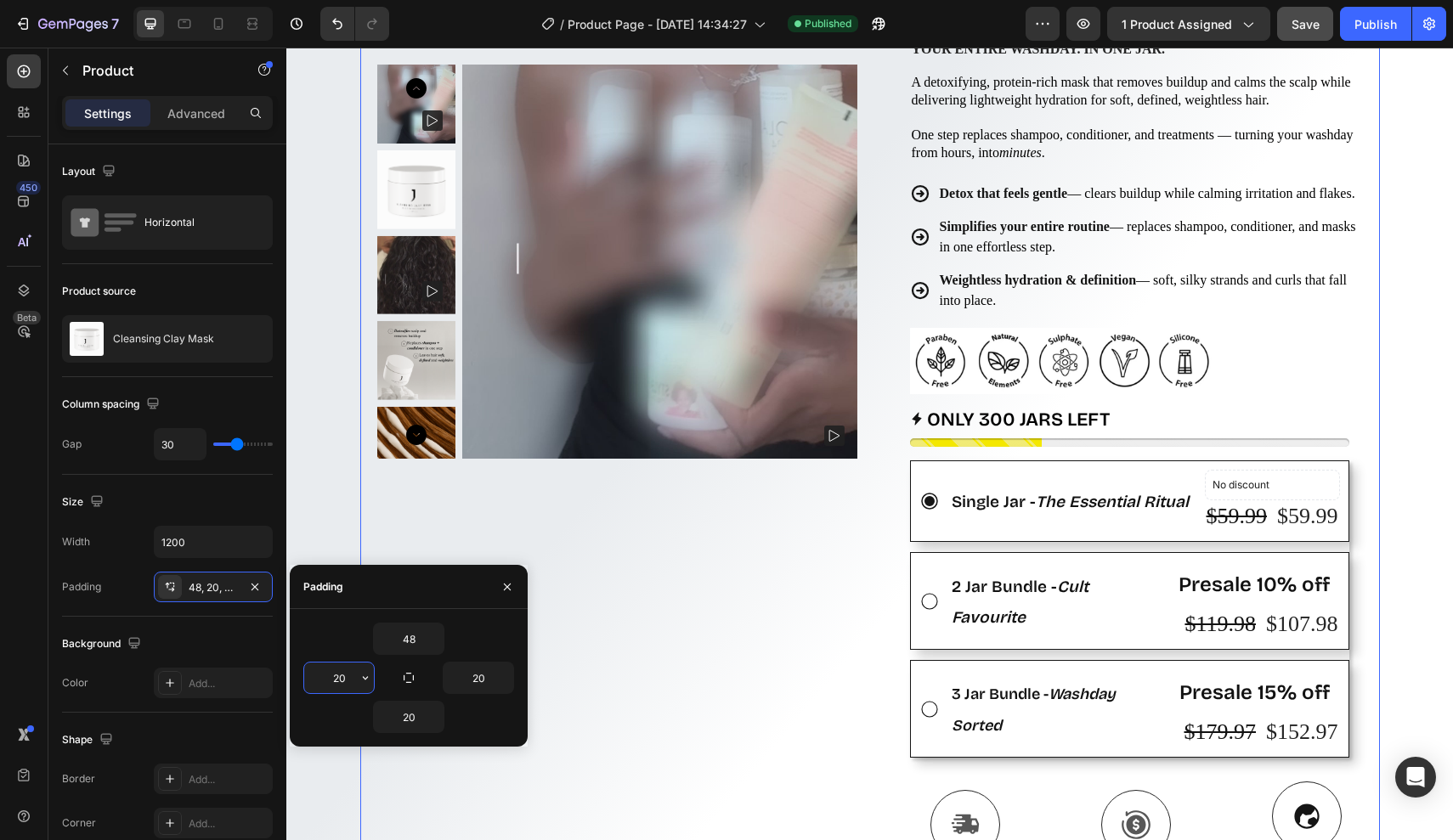
click at [347, 676] on input "20" at bounding box center [338, 678] width 70 height 31
type input "2"
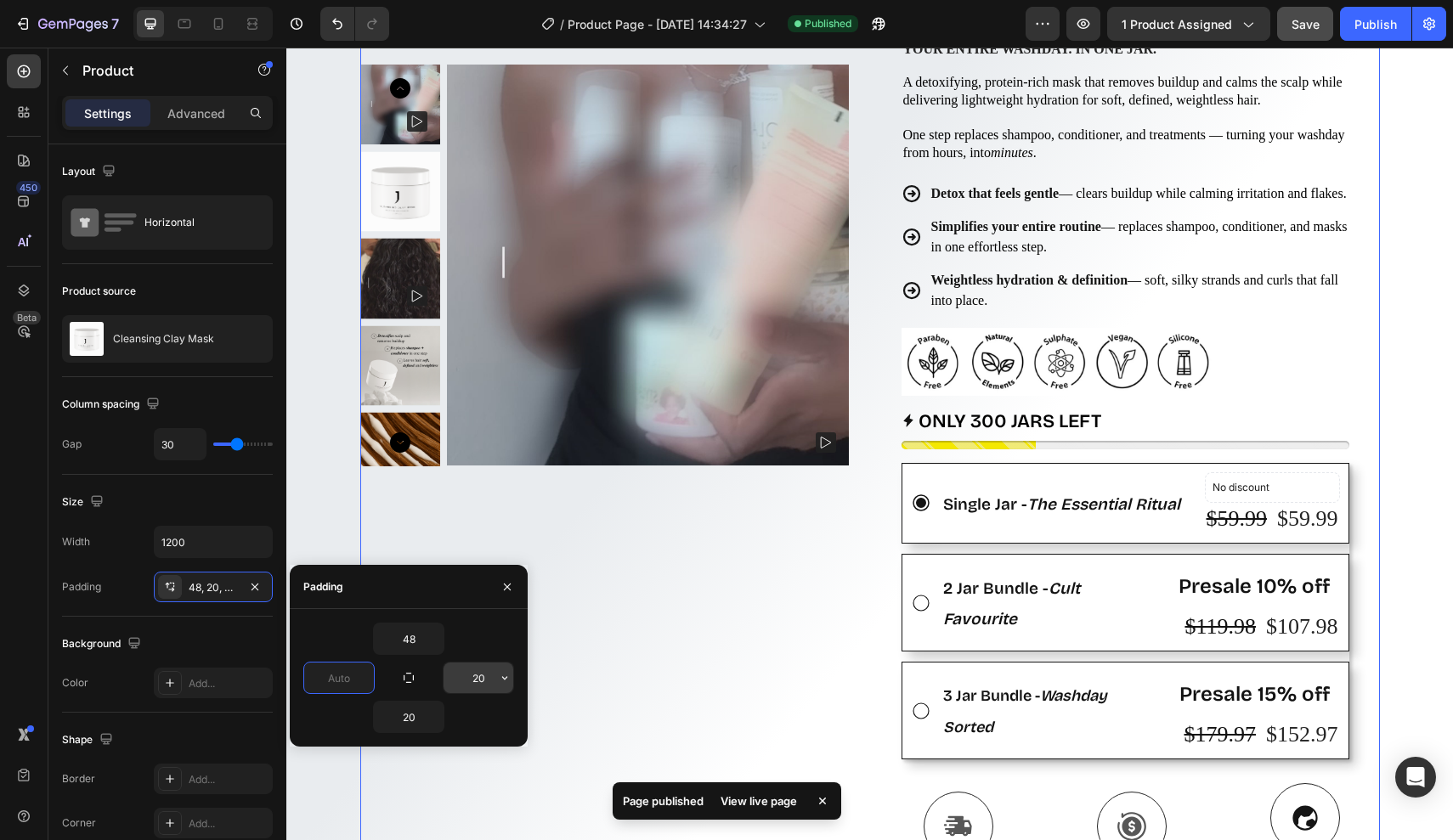
click at [486, 672] on input "20" at bounding box center [478, 678] width 70 height 31
type input "0"
type input "2"
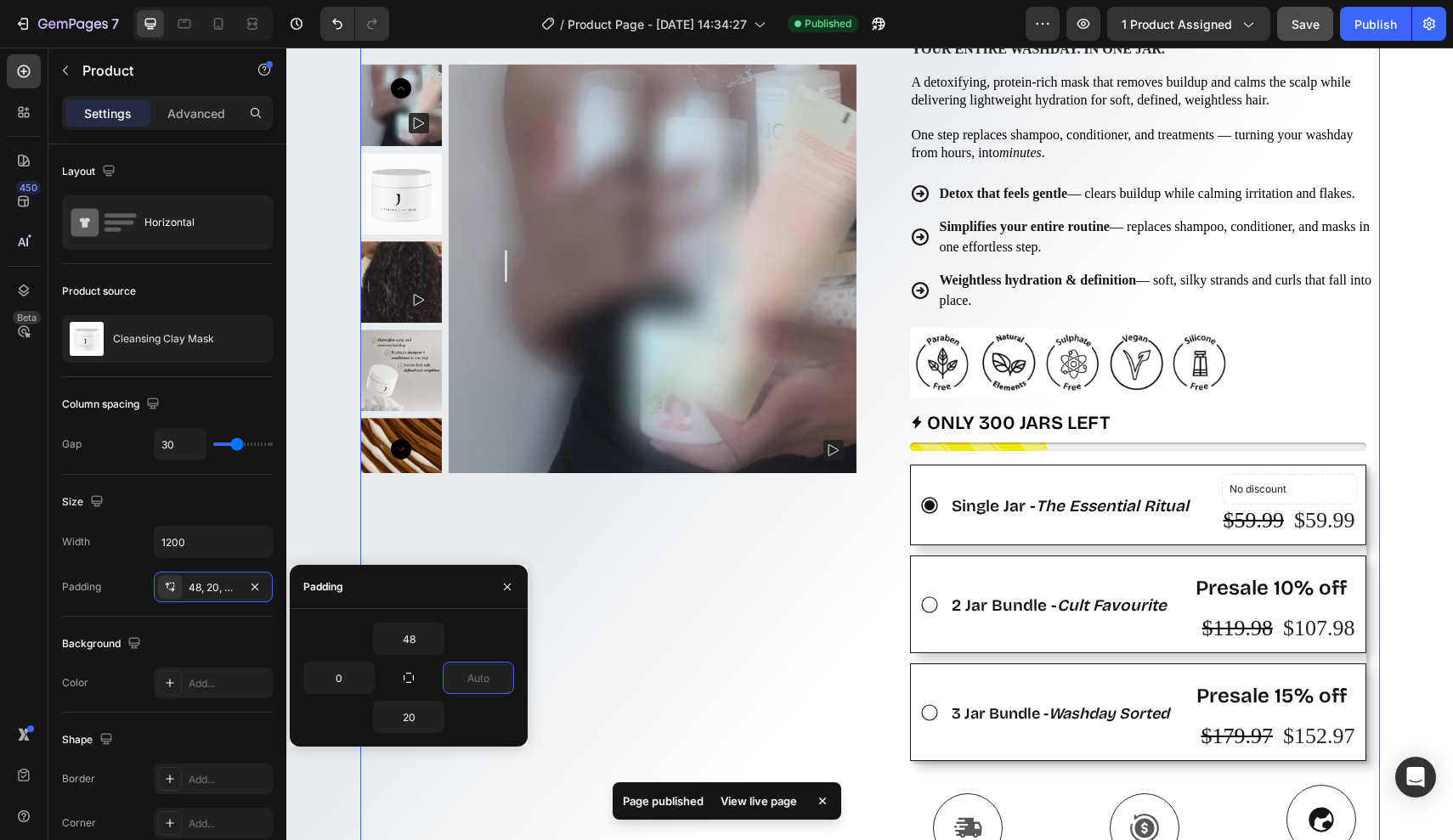
scroll to position [421, 0]
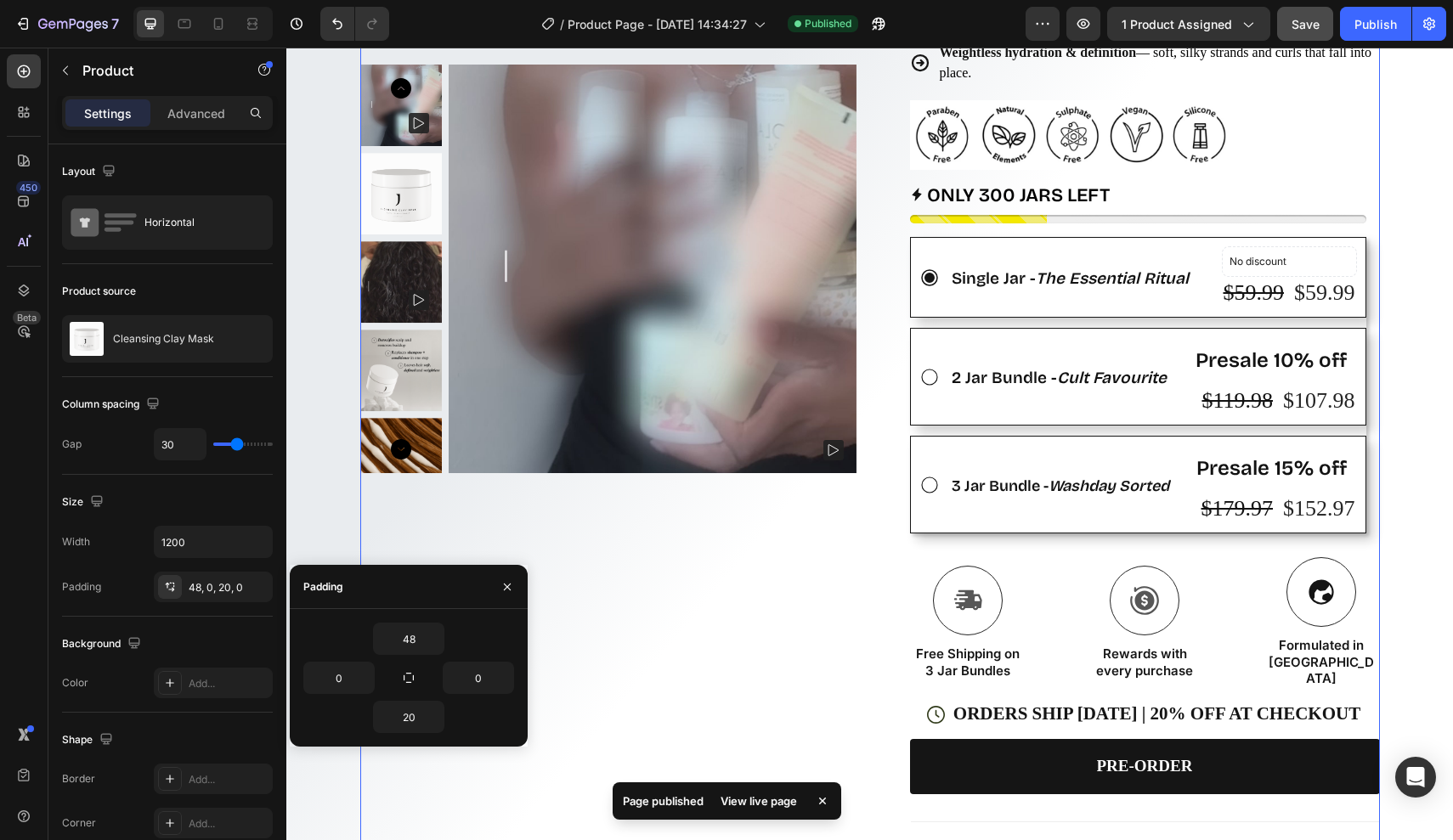
click at [512, 524] on div "Product Images Row" at bounding box center [608, 374] width 497 height 1272
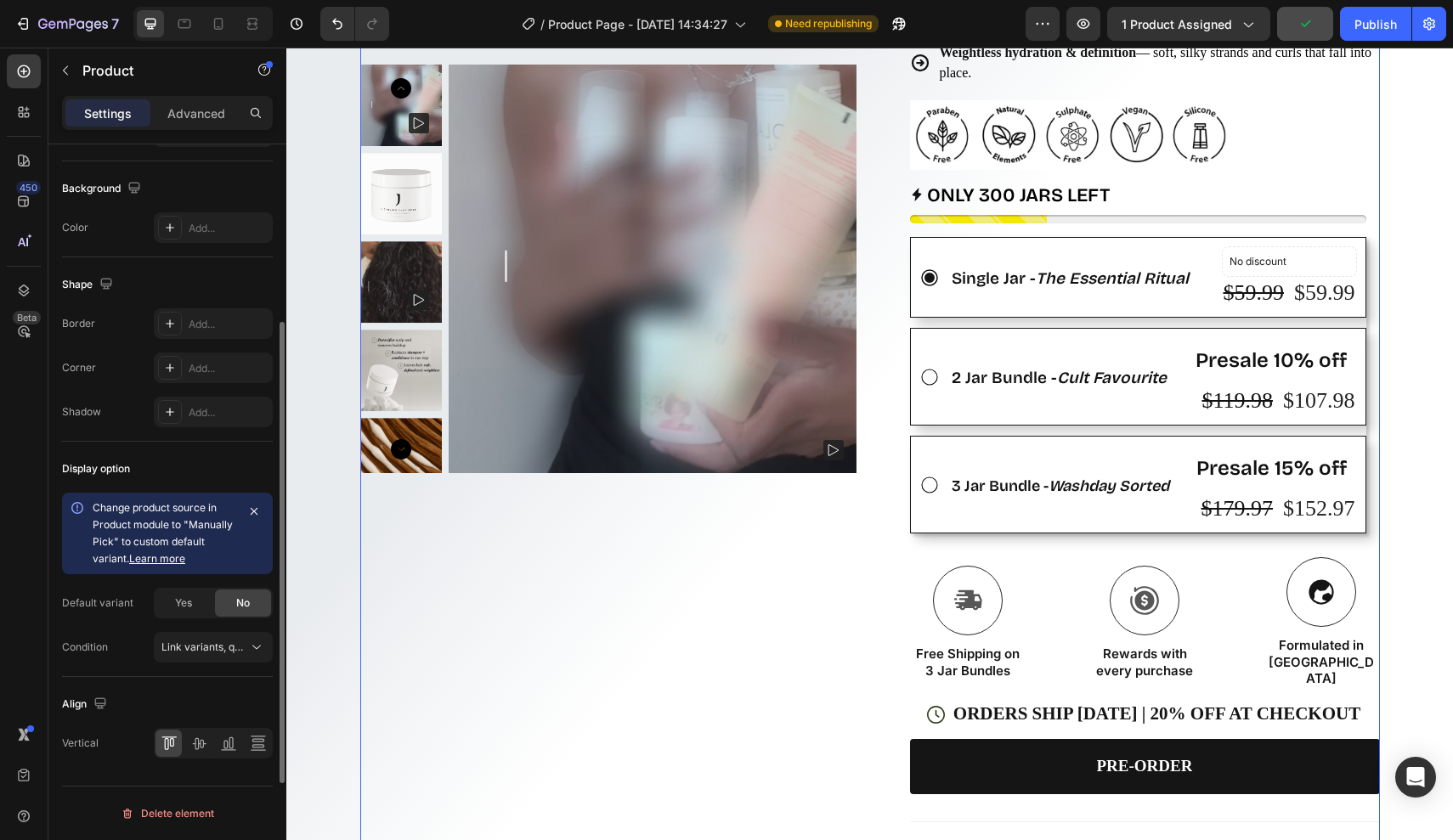
scroll to position [228, 0]
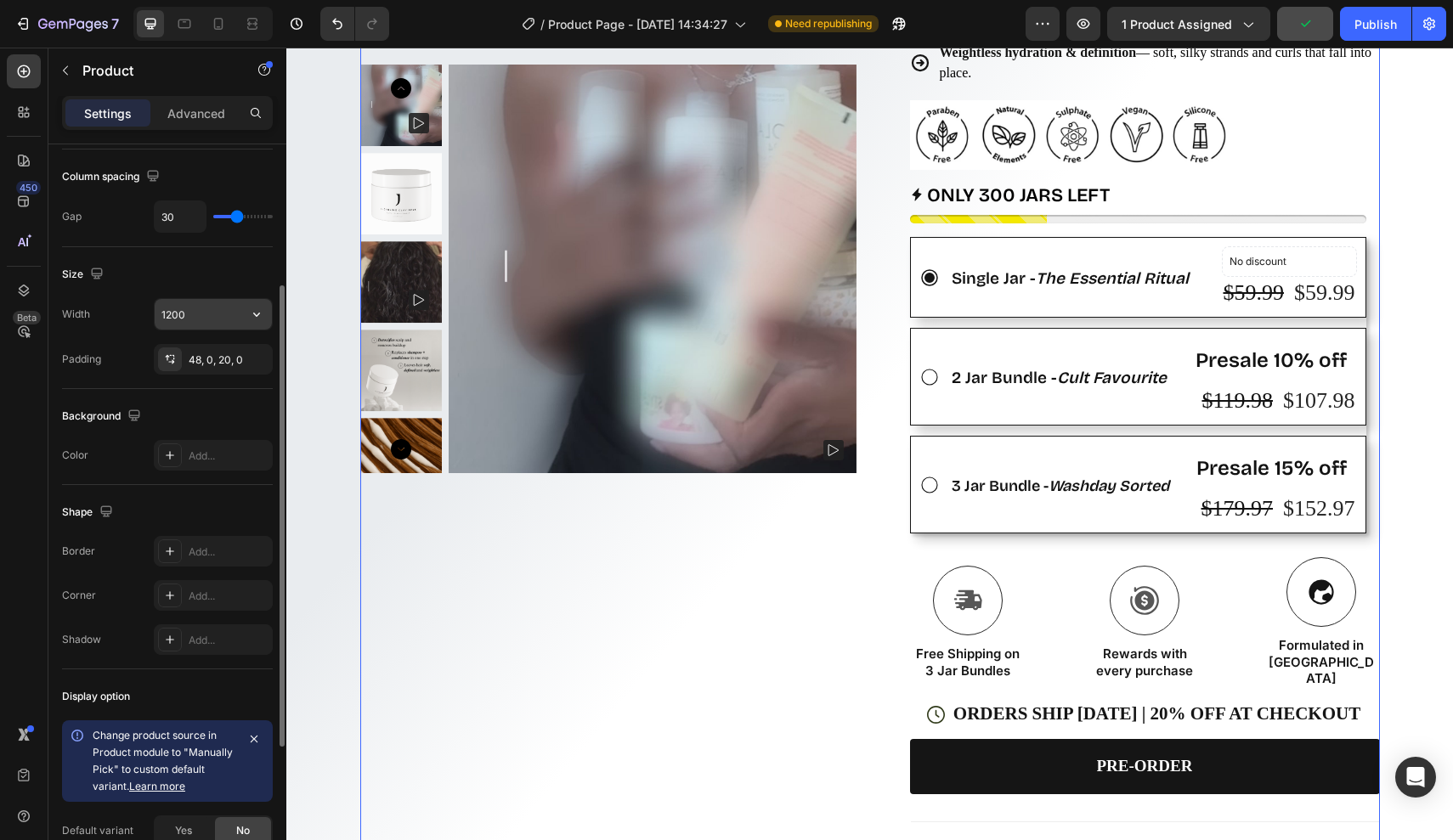
click at [199, 318] on input "1200" at bounding box center [213, 313] width 117 height 31
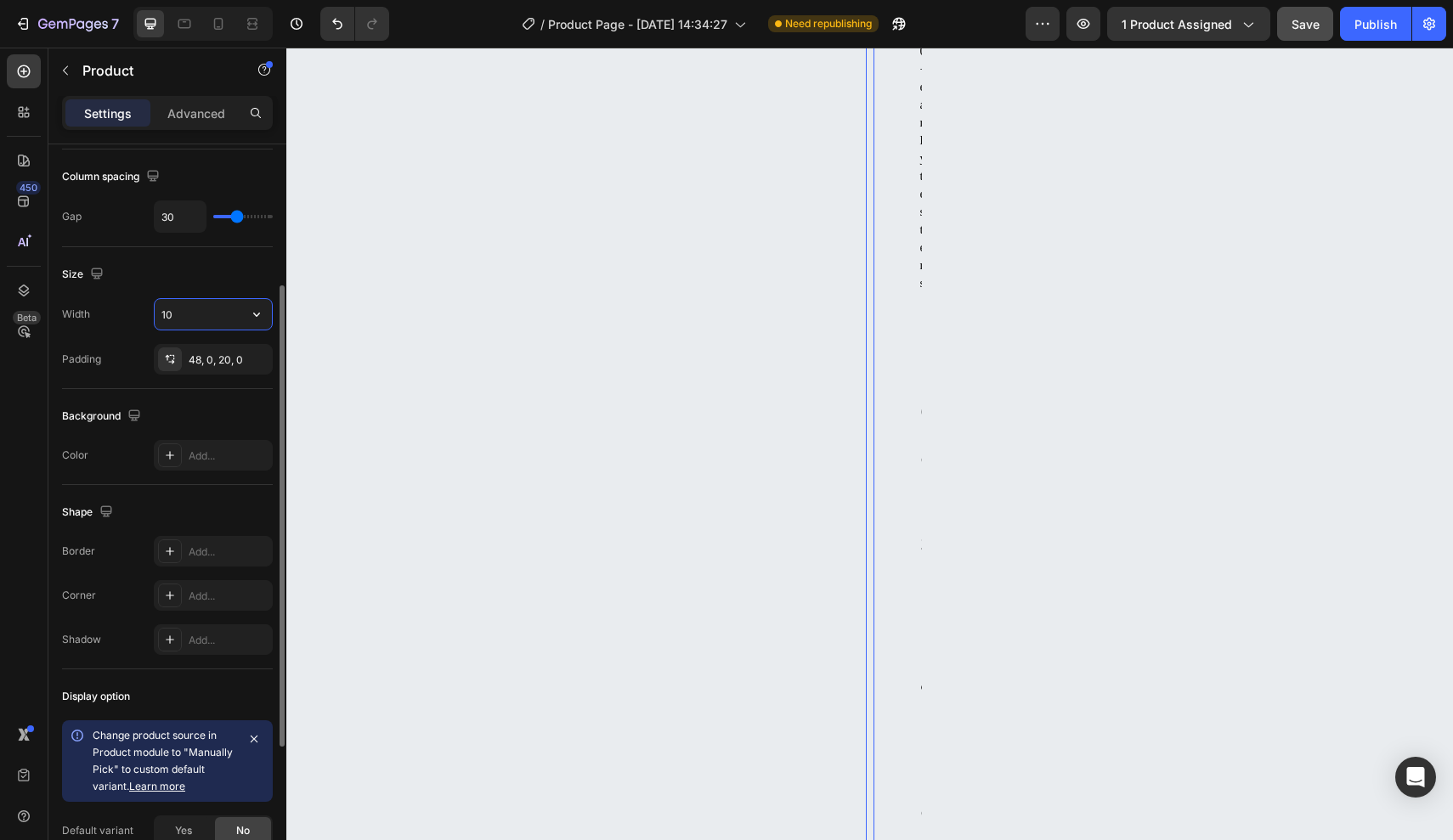
type input "1"
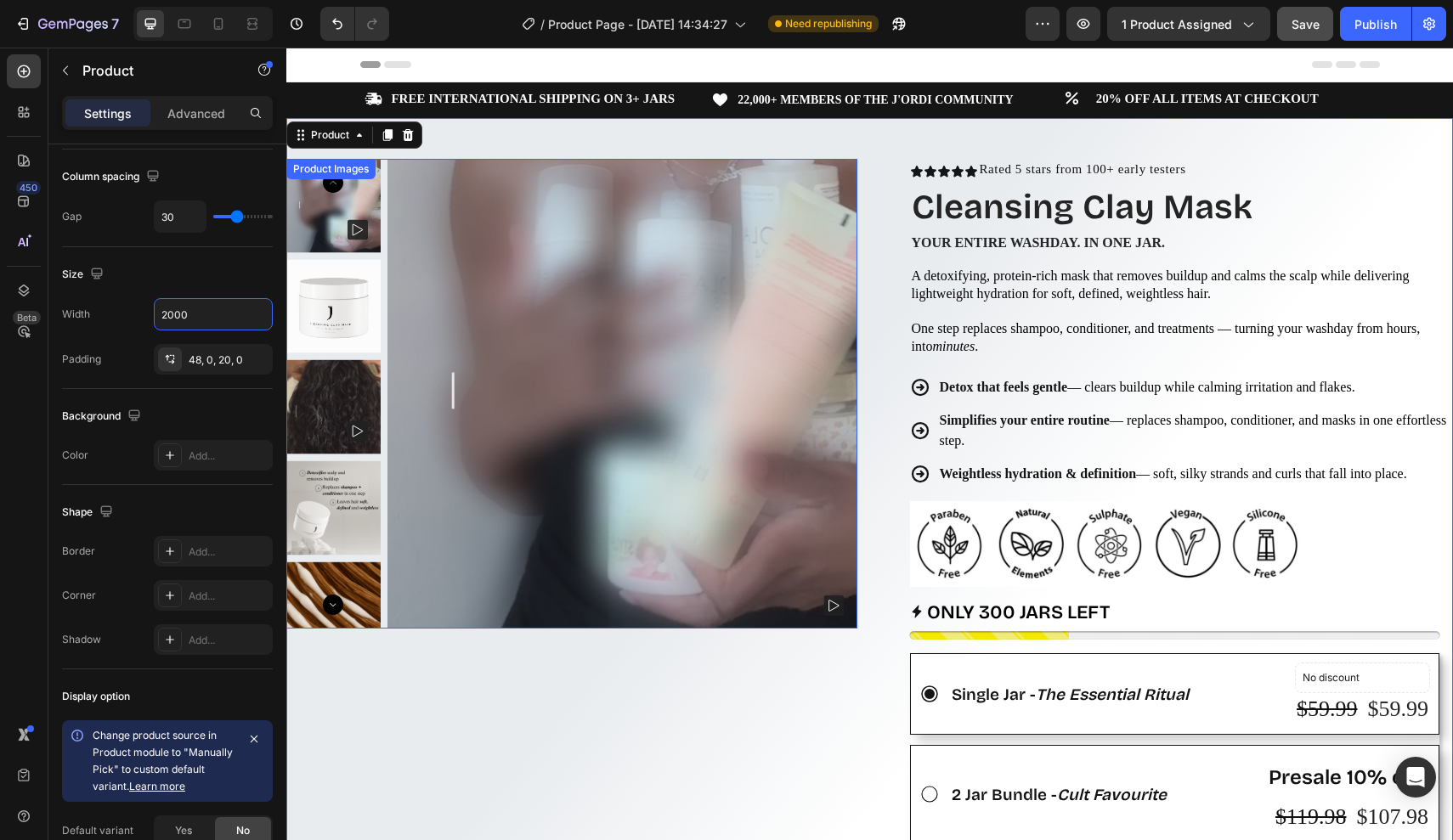
scroll to position [0, 0]
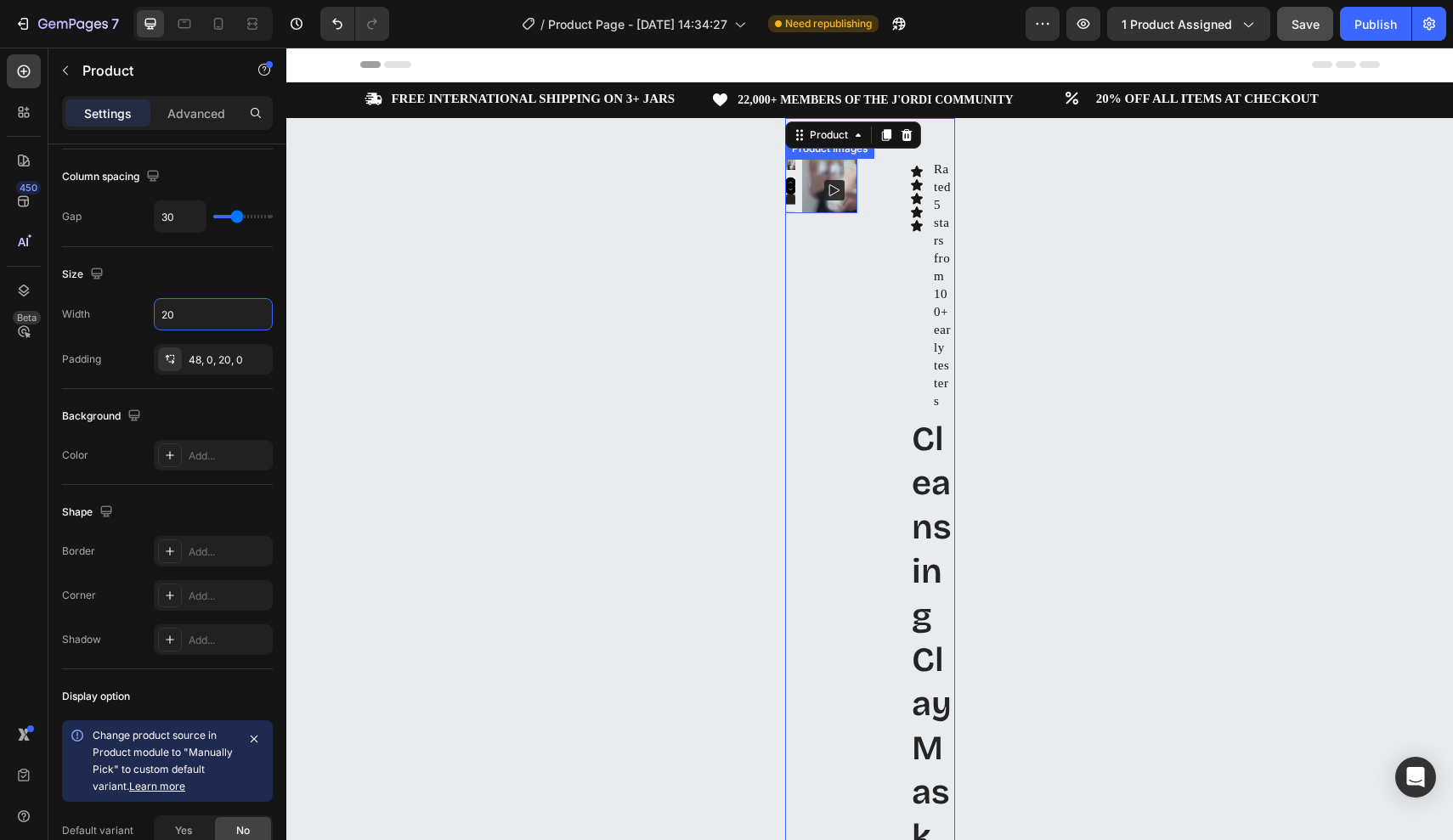
type input "2"
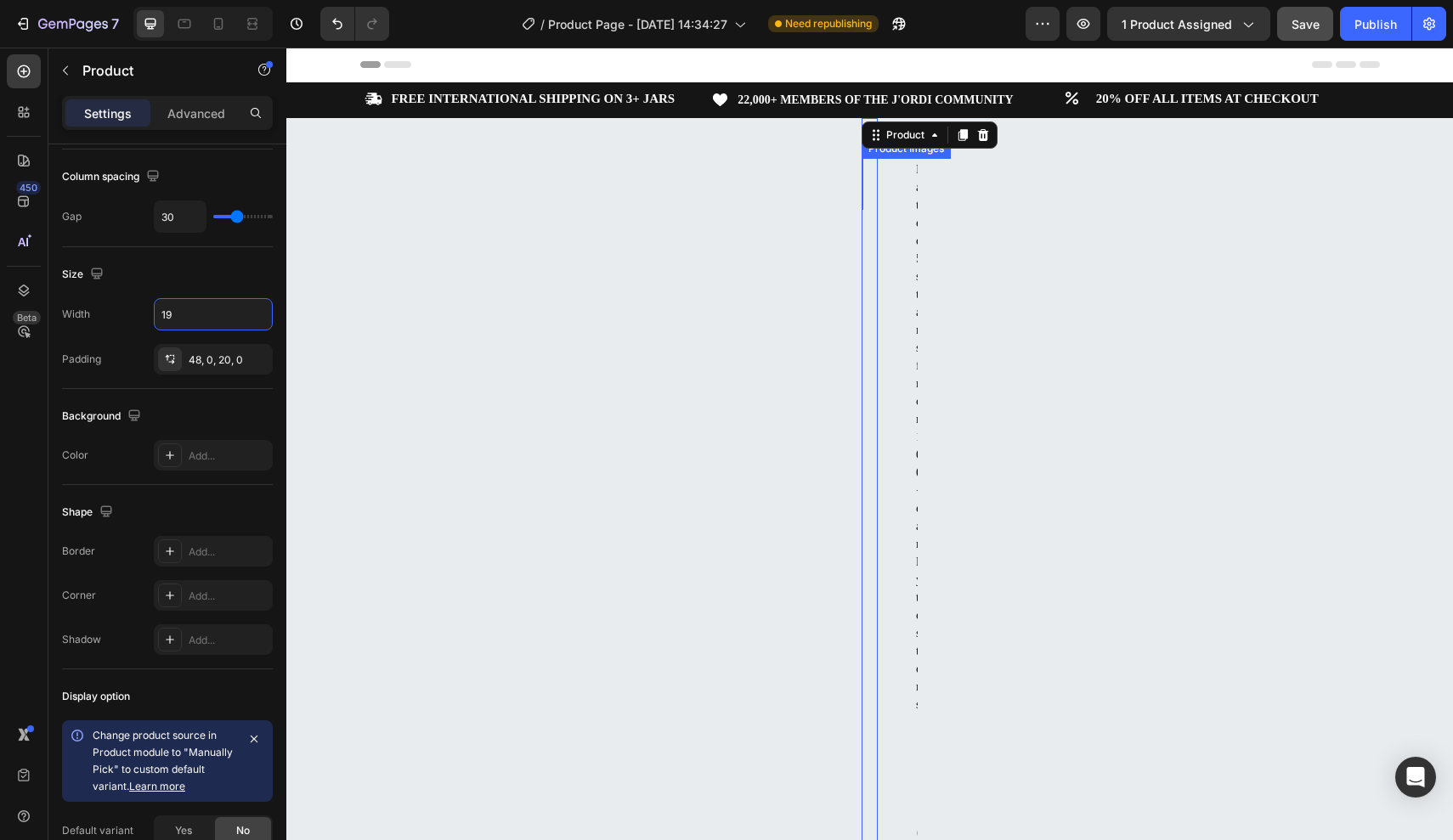
type input "1"
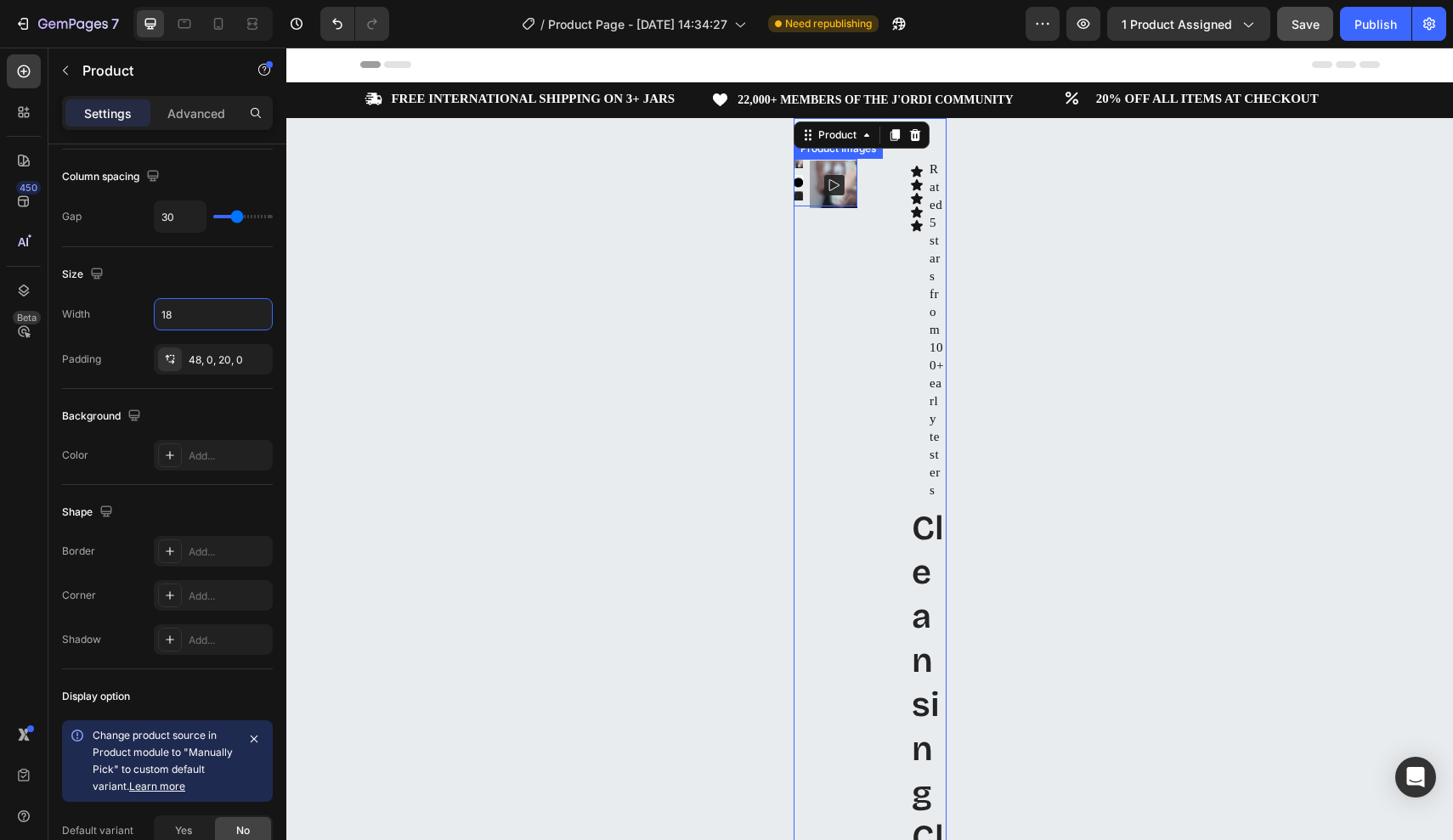
type input "1"
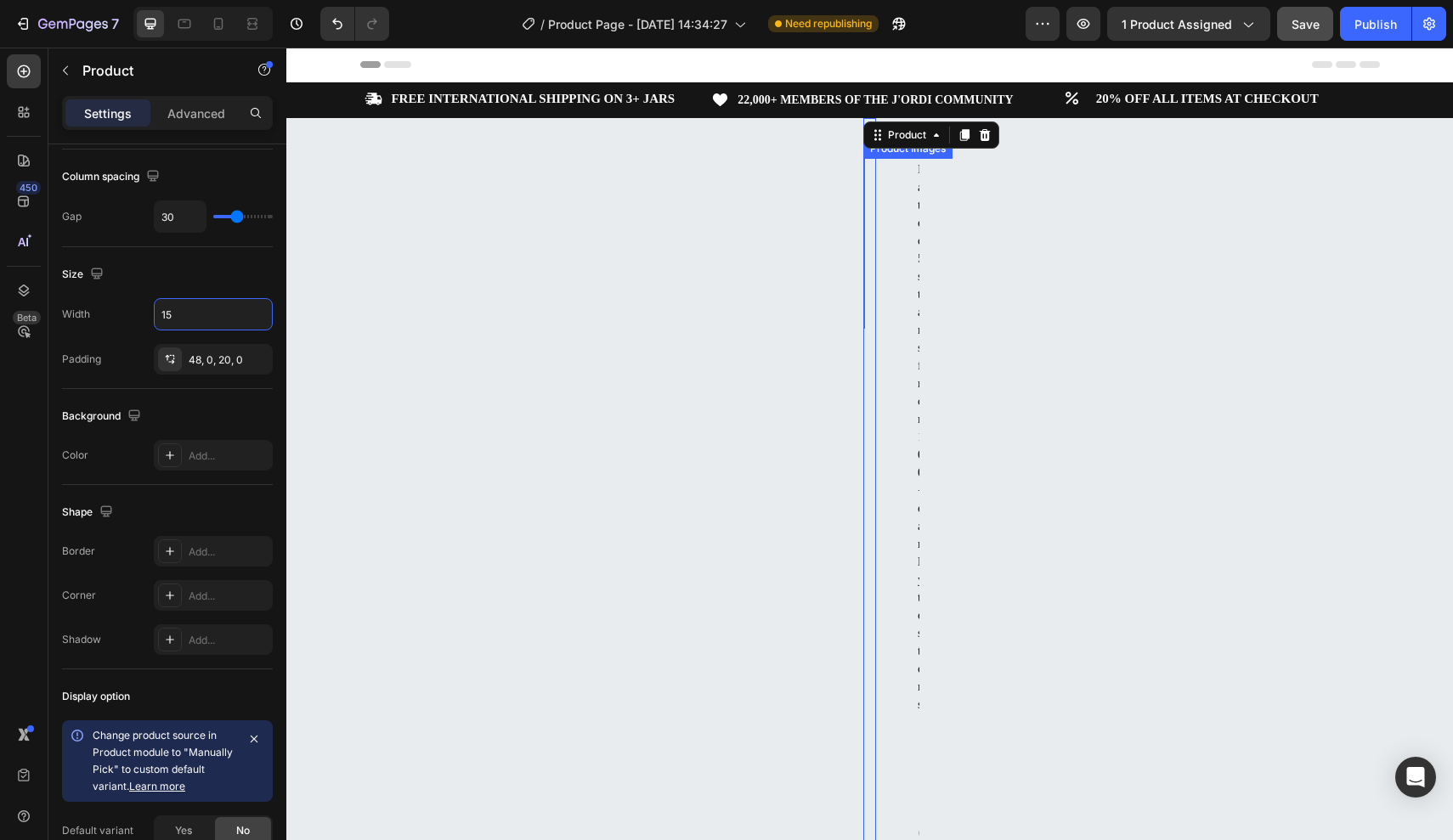
type input "1"
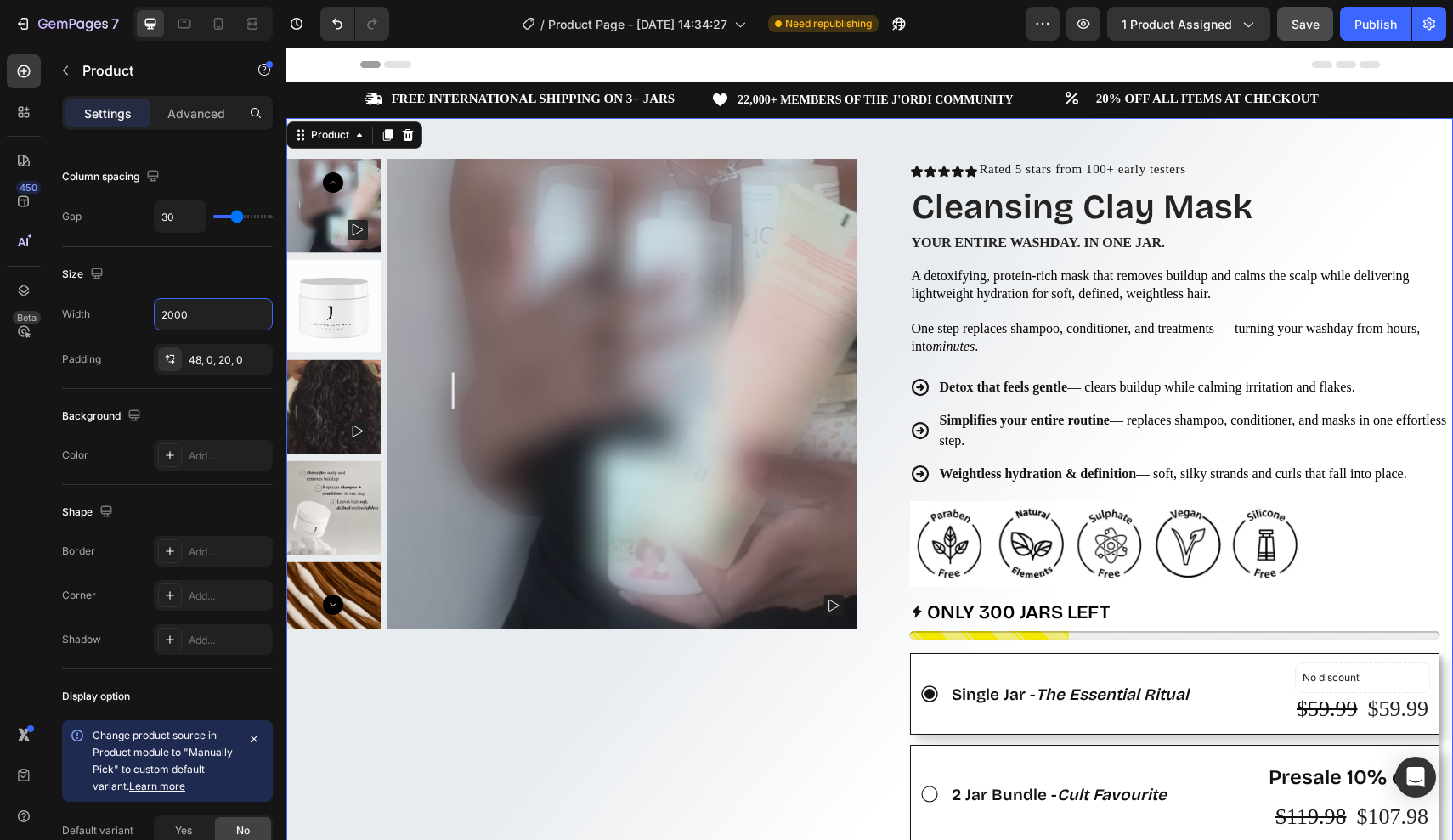
type input "2000"
click at [845, 649] on div "Product Images Row" at bounding box center [572, 784] width 571 height 1252
click at [220, 359] on div "48, 0, 20, 0" at bounding box center [212, 360] width 49 height 15
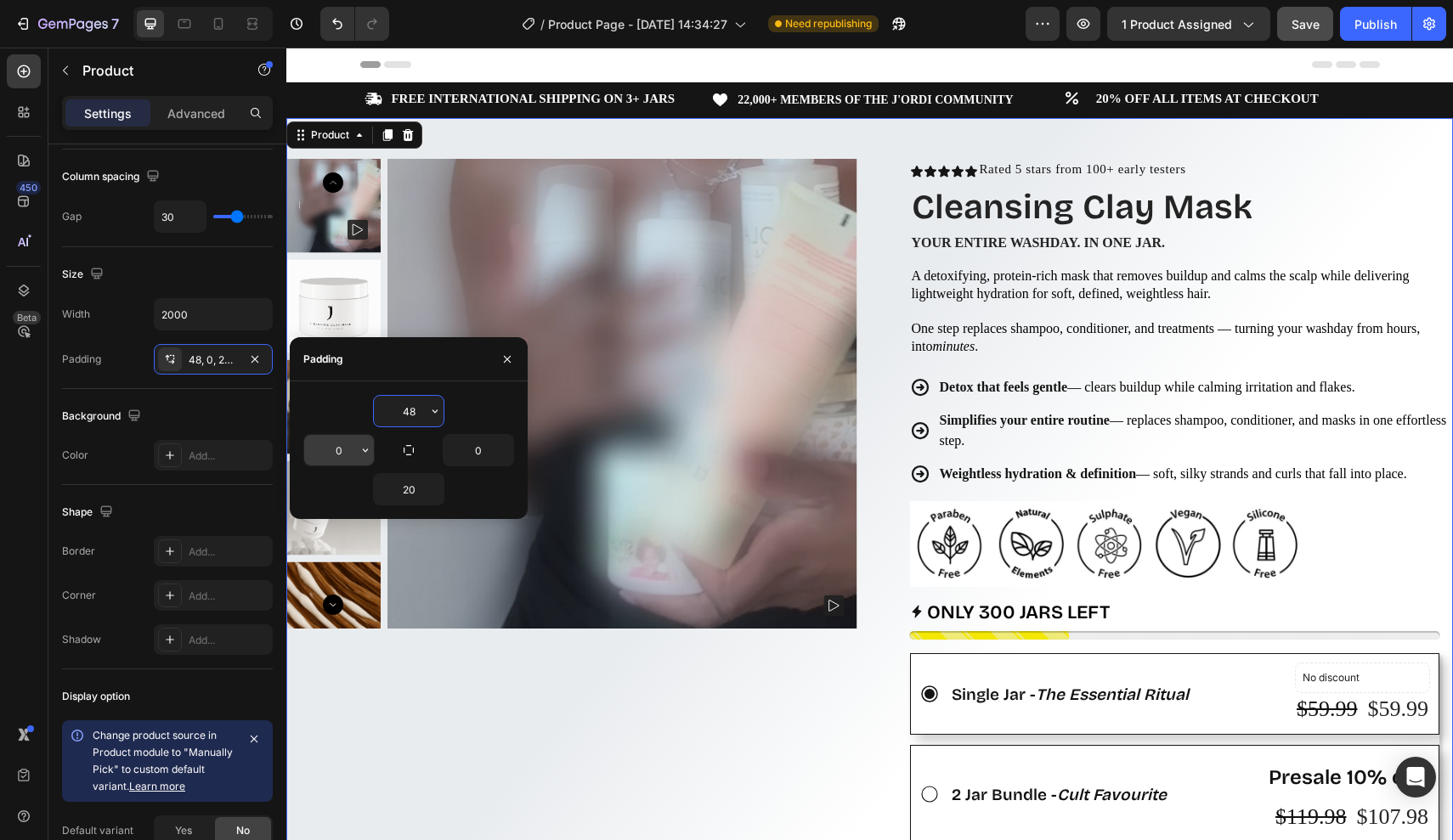
click at [350, 448] on input "0" at bounding box center [338, 450] width 70 height 31
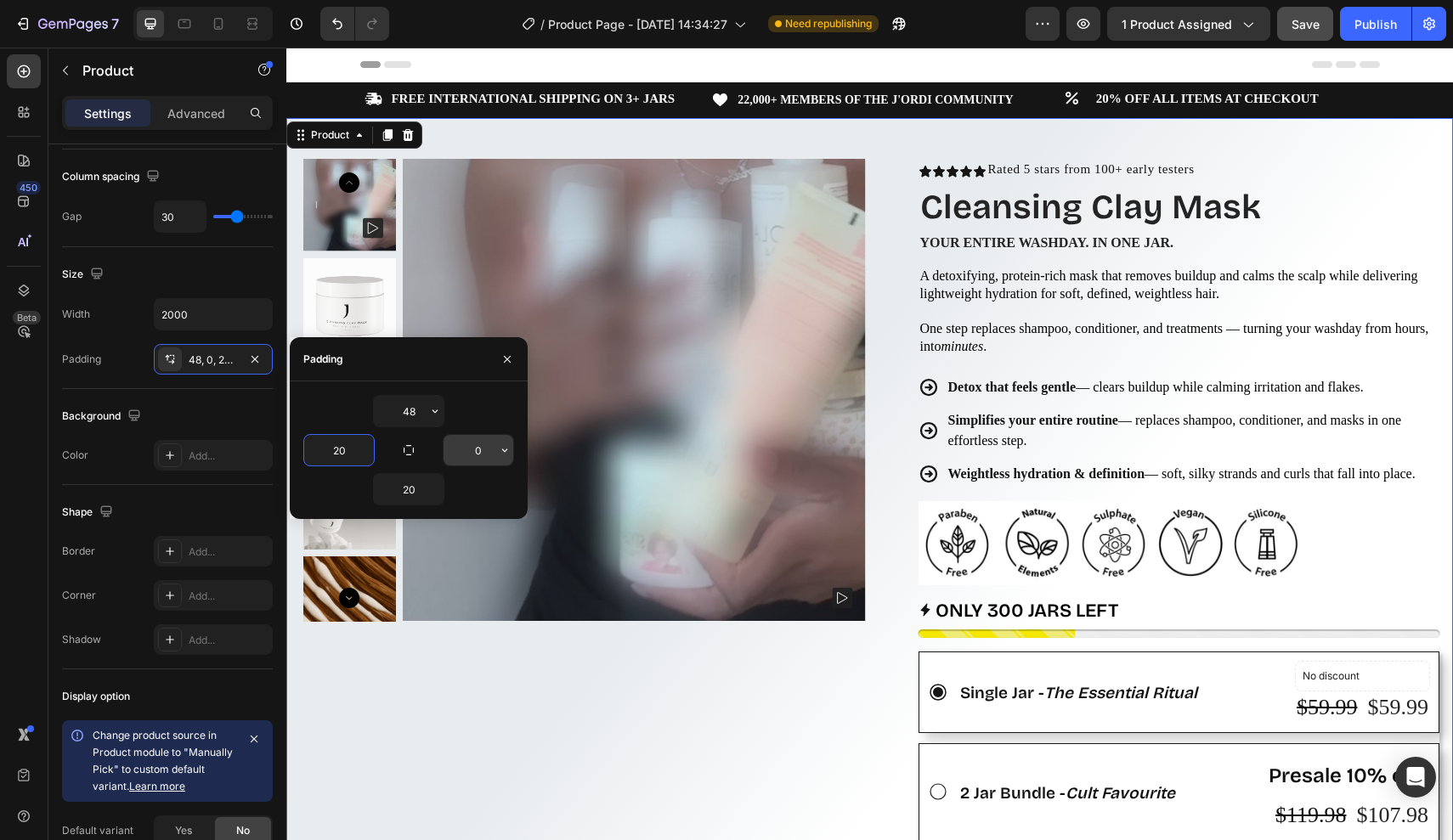
type input "20"
click at [486, 447] on input "0" at bounding box center [478, 450] width 70 height 31
type input "0"
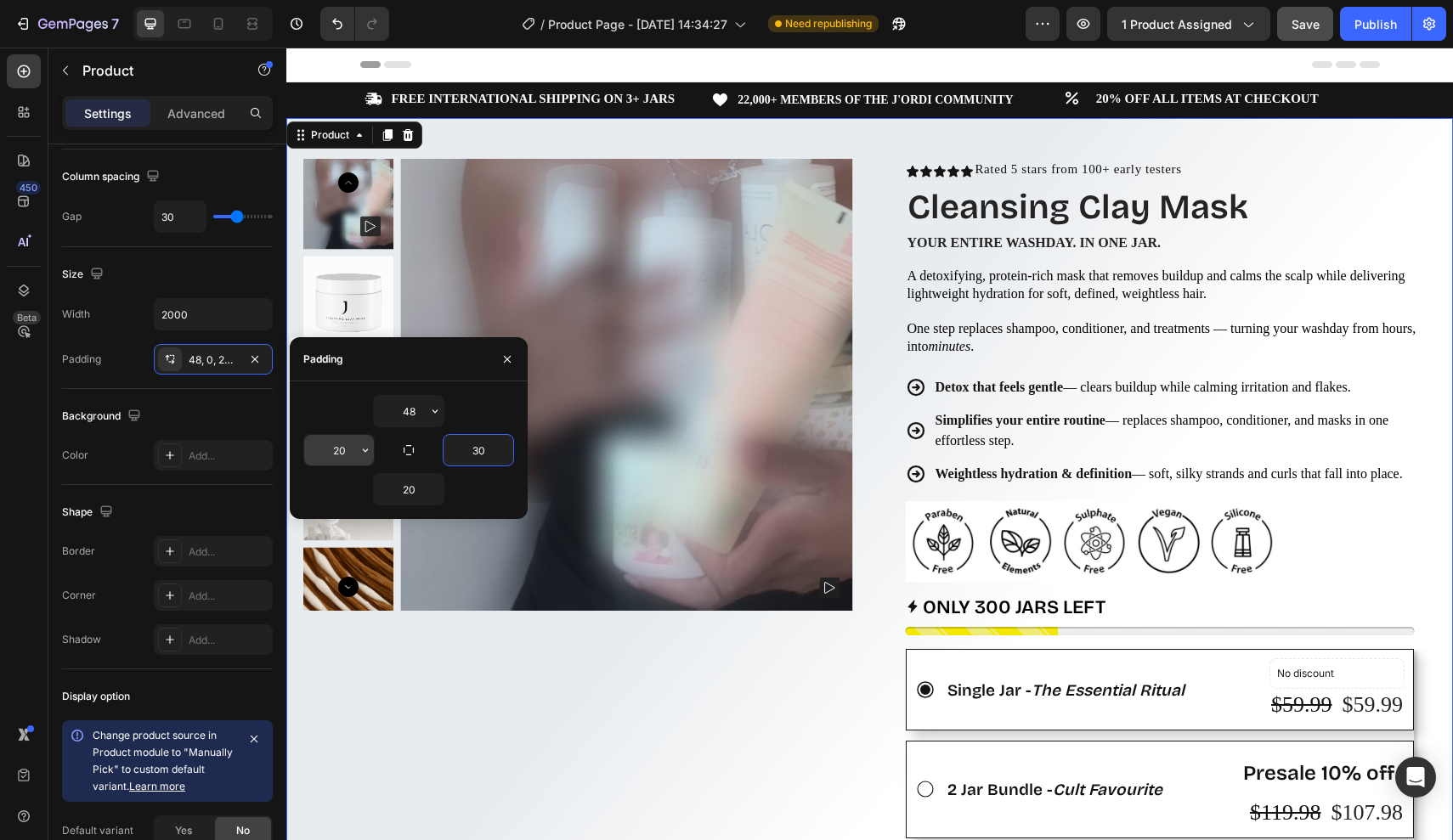
type input "30"
click at [338, 447] on input "20" at bounding box center [338, 450] width 70 height 31
click at [346, 450] on input "20" at bounding box center [338, 450] width 70 height 31
type input "2"
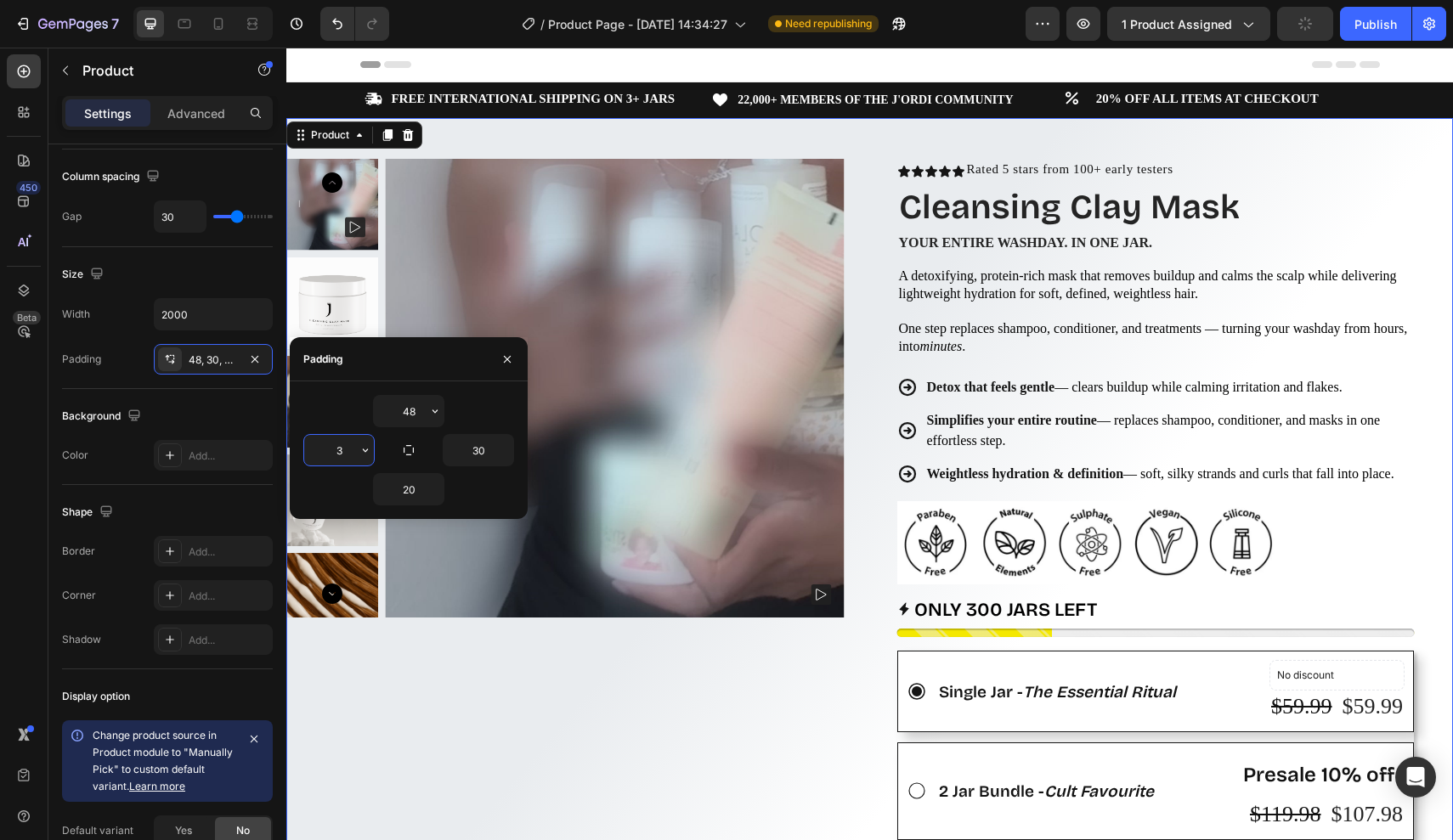
type input "30"
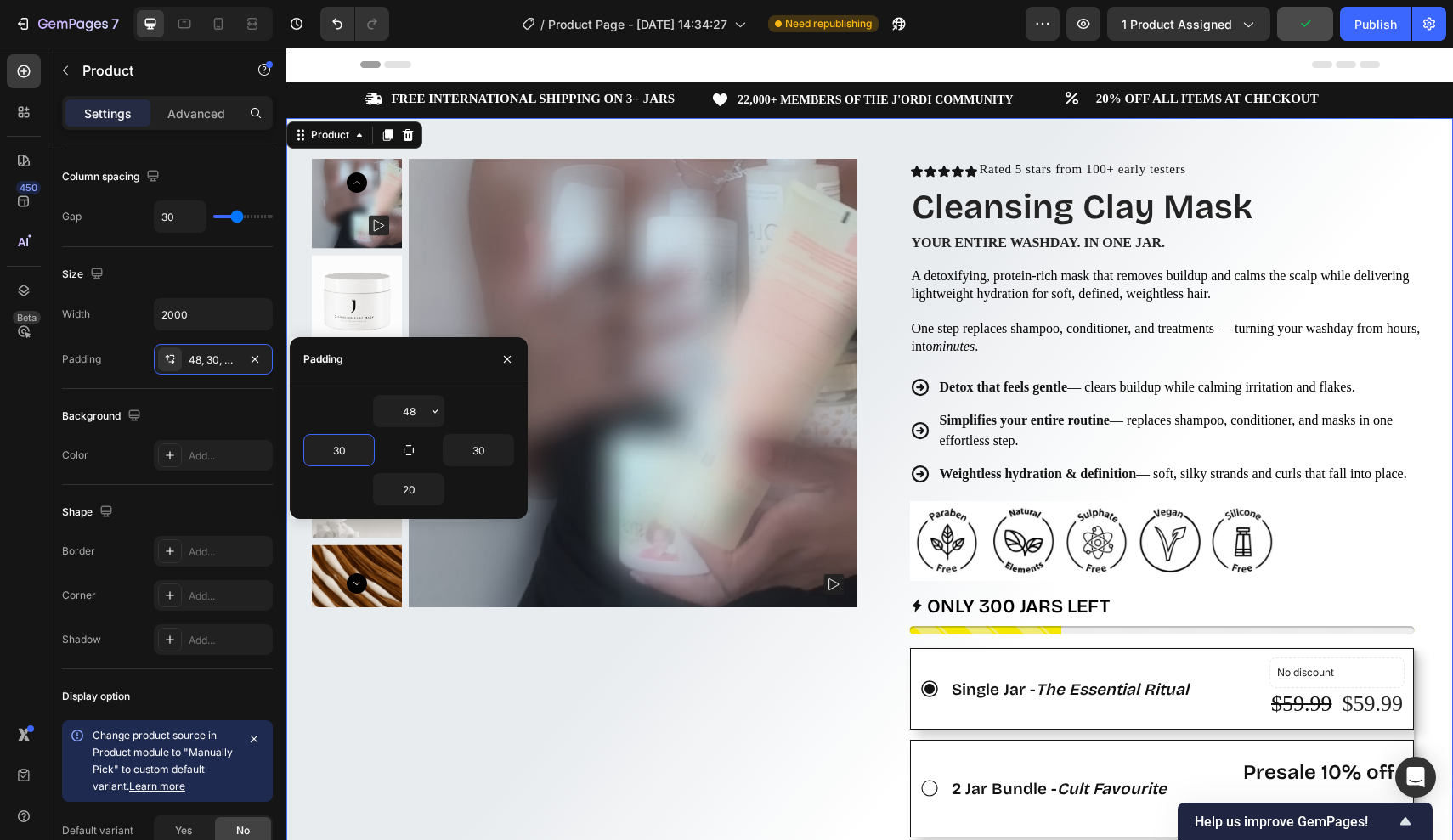
click at [542, 655] on div "Product Images Row" at bounding box center [584, 790] width 545 height 1263
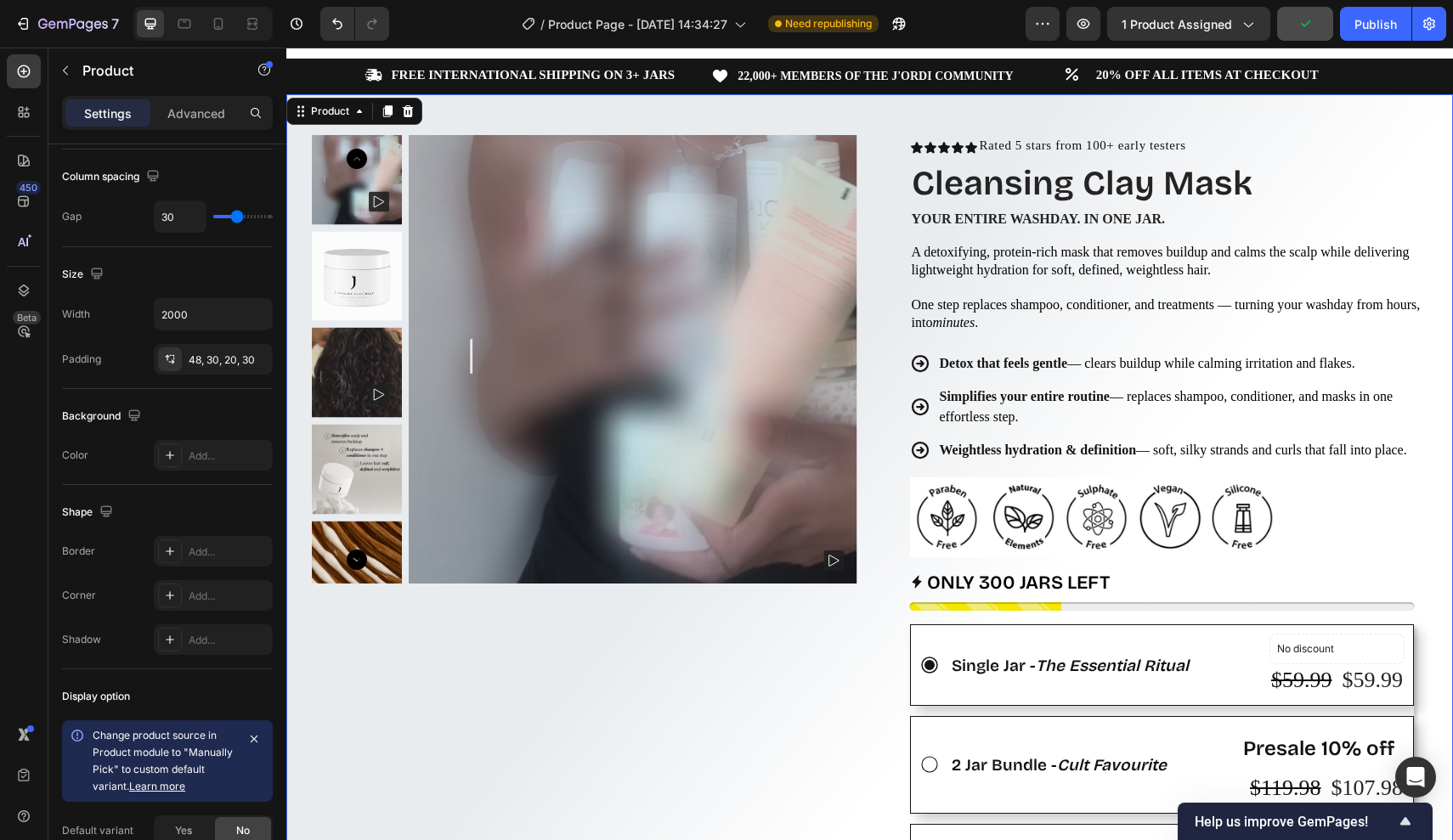
scroll to position [27, 0]
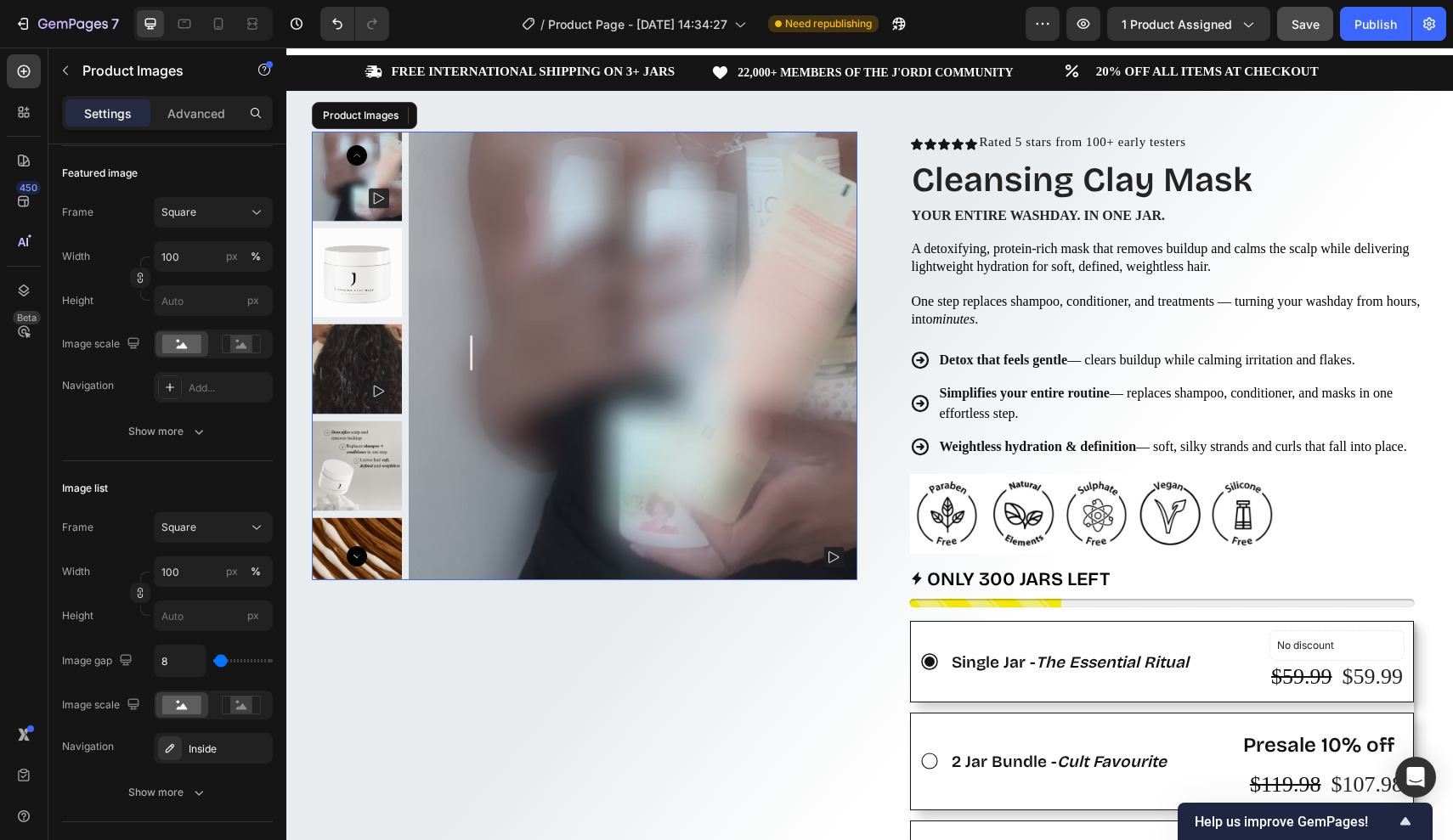
click at [364, 295] on img at bounding box center [356, 273] width 90 height 90
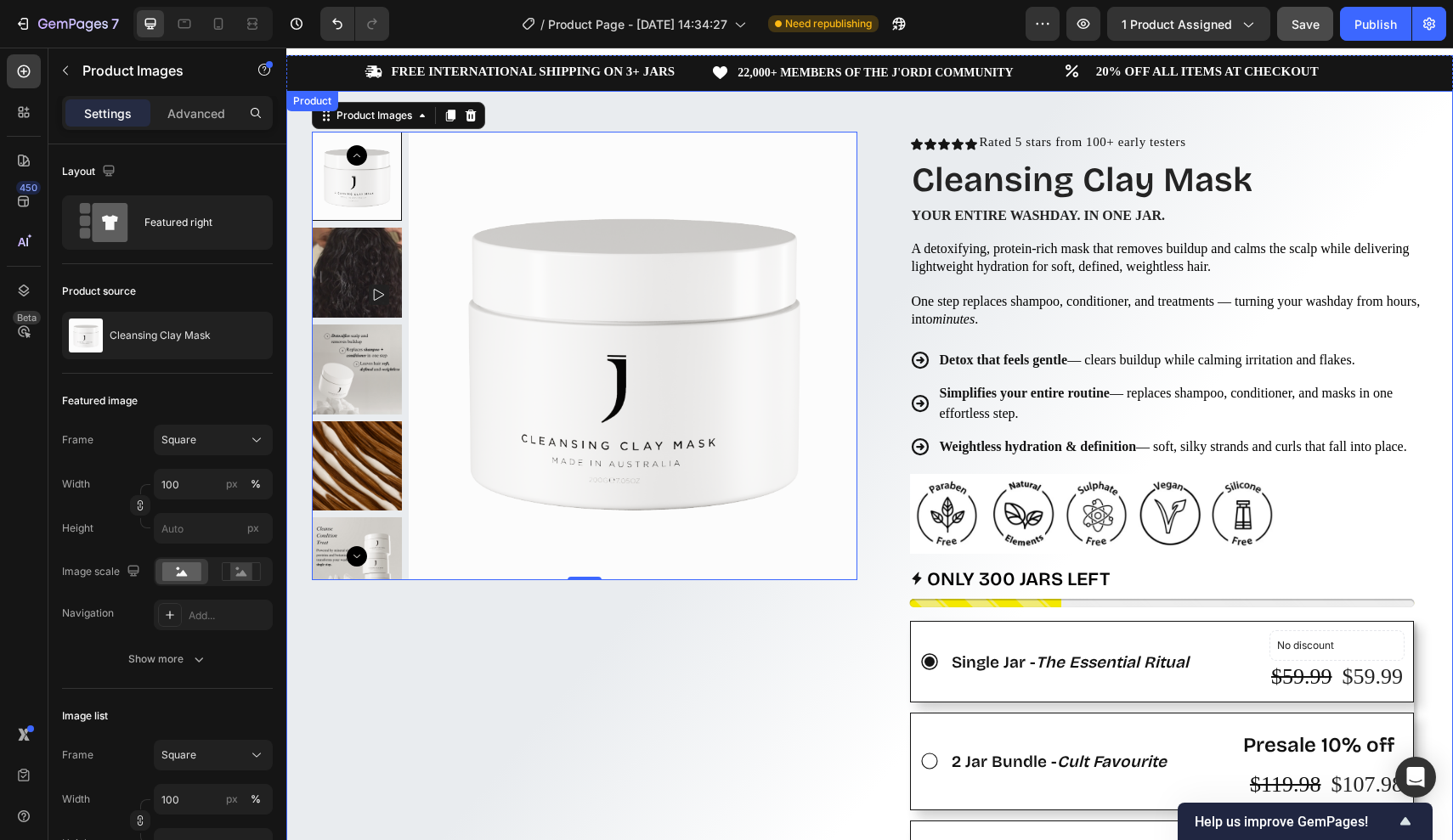
click at [688, 617] on div "Product Images 0 Row" at bounding box center [584, 763] width 545 height 1263
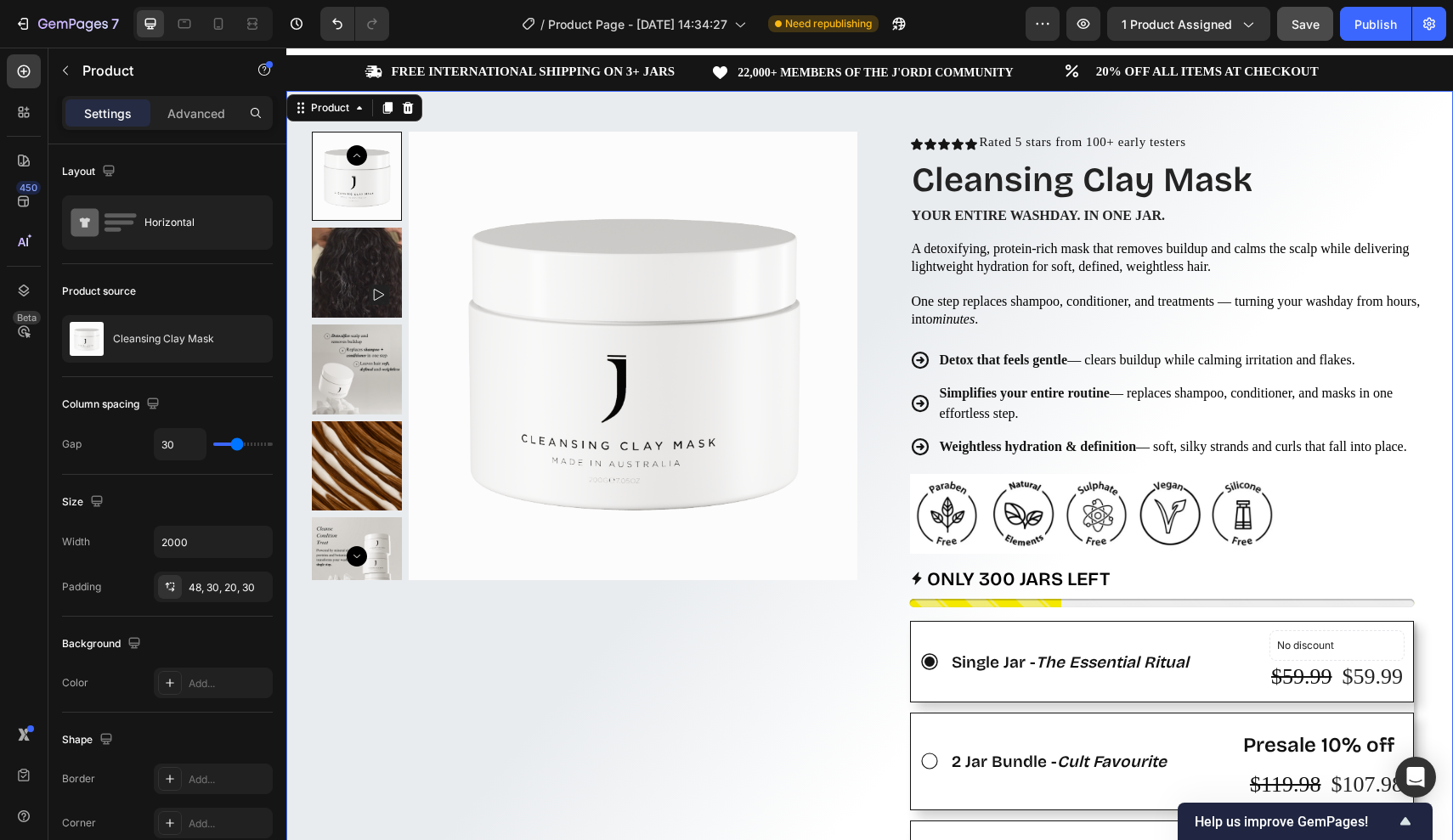
scroll to position [32, 0]
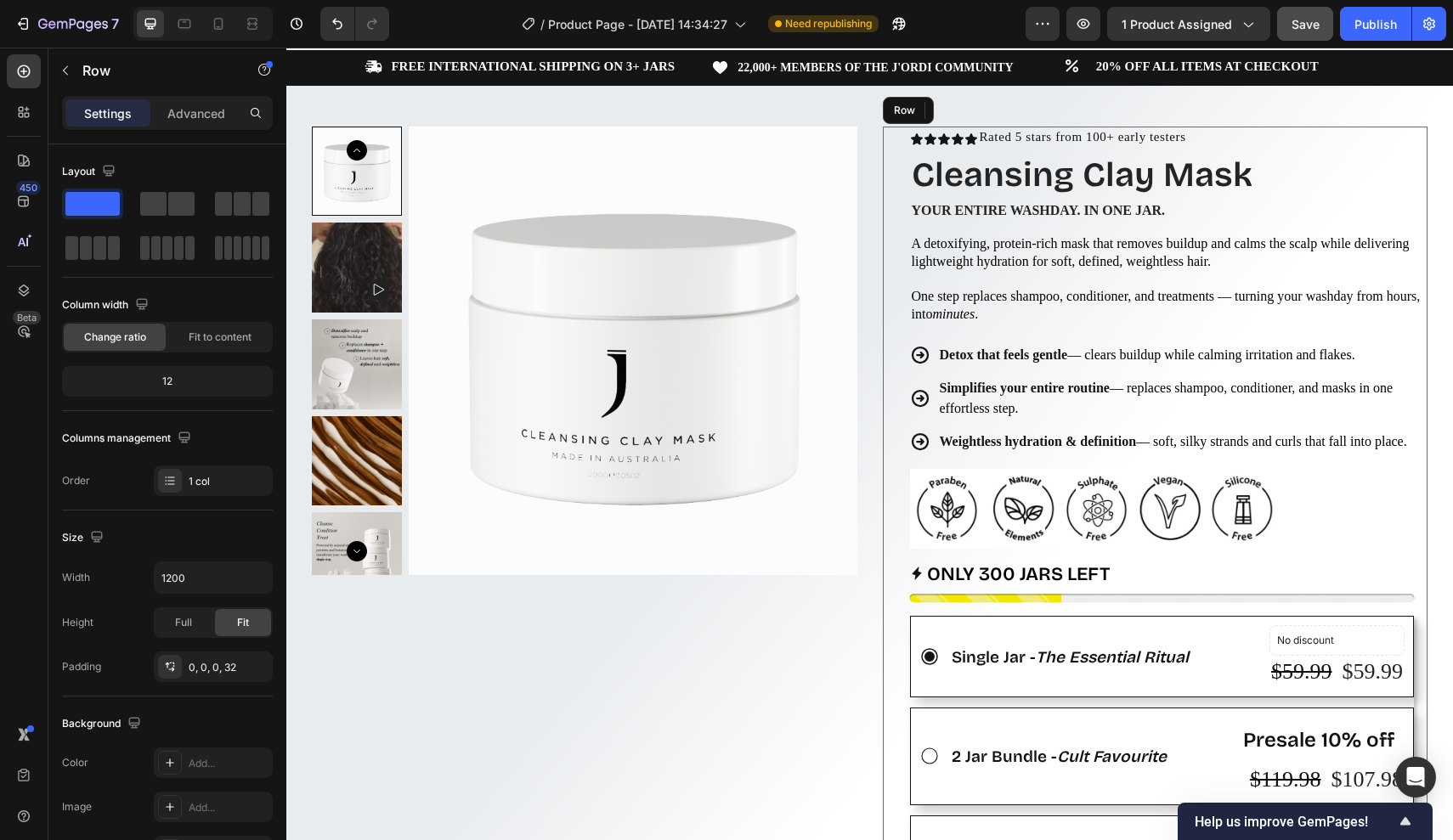
click at [884, 521] on div "Icon Icon Icon Icon Icon Icon List Rated 5 stars from 100+ early testers Text B…" at bounding box center [1155, 758] width 545 height 1263
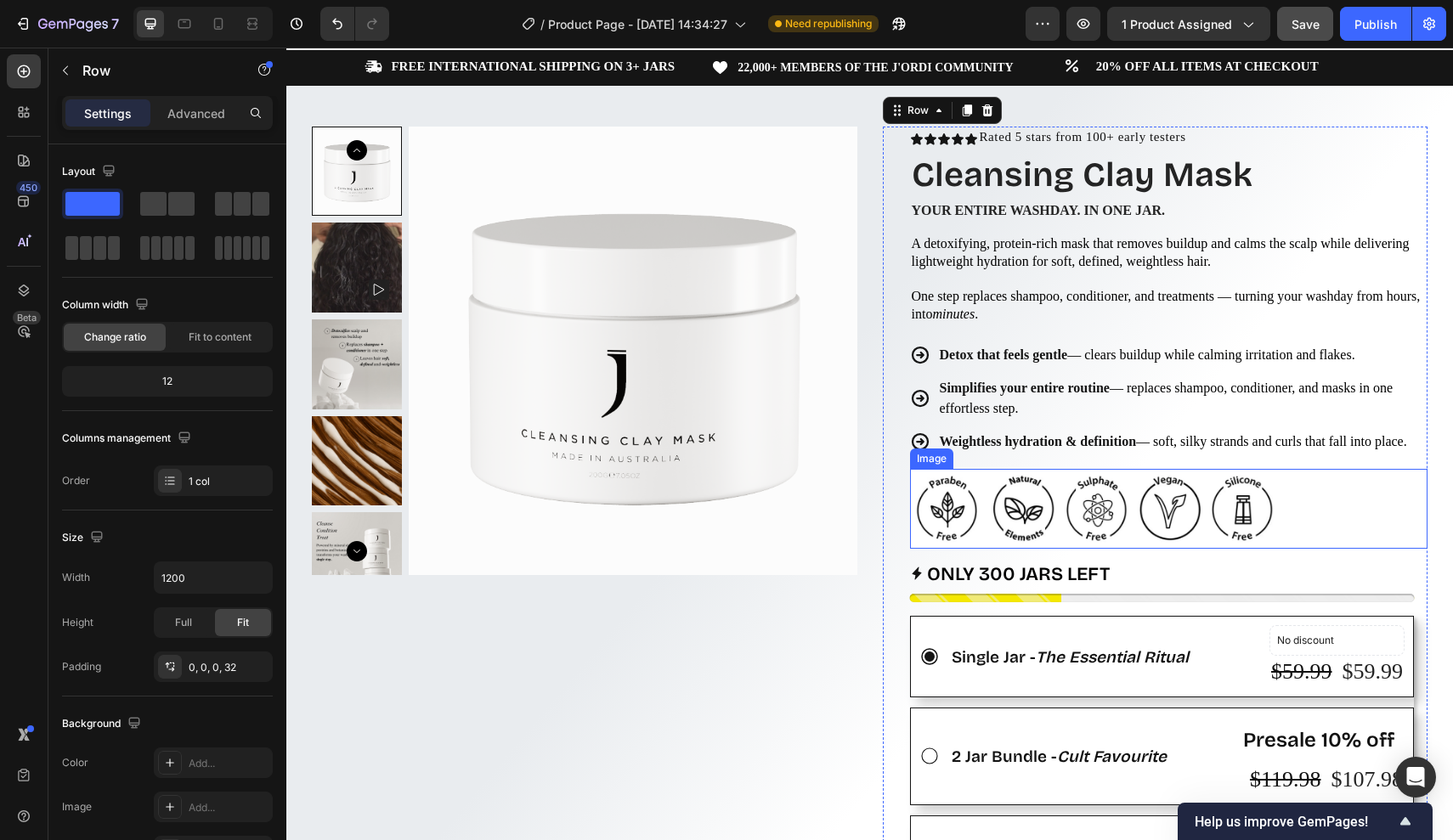
click at [933, 510] on img at bounding box center [1094, 509] width 370 height 80
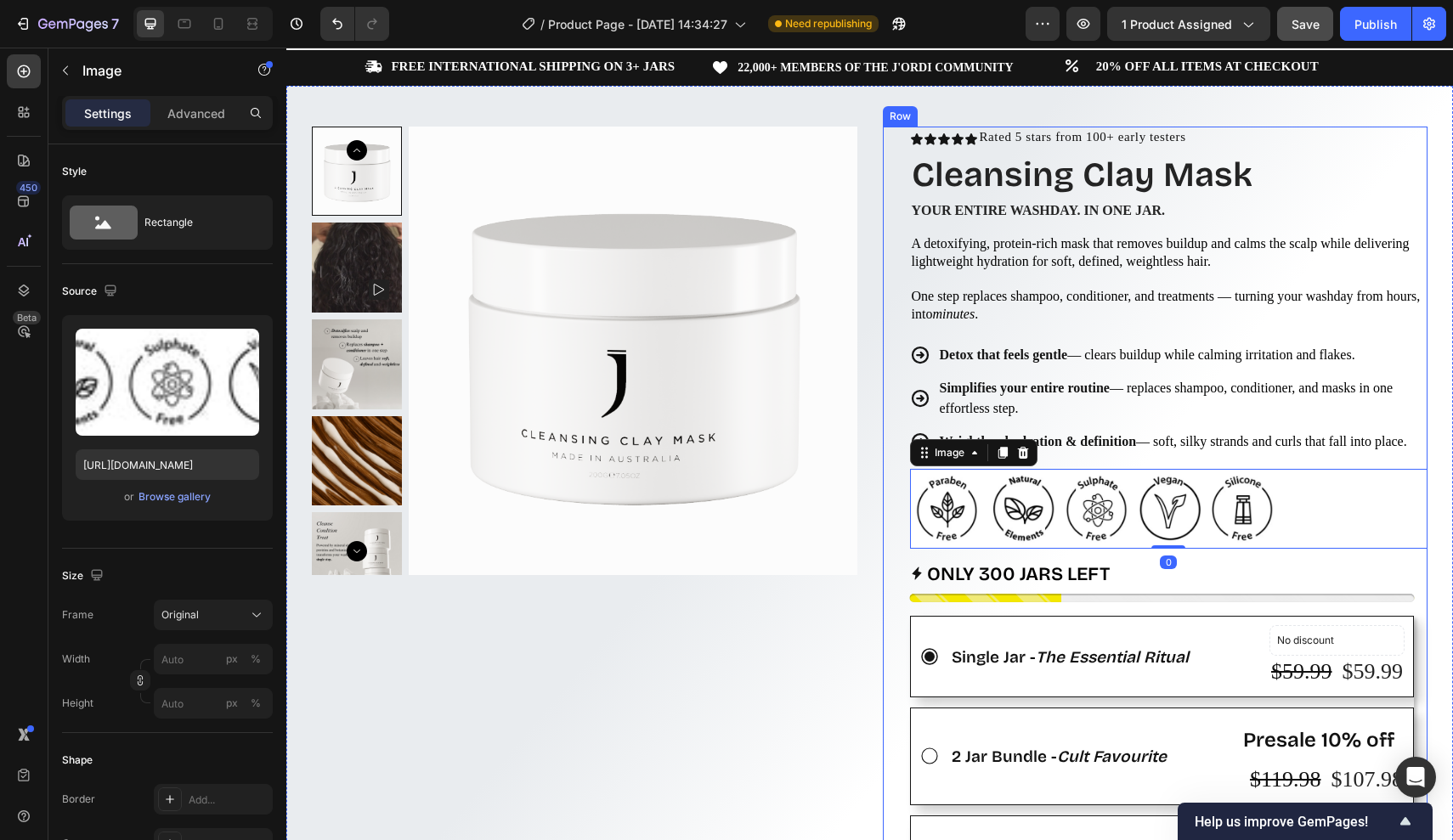
click at [901, 523] on div "Icon Icon Icon Icon Icon Icon List Rated 5 stars from 100+ early testers Text B…" at bounding box center [1155, 758] width 545 height 1263
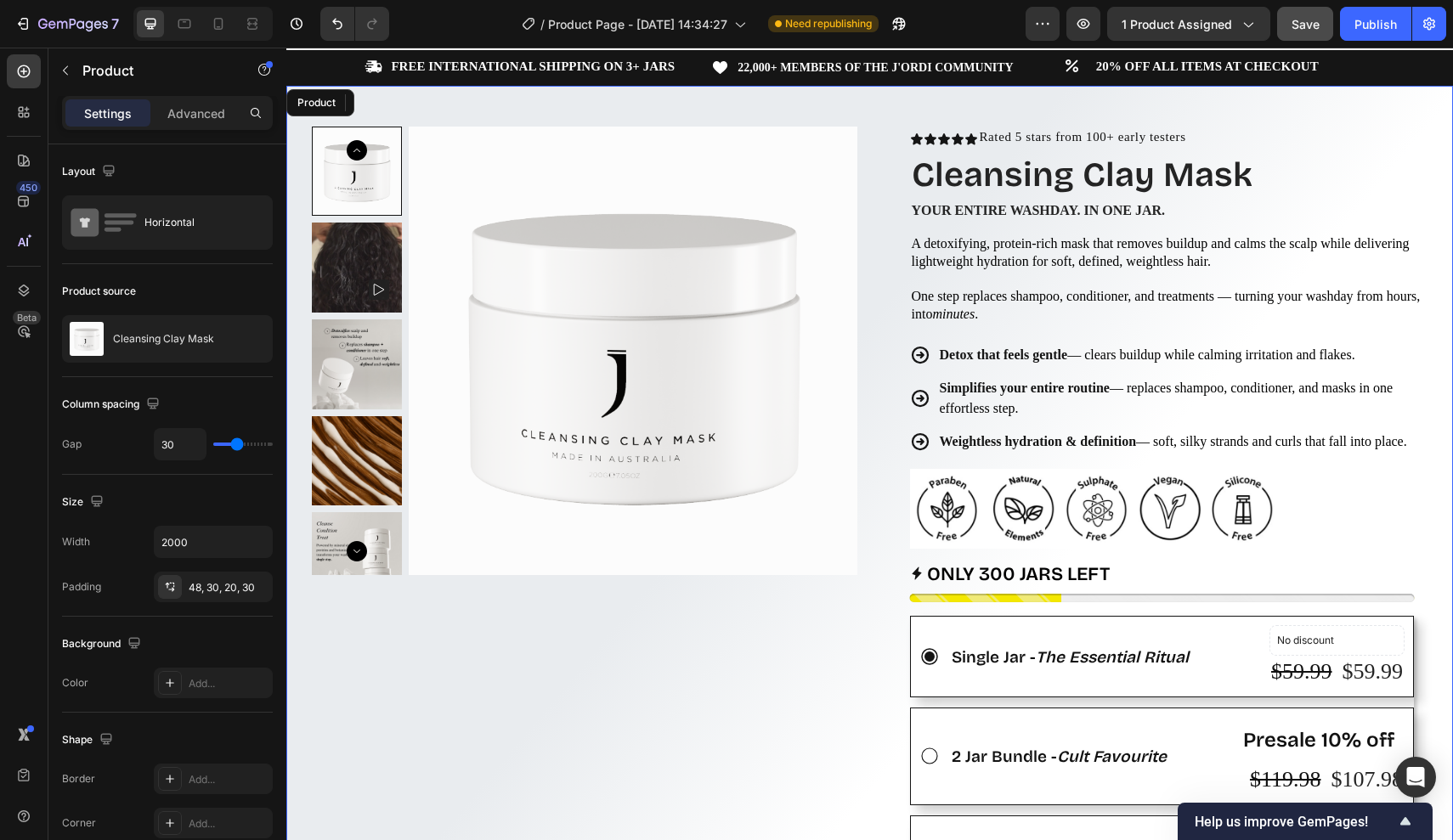
click at [833, 617] on div "Product Images Row" at bounding box center [584, 758] width 545 height 1263
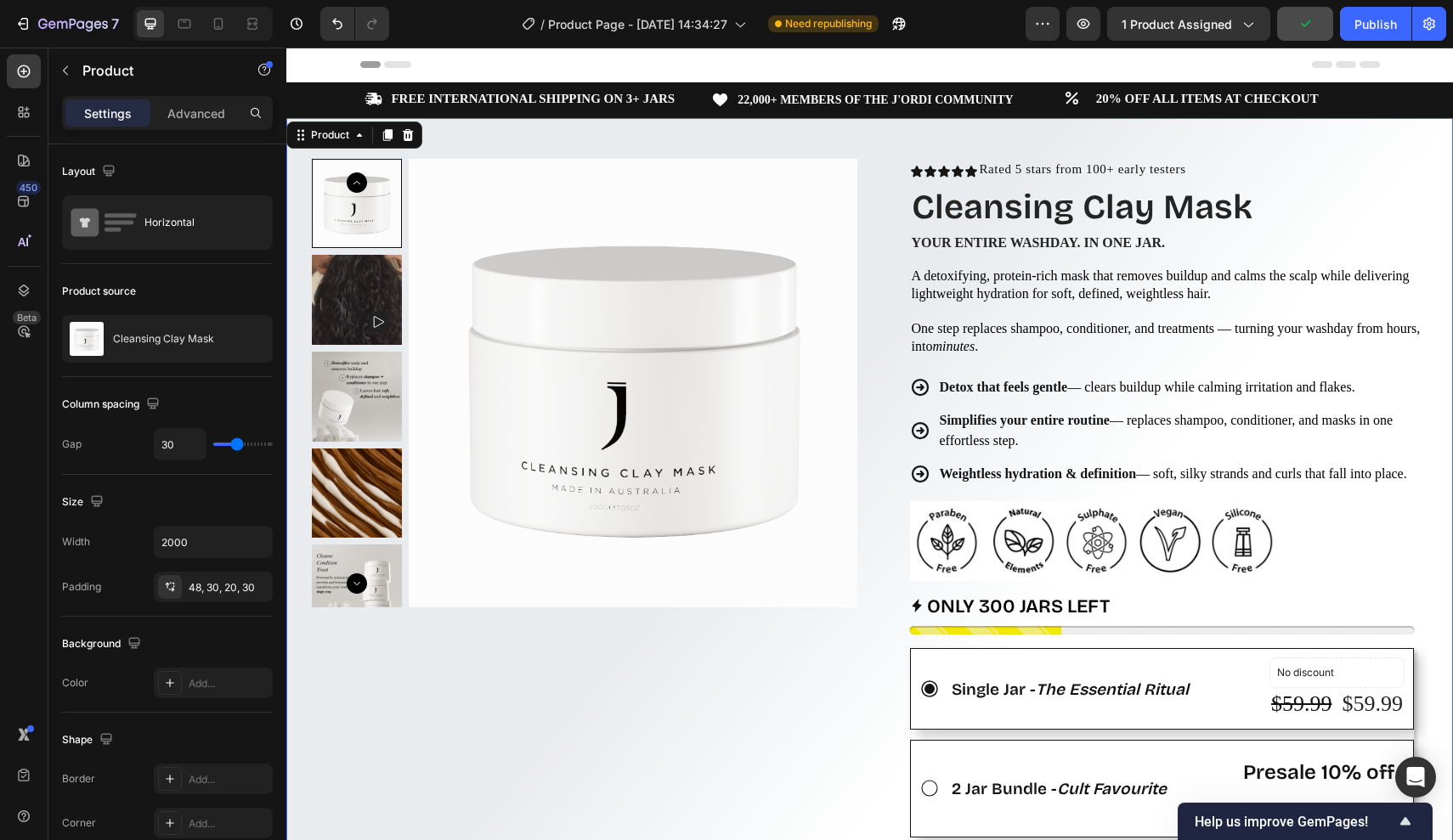
scroll to position [0, 0]
click at [1374, 15] on div "Publish" at bounding box center [1375, 23] width 43 height 18
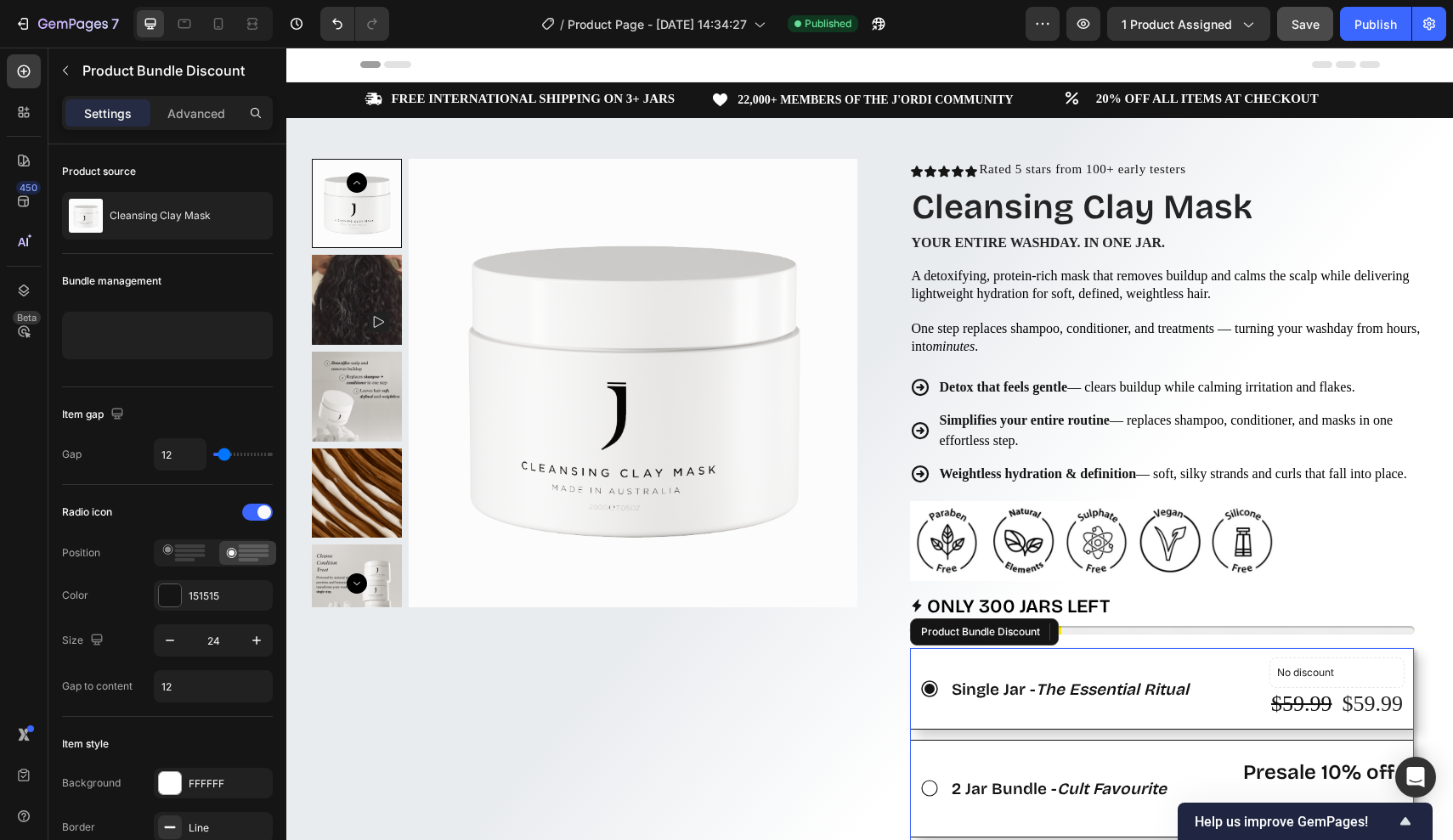
click at [917, 697] on div "Single Jar - The Essential Ritual Text Block No discount Not be displayed when …" at bounding box center [1162, 689] width 504 height 82
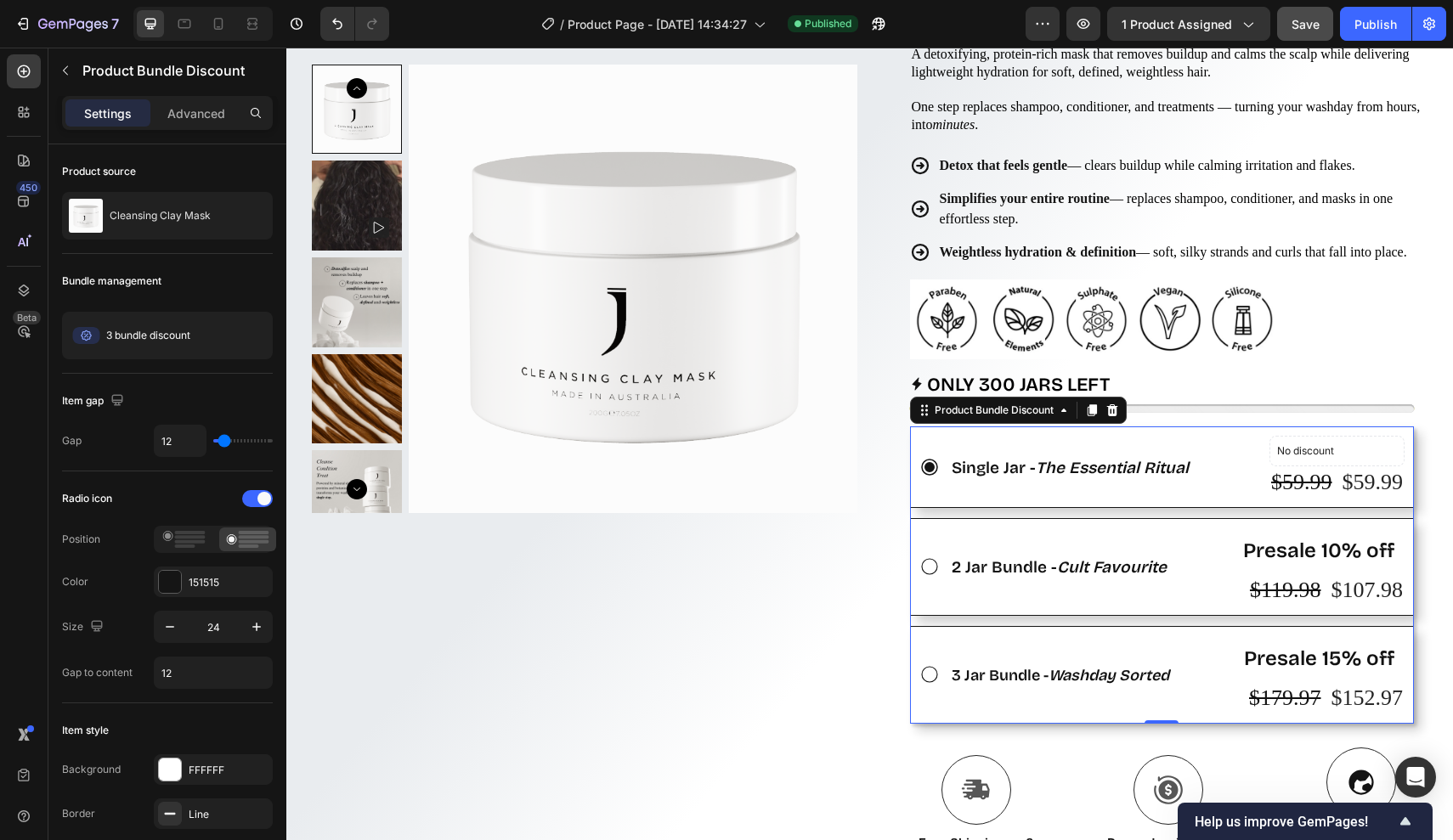
scroll to position [230, 0]
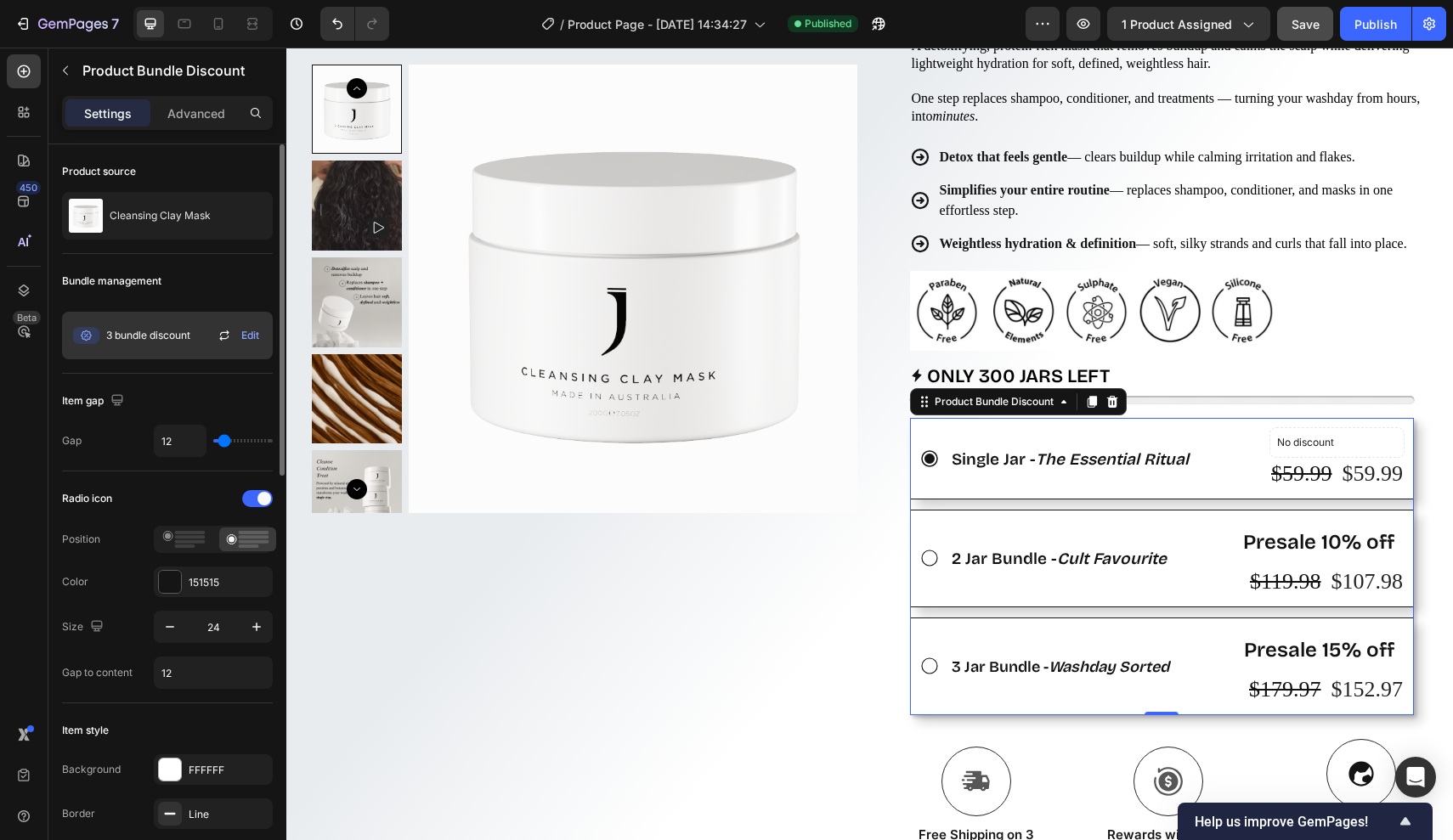
click at [242, 336] on span "Edit" at bounding box center [249, 336] width 18 height 15
click at [190, 340] on span "3 bundle discount" at bounding box center [148, 336] width 84 height 15
click at [239, 336] on div "Edit" at bounding box center [240, 336] width 52 height 20
click at [247, 337] on span "Edit" at bounding box center [249, 336] width 18 height 15
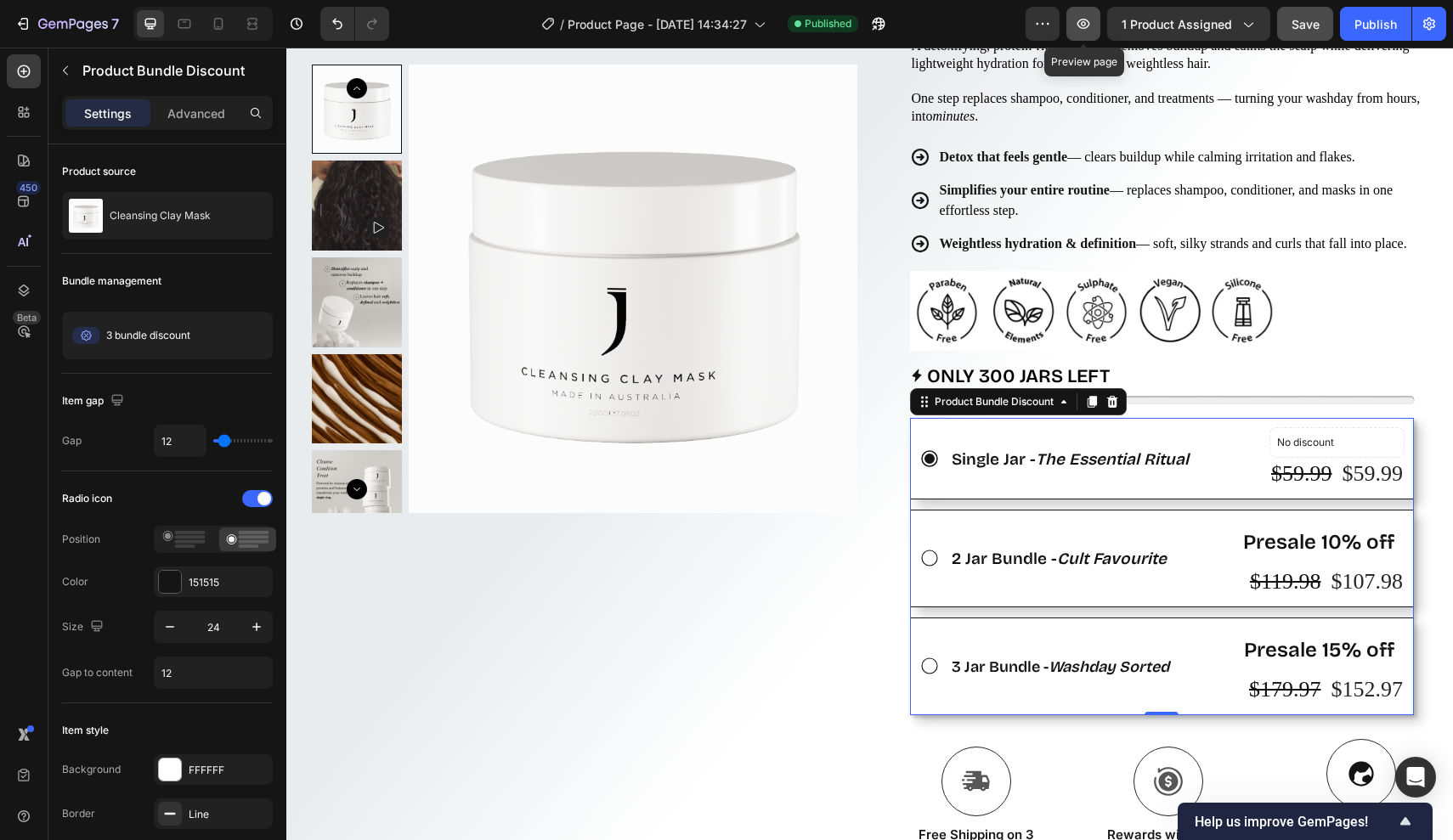
click at [1081, 29] on icon "button" at bounding box center [1083, 23] width 17 height 17
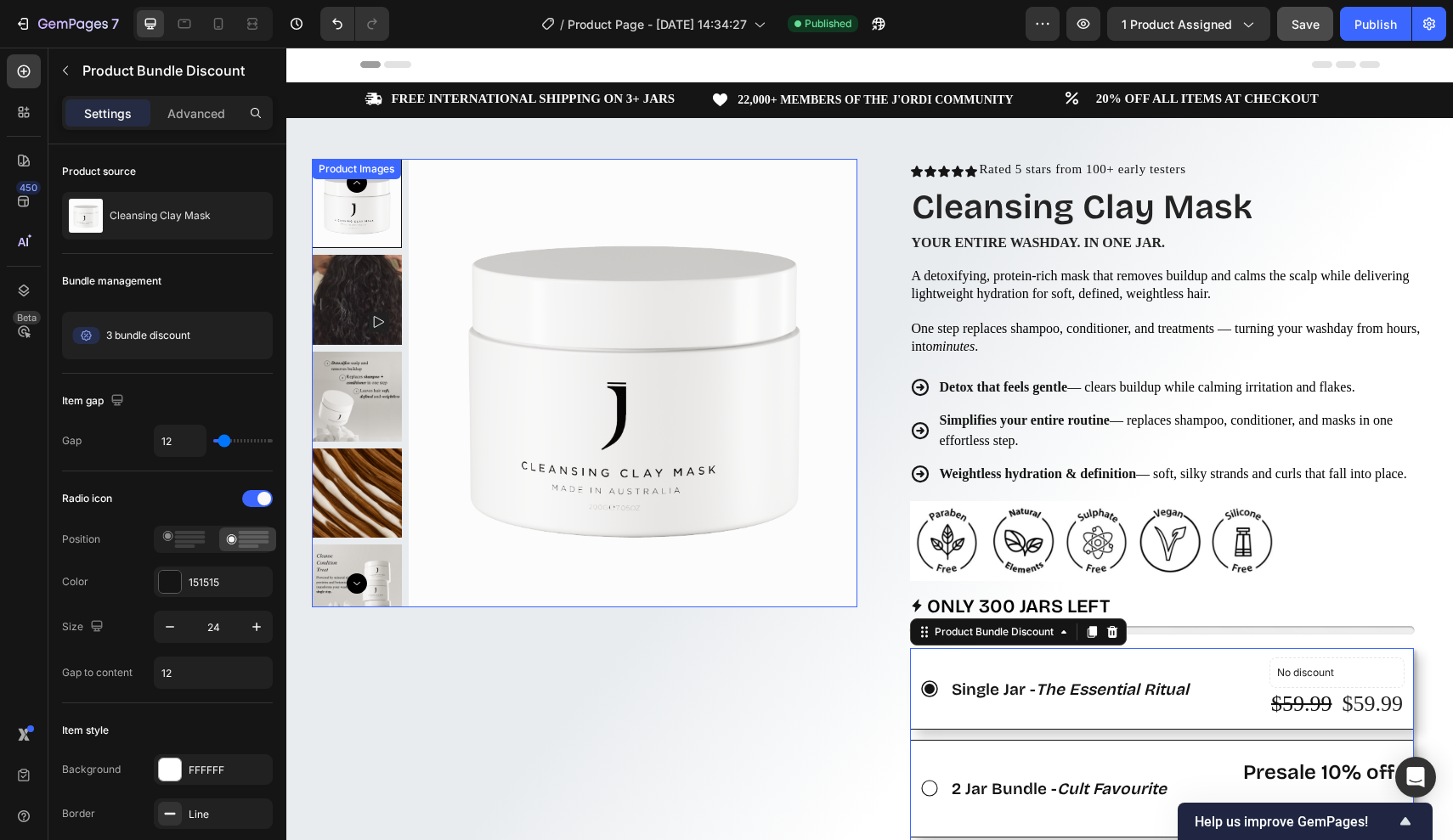
scroll to position [0, 0]
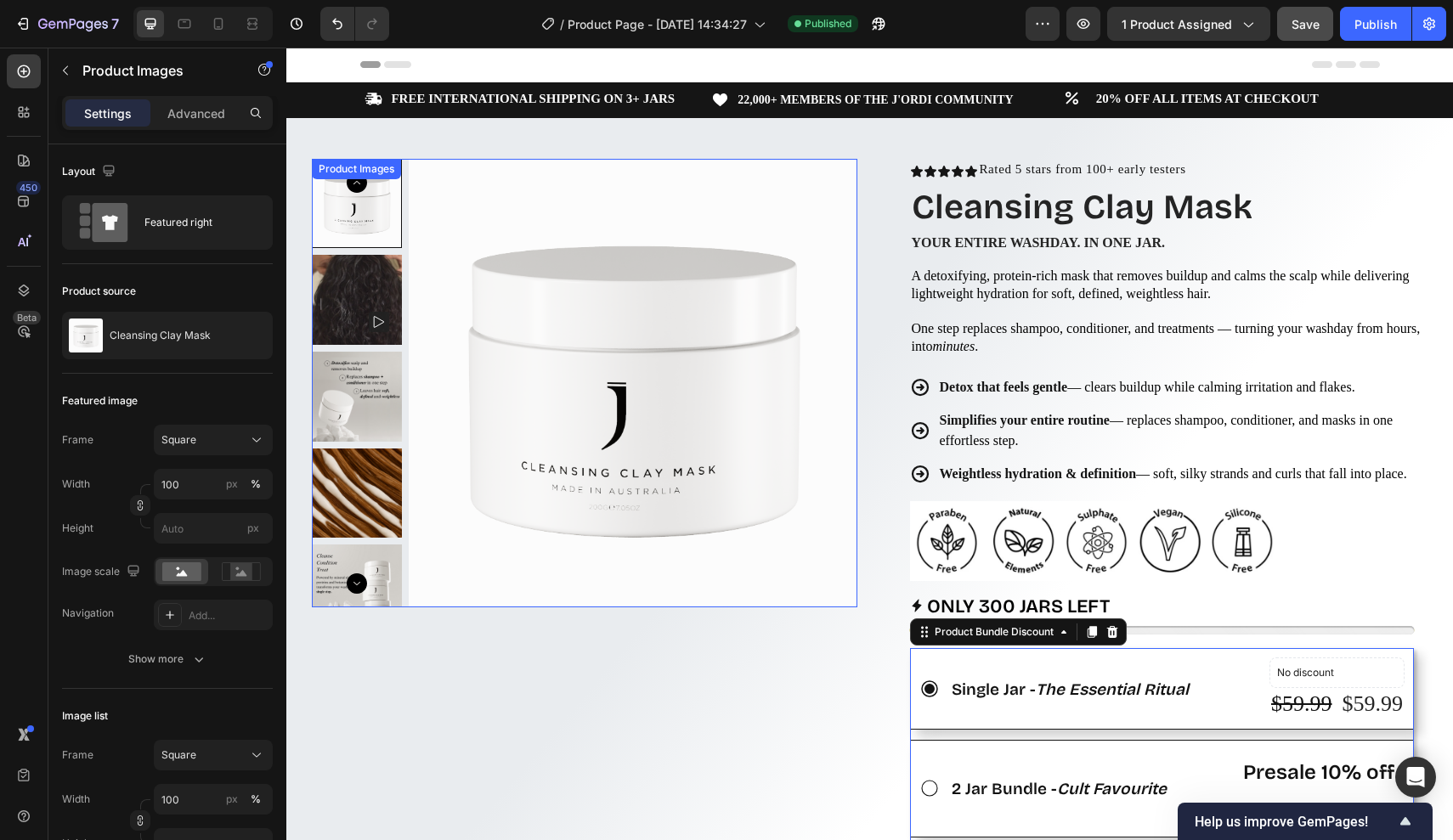
click at [377, 373] on img at bounding box center [356, 396] width 90 height 90
